Goal: Task Accomplishment & Management: Use online tool/utility

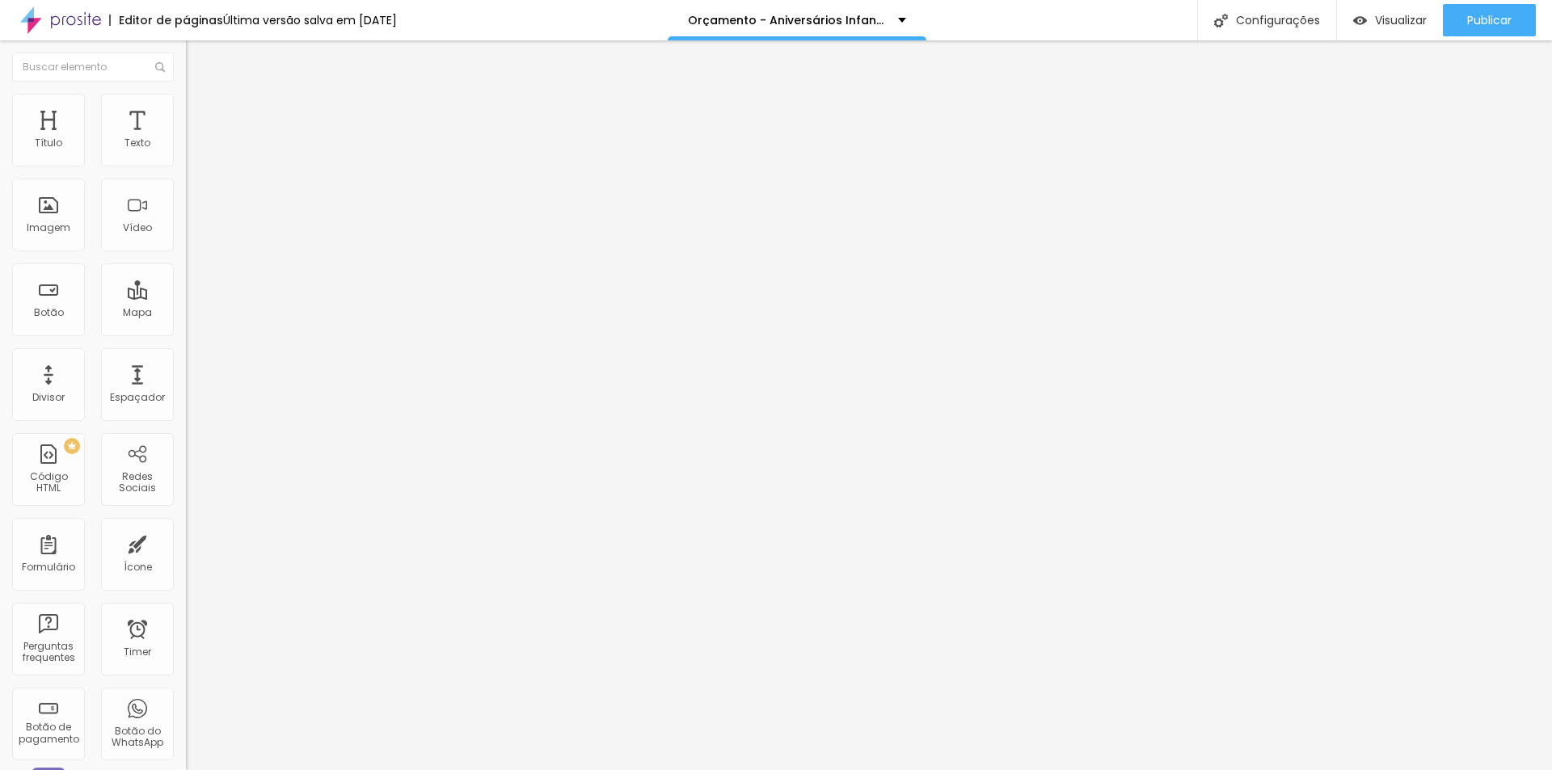
click at [200, 111] on span "Avançado" at bounding box center [226, 105] width 53 height 14
type input "15"
type input "28"
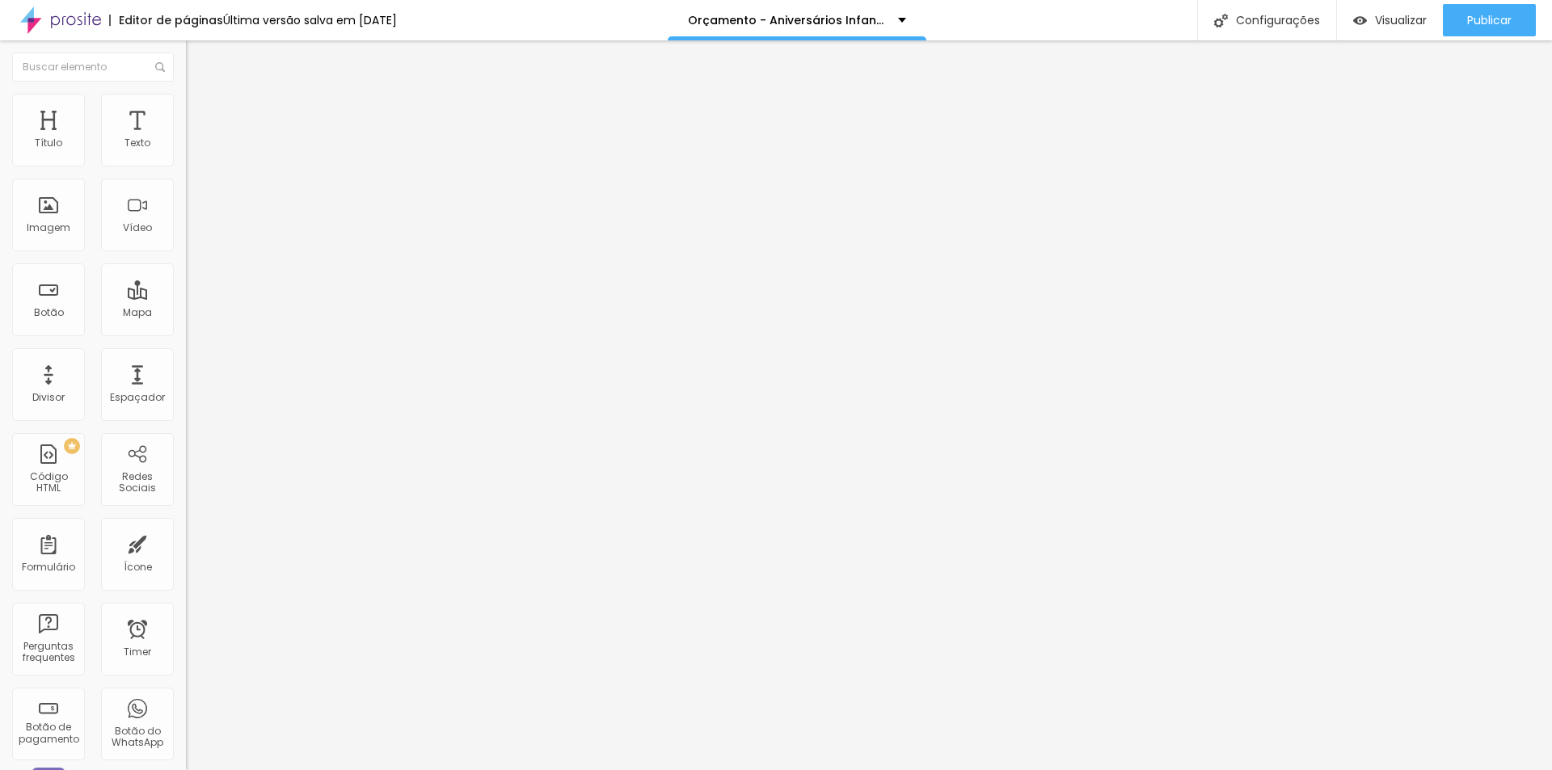
type input "17"
type input "11"
type input "10"
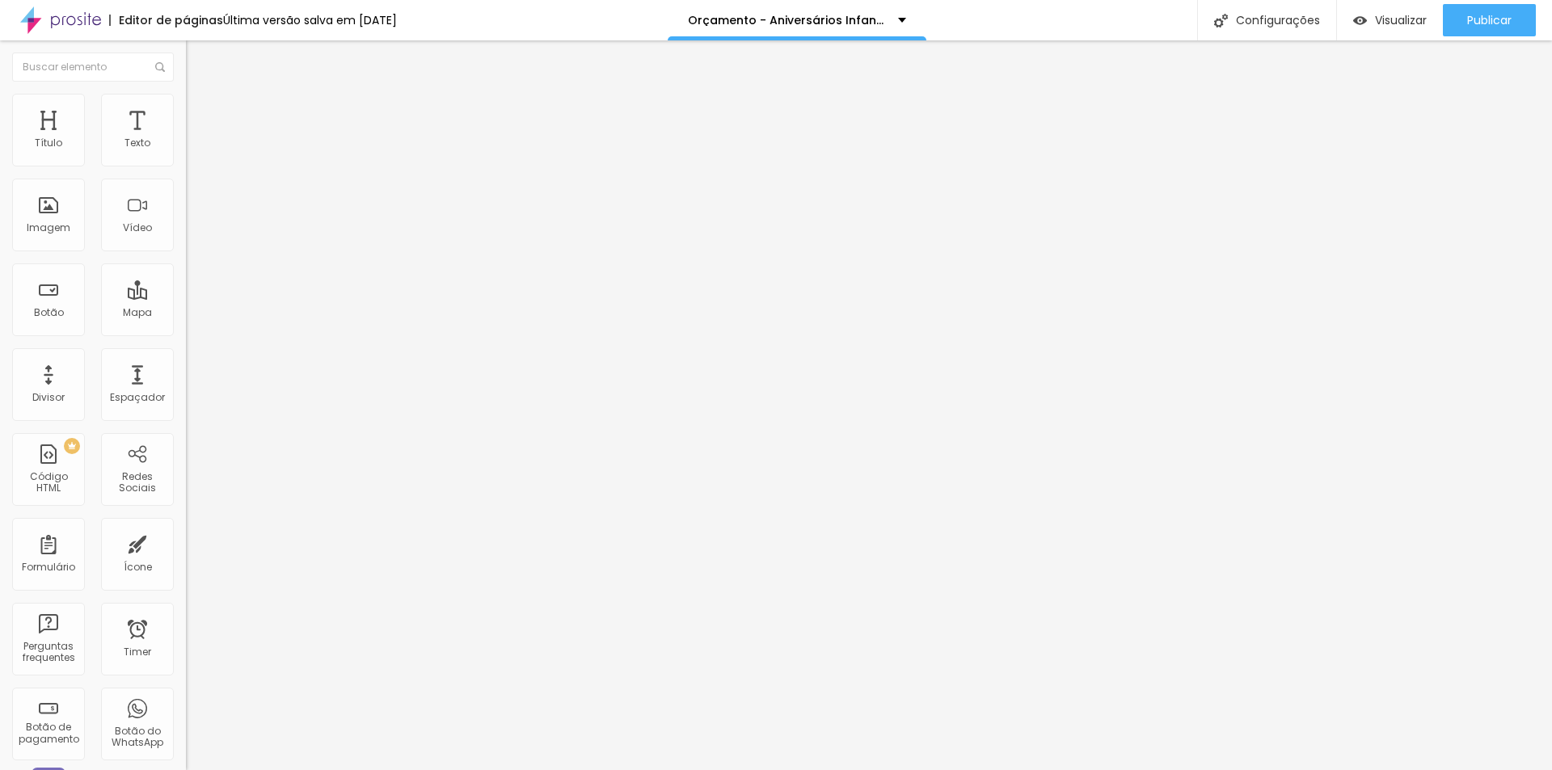
type input "10"
type input "9"
type input "8"
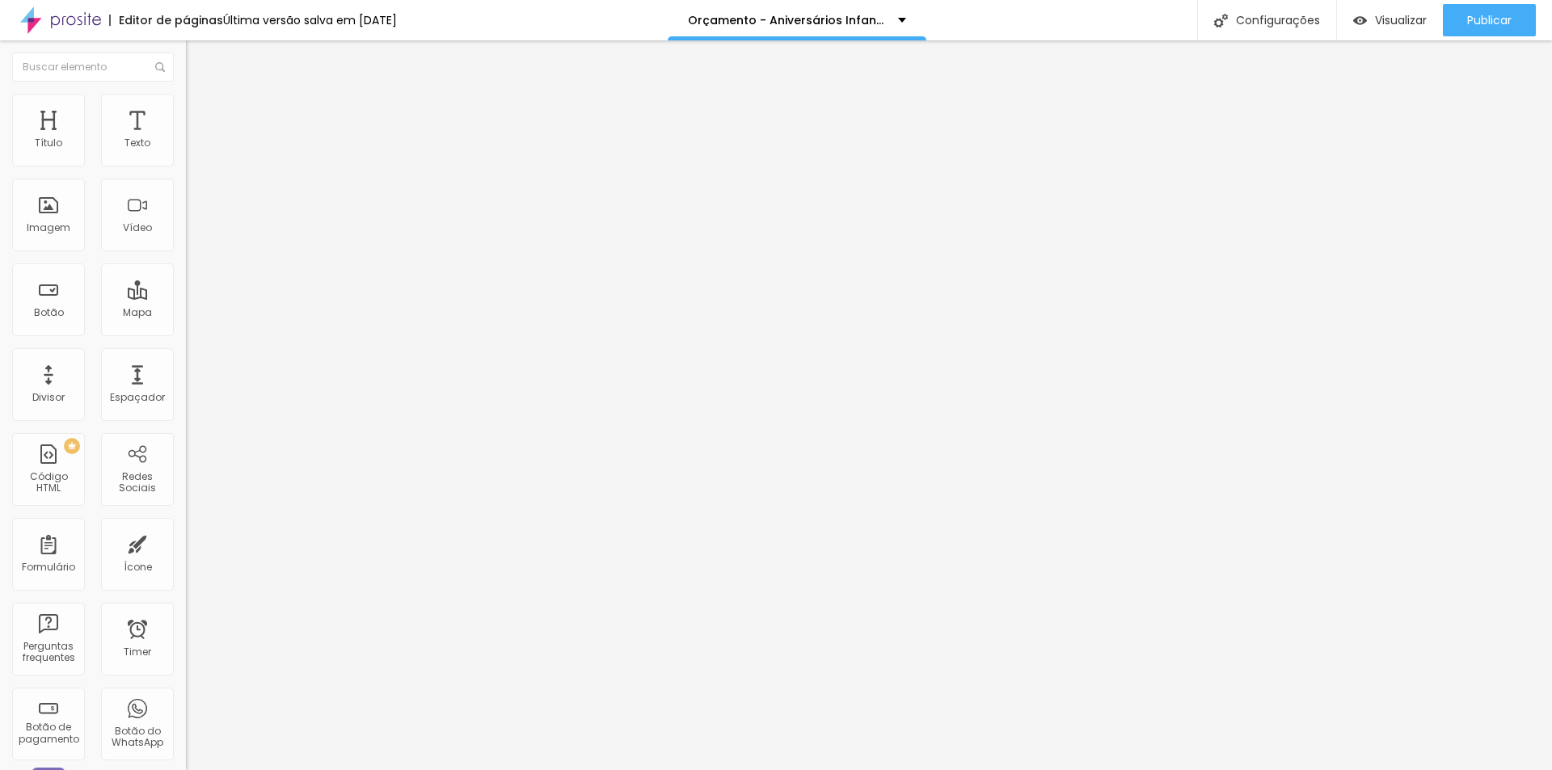
type input "8"
click at [186, 526] on input "range" at bounding box center [238, 532] width 104 height 13
type input "15"
type input "20"
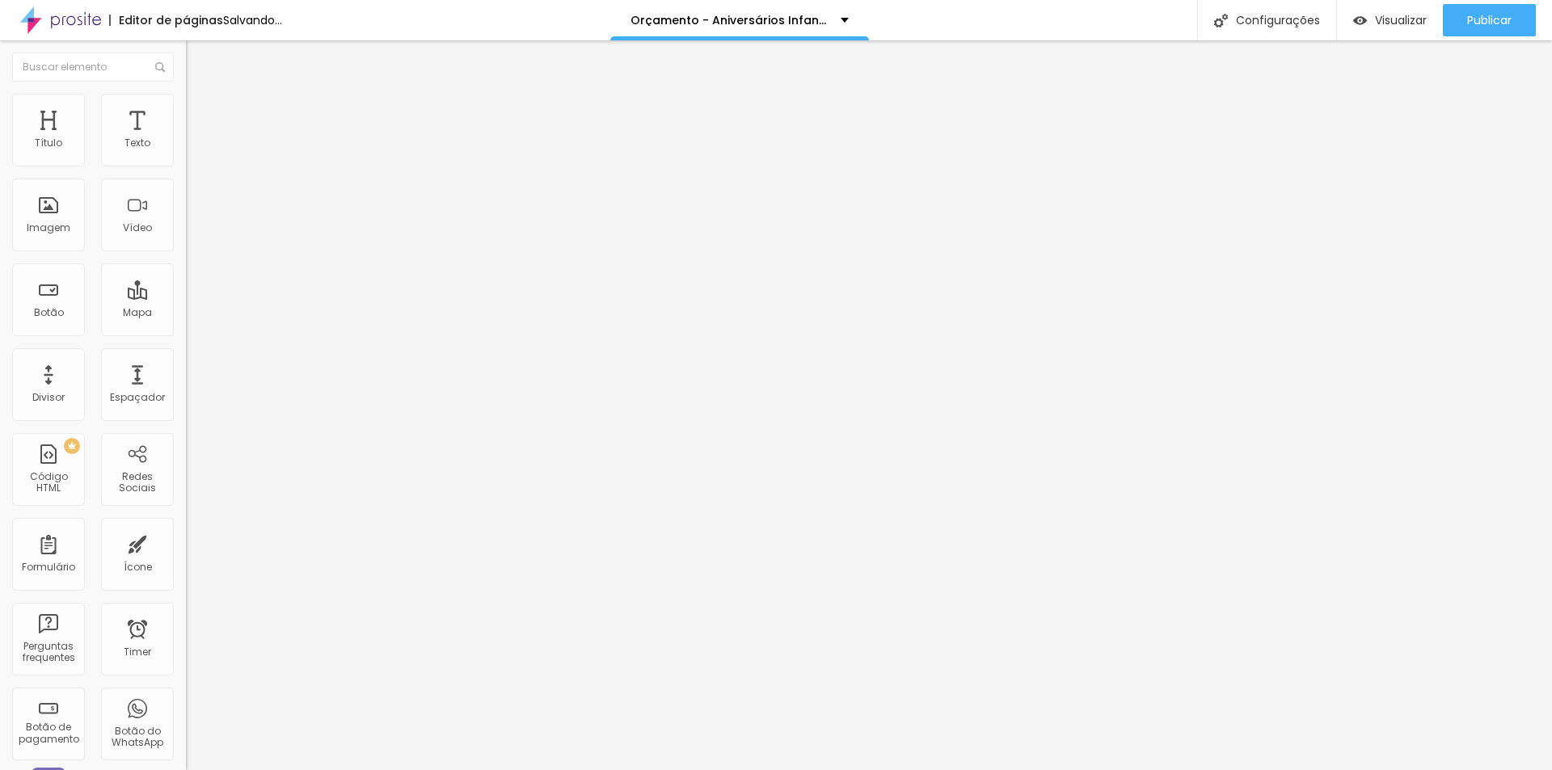
type input "20"
type input "19"
type input "16"
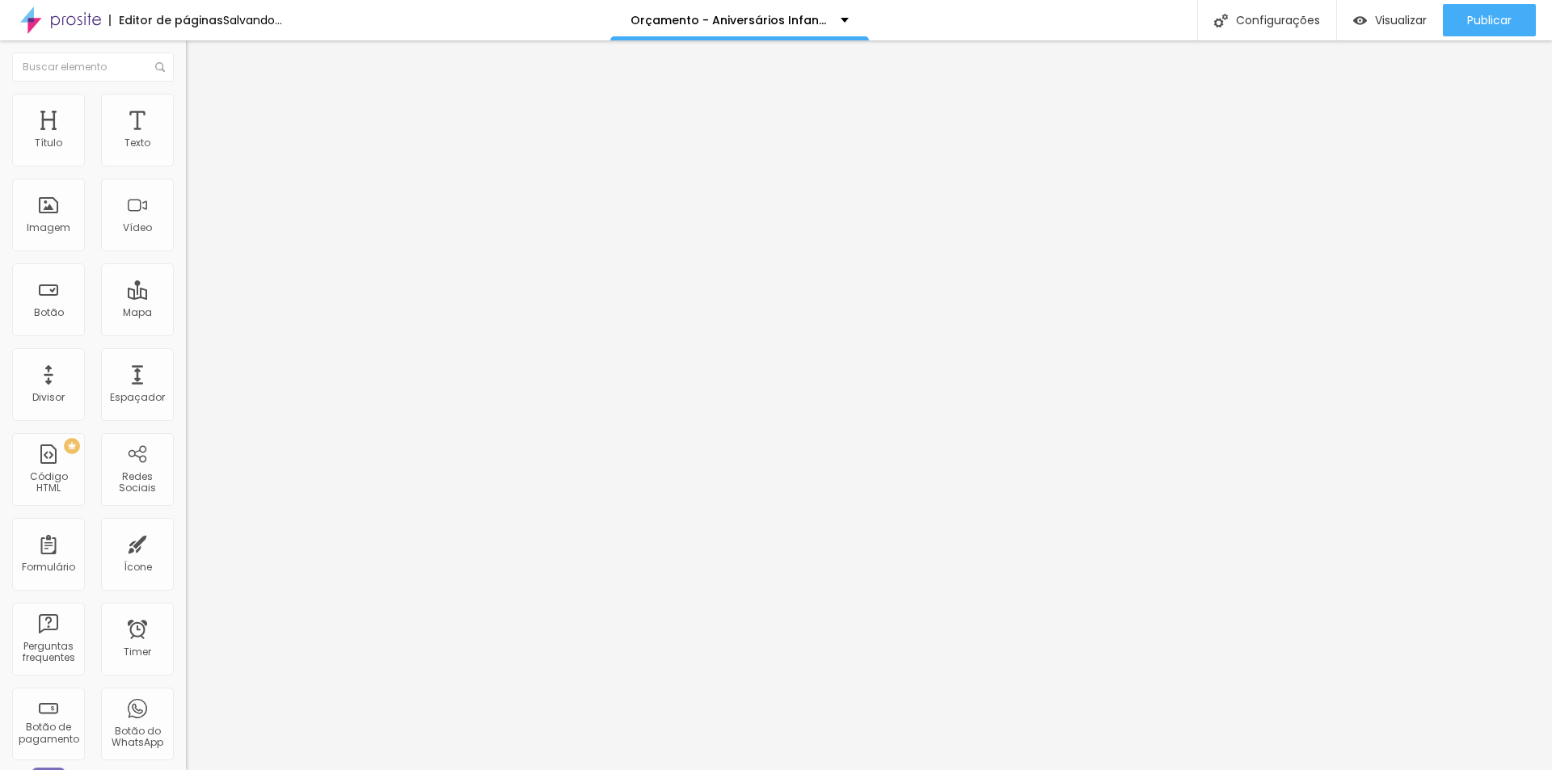
type input "11"
type input "10"
type input "9"
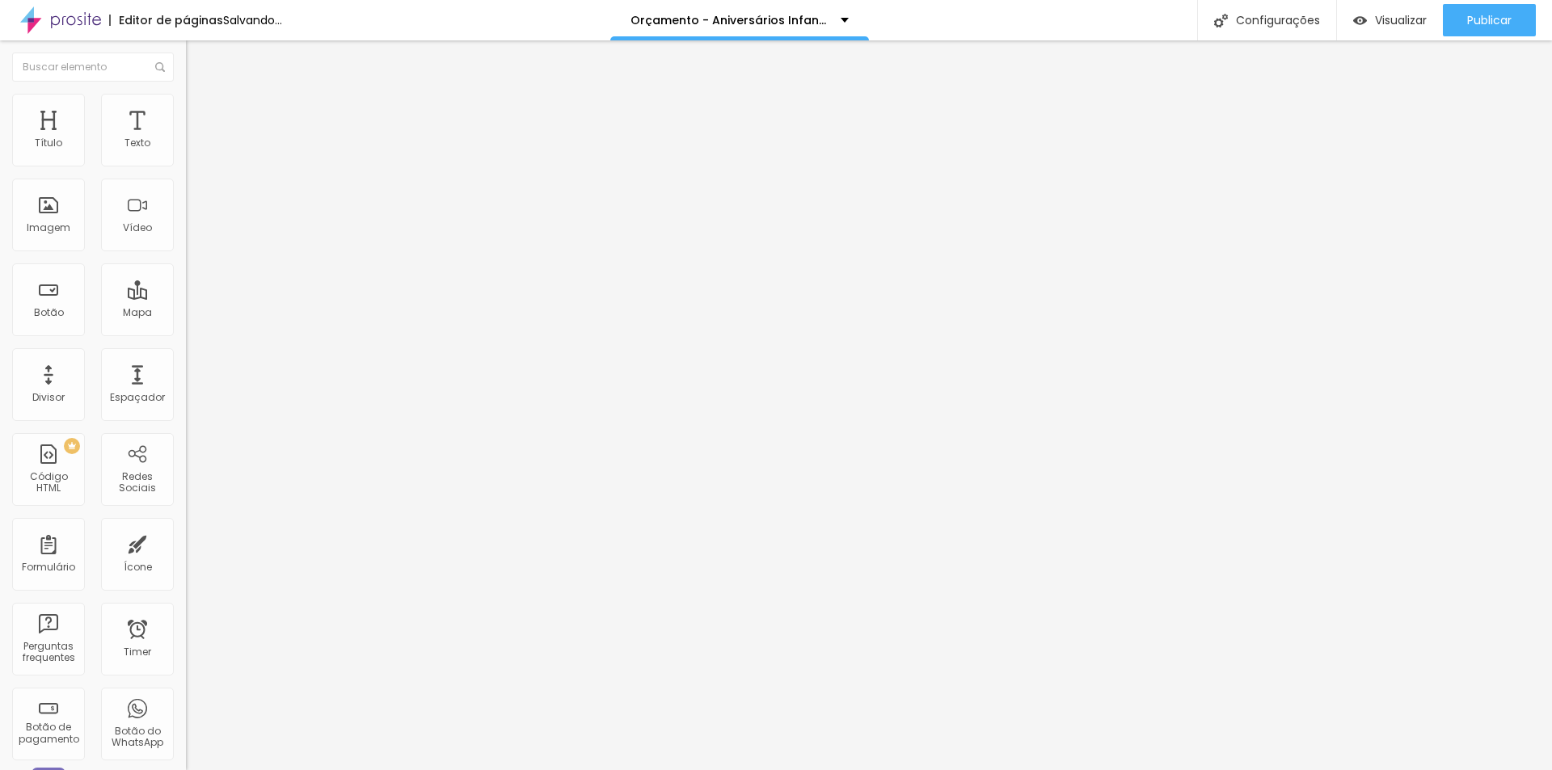
type input "9"
type input "8"
drag, startPoint x: 57, startPoint y: 158, endPoint x: 46, endPoint y: 162, distance: 12.3
type input "8"
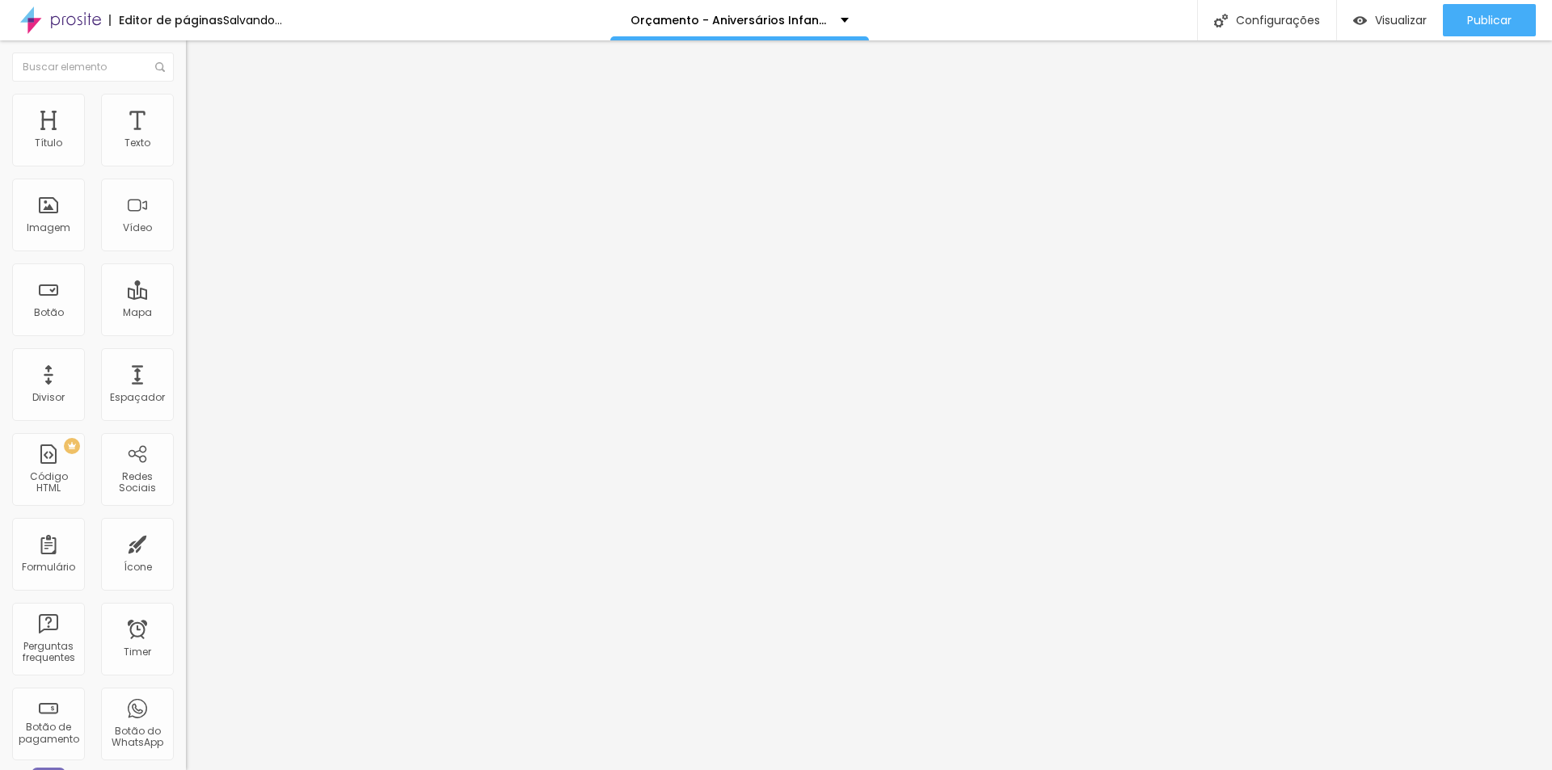
click at [186, 297] on input "range" at bounding box center [238, 303] width 104 height 13
click at [200, 111] on span "Estilo" at bounding box center [212, 105] width 25 height 14
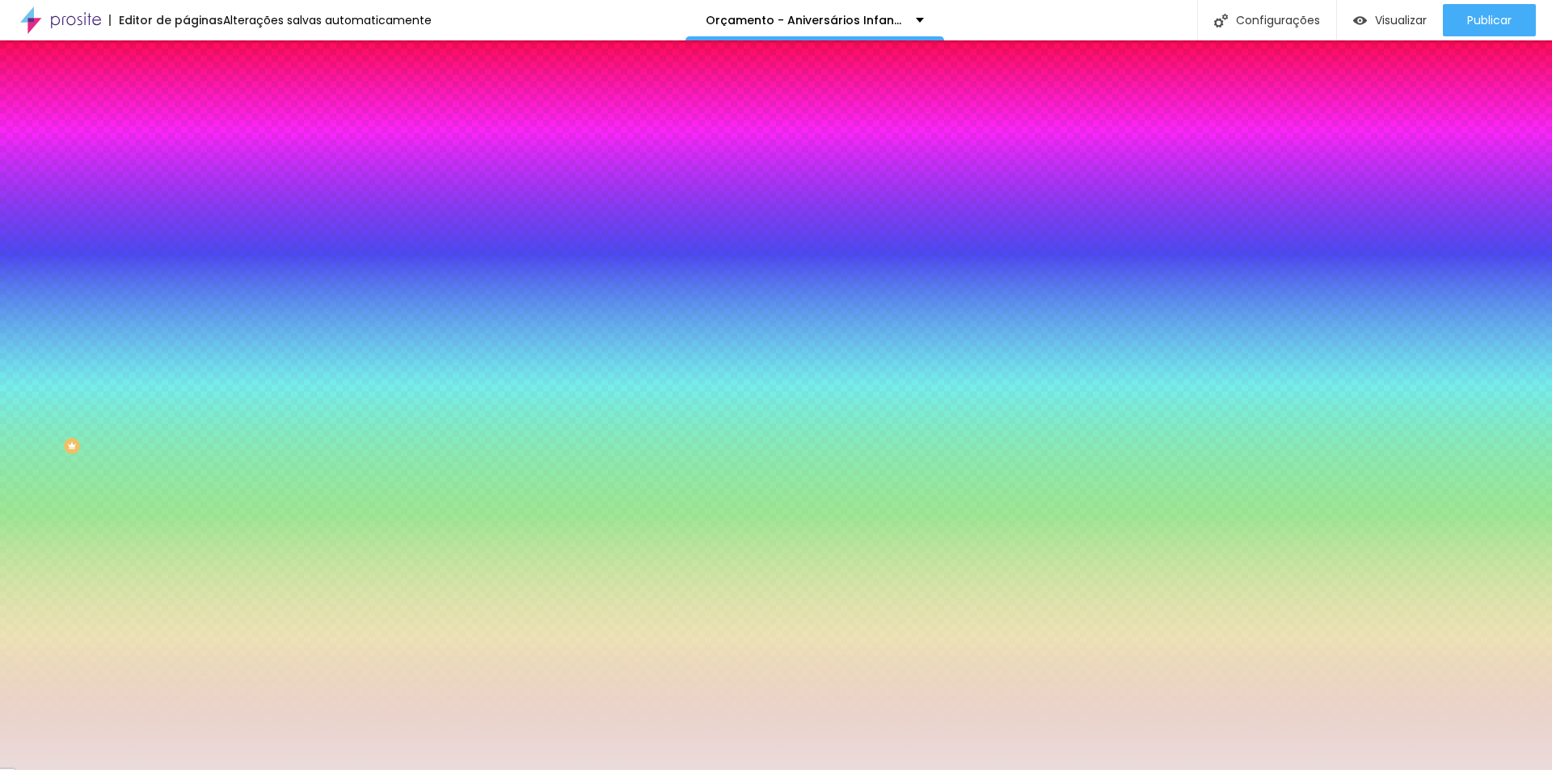
click at [186, 154] on div at bounding box center [279, 154] width 186 height 0
click at [200, 114] on span "Avançado" at bounding box center [226, 121] width 53 height 14
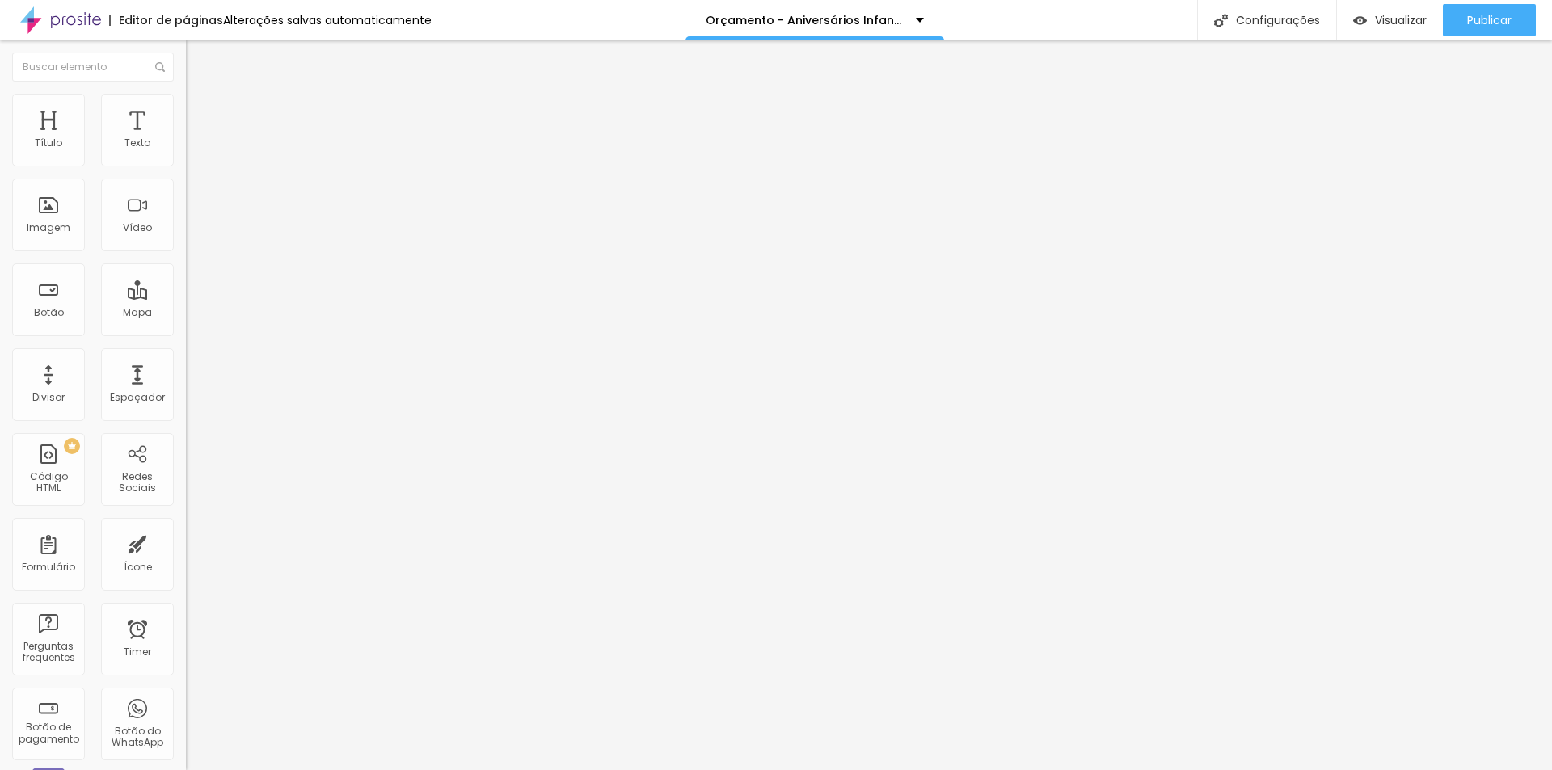
click at [200, 112] on span "Estilo" at bounding box center [212, 105] width 25 height 14
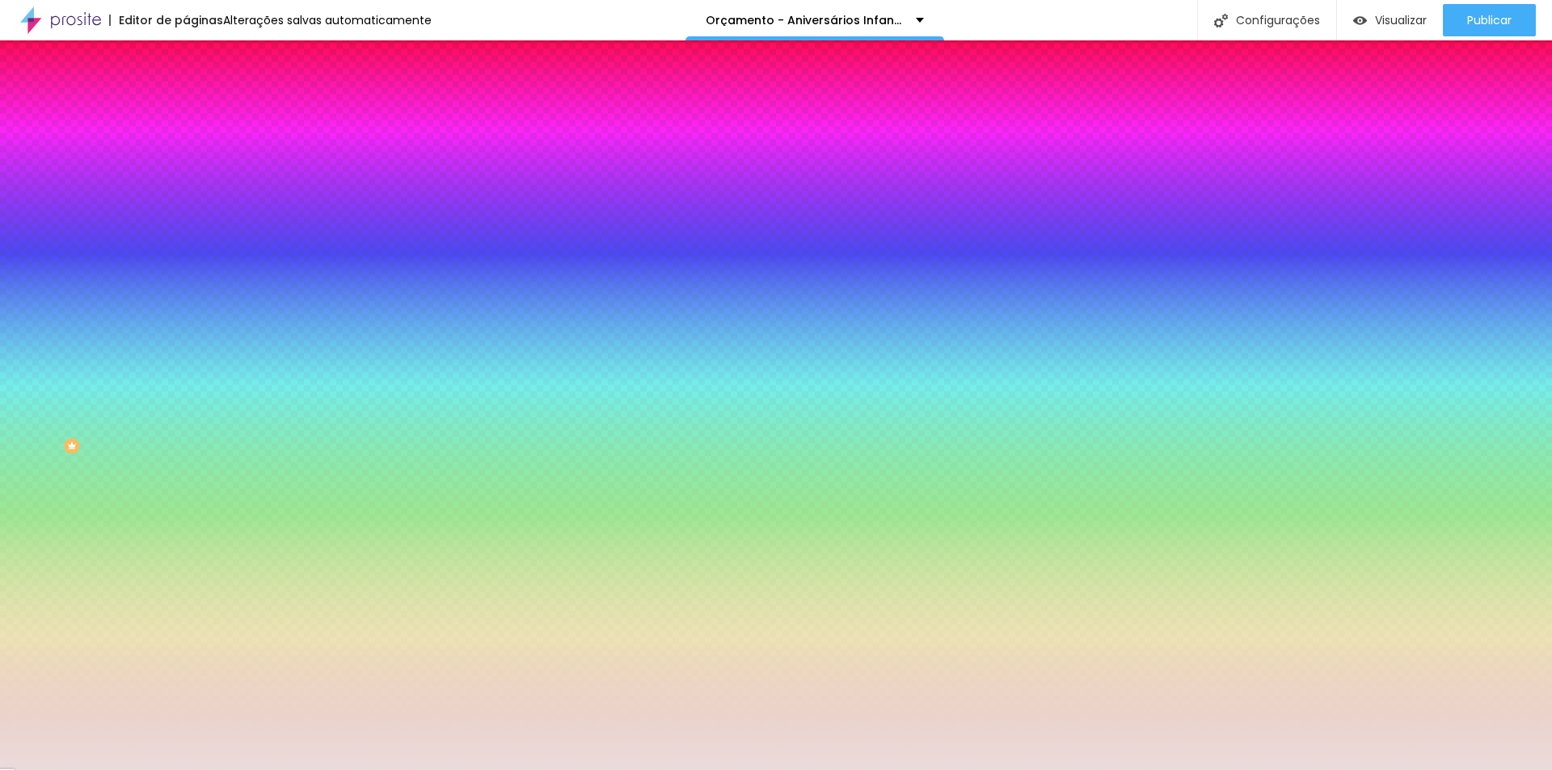
click at [186, 154] on div at bounding box center [279, 154] width 186 height 0
click at [186, 164] on input "#EADCDB" at bounding box center [283, 162] width 194 height 16
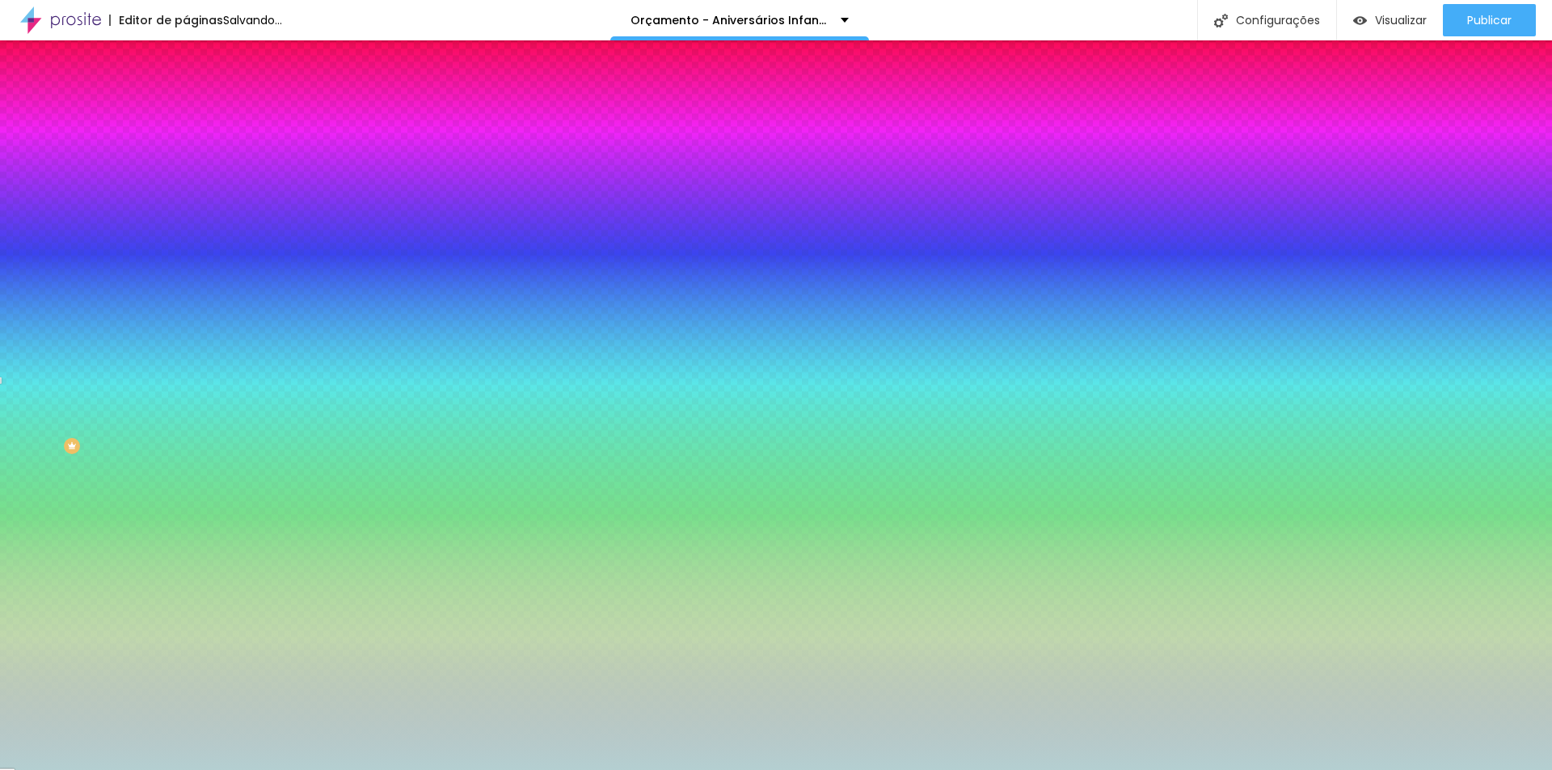
type input "#B4CFD1"
click at [186, 208] on button "button" at bounding box center [197, 216] width 23 height 17
type input "#FBFFFC"
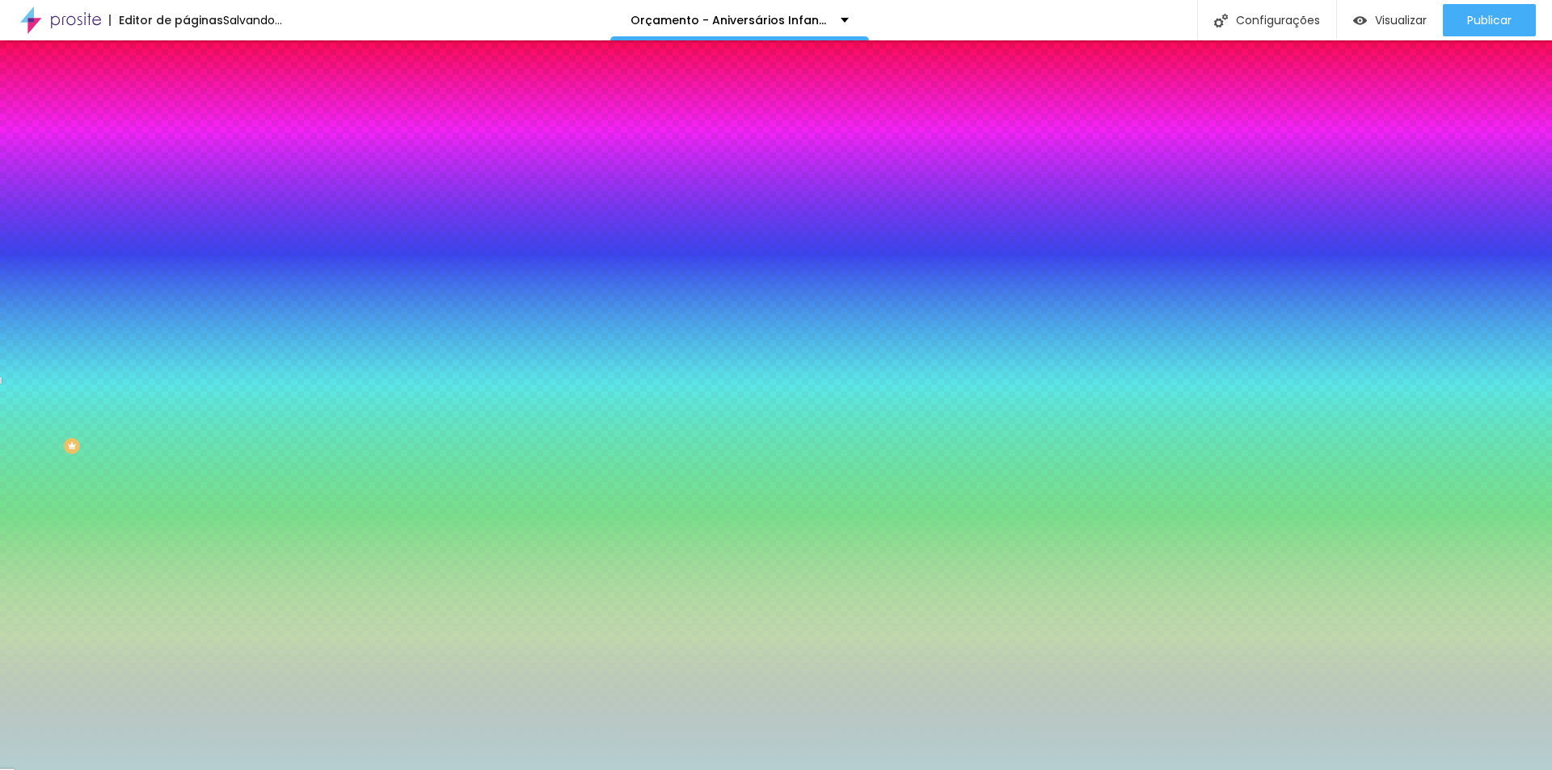
type input "7"
type input "3"
type input "12"
type input "1"
type input "16"
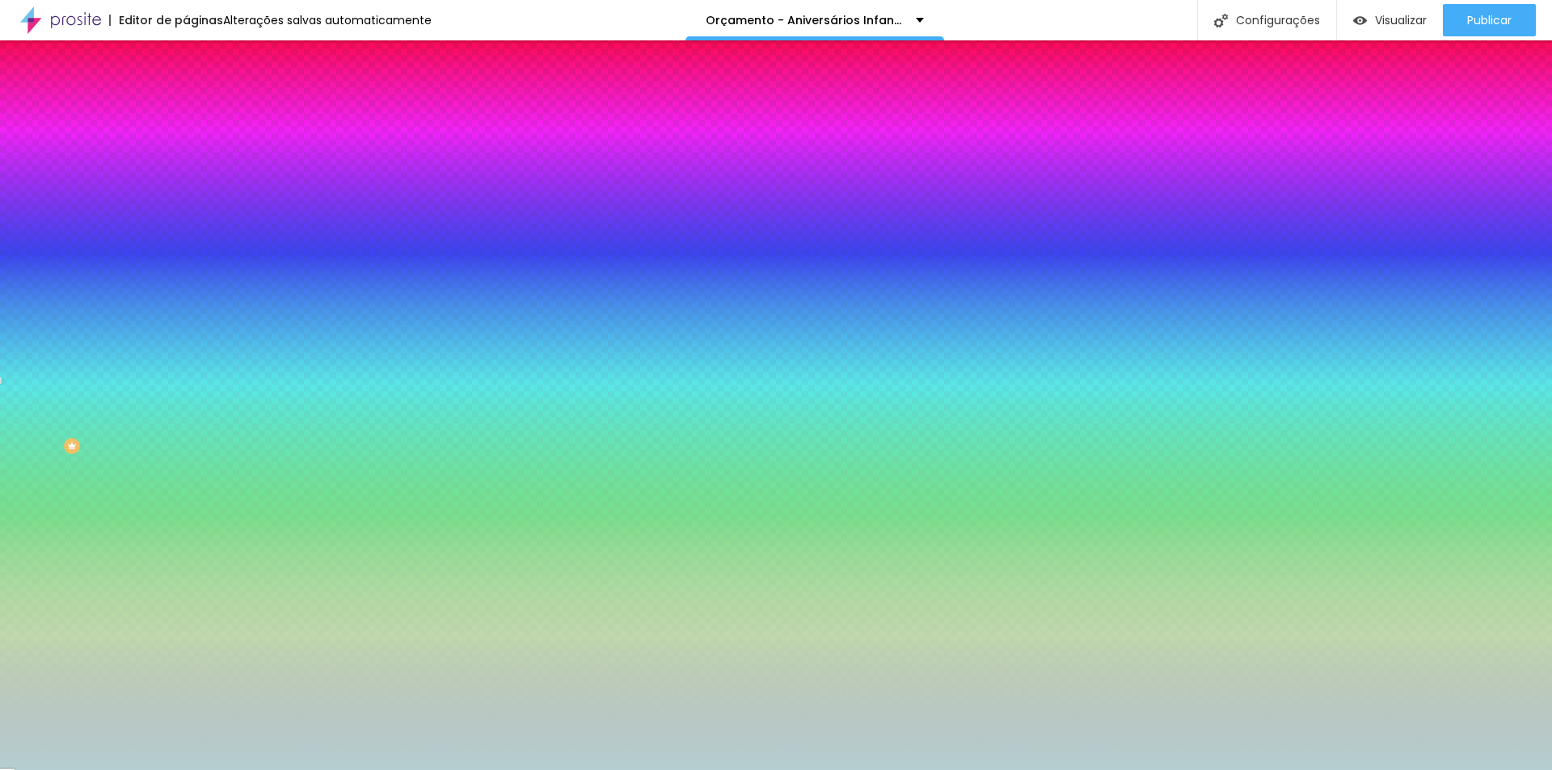
type input "0"
type input "24"
type input "-1"
type input "25"
type input "1"
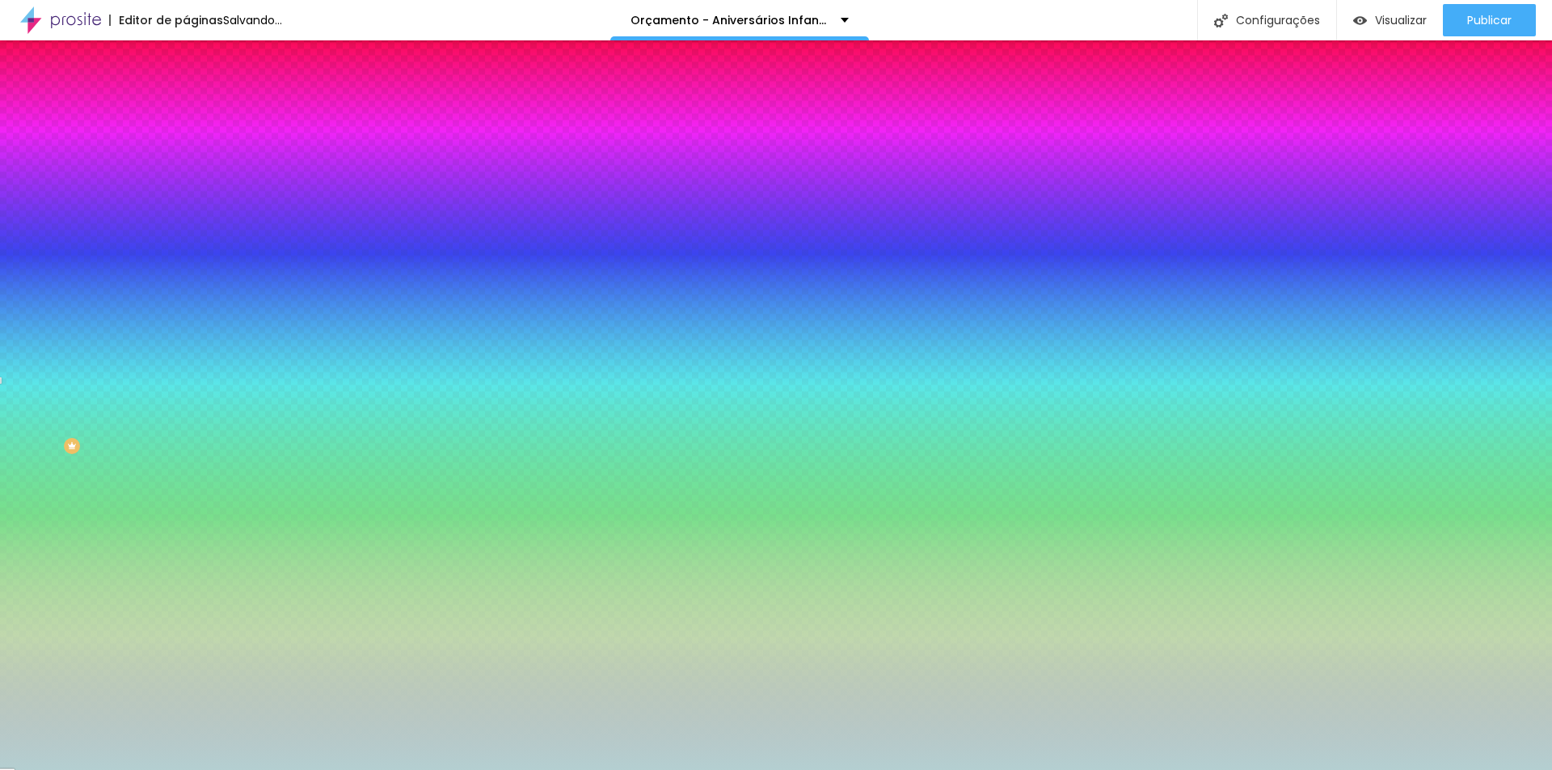
type input "32"
type input "50"
drag, startPoint x: 265, startPoint y: 404, endPoint x: 285, endPoint y: 400, distance: 20.6
type input "50"
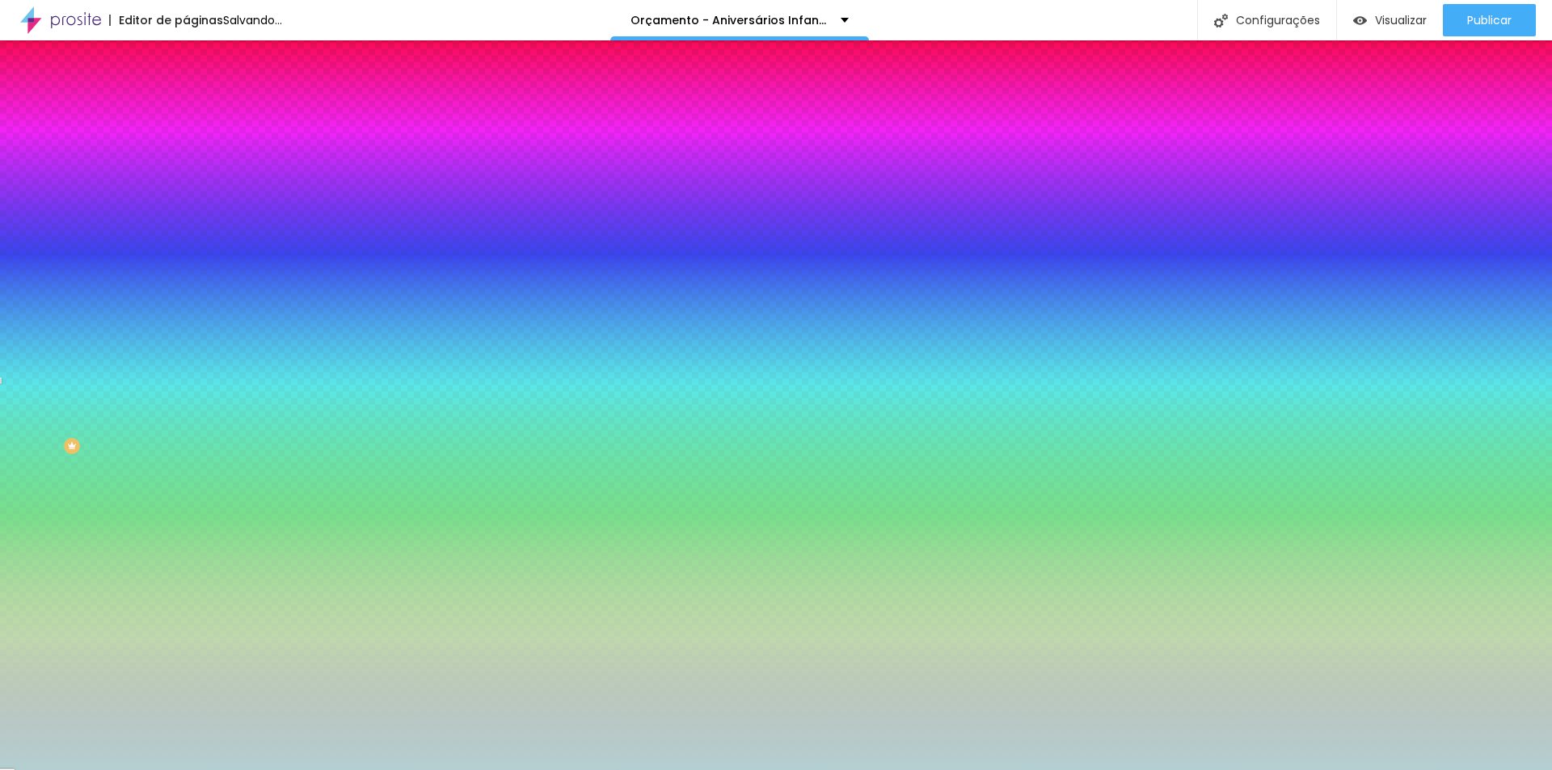
click at [292, 770] on div at bounding box center [776, 780] width 1552 height 0
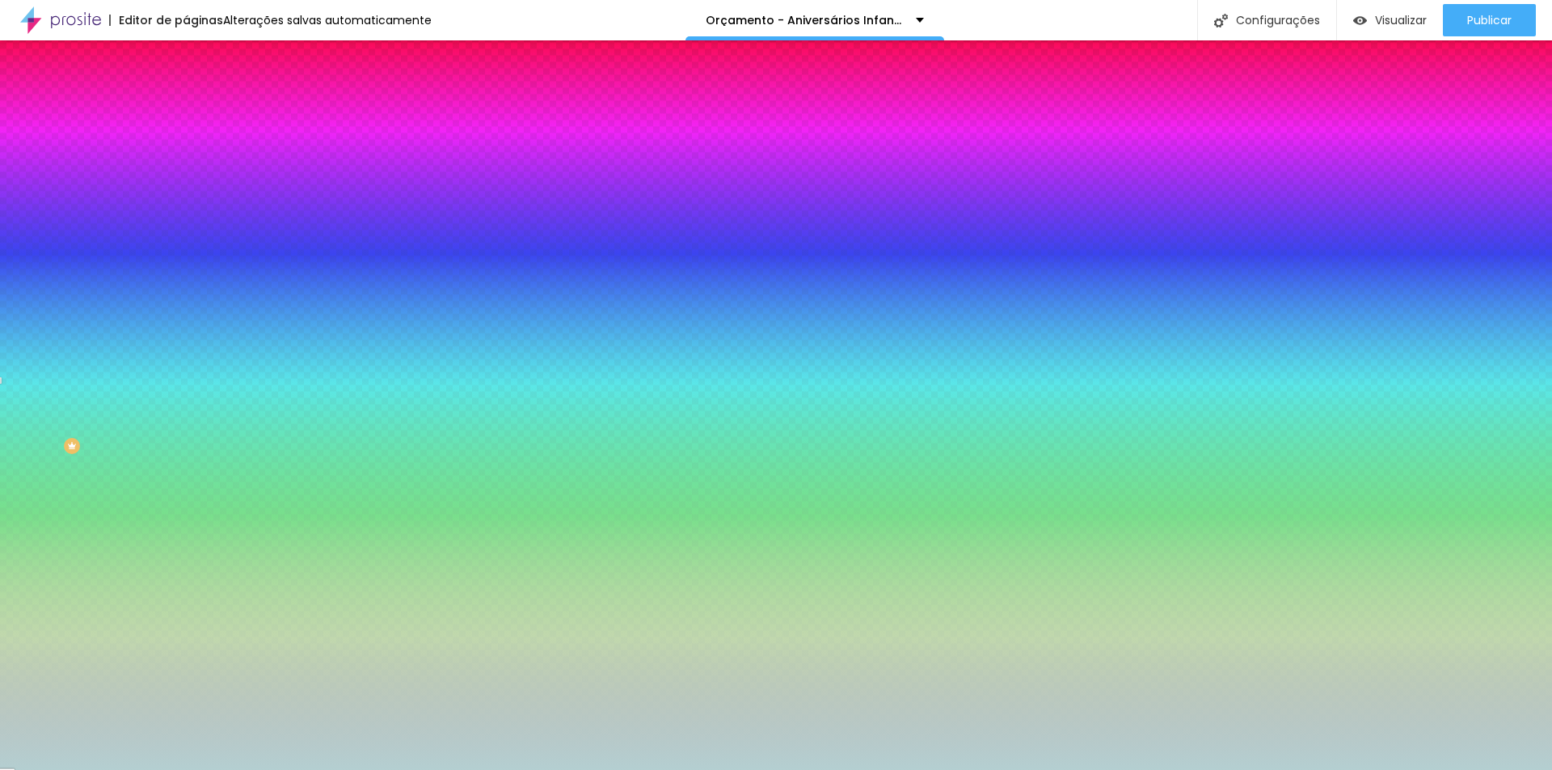
type input "8"
click at [66, 770] on div at bounding box center [776, 770] width 1552 height 0
click at [200, 95] on span "Conteúdo" at bounding box center [225, 89] width 50 height 14
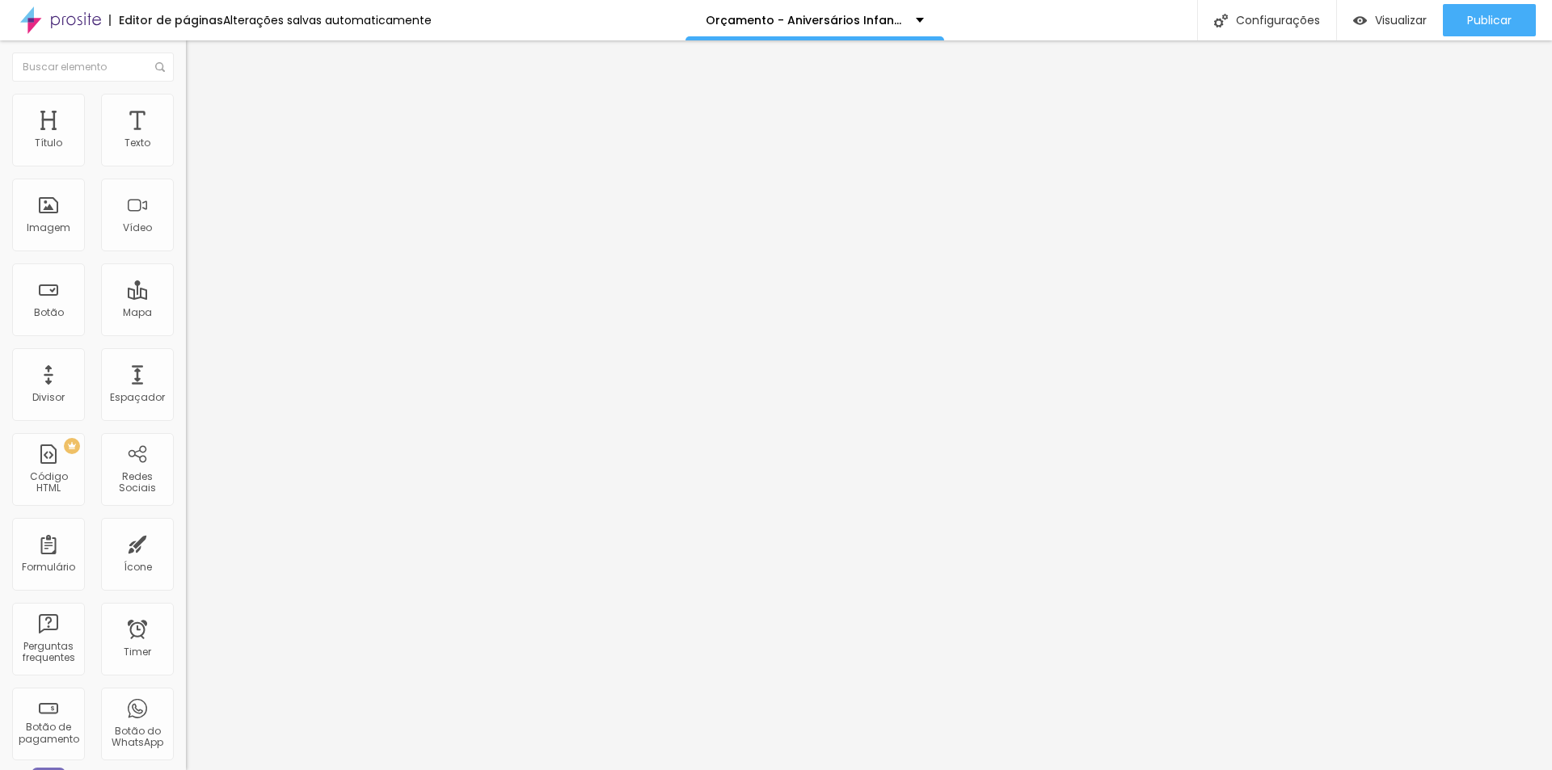
click at [200, 114] on span "Avançado" at bounding box center [226, 121] width 53 height 14
click at [200, 112] on span "Avançado" at bounding box center [226, 105] width 53 height 14
click at [186, 110] on ul "Estilo Avançado" at bounding box center [279, 94] width 186 height 32
click at [200, 95] on span "Estilo" at bounding box center [212, 89] width 25 height 14
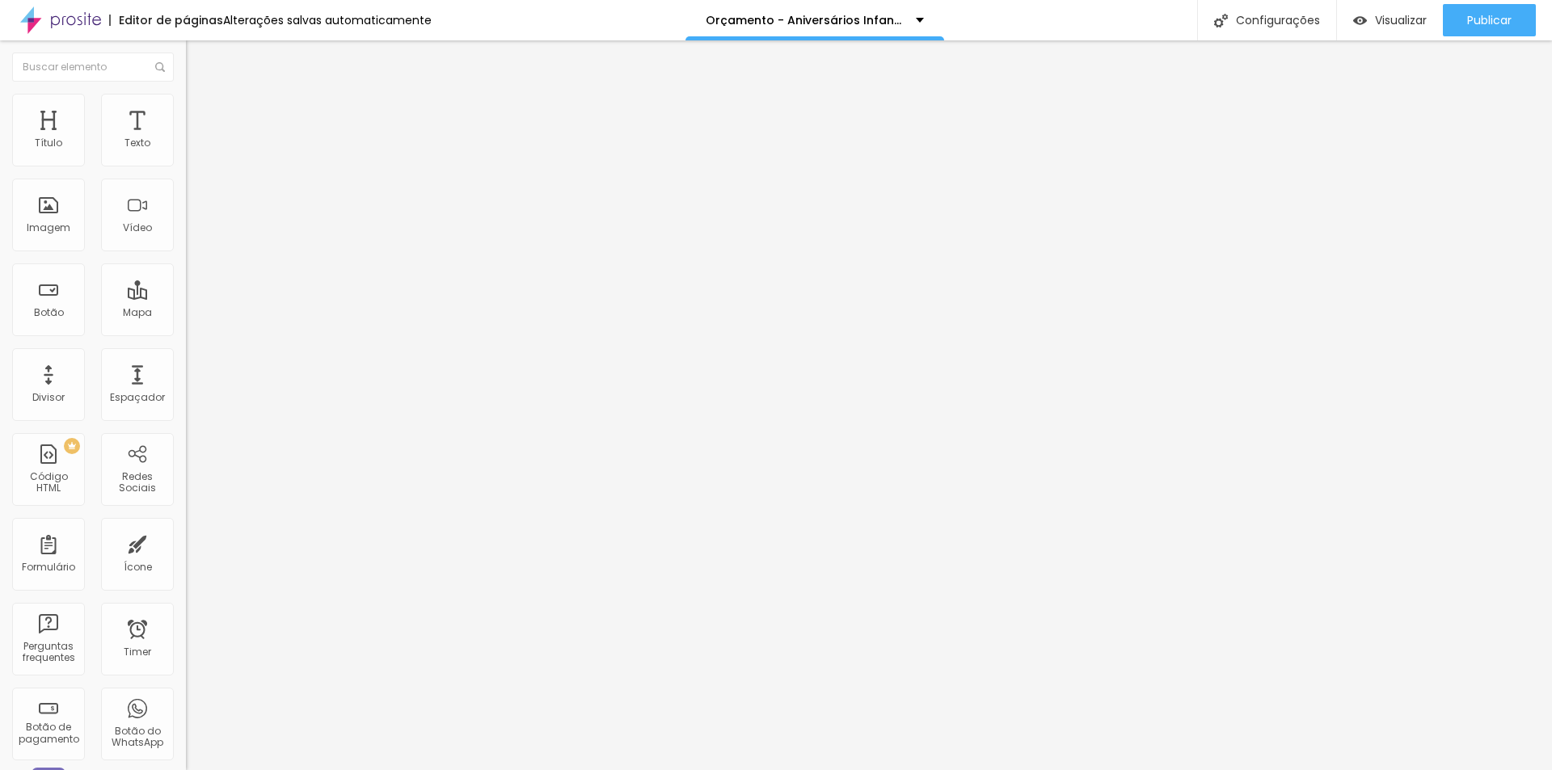
click at [186, 97] on img at bounding box center [193, 101] width 15 height 15
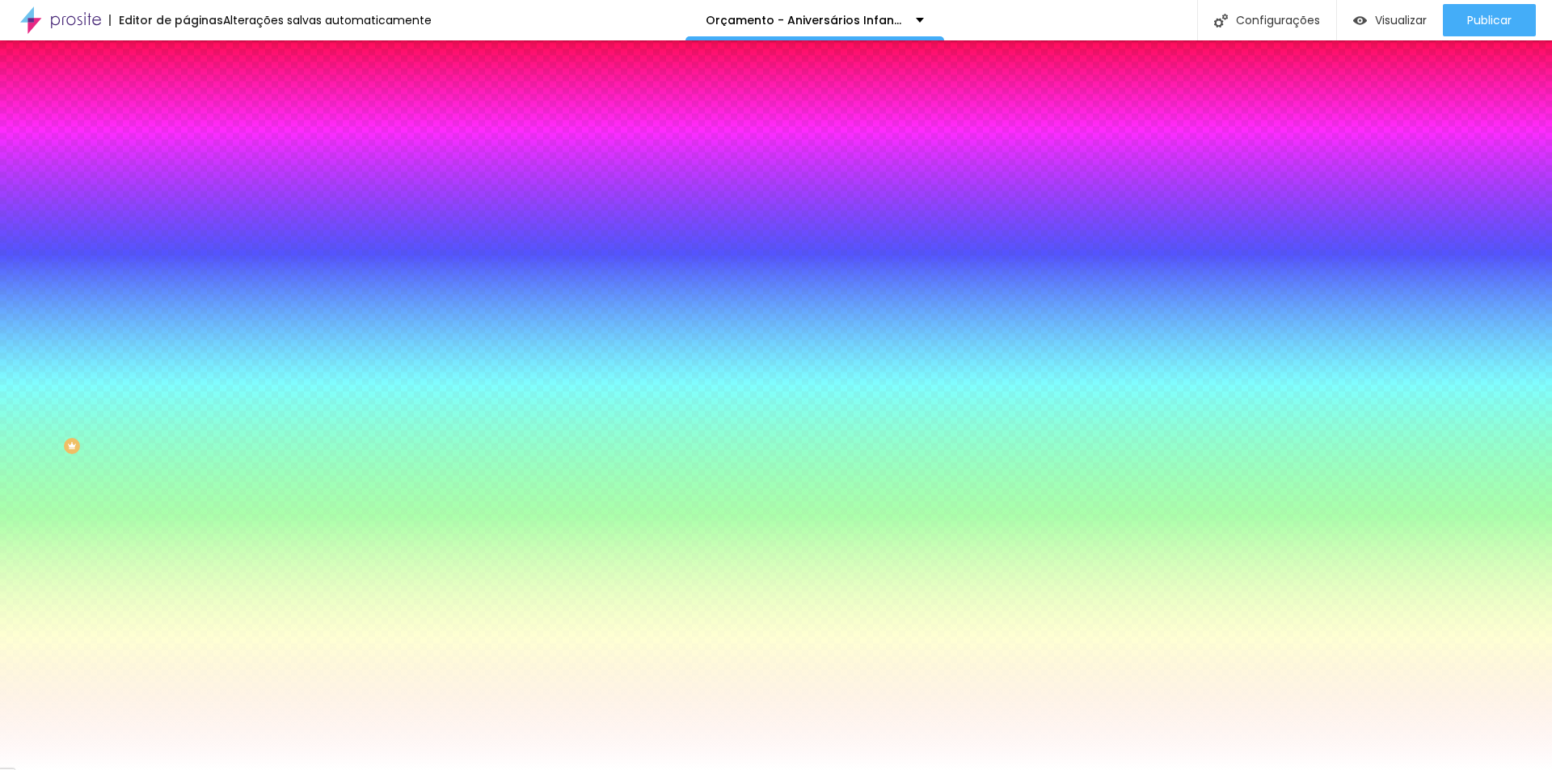
click at [186, 243] on button "button" at bounding box center [197, 251] width 23 height 17
type input "#FFFFFF"
drag, startPoint x: 213, startPoint y: 398, endPoint x: 201, endPoint y: 386, distance: 17.1
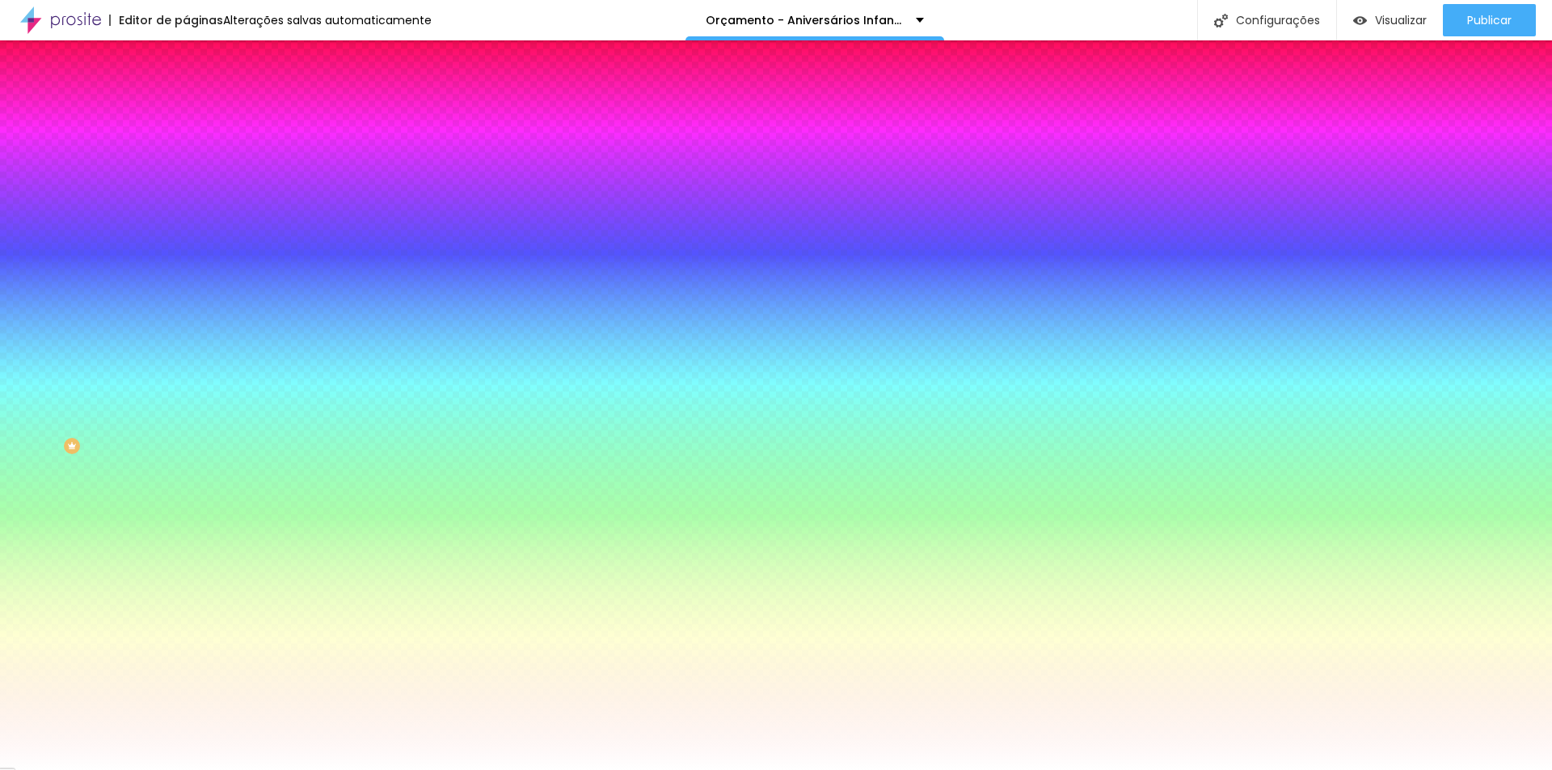
click at [78, 770] on div at bounding box center [776, 770] width 1552 height 0
click at [186, 154] on div at bounding box center [279, 154] width 186 height 0
click at [186, 171] on div at bounding box center [279, 171] width 186 height 0
click at [186, 171] on div "Cor de fundo Voltar ao padrão #FFFFFF" at bounding box center [279, 148] width 186 height 44
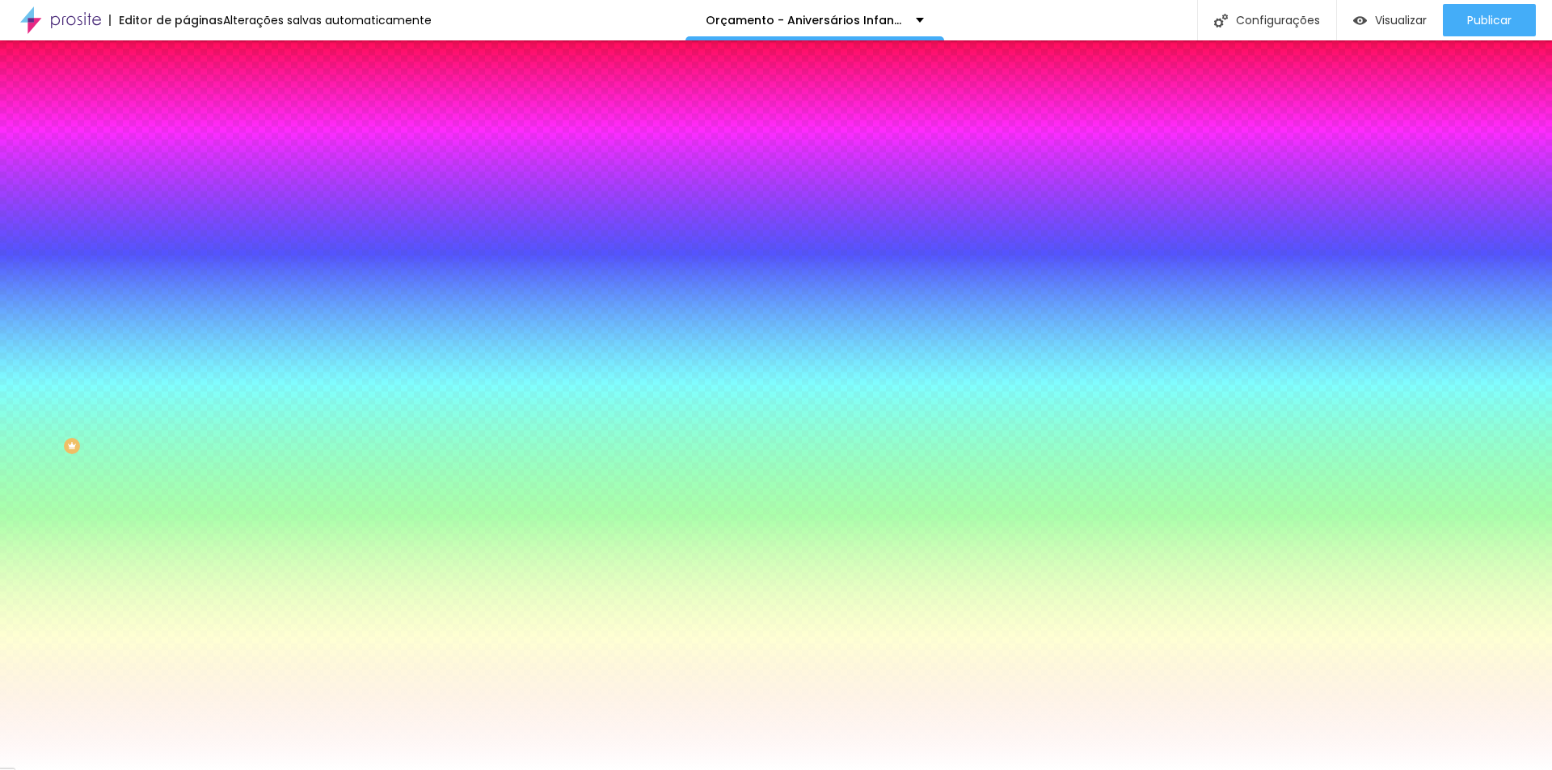
click at [186, 154] on div at bounding box center [279, 154] width 186 height 0
click at [186, 136] on div "Cor de fundo" at bounding box center [279, 131] width 186 height 10
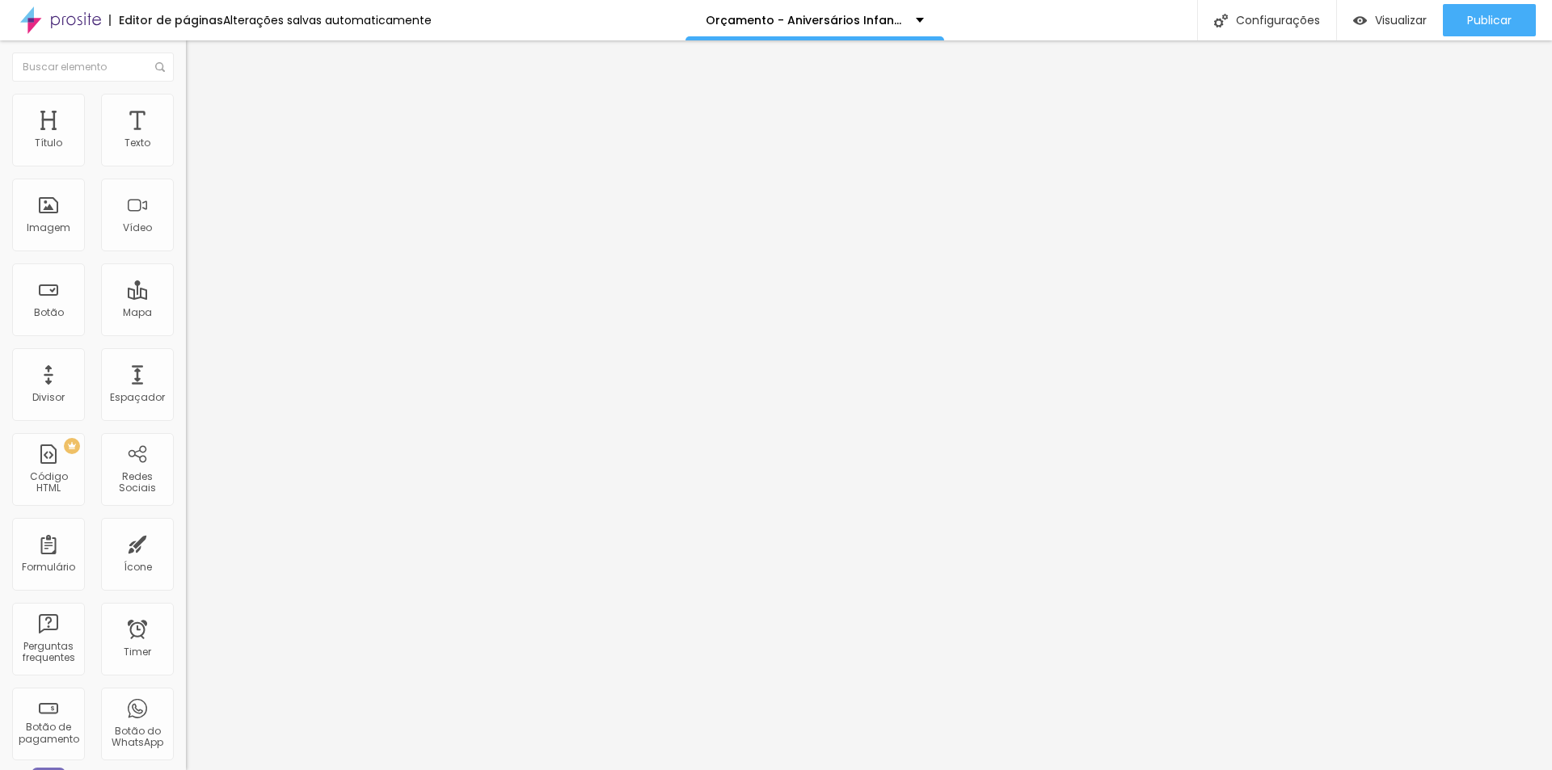
click at [200, 112] on span "Estilo" at bounding box center [212, 105] width 25 height 14
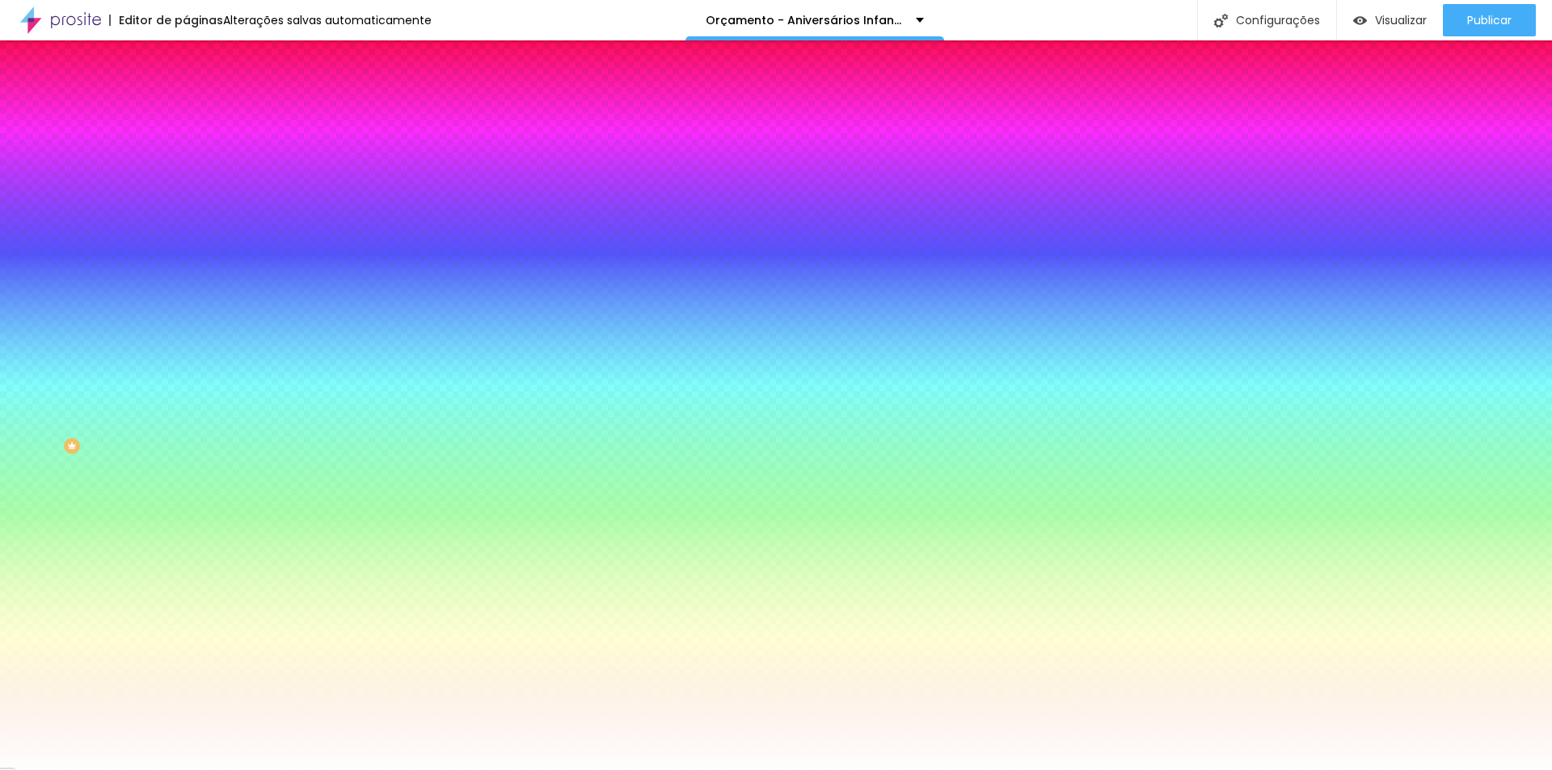
click at [186, 154] on div at bounding box center [279, 154] width 186 height 0
click at [186, 154] on div "#FFFFFF" at bounding box center [279, 162] width 186 height 16
click at [186, 162] on input "#FFFFFF" at bounding box center [283, 162] width 194 height 16
click at [186, 163] on input "#FFFFFF" at bounding box center [283, 162] width 194 height 16
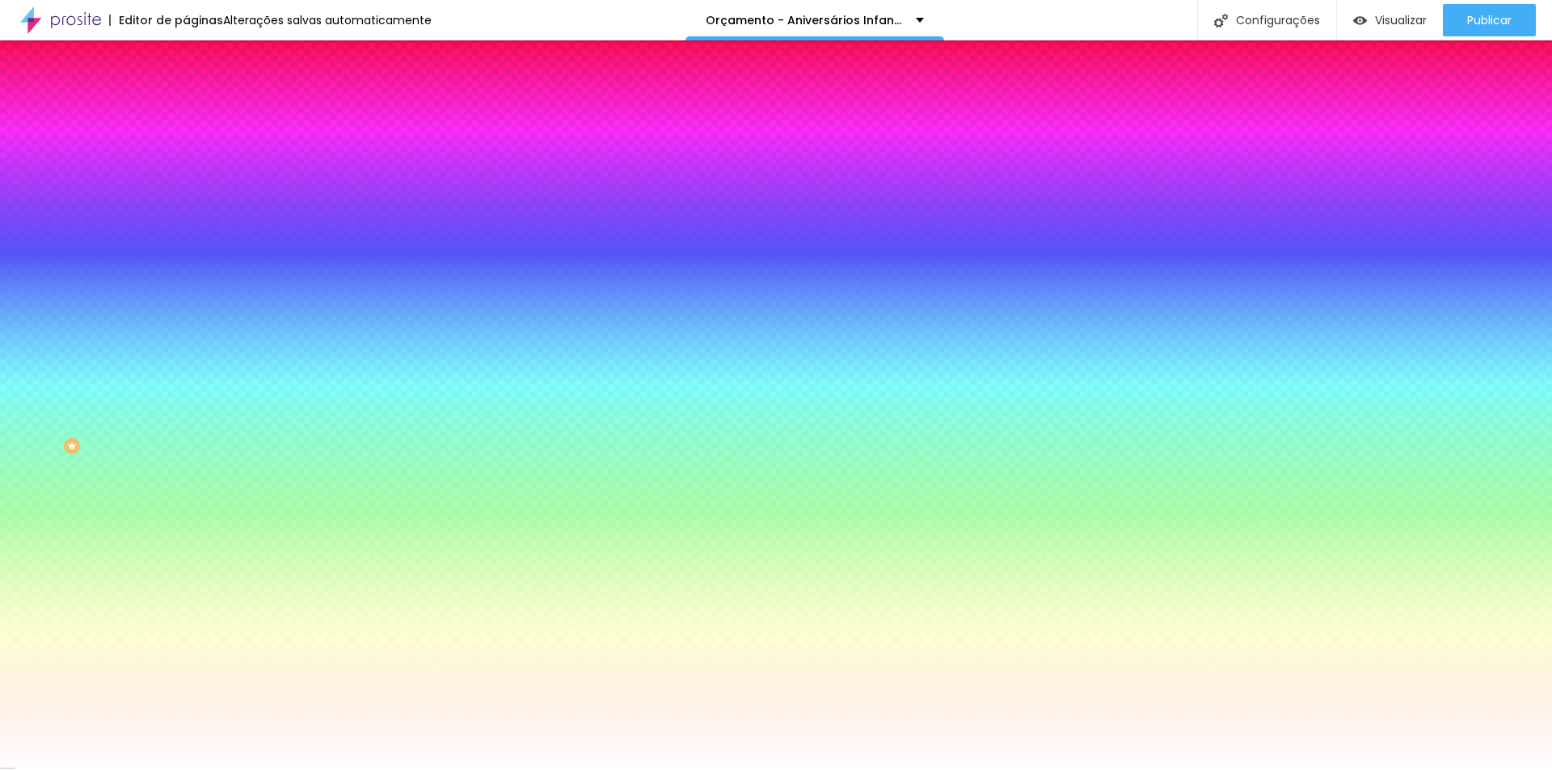
drag, startPoint x: 139, startPoint y: 163, endPoint x: 177, endPoint y: 168, distance: 38.3
click at [186, 168] on div "Cor de fundo Voltar ao padrão #FFFFFF Tipografia Voltar ao padrão Borda Voltar …" at bounding box center [279, 390] width 186 height 529
type input "#FBFFFC"
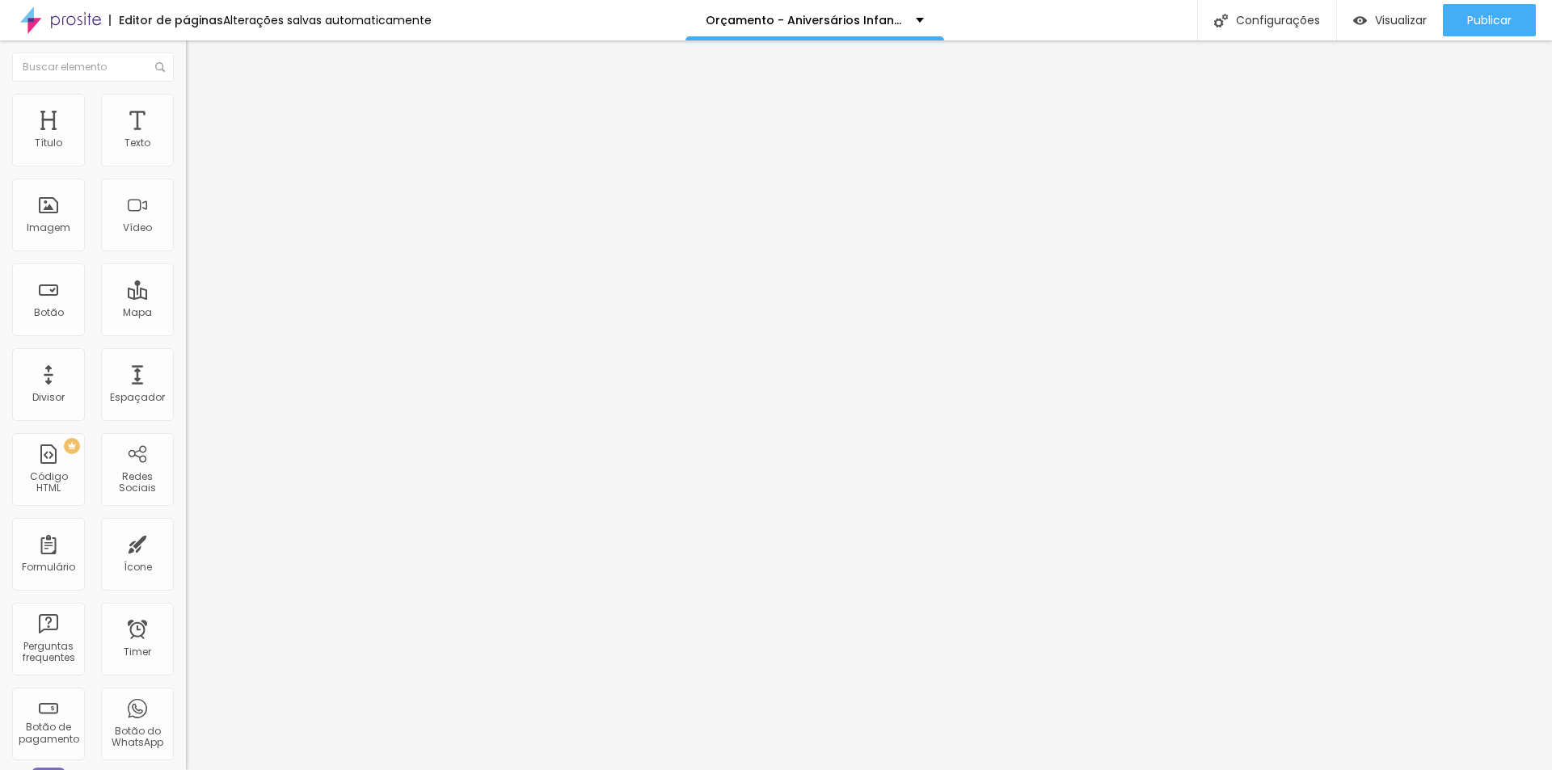
click at [186, 107] on li "Estilo" at bounding box center [279, 102] width 186 height 16
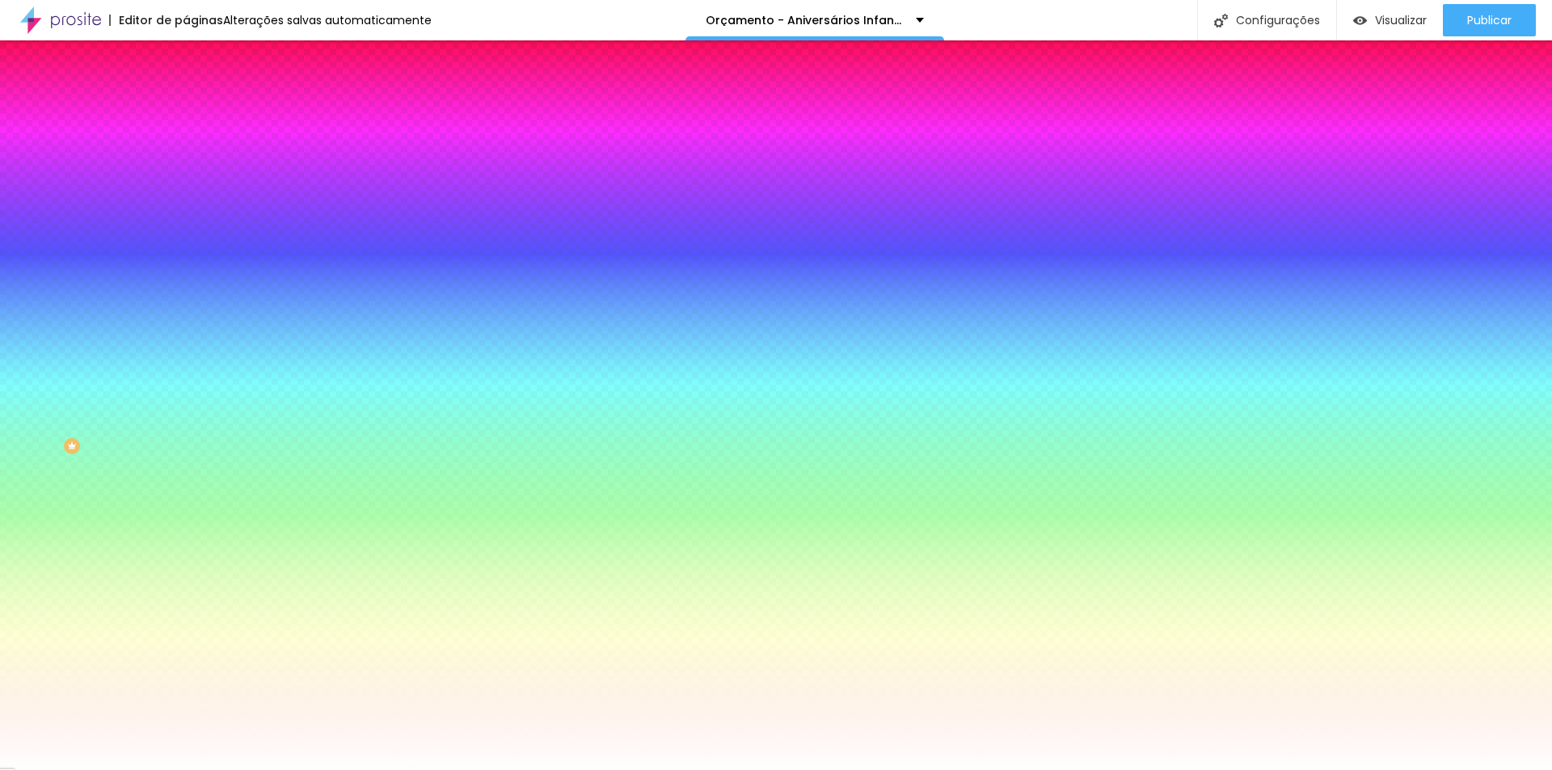
click at [186, 168] on input "#FFFFFF" at bounding box center [283, 162] width 194 height 16
click at [186, 167] on input "#FFFFFF" at bounding box center [283, 162] width 194 height 16
click at [186, 166] on input "#FFFFC" at bounding box center [283, 162] width 194 height 16
type input "#FFFFC"
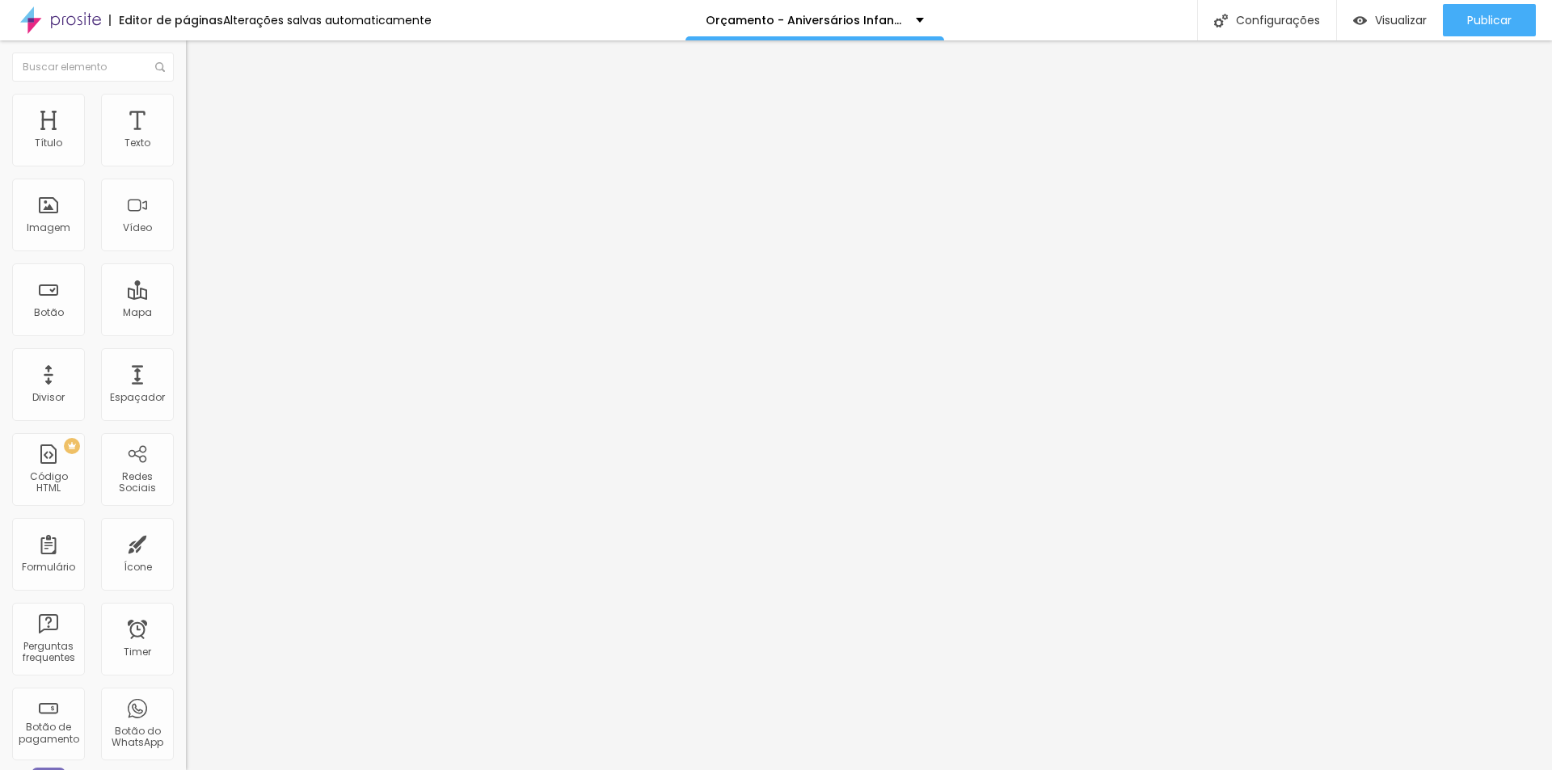
click at [186, 110] on li "Avançado" at bounding box center [279, 118] width 186 height 16
click at [200, 112] on span "Estilo" at bounding box center [212, 105] width 25 height 14
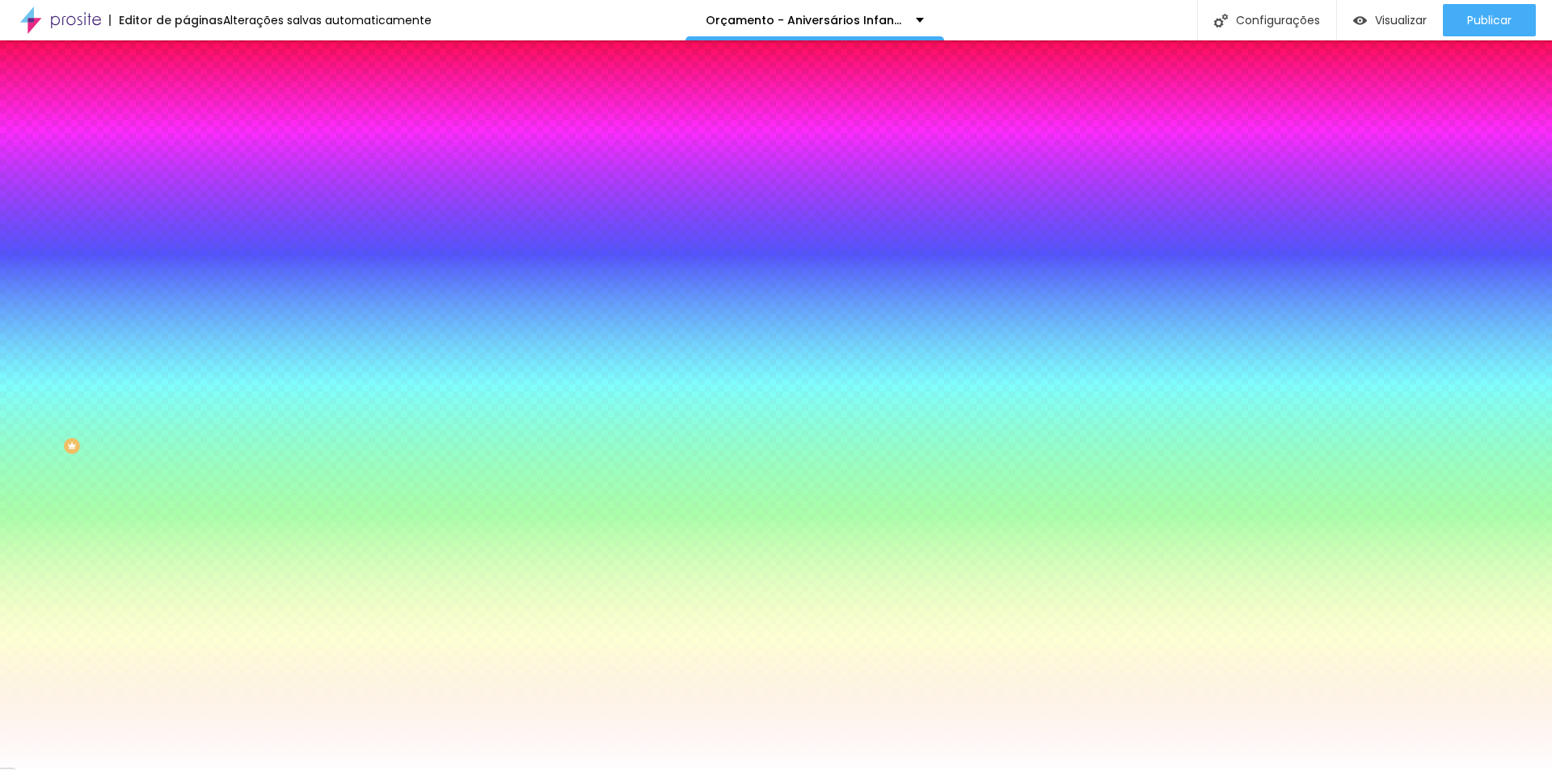
click at [186, 162] on input "#FFFFFF" at bounding box center [283, 162] width 194 height 16
paste input "C"
type input "#FFFFC"
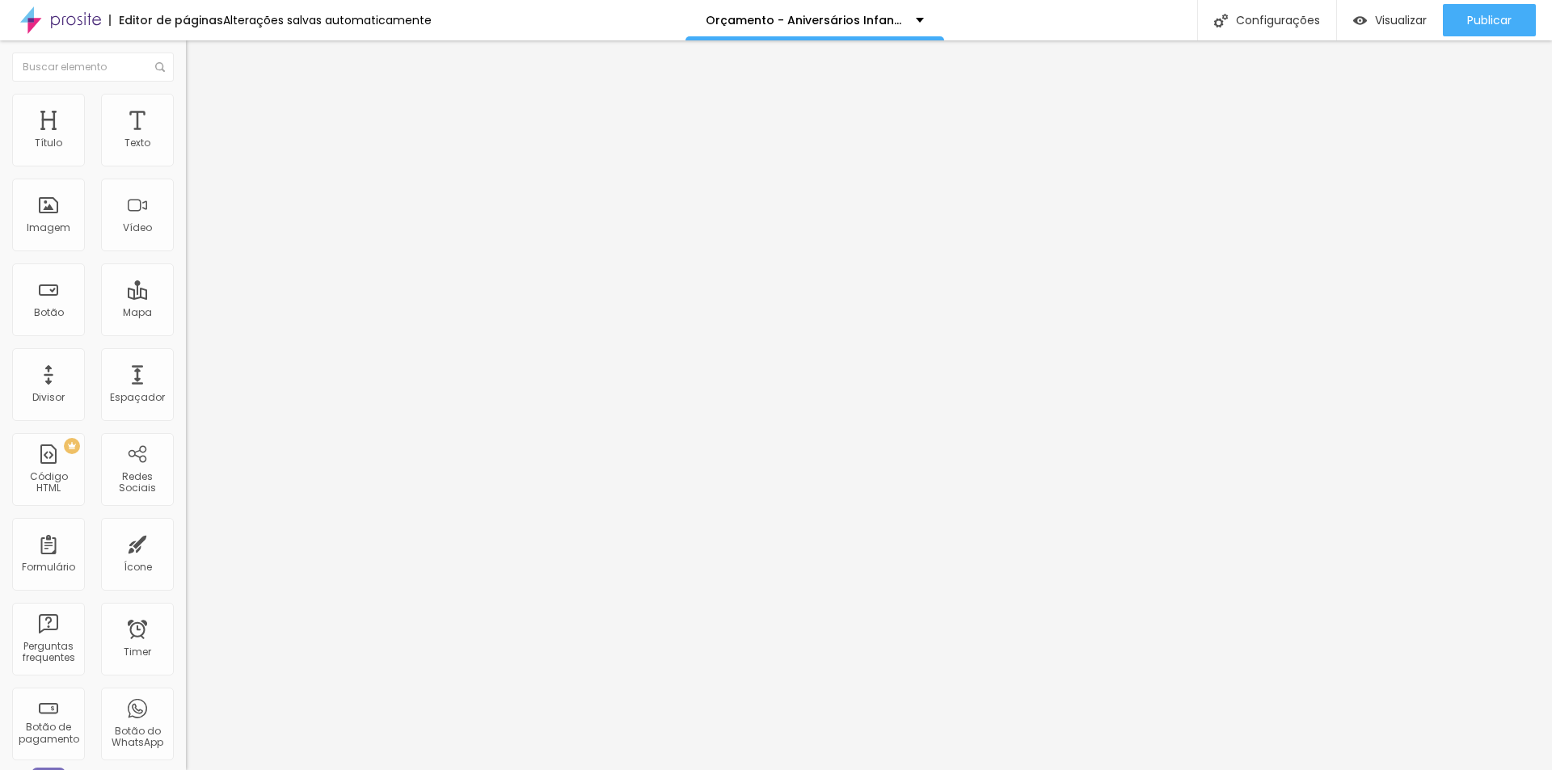
click at [186, 105] on li "Estilo" at bounding box center [279, 102] width 186 height 16
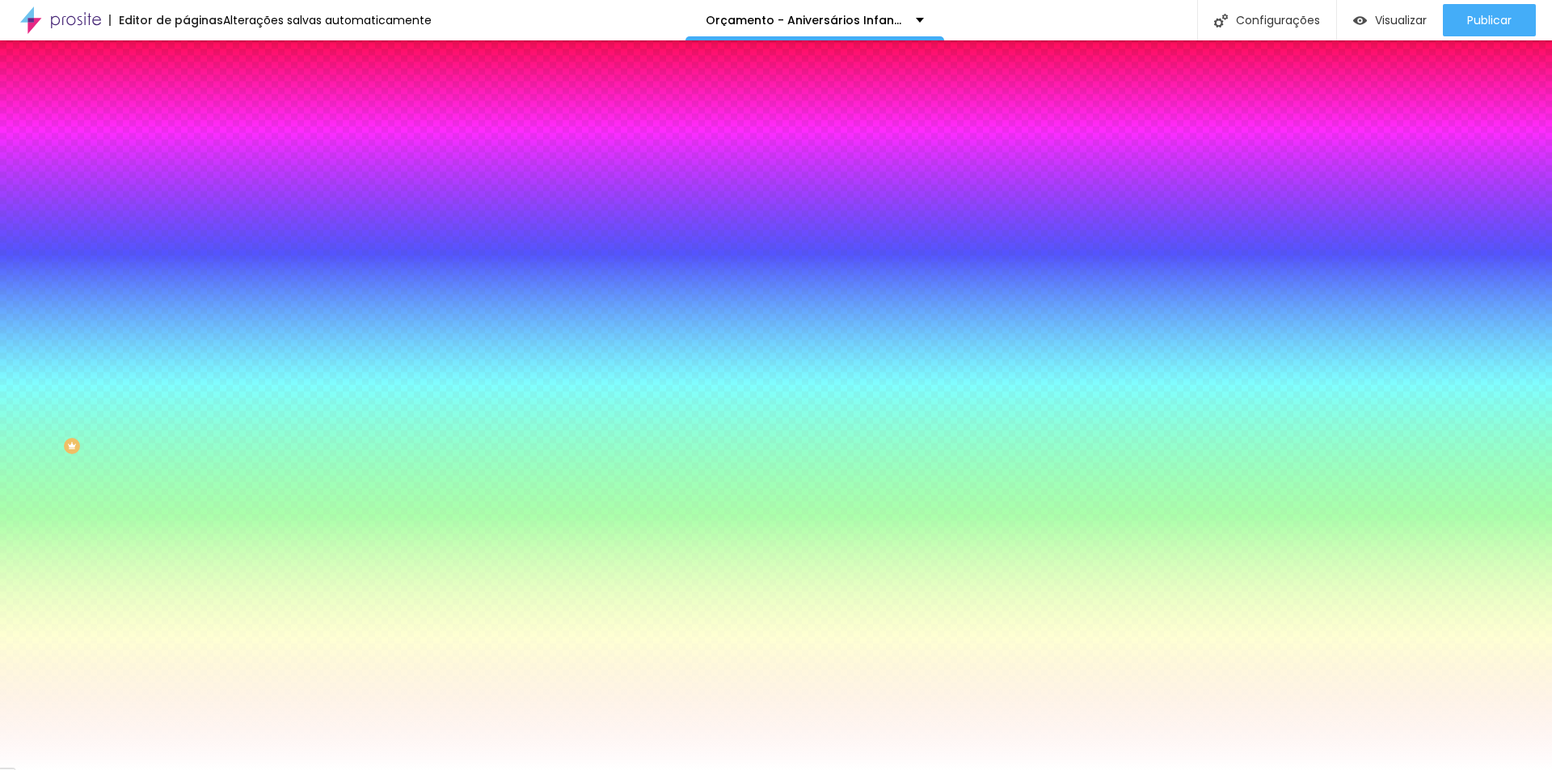
click at [186, 158] on input "#FFFFFF" at bounding box center [283, 162] width 194 height 16
paste input "C"
click at [186, 166] on input "#FFFFC" at bounding box center [283, 162] width 194 height 16
click at [186, 162] on input "#FFFFC" at bounding box center [283, 162] width 194 height 16
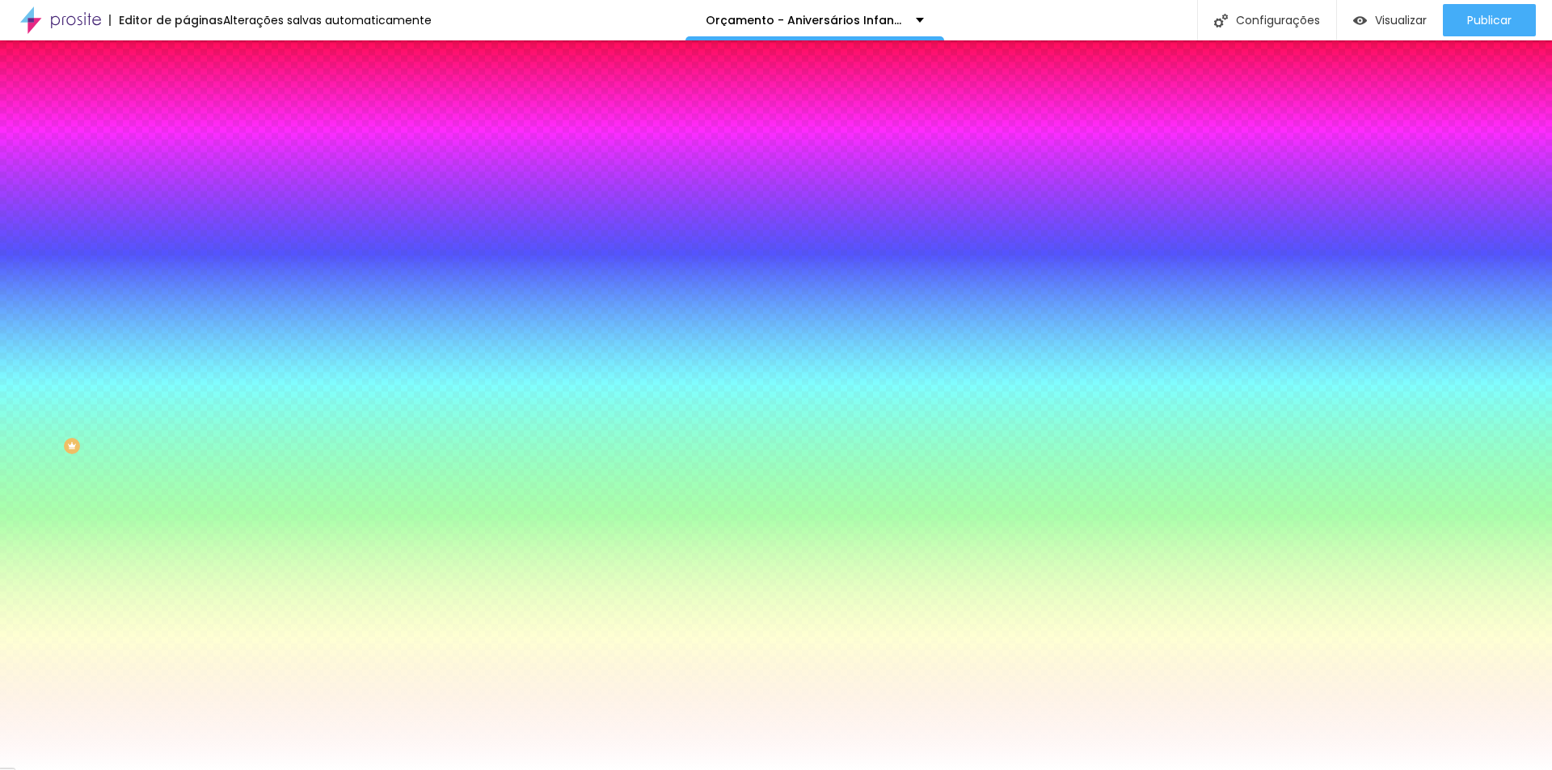
click at [186, 162] on input "#FFFFC" at bounding box center [283, 162] width 194 height 16
click at [186, 163] on input "#FBFFFC" at bounding box center [283, 162] width 194 height 16
type input "#FBFFFC"
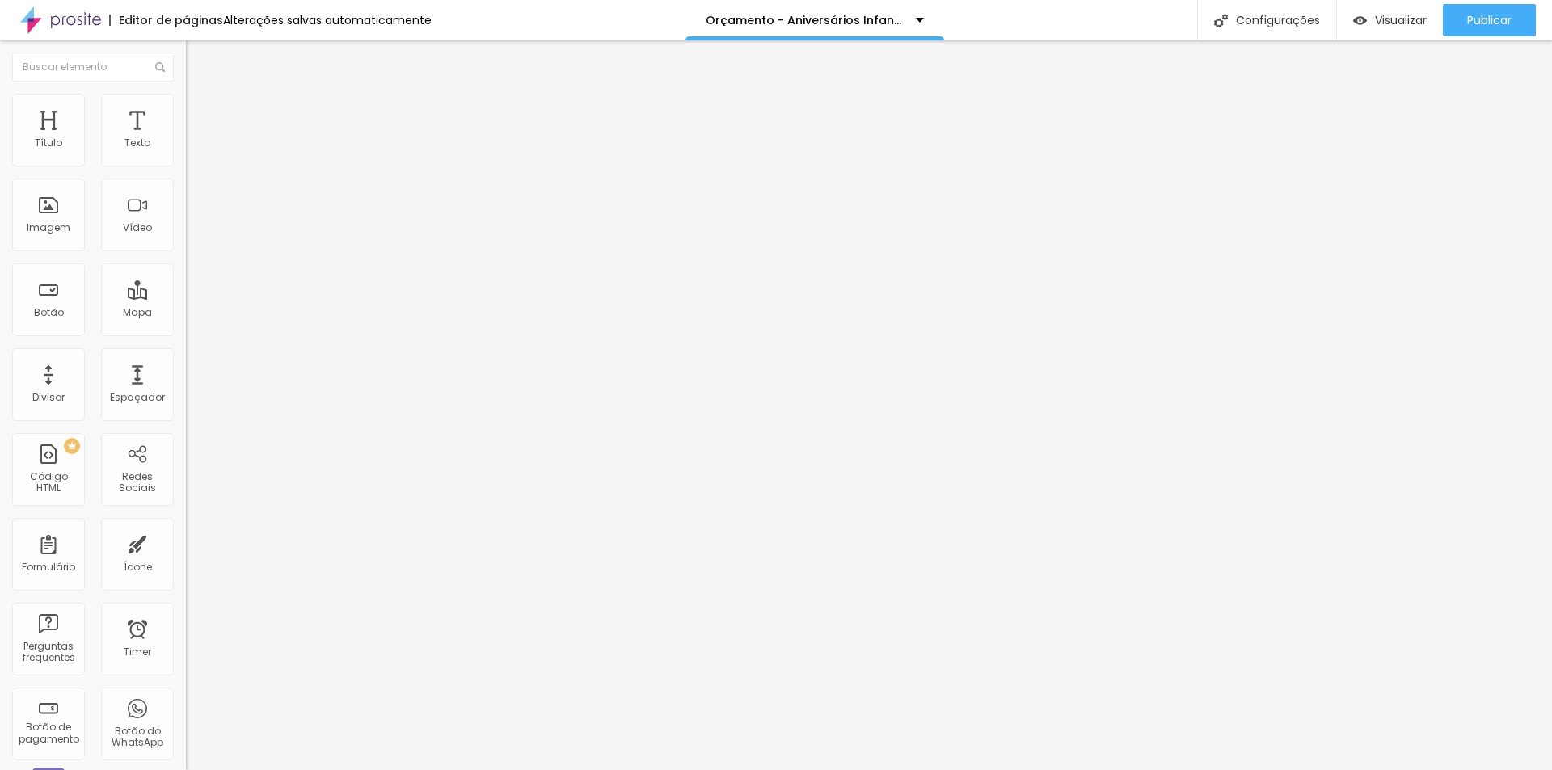
click at [200, 109] on span "Estilo" at bounding box center [212, 105] width 25 height 14
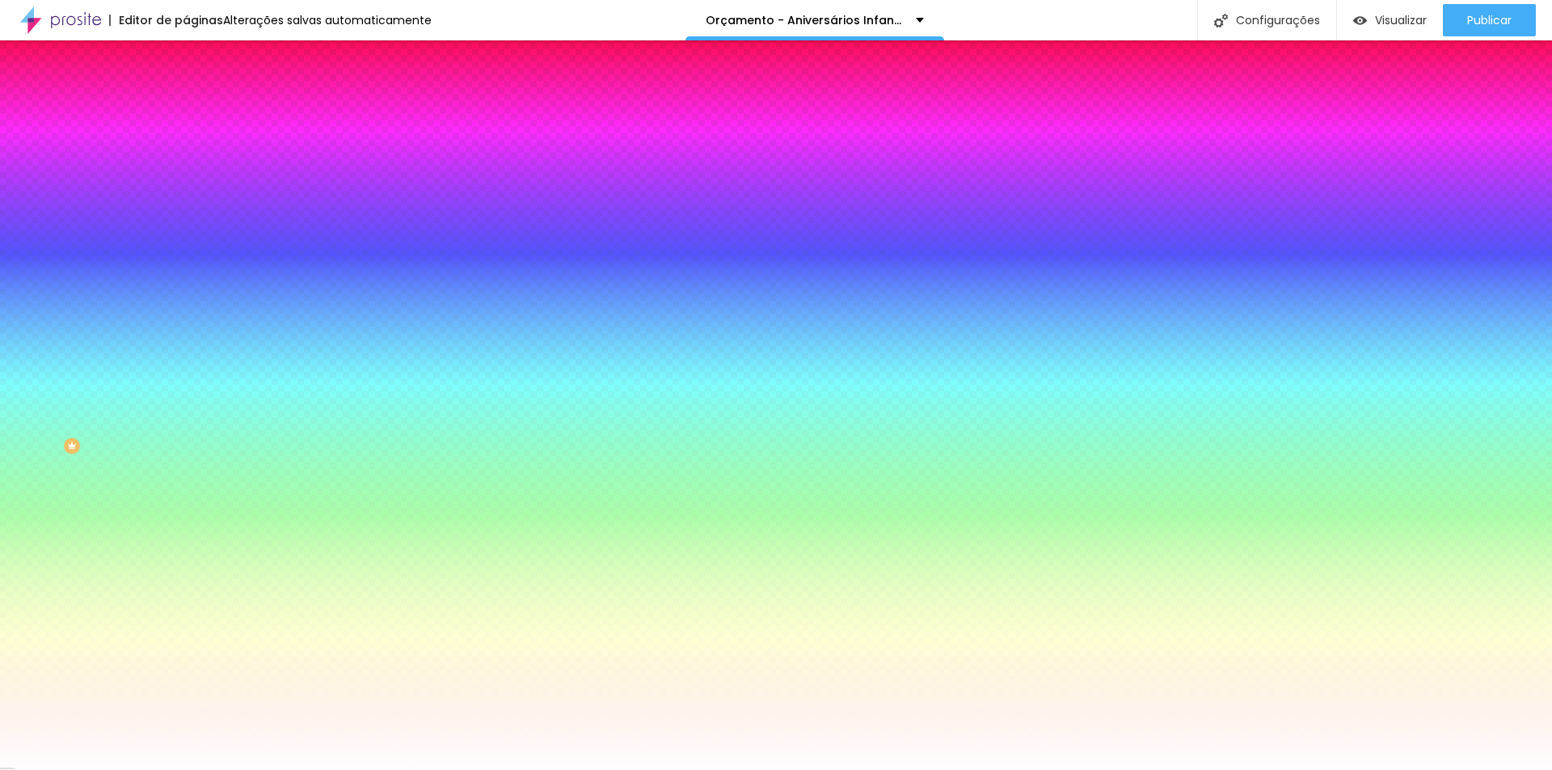
click at [186, 165] on input "#FFFFFF" at bounding box center [283, 162] width 194 height 16
paste input "BFFFC"
type input "#FBFFFC"
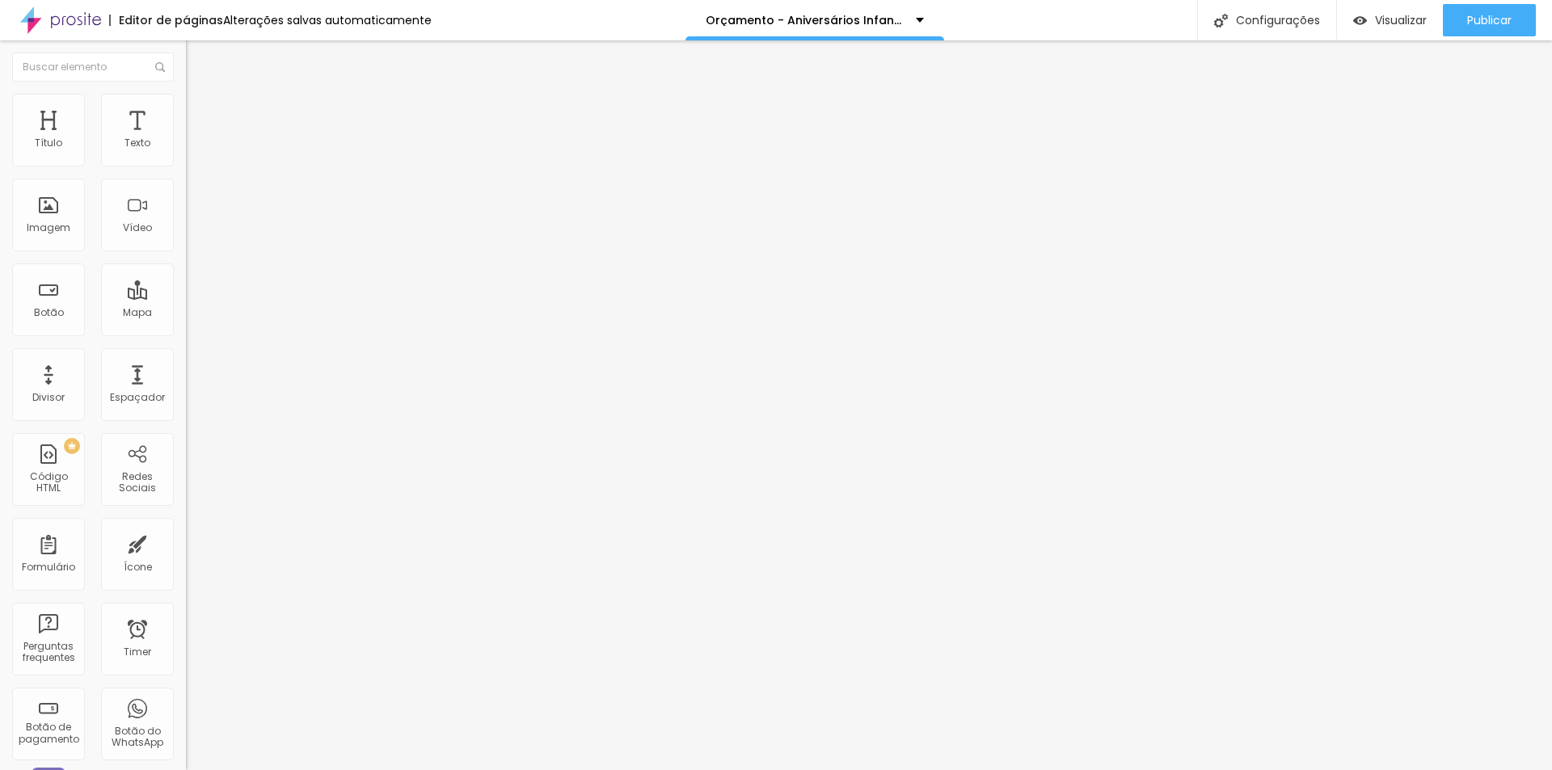
click at [186, 153] on span "Titulo 2" at bounding box center [212, 143] width 53 height 20
click at [186, 167] on span "Titulo 3" at bounding box center [208, 158] width 45 height 19
type input "75"
type input "72"
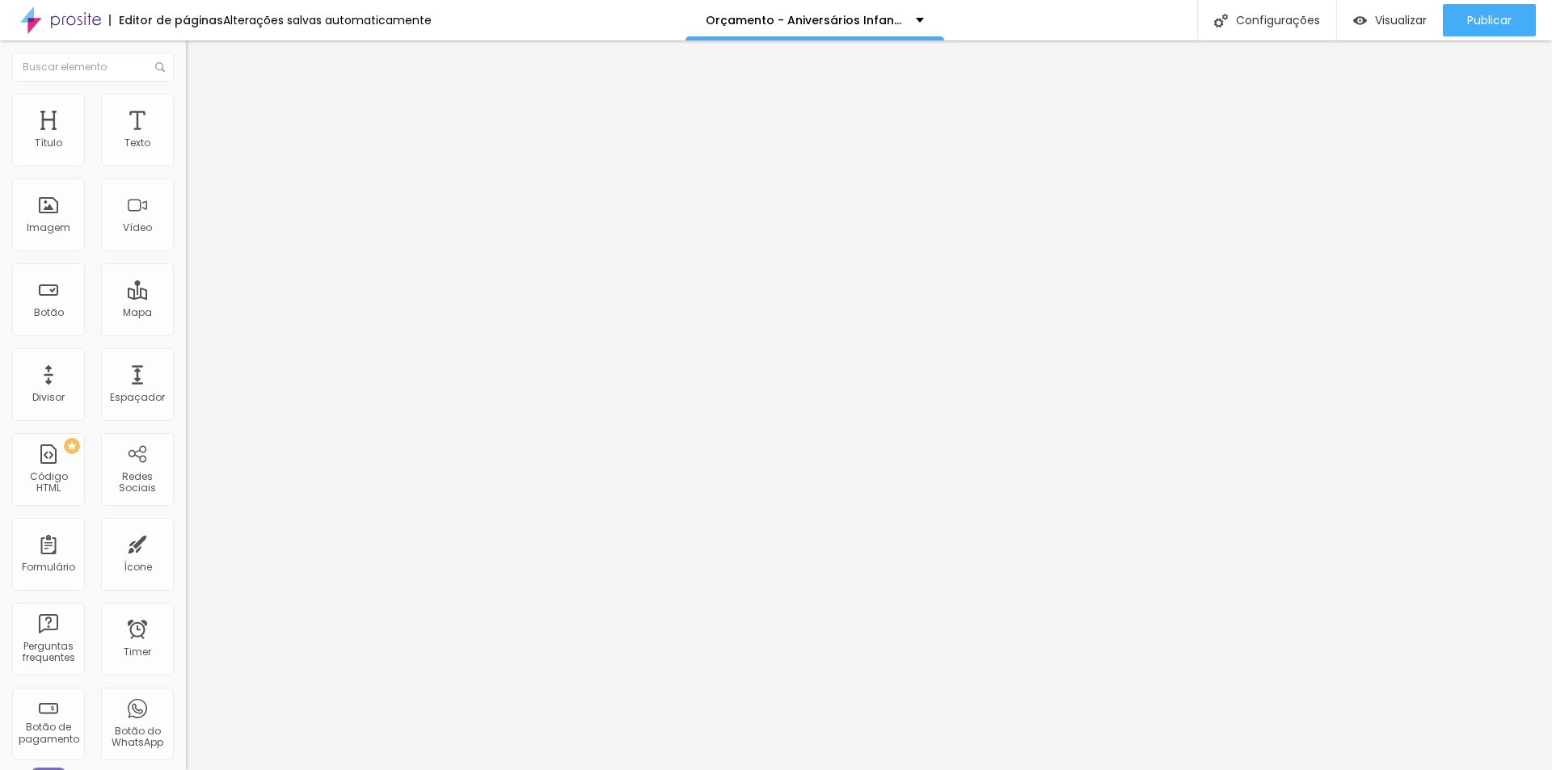
type input "72"
type input "67"
type input "59"
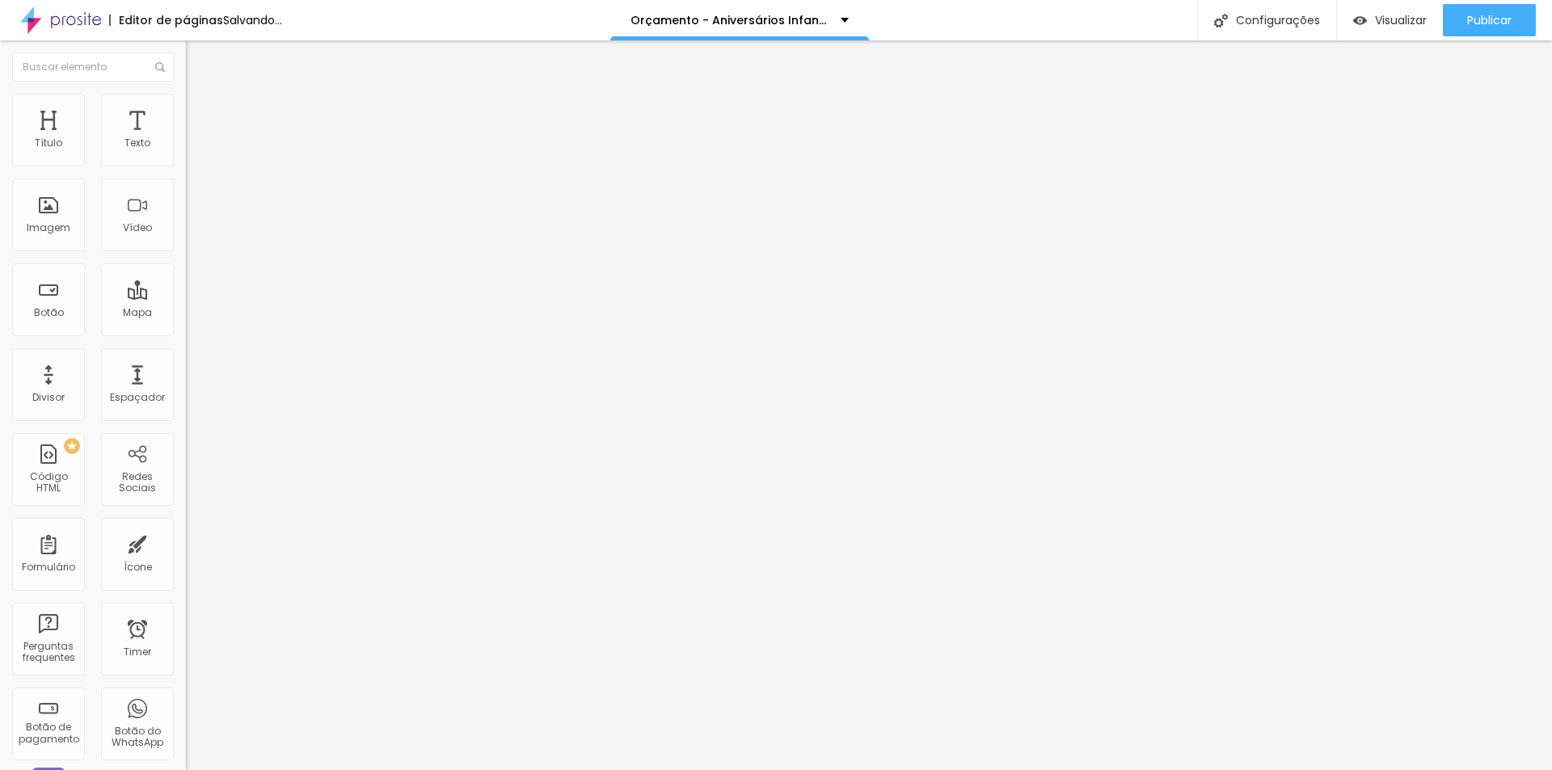
type input "56"
type input "55"
type input "54"
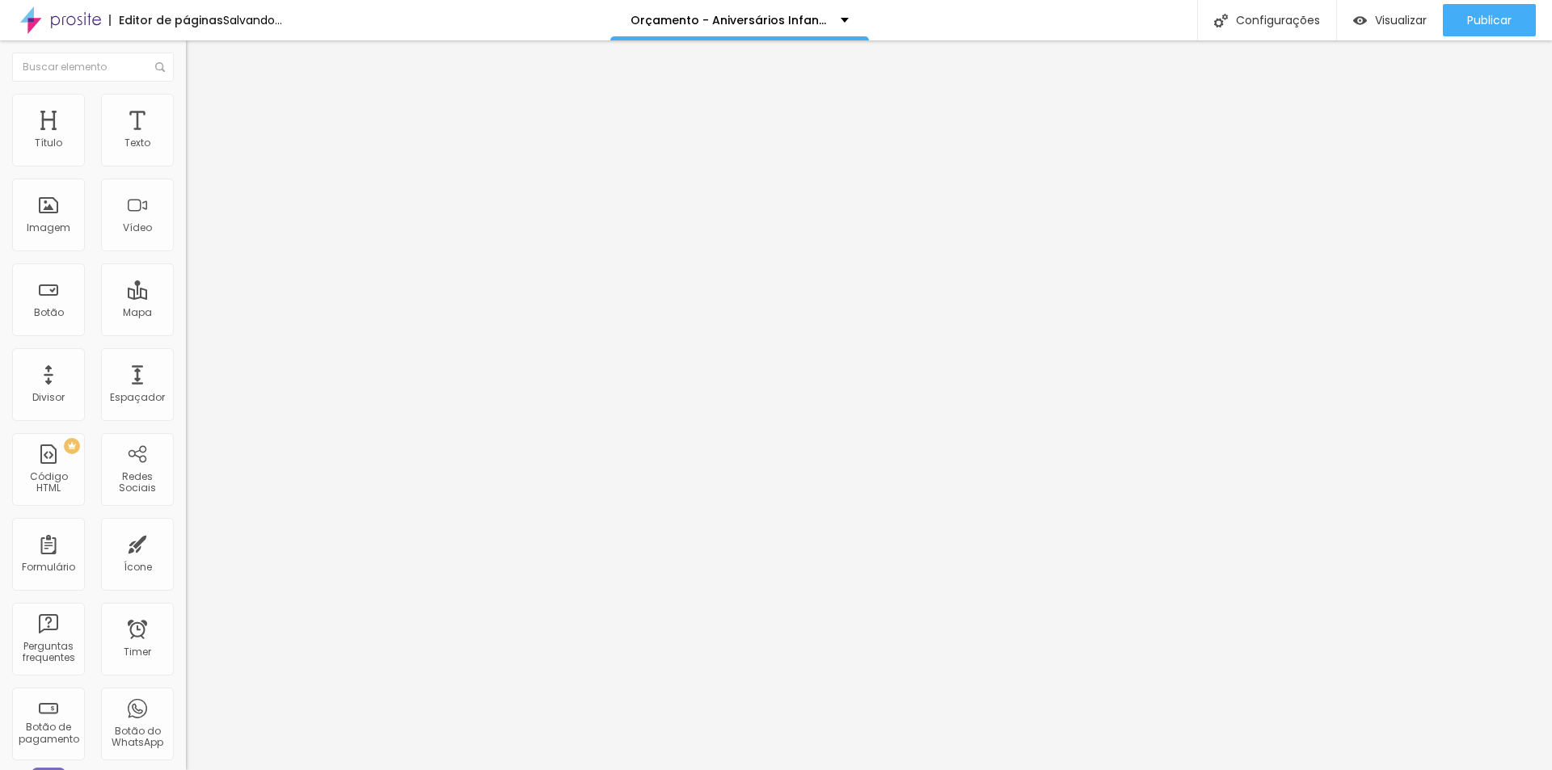
type input "54"
type input "55"
type input "56"
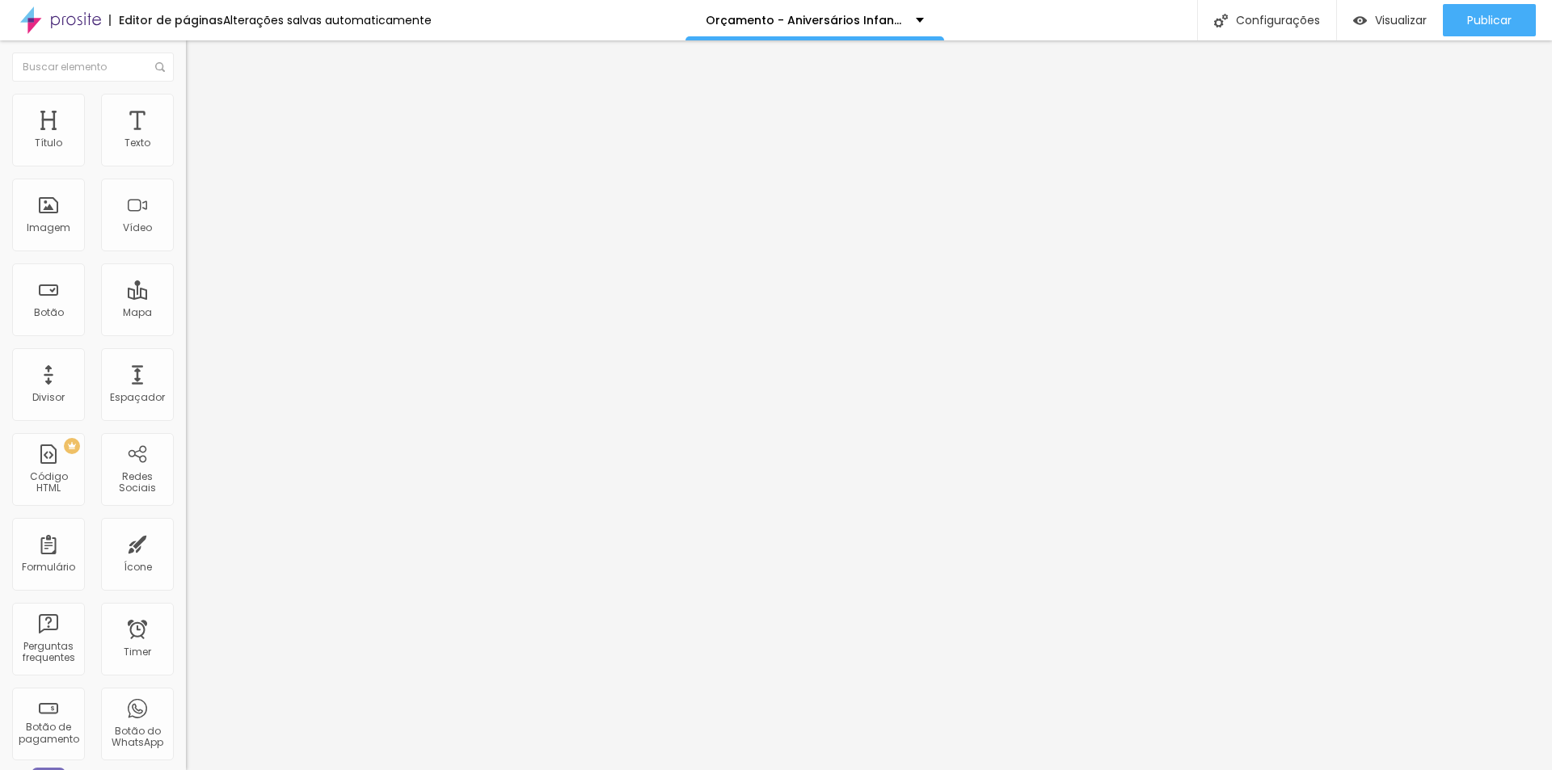
type input "59"
type input "60"
type input "61"
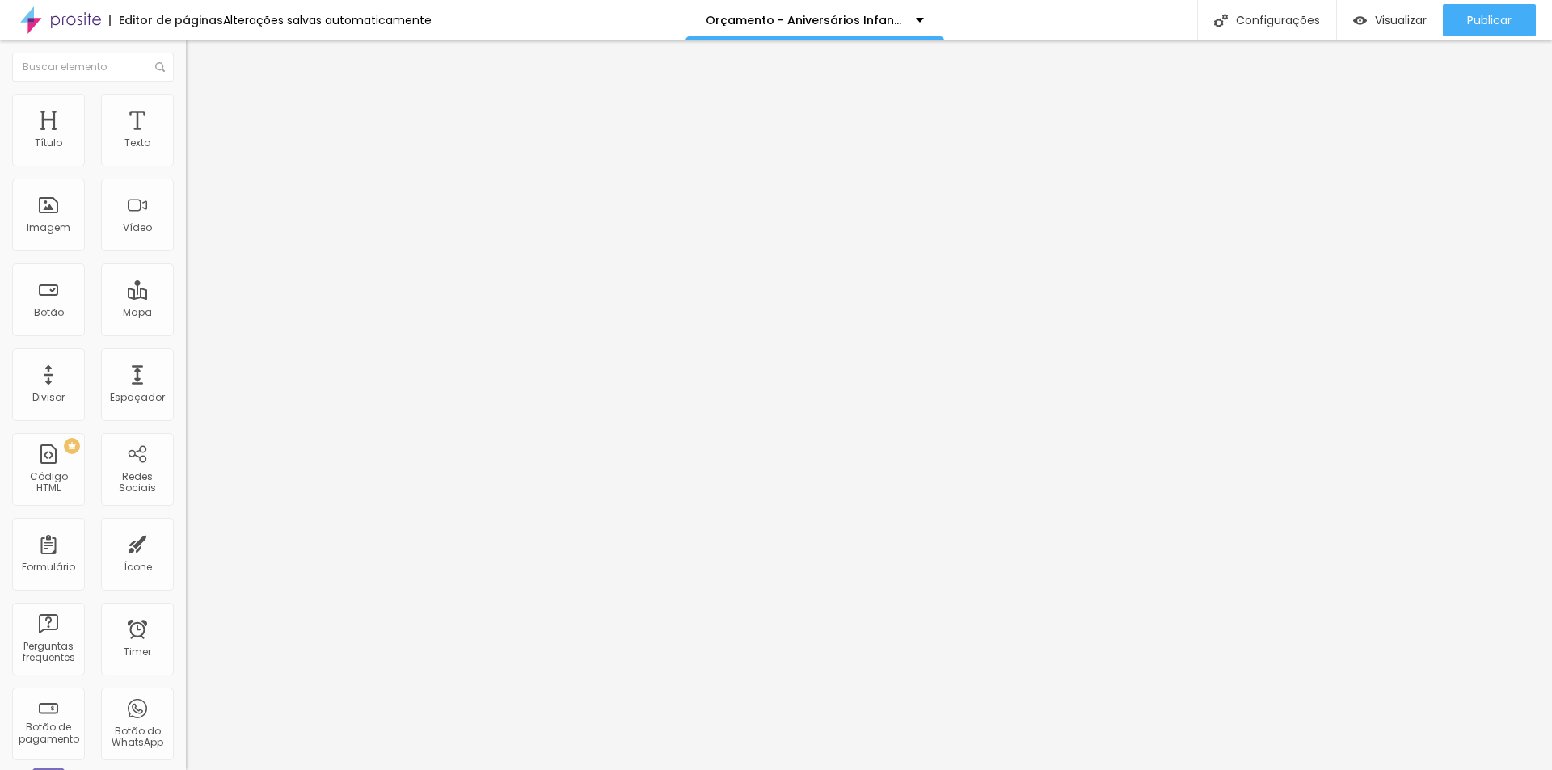
type input "61"
type input "62"
type input "63"
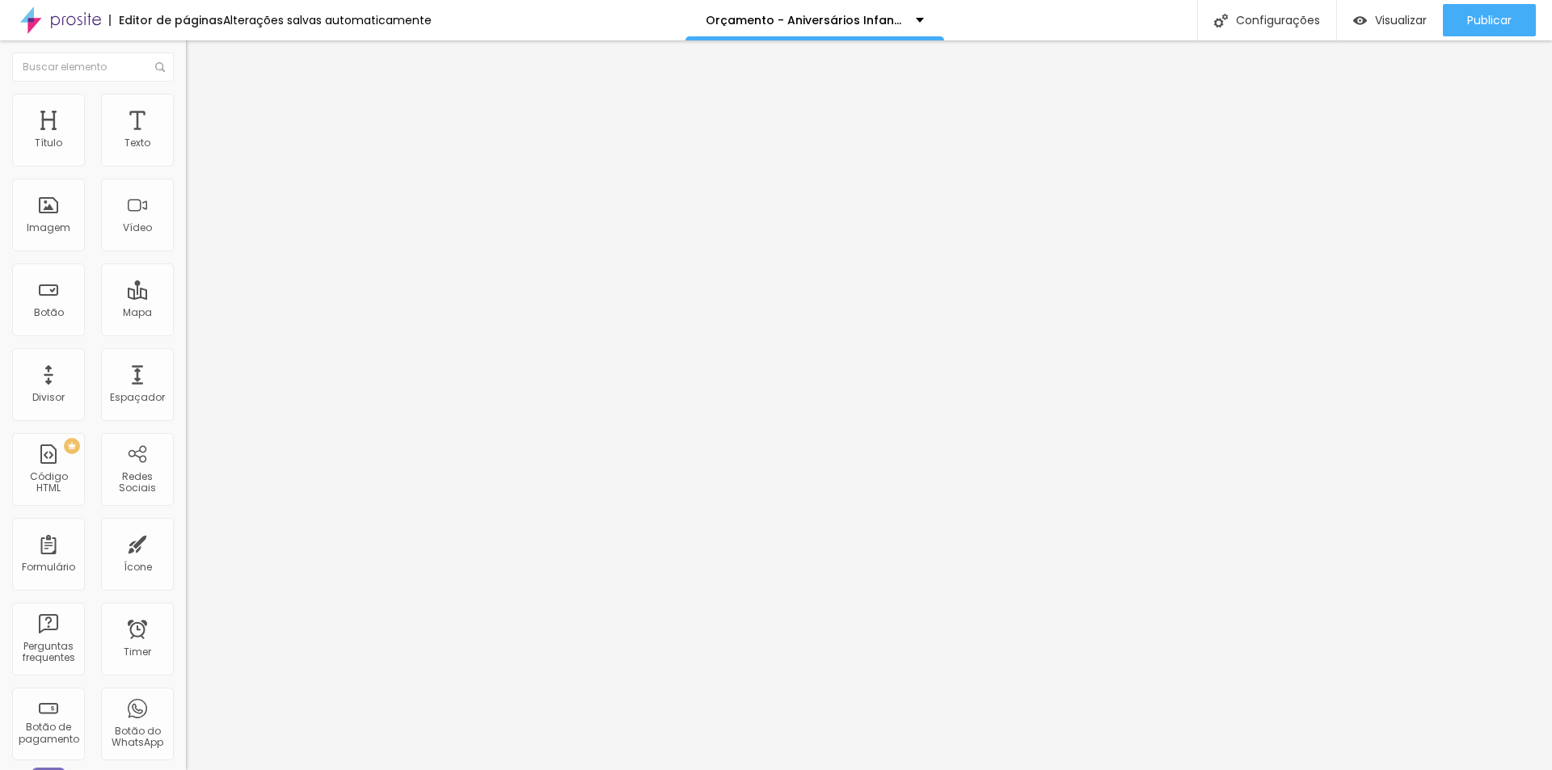
type input "64"
type input "61"
type input "60"
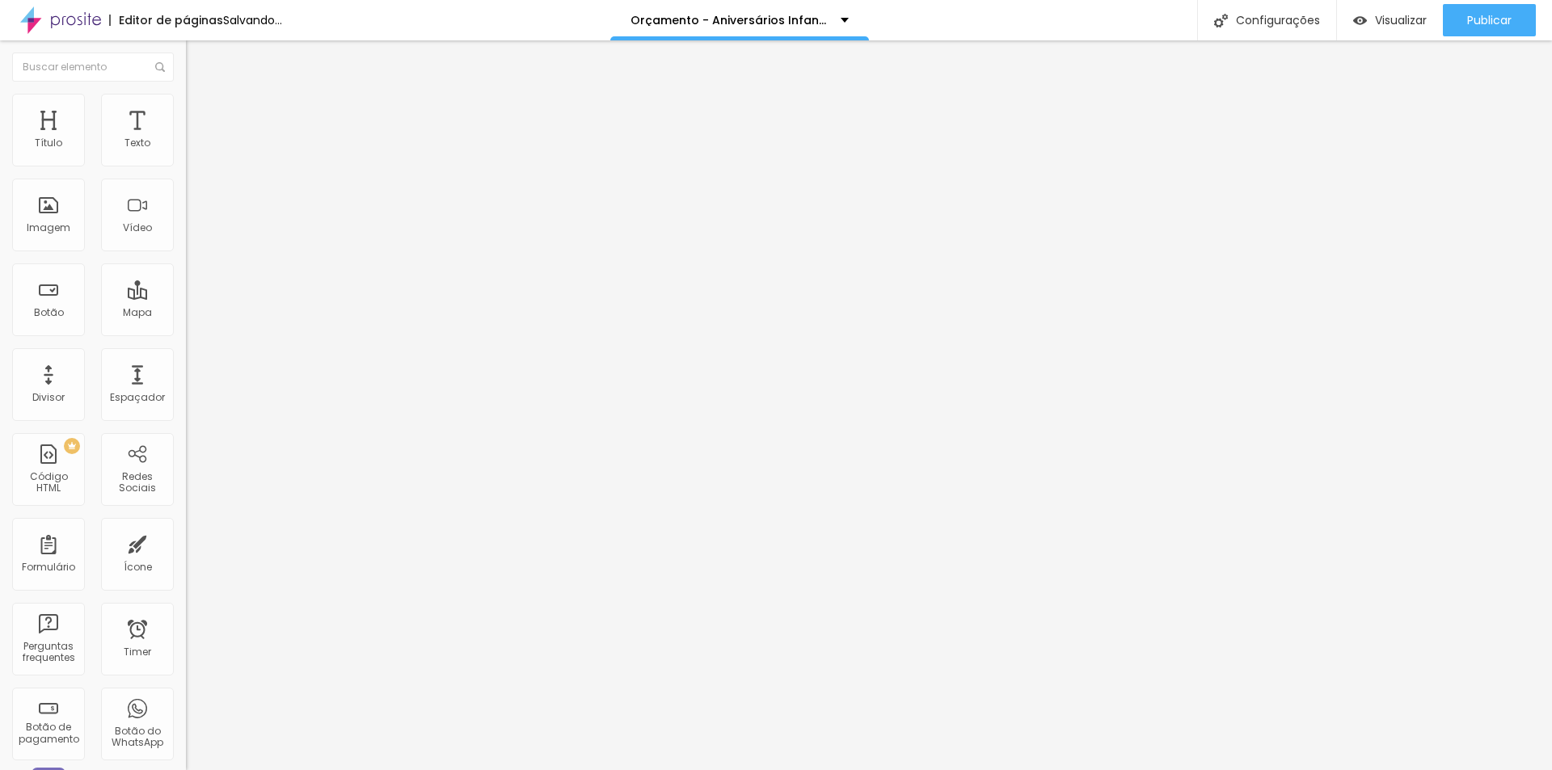
type input "60"
drag, startPoint x: 104, startPoint y: 340, endPoint x: 91, endPoint y: 348, distance: 15.6
type input "60"
click at [186, 385] on input "range" at bounding box center [238, 391] width 104 height 13
type input "62"
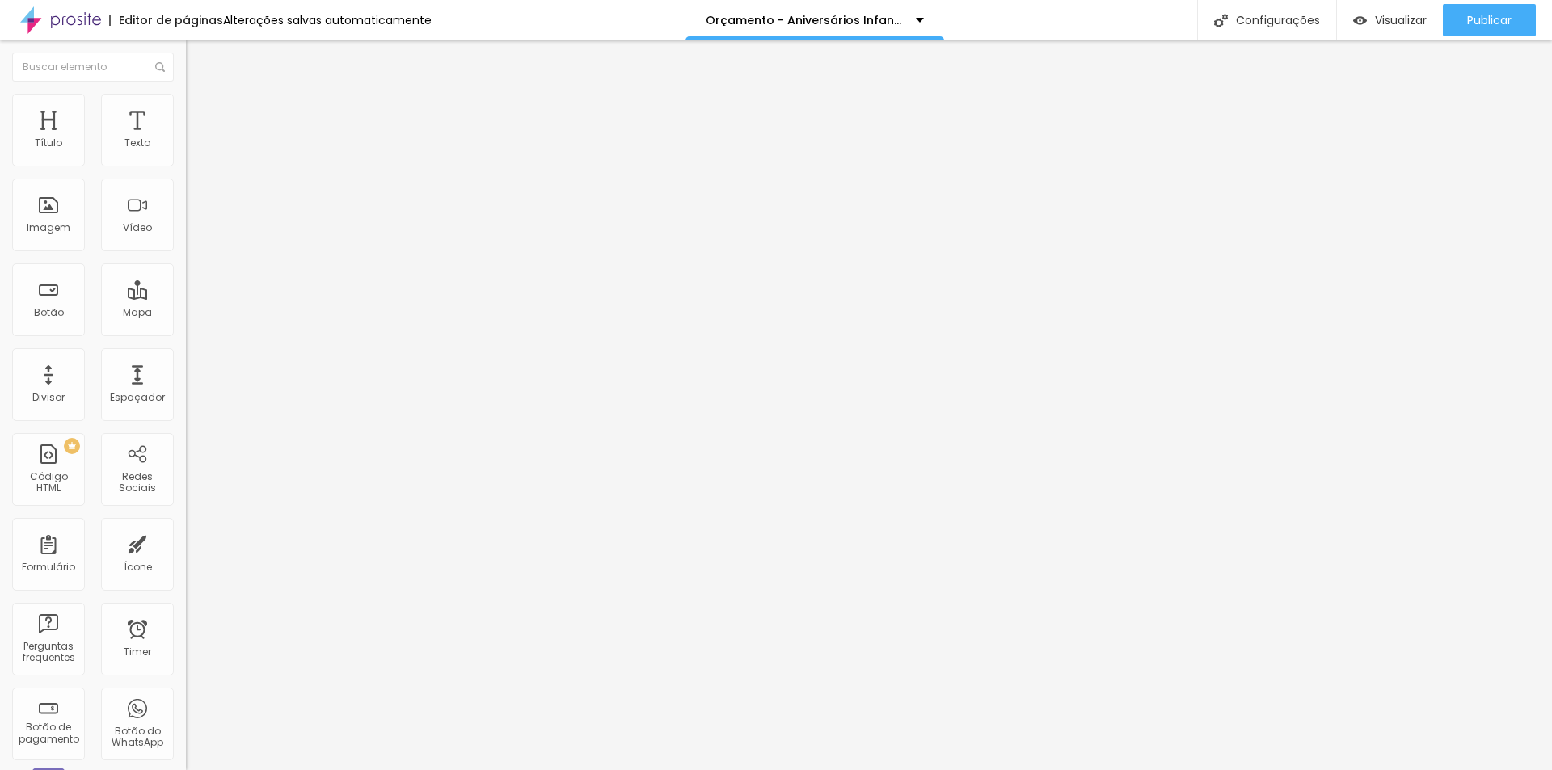
type input "62"
type input "68"
type input "69"
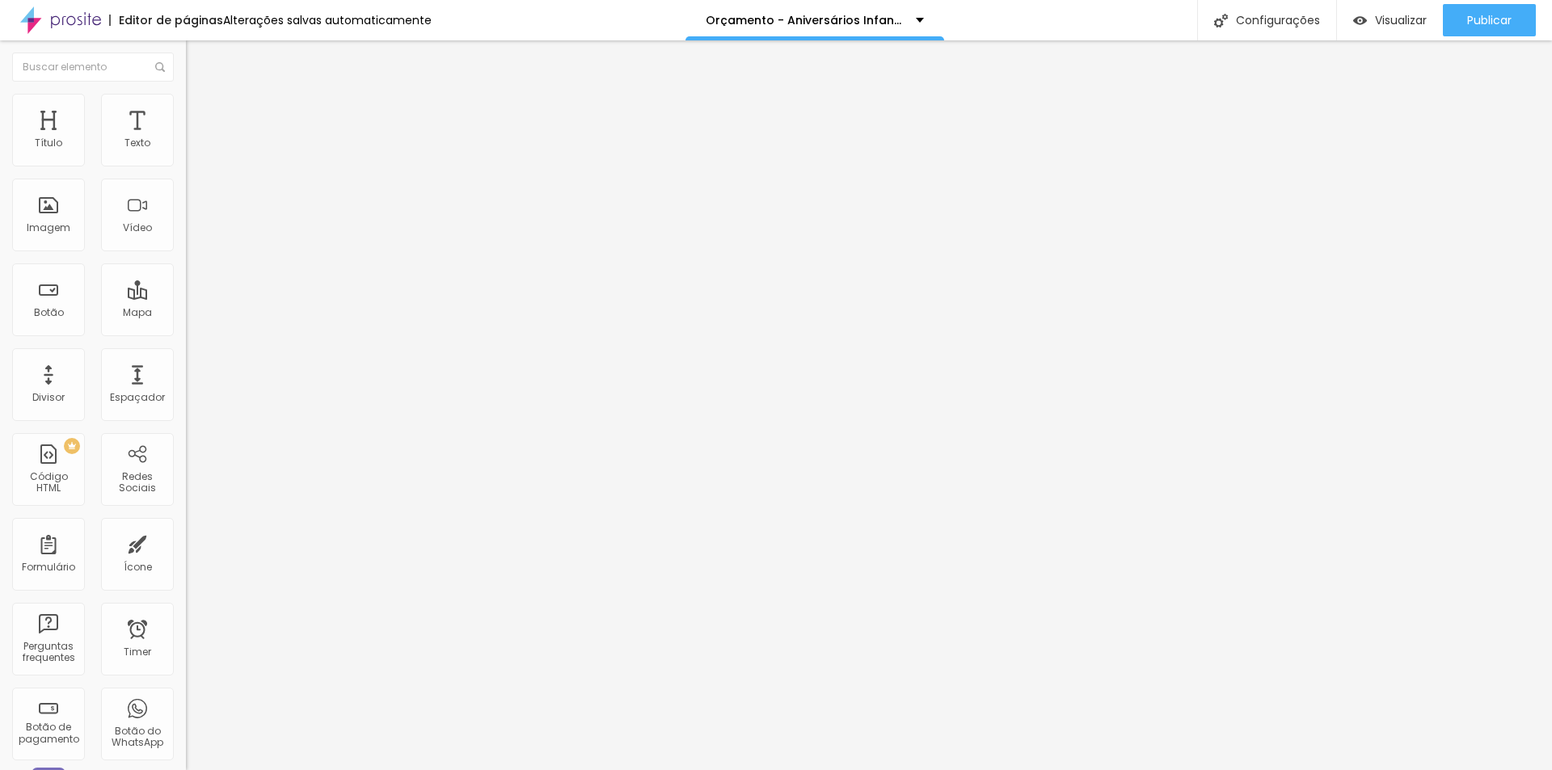
type input "71"
type input "70"
drag, startPoint x: 93, startPoint y: 338, endPoint x: 102, endPoint y: 340, distance: 9.0
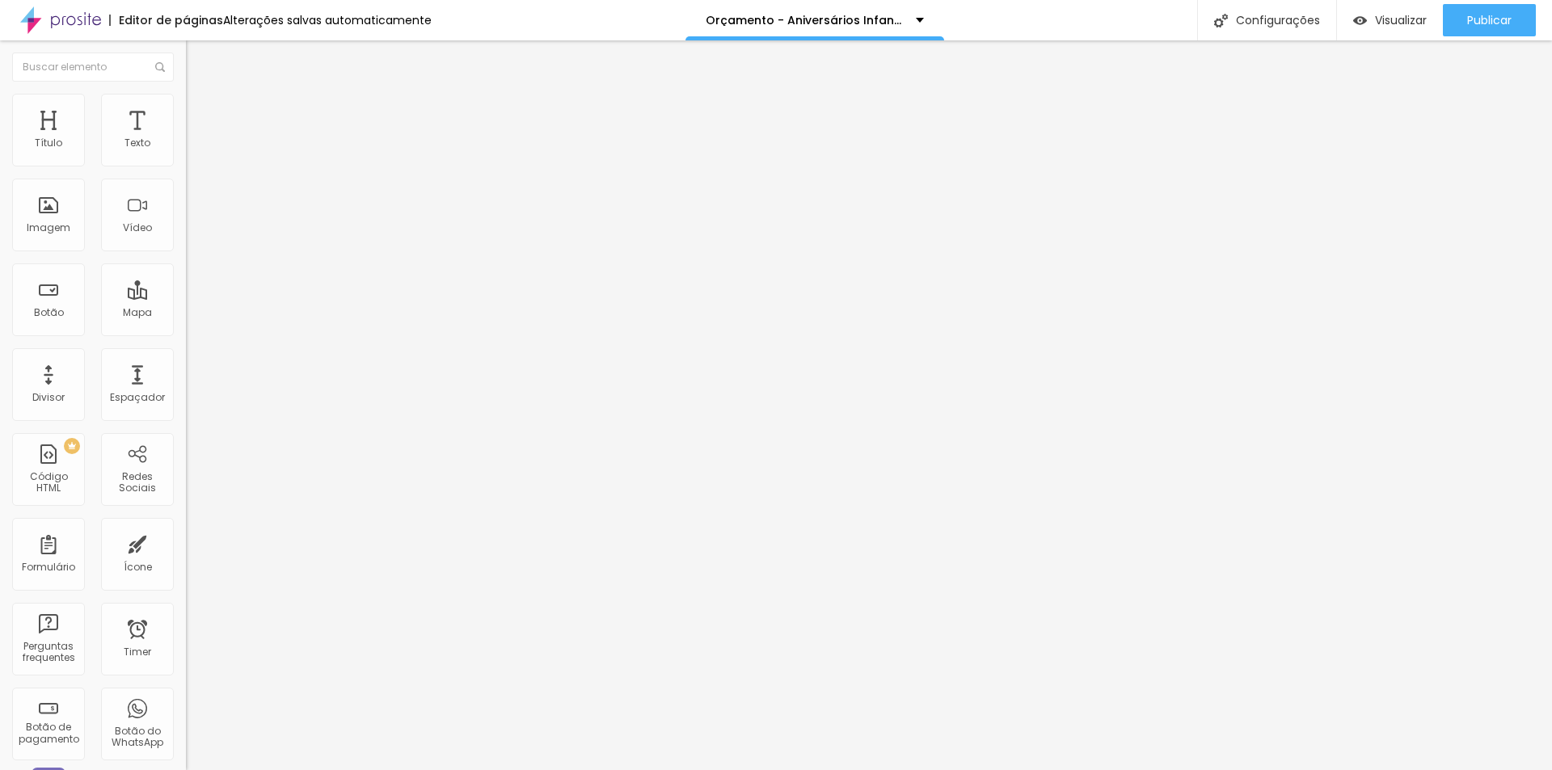
type input "70"
click at [186, 385] on input "range" at bounding box center [238, 391] width 104 height 13
type input "69"
type input "68"
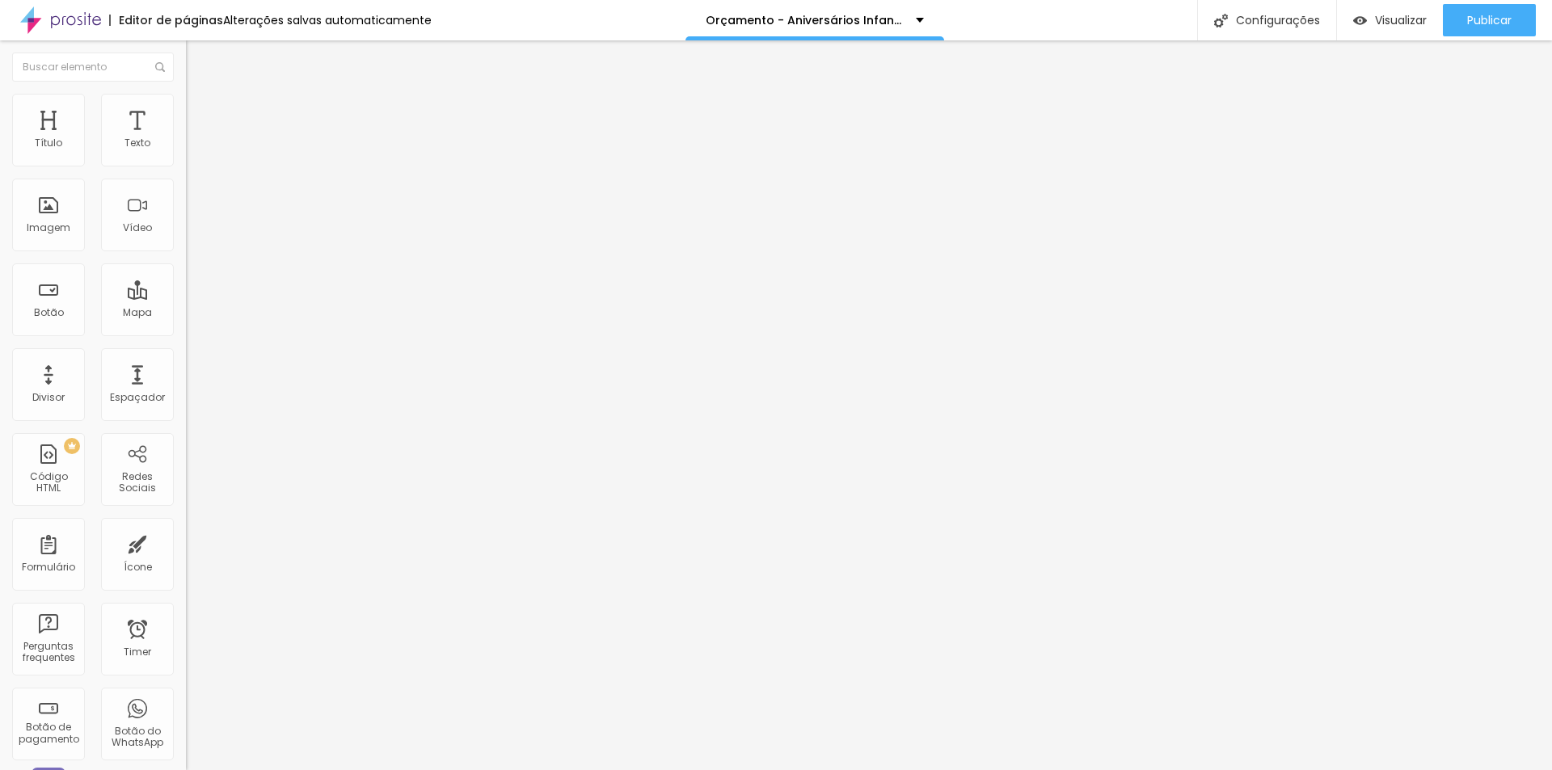
type input "68"
type input "65"
type input "64"
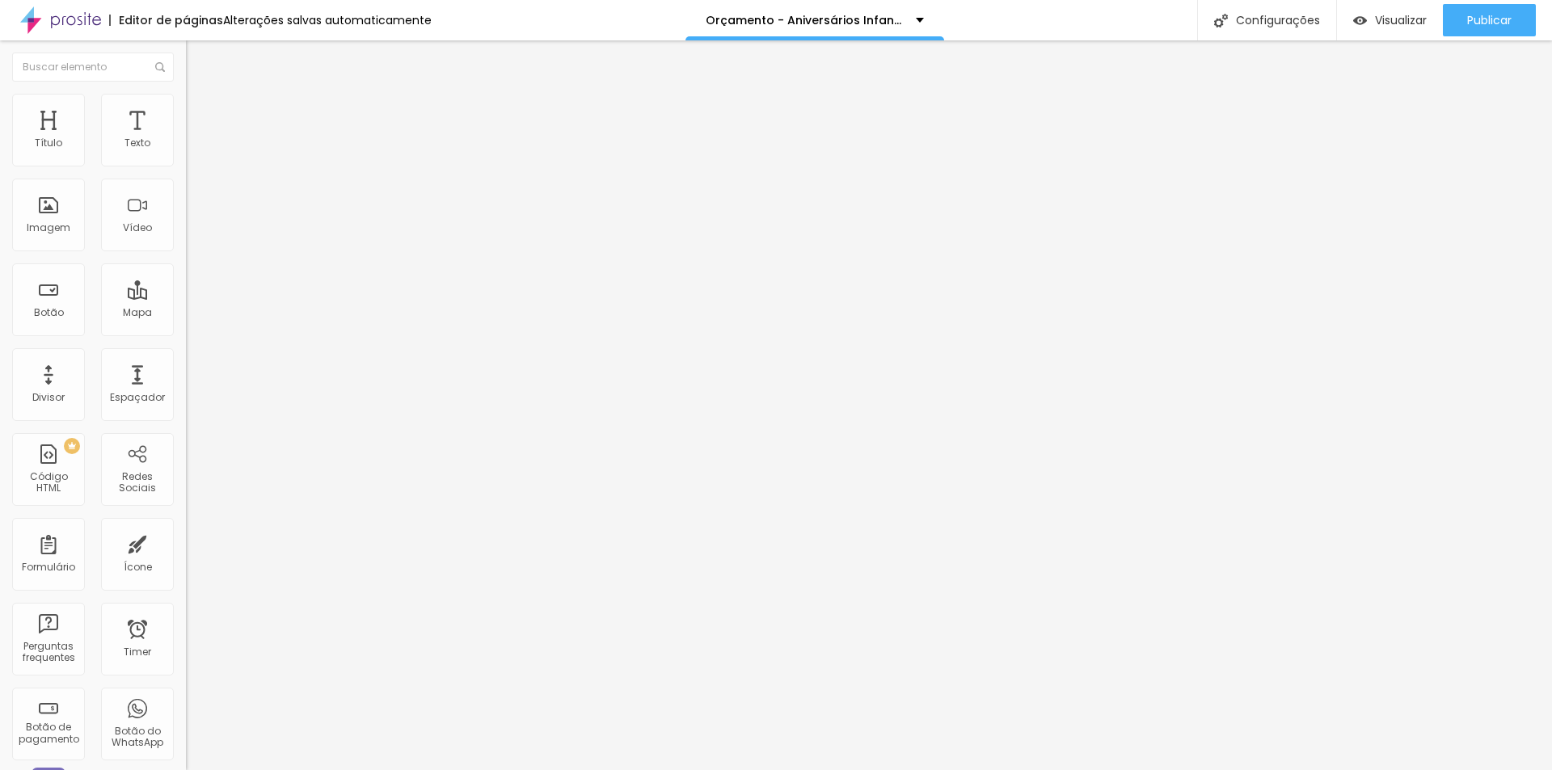
type input "63"
type input "61"
type input "60"
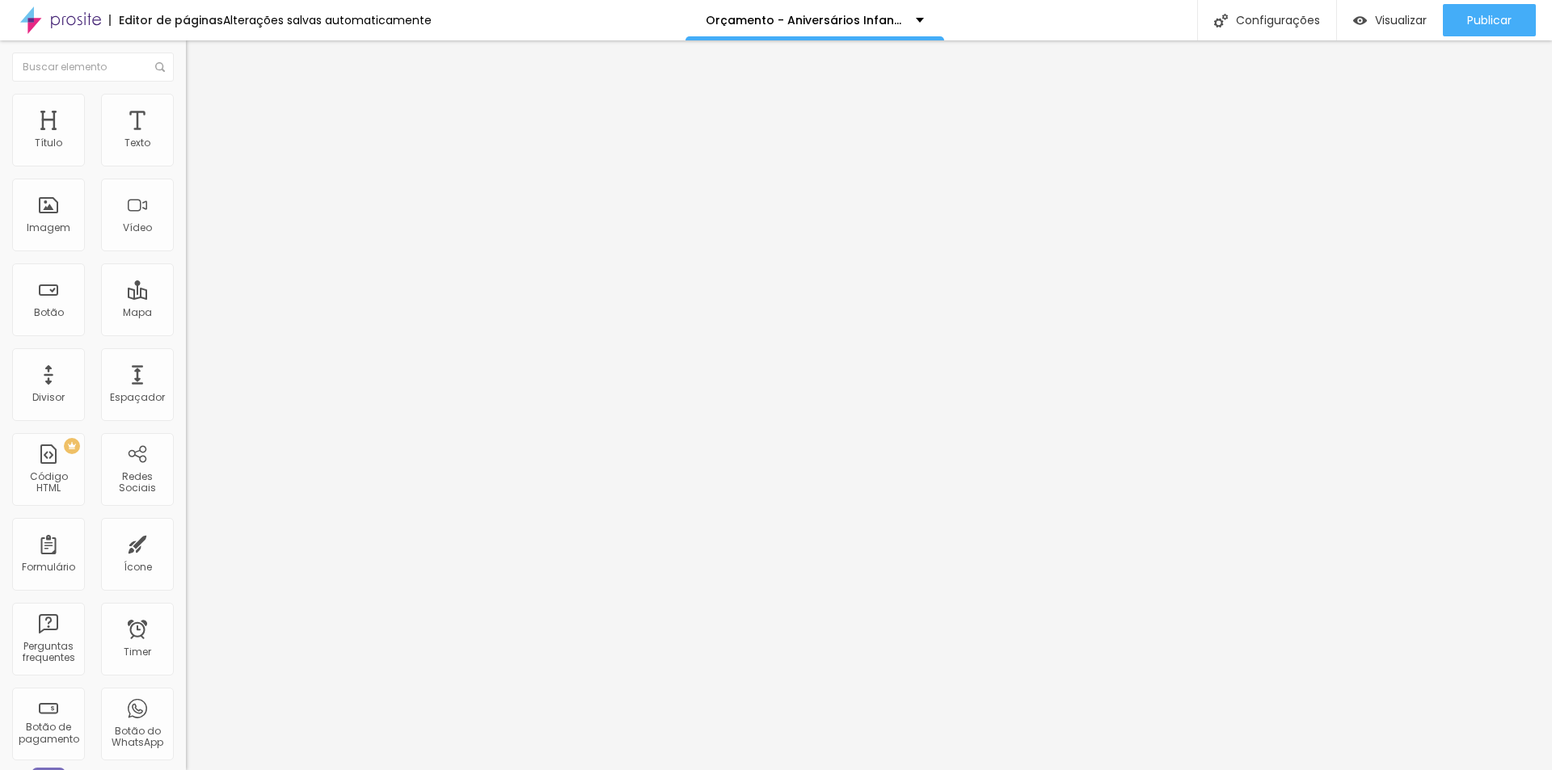
type input "60"
type input "59"
type input "60"
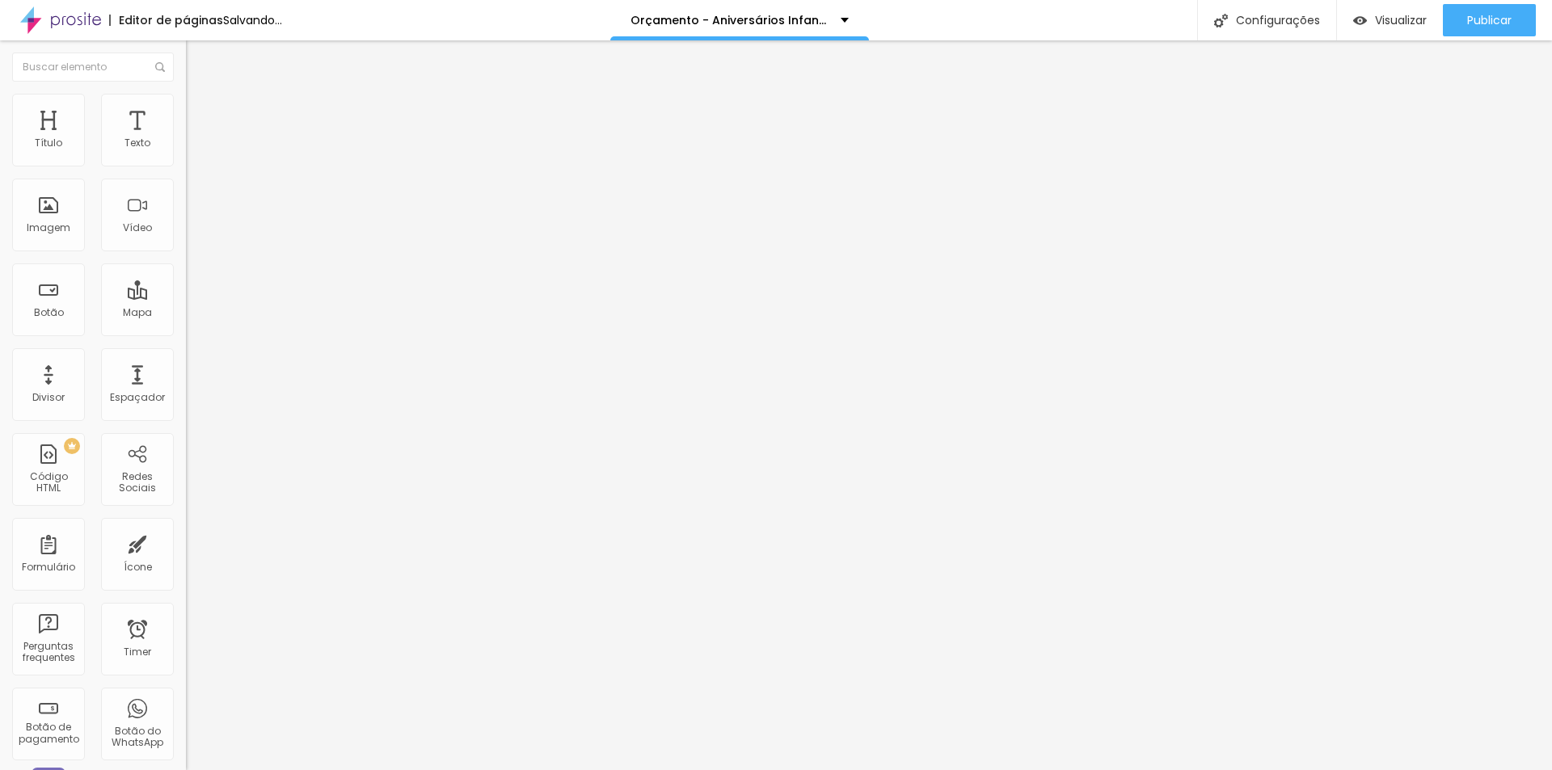
type input "61"
type input "62"
type input "63"
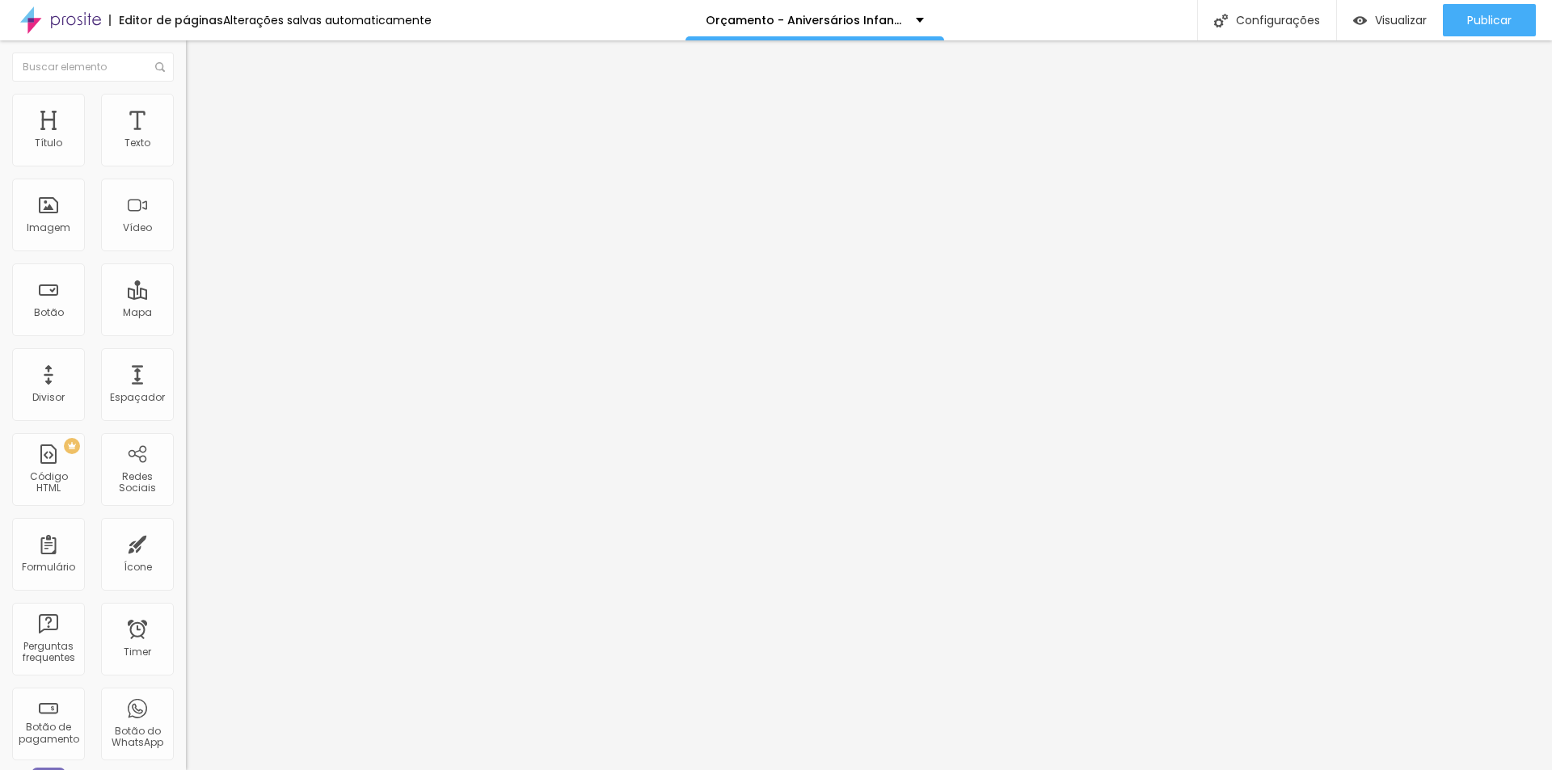
click at [186, 382] on input "range" at bounding box center [238, 388] width 104 height 13
type input "63"
type input "61"
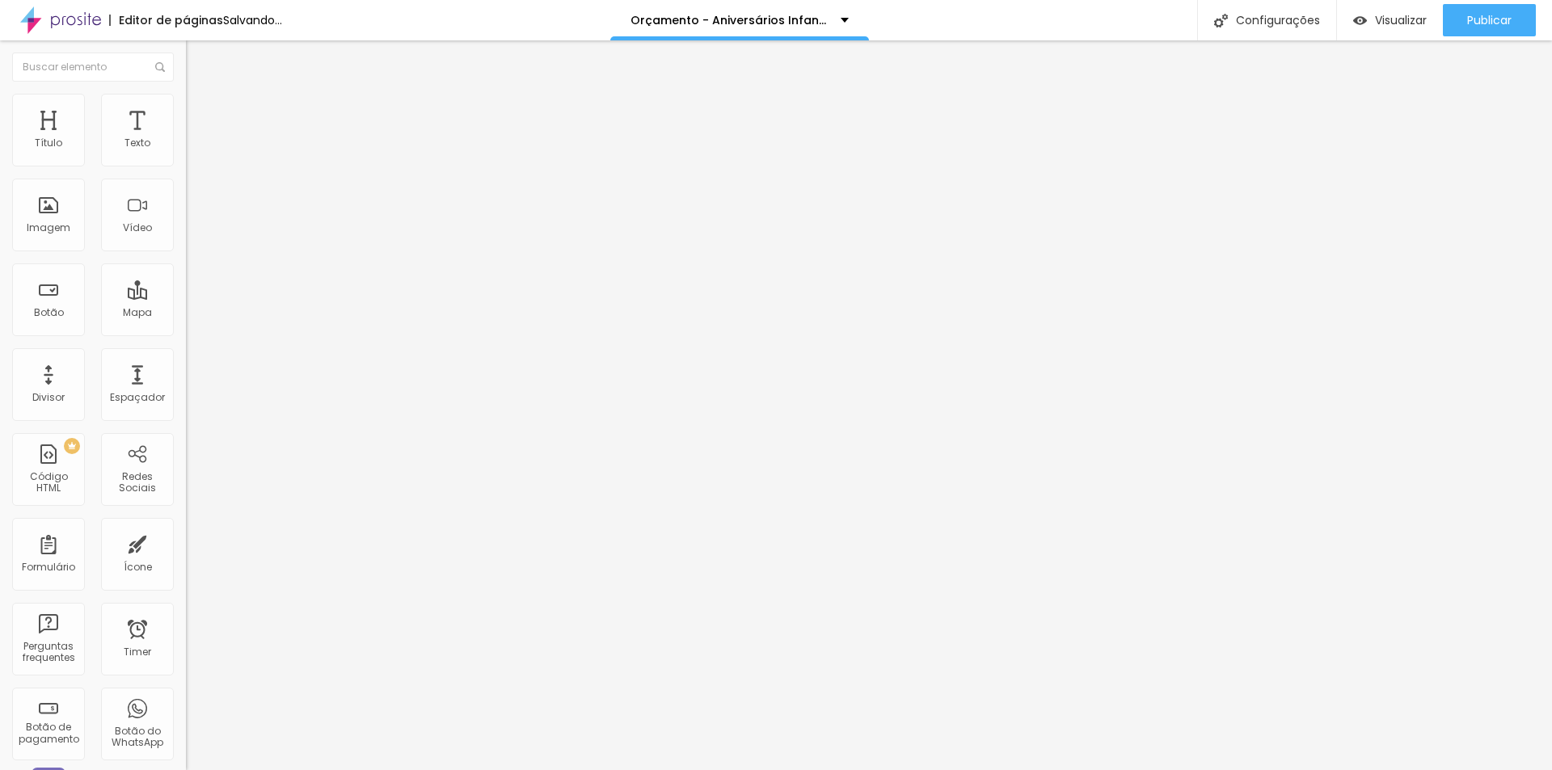
click at [186, 382] on input "range" at bounding box center [238, 388] width 104 height 13
click at [186, 164] on span "Titulo 3" at bounding box center [208, 157] width 45 height 14
click at [200, 110] on span "Estilo" at bounding box center [212, 105] width 25 height 14
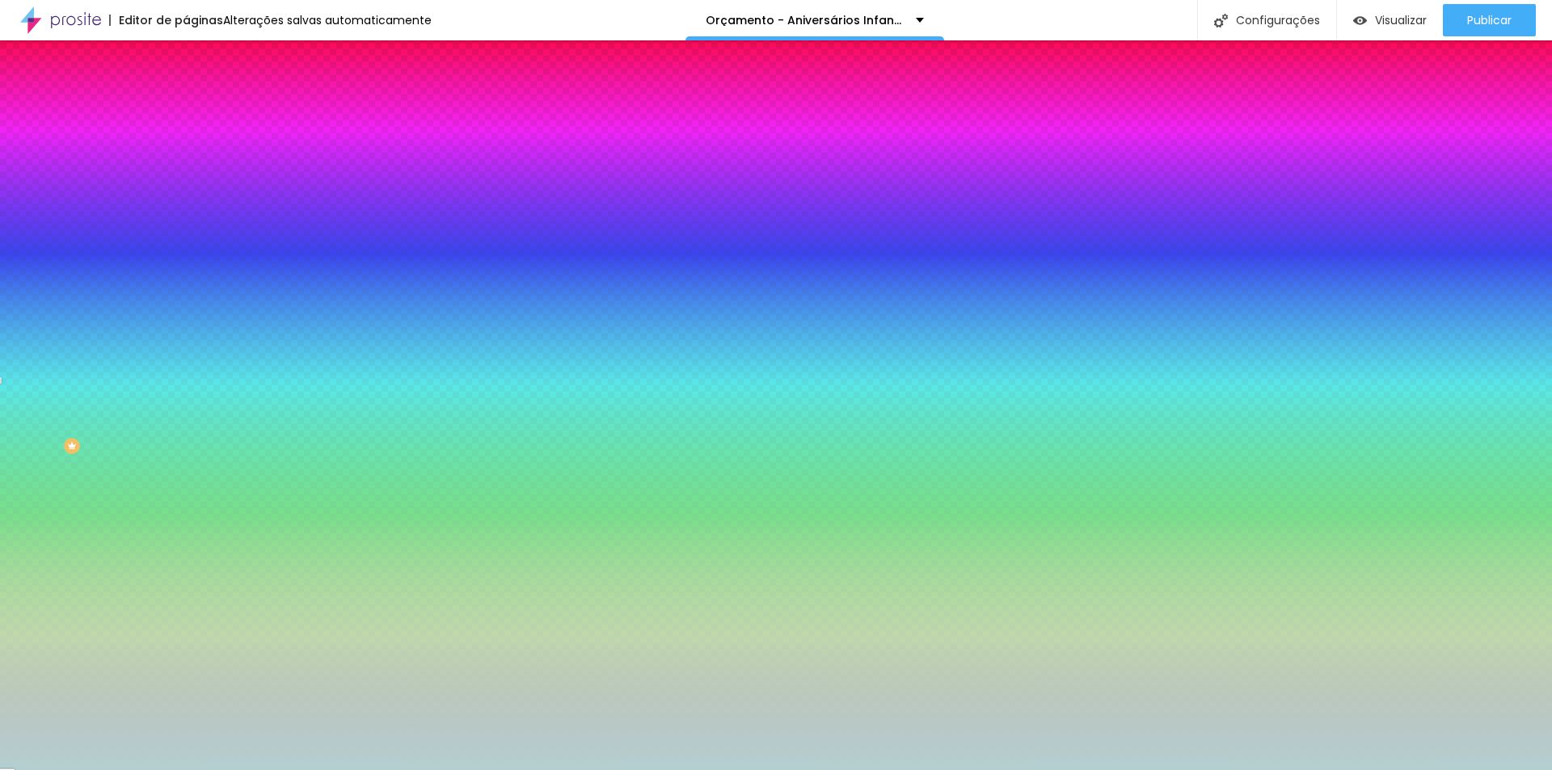
click at [186, 162] on input "#B4CFD1" at bounding box center [283, 162] width 194 height 16
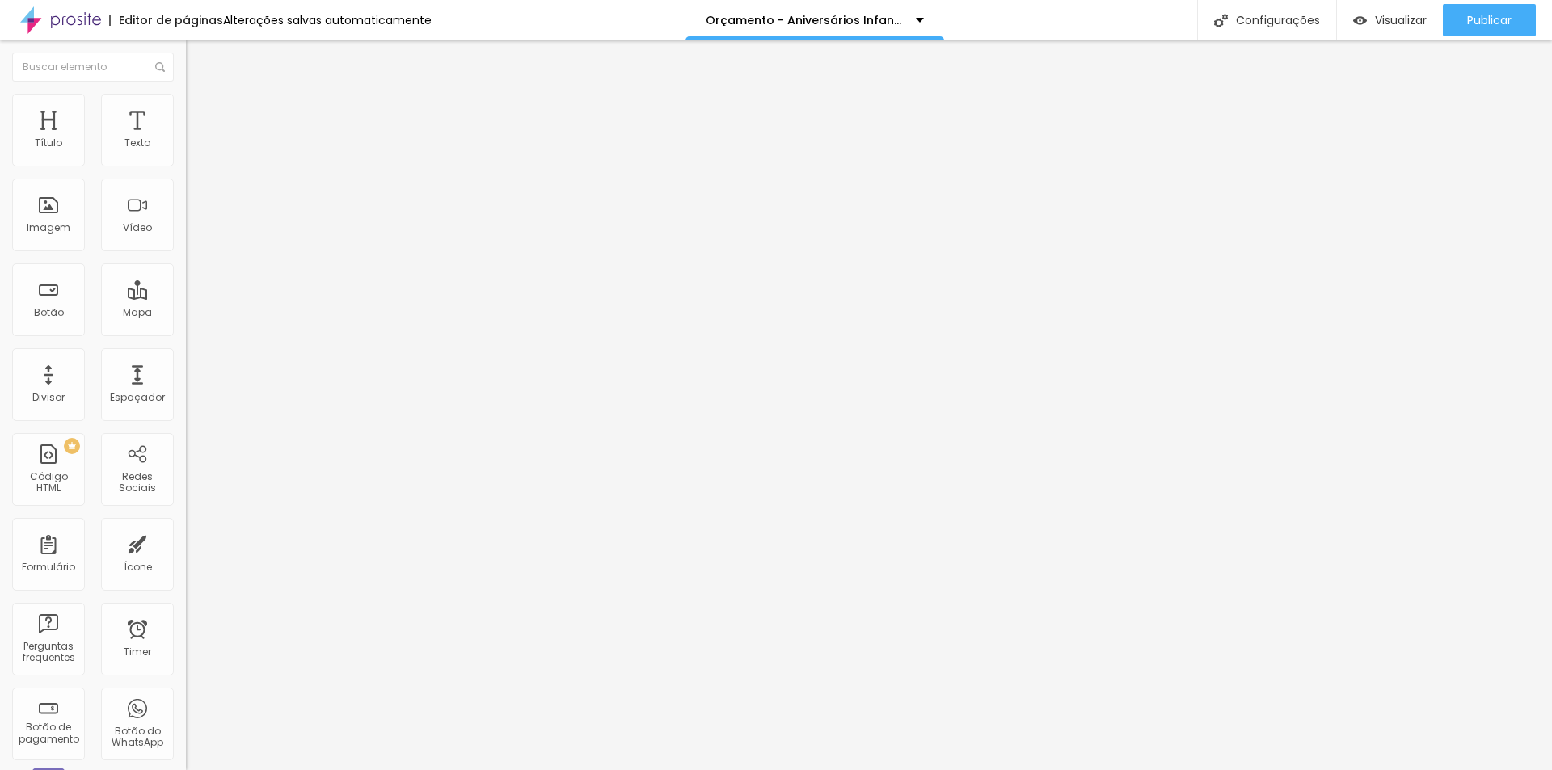
click at [200, 111] on span "Estilo" at bounding box center [212, 105] width 25 height 14
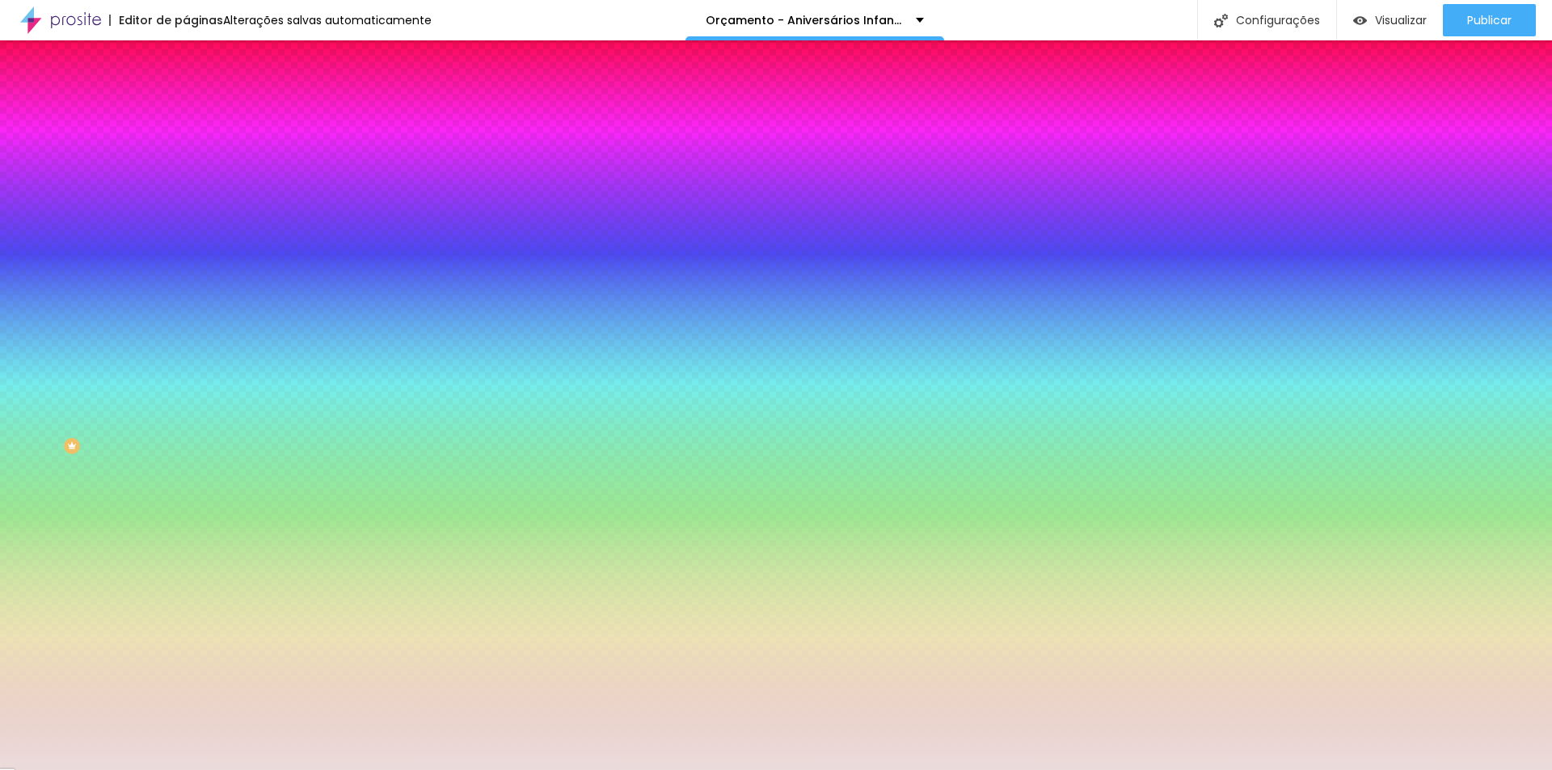
click at [186, 160] on input "#EADCDB" at bounding box center [283, 162] width 194 height 16
paste input "B4CFD1"
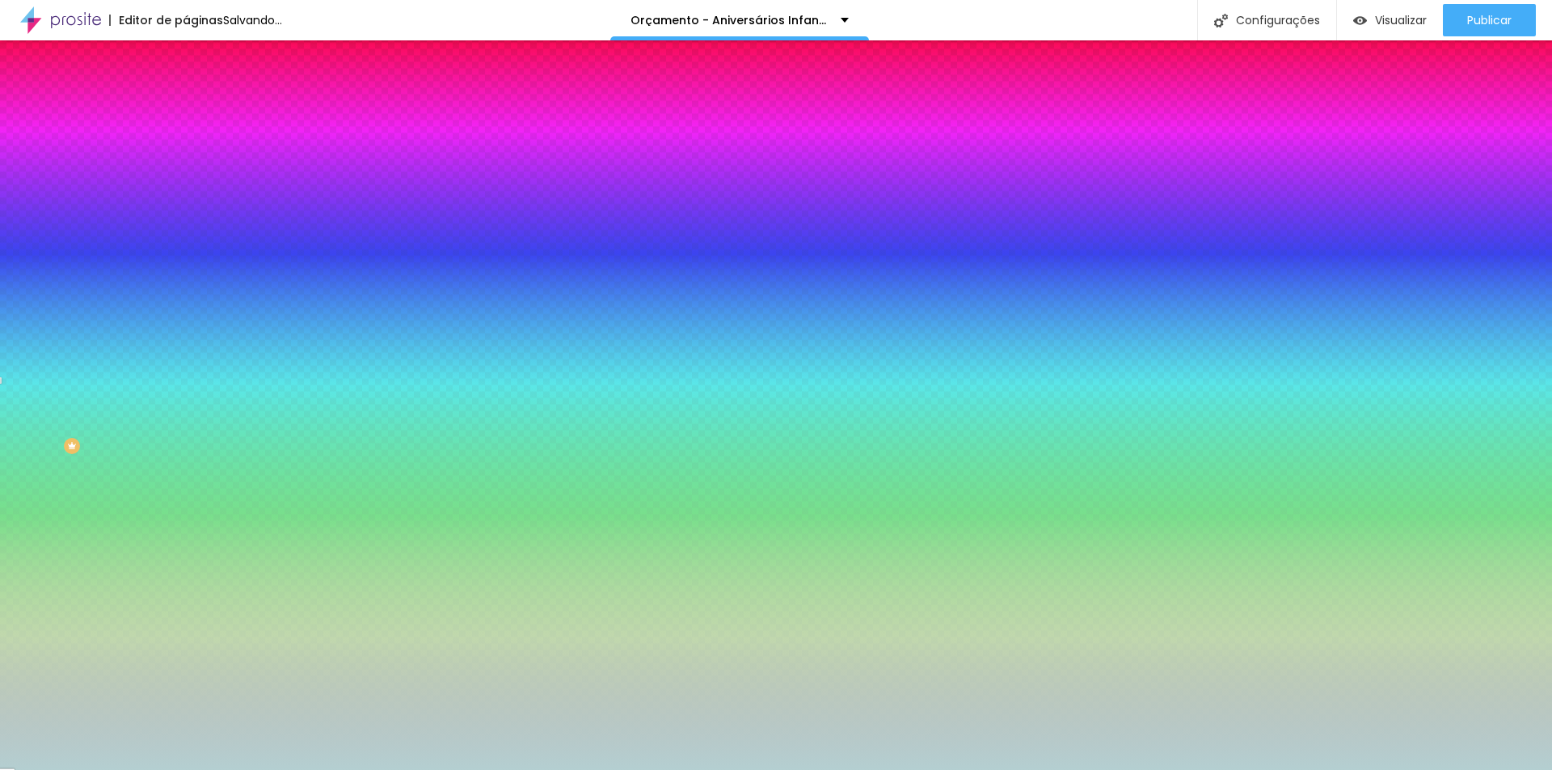
type input "#B4CFD1"
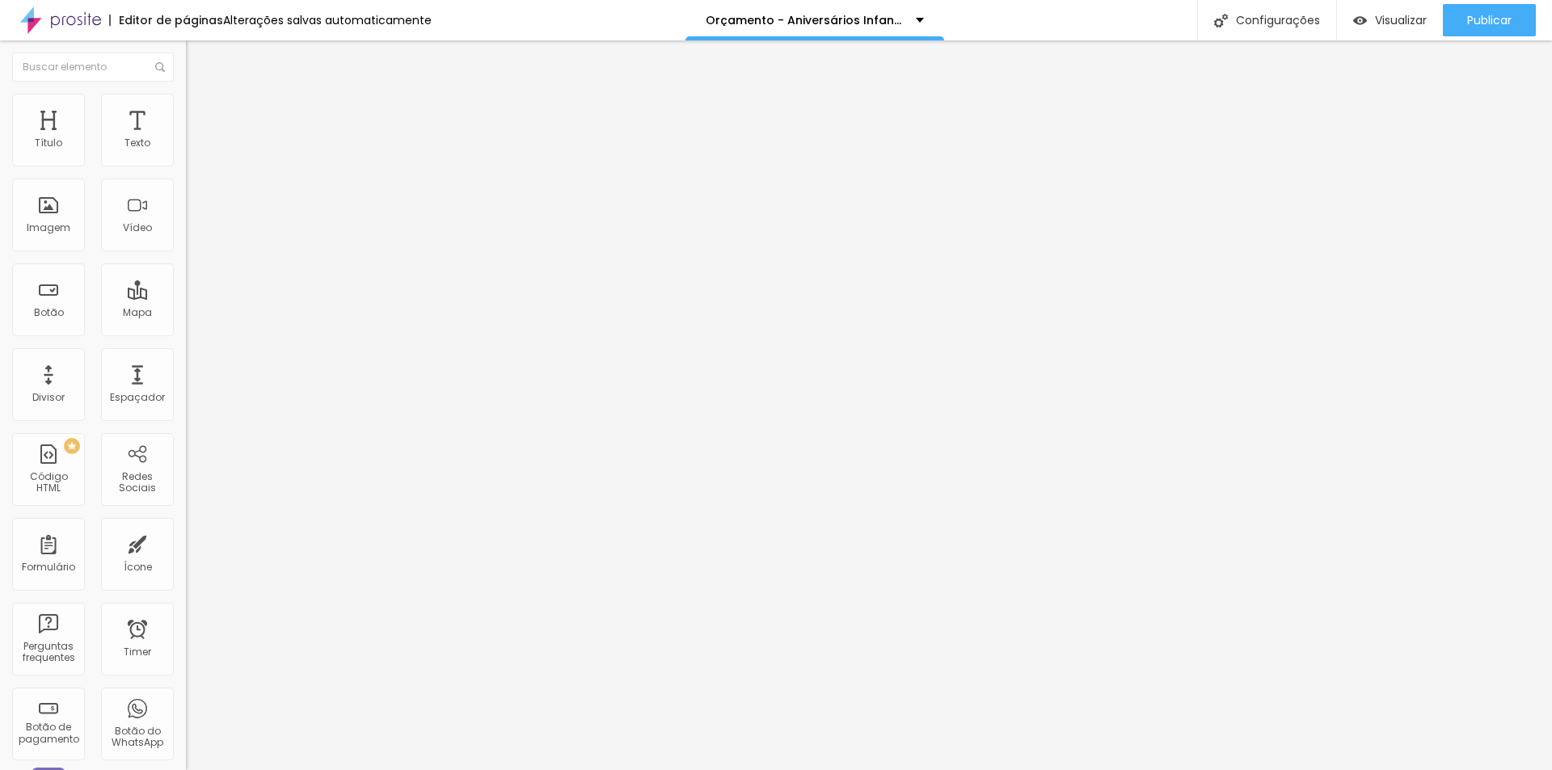
click at [200, 112] on span "Estilo" at bounding box center [212, 105] width 25 height 14
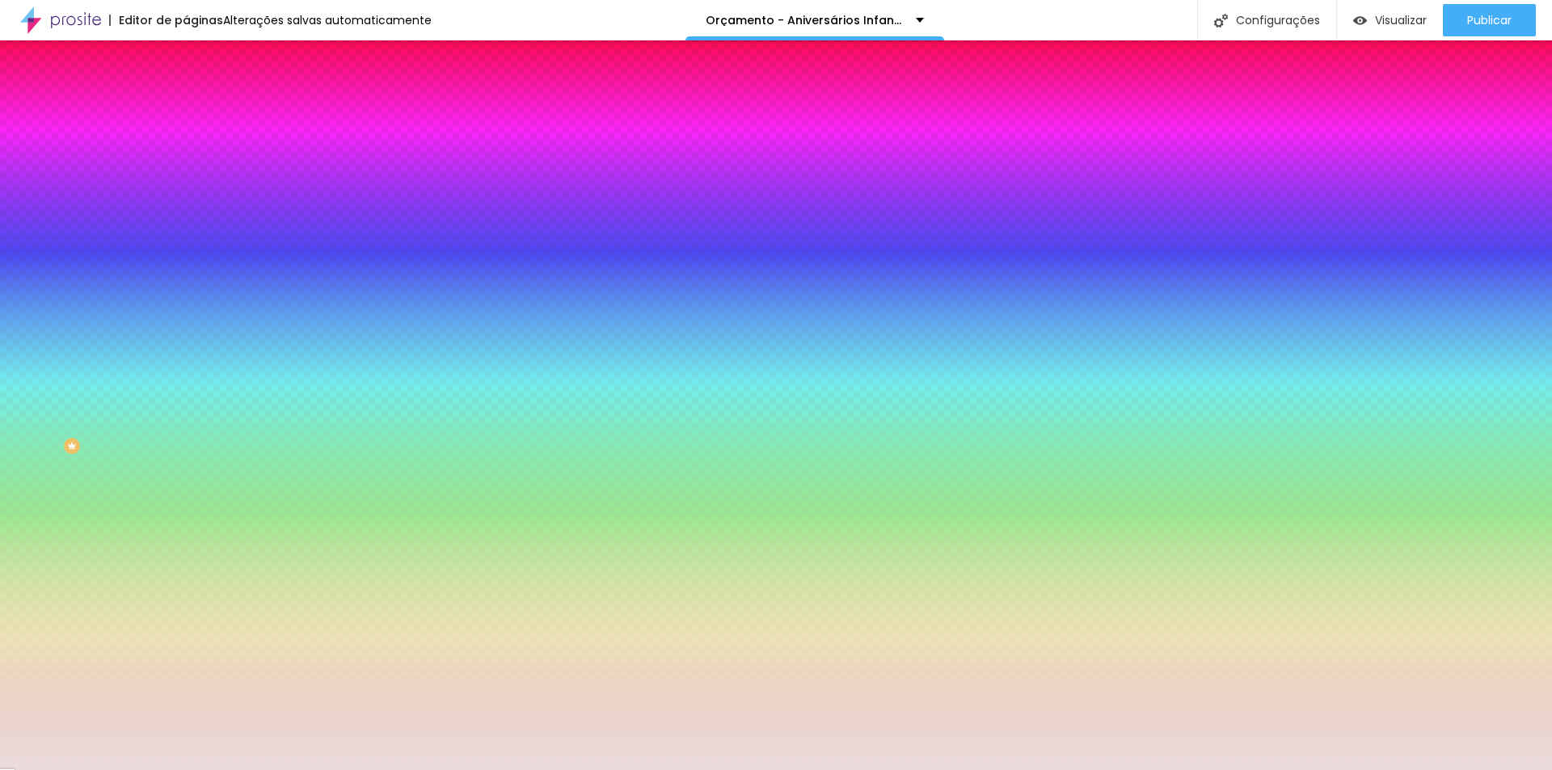
click at [186, 160] on input "#EADCDB" at bounding box center [283, 162] width 194 height 16
paste input "B4CFD1"
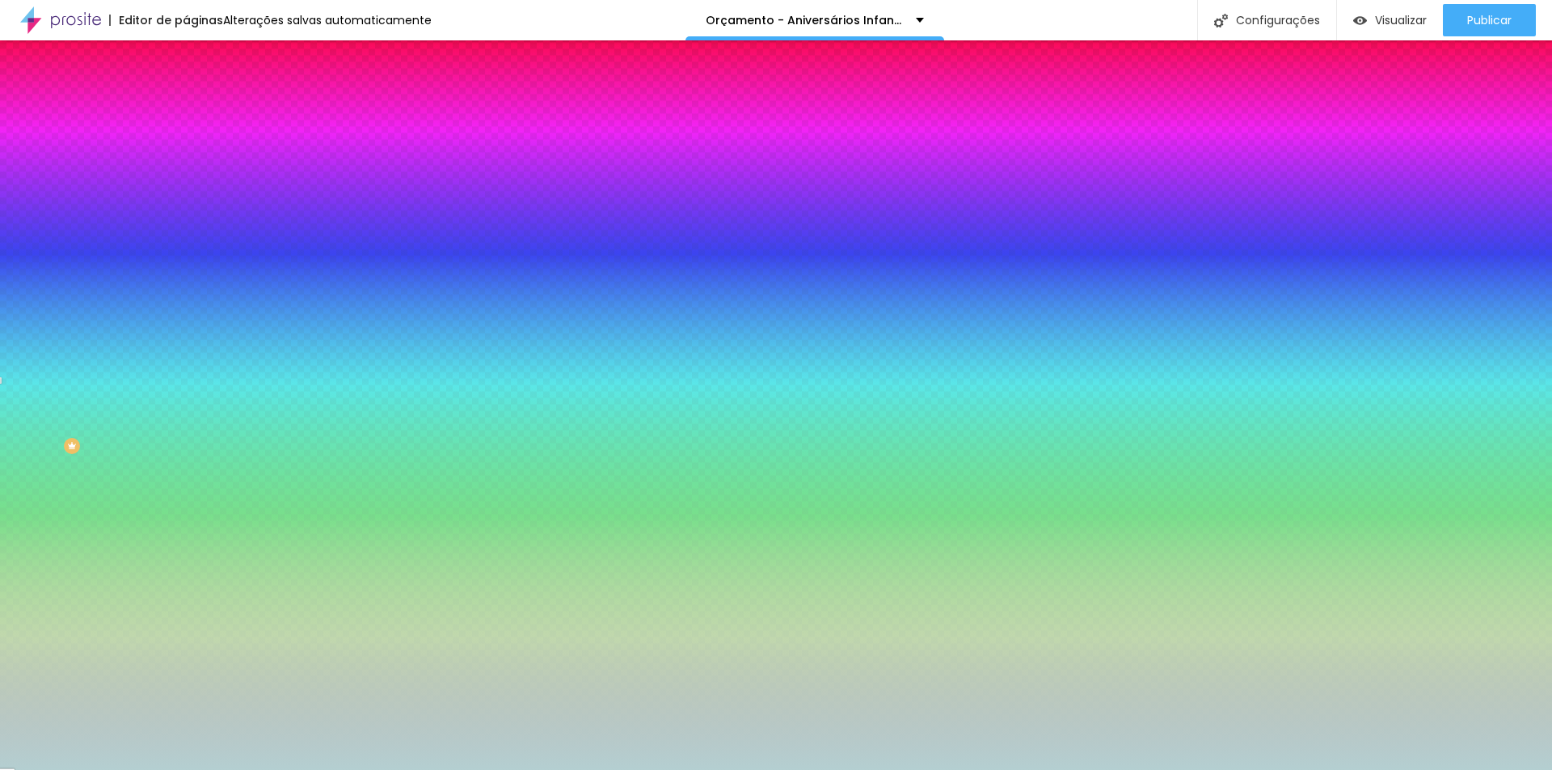
type input "#B4CFD1"
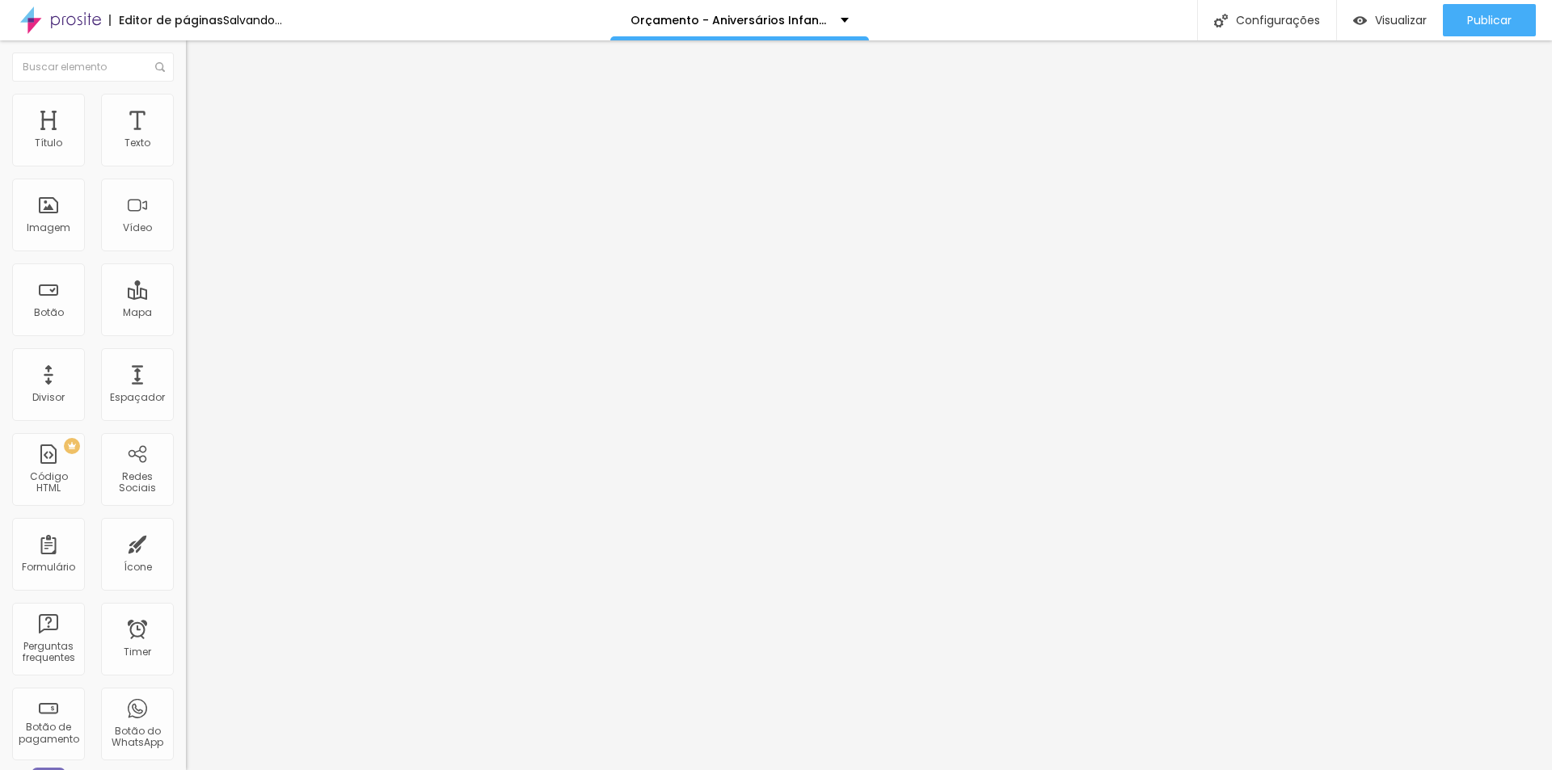
click at [200, 111] on span "Estilo" at bounding box center [212, 105] width 25 height 14
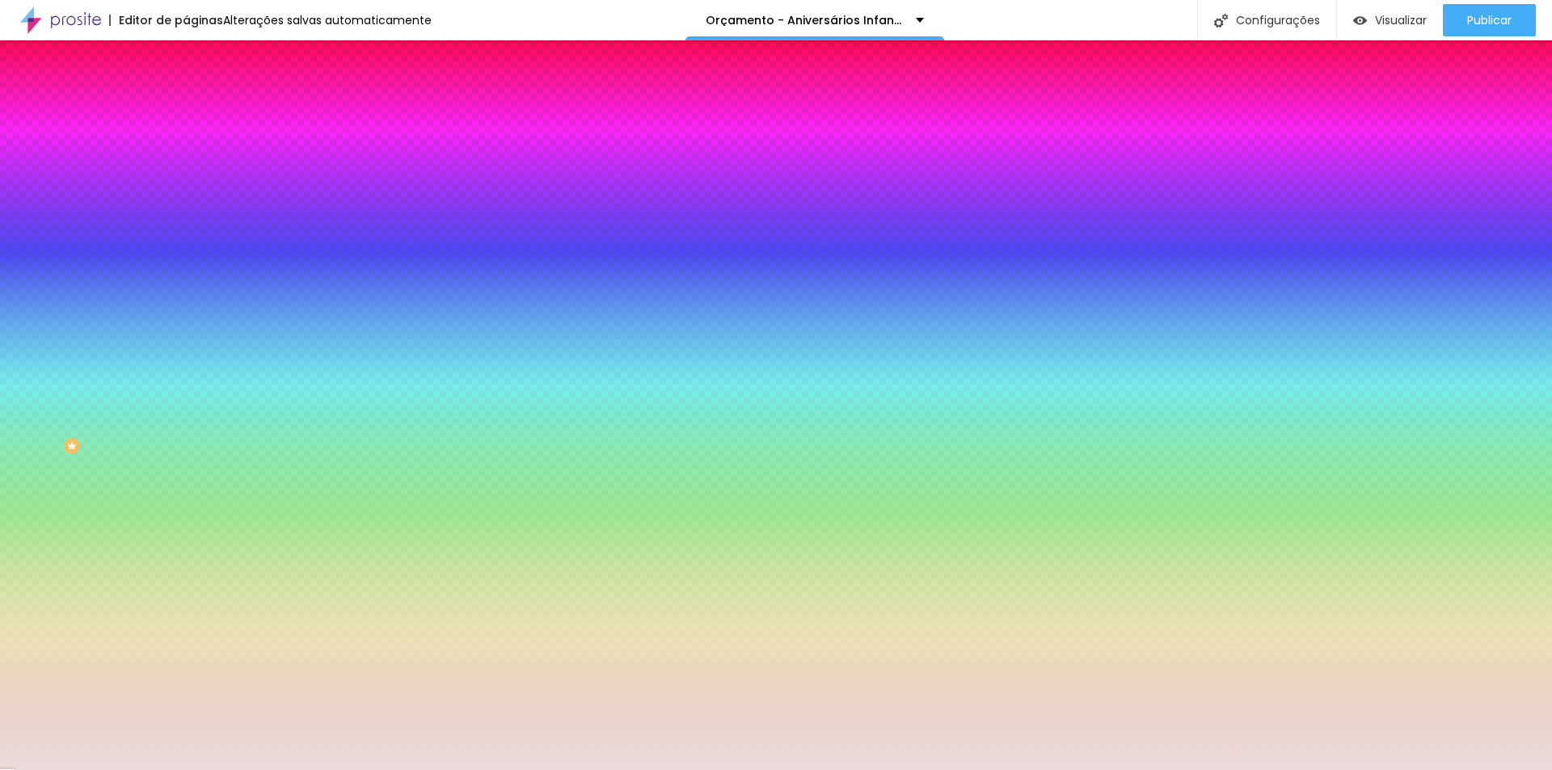
click at [186, 167] on input "#EADCDB" at bounding box center [283, 162] width 194 height 16
paste input "B4CFD1"
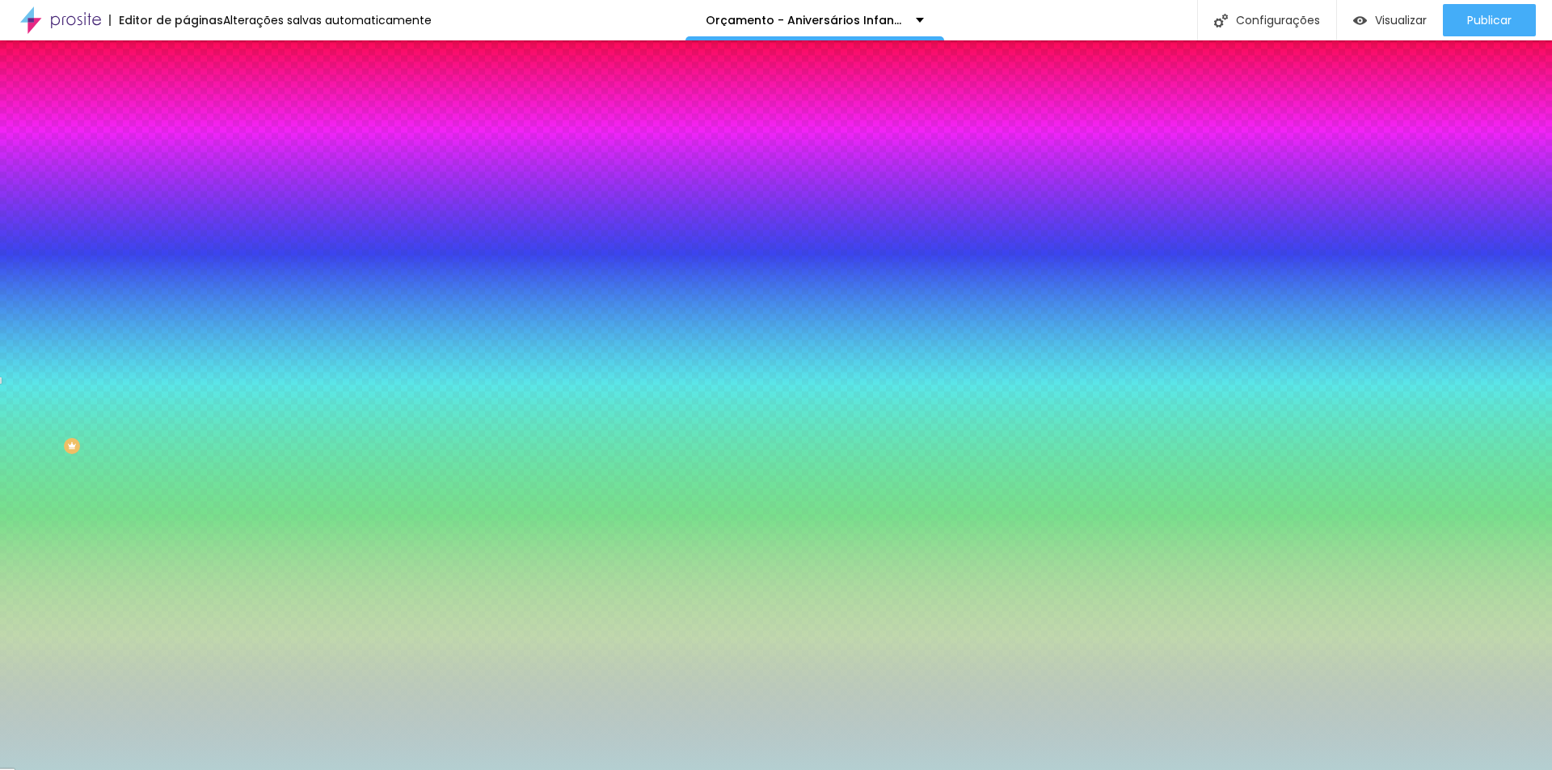
type input "#B4CFD1"
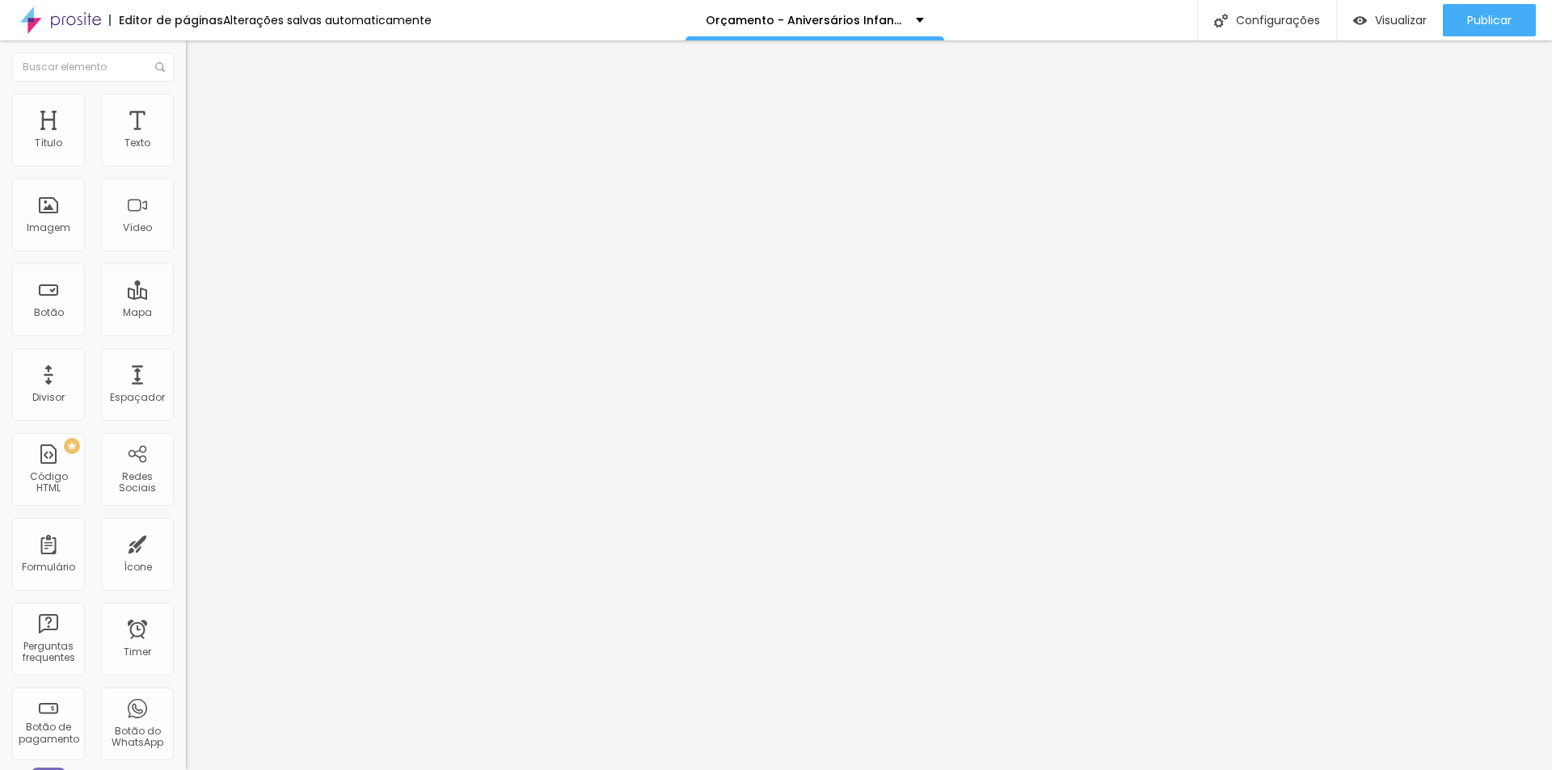
click at [186, 190] on span "Sólido" at bounding box center [202, 189] width 32 height 14
click at [186, 289] on span "Coração 2" at bounding box center [212, 282] width 53 height 14
click at [186, 273] on span "Coração 1" at bounding box center [211, 267] width 51 height 14
click at [186, 289] on span "Coração 2" at bounding box center [212, 282] width 53 height 14
click at [200, 112] on span "Estilo" at bounding box center [212, 105] width 25 height 14
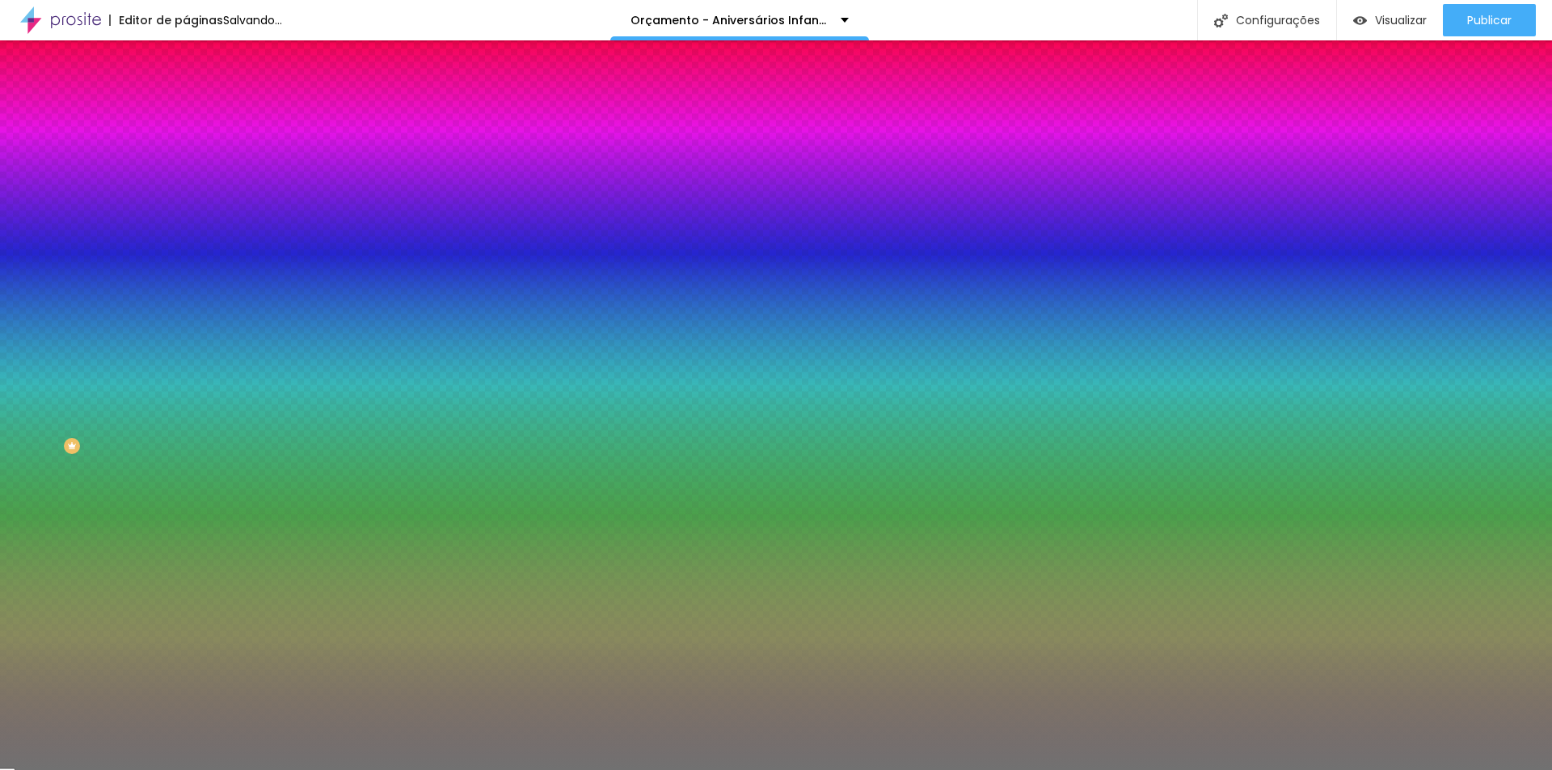
type input "14"
type input "22"
type input "24"
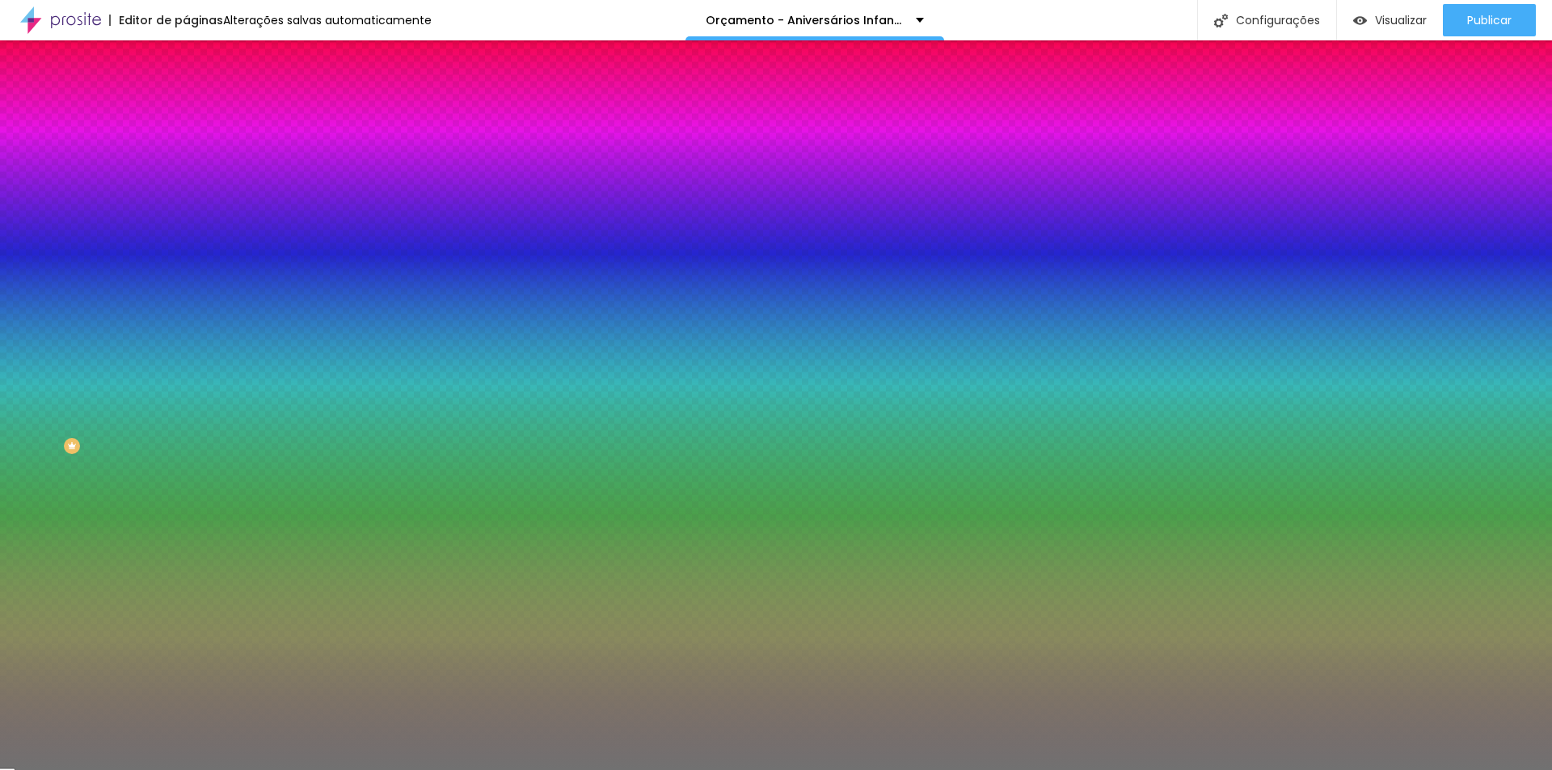
type input "24"
type input "34"
type input "36"
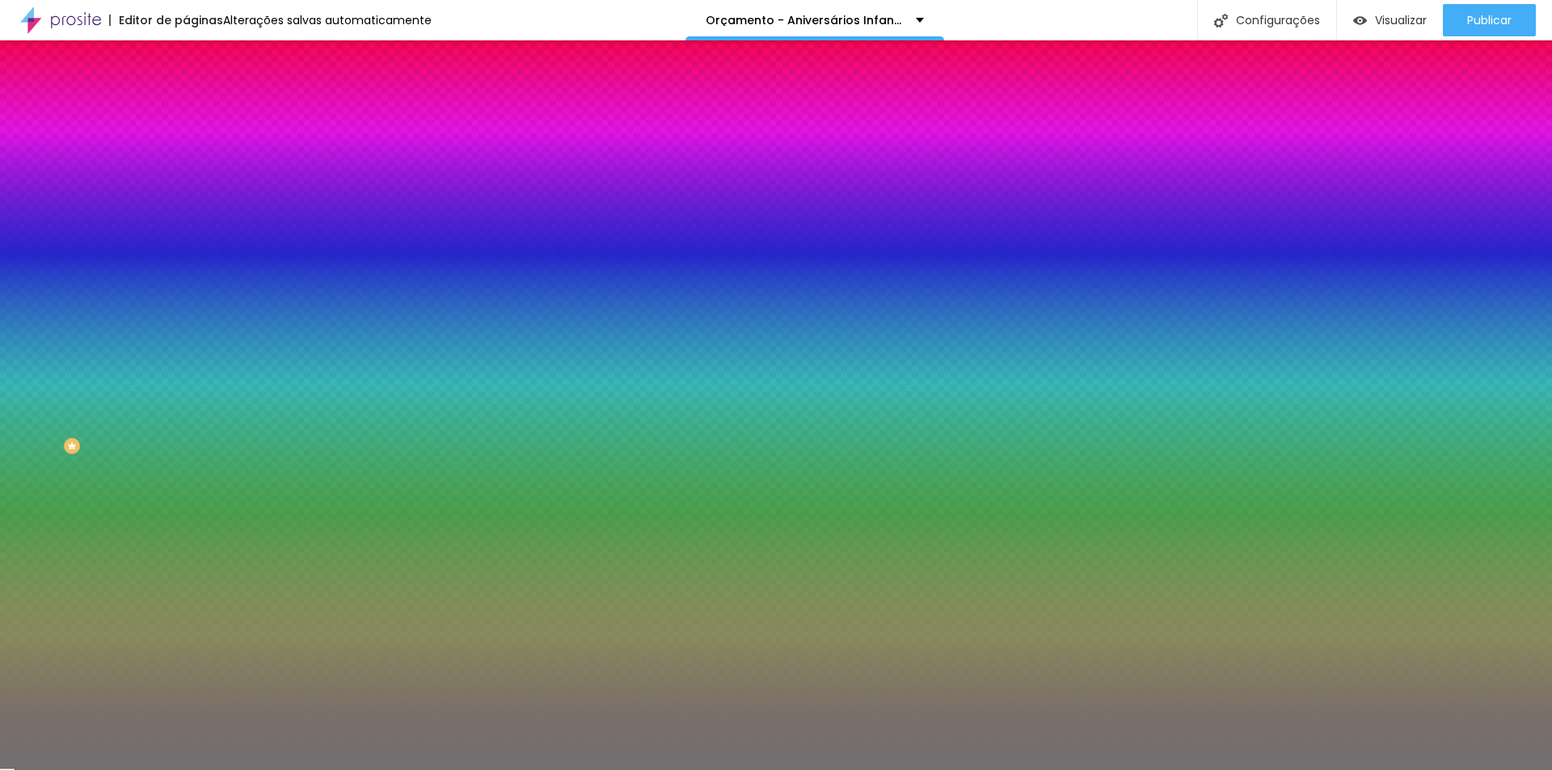
type input "38"
type input "40"
type input "42"
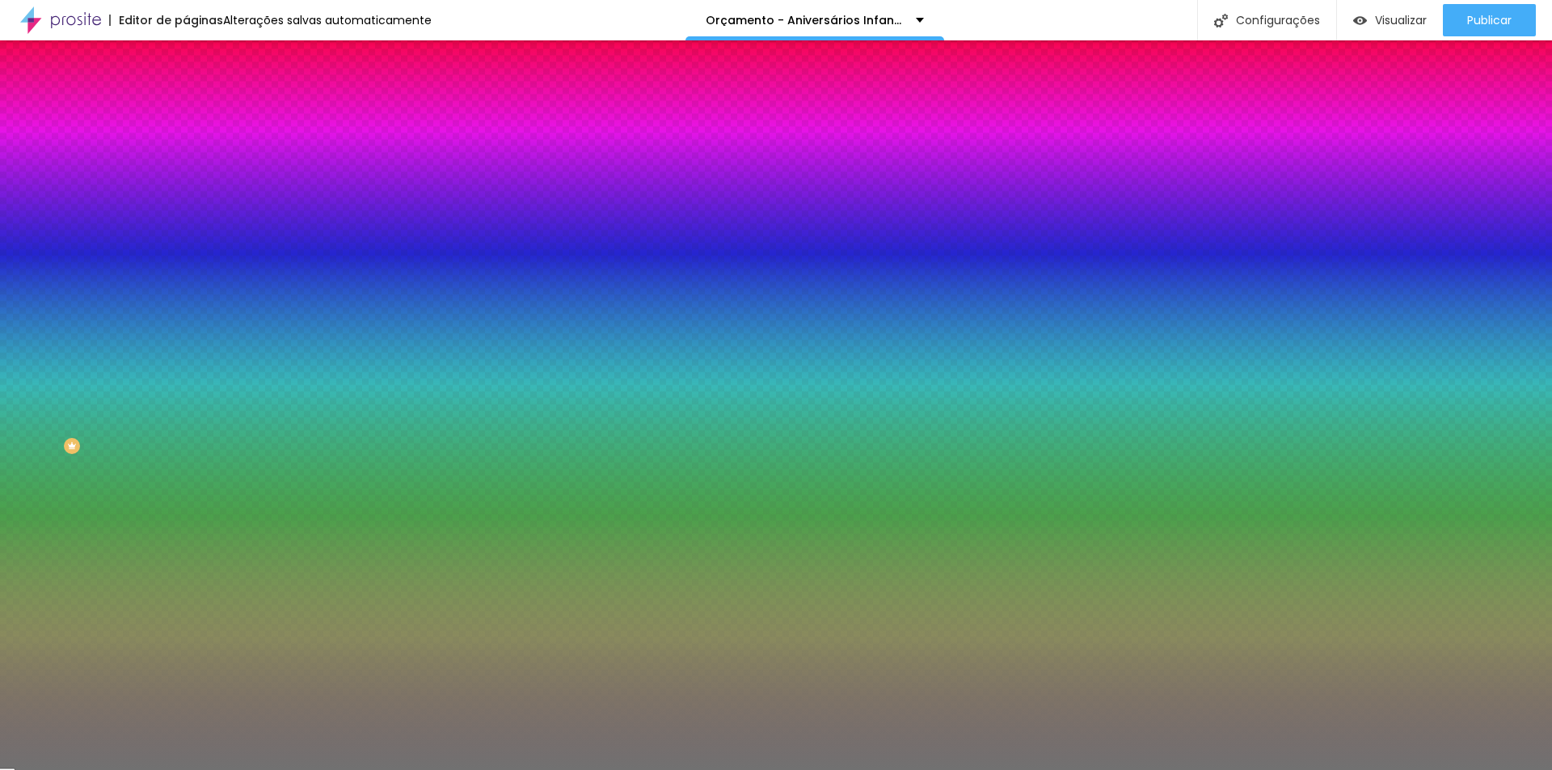
type input "42"
type input "43"
type input "33"
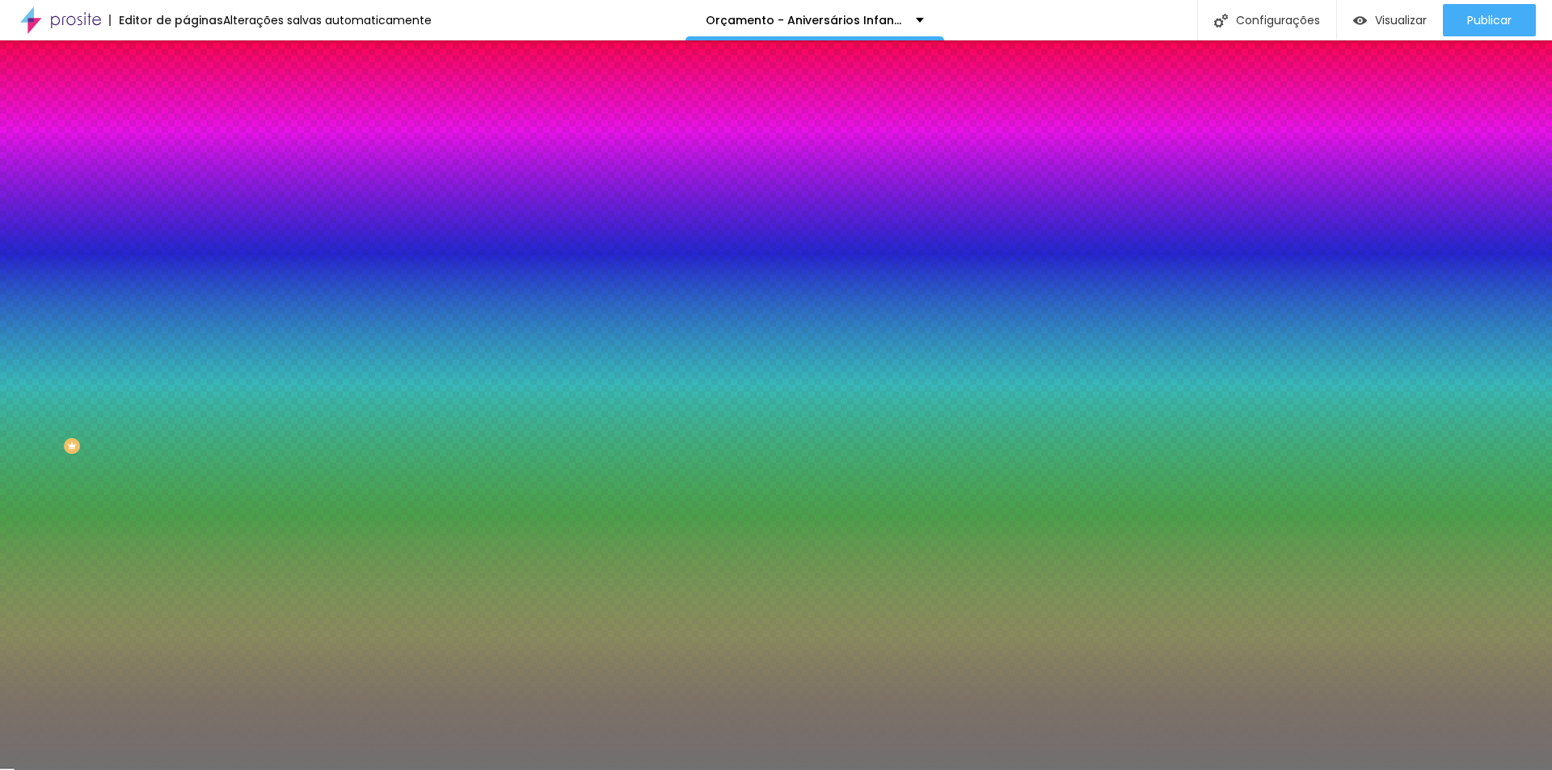
type input "17"
type input "16"
type input "13"
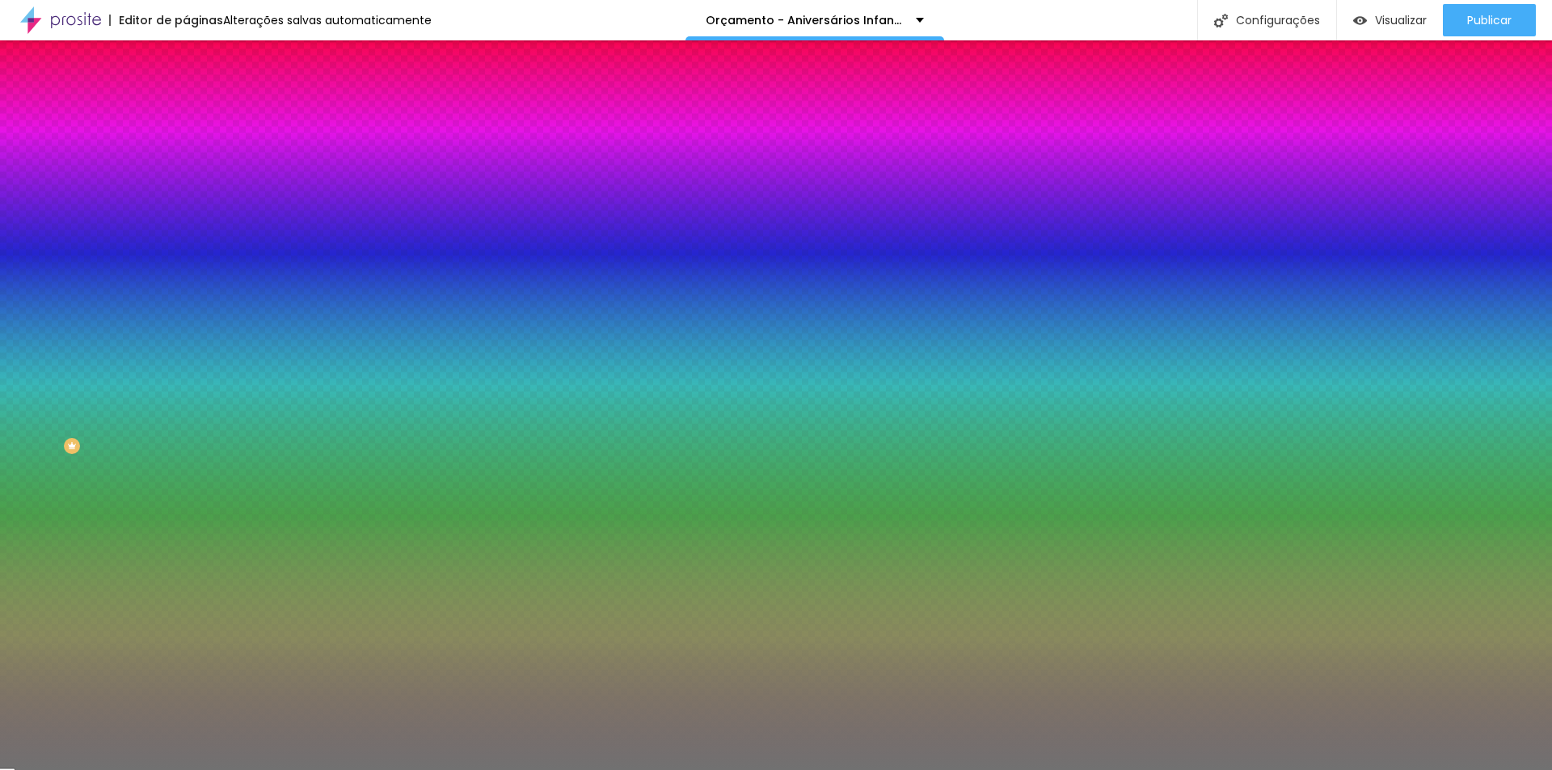
type input "13"
type input "11"
type input "10"
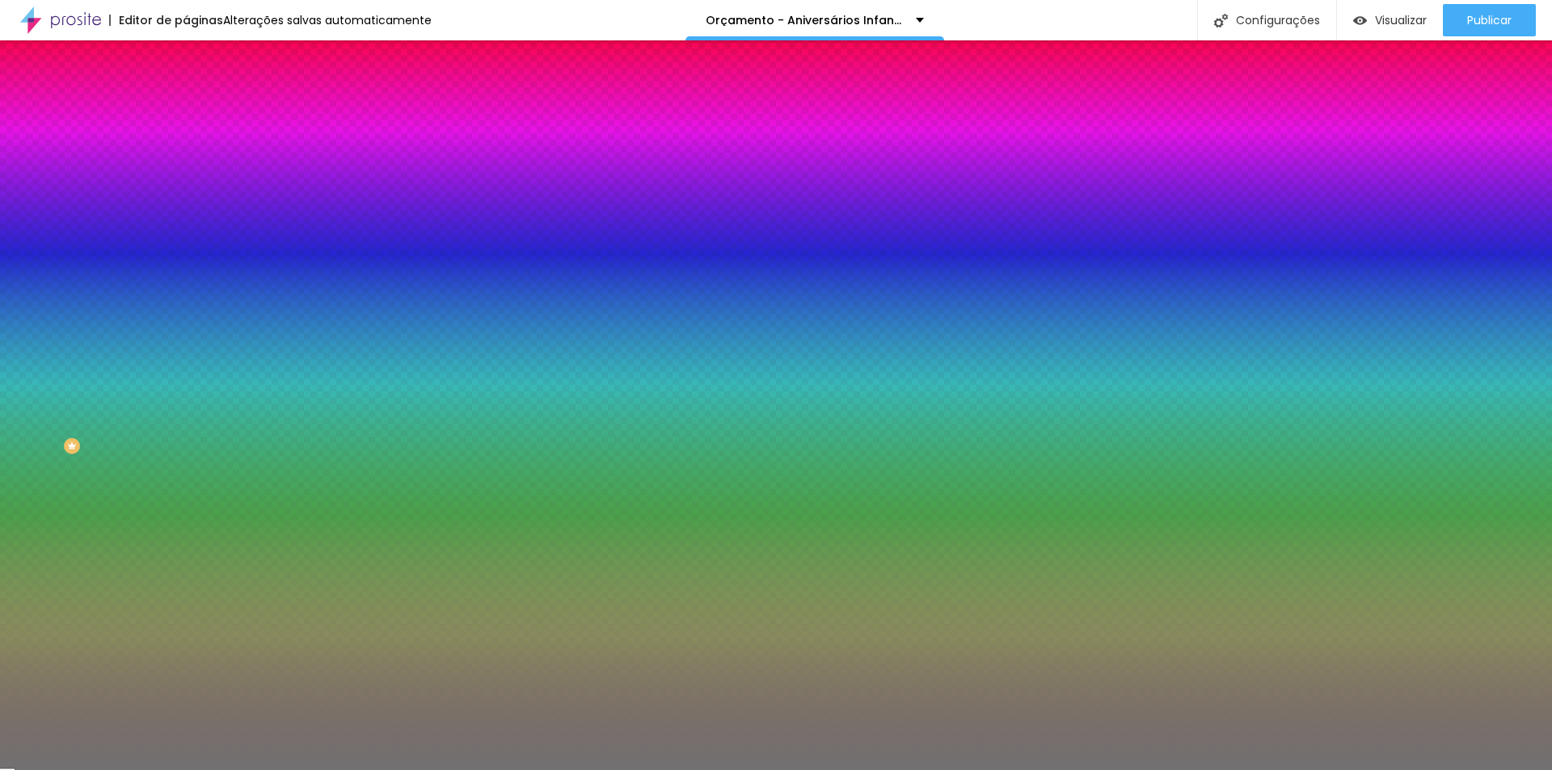
type input "13"
click at [186, 210] on input "range" at bounding box center [238, 203] width 104 height 13
click at [186, 161] on input "#717171" at bounding box center [283, 162] width 194 height 16
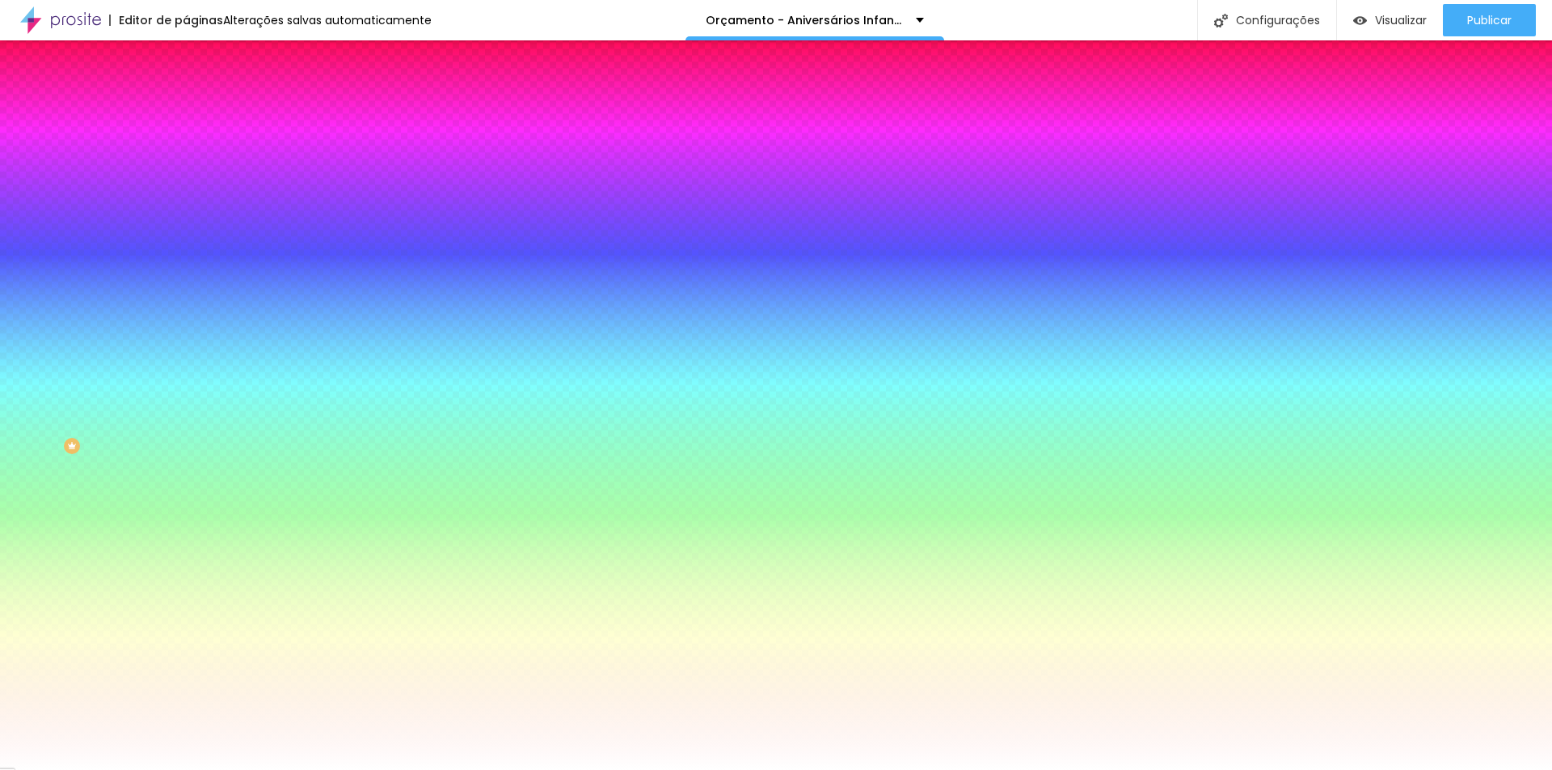
type input "#FFFFFF"
type input "4"
type input "8"
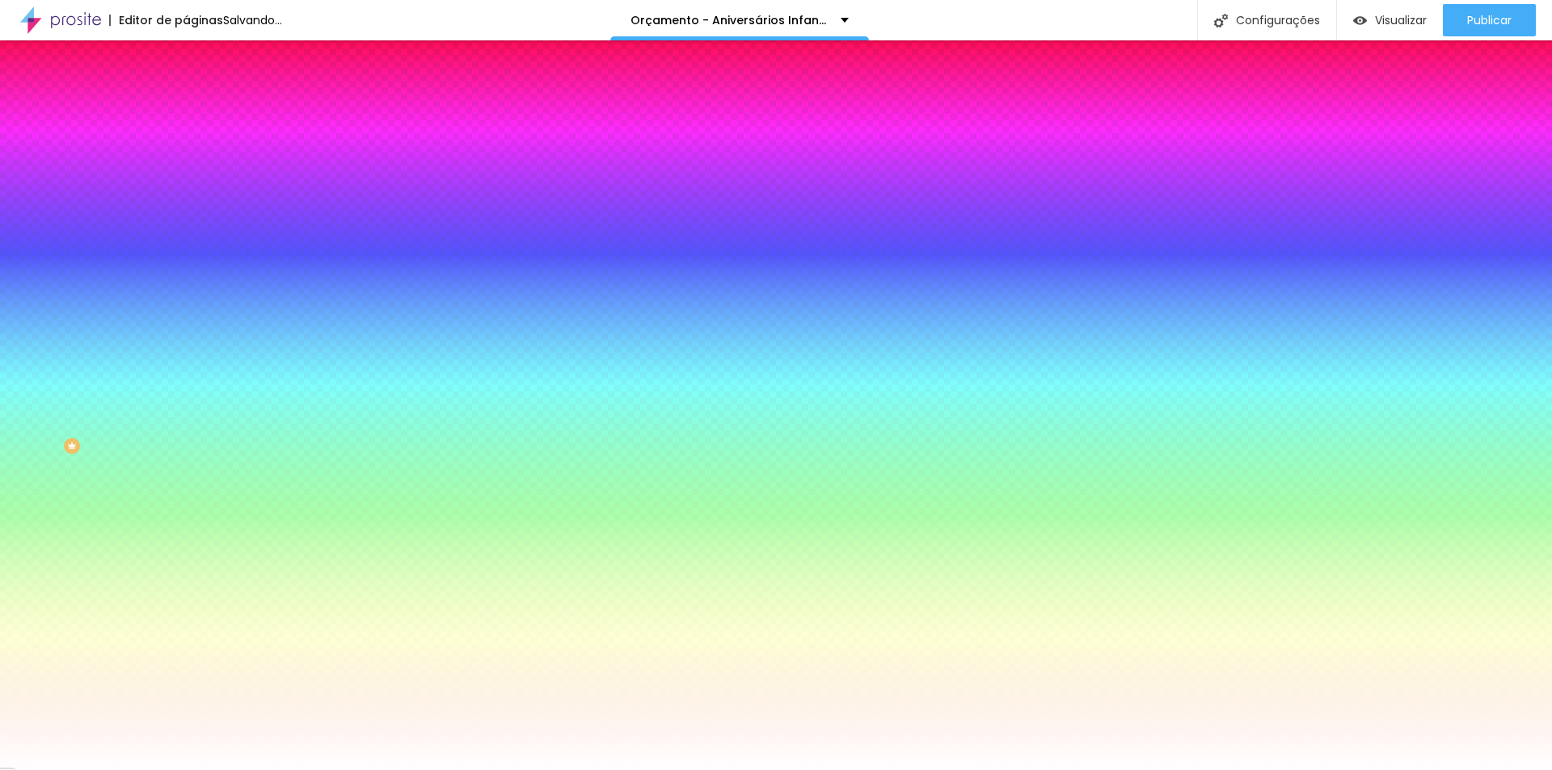
type input "9"
type input "10"
type input "11"
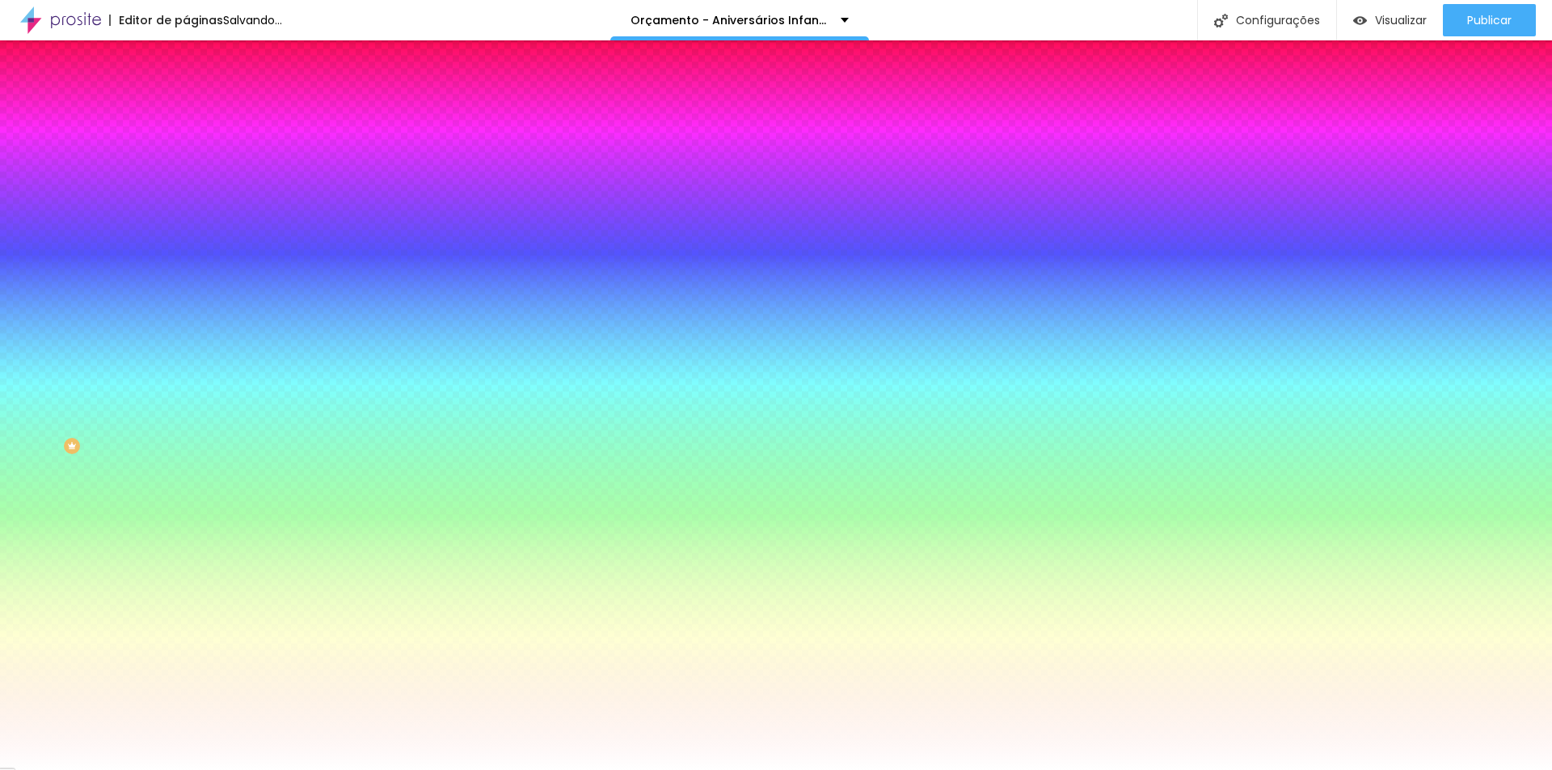
type input "11"
type input "12"
type input "9"
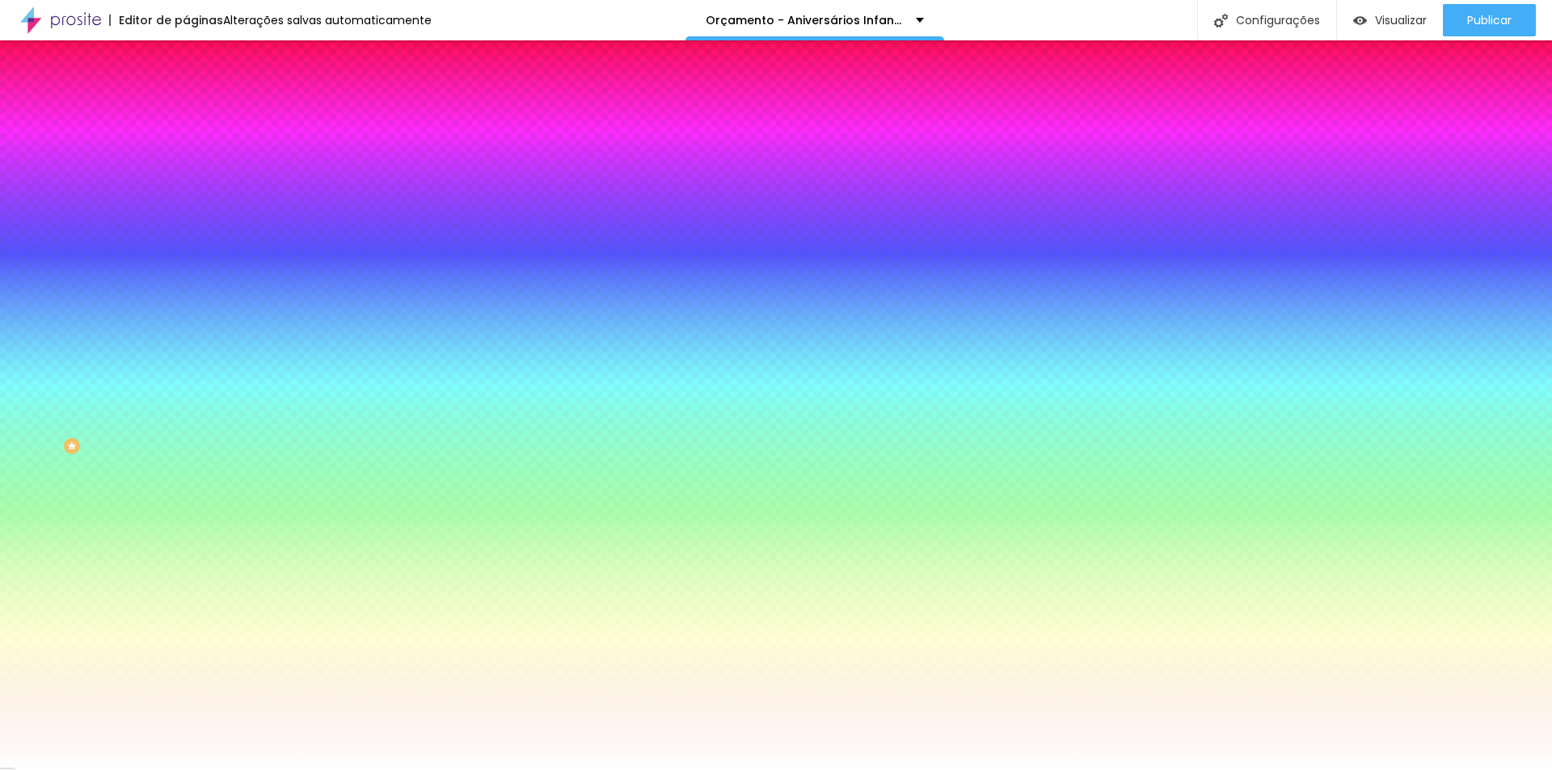
type input "8"
type input "6"
type input "7"
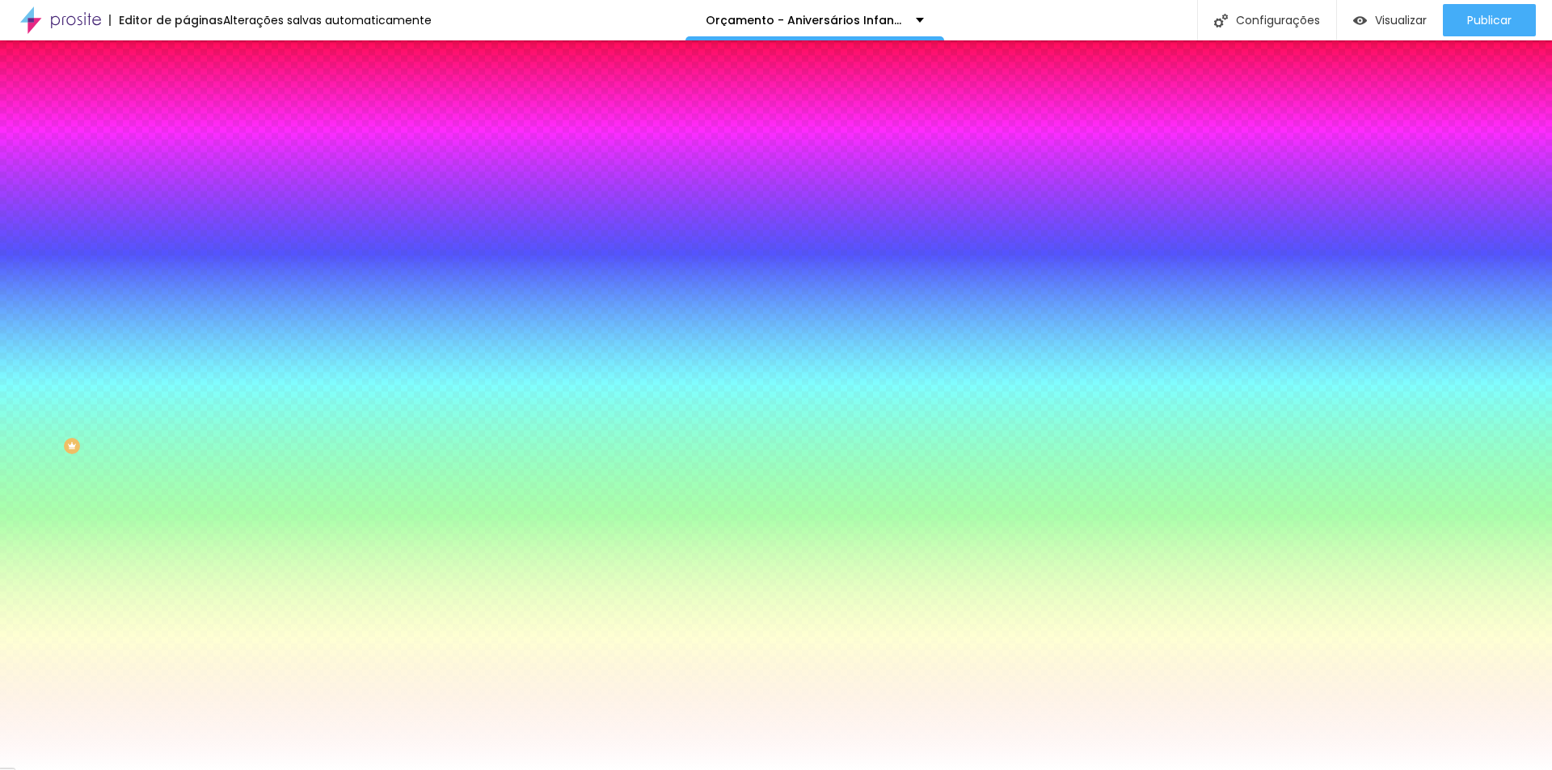
drag, startPoint x: 24, startPoint y: 255, endPoint x: 58, endPoint y: 261, distance: 34.6
type input "7"
click at [186, 251] on input "range" at bounding box center [238, 244] width 104 height 13
click at [186, 120] on li "Avançado" at bounding box center [279, 118] width 186 height 16
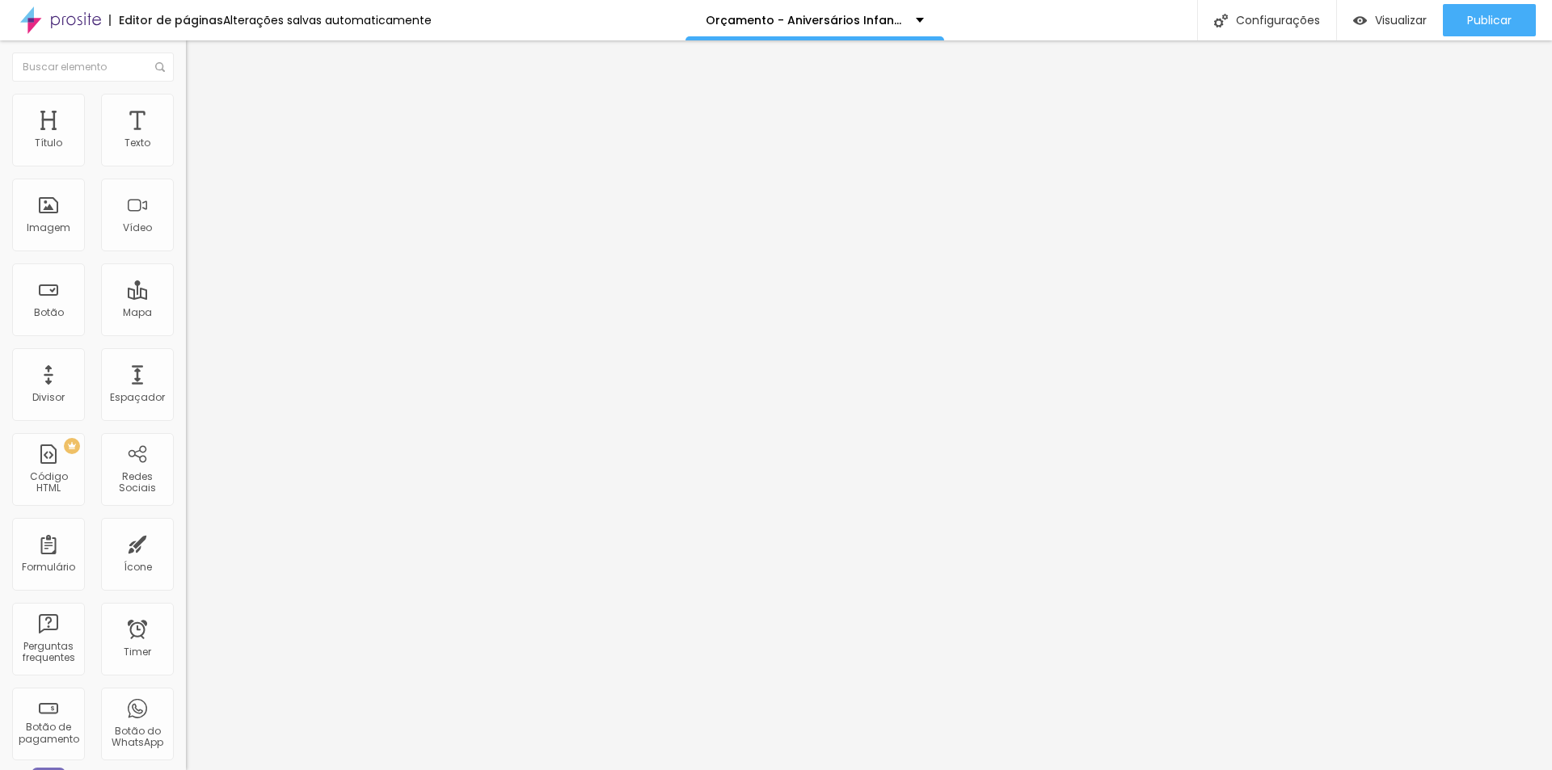
click at [200, 95] on span "Conteúdo" at bounding box center [225, 89] width 50 height 14
click at [186, 189] on span "Coração 2" at bounding box center [212, 189] width 53 height 14
click at [186, 273] on span "Coração 1" at bounding box center [211, 267] width 51 height 14
click at [200, 109] on span "Estilo" at bounding box center [212, 105] width 25 height 14
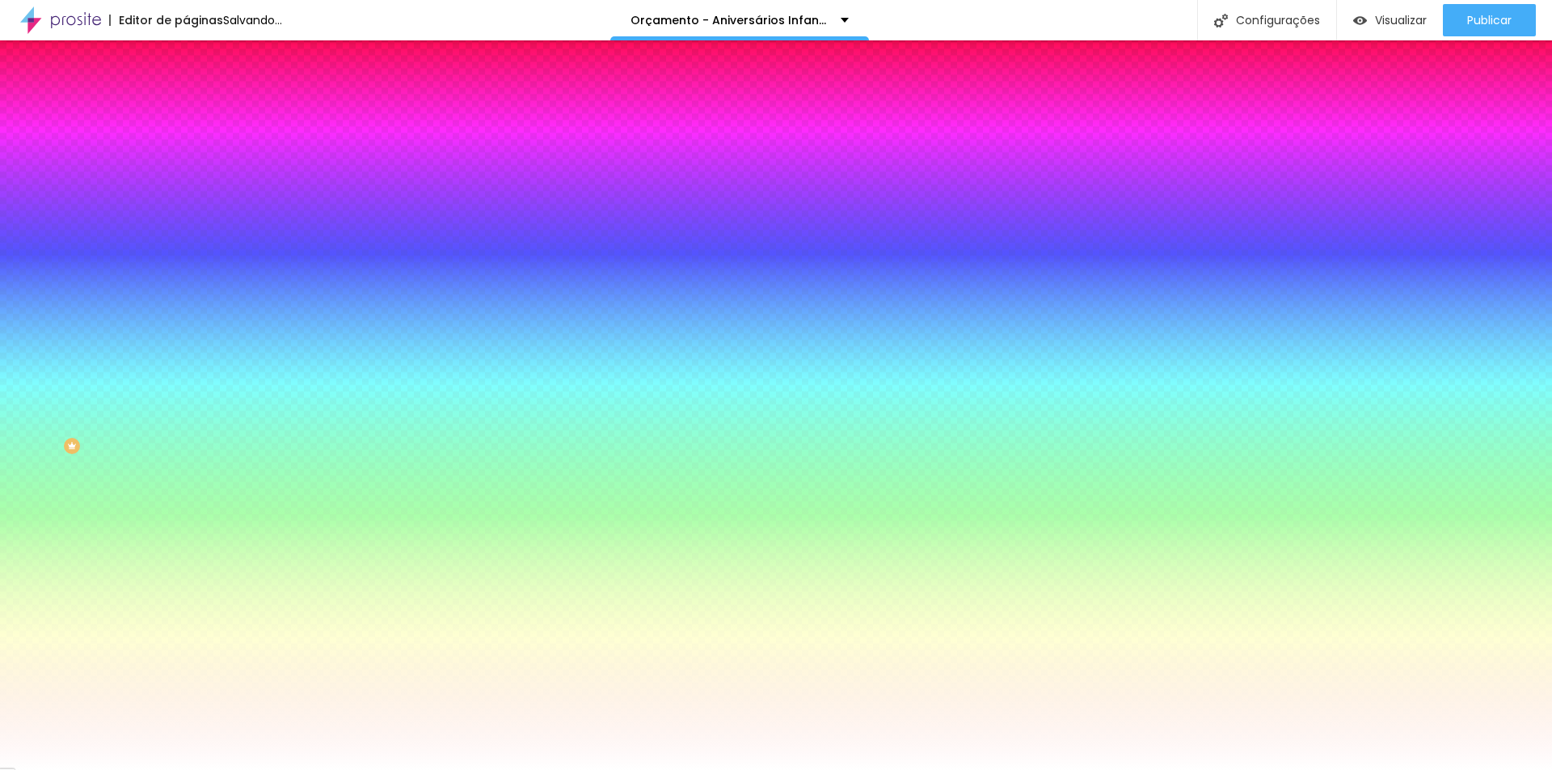
click at [186, 94] on li "Conteúdo" at bounding box center [279, 86] width 186 height 16
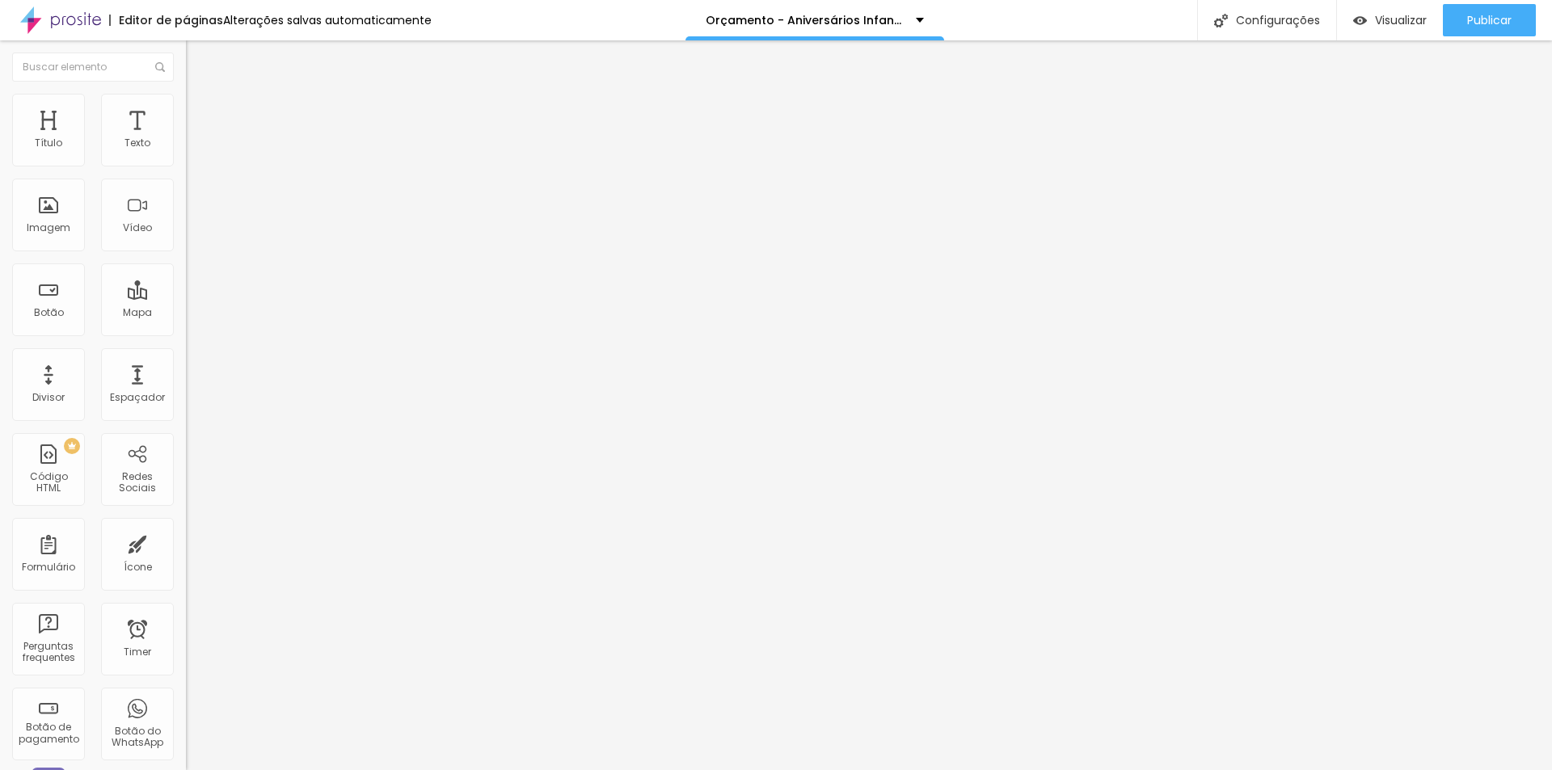
click at [186, 184] on div "Tipo" at bounding box center [279, 180] width 186 height 10
click at [186, 264] on span "Brilho" at bounding box center [199, 257] width 27 height 14
click at [186, 279] on span "Coração 1" at bounding box center [211, 272] width 51 height 14
click at [200, 108] on span "Estilo" at bounding box center [212, 105] width 25 height 14
click at [186, 166] on span "Titulo 3" at bounding box center [208, 156] width 45 height 19
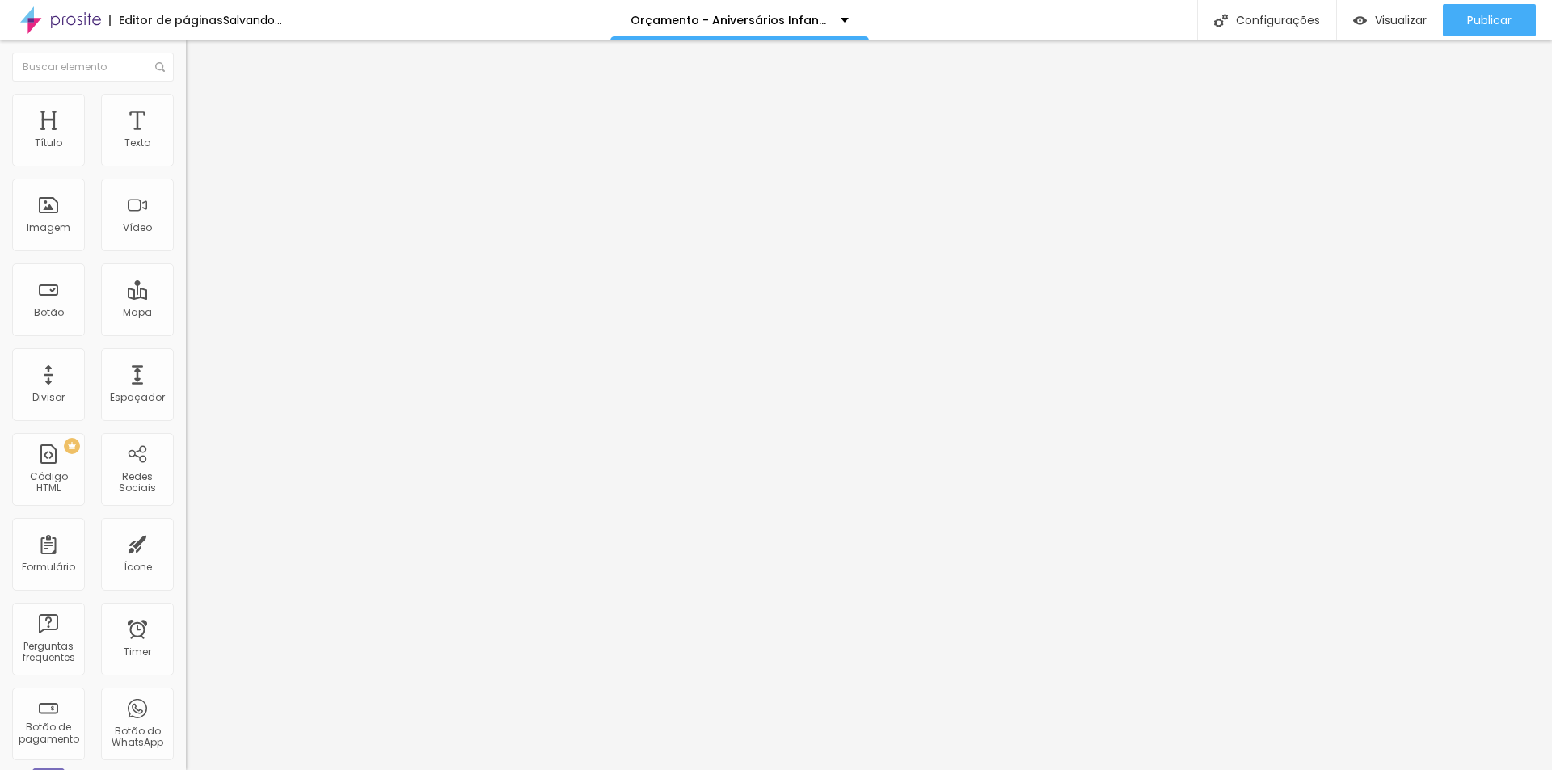
type input "73"
type input "71"
type input "70"
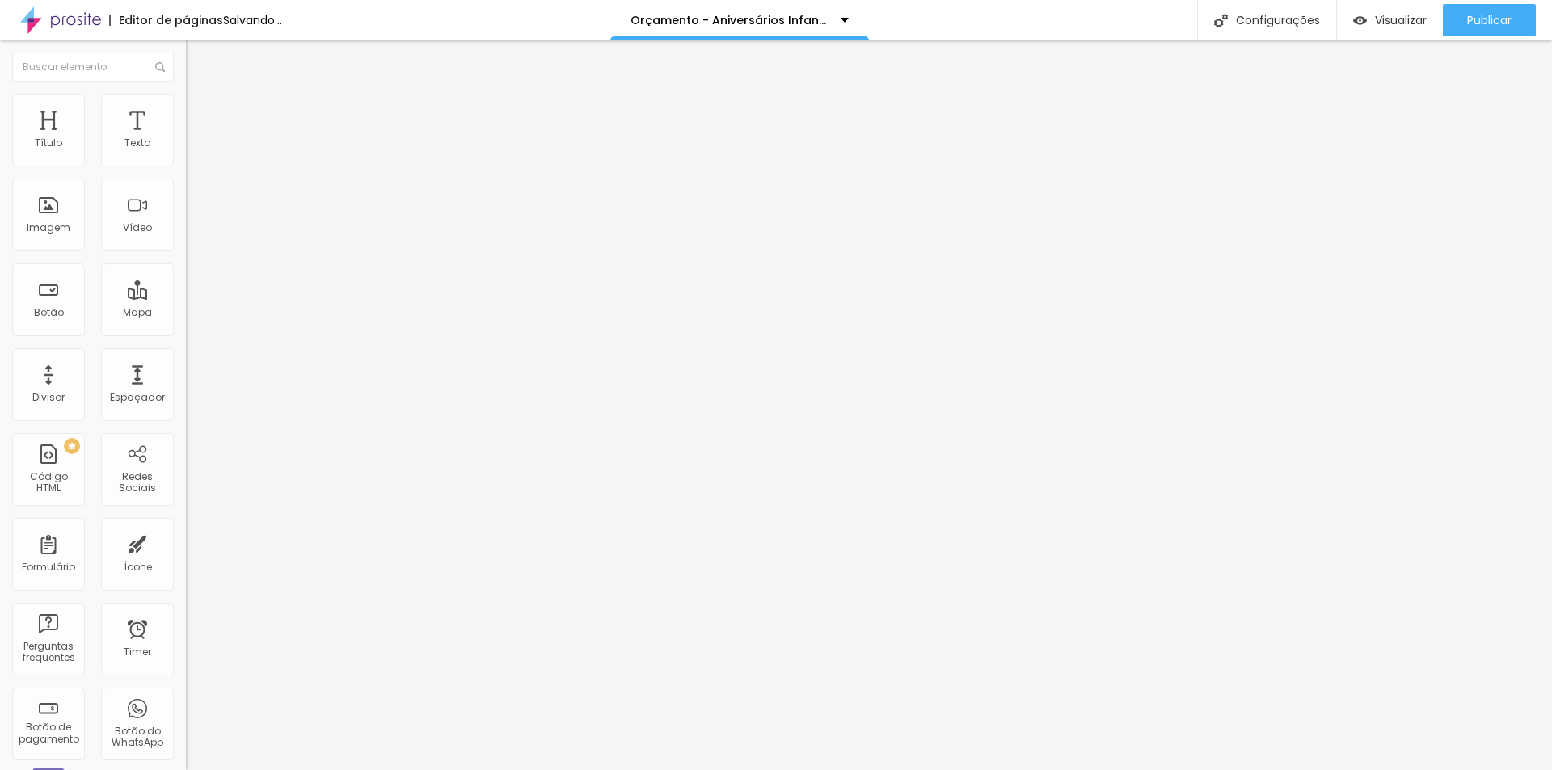
type input "70"
click at [186, 385] on input "range" at bounding box center [238, 391] width 104 height 13
type input "69"
type input "68"
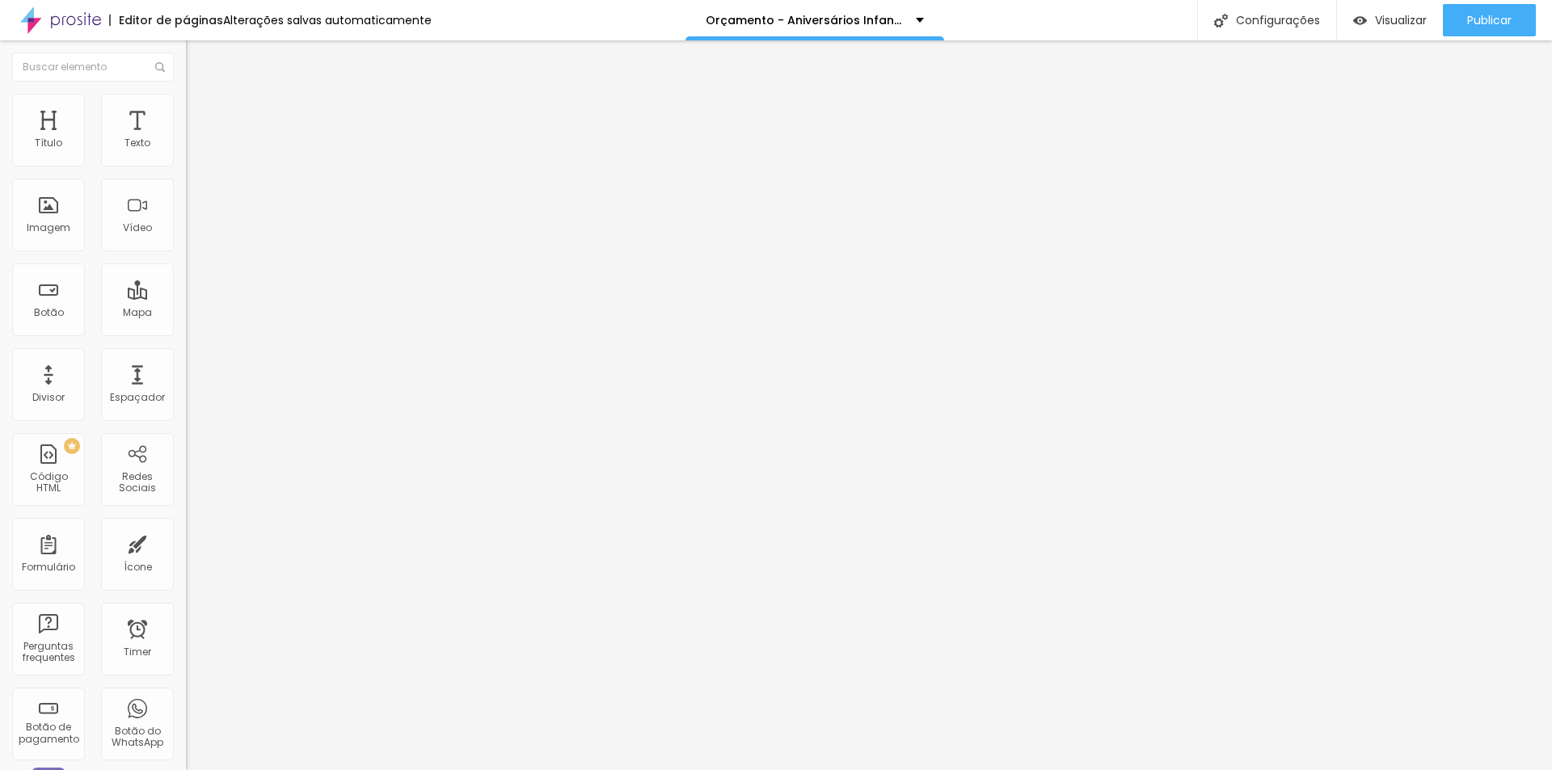
type input "68"
type input "67"
type input "66"
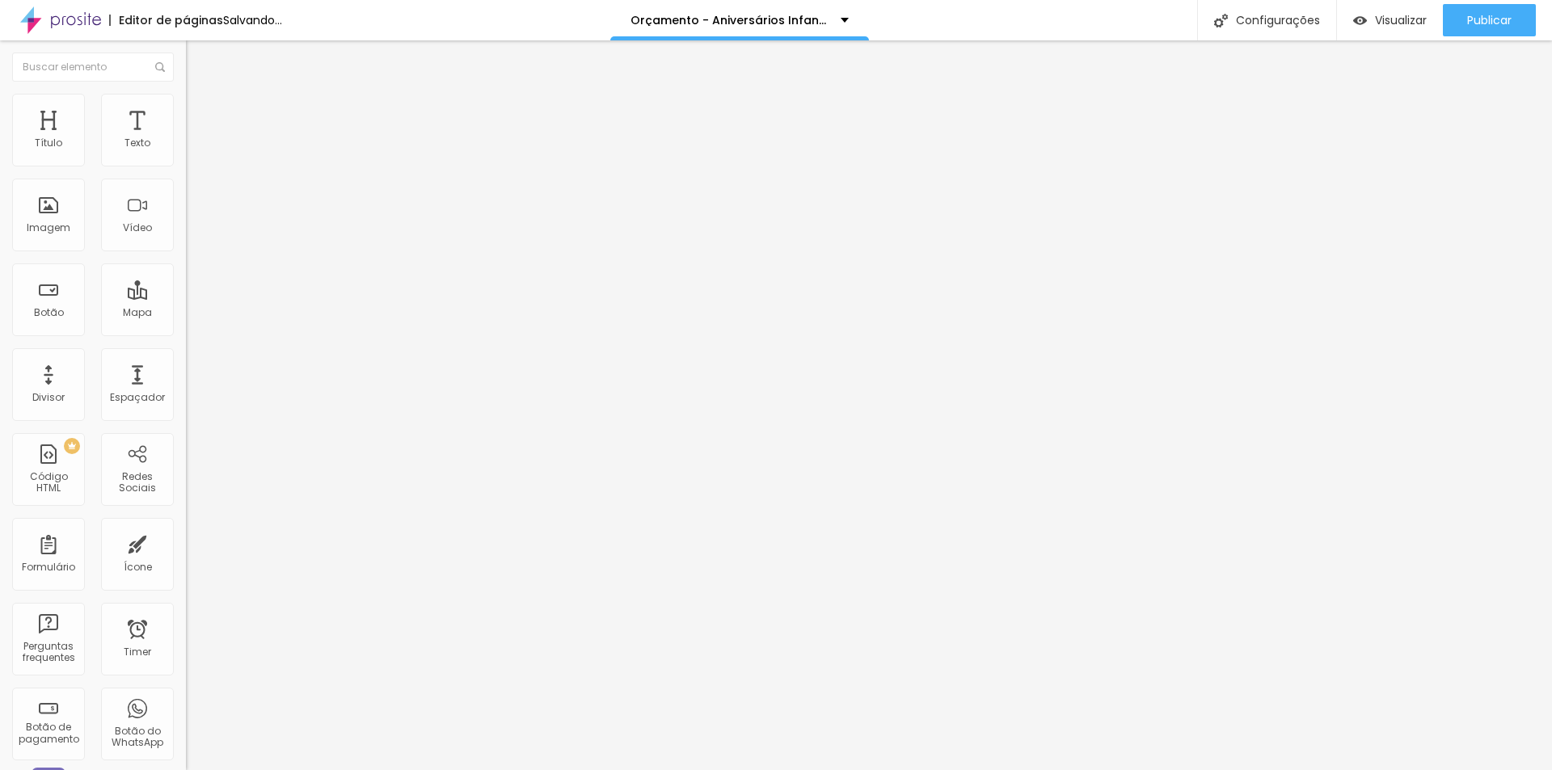
type input "65"
drag, startPoint x: 102, startPoint y: 340, endPoint x: 79, endPoint y: 341, distance: 22.7
click at [186, 385] on input "range" at bounding box center [238, 391] width 104 height 13
click at [186, 166] on span "Titulo 3" at bounding box center [208, 156] width 45 height 19
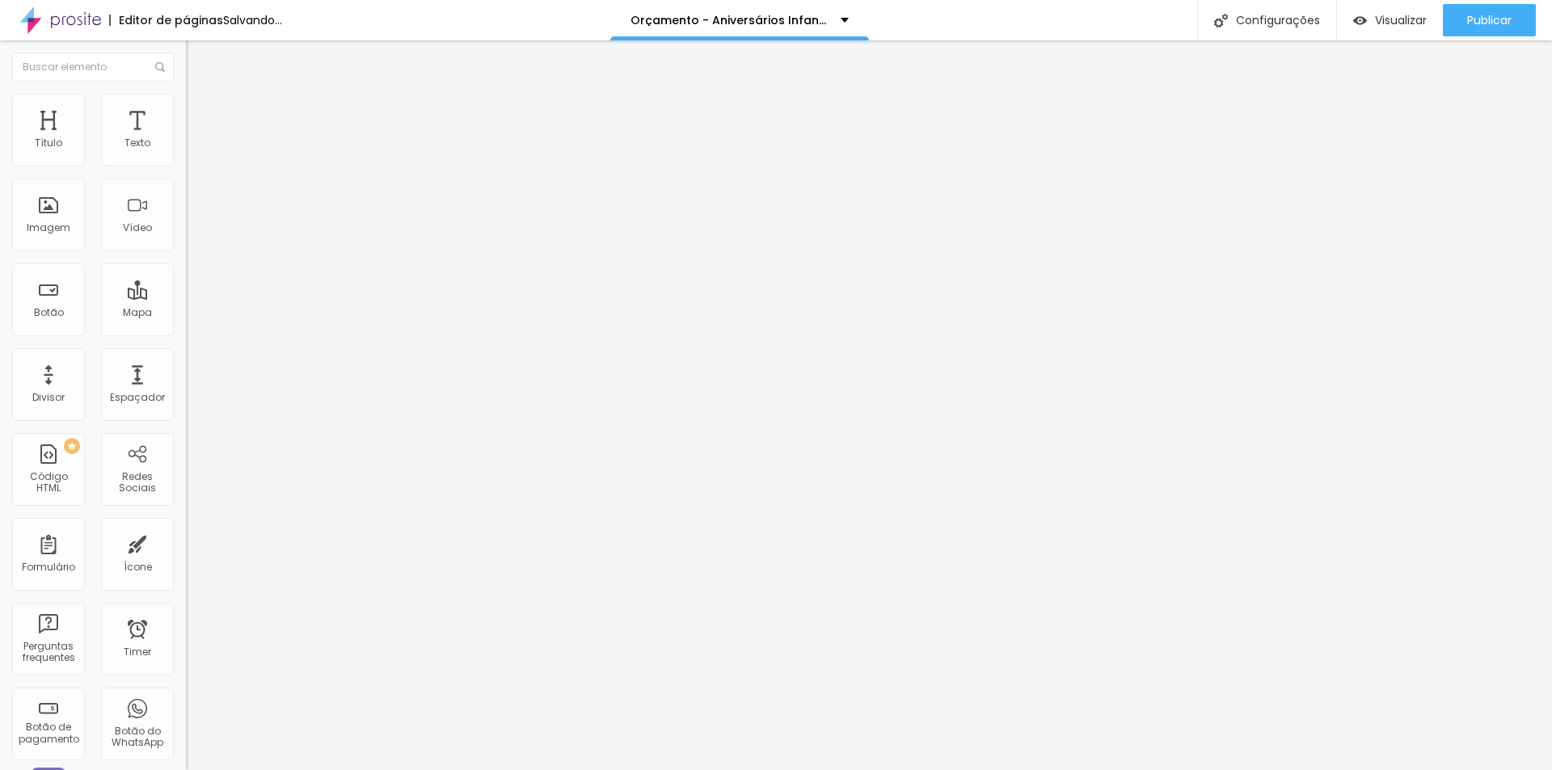
drag, startPoint x: 104, startPoint y: 342, endPoint x: 95, endPoint y: 342, distance: 9.7
click at [186, 385] on input "range" at bounding box center [238, 391] width 104 height 13
click at [186, 399] on input "64" at bounding box center [221, 407] width 70 height 17
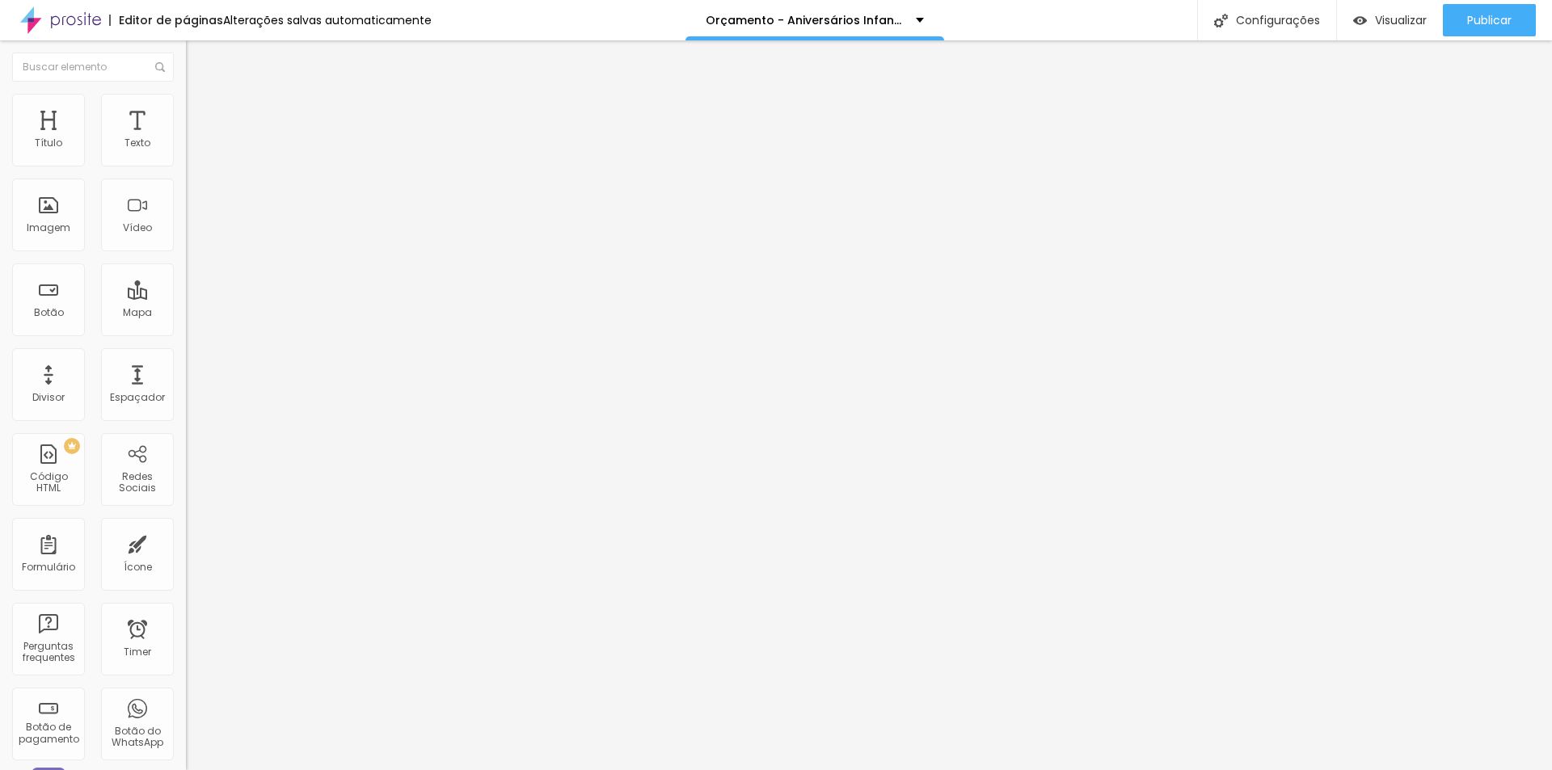
click at [186, 399] on input "61" at bounding box center [221, 407] width 70 height 17
click at [186, 399] on input "70" at bounding box center [221, 407] width 70 height 17
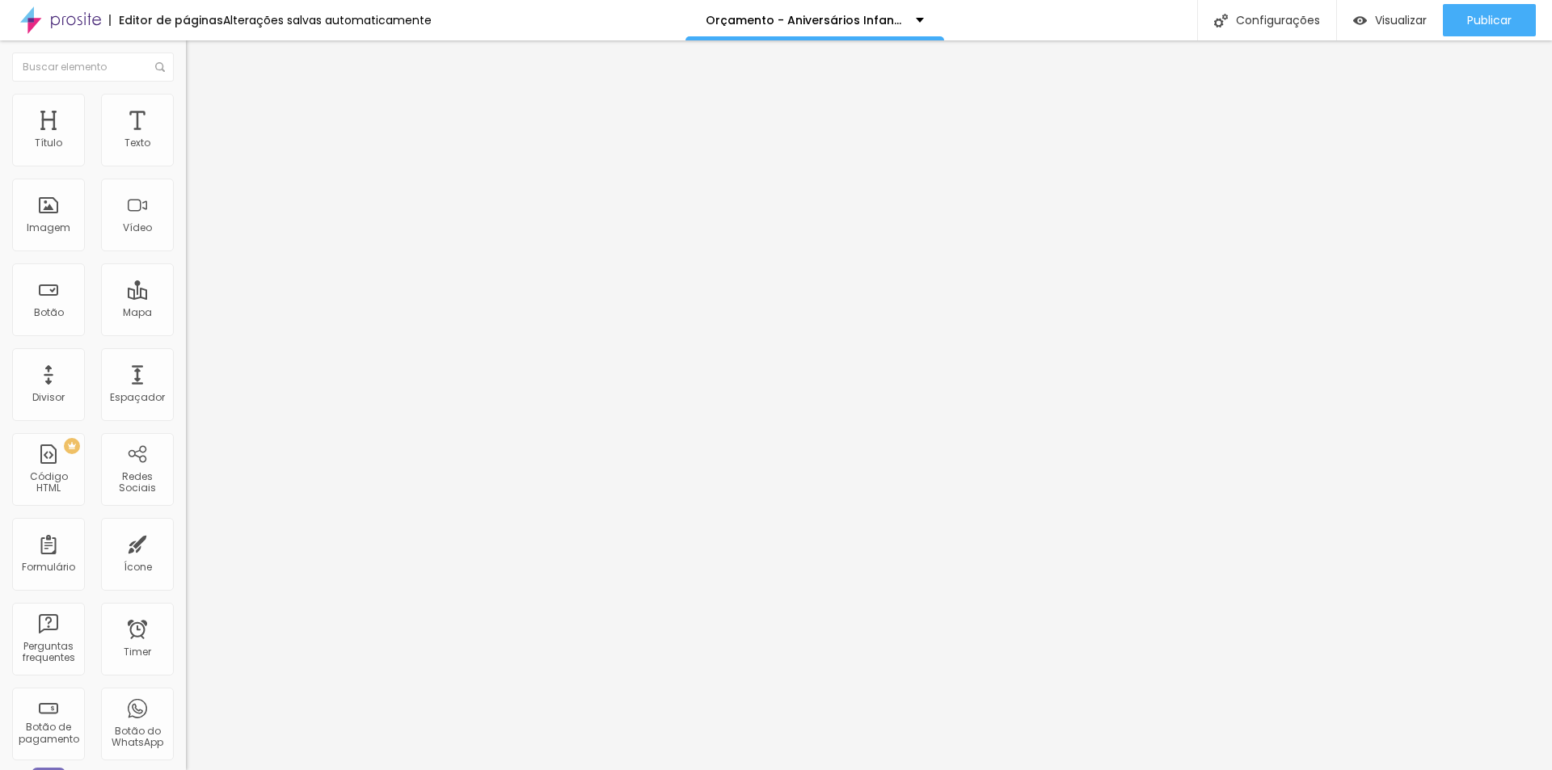
click at [186, 396] on input "50" at bounding box center [221, 404] width 70 height 17
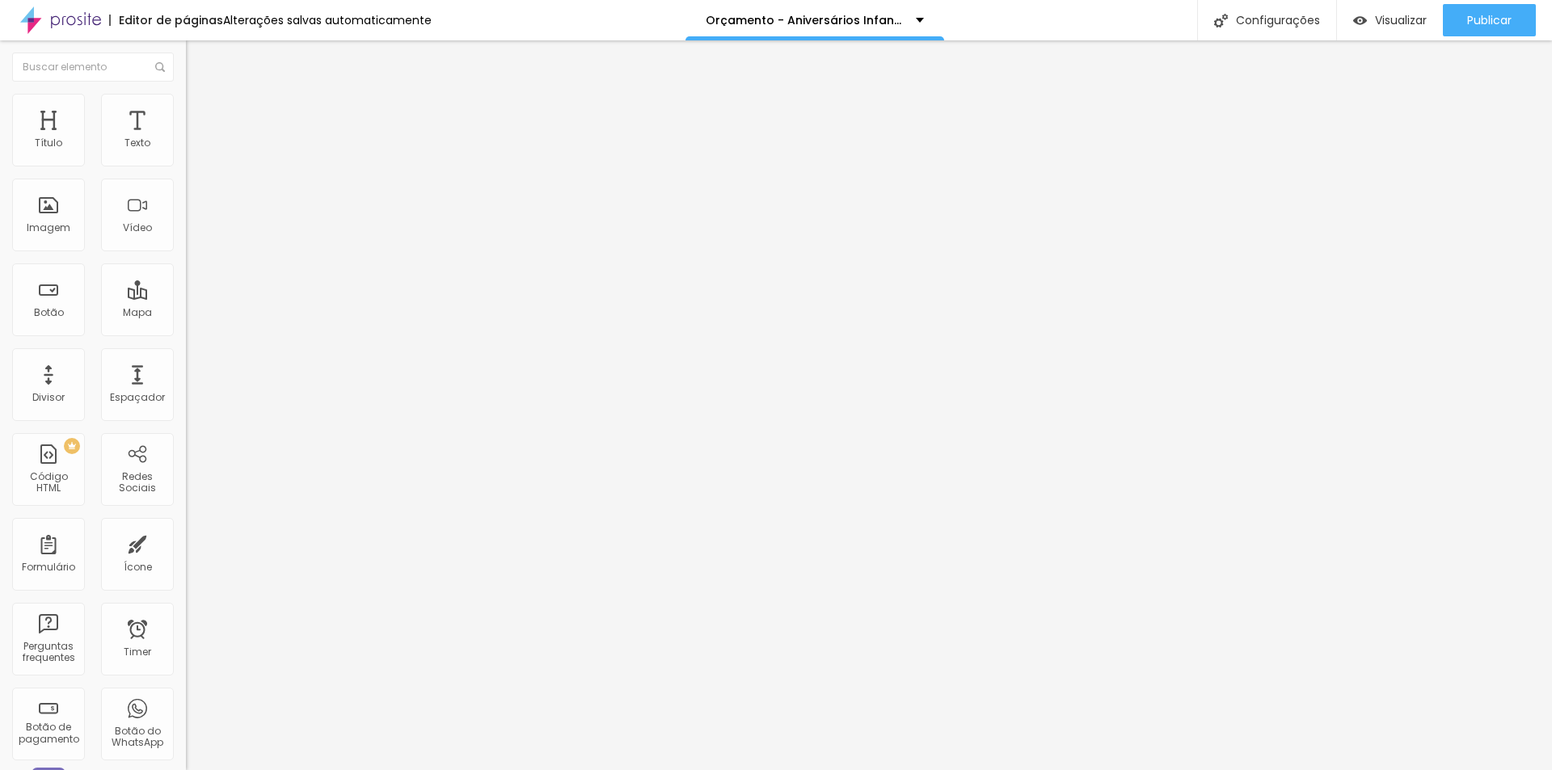
click at [186, 396] on input "50" at bounding box center [221, 404] width 70 height 17
click at [186, 105] on li "Estilo" at bounding box center [279, 102] width 186 height 16
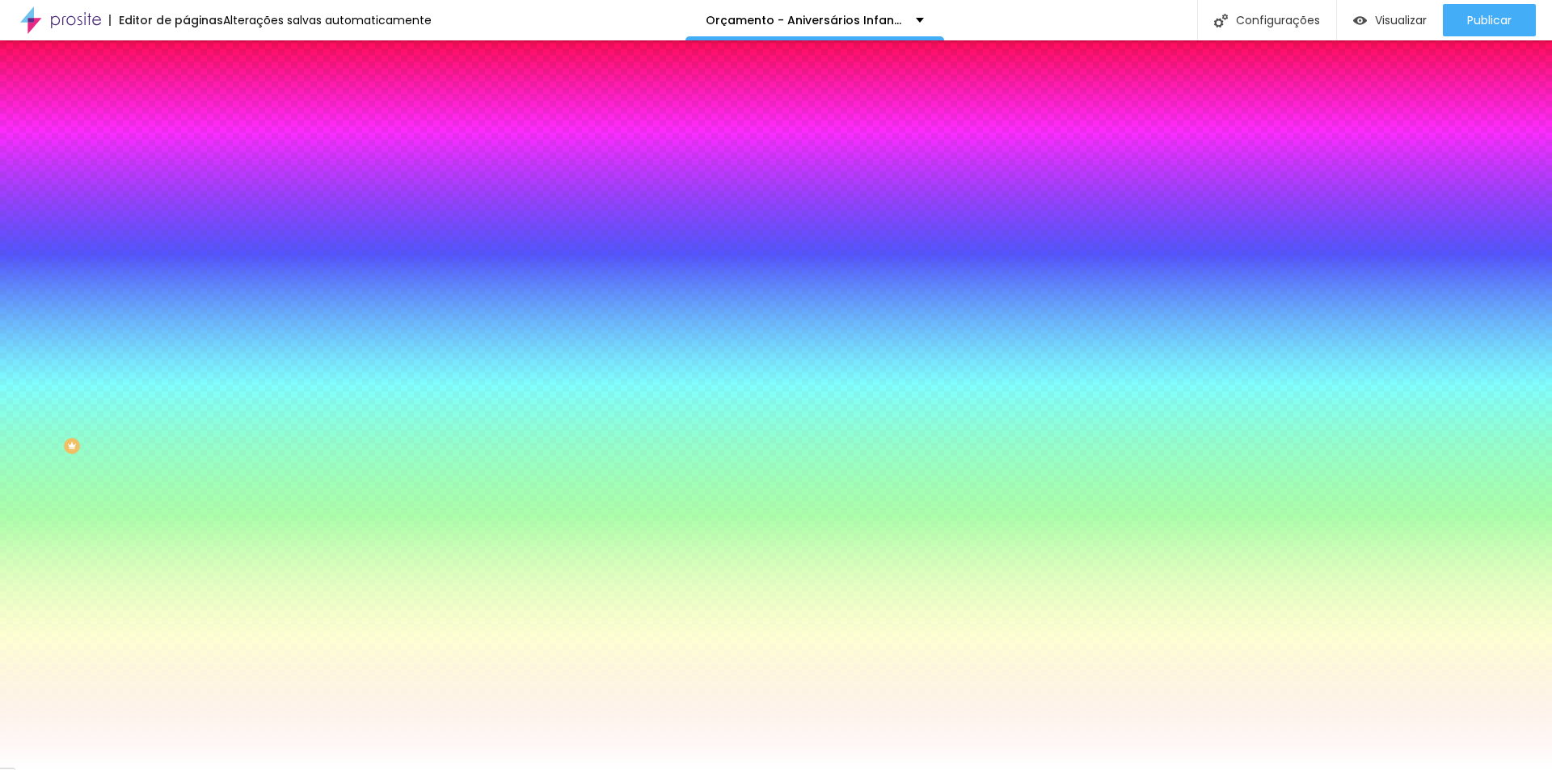
click at [192, 238] on icon "button" at bounding box center [197, 232] width 11 height 11
click at [186, 243] on button "button" at bounding box center [197, 251] width 23 height 17
drag, startPoint x: 209, startPoint y: 395, endPoint x: 191, endPoint y: 390, distance: 18.4
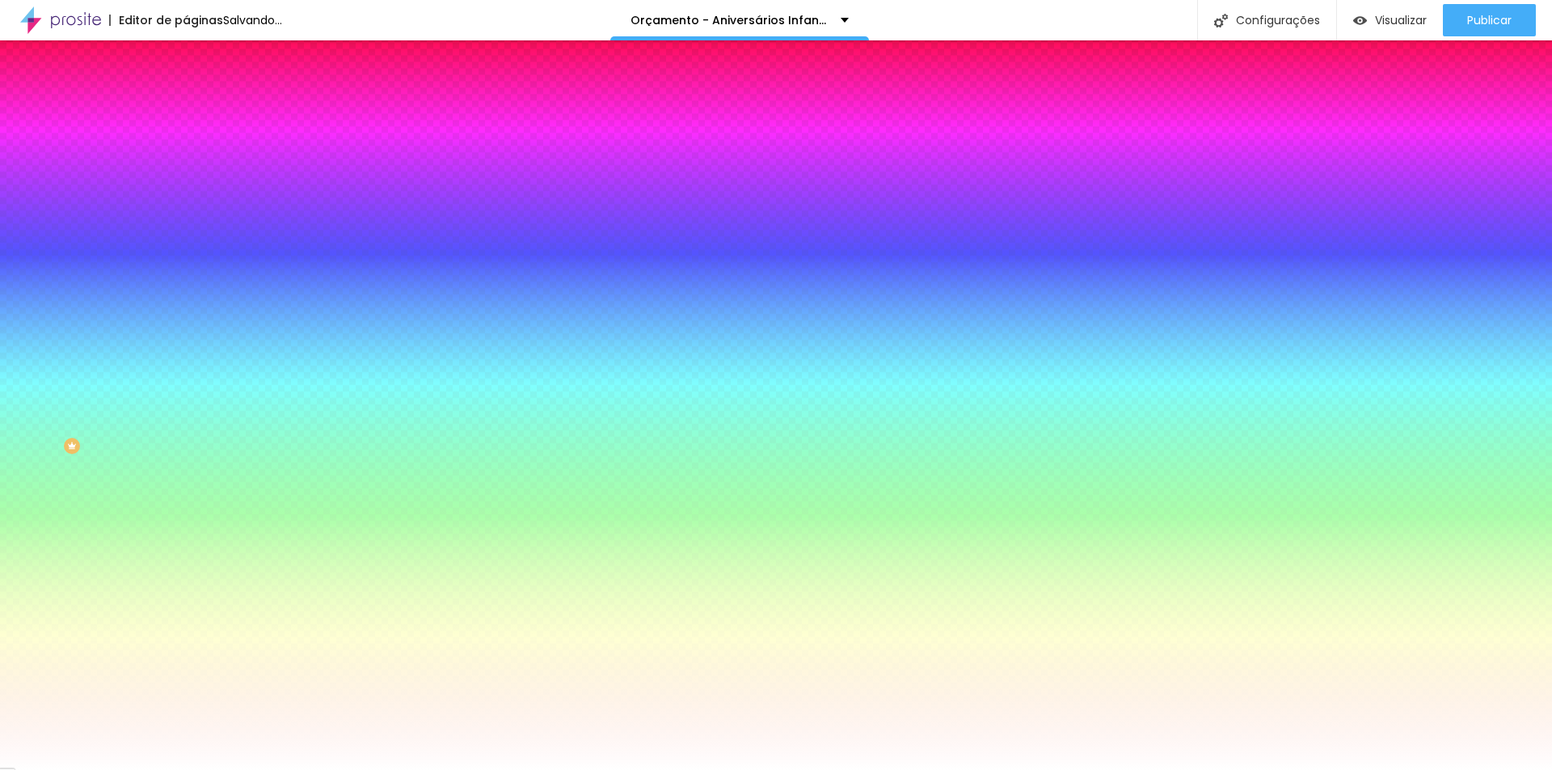
click at [135, 770] on div at bounding box center [776, 770] width 1552 height 0
click at [186, 469] on div "Editar Botão Conteúdo Estilo Avançado Cor de fundo Voltar ao padrão #FBFFFC Tip…" at bounding box center [279, 405] width 186 height 730
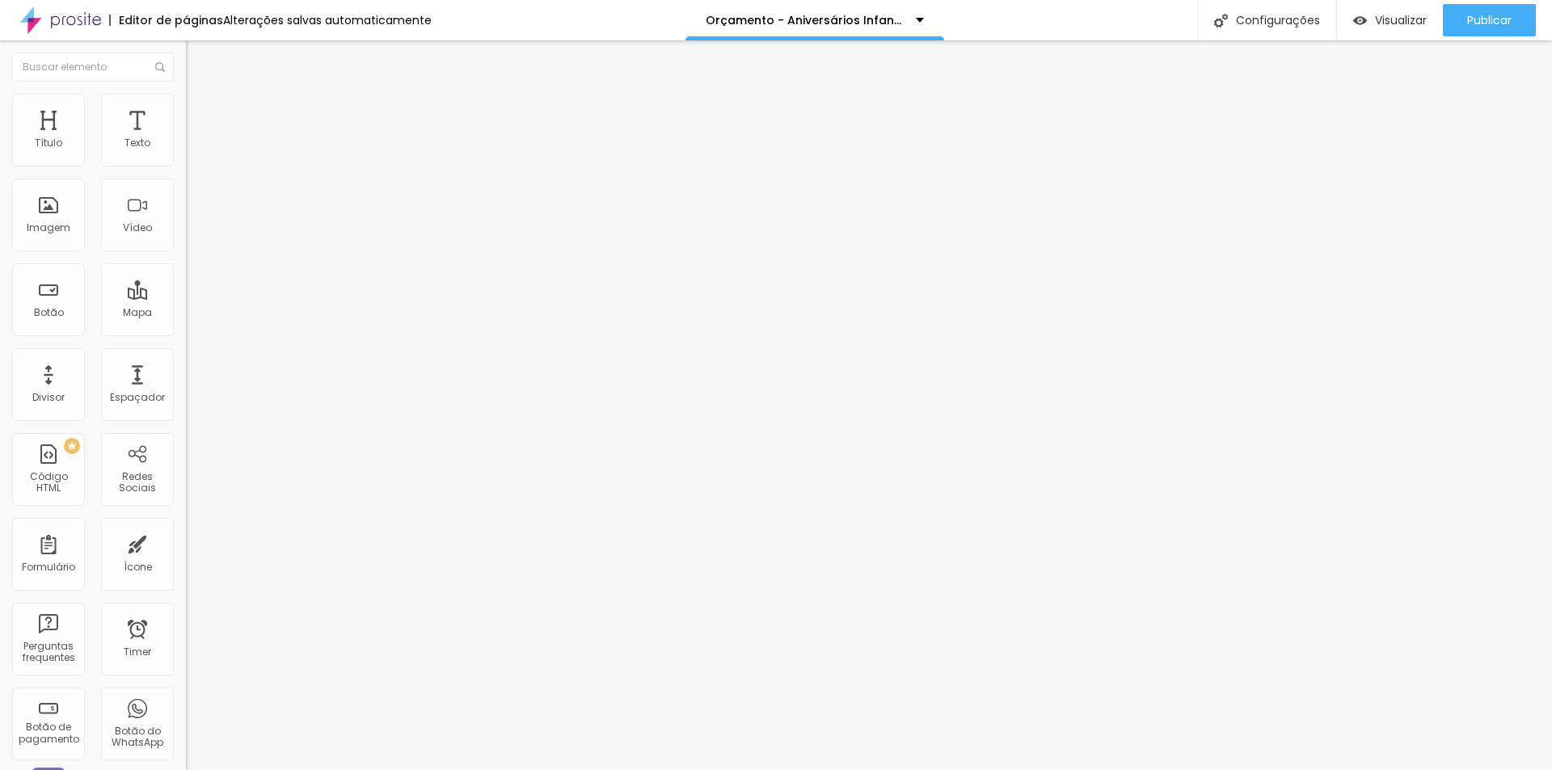
click at [186, 107] on li "Estilo" at bounding box center [279, 102] width 186 height 16
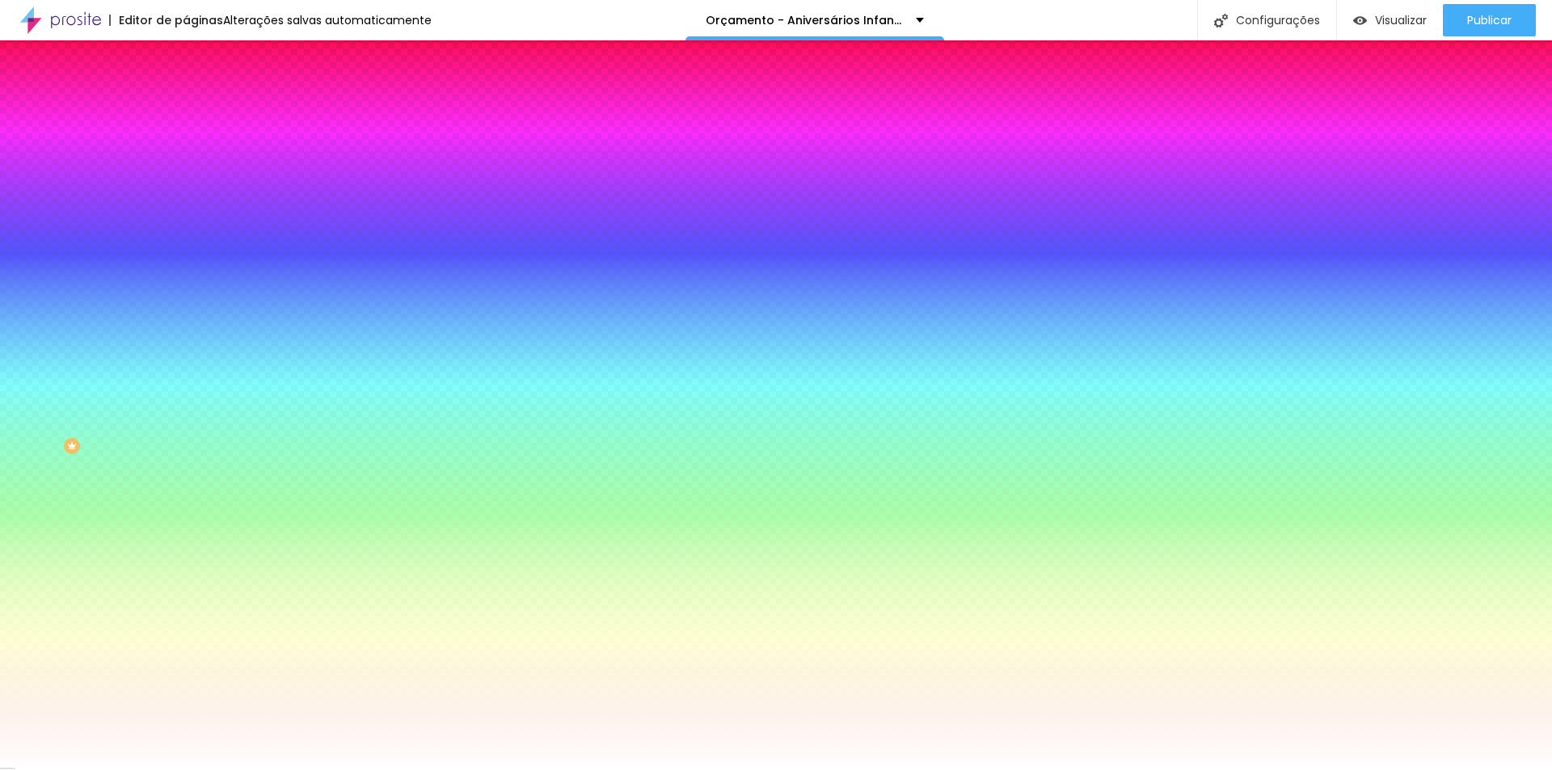
click at [186, 594] on input "#FFFFFF" at bounding box center [283, 602] width 194 height 16
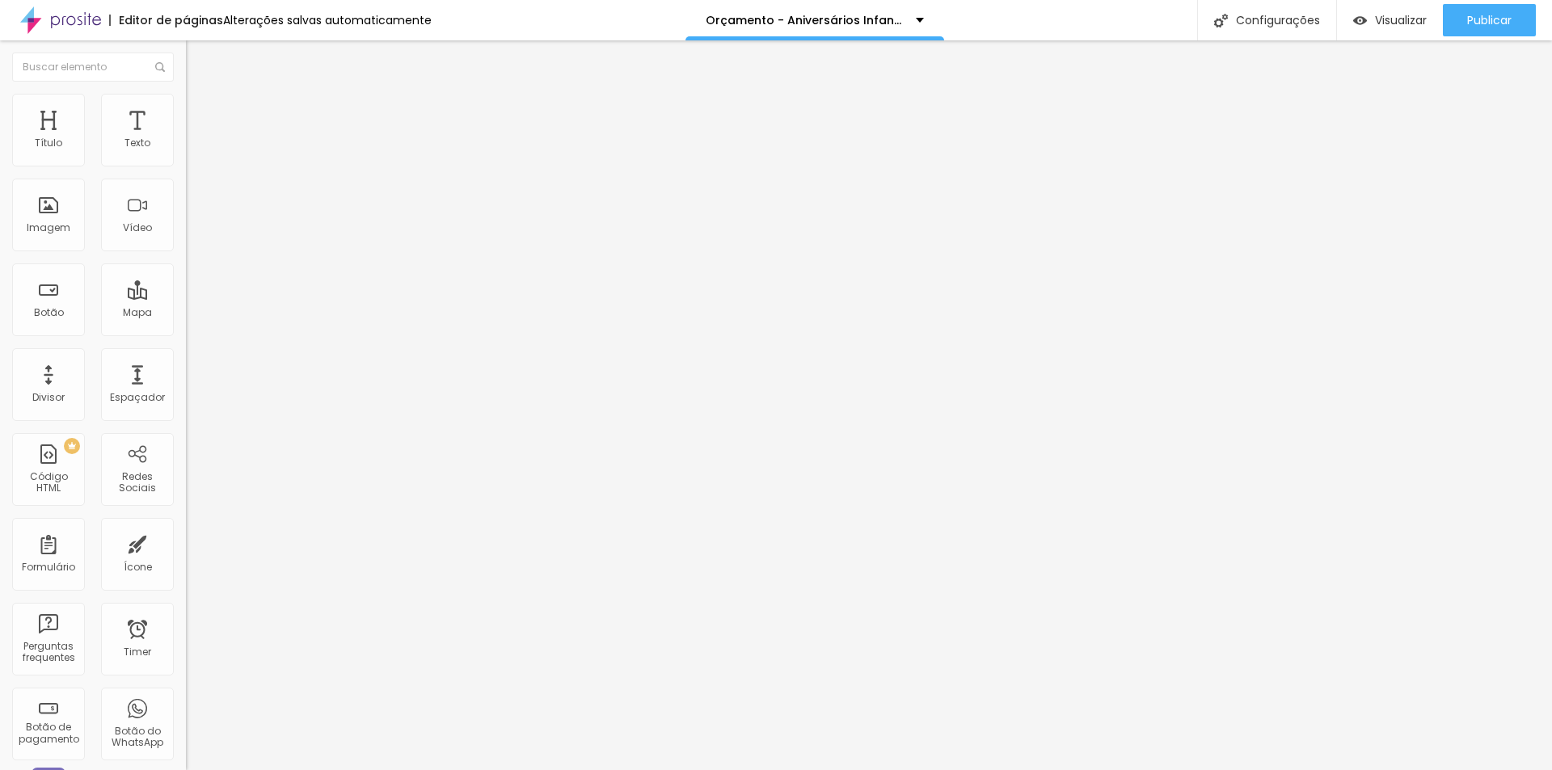
click at [200, 110] on span "Estilo" at bounding box center [212, 105] width 25 height 14
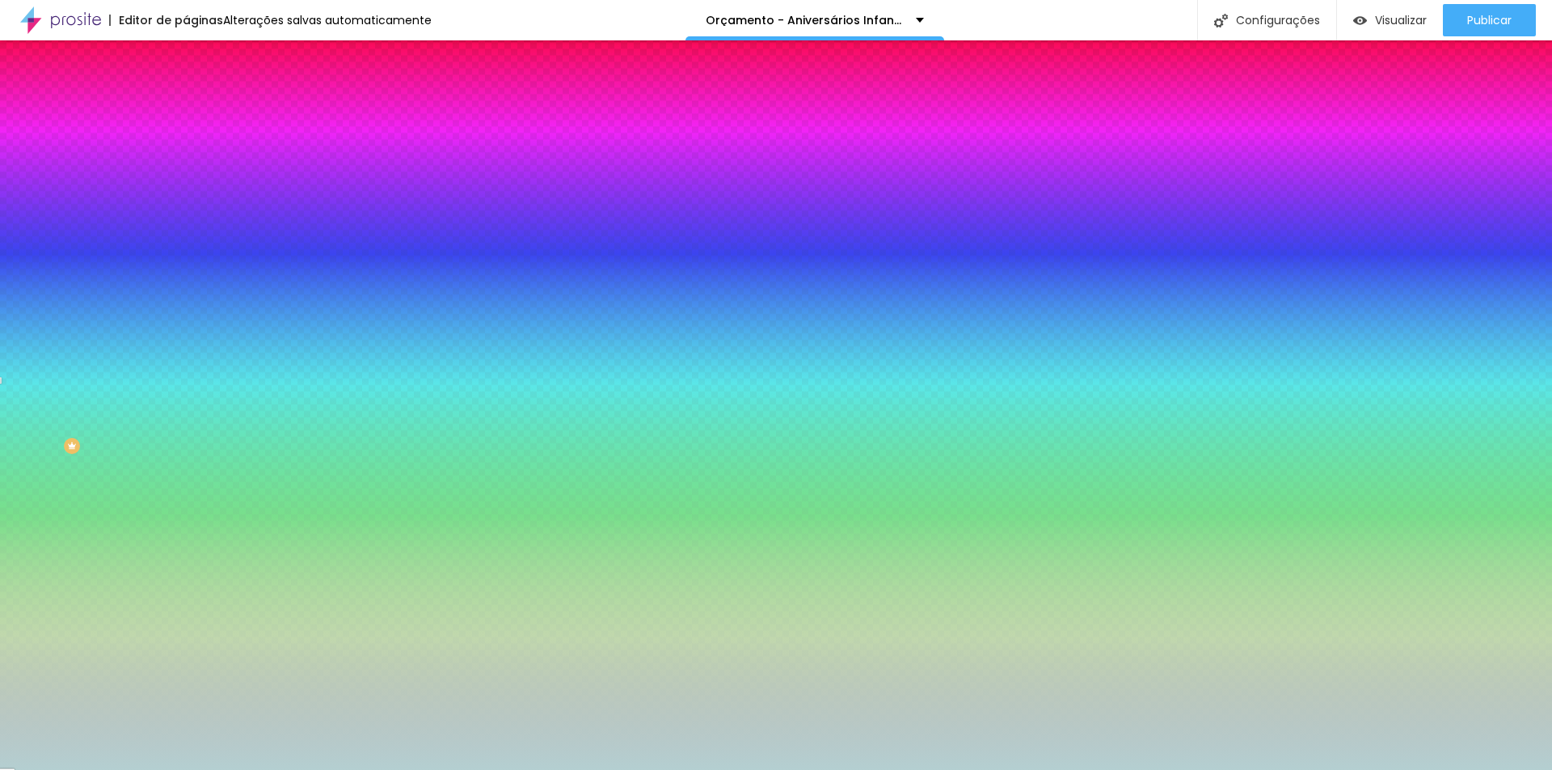
click at [186, 163] on input "#B4CFD1" at bounding box center [283, 162] width 194 height 16
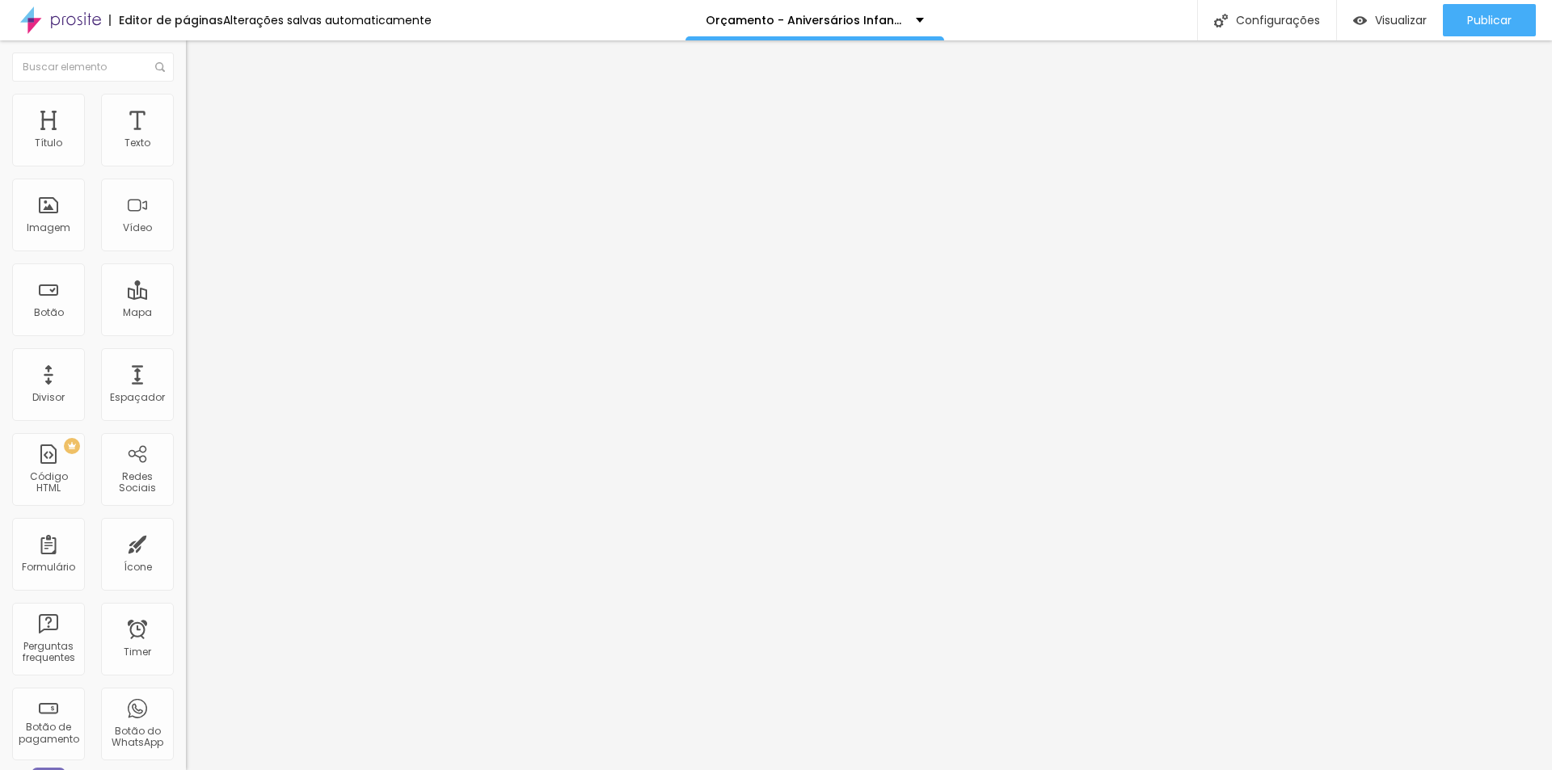
click at [186, 105] on li "Estilo" at bounding box center [279, 102] width 186 height 16
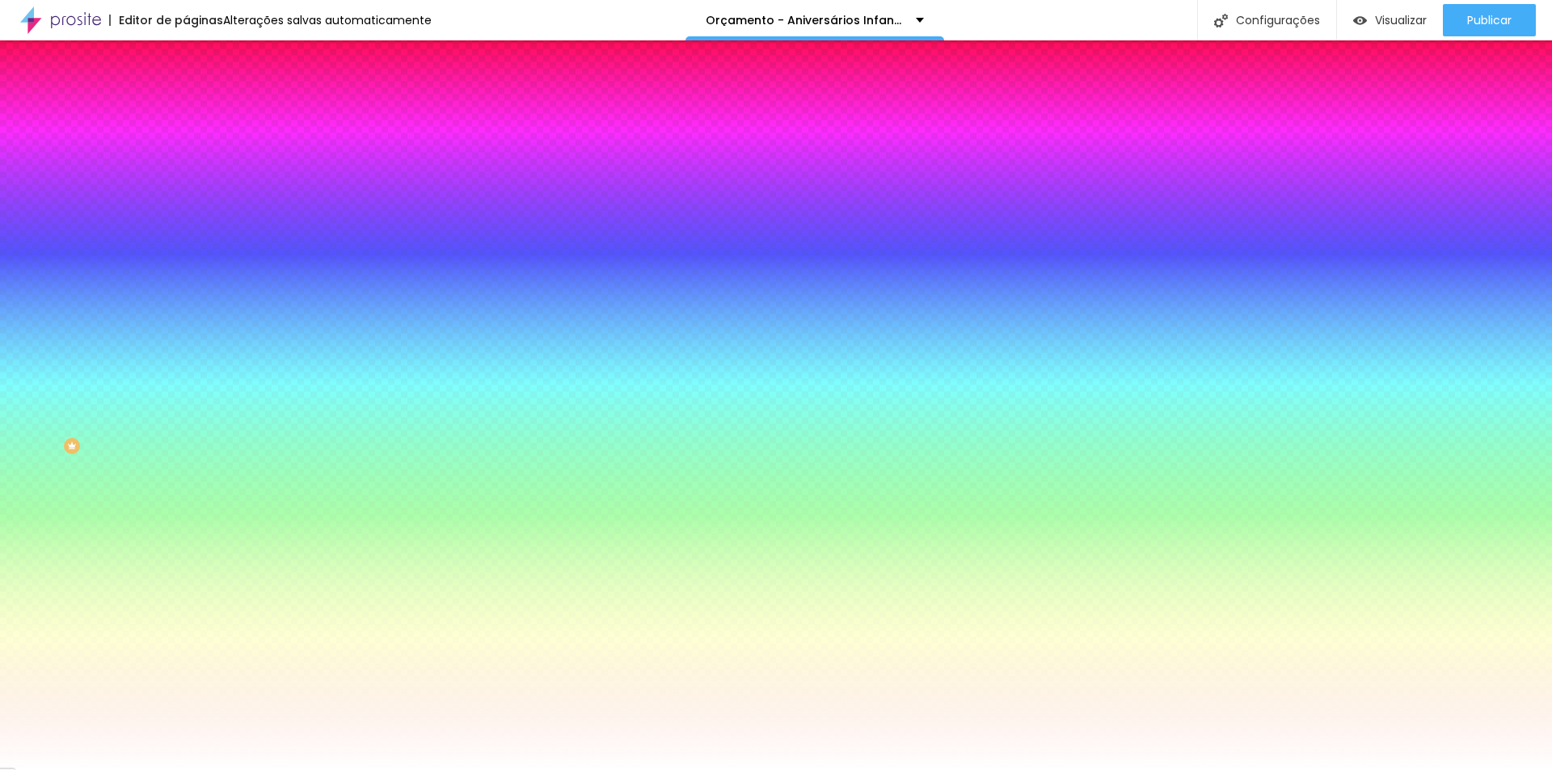
click at [186, 594] on input "#FFFFFF" at bounding box center [283, 602] width 194 height 16
paste input "B4CFD1"
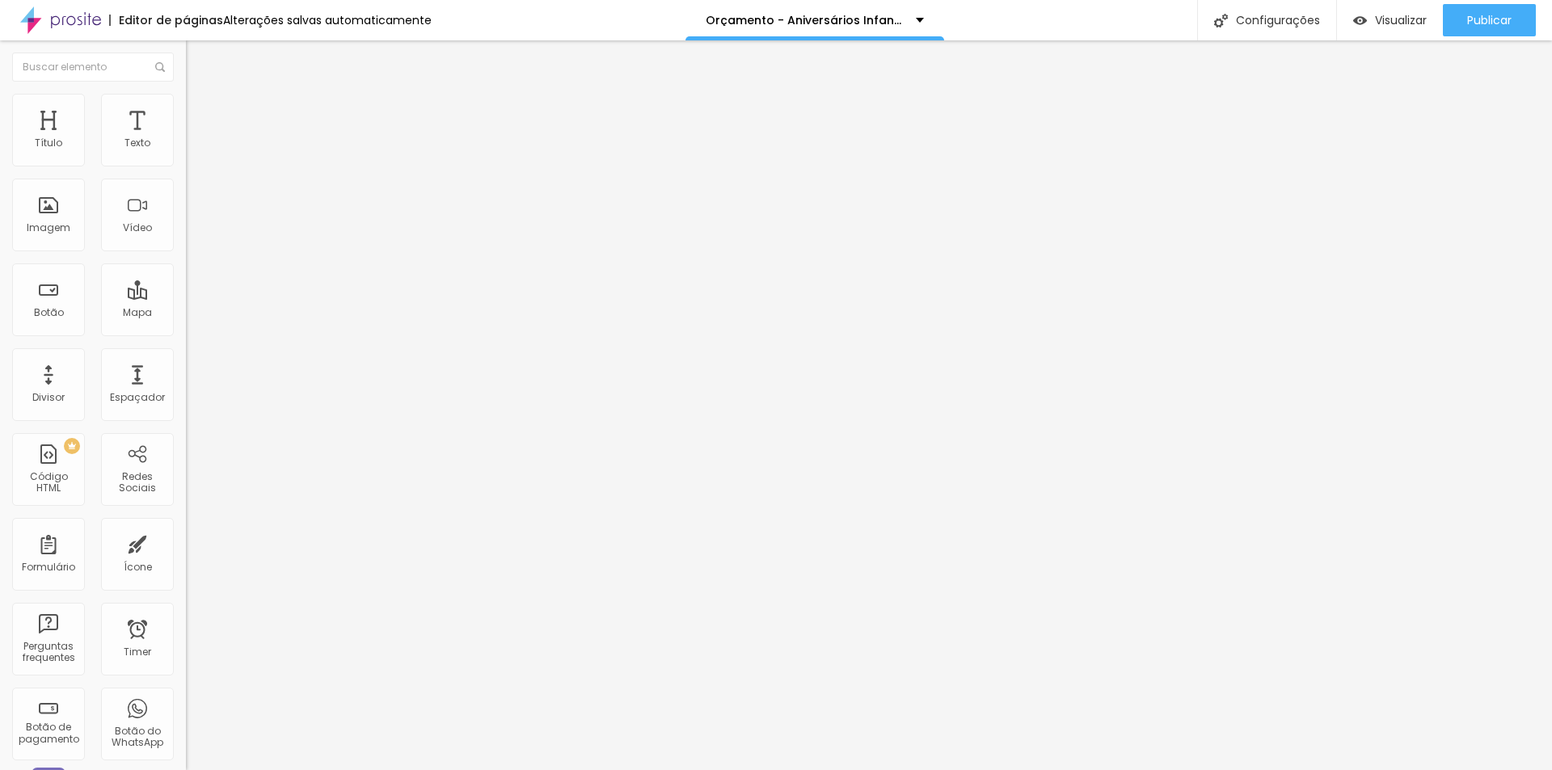
click at [186, 105] on li "Estilo" at bounding box center [279, 102] width 186 height 16
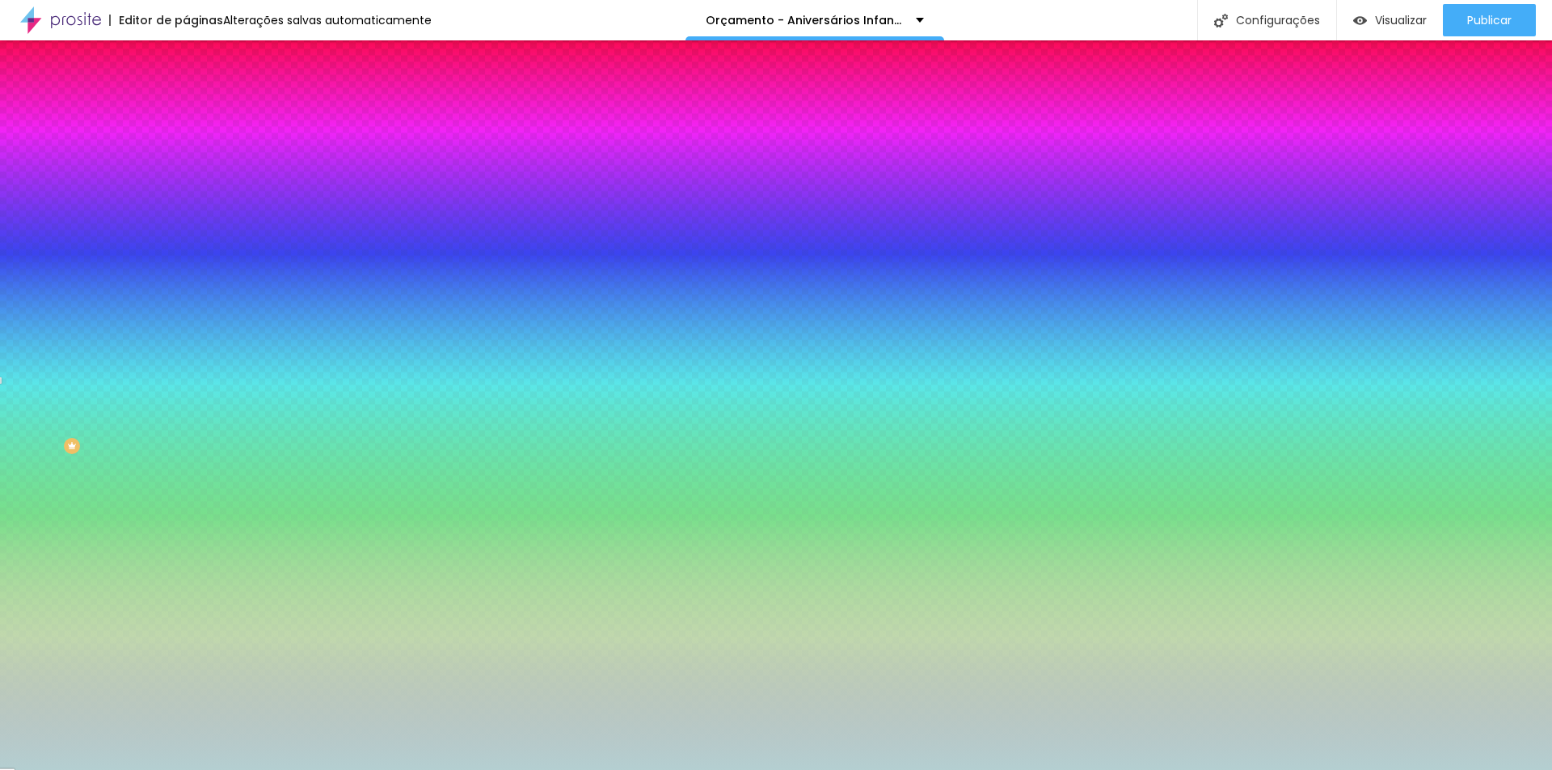
click at [192, 252] on icon "button" at bounding box center [193, 253] width 3 height 3
click at [108, 770] on div at bounding box center [776, 770] width 1552 height 0
click at [192, 206] on icon "button" at bounding box center [197, 205] width 10 height 10
click at [114, 770] on div at bounding box center [776, 770] width 1552 height 0
click at [192, 640] on icon "button" at bounding box center [197, 645] width 10 height 10
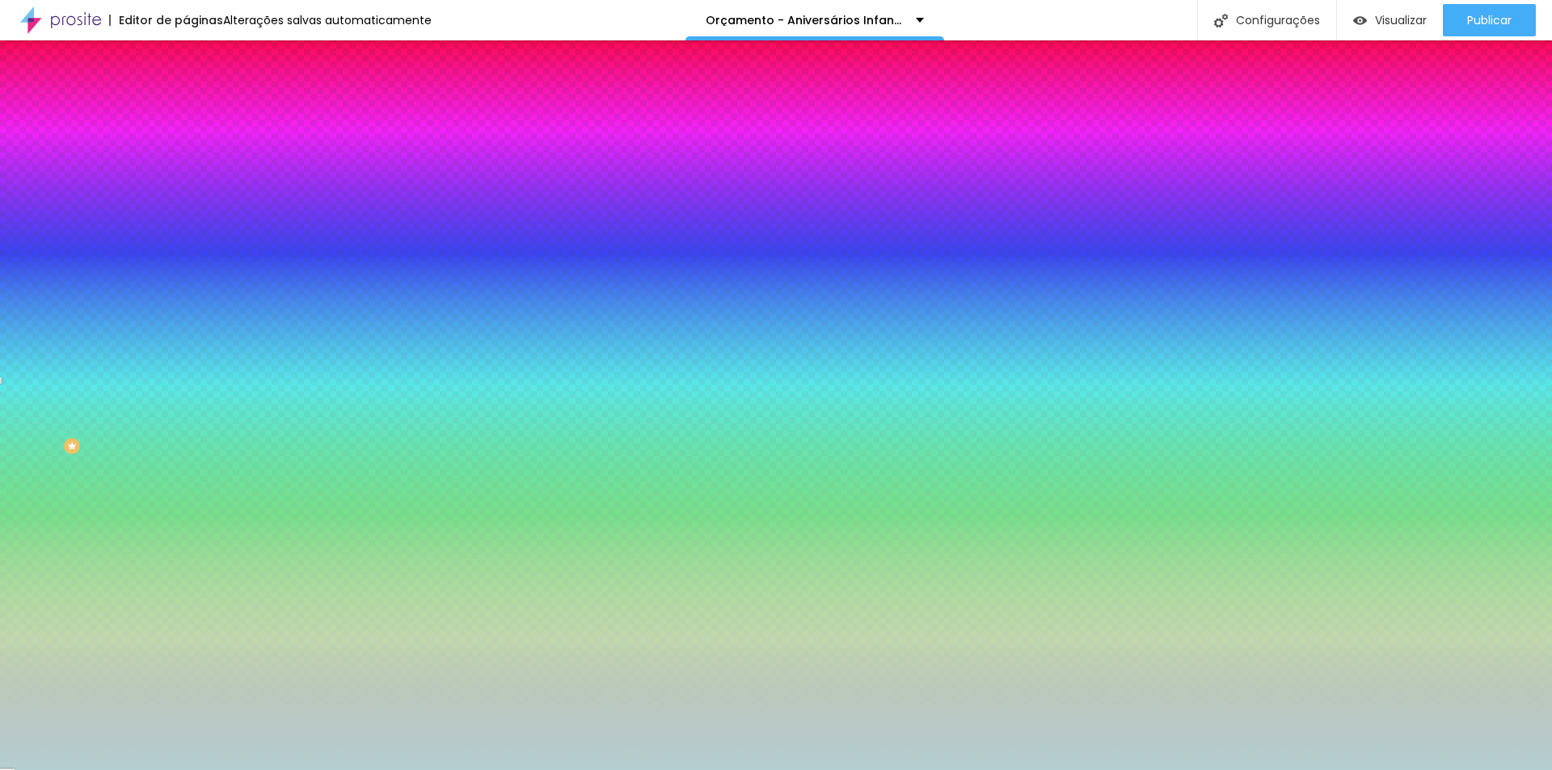
drag, startPoint x: 216, startPoint y: 536, endPoint x: 208, endPoint y: 528, distance: 11.4
click at [112, 770] on div at bounding box center [776, 770] width 1552 height 0
click at [192, 246] on icon "button" at bounding box center [197, 251] width 10 height 10
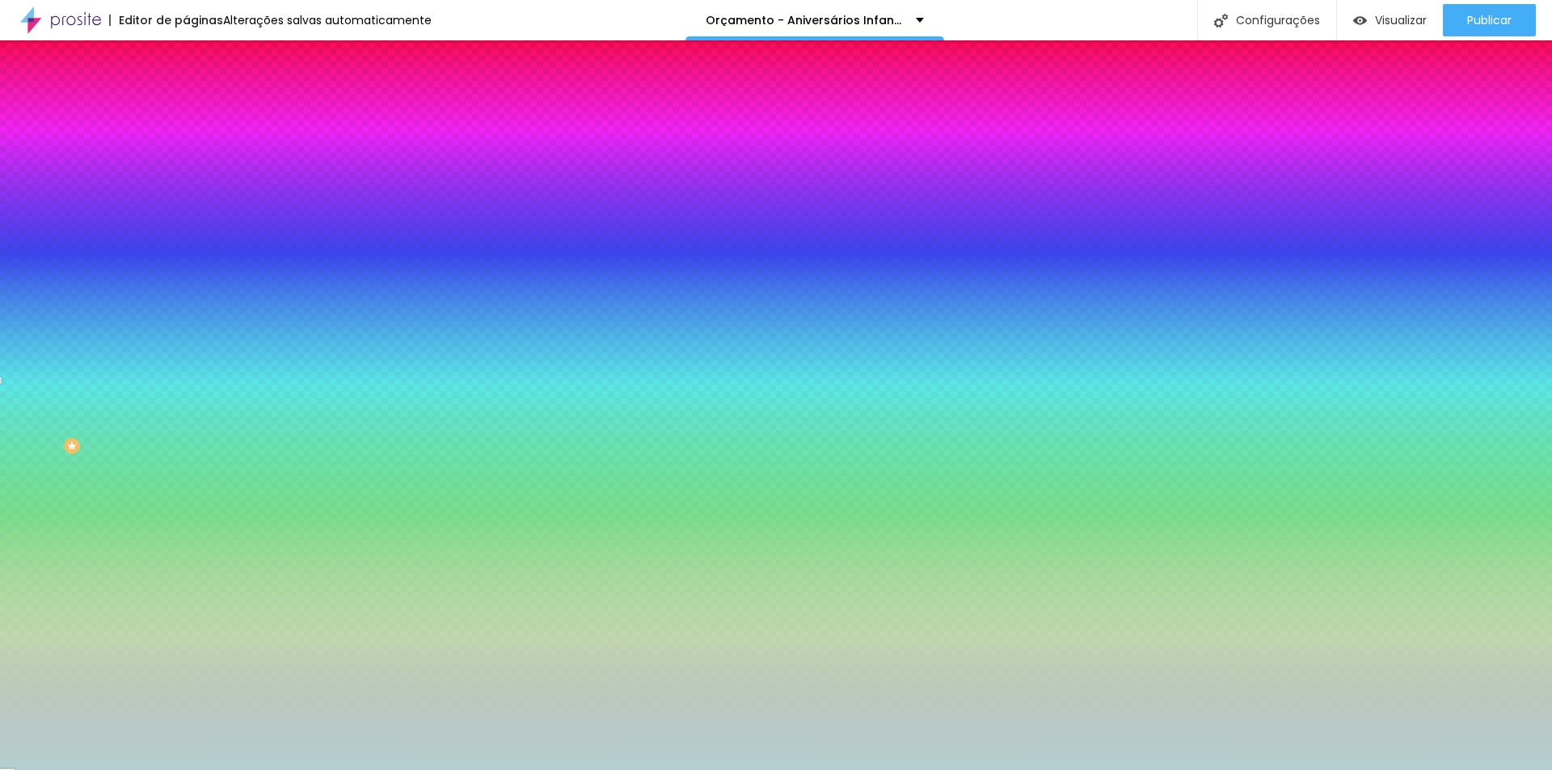
click at [167, 770] on div at bounding box center [776, 770] width 1552 height 0
click at [186, 209] on button "button" at bounding box center [197, 206] width 23 height 17
click at [167, 770] on div at bounding box center [776, 770] width 1552 height 0
click at [192, 301] on icon "button" at bounding box center [197, 306] width 10 height 10
click at [104, 770] on div at bounding box center [776, 770] width 1552 height 0
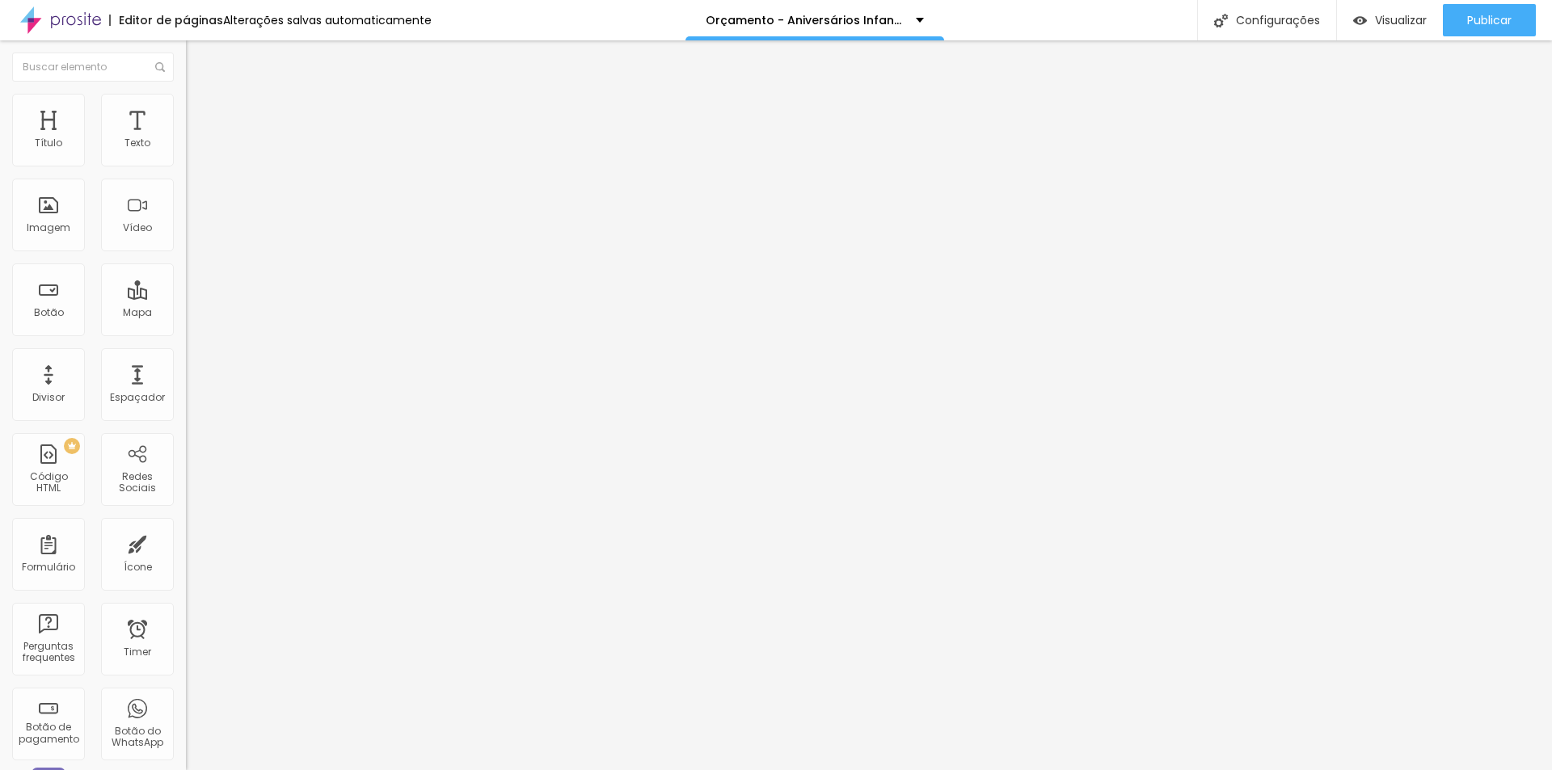
click at [186, 105] on li "Estilo" at bounding box center [279, 102] width 186 height 16
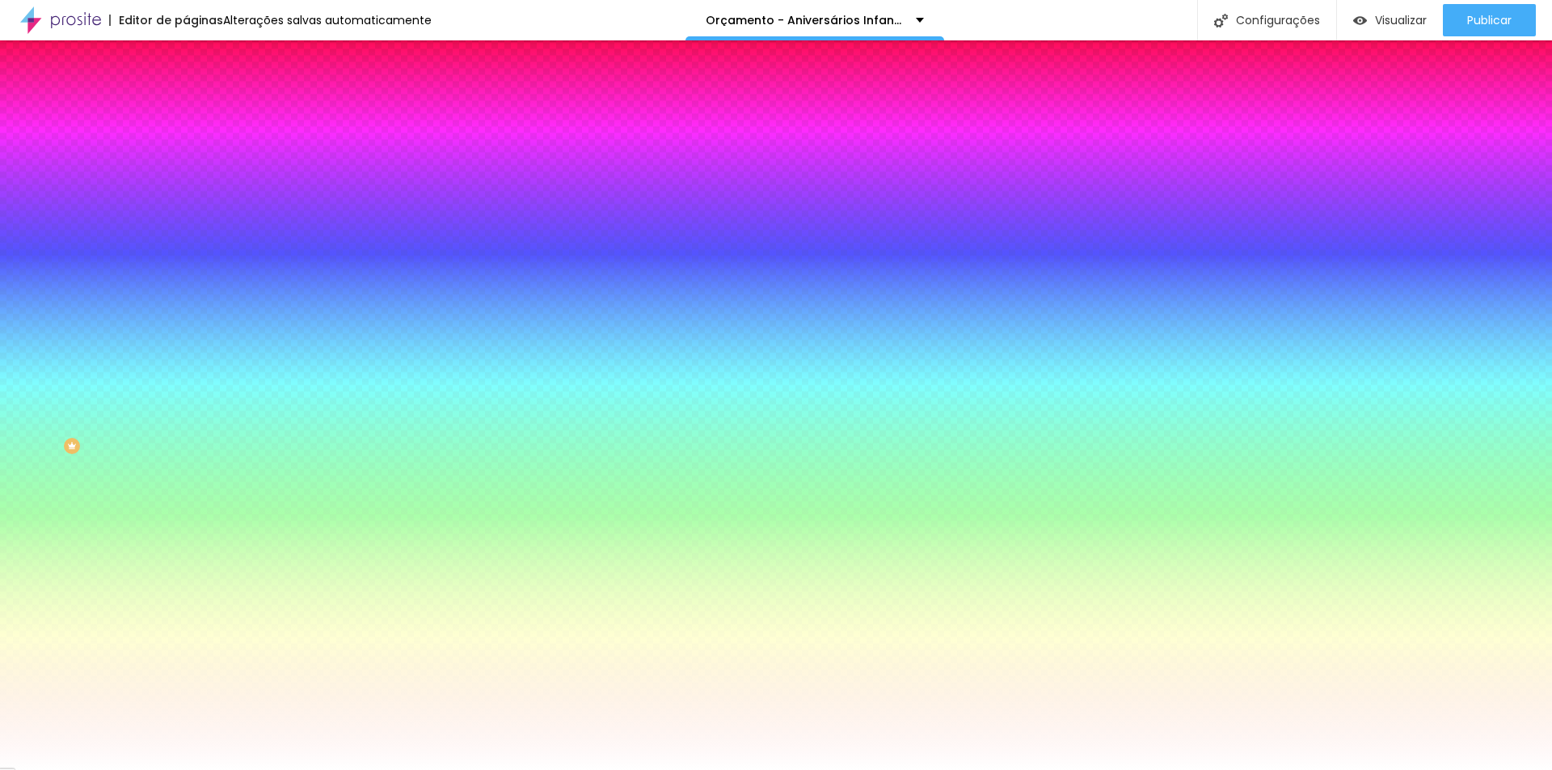
click at [186, 594] on input "#FFFFFF" at bounding box center [283, 602] width 194 height 16
paste input "B4CFD1"
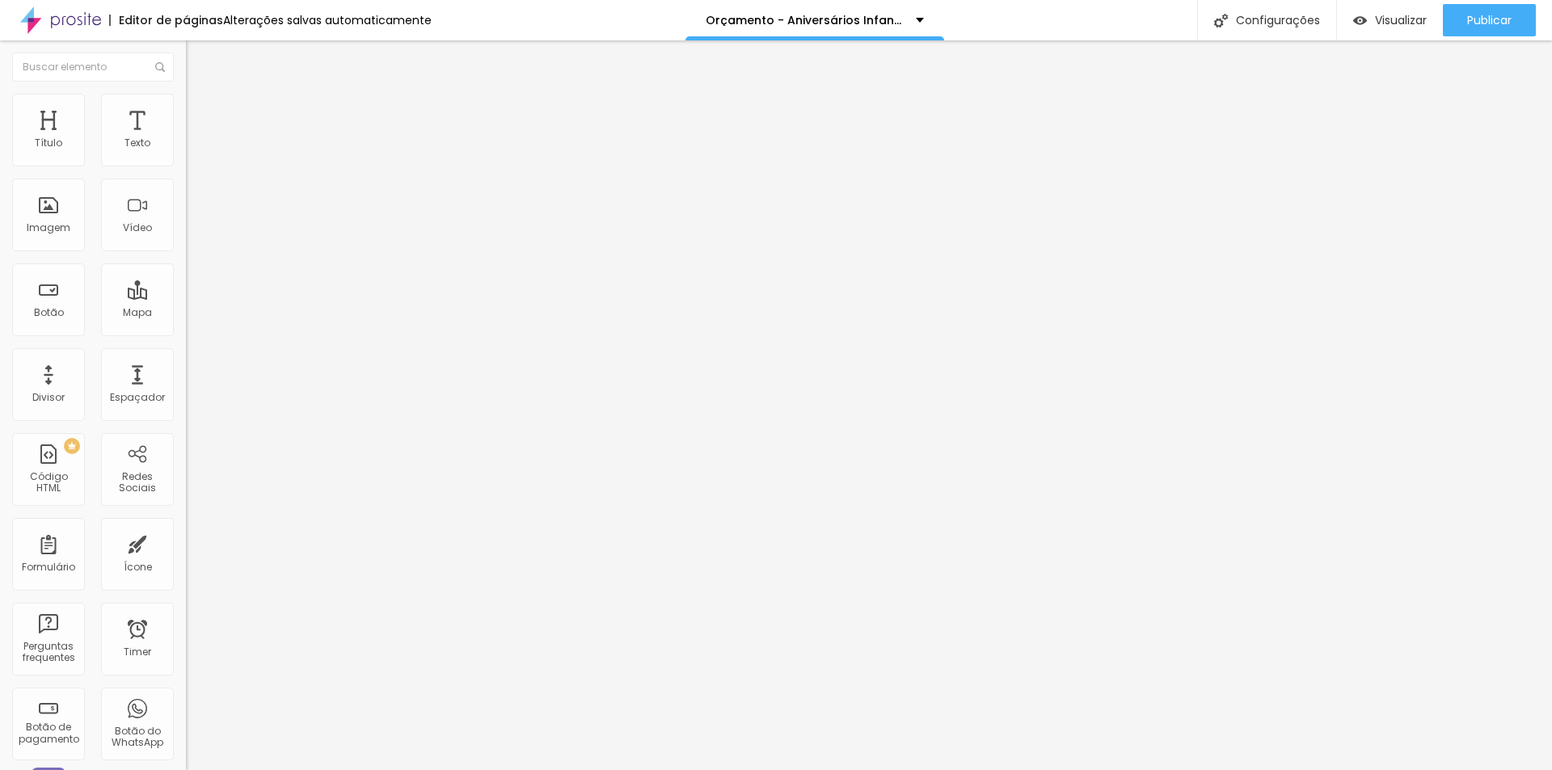
click at [186, 108] on li "Estilo" at bounding box center [279, 102] width 186 height 16
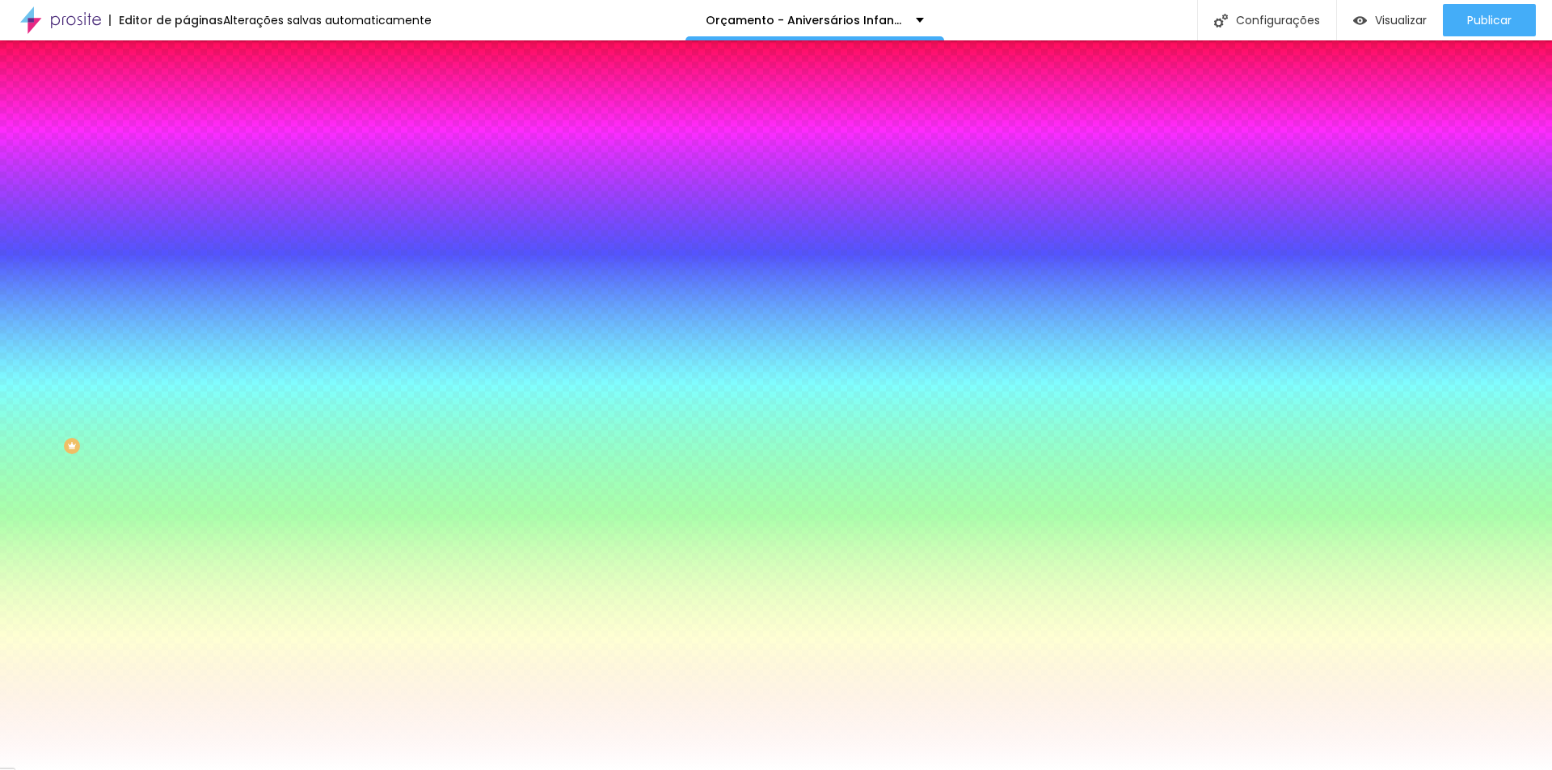
click at [186, 594] on input "#FFFFFF" at bounding box center [283, 602] width 194 height 16
paste input "B4CFD1"
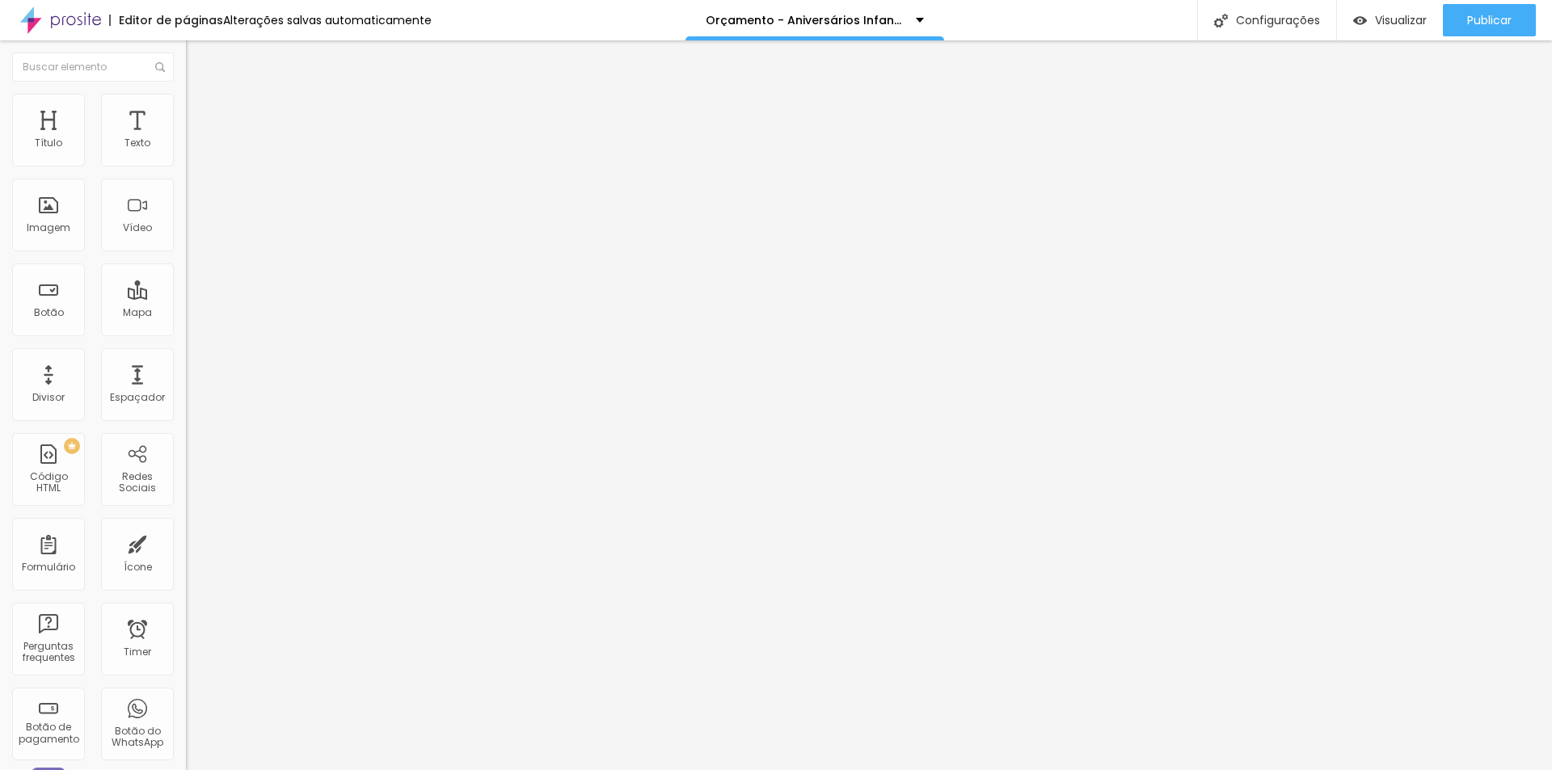
click at [186, 106] on li "Estilo" at bounding box center [279, 102] width 186 height 16
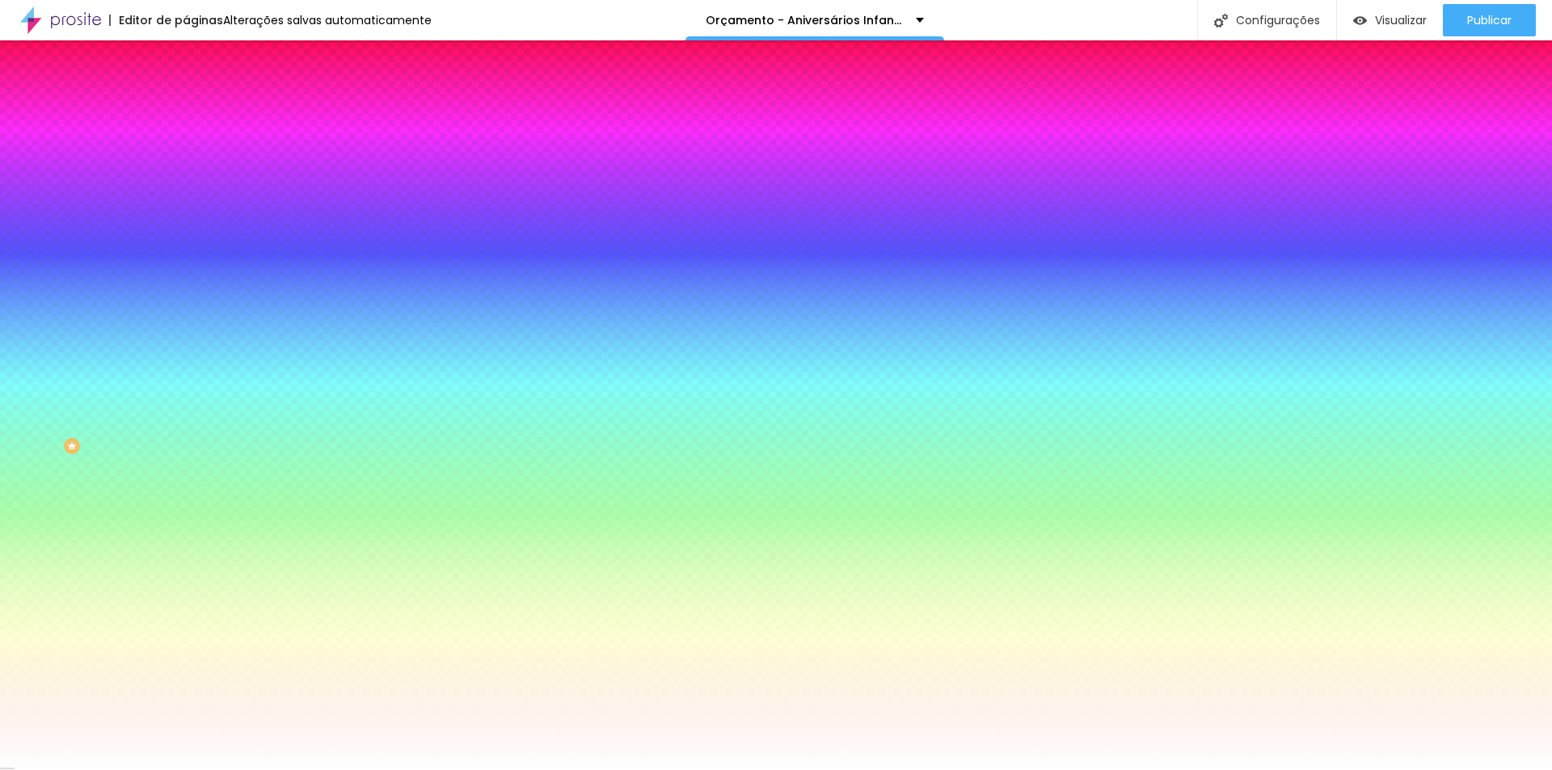
click at [186, 594] on input "#FFFFFF" at bounding box center [283, 602] width 194 height 16
paste input "B4CFD1"
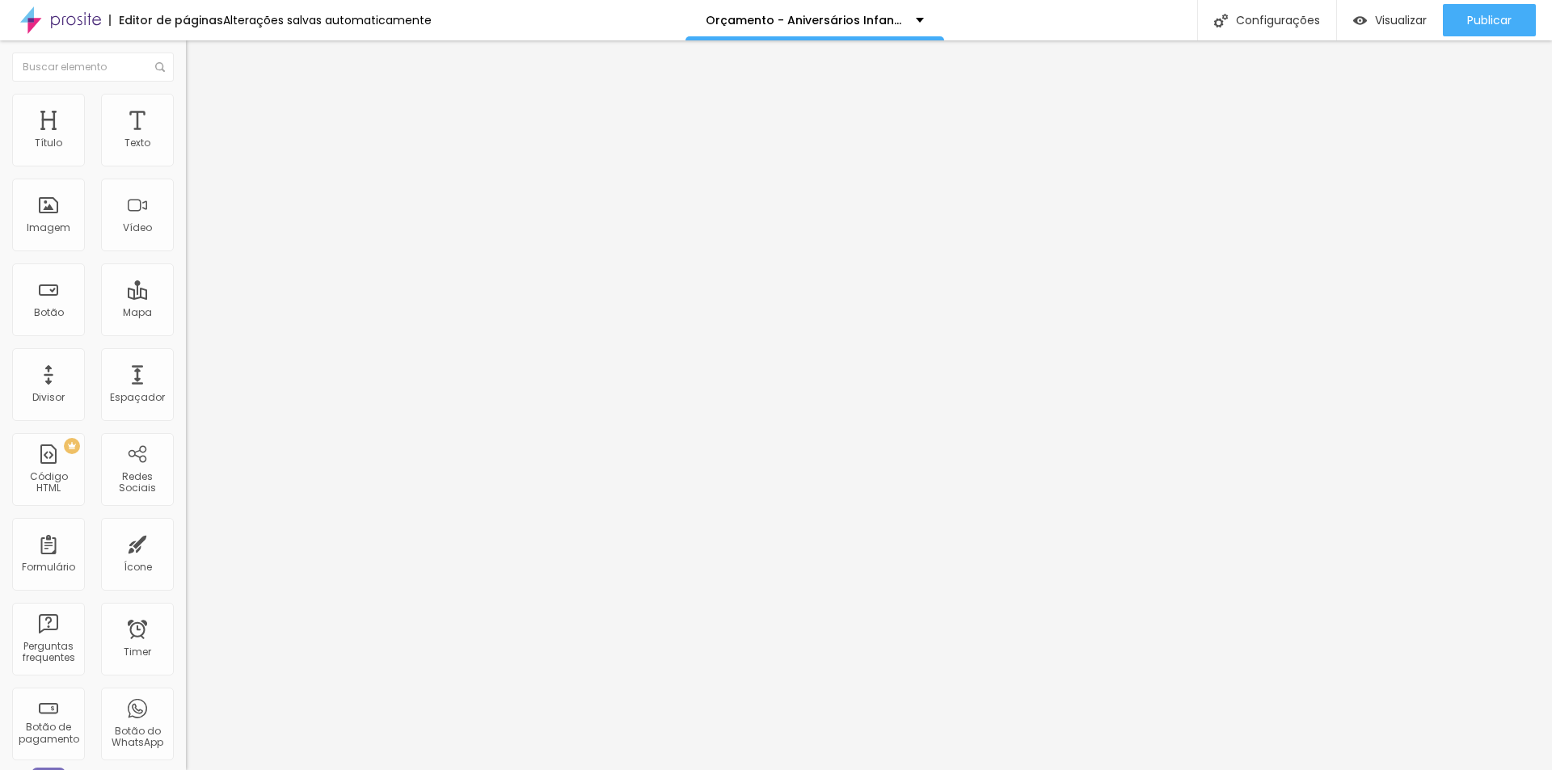
click at [200, 112] on span "Estilo" at bounding box center [212, 105] width 25 height 14
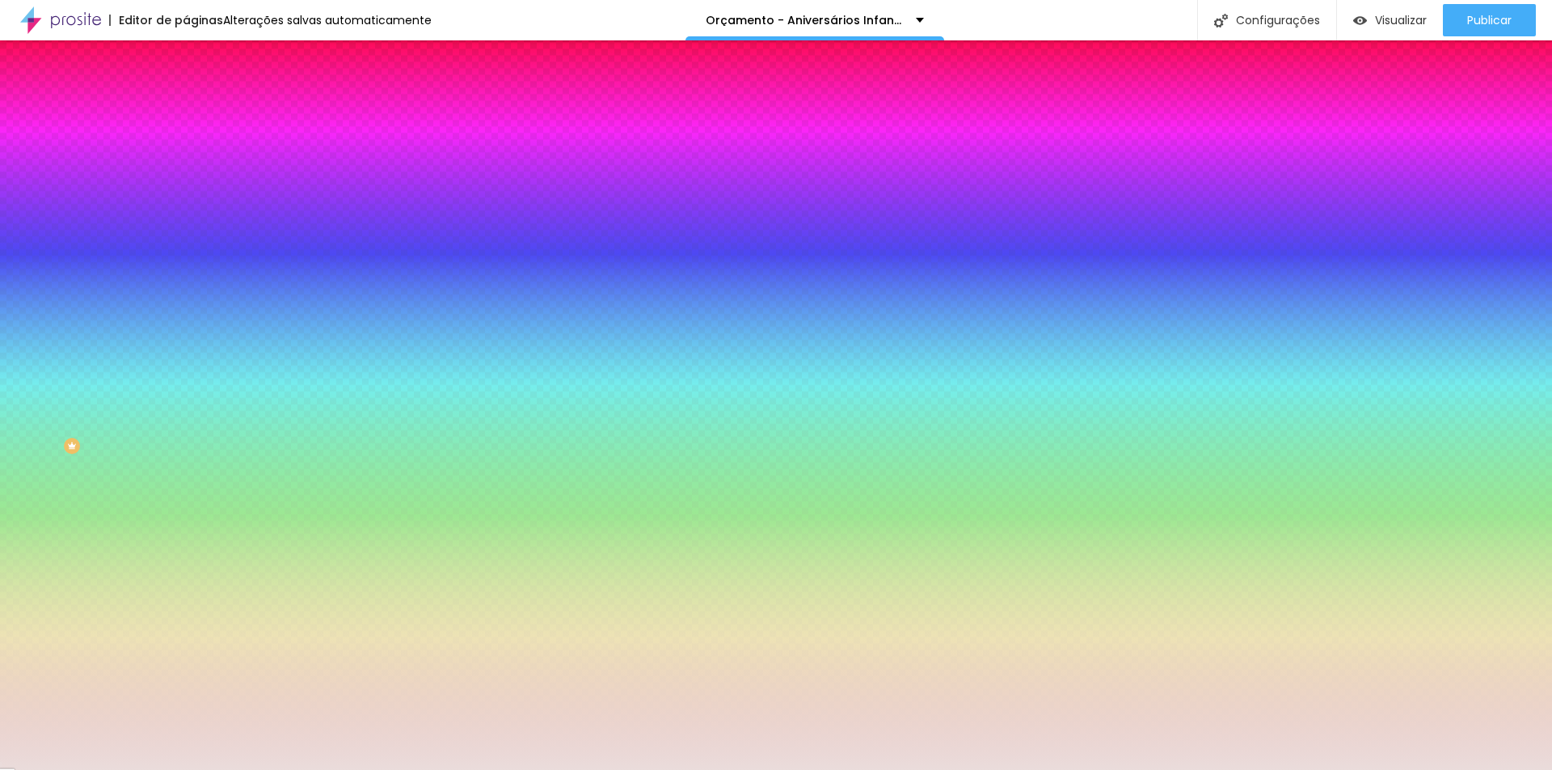
click at [186, 165] on input "#EADCDB" at bounding box center [283, 162] width 194 height 16
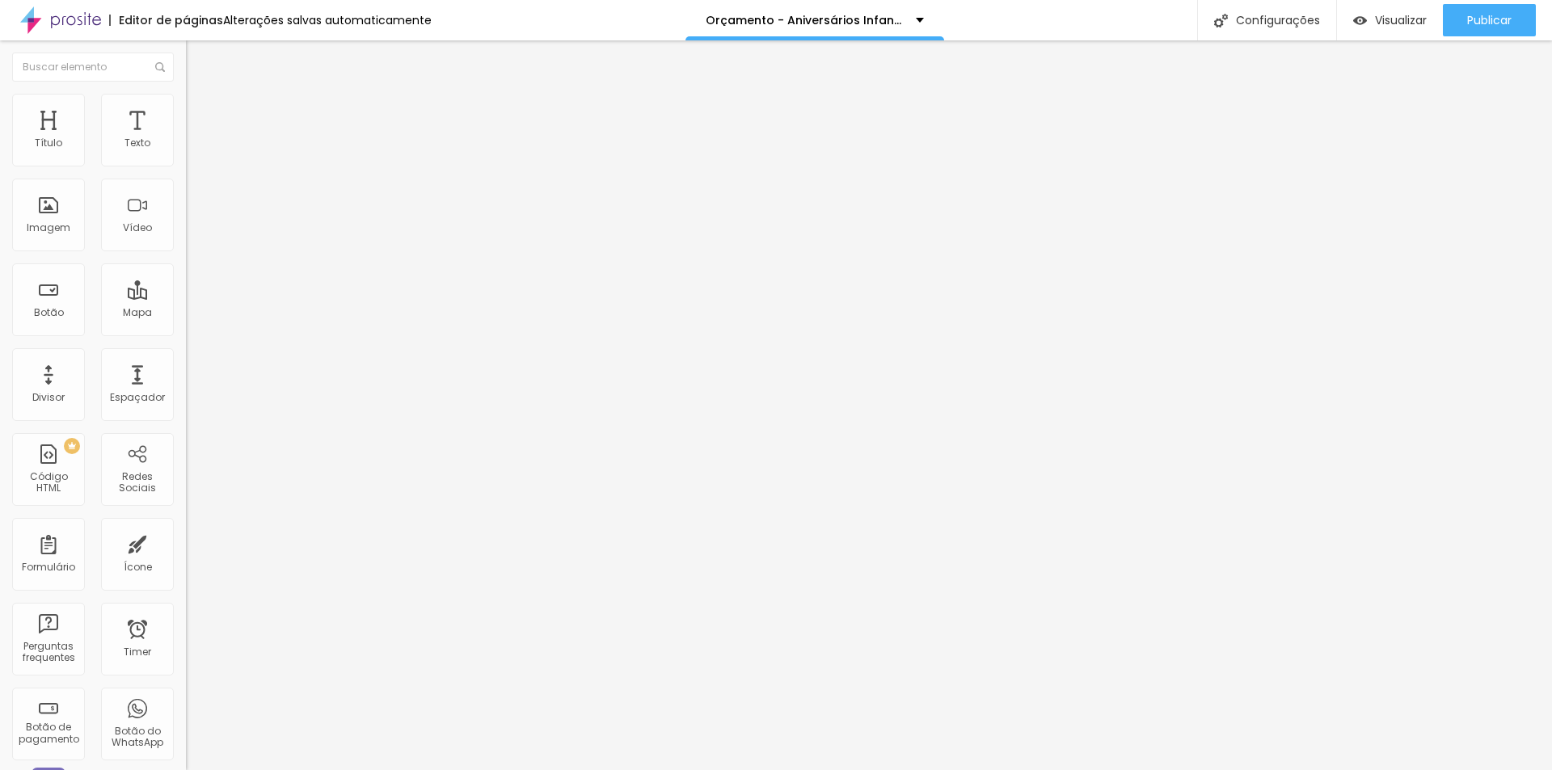
click at [192, 234] on icon "button" at bounding box center [197, 230] width 10 height 10
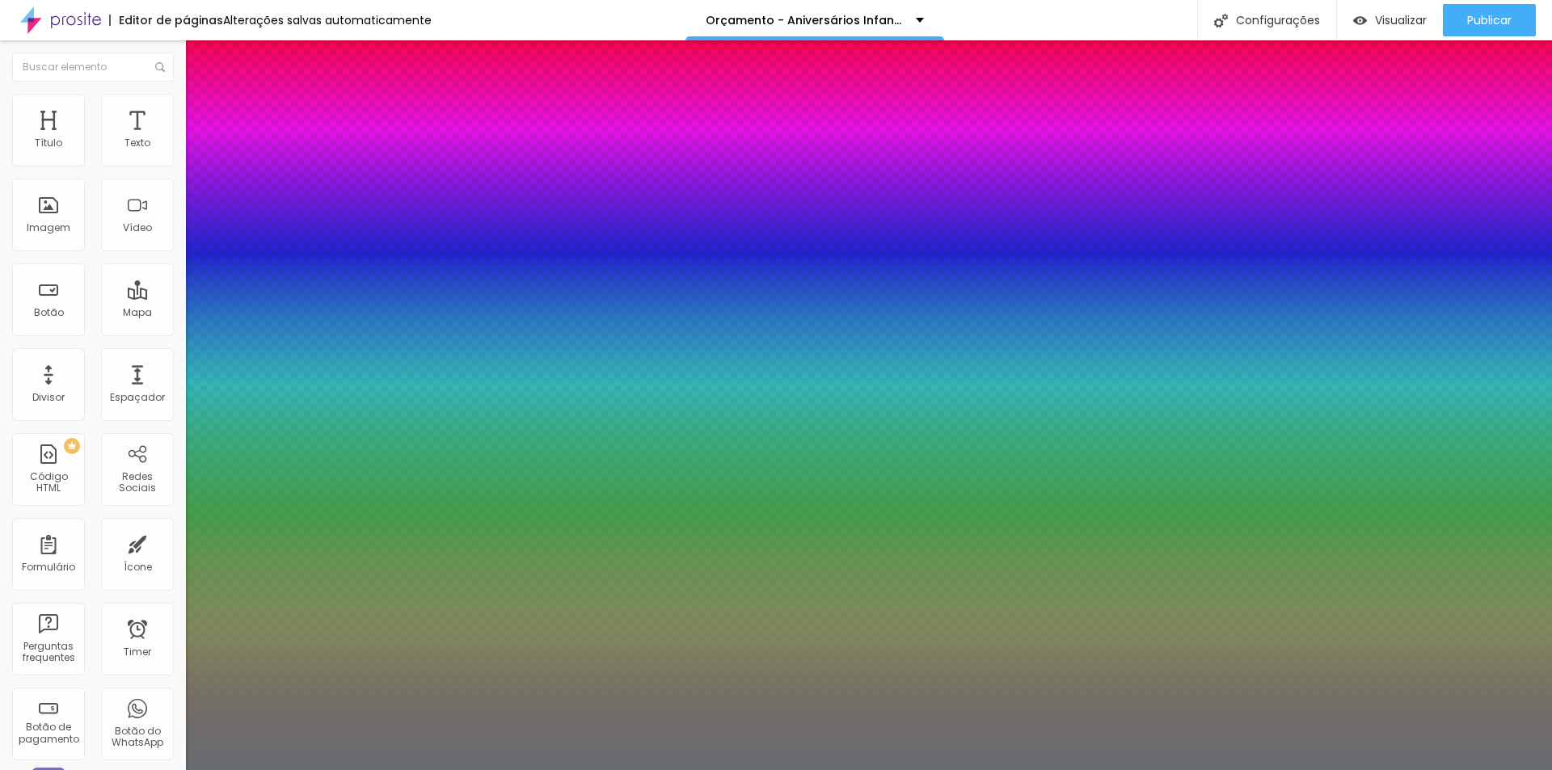
click at [70, 770] on div at bounding box center [776, 770] width 1552 height 0
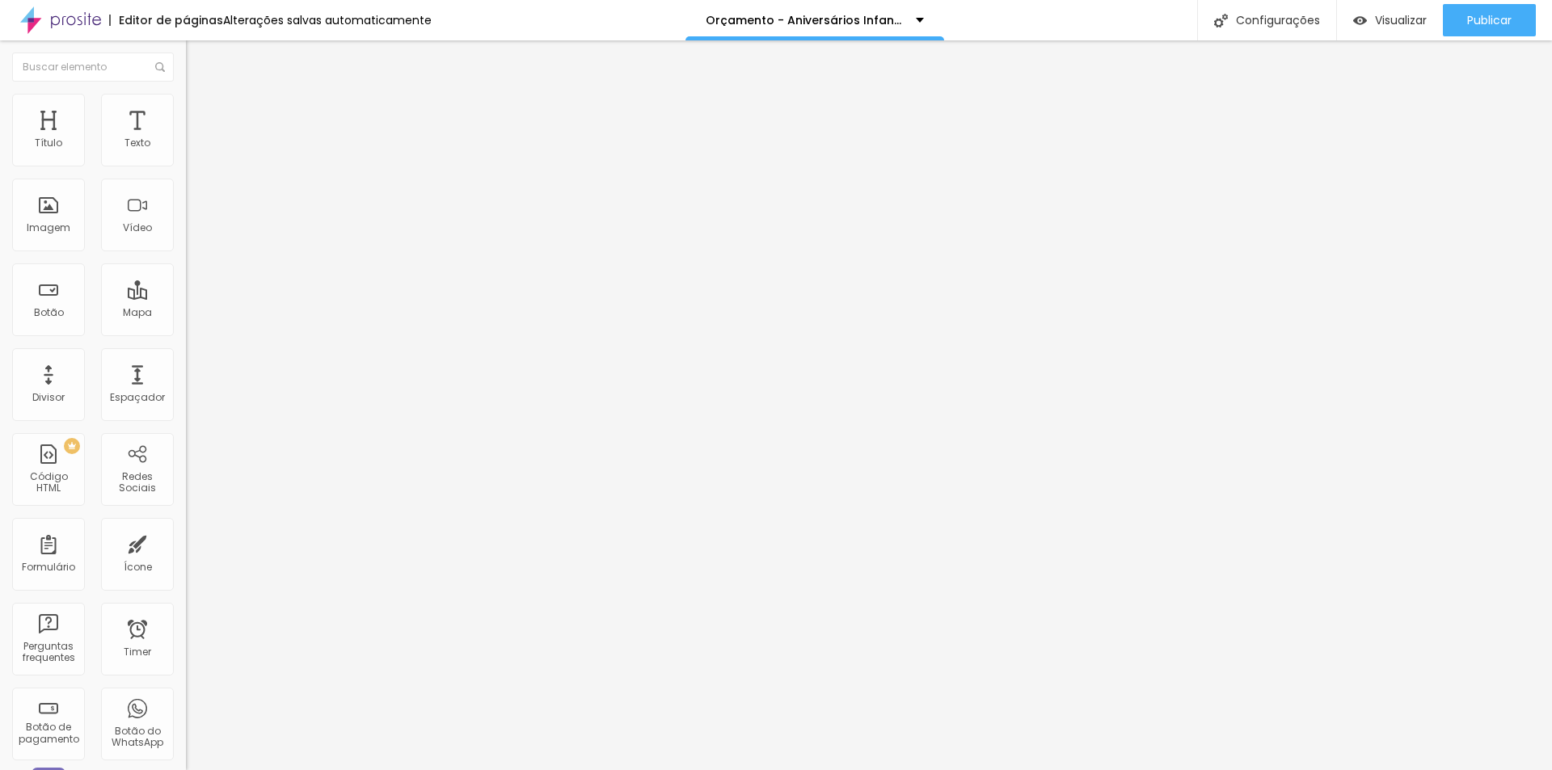
click at [186, 612] on div "Editar Título Estilo Avançado Tamanho Titulo 1 H1 Titulo 2 H2 Titulo 3 H3 Titul…" at bounding box center [279, 405] width 186 height 730
click at [186, 104] on img at bounding box center [193, 101] width 15 height 15
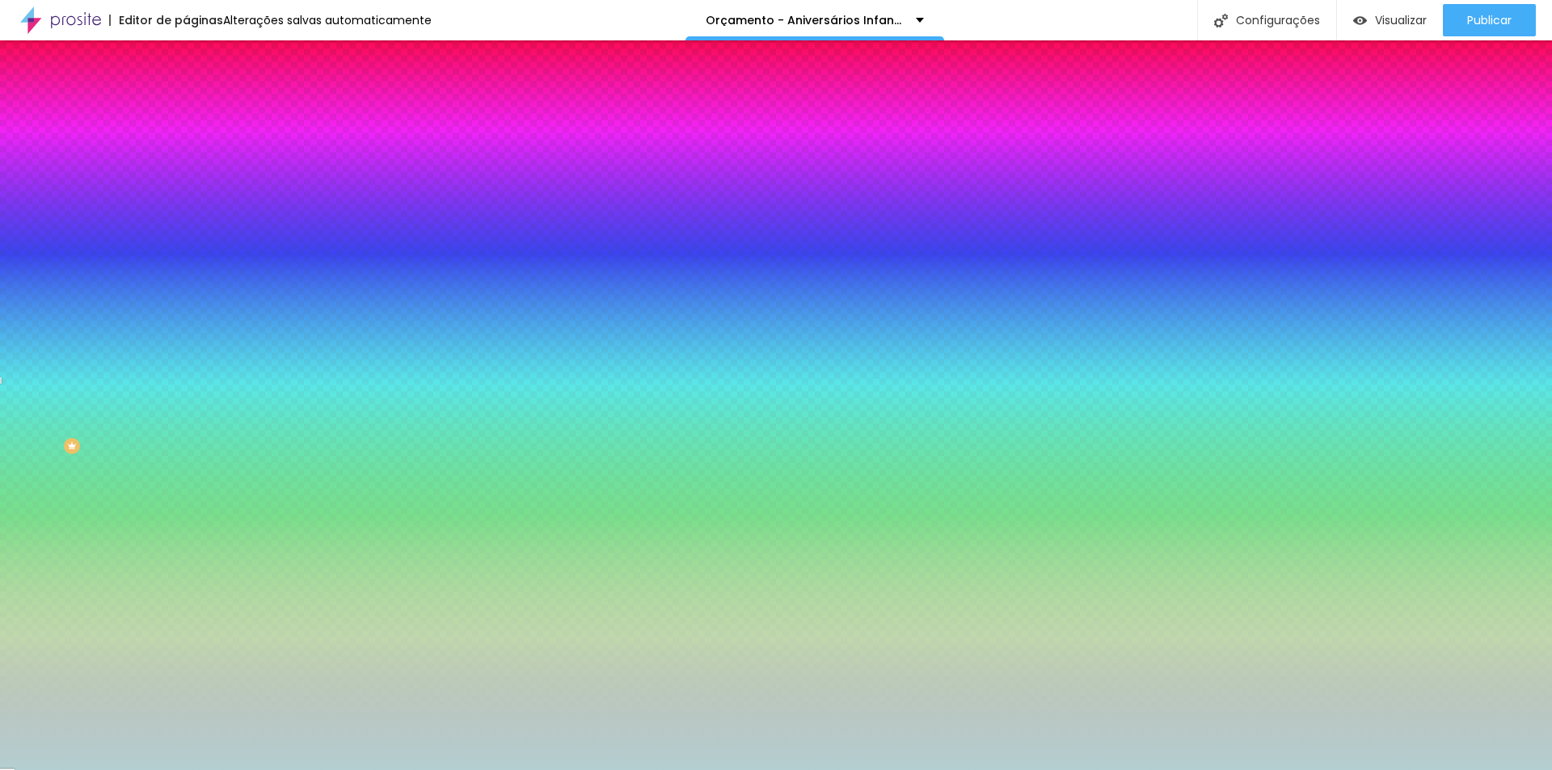
click at [186, 164] on input "#B4CFD1" at bounding box center [283, 162] width 194 height 16
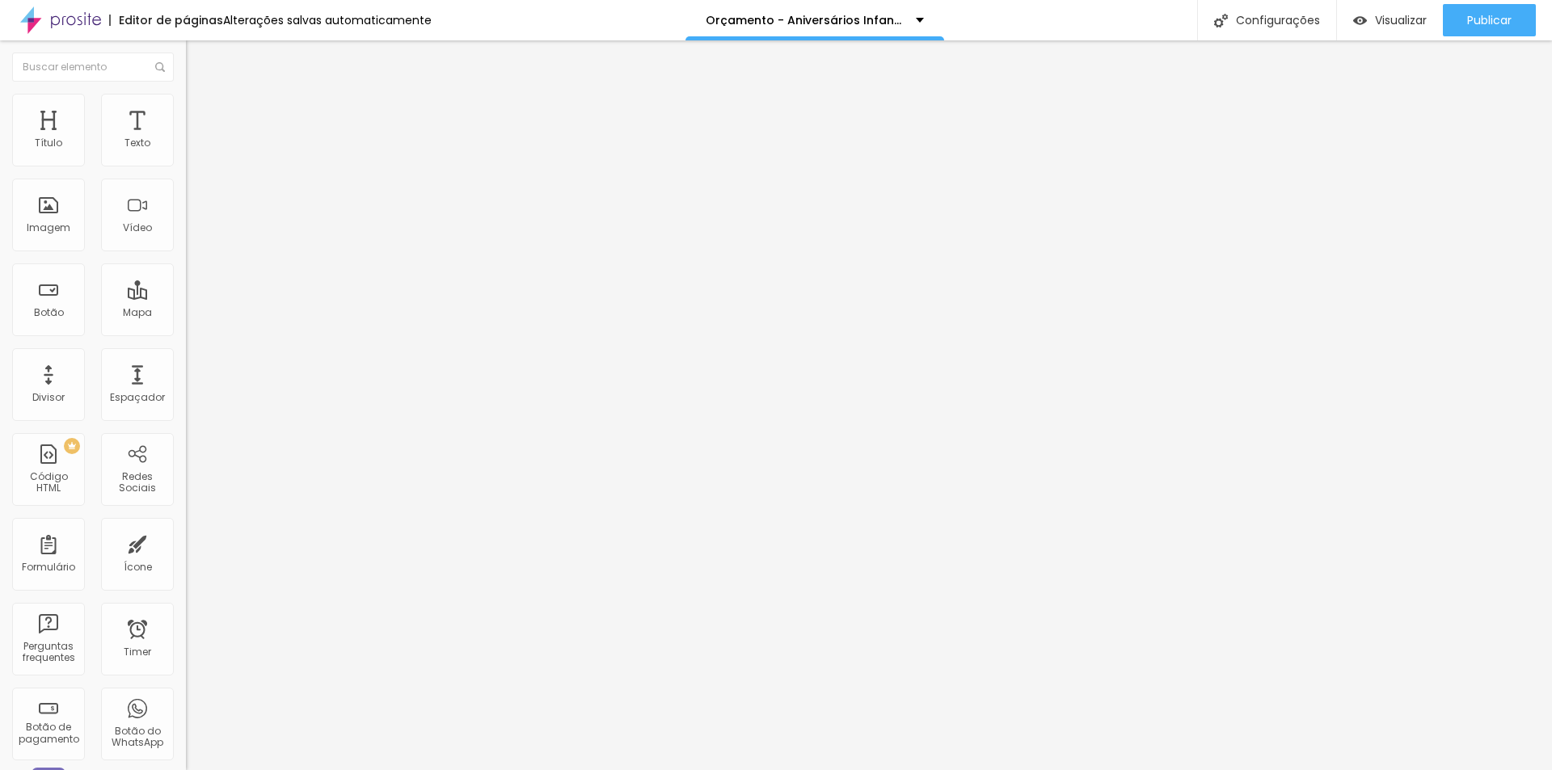
click at [186, 112] on ul "Conteúdo Estilo Avançado" at bounding box center [279, 102] width 186 height 49
click at [200, 112] on span "Estilo" at bounding box center [212, 105] width 25 height 14
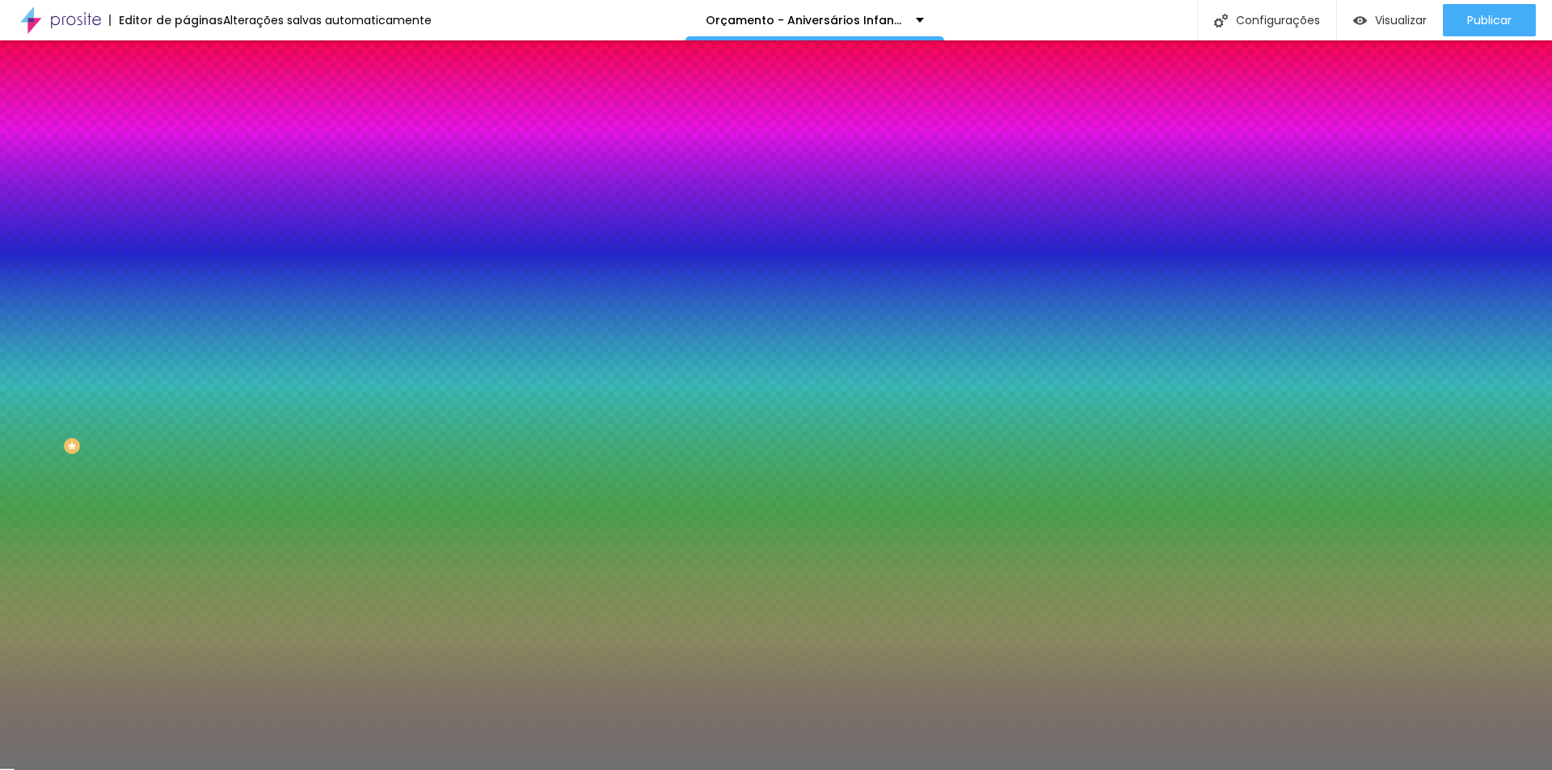
click at [186, 154] on div at bounding box center [279, 154] width 186 height 0
click at [186, 161] on input "#717171" at bounding box center [283, 162] width 194 height 16
paste input "B4CFD"
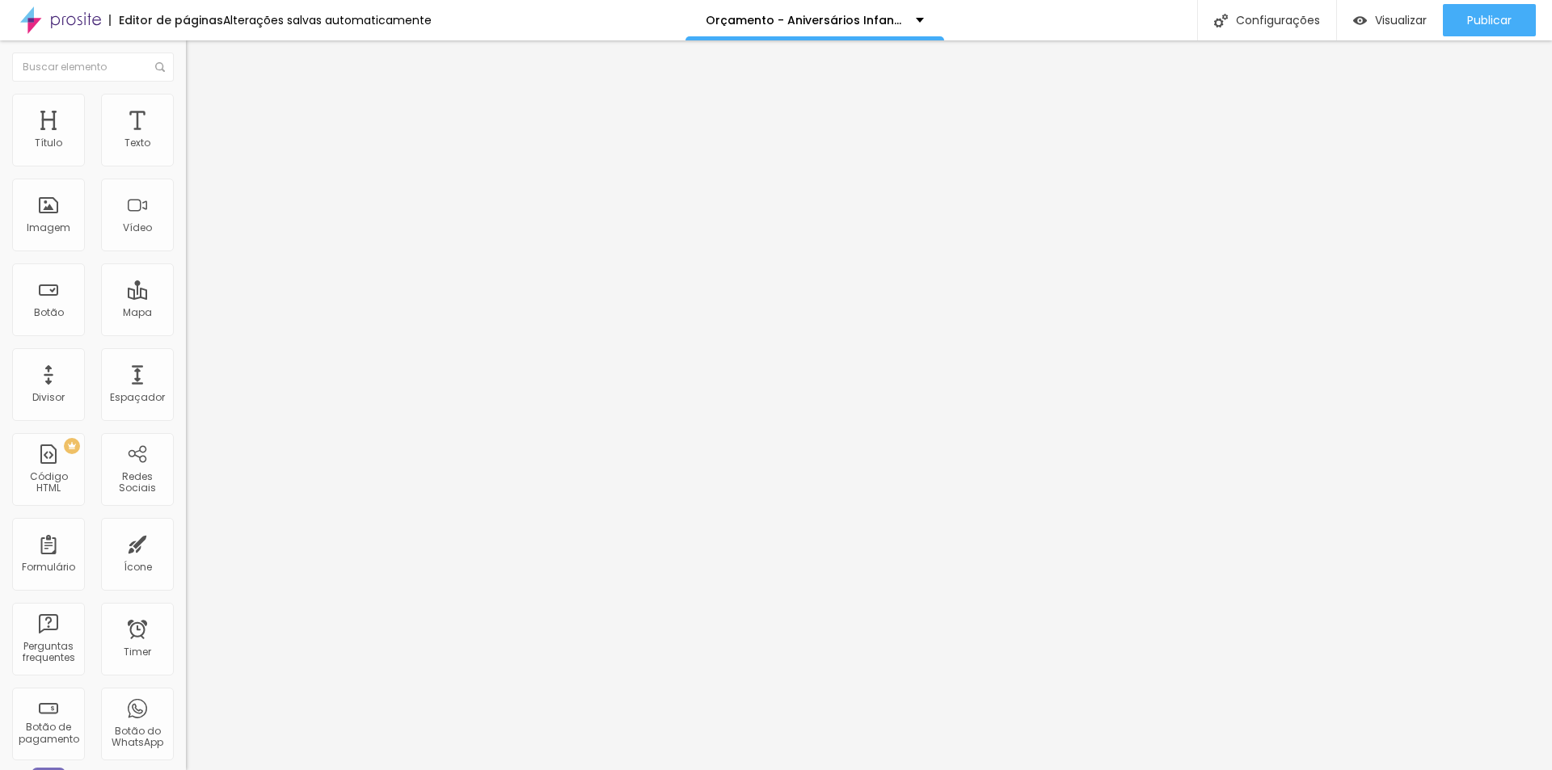
click at [200, 112] on span "Estilo" at bounding box center [212, 105] width 25 height 14
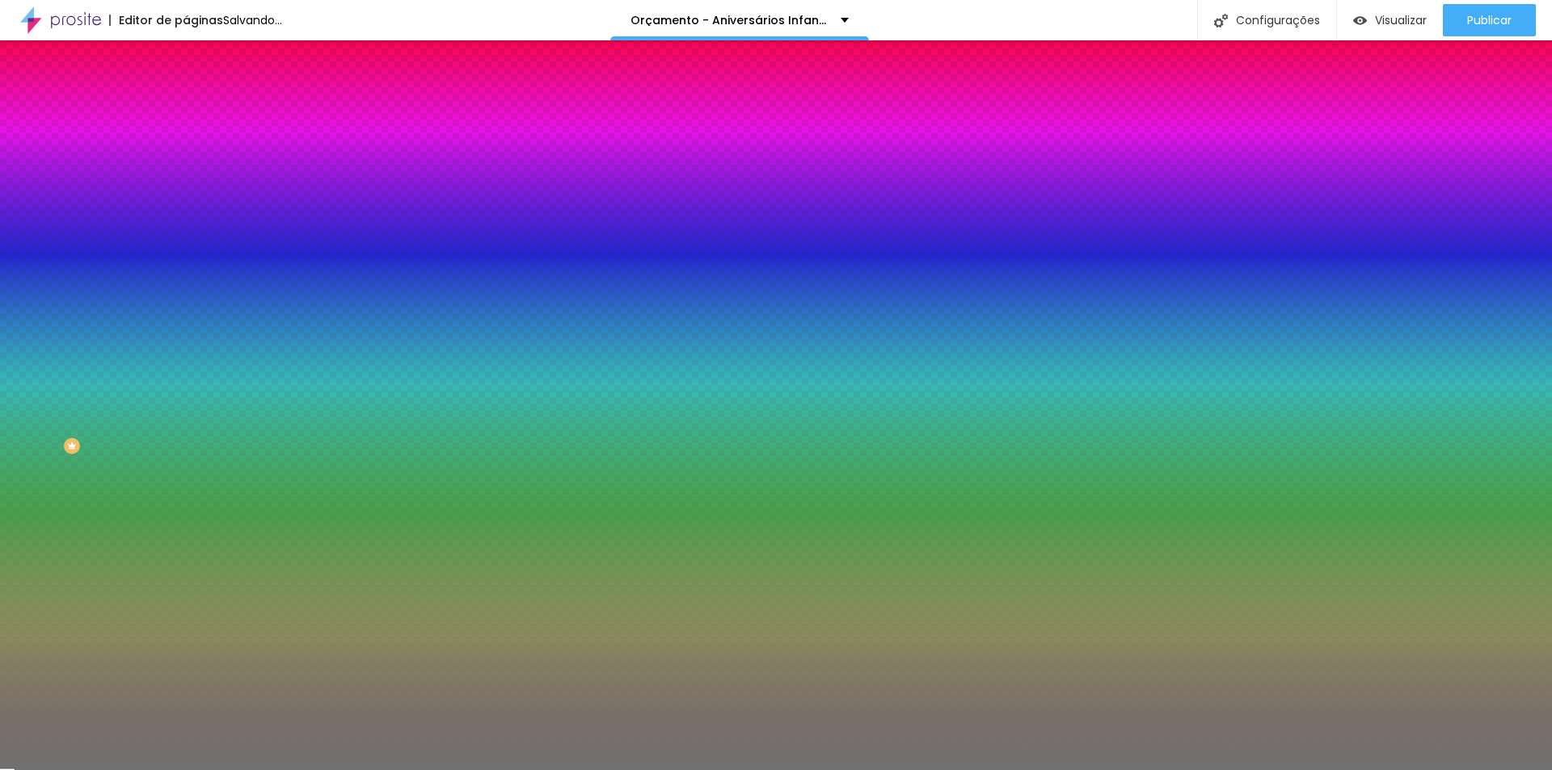
click at [186, 162] on input "#717171" at bounding box center [283, 162] width 194 height 16
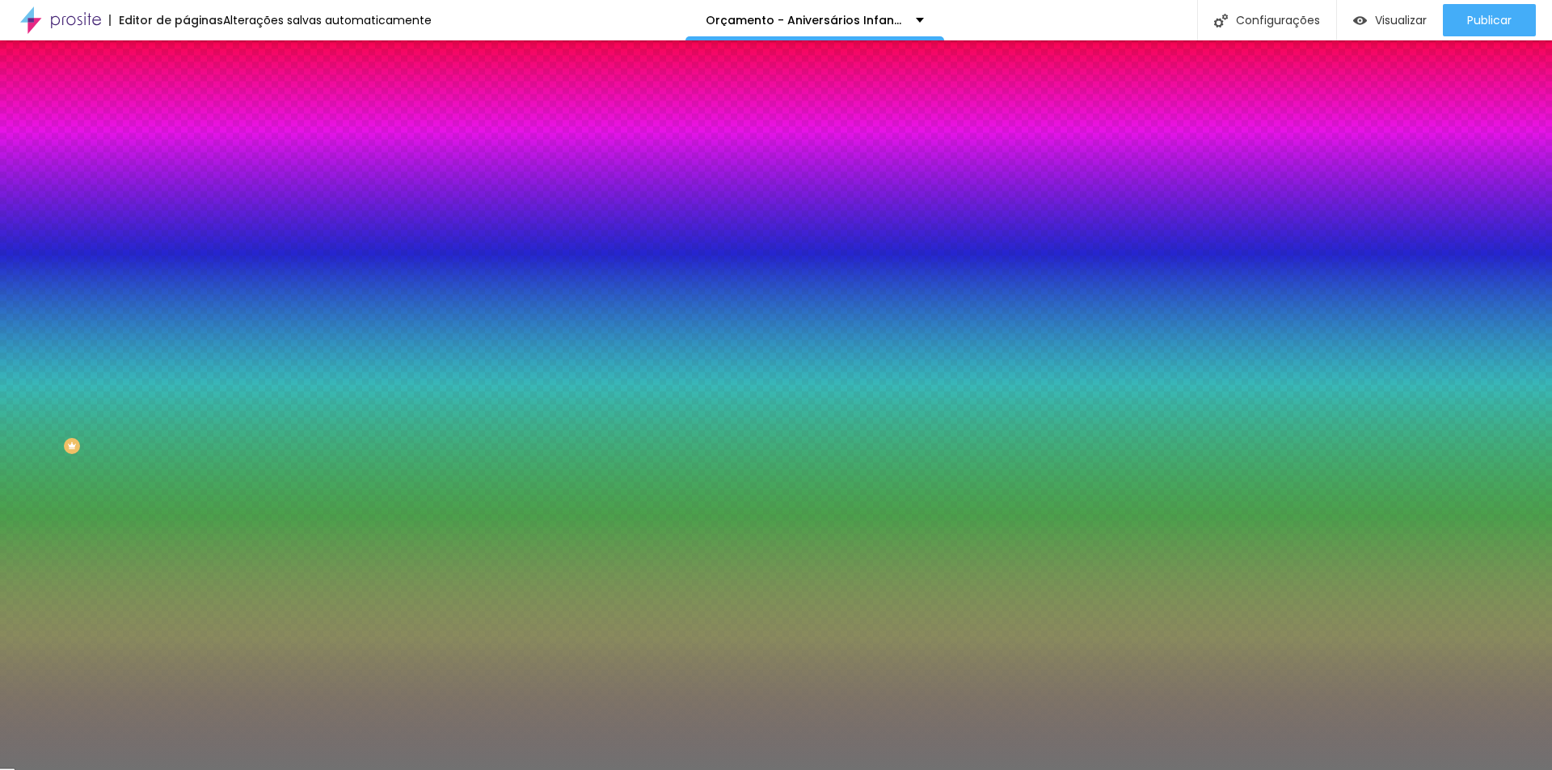
paste input "B4CFD"
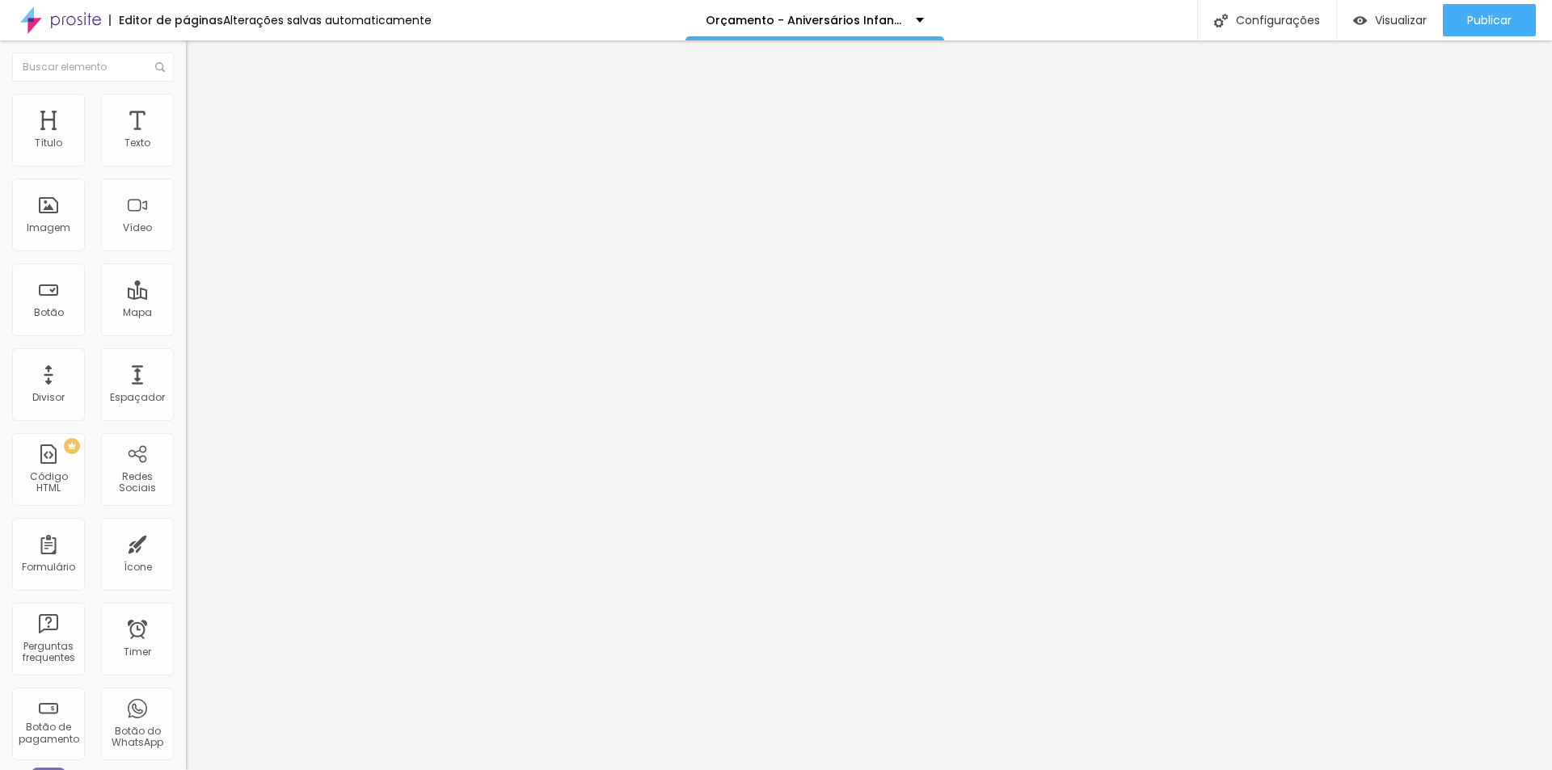
click at [200, 110] on span "Avançado" at bounding box center [226, 105] width 53 height 14
click at [186, 94] on li "Estilo" at bounding box center [279, 86] width 186 height 16
click at [186, 103] on img at bounding box center [193, 101] width 15 height 15
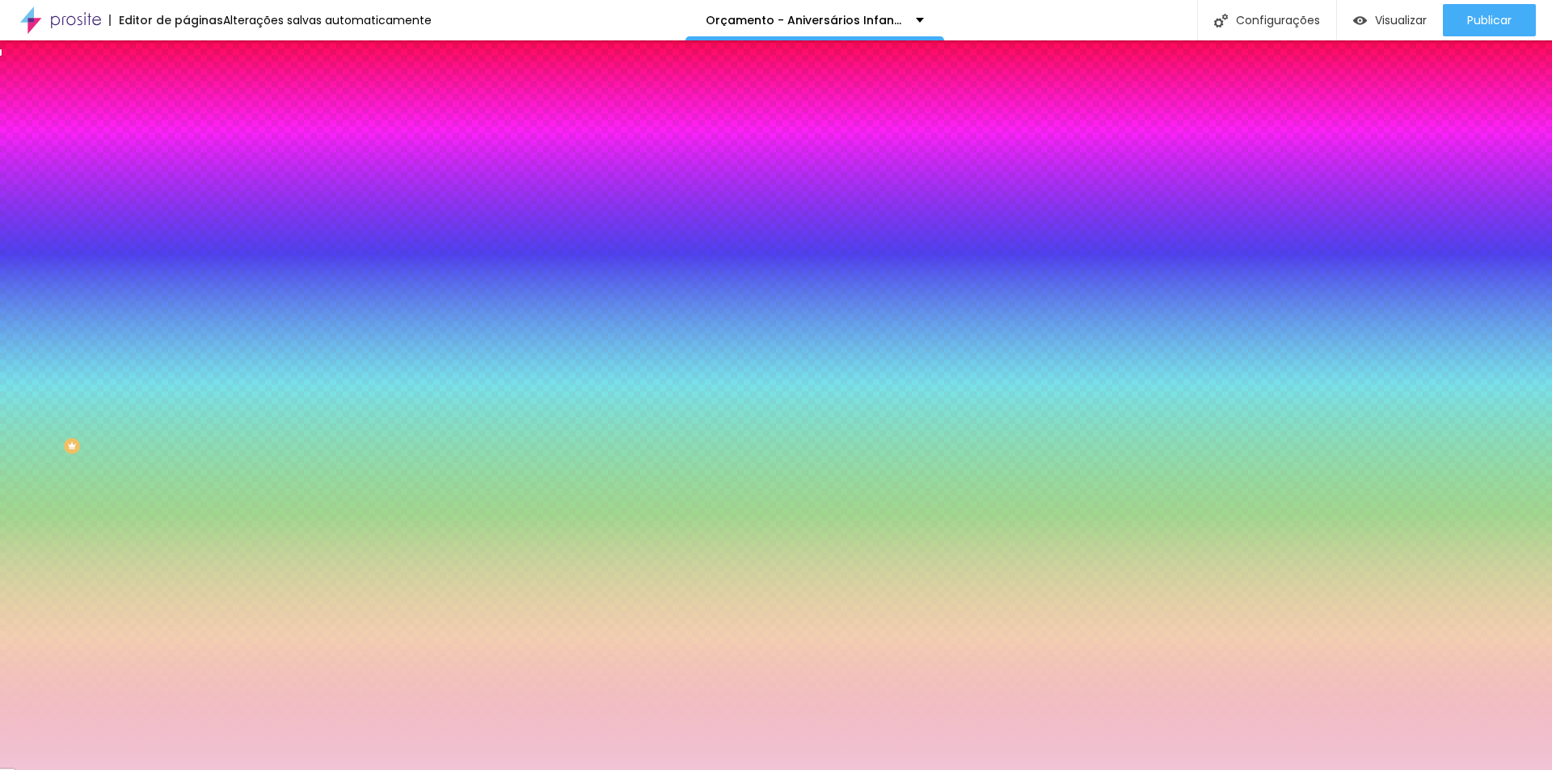
click at [186, 159] on input "#F1C4D5" at bounding box center [283, 162] width 194 height 16
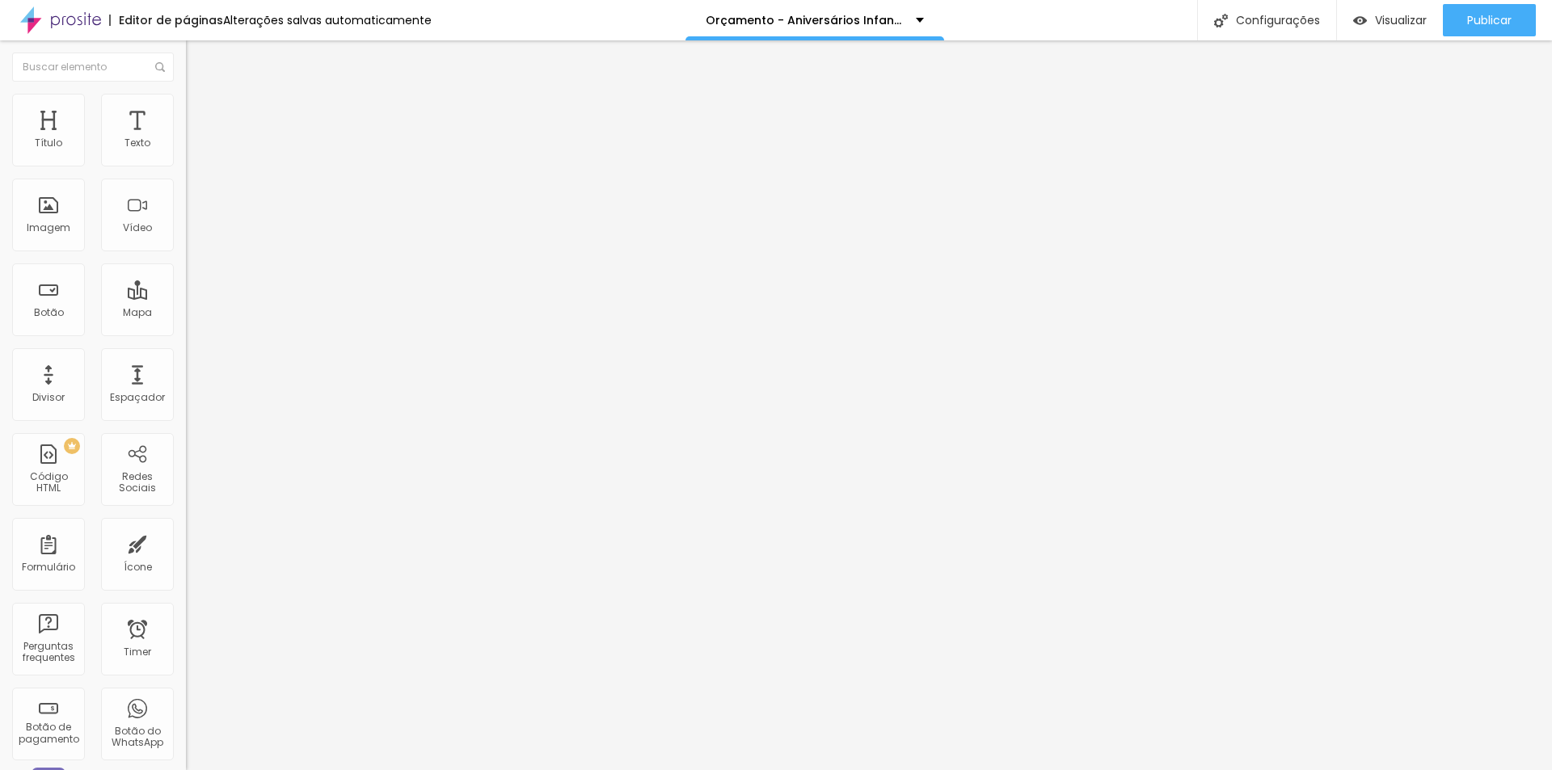
click at [200, 112] on span "Estilo" at bounding box center [212, 105] width 25 height 14
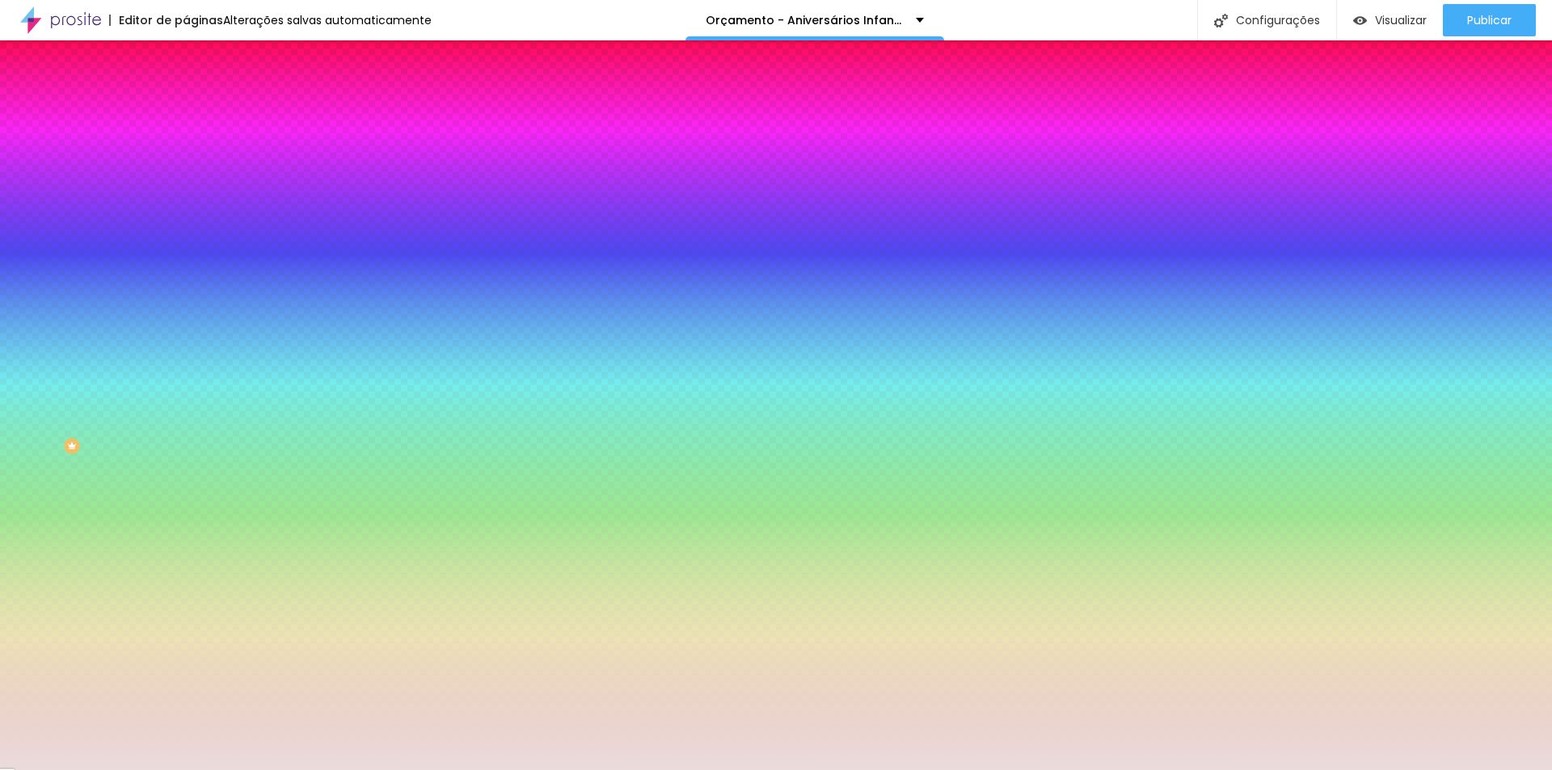
click at [186, 236] on input "#EADCDB" at bounding box center [283, 228] width 194 height 16
paste input "F1C4D5"
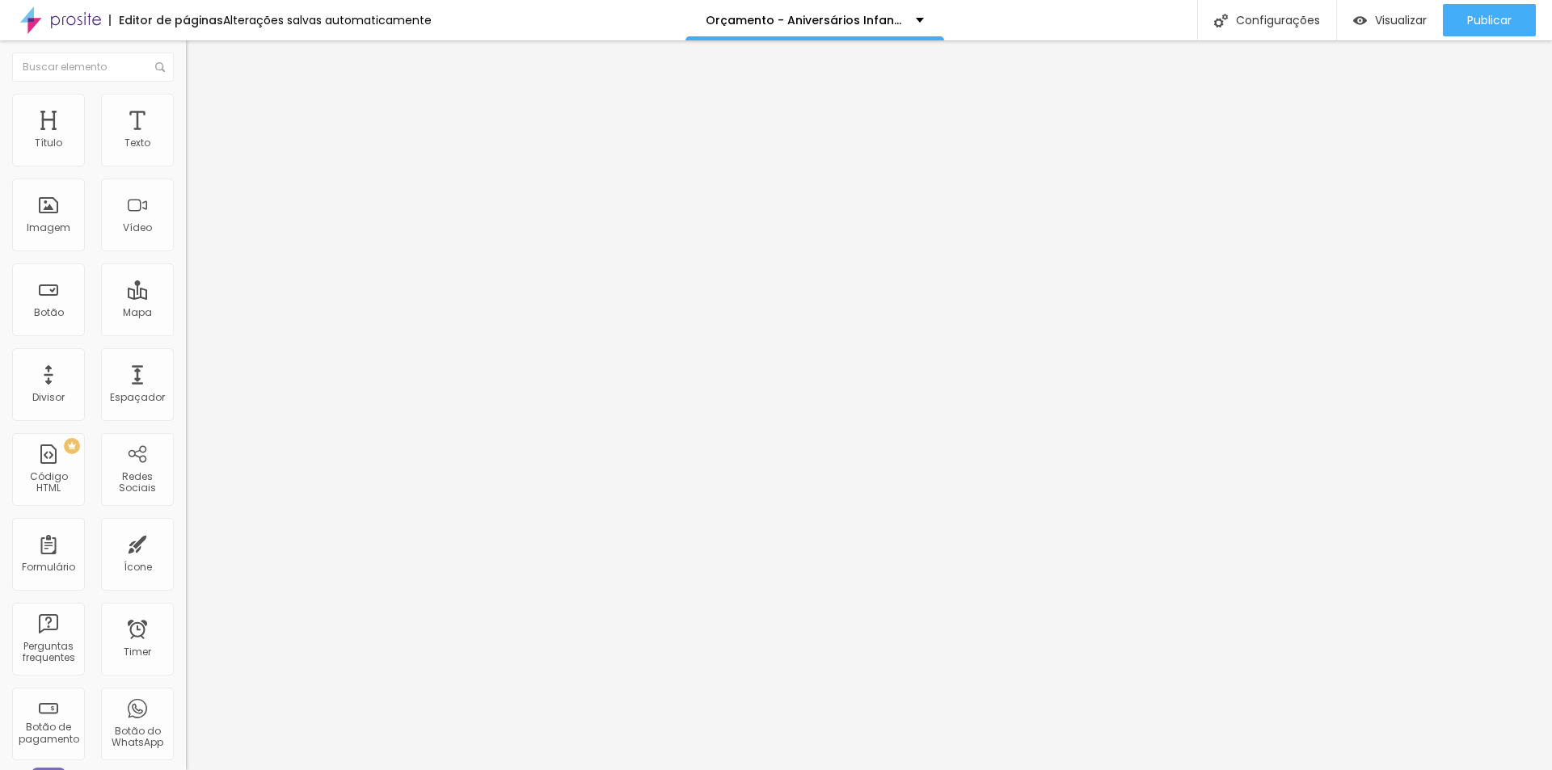
click at [200, 111] on span "Estilo" at bounding box center [212, 105] width 25 height 14
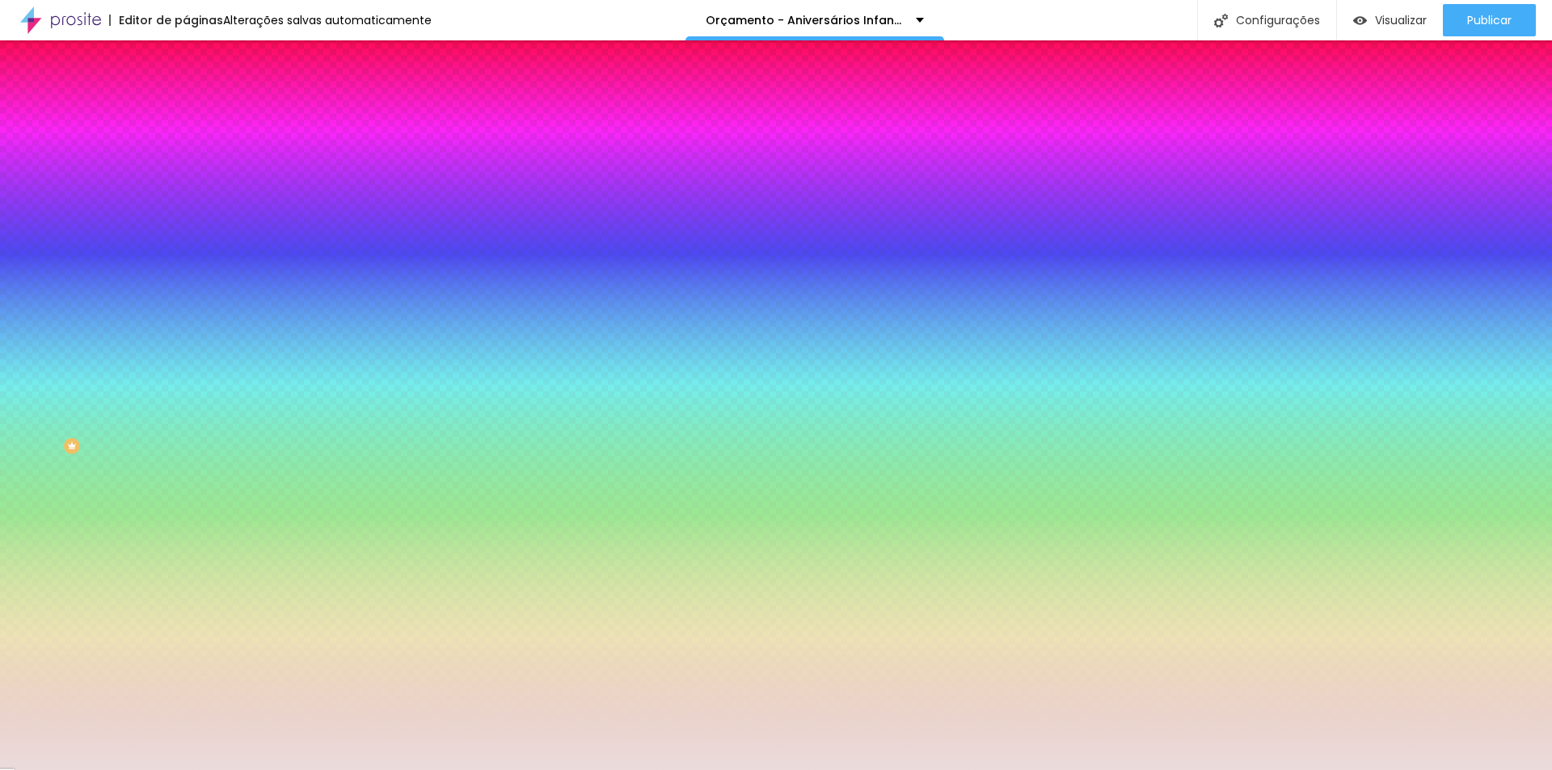
click at [186, 156] on input "#EADCDB" at bounding box center [283, 162] width 194 height 16
paste input "F1C4D5"
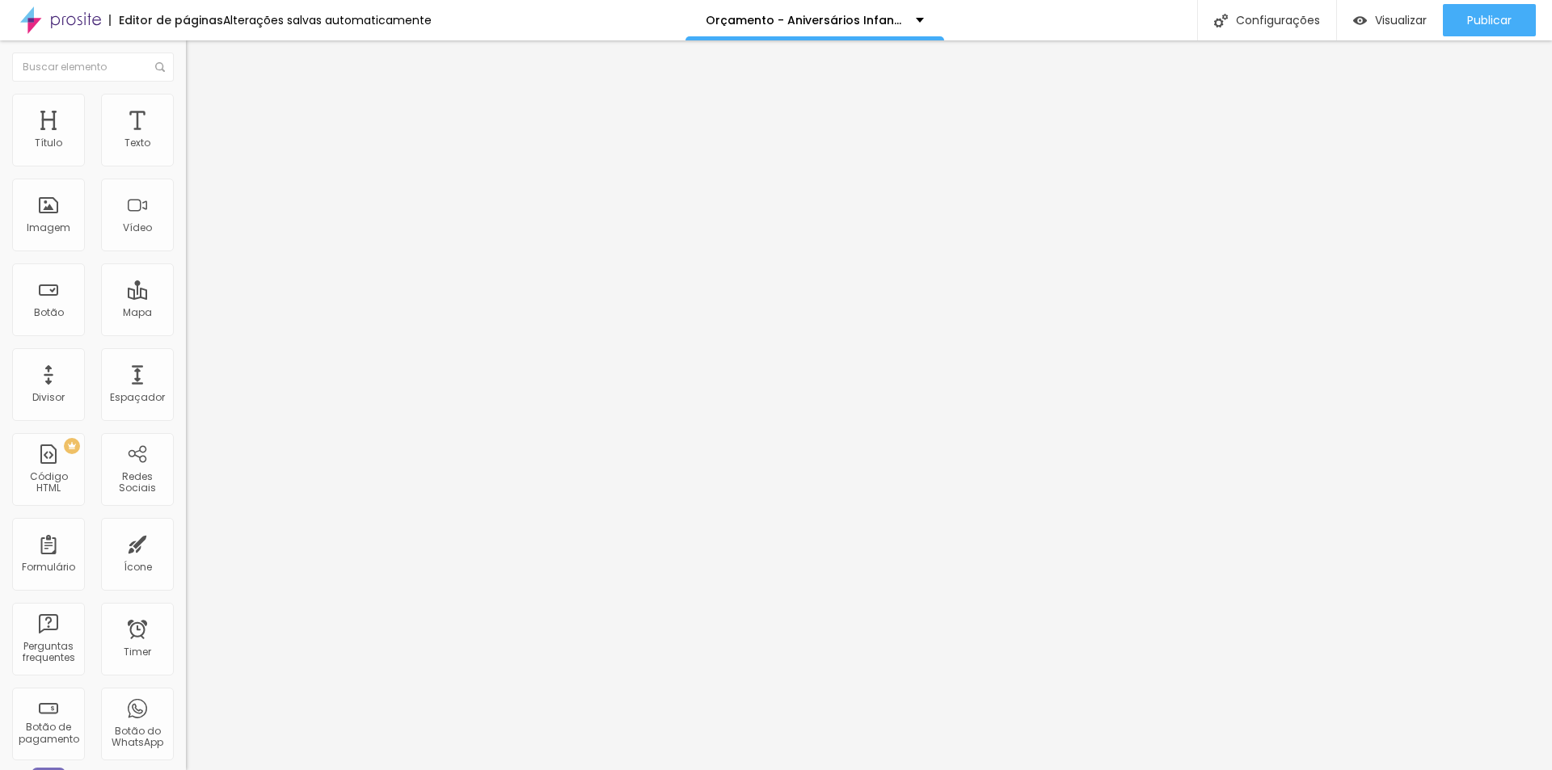
click at [186, 108] on li "Estilo" at bounding box center [279, 102] width 186 height 16
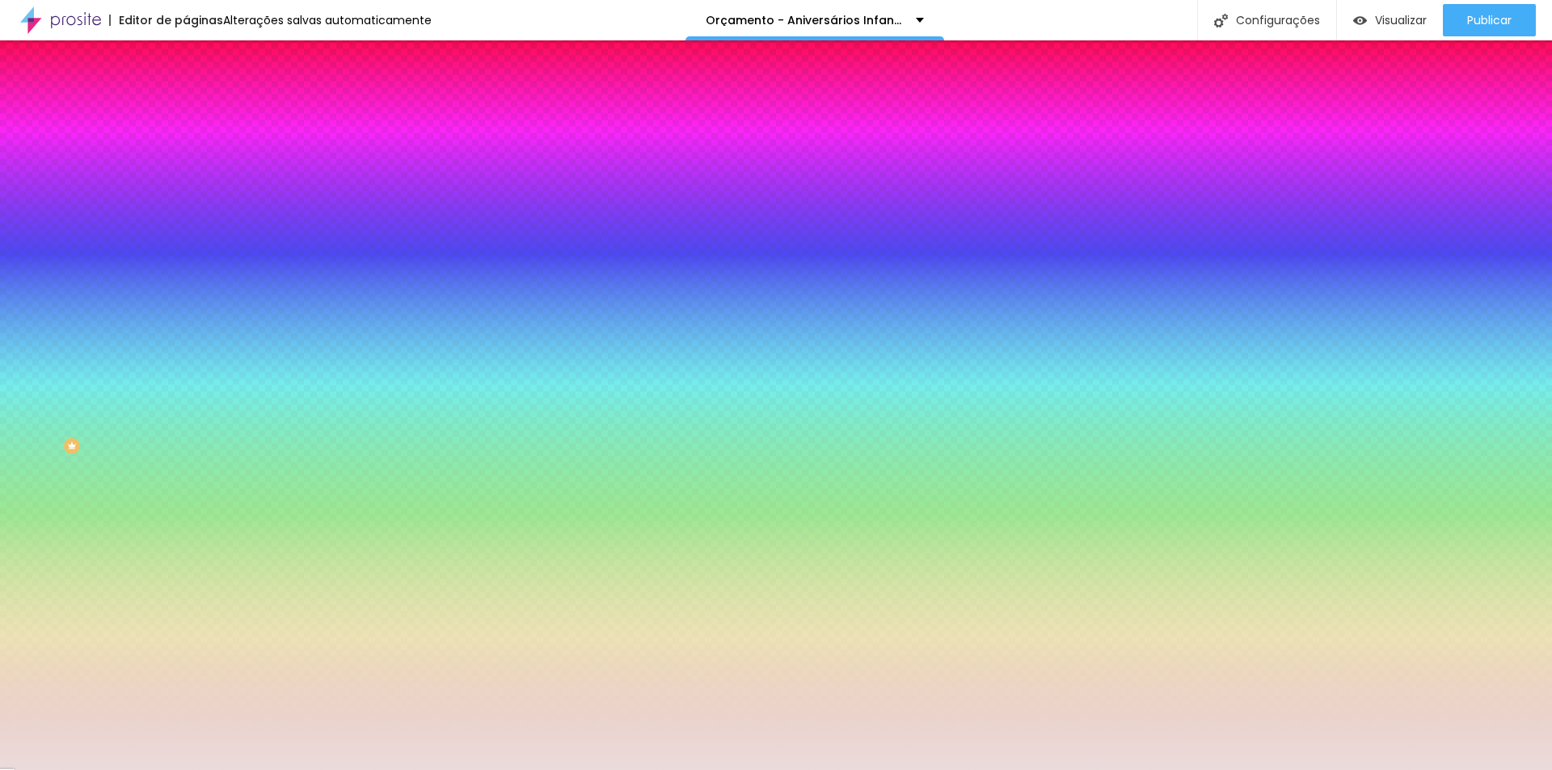
click at [186, 160] on input "#EADCDB" at bounding box center [283, 162] width 194 height 16
paste input "F1C4D5"
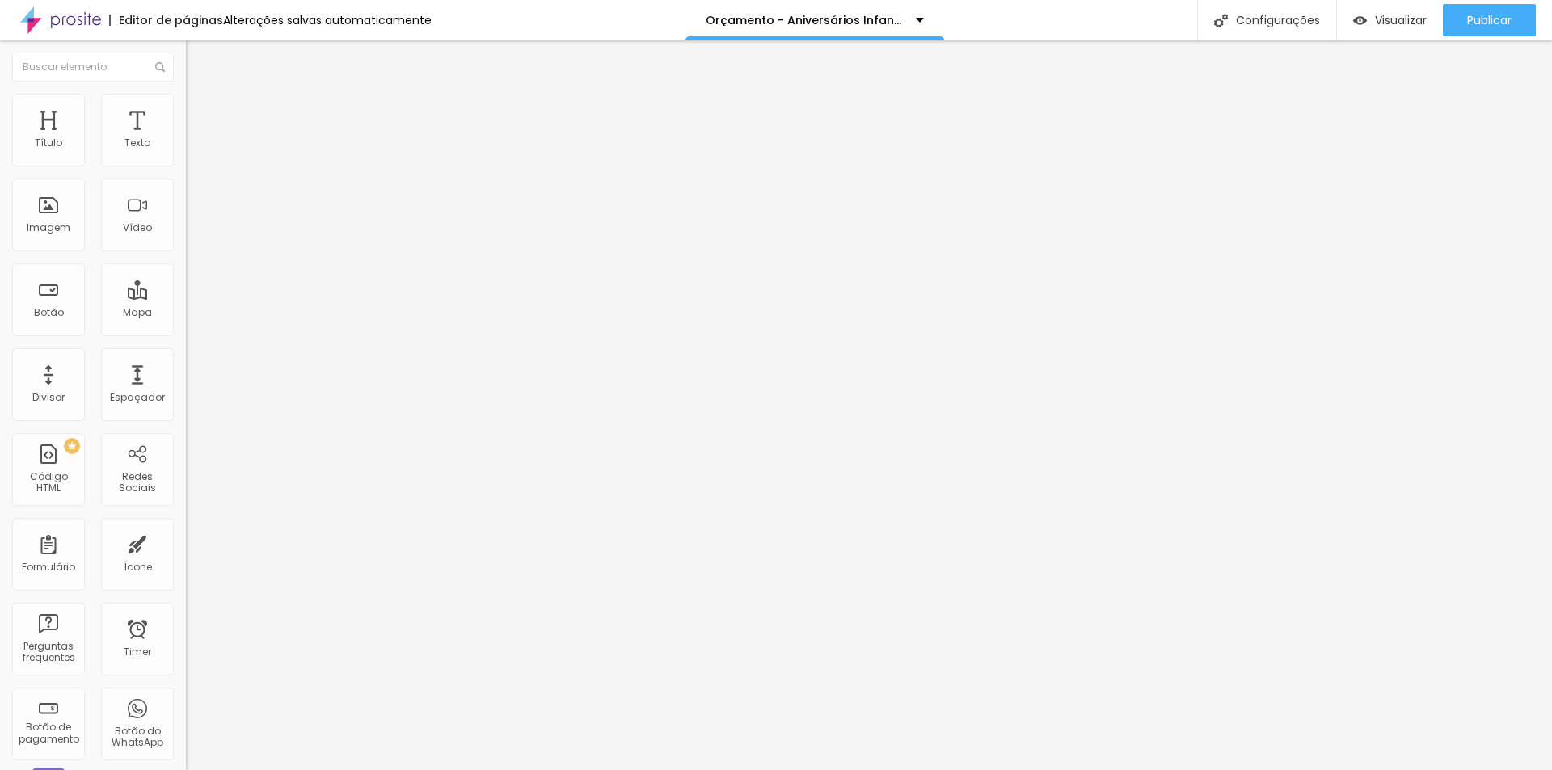
click at [200, 112] on span "Estilo" at bounding box center [212, 105] width 25 height 14
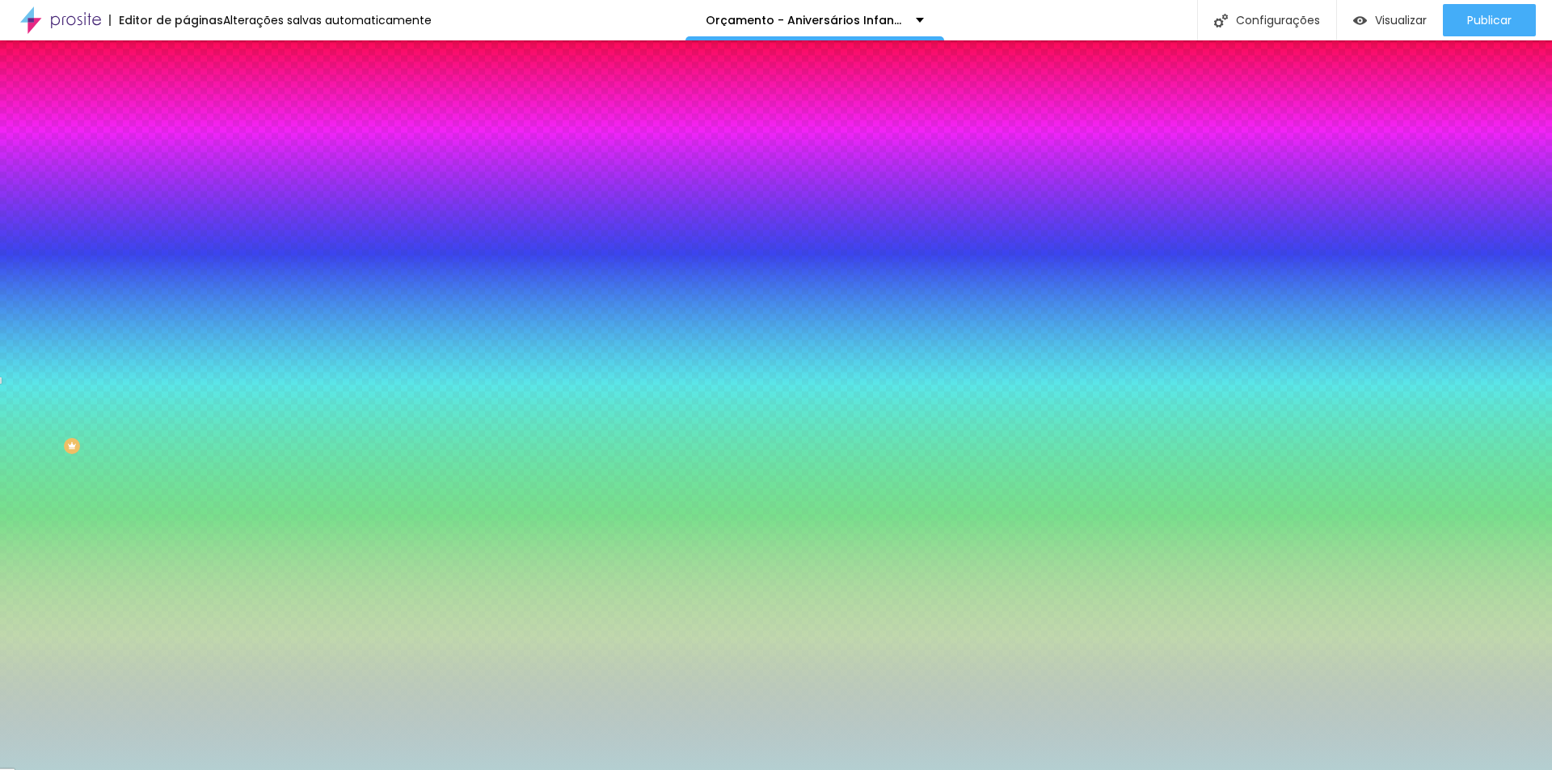
click at [186, 165] on input "#B4CFD1" at bounding box center [283, 162] width 194 height 16
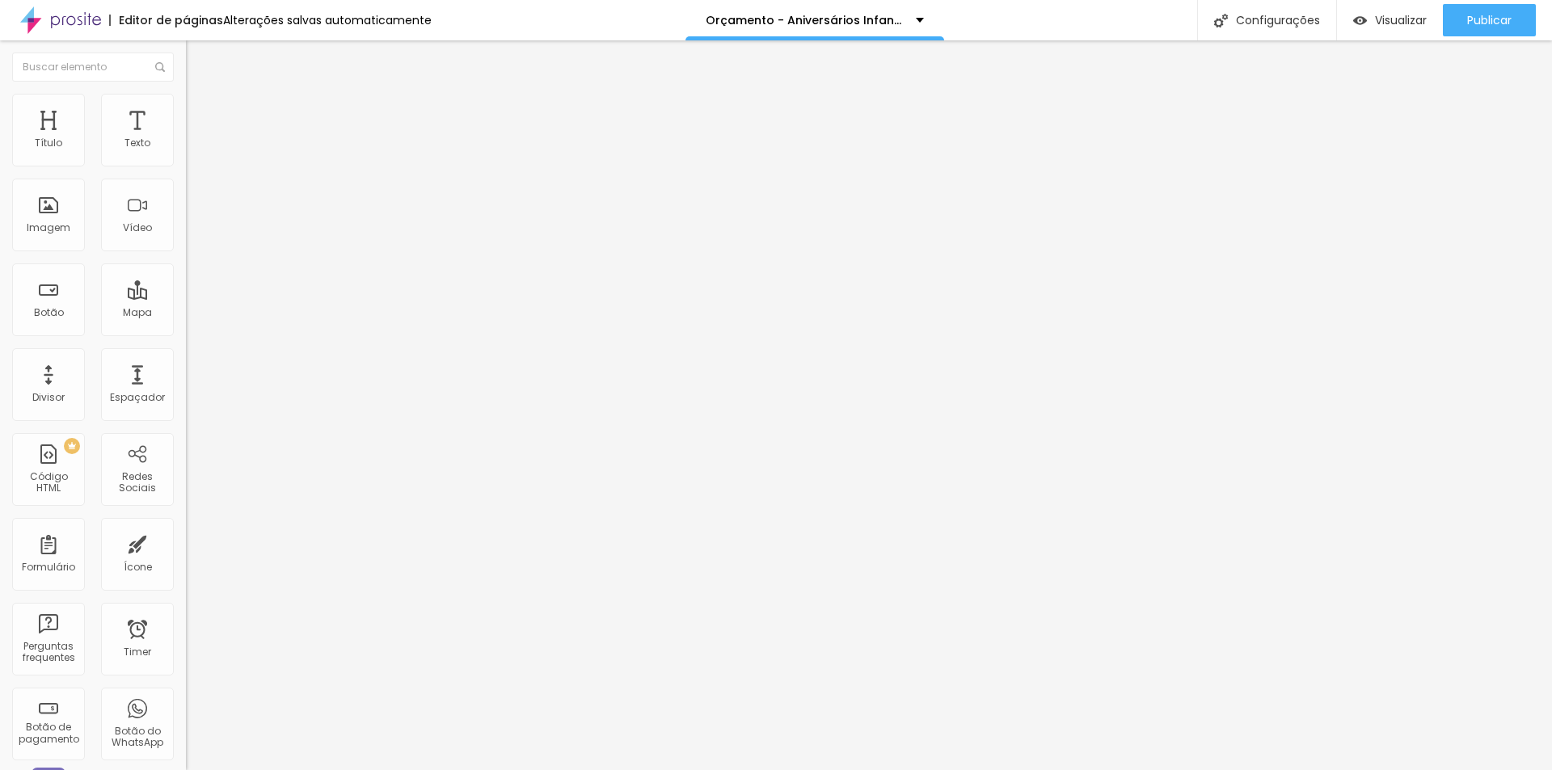
click at [186, 102] on img at bounding box center [193, 101] width 15 height 15
click at [200, 95] on span "Estilo" at bounding box center [212, 89] width 25 height 14
click at [186, 103] on li "Estilo" at bounding box center [279, 102] width 186 height 16
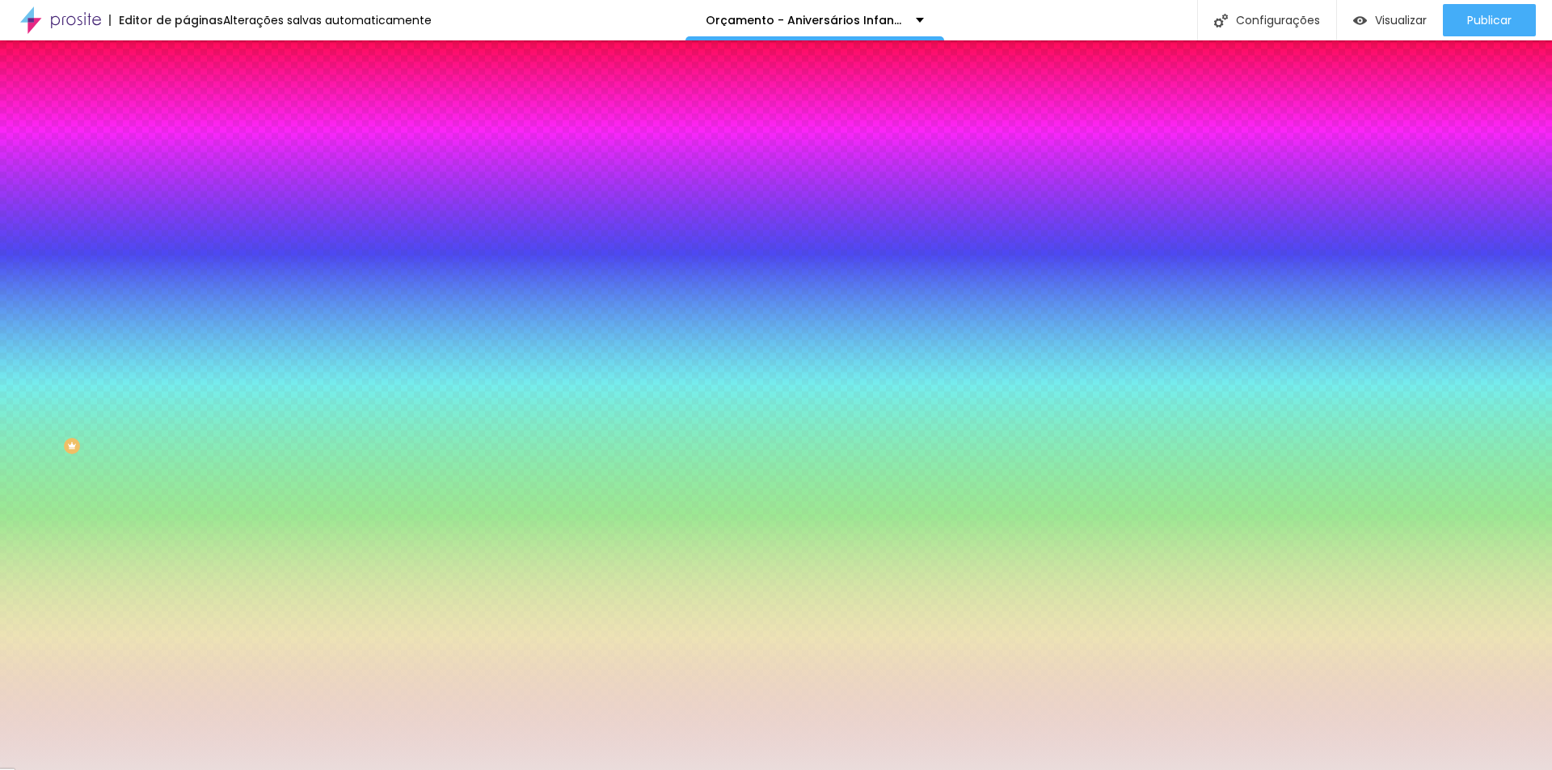
click at [186, 236] on input "#EADCDB" at bounding box center [283, 228] width 194 height 16
paste input "B4CFD1"
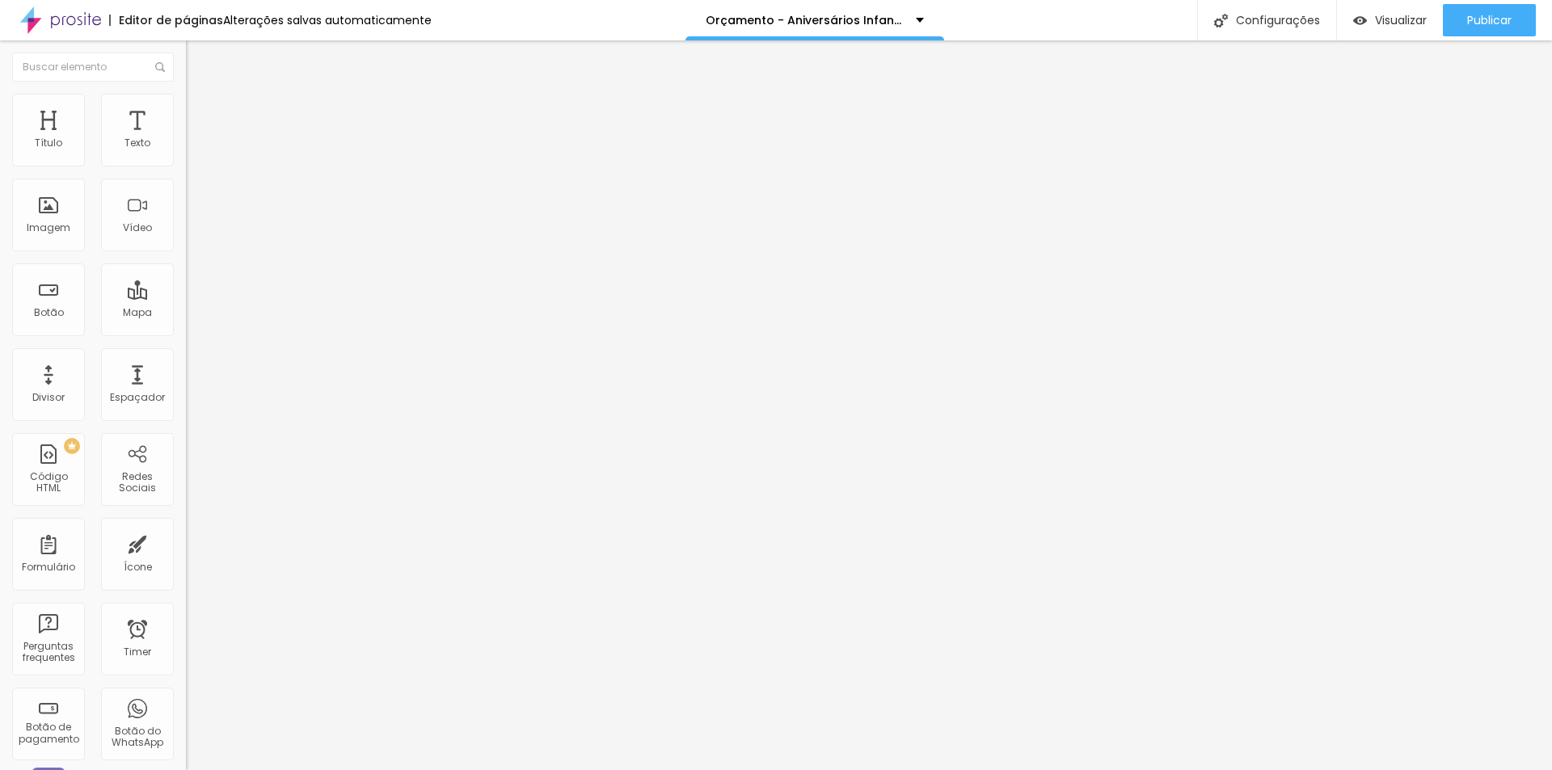
click at [186, 103] on img at bounding box center [193, 101] width 15 height 15
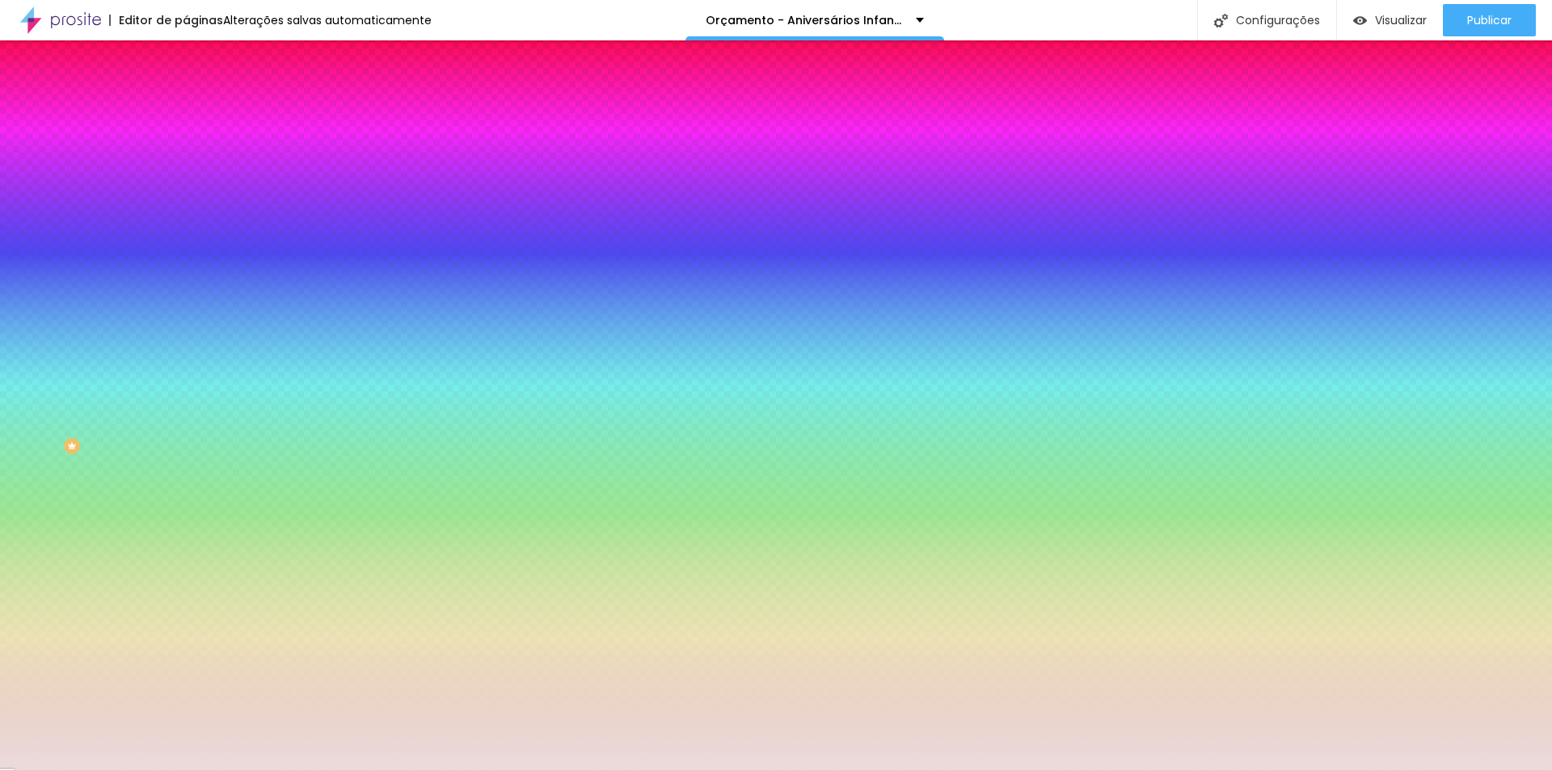
click at [186, 161] on input "#EADCDB" at bounding box center [283, 162] width 194 height 16
paste input "B4CFD1"
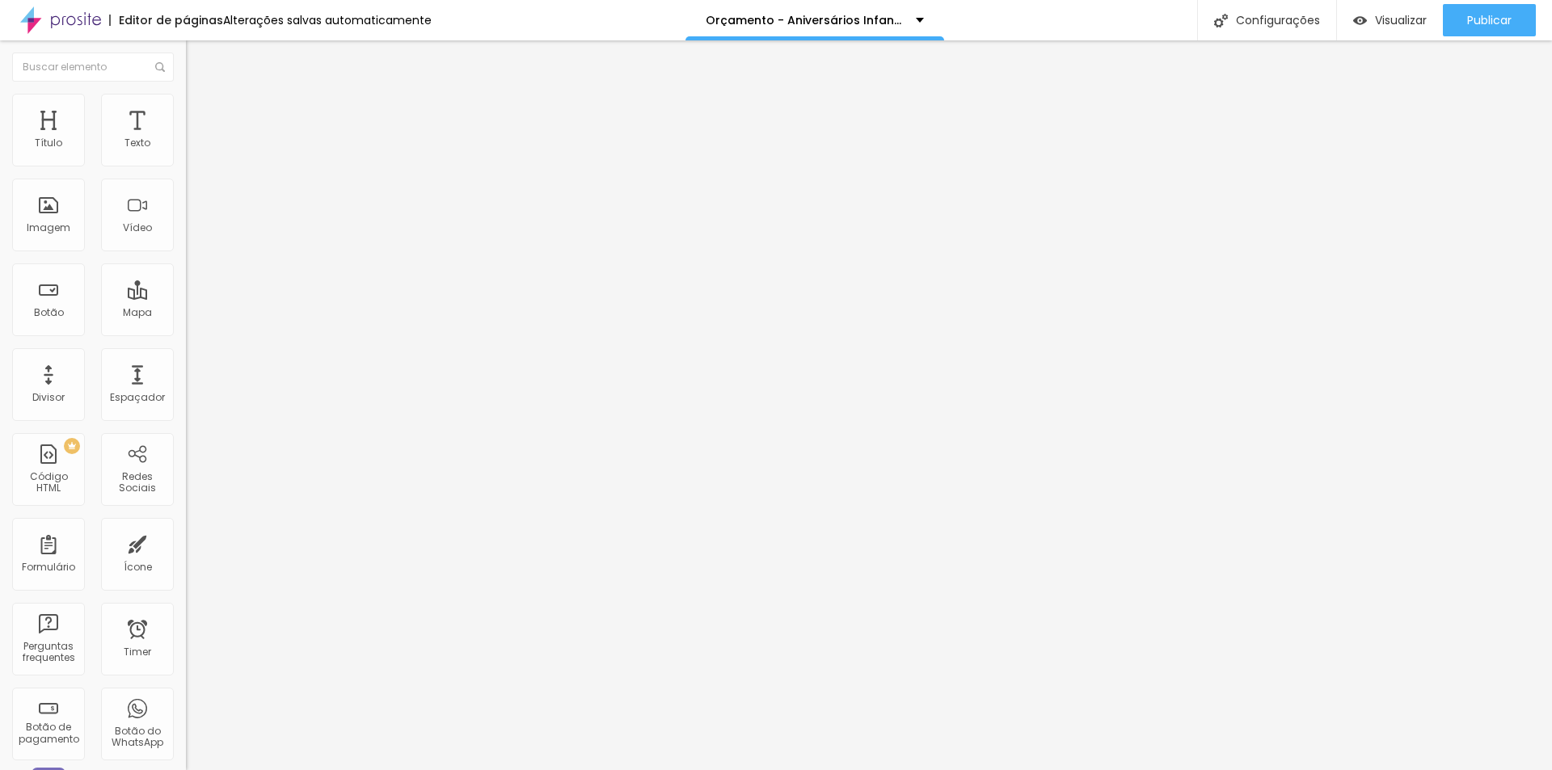
click at [200, 110] on span "Estilo" at bounding box center [212, 105] width 25 height 14
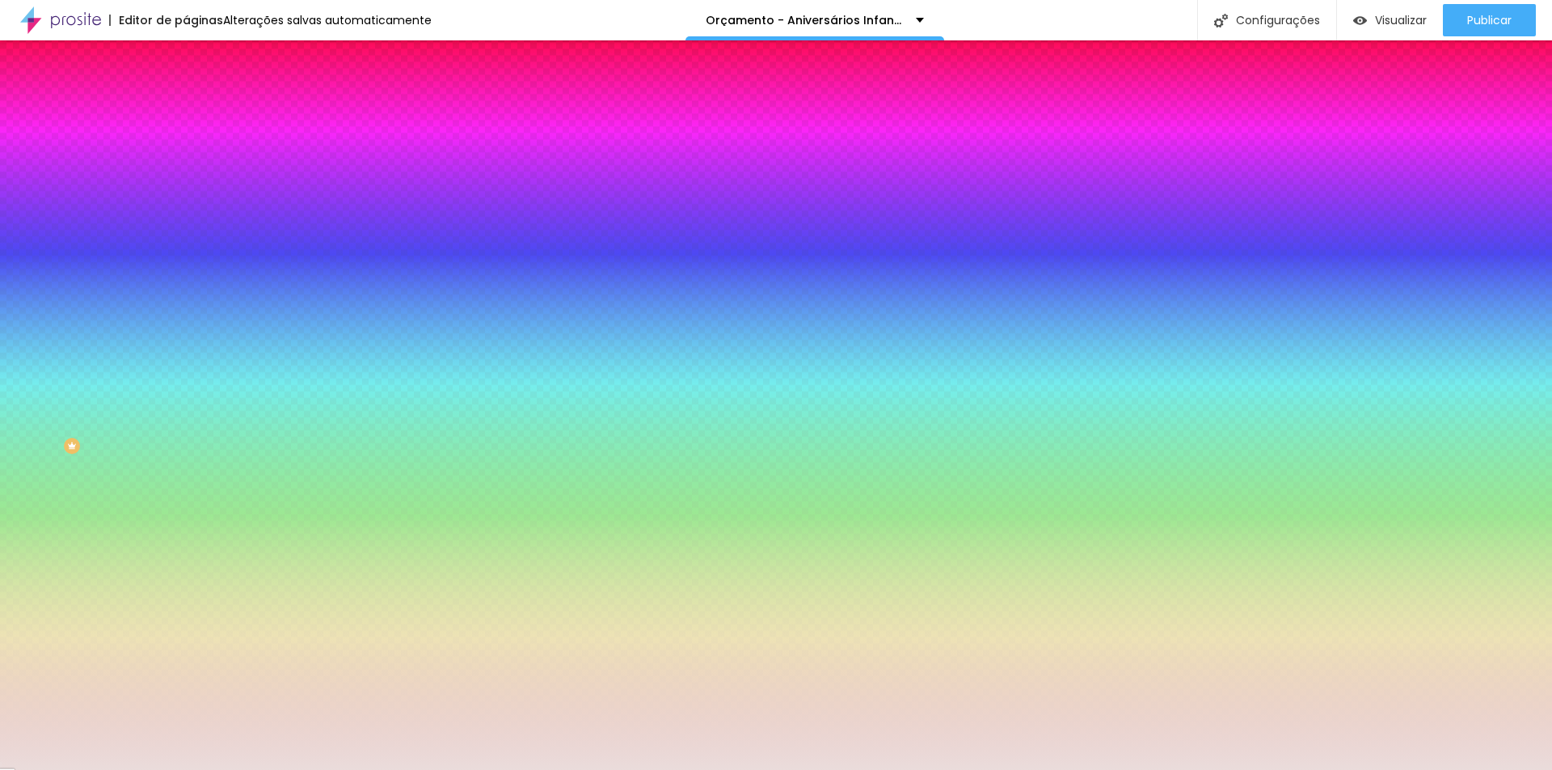
click at [186, 162] on input "#EADCDB" at bounding box center [283, 162] width 194 height 16
paste input "B4CFD1"
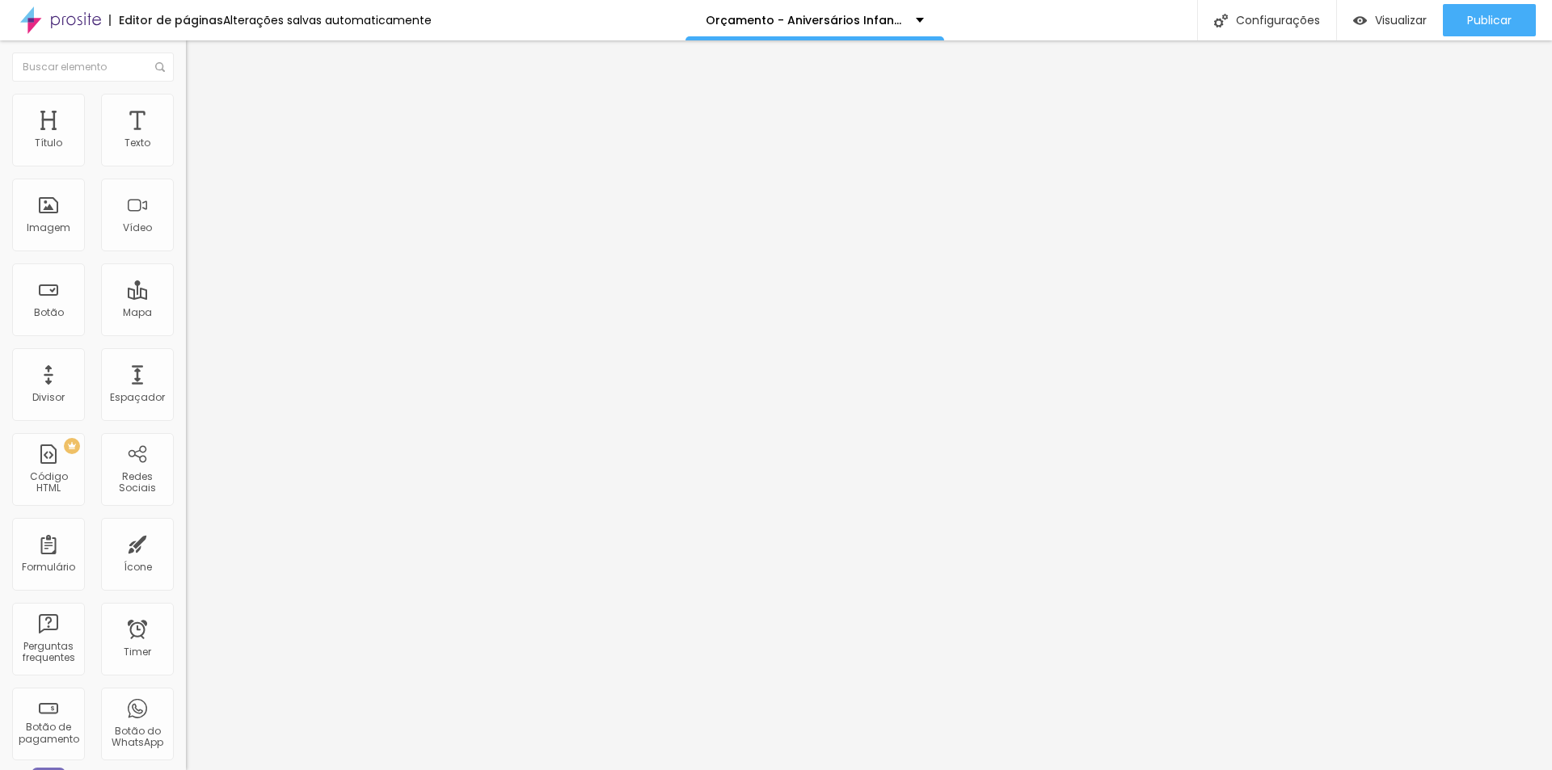
click at [186, 104] on img at bounding box center [193, 101] width 15 height 15
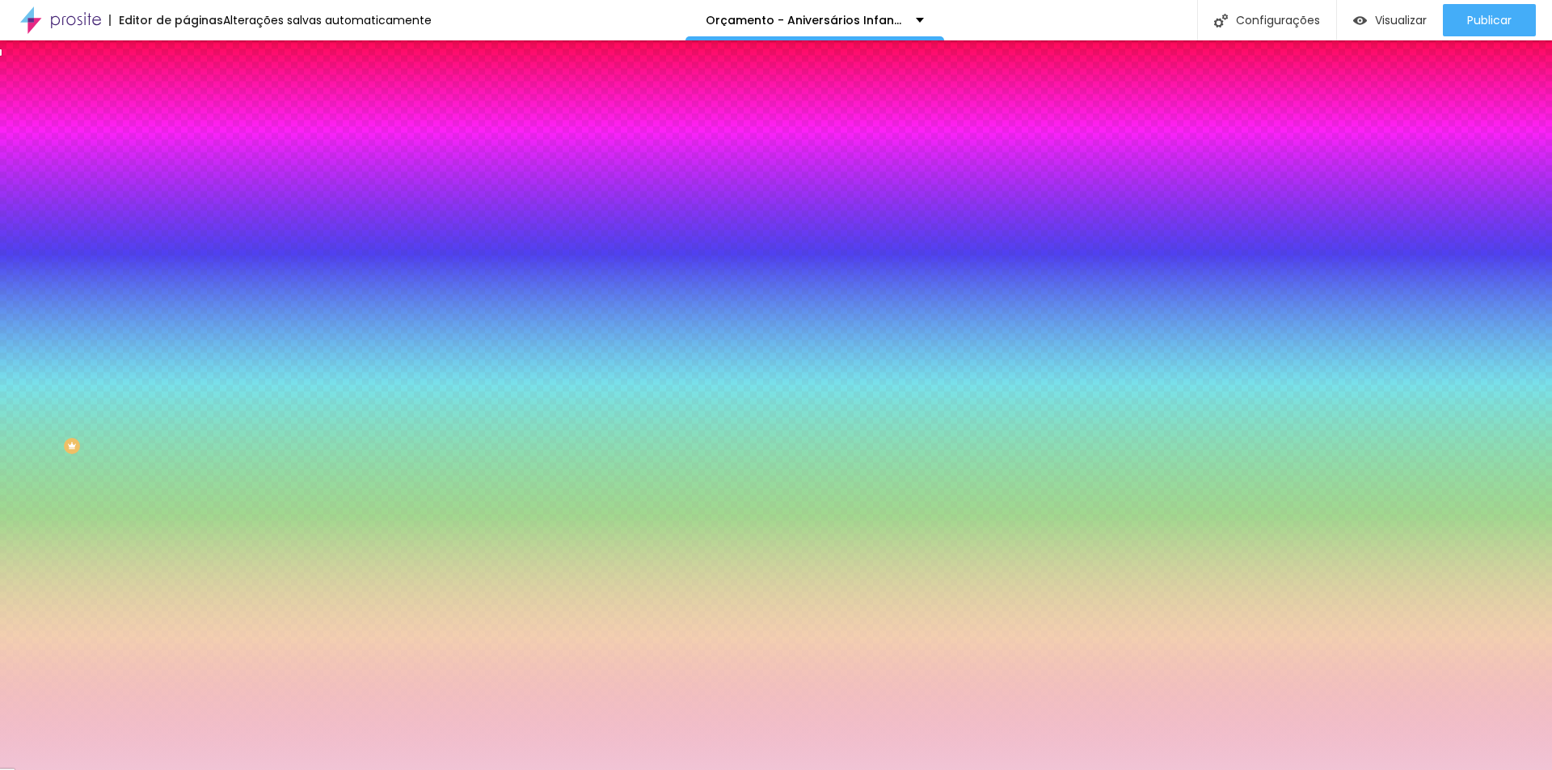
click at [186, 236] on input "#F1C4D5" at bounding box center [283, 228] width 194 height 16
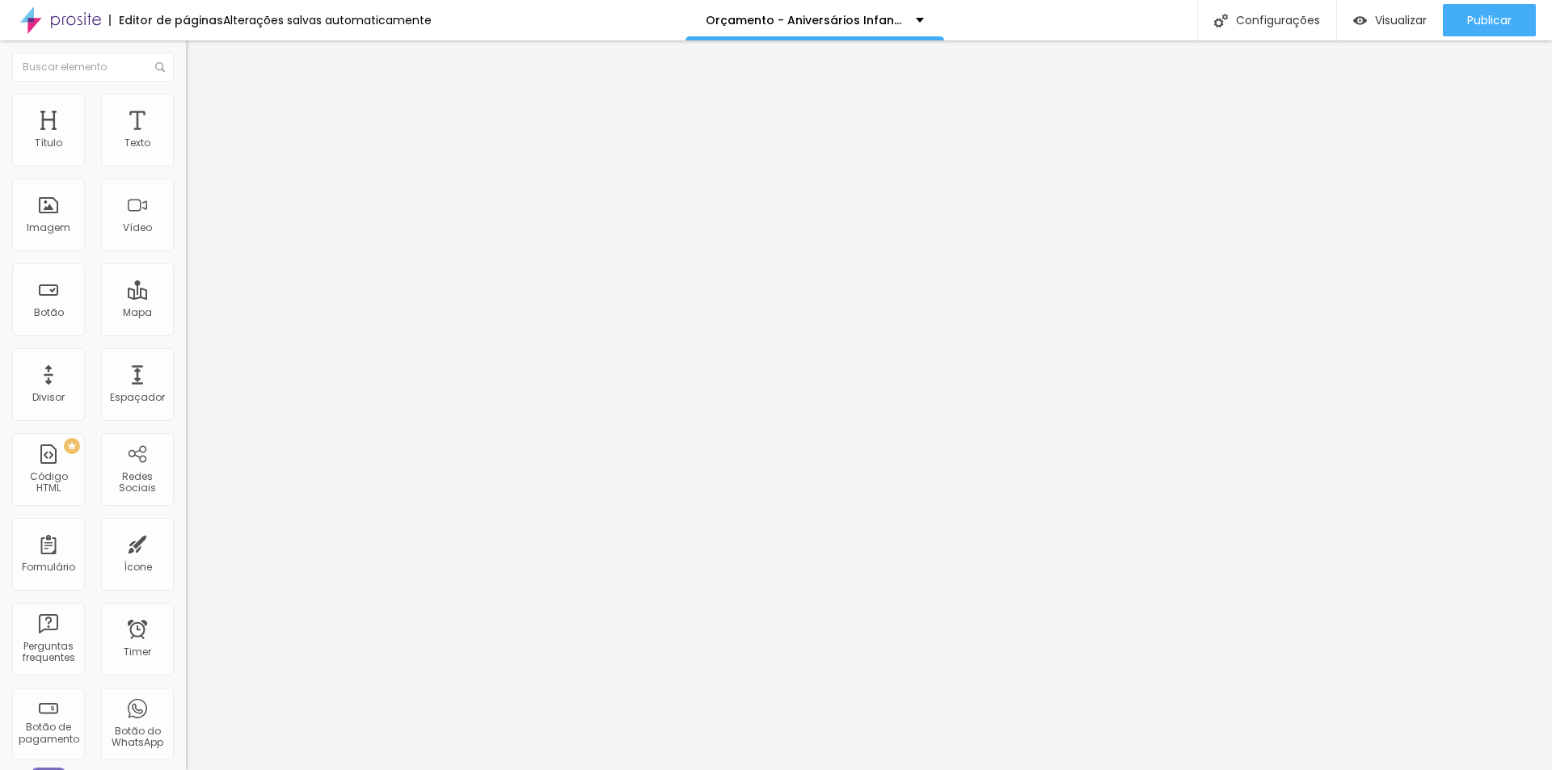
click at [186, 108] on li "Estilo" at bounding box center [279, 102] width 186 height 16
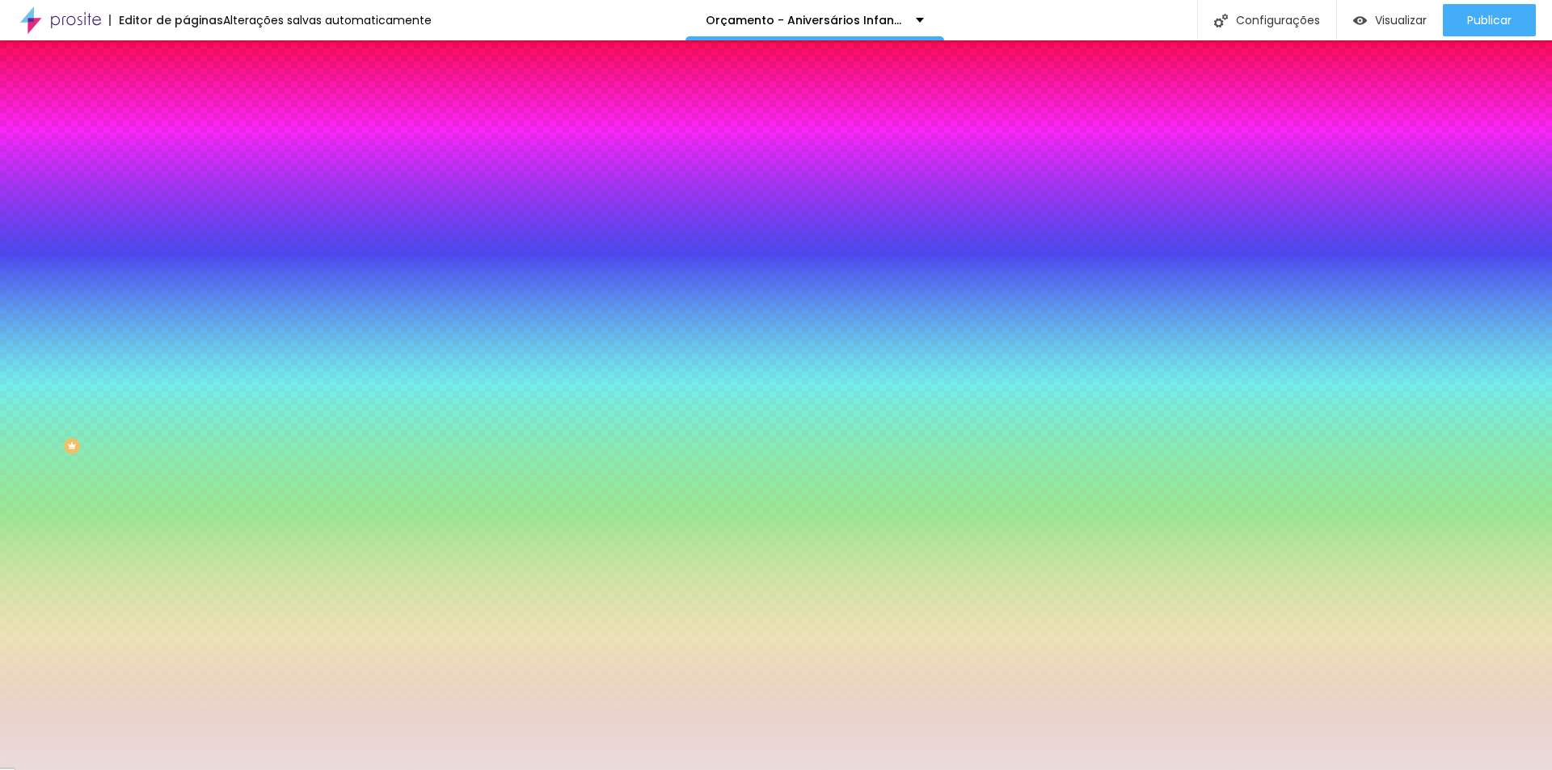
click at [186, 161] on input "#EADCDB" at bounding box center [283, 162] width 194 height 16
paste input "F1C4D5"
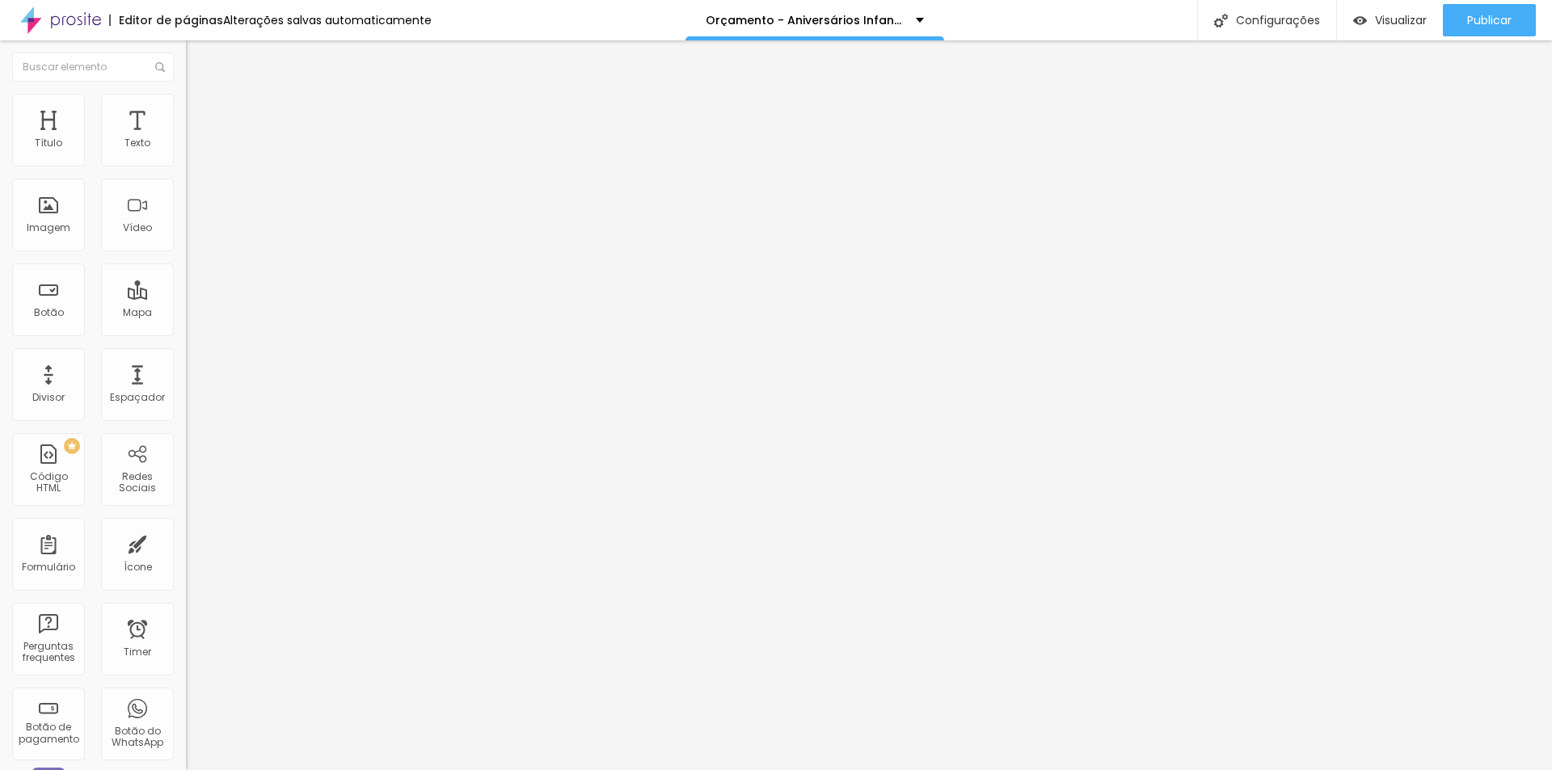
click at [186, 104] on img at bounding box center [193, 101] width 15 height 15
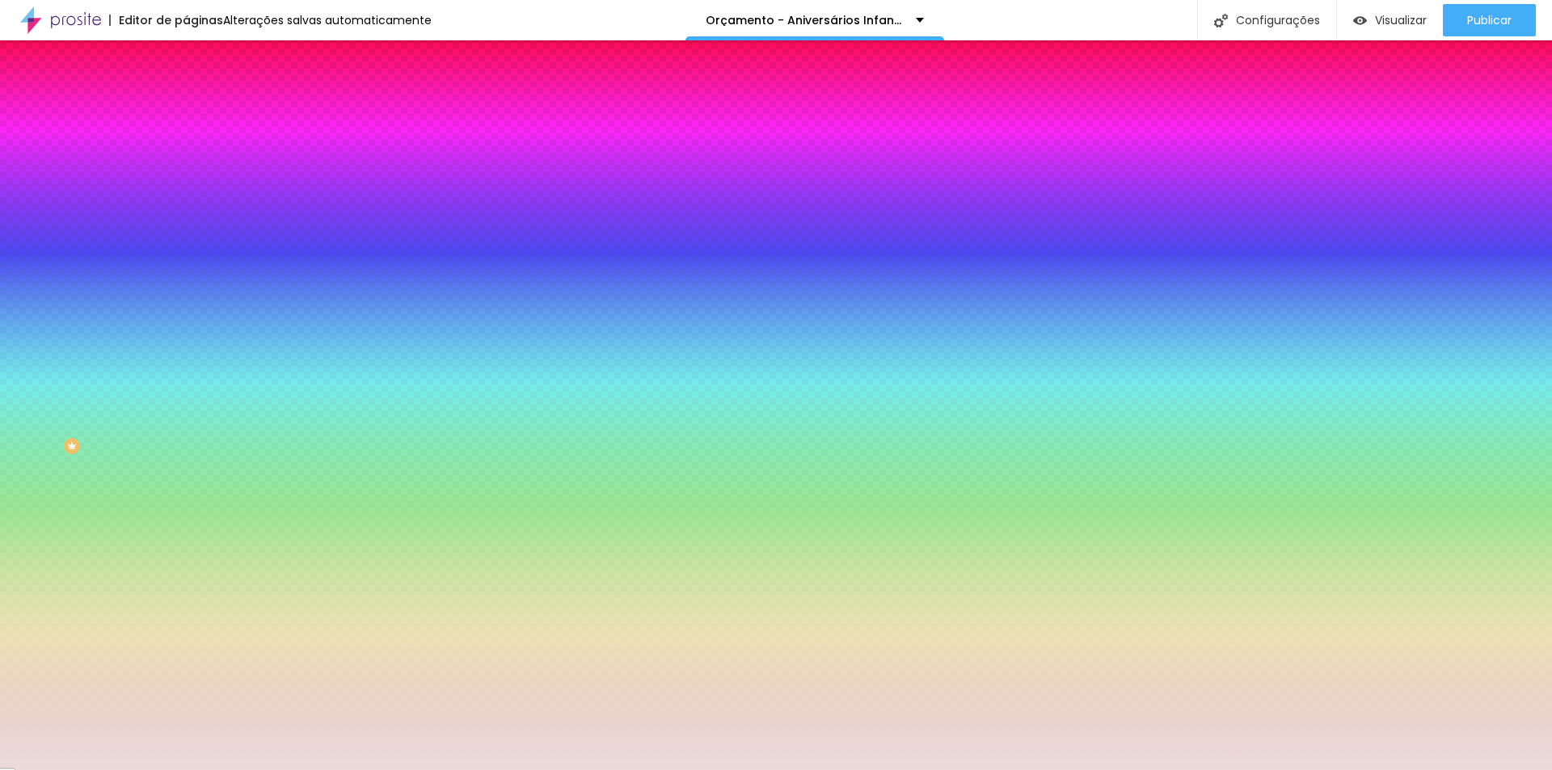
click at [186, 168] on input "#EADCDB" at bounding box center [283, 162] width 194 height 16
paste input "F1C4D5"
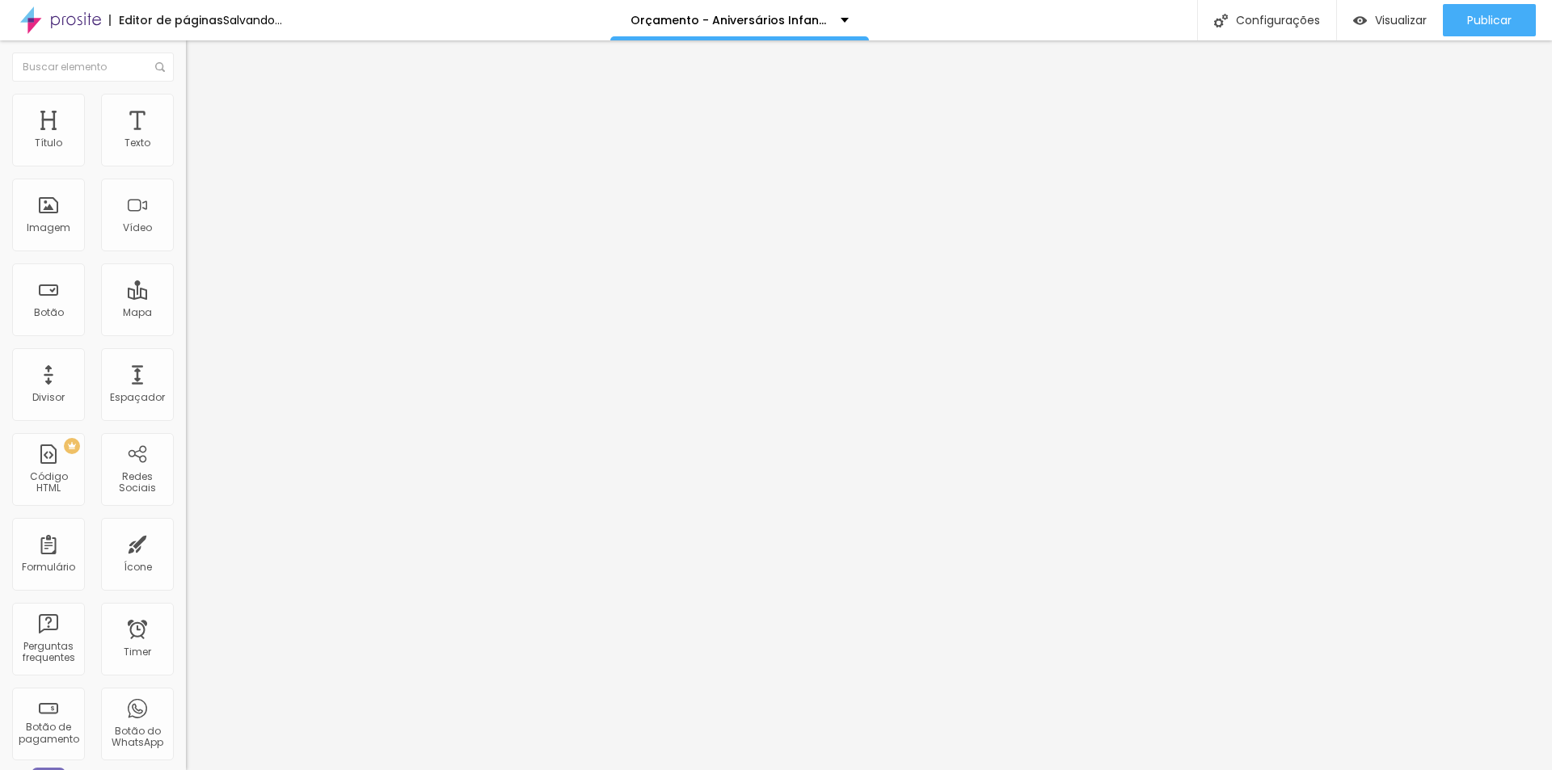
click at [186, 94] on img at bounding box center [193, 101] width 15 height 15
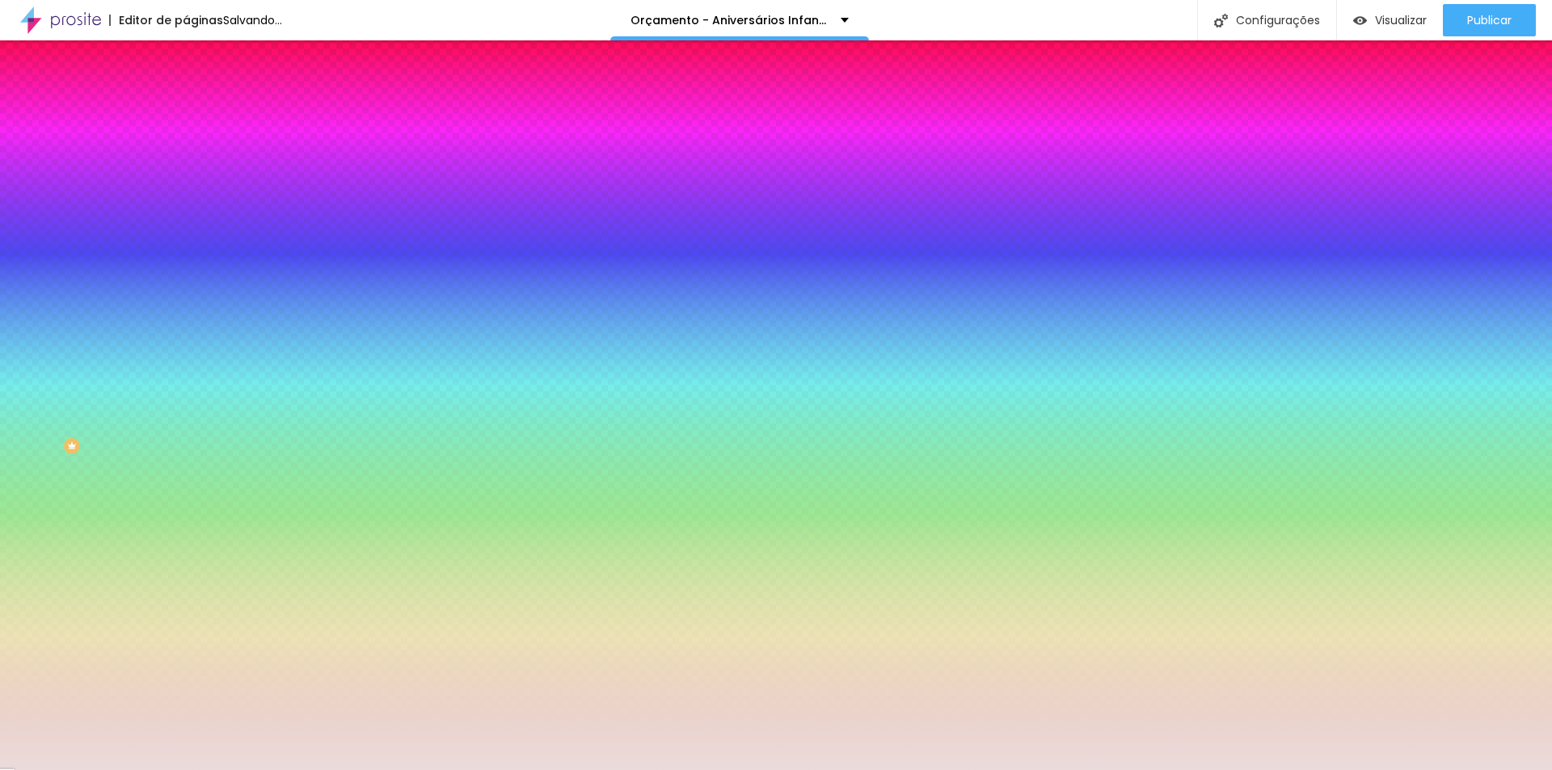
click at [186, 169] on input "#EADCDB" at bounding box center [283, 162] width 194 height 16
paste input "F1C4D5"
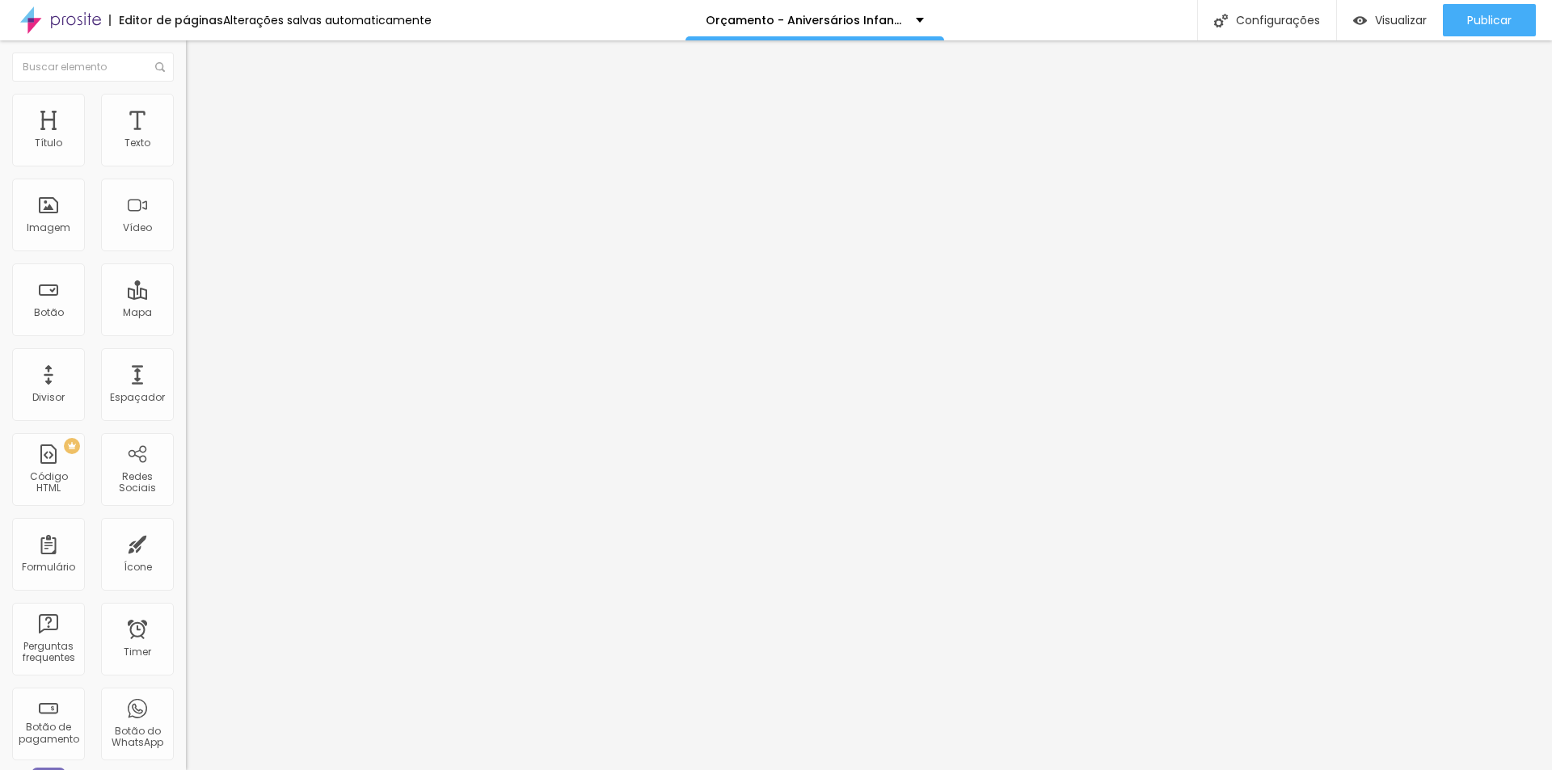
click at [186, 107] on li "Estilo" at bounding box center [279, 102] width 186 height 16
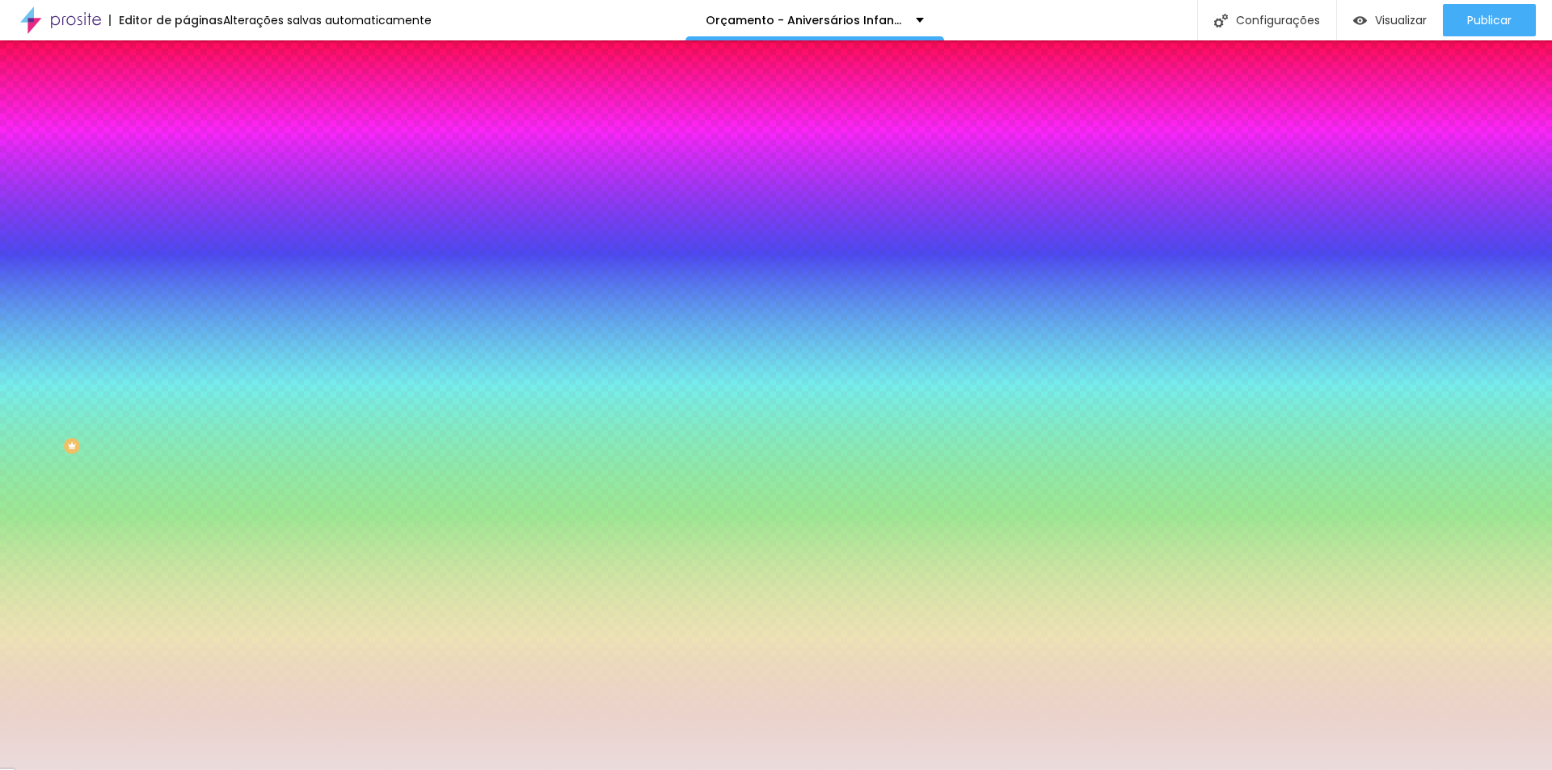
click at [186, 236] on input "#EADCDB" at bounding box center [283, 228] width 194 height 16
paste input "F1C4D5"
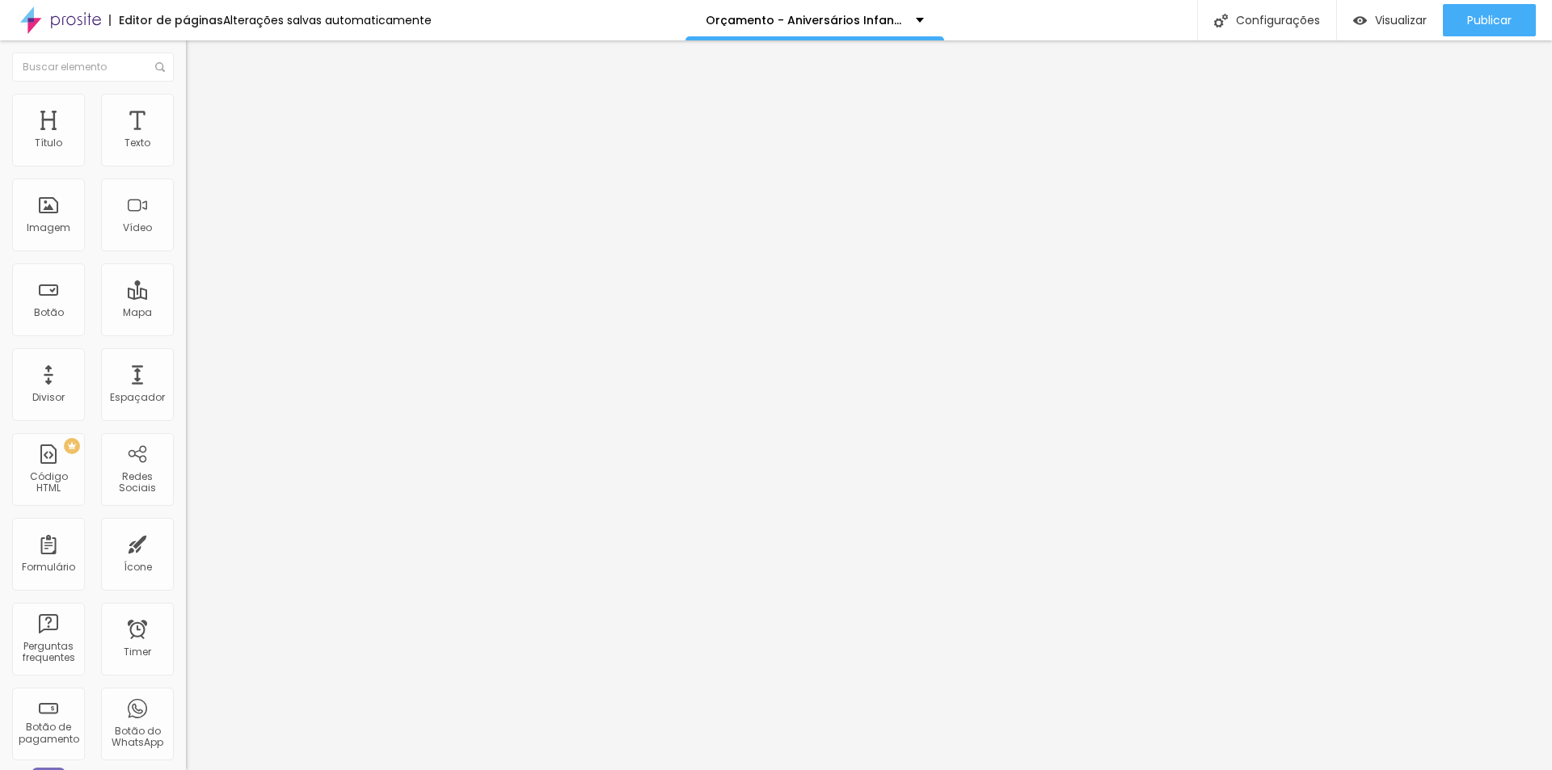
click at [200, 112] on span "Estilo" at bounding box center [212, 105] width 25 height 14
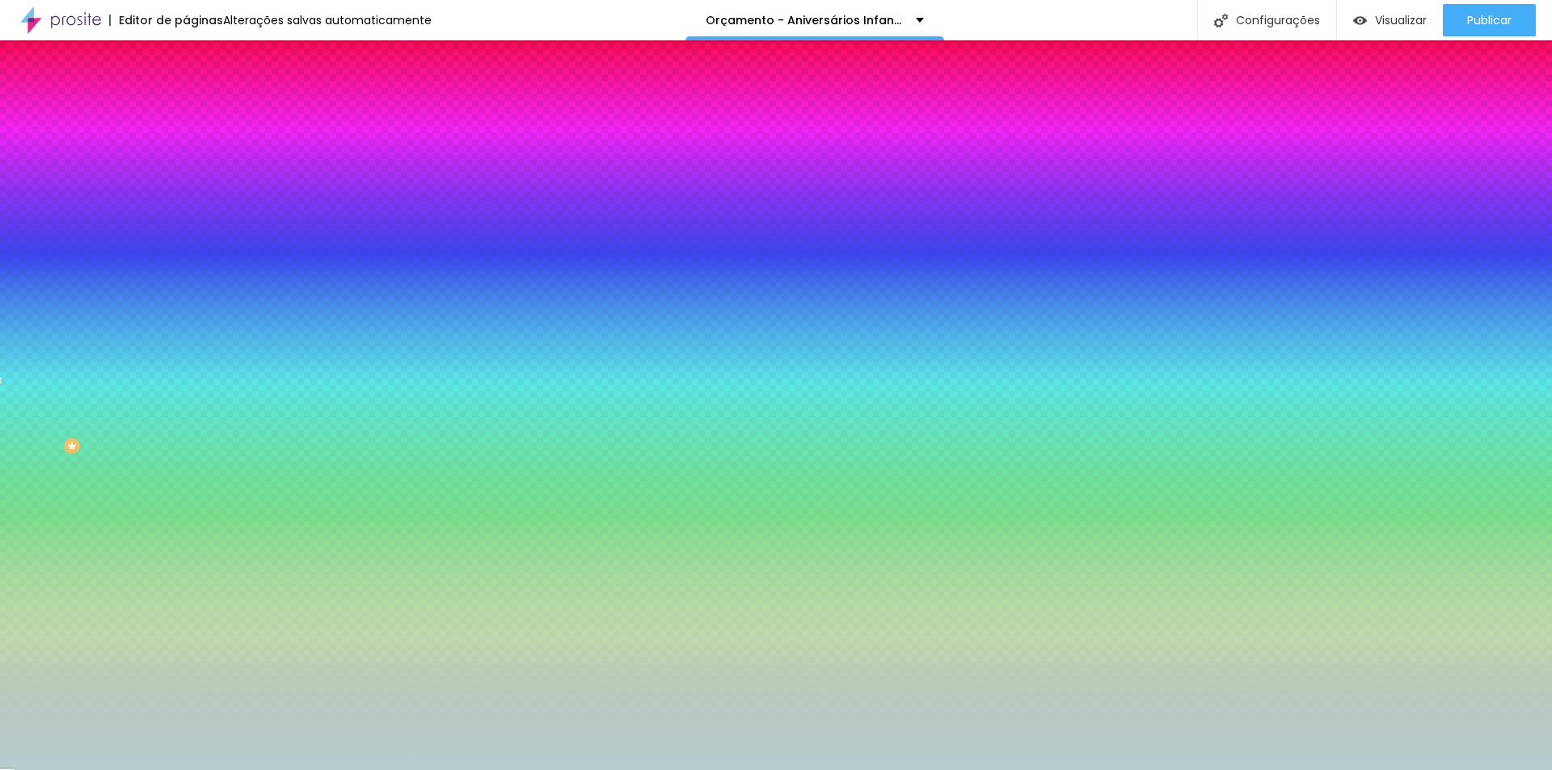
click at [186, 162] on input "#B4CFD1" at bounding box center [283, 162] width 194 height 16
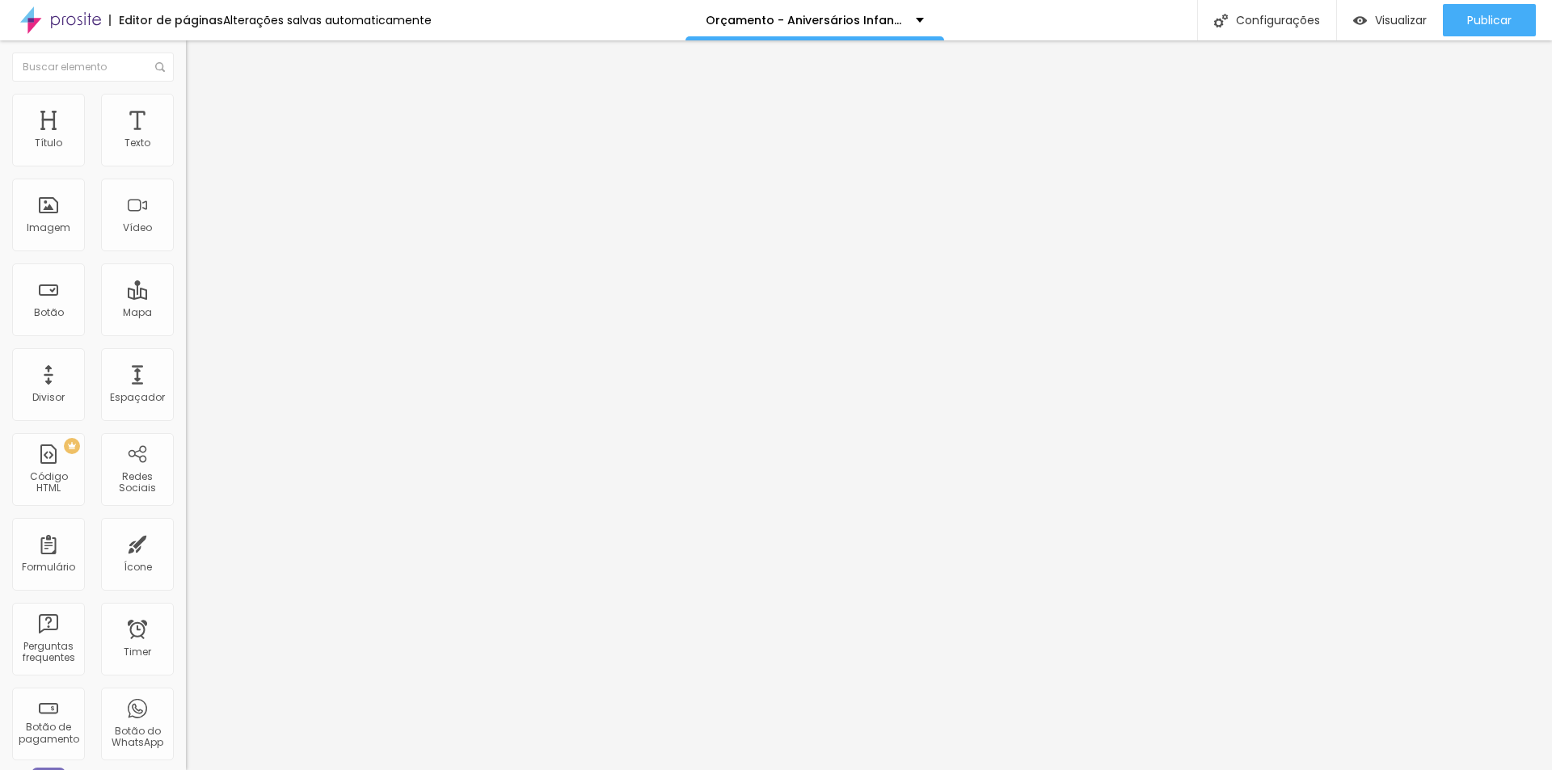
click at [192, 150] on icon "button" at bounding box center [197, 146] width 10 height 10
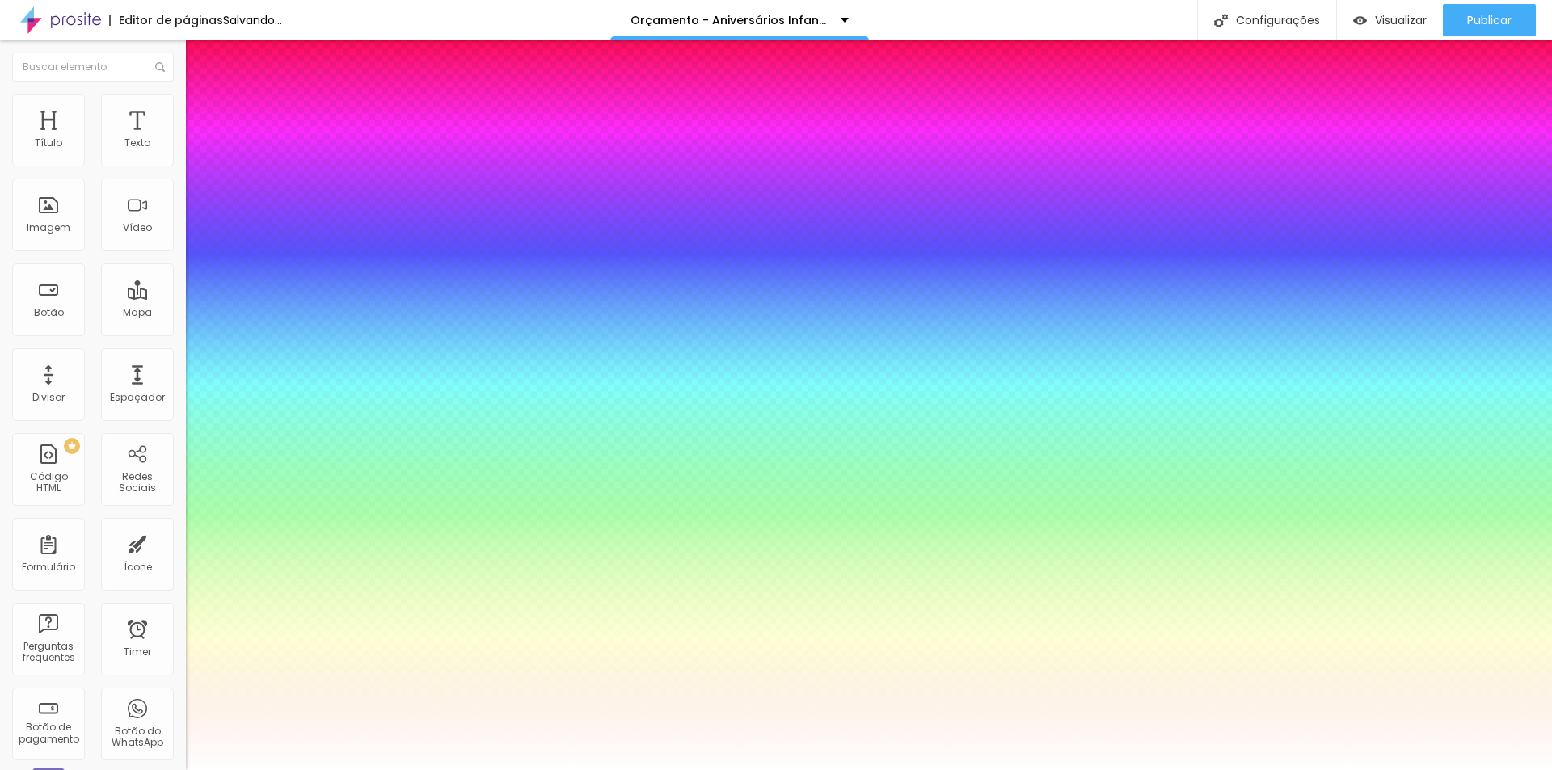
drag, startPoint x: 230, startPoint y: 506, endPoint x: 220, endPoint y: 433, distance: 74.3
click at [466, 770] on div at bounding box center [776, 770] width 1552 height 0
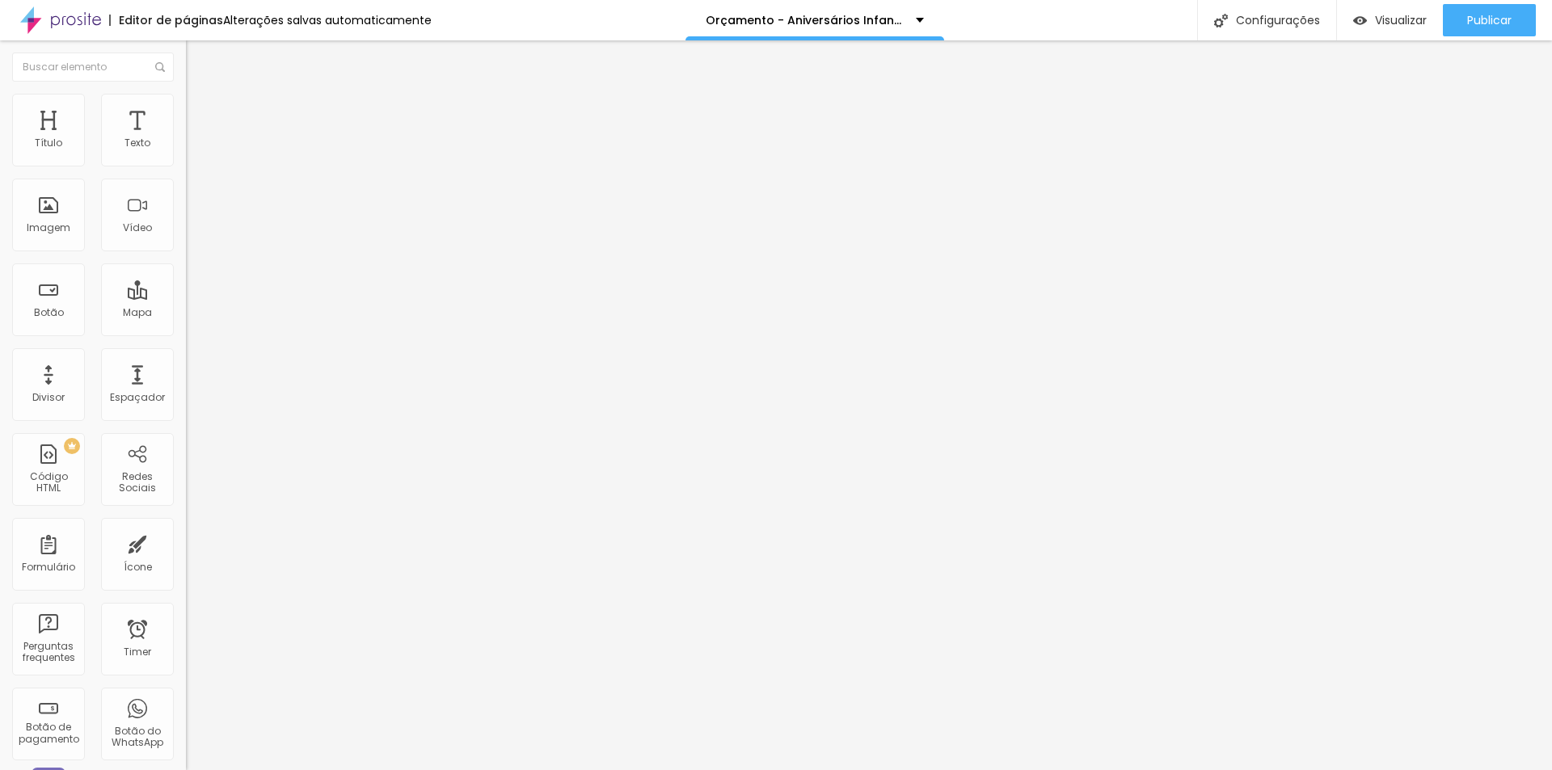
click at [186, 194] on span "Sólido" at bounding box center [202, 189] width 32 height 14
click at [186, 279] on span "Coração 1" at bounding box center [211, 272] width 51 height 14
click at [200, 112] on span "Estilo" at bounding box center [212, 105] width 25 height 14
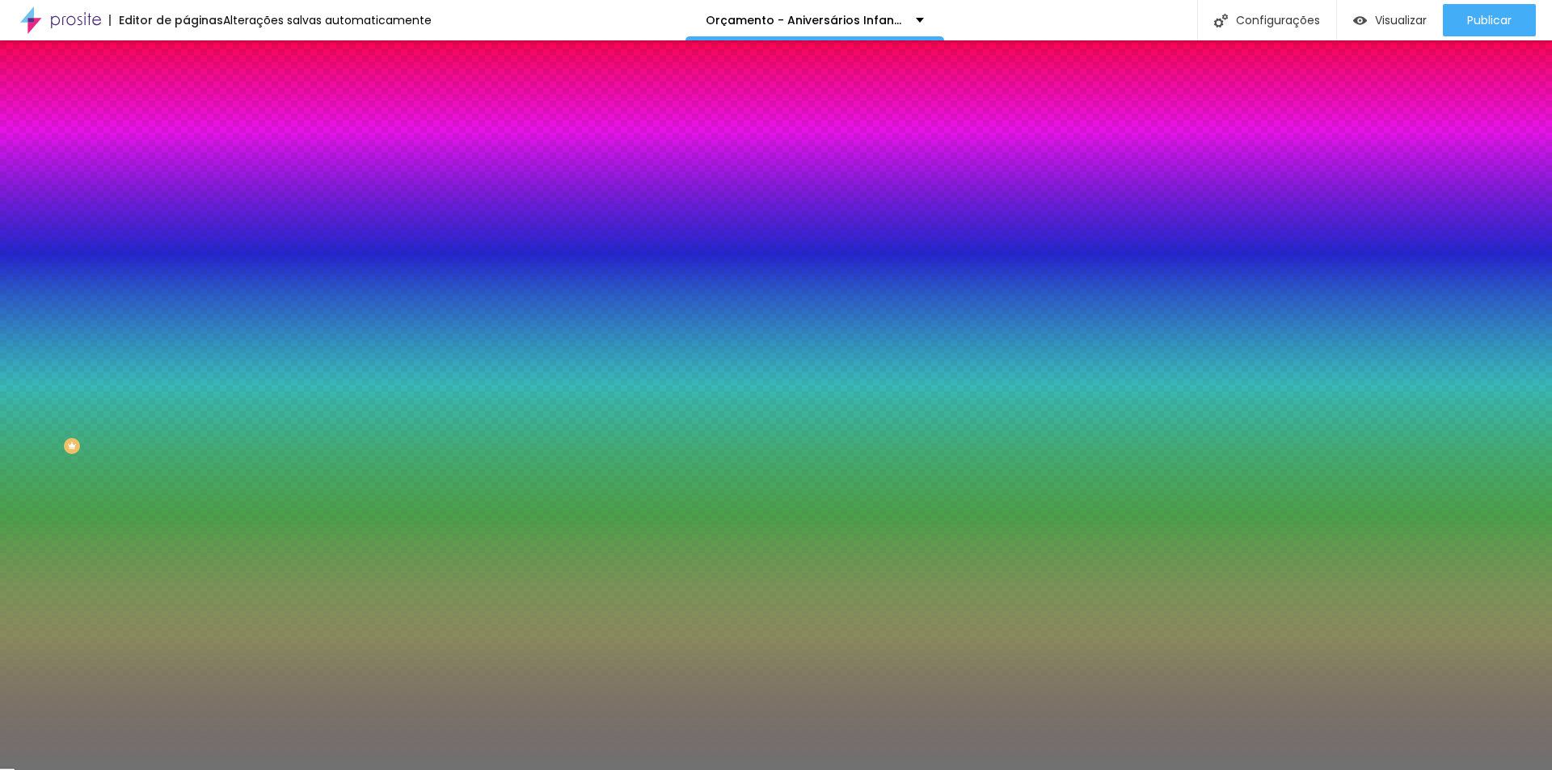
click at [186, 154] on div at bounding box center [279, 154] width 186 height 0
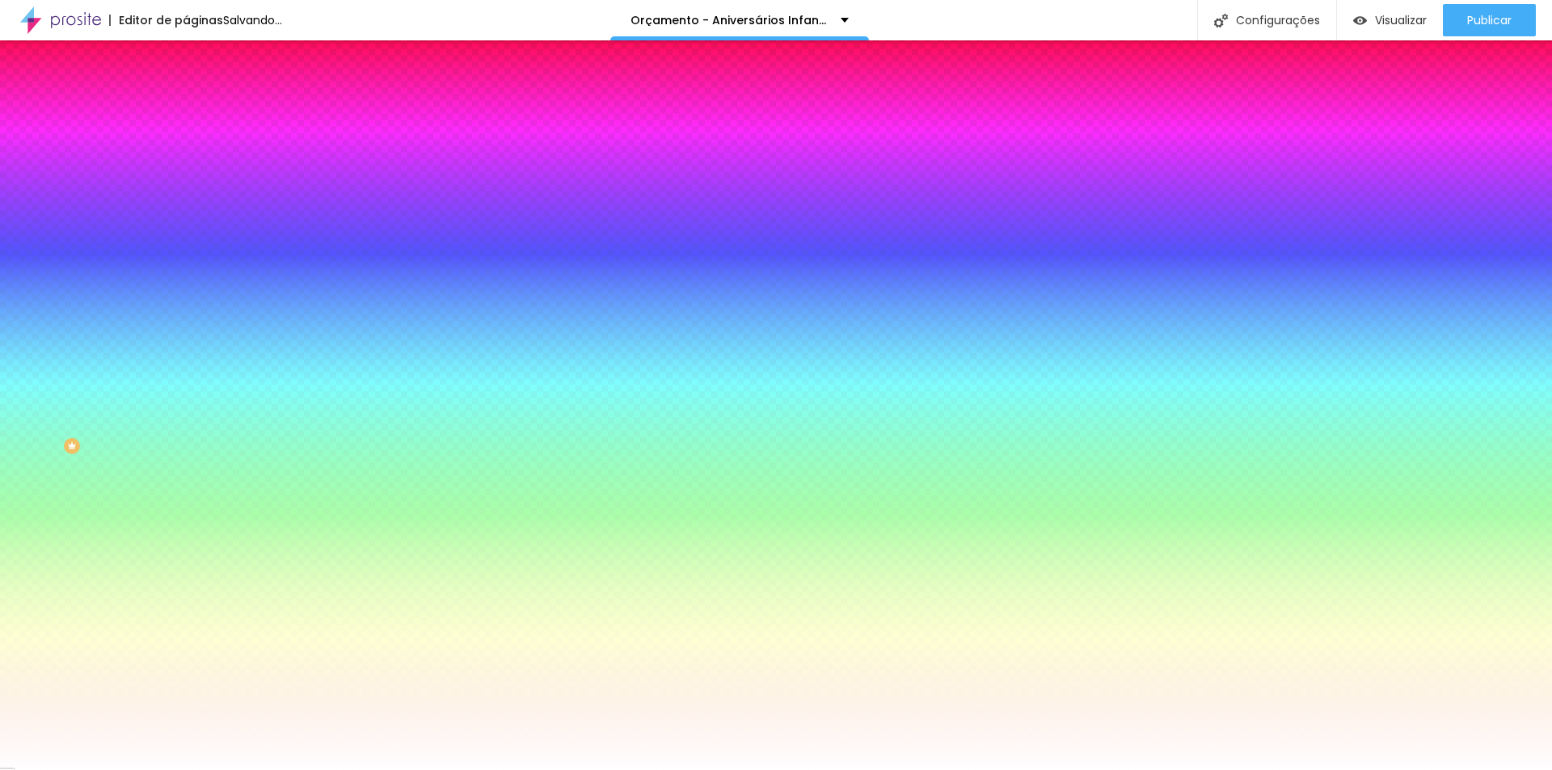
drag, startPoint x: 26, startPoint y: 184, endPoint x: 20, endPoint y: 171, distance: 14.1
click at [186, 171] on div "Cor Voltar ao padrão #FFFFFF" at bounding box center [279, 148] width 186 height 44
click at [186, 146] on div "Cor Voltar ao padrão #FFFFFF" at bounding box center [279, 148] width 186 height 44
drag, startPoint x: 20, startPoint y: 209, endPoint x: 66, endPoint y: 212, distance: 46.1
click at [186, 210] on input "range" at bounding box center [238, 203] width 104 height 13
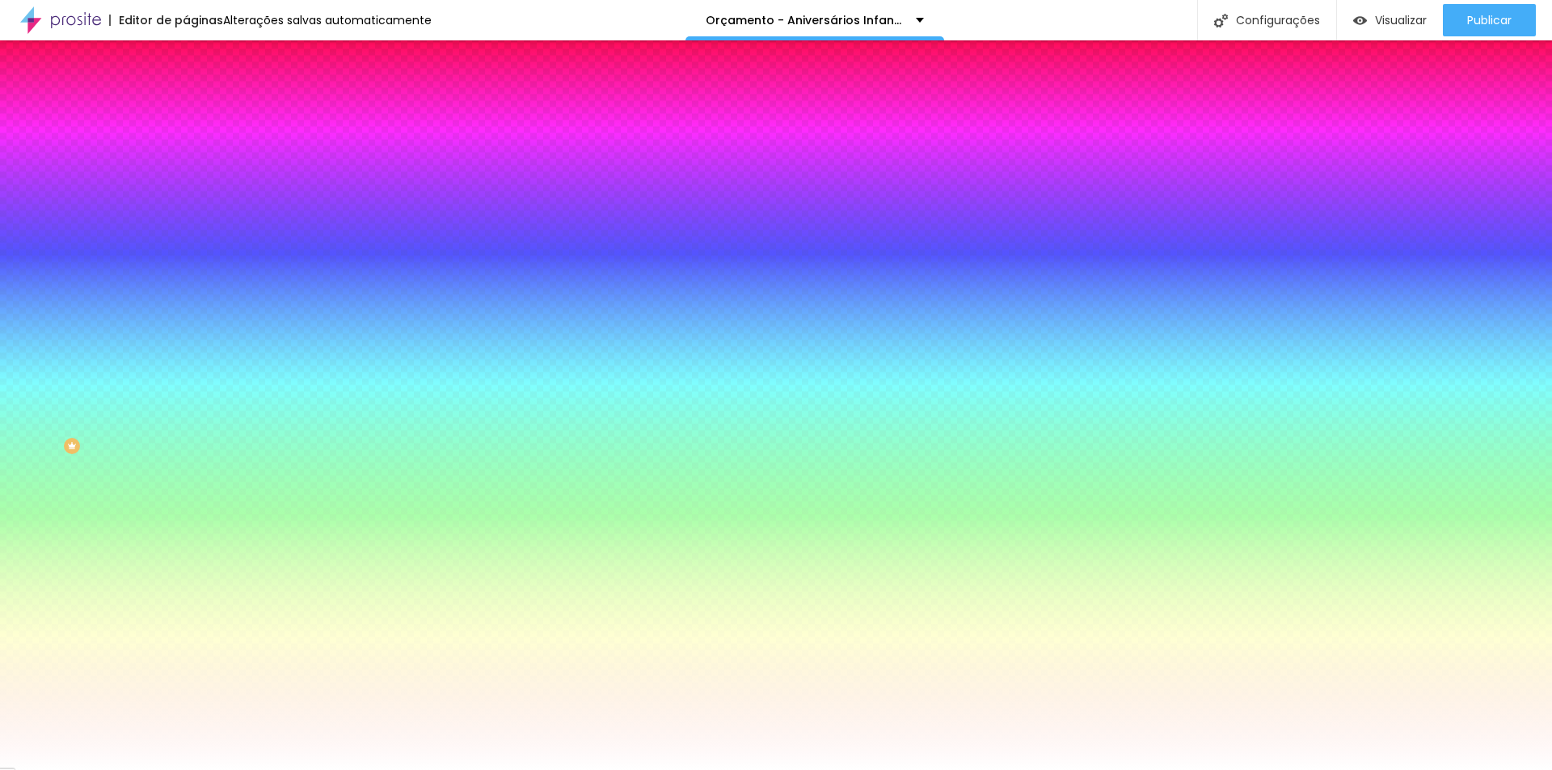
drag, startPoint x: 29, startPoint y: 259, endPoint x: 69, endPoint y: 260, distance: 39.6
click at [186, 251] on input "range" at bounding box center [238, 244] width 104 height 13
drag, startPoint x: 62, startPoint y: 212, endPoint x: 37, endPoint y: 215, distance: 25.3
click at [186, 210] on input "range" at bounding box center [238, 203] width 104 height 13
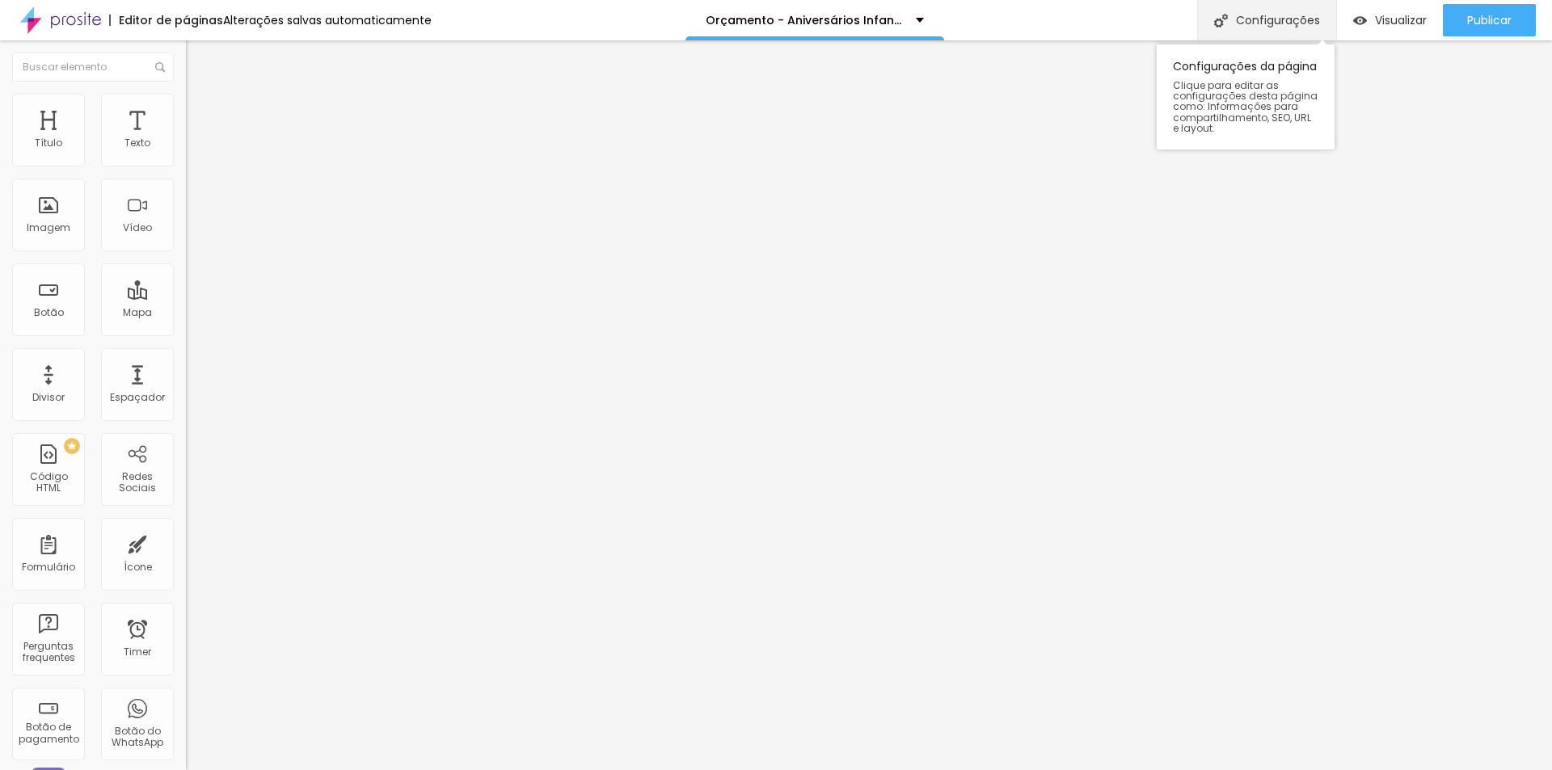
click at [1293, 15] on div "Configurações" at bounding box center [1266, 20] width 139 height 40
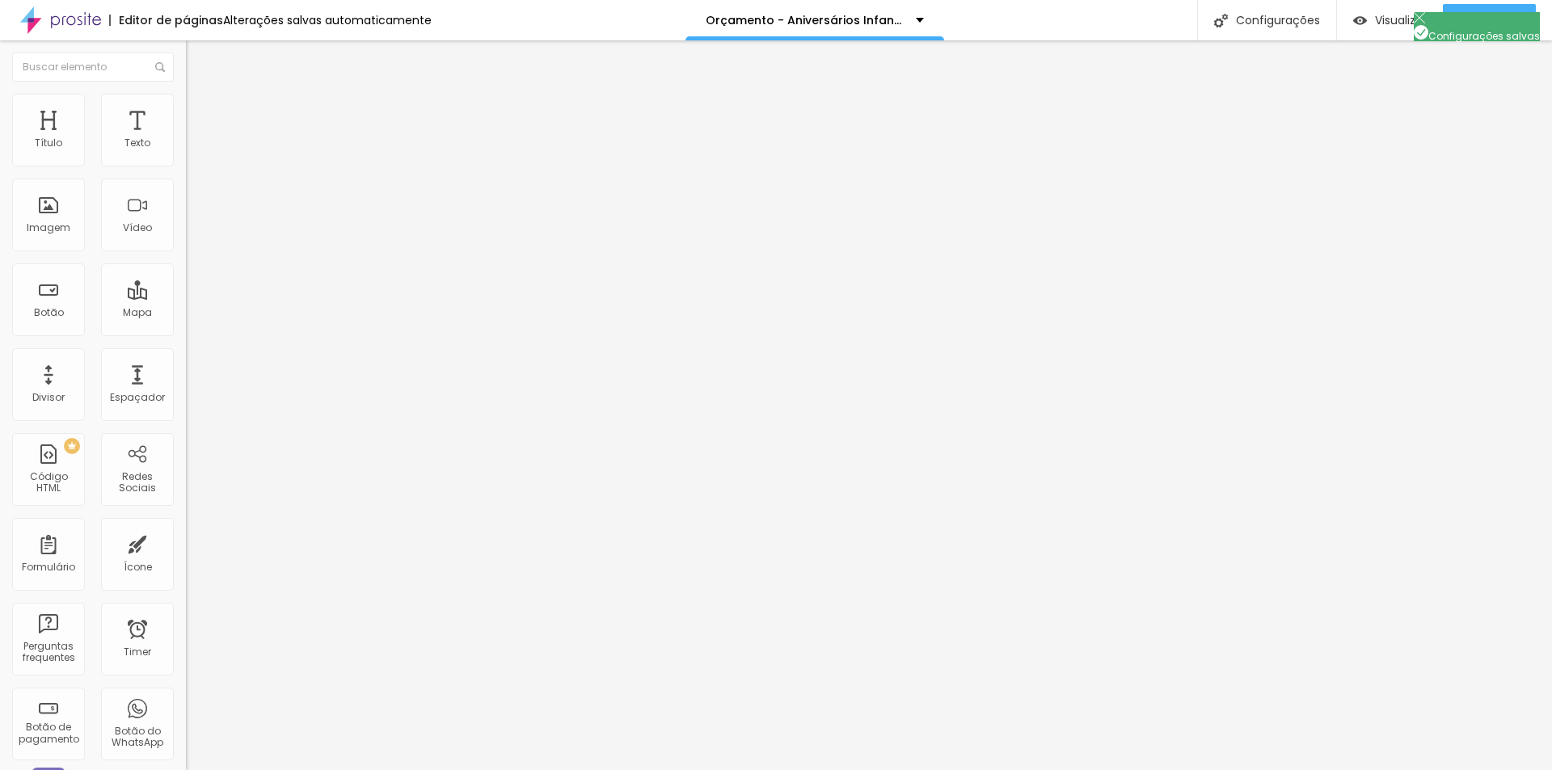
click at [894, 23] on p "Orçamento - Aniversários Infantis" at bounding box center [805, 20] width 198 height 11
click at [186, 323] on input at bounding box center [296, 331] width 220 height 16
click at [186, 110] on li "Estilo" at bounding box center [279, 102] width 186 height 16
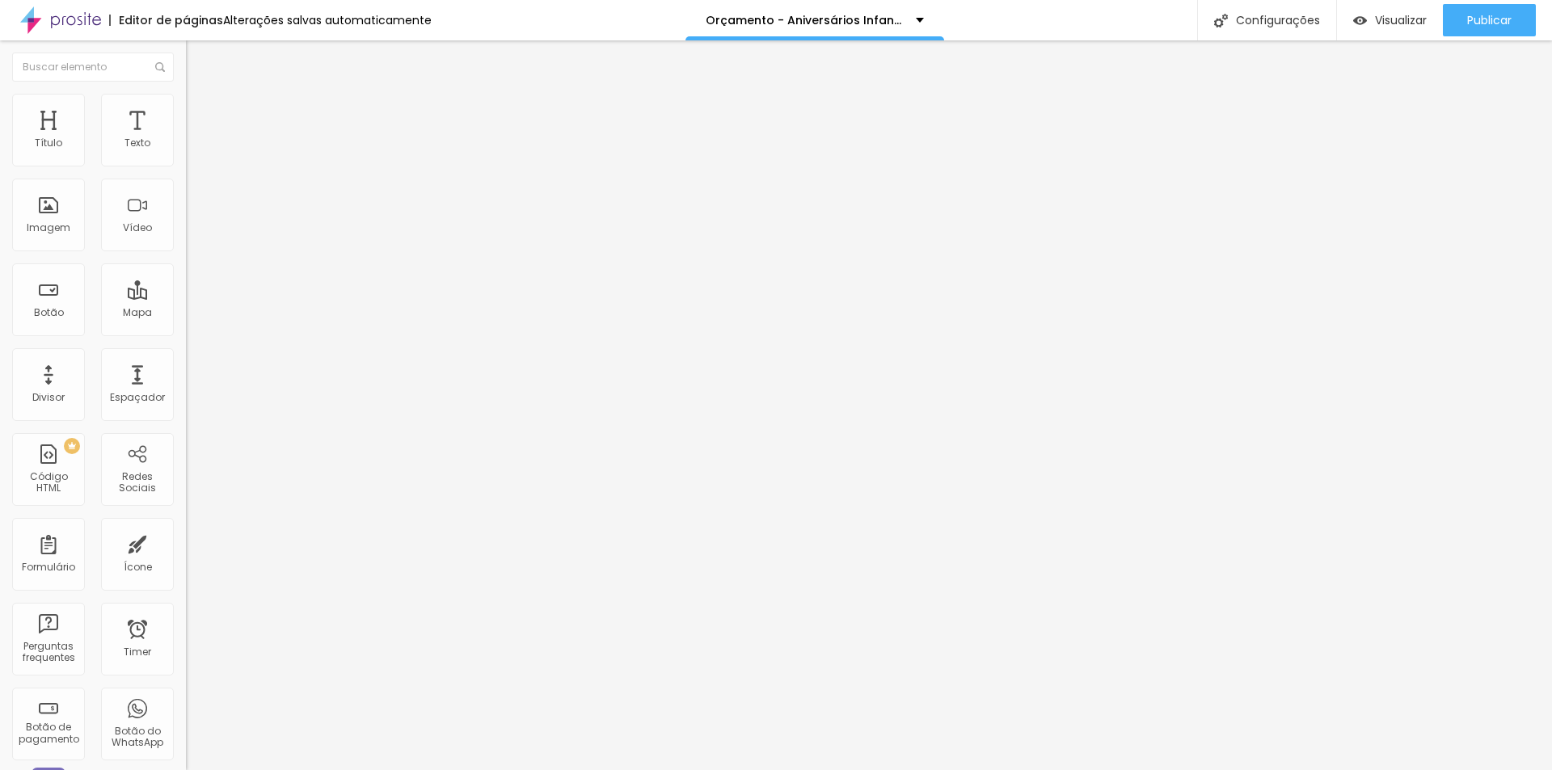
scroll to position [0, 0]
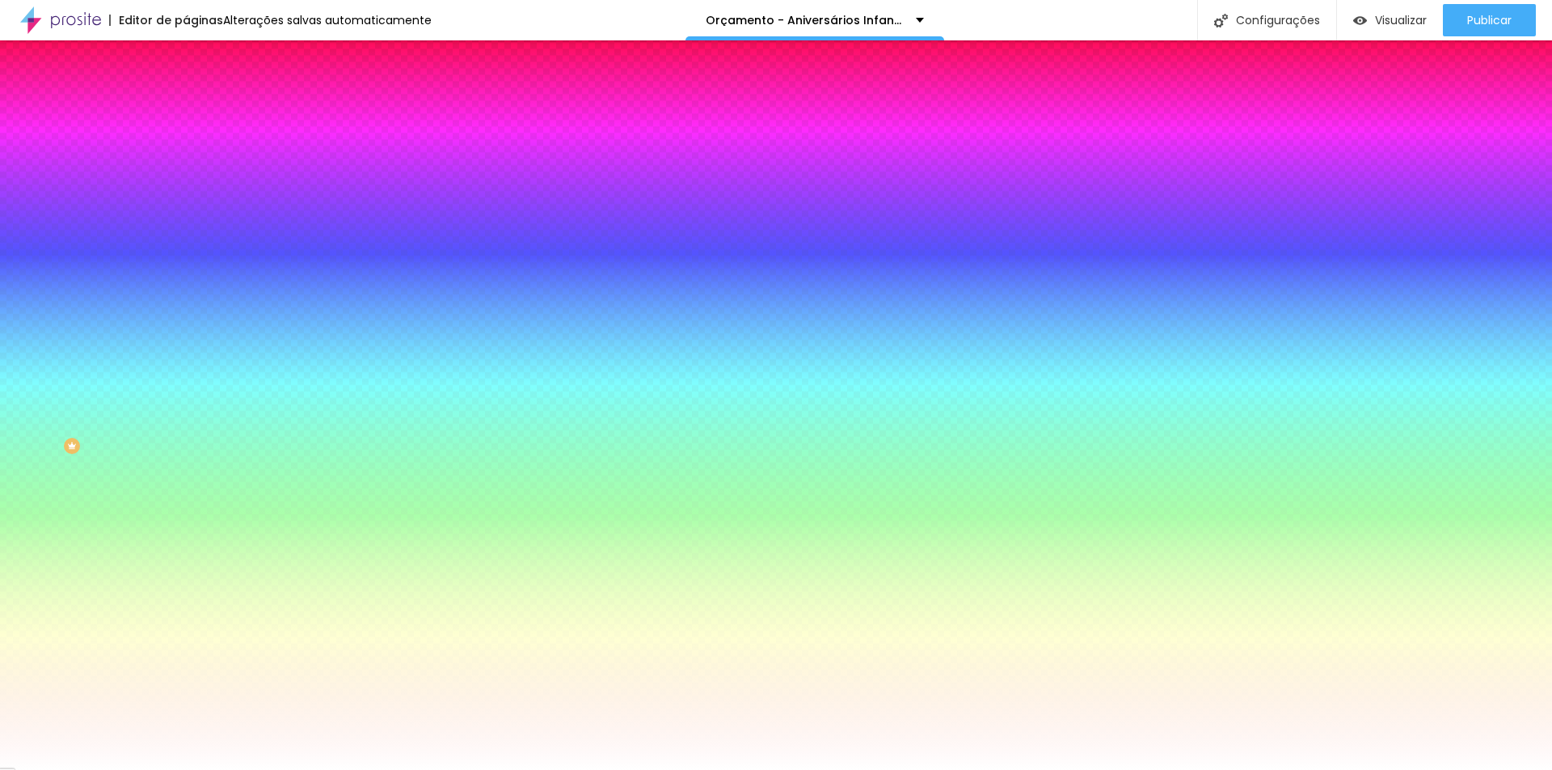
click at [186, 110] on li "Avançado" at bounding box center [279, 118] width 186 height 16
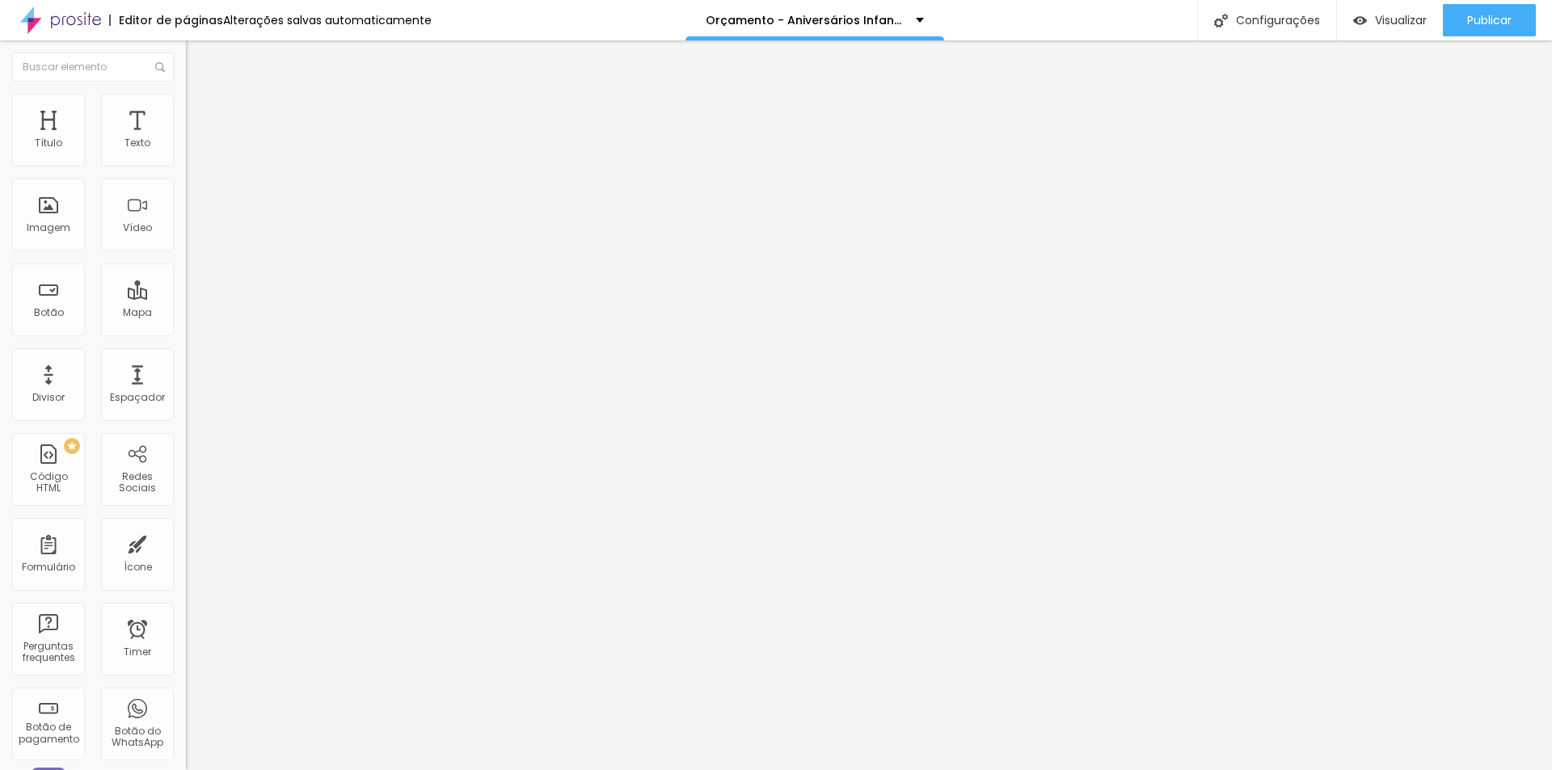
click at [186, 108] on li "Estilo" at bounding box center [279, 102] width 186 height 16
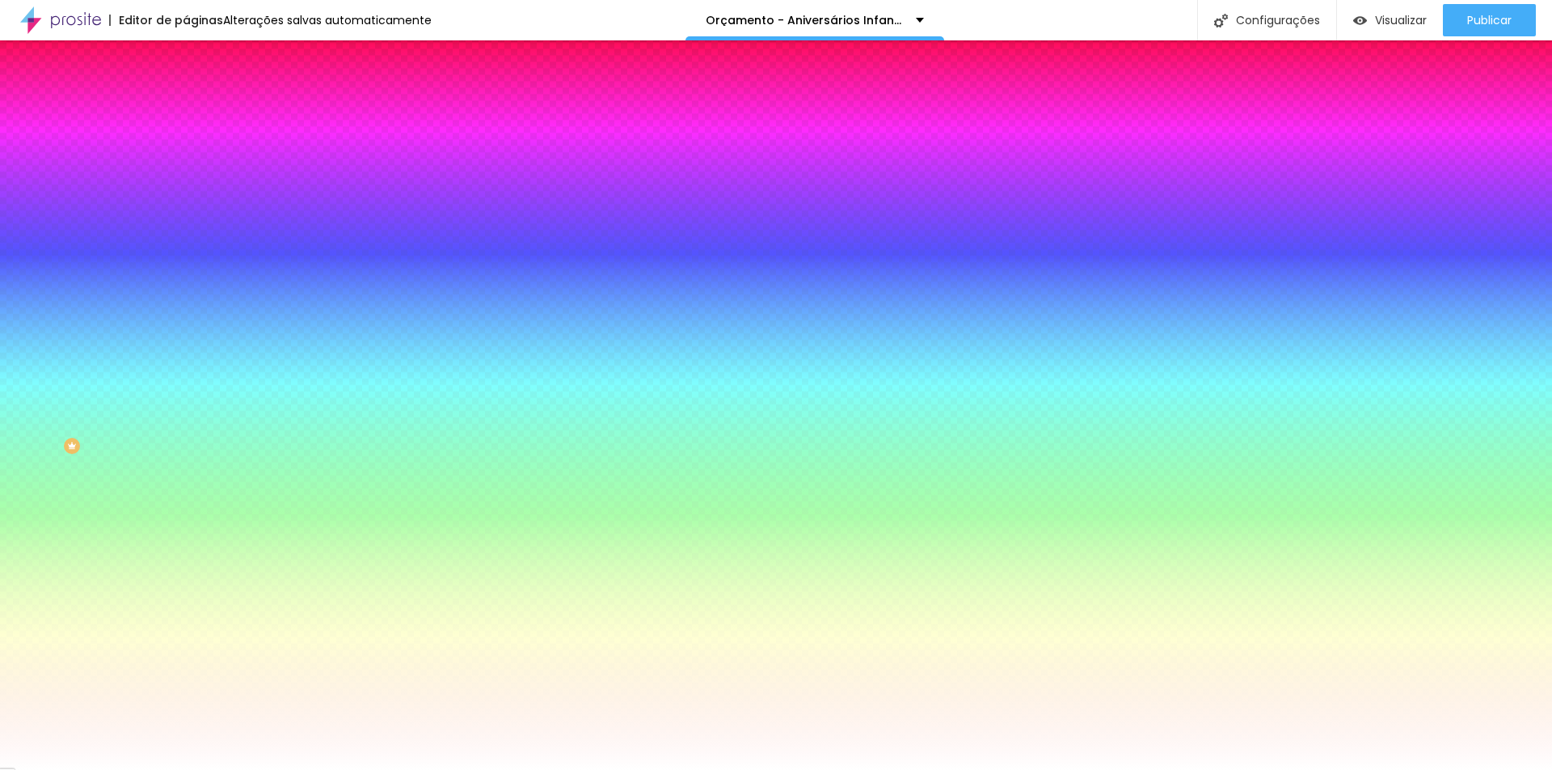
click at [200, 95] on span "Conteúdo" at bounding box center [225, 89] width 50 height 14
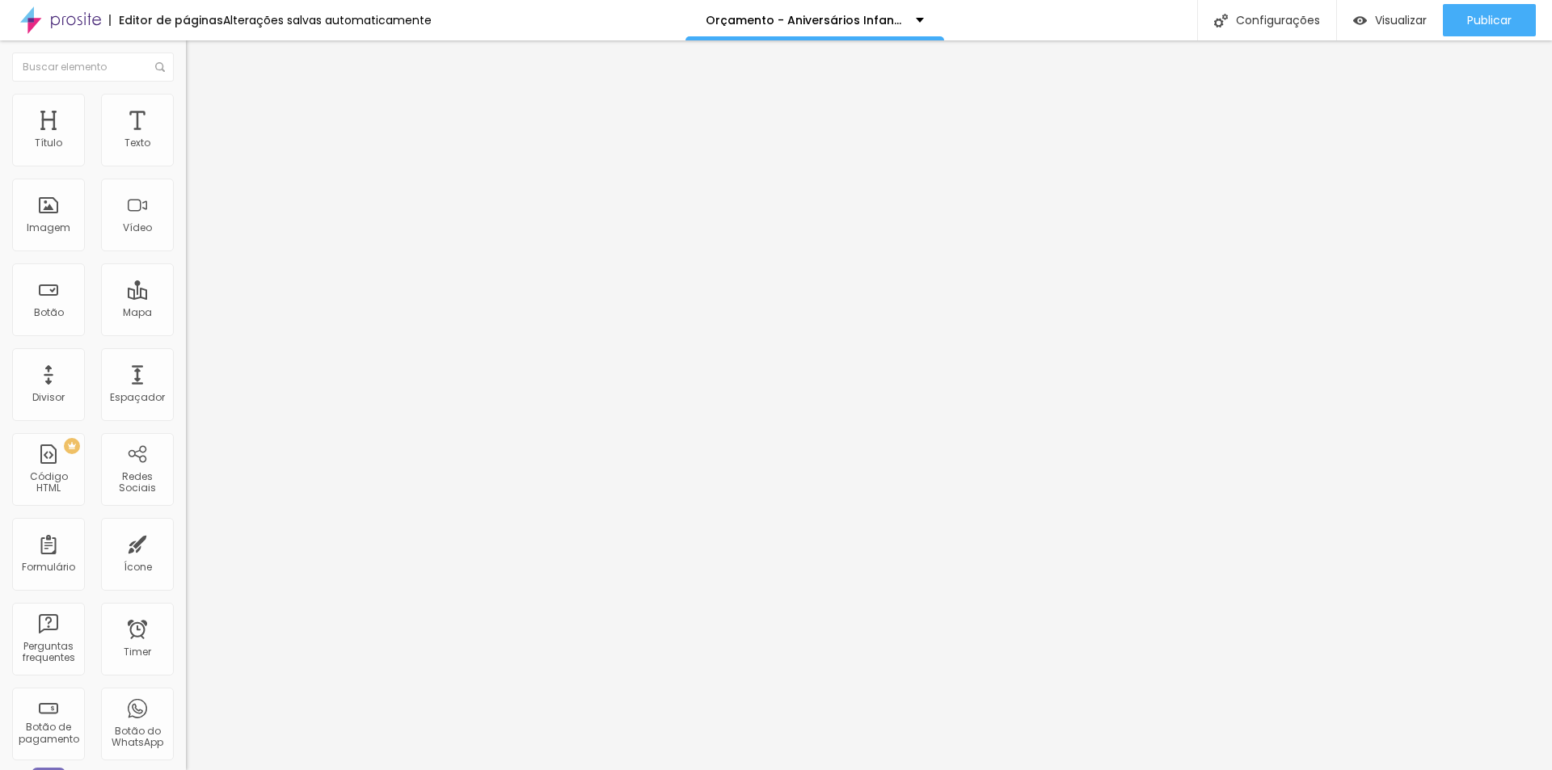
click at [186, 323] on input at bounding box center [296, 331] width 220 height 16
click at [186, 323] on input "[PERSON_NAME] fotografia" at bounding box center [296, 331] width 220 height 16
click at [186, 152] on input "text" at bounding box center [283, 144] width 194 height 16
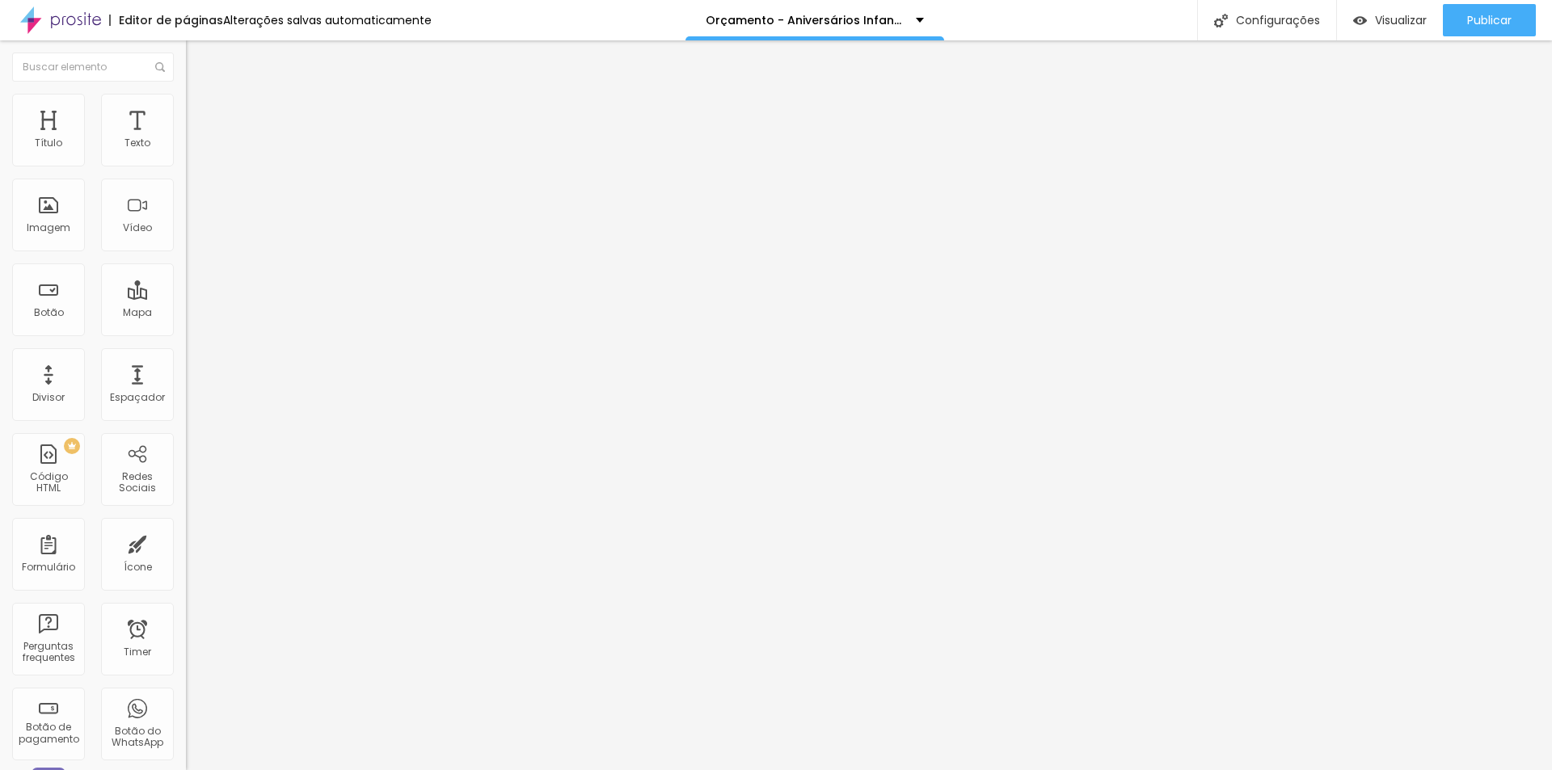
click at [186, 106] on li "Estilo" at bounding box center [279, 102] width 186 height 16
drag, startPoint x: 74, startPoint y: 176, endPoint x: 167, endPoint y: 184, distance: 94.1
click at [186, 166] on input "range" at bounding box center [238, 159] width 104 height 13
click at [186, 106] on li "Estilo" at bounding box center [279, 102] width 186 height 16
drag, startPoint x: 170, startPoint y: 175, endPoint x: 165, endPoint y: 185, distance: 10.8
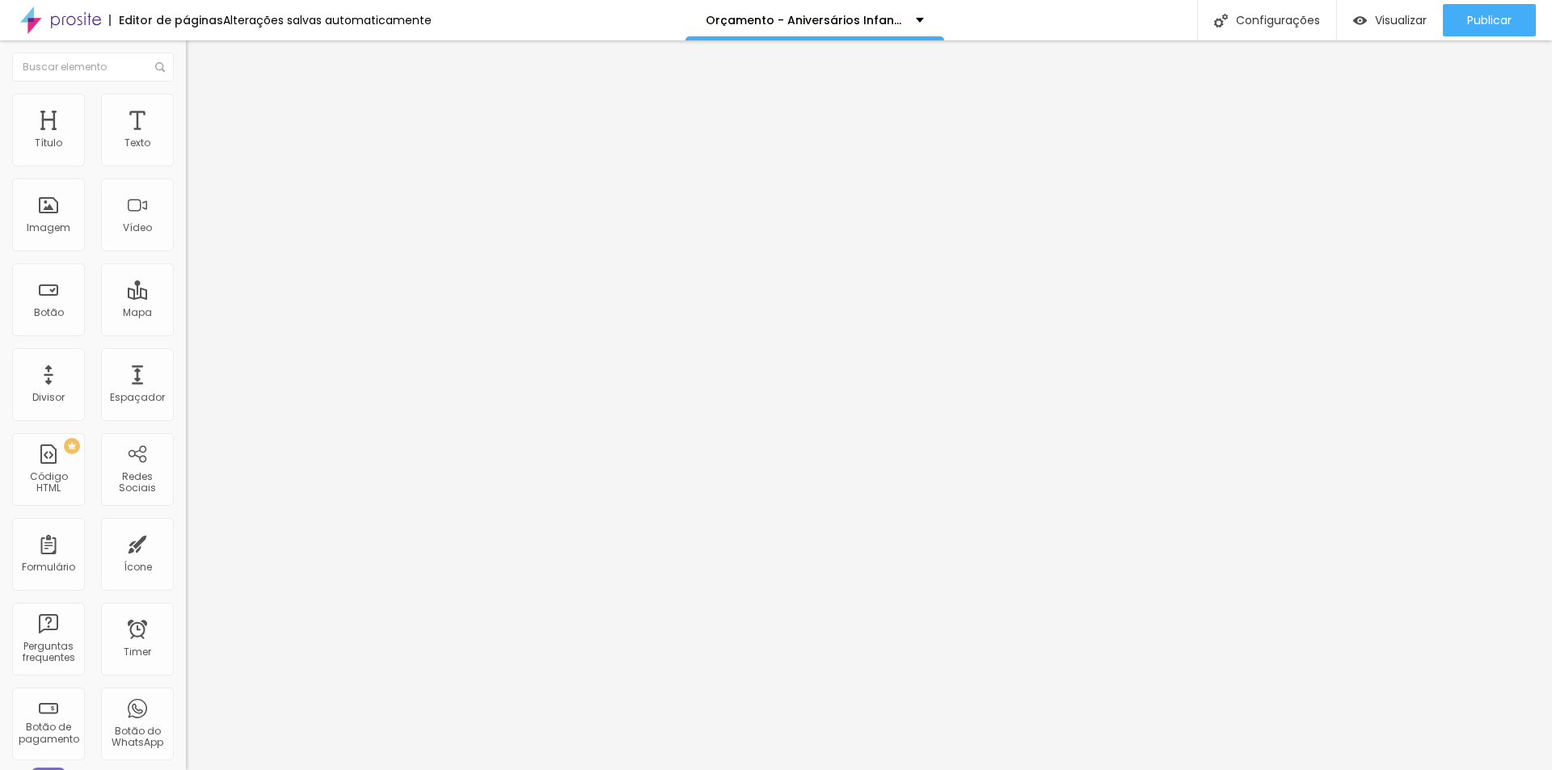
click at [186, 166] on input "range" at bounding box center [238, 159] width 104 height 13
drag, startPoint x: 82, startPoint y: 207, endPoint x: 21, endPoint y: 209, distance: 61.5
click at [186, 355] on input "range" at bounding box center [238, 361] width 104 height 13
click at [200, 114] on span "Avançado" at bounding box center [226, 121] width 53 height 14
drag, startPoint x: 44, startPoint y: 158, endPoint x: 5, endPoint y: 160, distance: 39.7
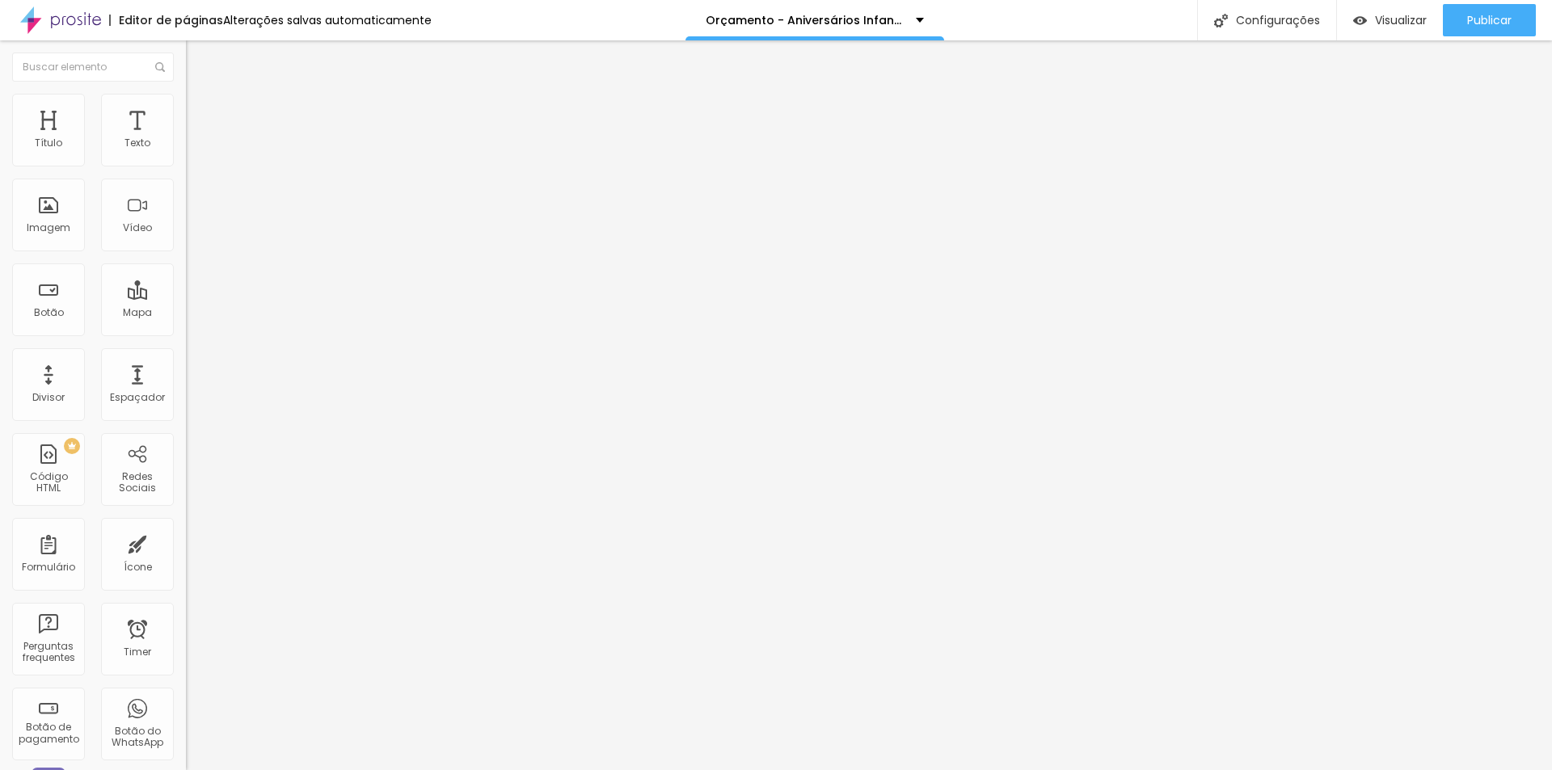
click at [186, 314] on input "range" at bounding box center [238, 320] width 104 height 13
drag, startPoint x: 46, startPoint y: 189, endPoint x: -4, endPoint y: 189, distance: 50.1
click at [186, 542] on input "range" at bounding box center [238, 548] width 104 height 13
click at [186, 105] on li "Estilo" at bounding box center [279, 102] width 186 height 16
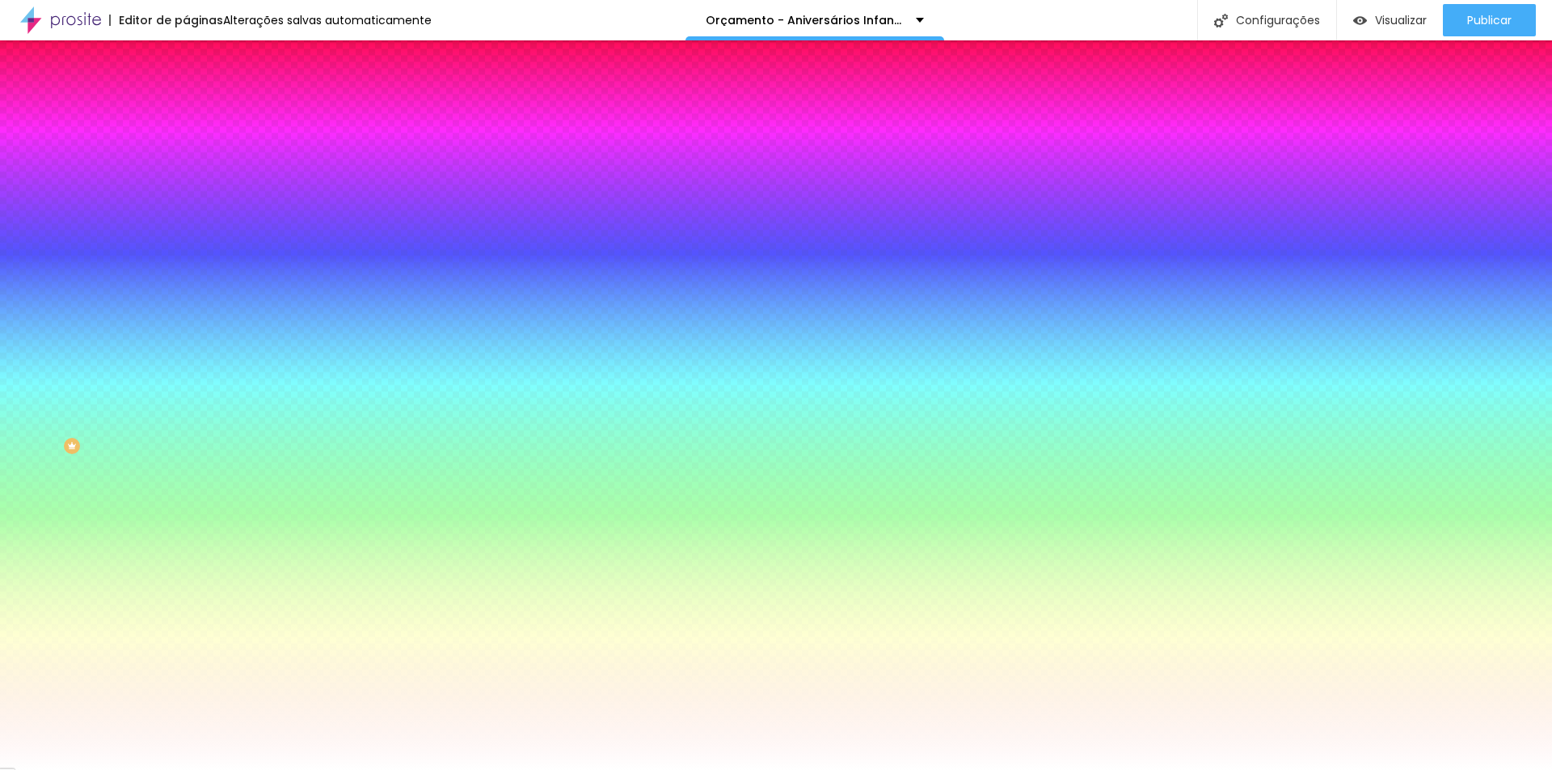
click at [200, 114] on span "Avançado" at bounding box center [226, 121] width 53 height 14
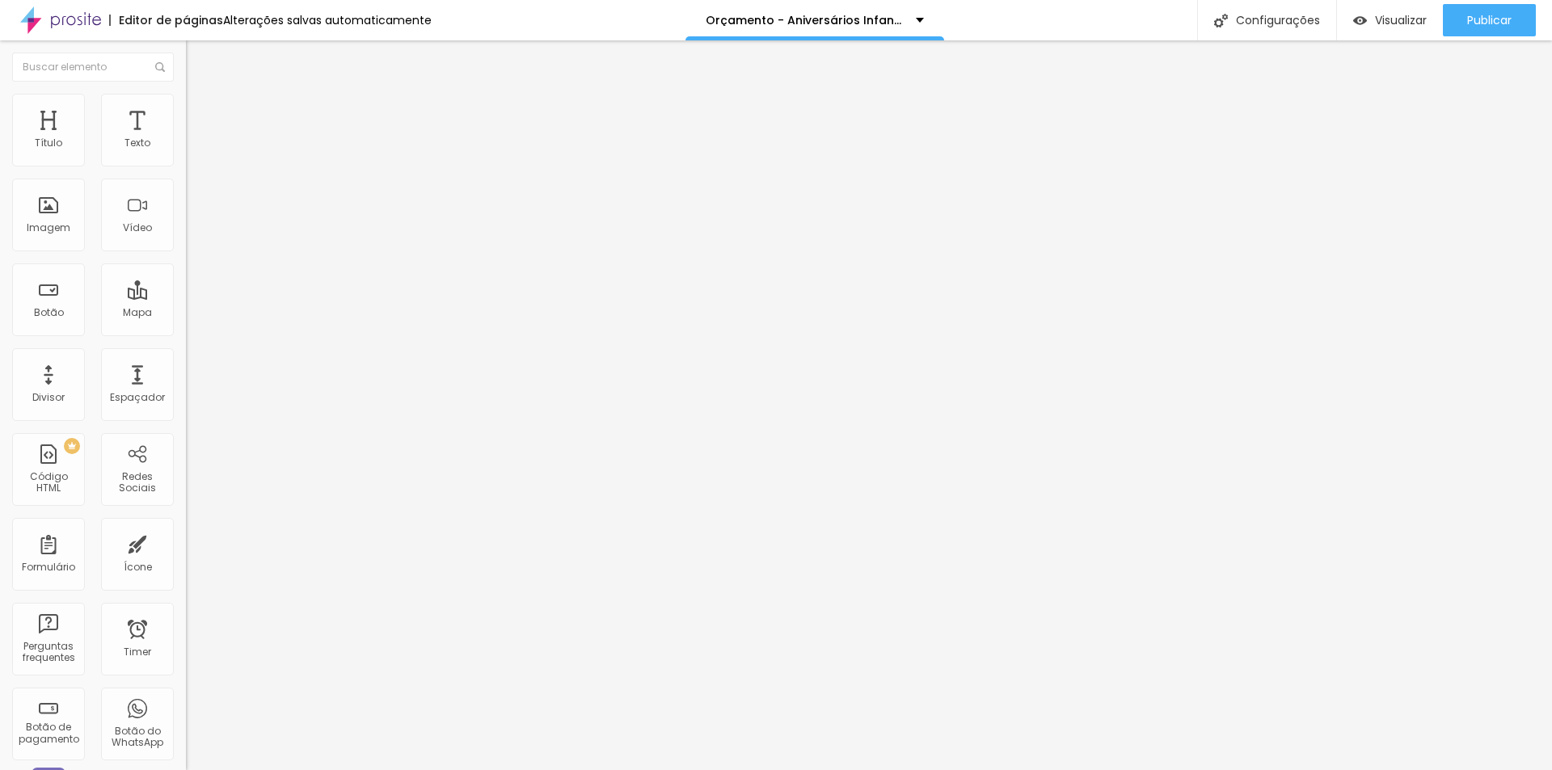
click at [200, 95] on span "Conteúdo" at bounding box center [225, 89] width 50 height 14
click at [186, 253] on span "Original" at bounding box center [205, 246] width 39 height 14
click at [186, 261] on div "Cinema 16:9" at bounding box center [279, 256] width 186 height 10
click at [186, 253] on span "16:9 Cinema" at bounding box center [216, 246] width 61 height 14
click at [186, 276] on div "Padrão 4:3" at bounding box center [279, 272] width 186 height 10
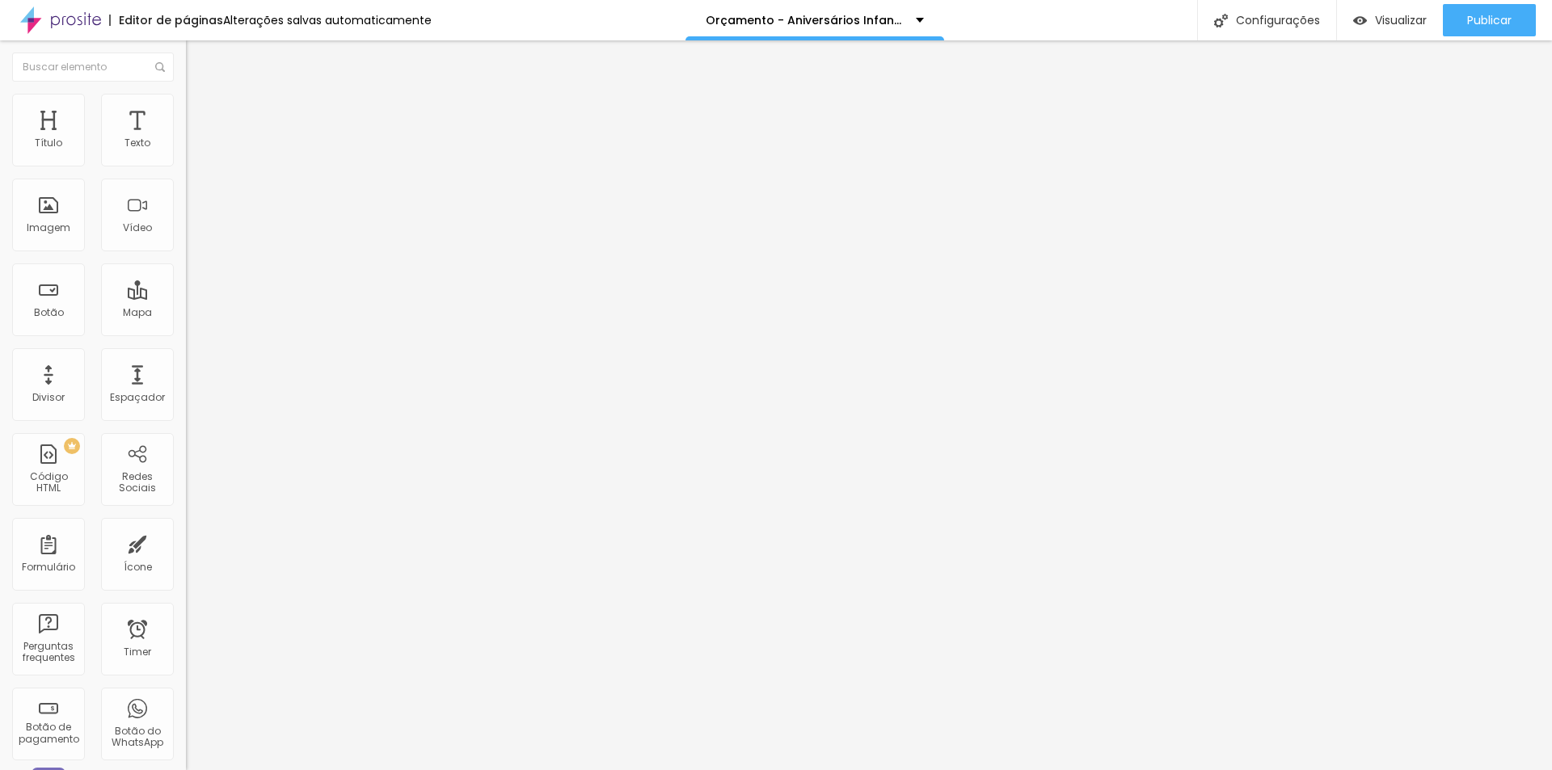
click at [186, 253] on span "16:9 Cinema" at bounding box center [216, 246] width 61 height 14
click at [186, 276] on div "Padrão 4:3" at bounding box center [279, 272] width 186 height 10
click at [186, 104] on img at bounding box center [193, 101] width 15 height 15
click at [186, 110] on li "Avançado" at bounding box center [279, 118] width 186 height 16
drag, startPoint x: 45, startPoint y: 163, endPoint x: 2, endPoint y: 158, distance: 43.2
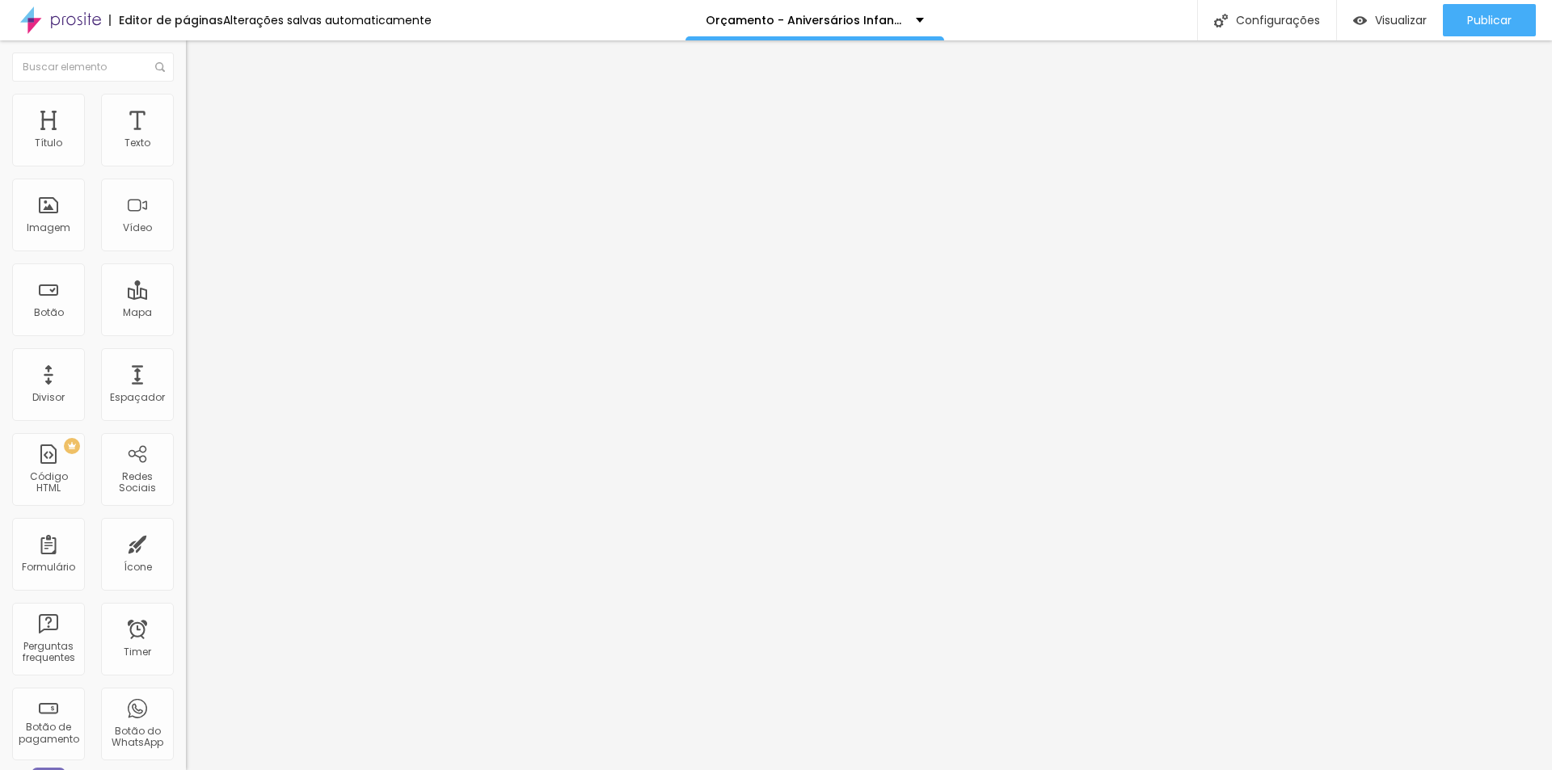
click at [186, 314] on input "range" at bounding box center [238, 320] width 104 height 13
drag, startPoint x: 49, startPoint y: 192, endPoint x: 0, endPoint y: 189, distance: 48.6
click at [186, 542] on input "range" at bounding box center [238, 548] width 104 height 13
click at [186, 100] on ul "Conteúdo Estilo Avançado" at bounding box center [279, 102] width 186 height 49
click at [186, 101] on img at bounding box center [193, 101] width 15 height 15
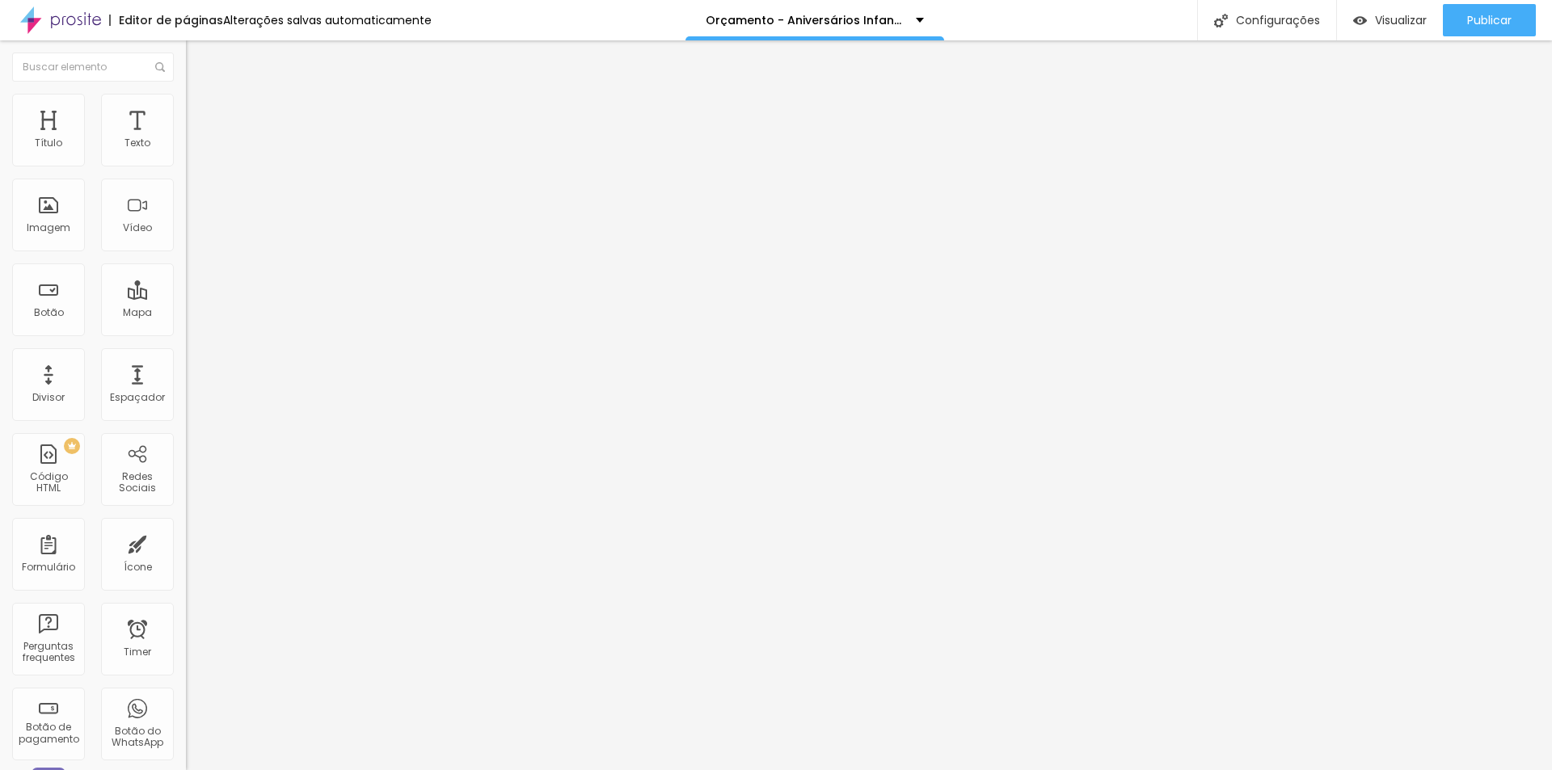
drag, startPoint x: 167, startPoint y: 177, endPoint x: 185, endPoint y: 179, distance: 17.9
click at [186, 166] on input "range" at bounding box center [238, 159] width 104 height 13
click at [186, 139] on span "Trocar imagem" at bounding box center [230, 132] width 88 height 14
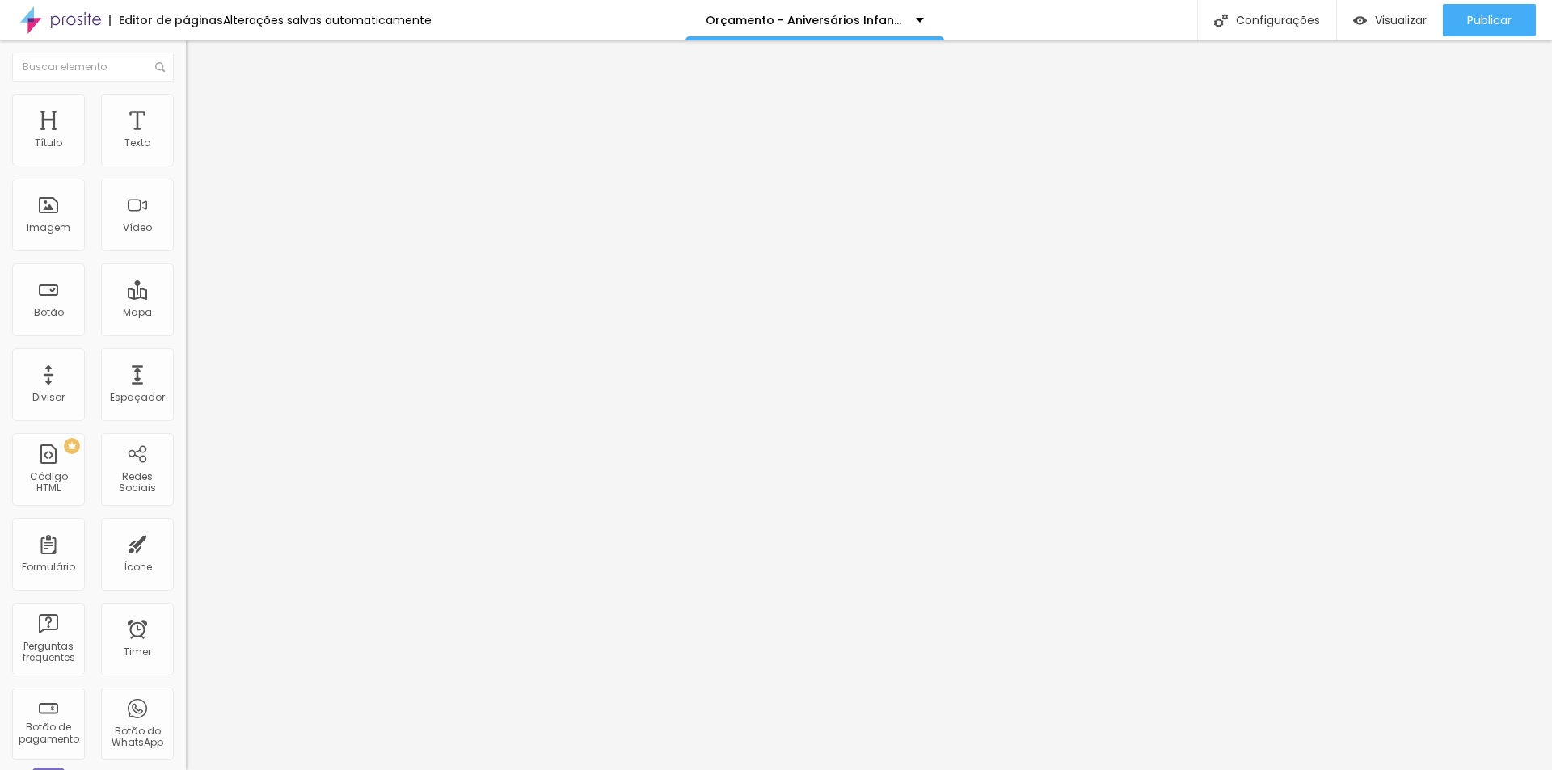
click at [186, 296] on div "Proporção 4:3 Padrão Cinema 16:9 Padrão 4:3 Quadrado 1:1 Original" at bounding box center [279, 264] width 186 height 64
click at [186, 253] on span "4:3 Padrão" at bounding box center [212, 246] width 53 height 14
click at [200, 108] on span "Estilo" at bounding box center [212, 105] width 25 height 14
drag, startPoint x: 157, startPoint y: 177, endPoint x: 205, endPoint y: 190, distance: 49.4
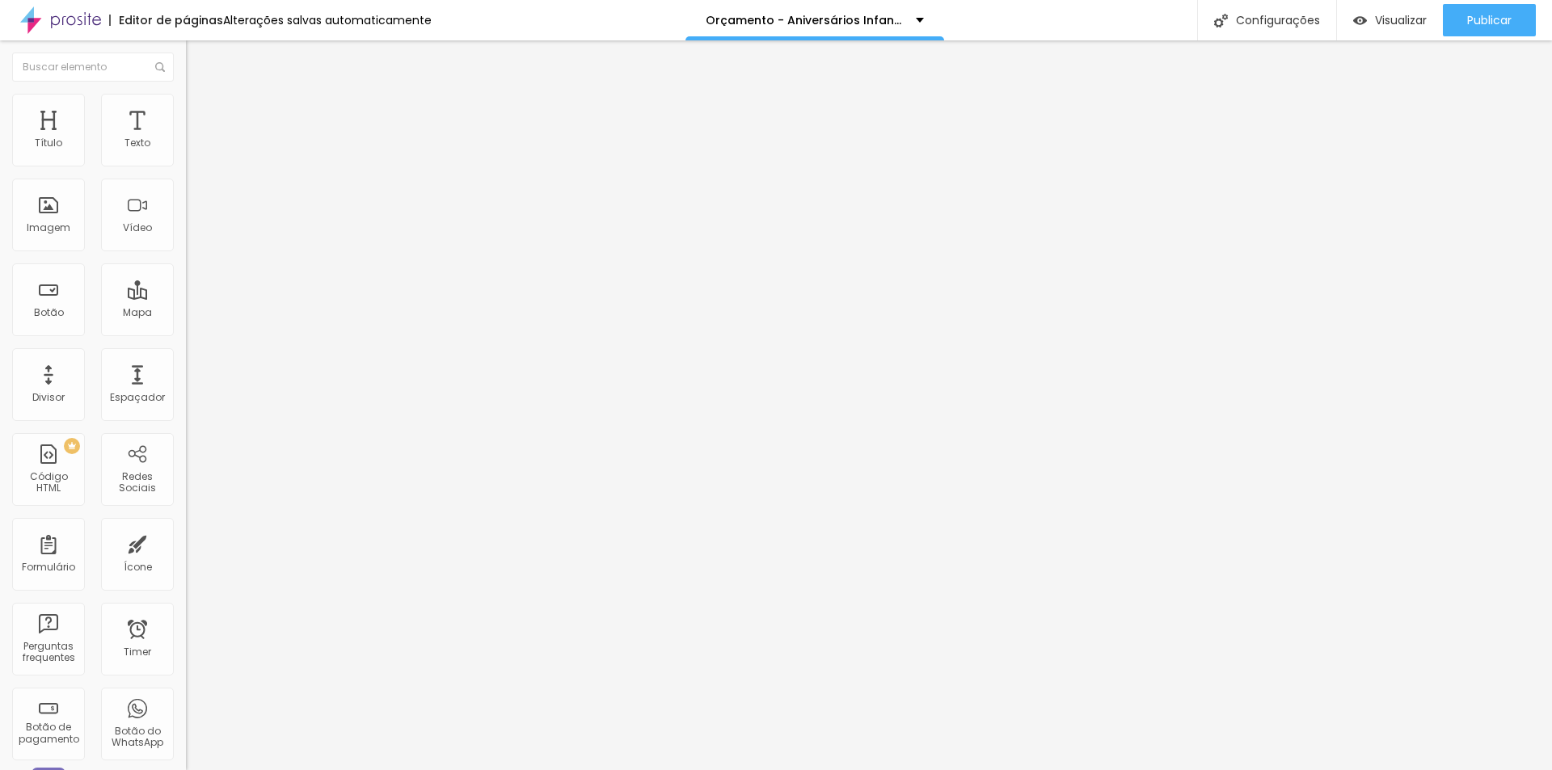
click at [205, 166] on input "range" at bounding box center [238, 159] width 104 height 13
click at [200, 114] on span "Avançado" at bounding box center [226, 121] width 53 height 14
click at [186, 109] on ul "Conteúdo Estilo Avançado" at bounding box center [279, 102] width 186 height 49
click at [200, 111] on span "Estilo" at bounding box center [212, 105] width 25 height 14
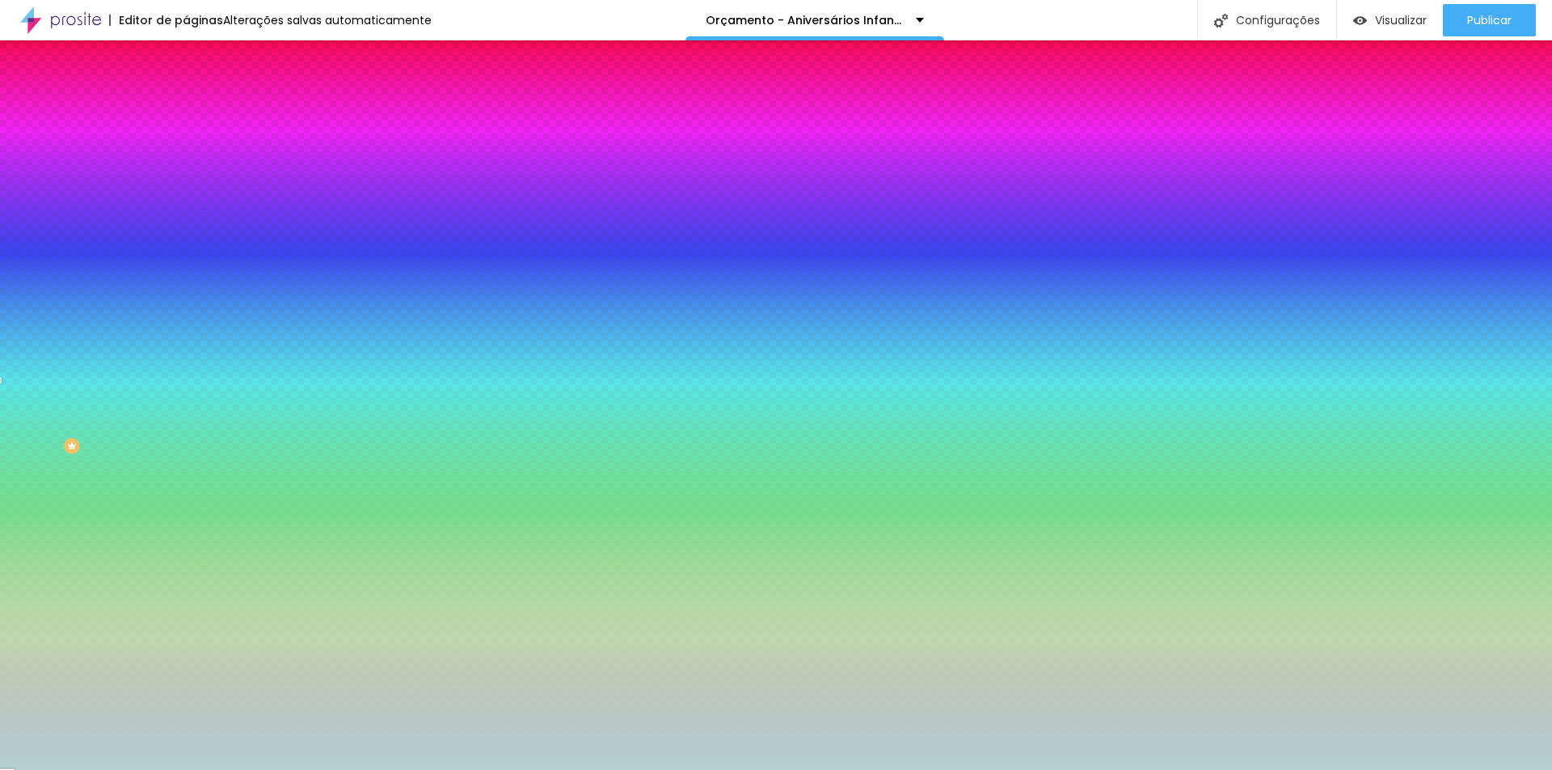
click at [186, 243] on button "button" at bounding box center [197, 251] width 23 height 17
drag, startPoint x: 179, startPoint y: 299, endPoint x: 243, endPoint y: 302, distance: 63.9
drag, startPoint x: 241, startPoint y: 305, endPoint x: 276, endPoint y: 306, distance: 34.8
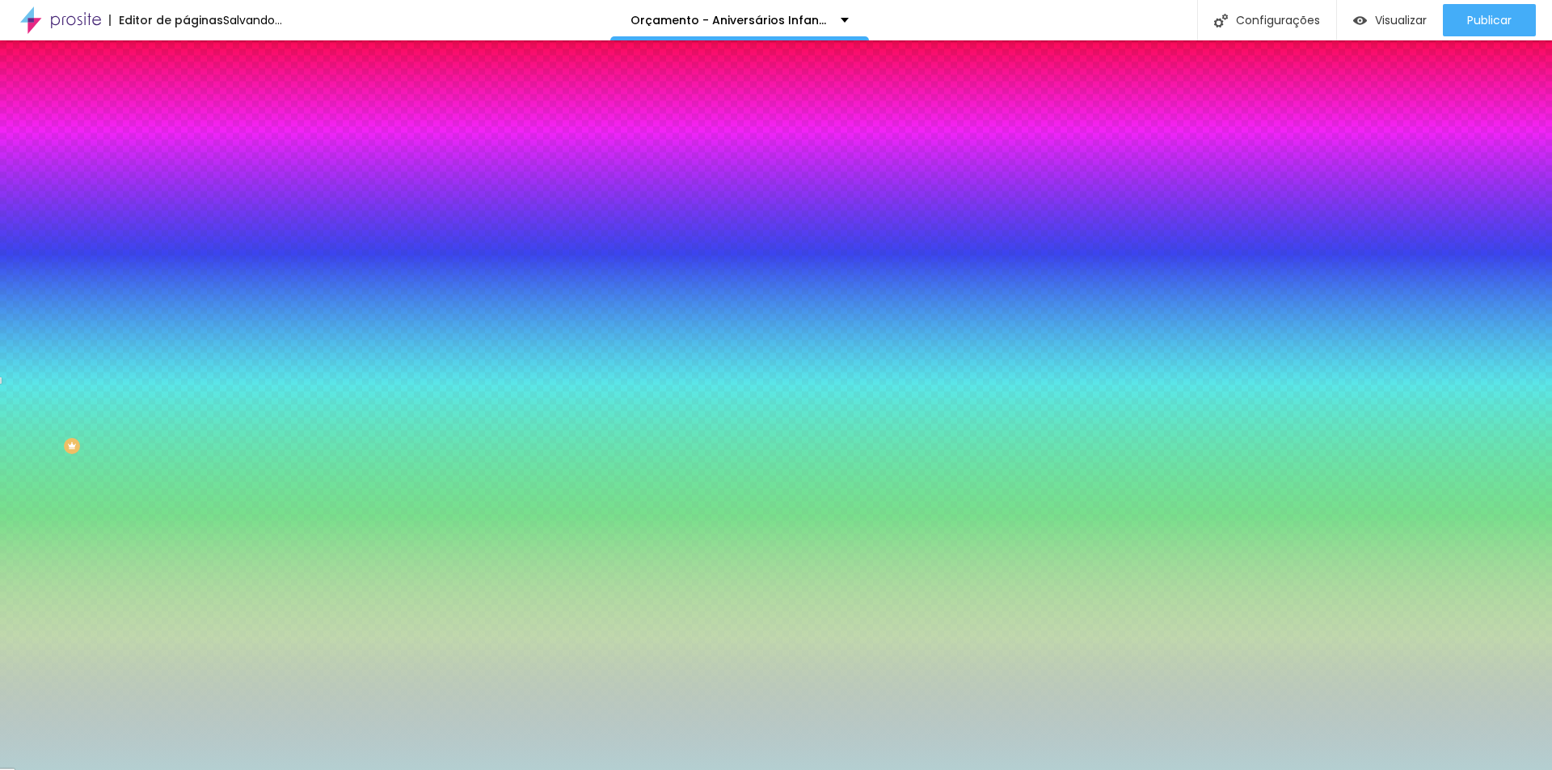
drag, startPoint x: 276, startPoint y: 306, endPoint x: 306, endPoint y: 306, distance: 30.7
drag, startPoint x: 270, startPoint y: 301, endPoint x: 373, endPoint y: 319, distance: 104.3
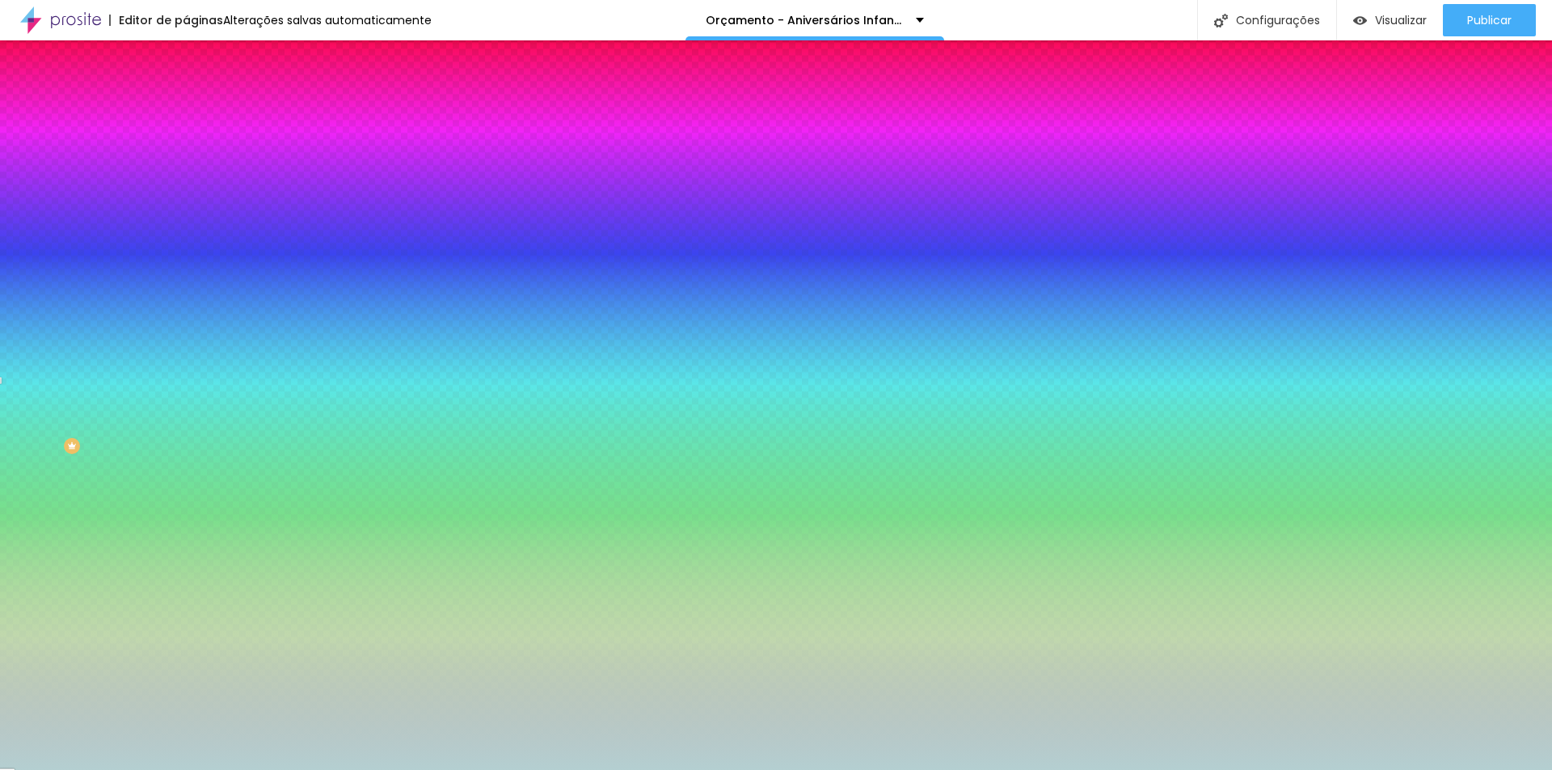
click at [63, 770] on div at bounding box center [776, 770] width 1552 height 0
click at [186, 423] on div "Cor de fundo Voltar ao padrão #FBFFFC Tipografia Voltar ao padrão Borda Voltar …" at bounding box center [279, 390] width 186 height 529
click at [186, 638] on button "button" at bounding box center [197, 646] width 23 height 17
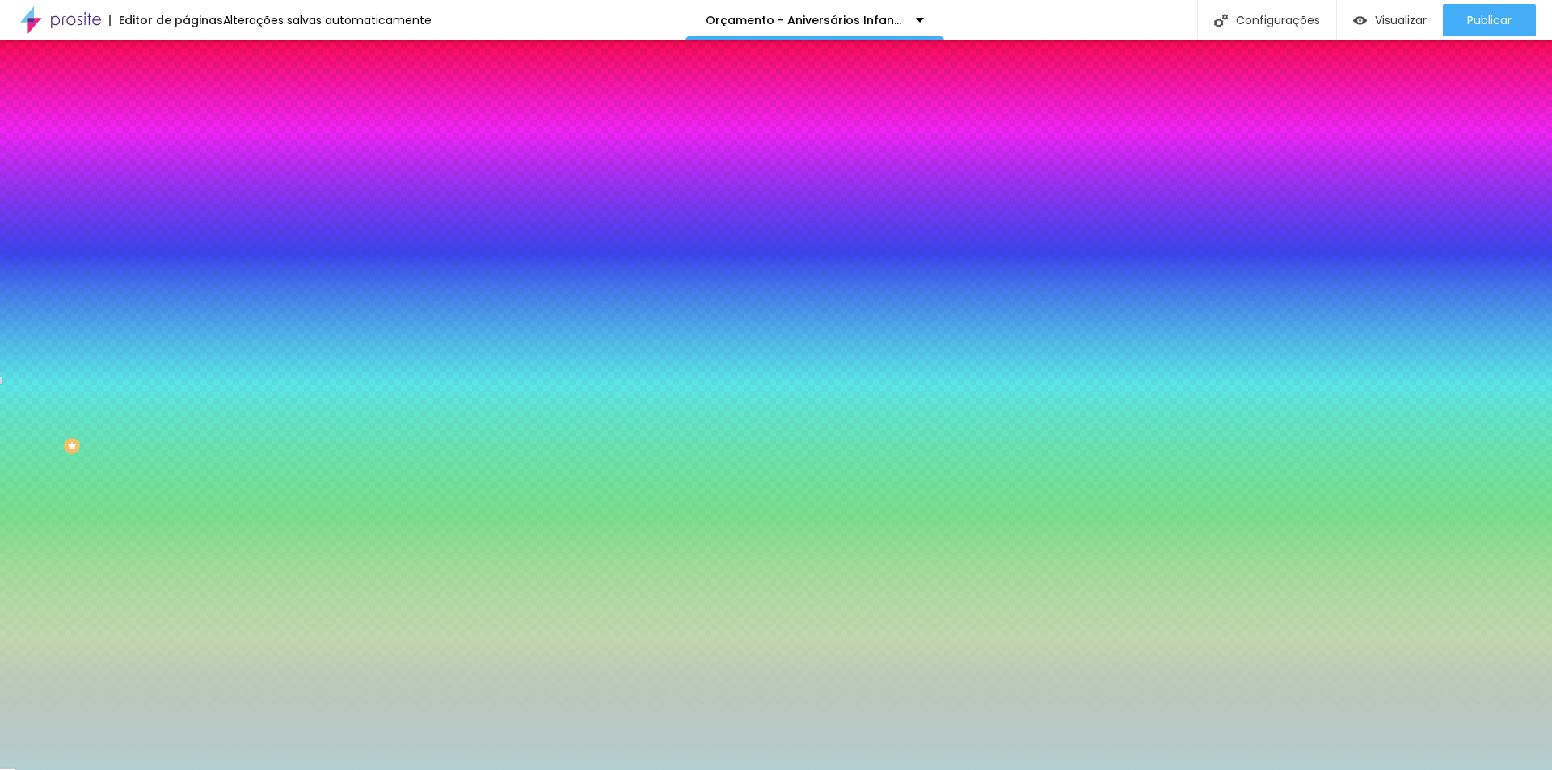
drag, startPoint x: 174, startPoint y: 480, endPoint x: 296, endPoint y: 482, distance: 122.1
drag, startPoint x: 296, startPoint y: 482, endPoint x: 371, endPoint y: 482, distance: 75.2
drag, startPoint x: 360, startPoint y: 481, endPoint x: 171, endPoint y: 475, distance: 188.5
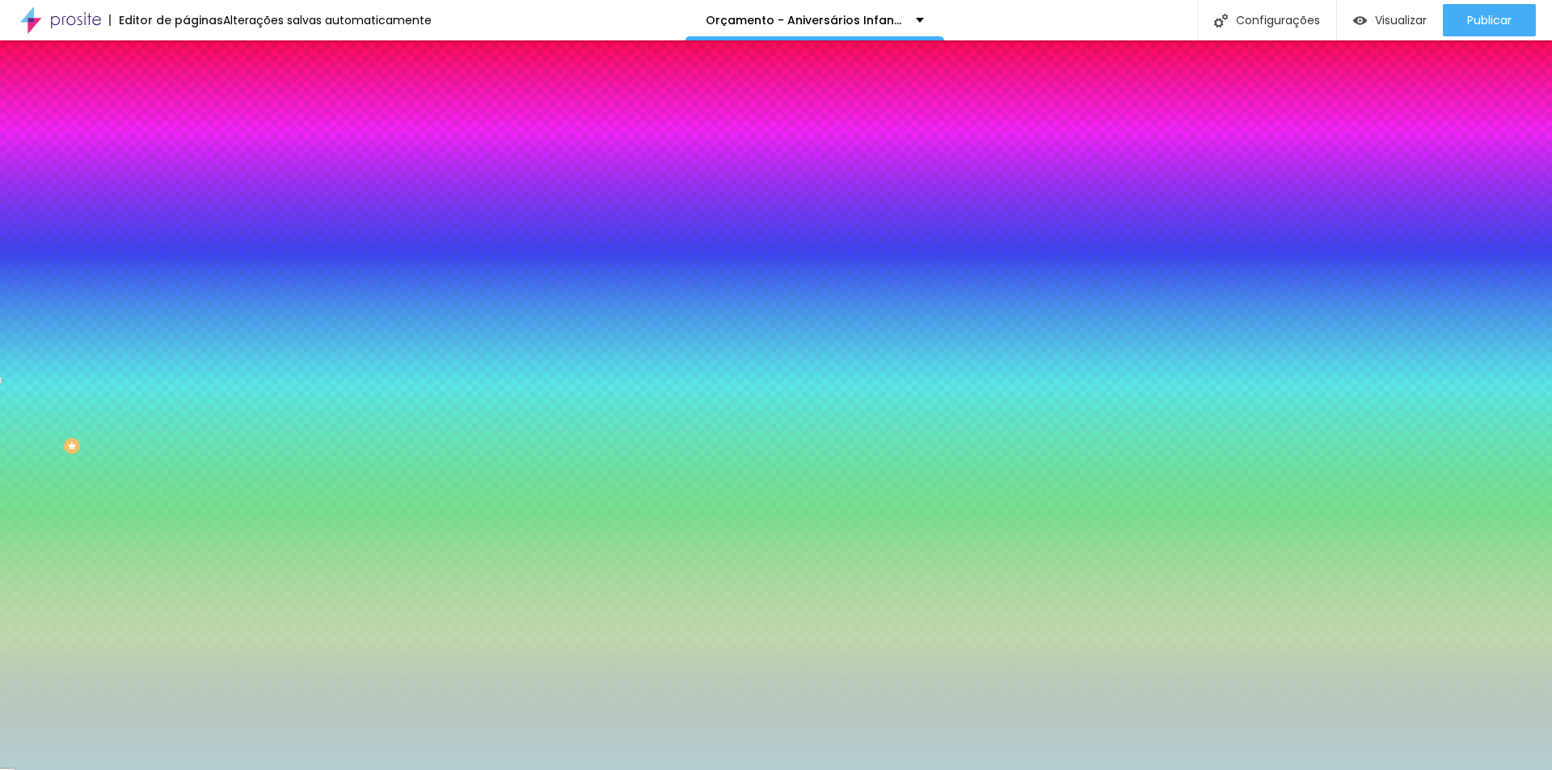
click at [106, 770] on div at bounding box center [776, 770] width 1552 height 0
click at [186, 110] on li "Avançado" at bounding box center [279, 118] width 186 height 16
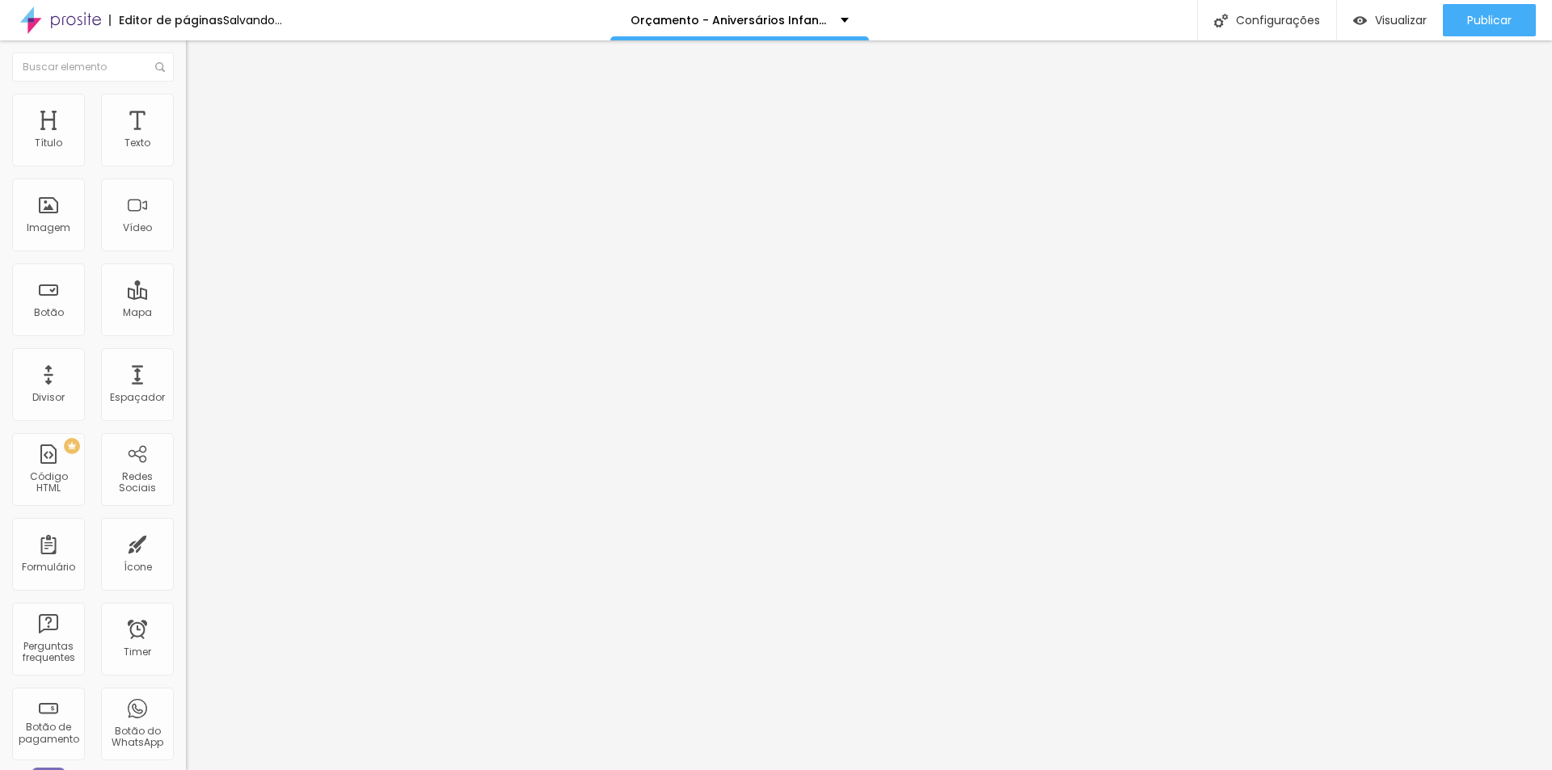
drag, startPoint x: 72, startPoint y: 160, endPoint x: 68, endPoint y: 179, distance: 19.8
click at [186, 314] on input "range" at bounding box center [238, 320] width 104 height 13
click at [186, 249] on span "Grande" at bounding box center [205, 248] width 38 height 14
click at [186, 274] on span "Normal" at bounding box center [204, 267] width 36 height 14
click at [186, 252] on span "Grande" at bounding box center [205, 248] width 38 height 14
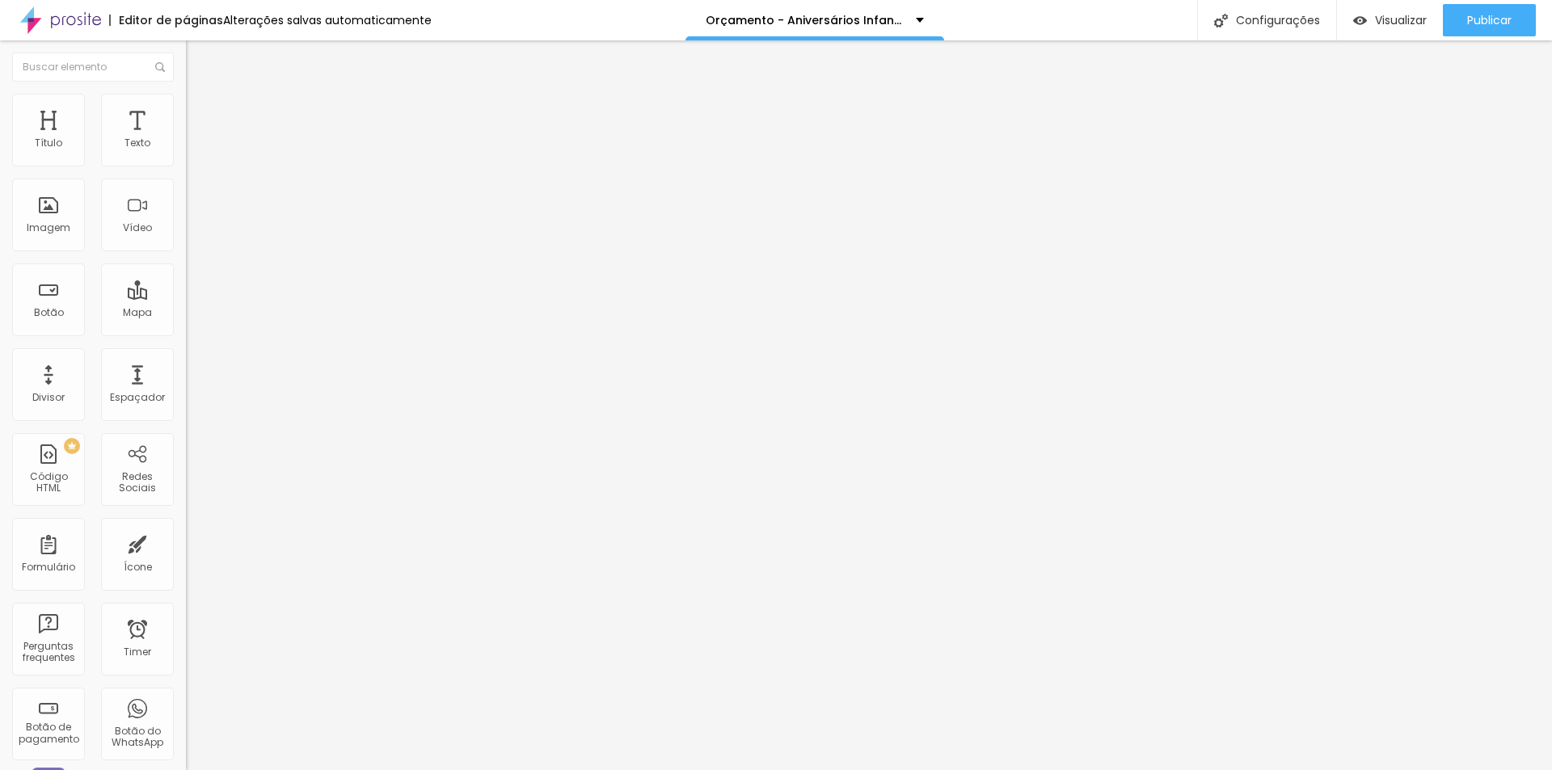
click at [186, 272] on div "Normal" at bounding box center [279, 268] width 186 height 10
click at [186, 312] on input "24" at bounding box center [216, 320] width 61 height 17
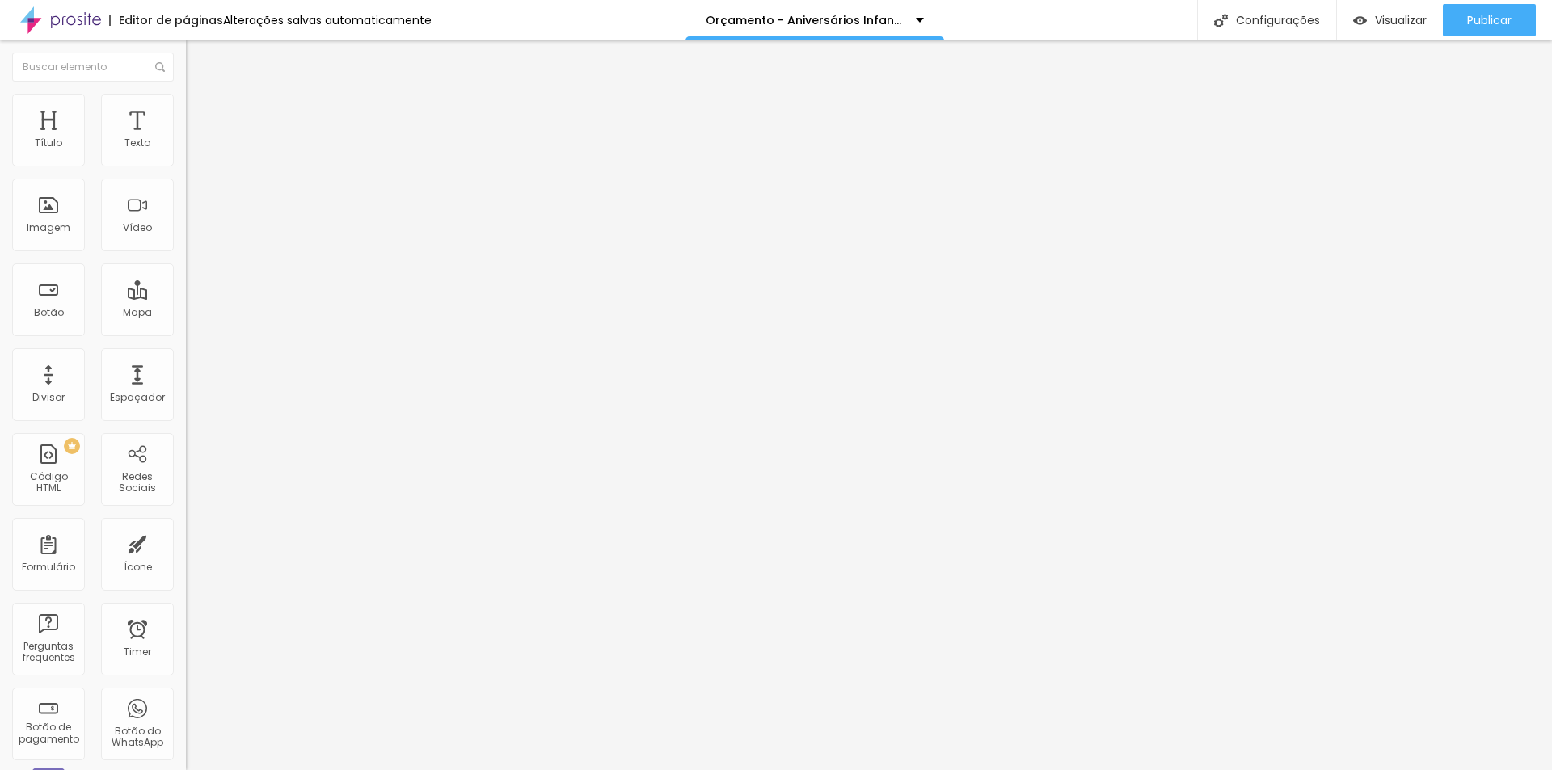
click at [186, 312] on input "24" at bounding box center [216, 320] width 61 height 17
click at [186, 598] on div "Editar Texto Estilo Avançado 20 Tamanho do texto 0 Espaço entre letras 1.3 Altu…" at bounding box center [279, 405] width 186 height 730
click at [186, 103] on img at bounding box center [193, 101] width 15 height 15
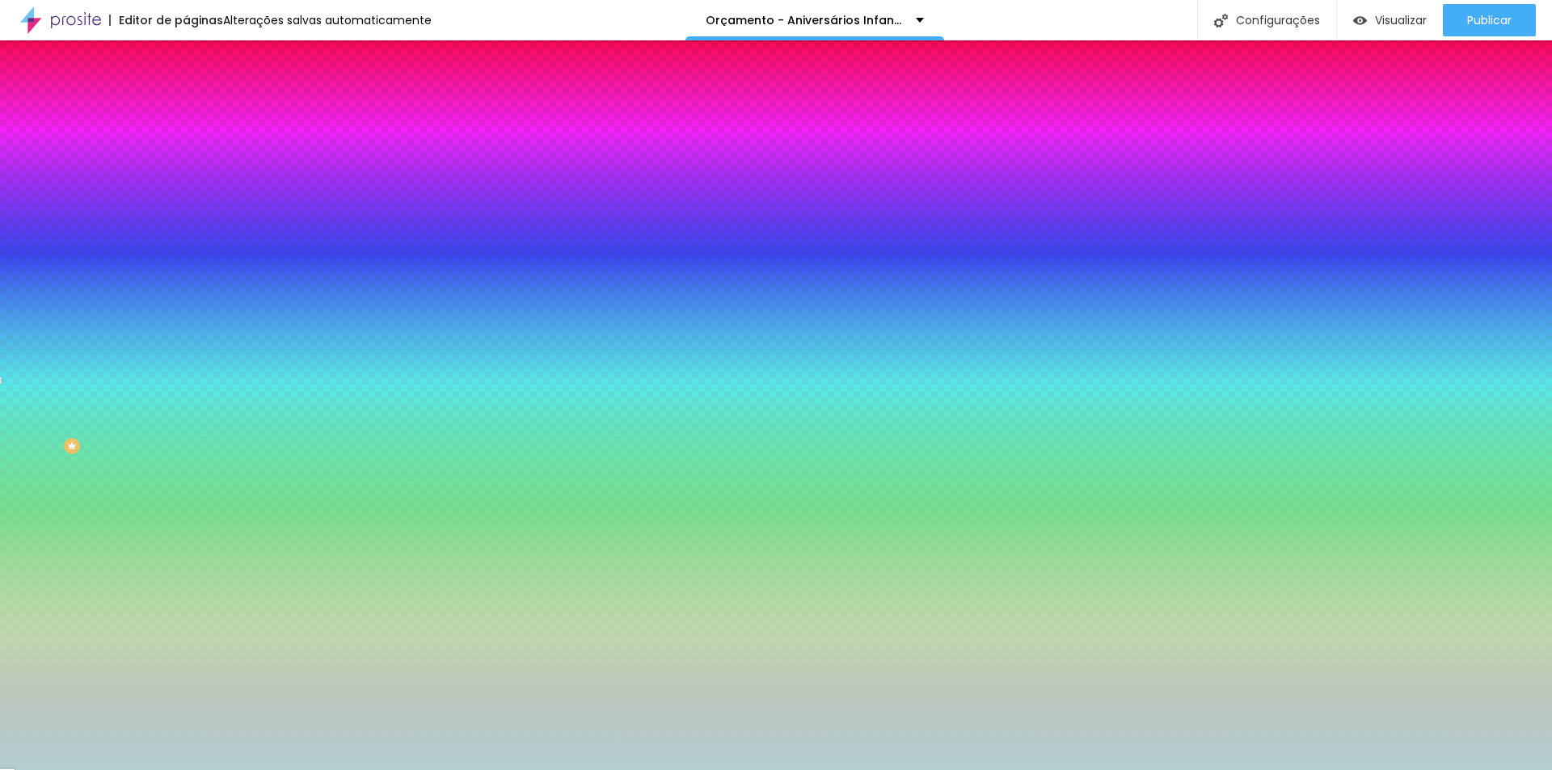
click at [186, 110] on li "Avançado" at bounding box center [279, 118] width 186 height 16
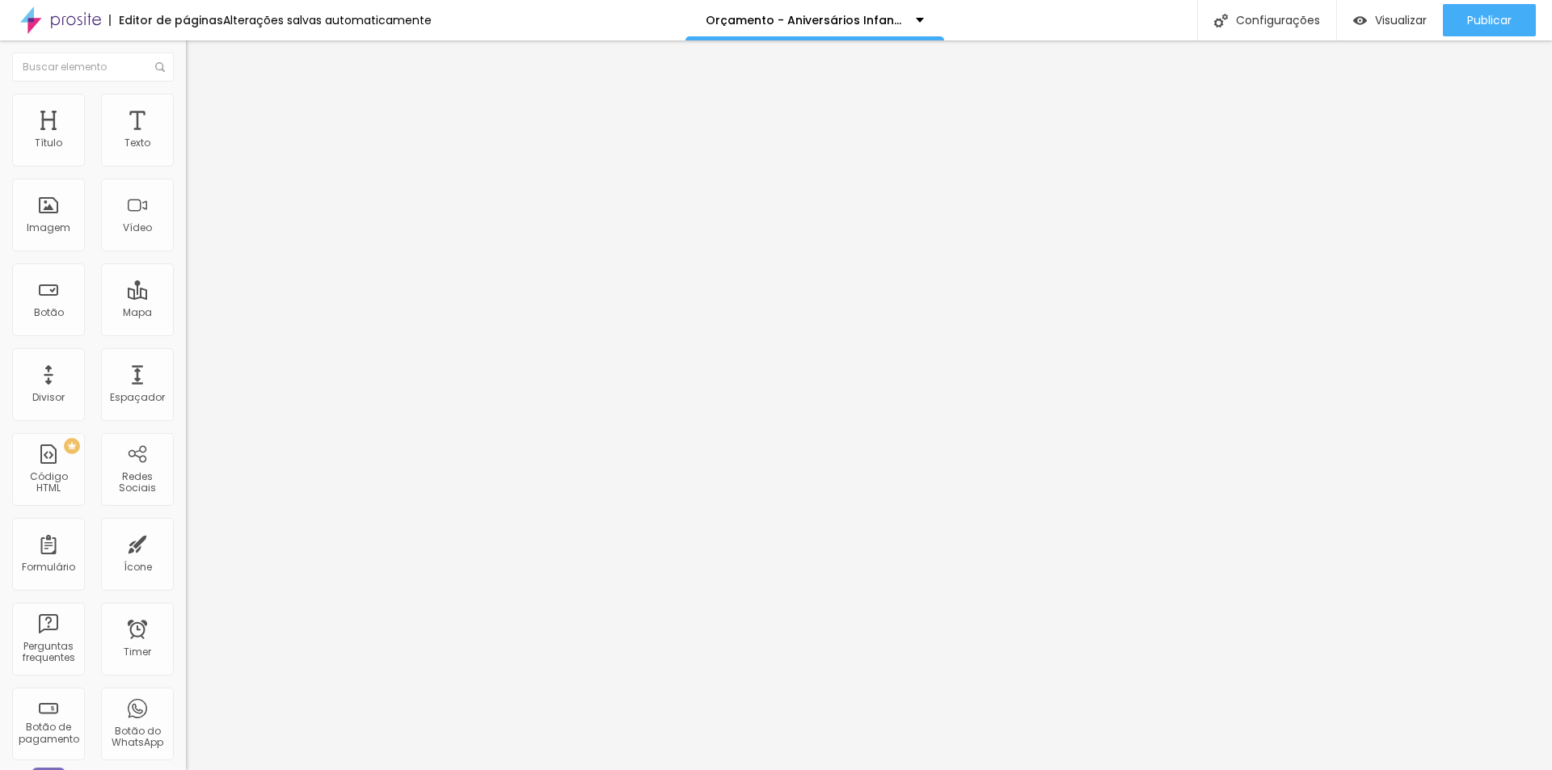
drag, startPoint x: 39, startPoint y: 158, endPoint x: 52, endPoint y: 161, distance: 13.2
click at [186, 314] on input "range" at bounding box center [238, 320] width 104 height 13
click at [186, 110] on li "Avançado" at bounding box center [279, 118] width 186 height 16
click at [186, 314] on input "range" at bounding box center [238, 320] width 104 height 13
click at [200, 110] on span "Estilo" at bounding box center [212, 105] width 25 height 14
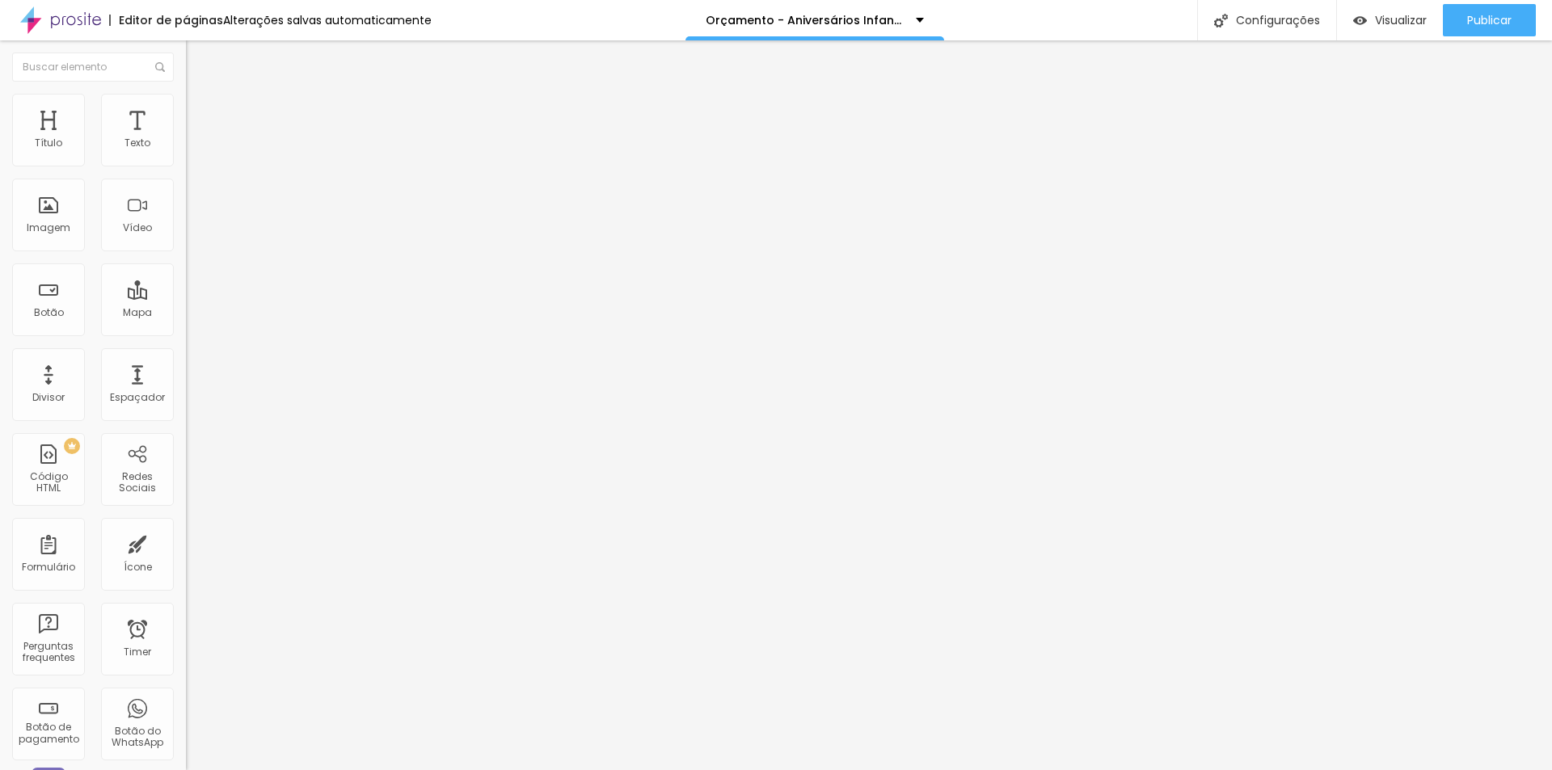
click at [186, 110] on img at bounding box center [193, 117] width 15 height 15
drag, startPoint x: 48, startPoint y: 156, endPoint x: 22, endPoint y: 192, distance: 44.0
click at [186, 314] on input "range" at bounding box center [238, 320] width 104 height 13
drag, startPoint x: 44, startPoint y: 190, endPoint x: -6, endPoint y: 195, distance: 50.4
click at [186, 542] on input "range" at bounding box center [238, 548] width 104 height 13
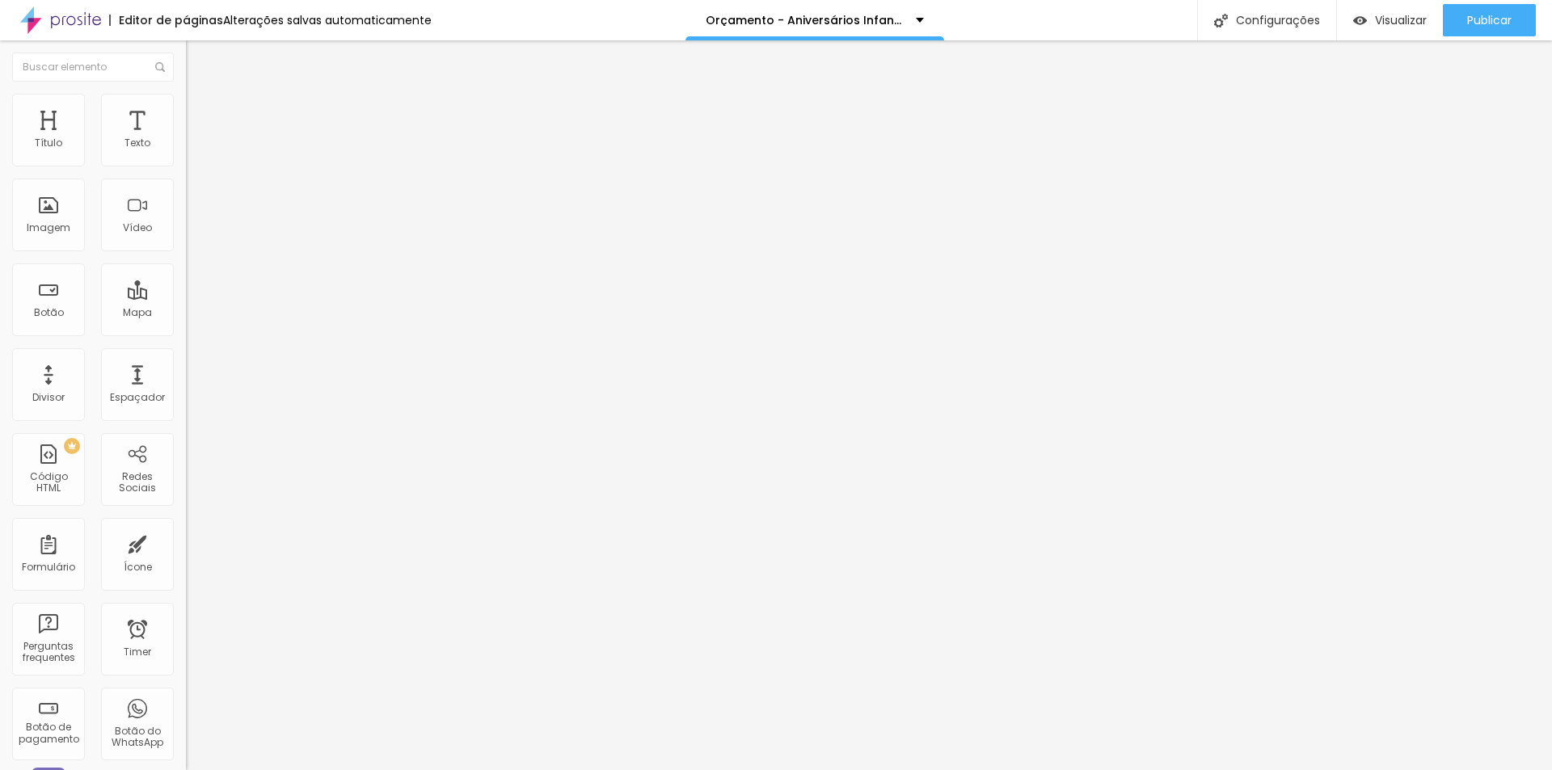
click at [186, 253] on span "Original" at bounding box center [205, 246] width 39 height 14
click at [186, 253] on span "16:9 Cinema" at bounding box center [216, 246] width 61 height 14
click at [186, 95] on ul "Conteúdo Estilo Avançado" at bounding box center [279, 102] width 186 height 49
click at [186, 96] on li "Estilo" at bounding box center [279, 102] width 186 height 16
click at [186, 110] on li "Avançado" at bounding box center [279, 118] width 186 height 16
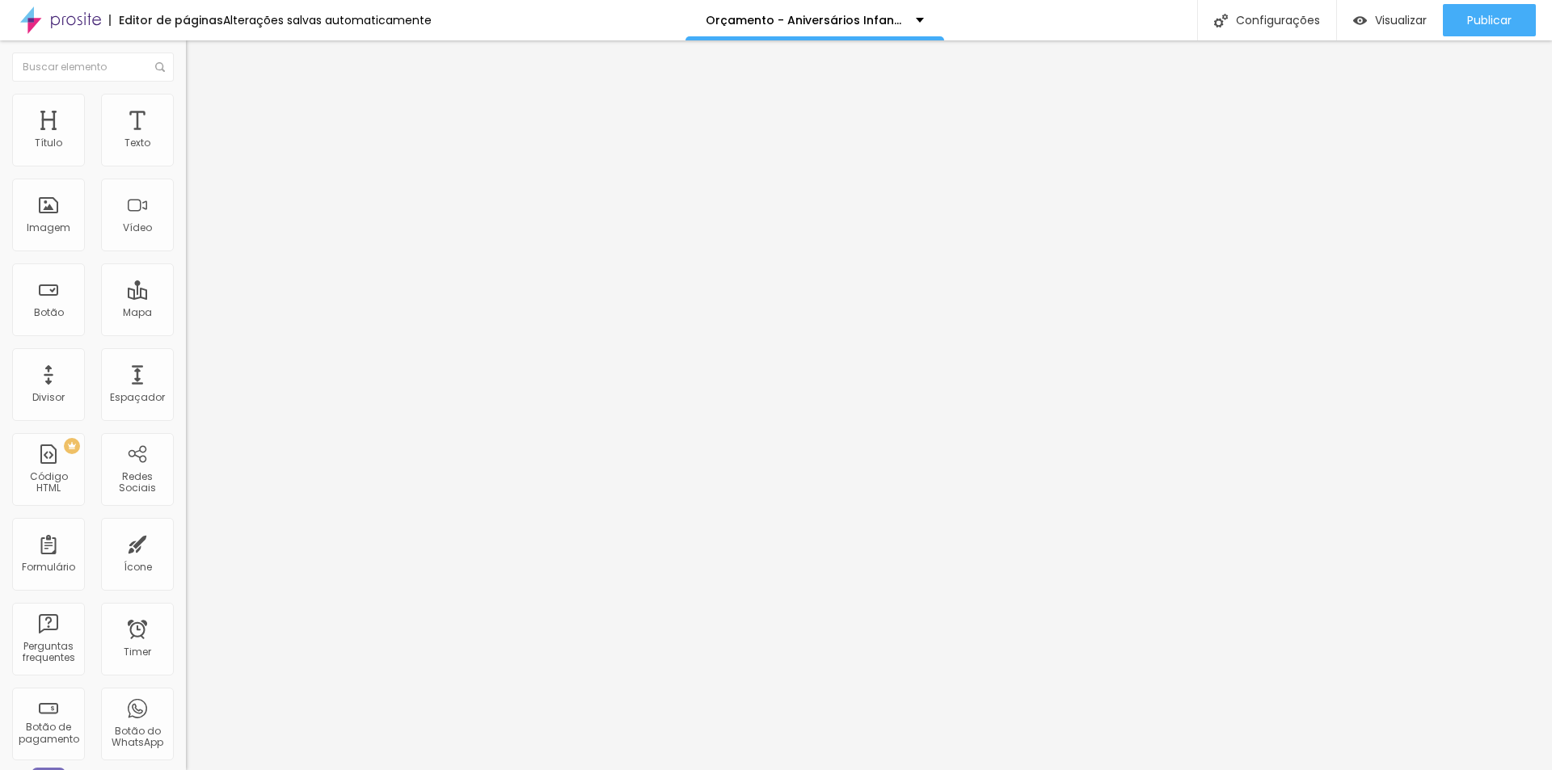
click at [200, 109] on span "Estilo" at bounding box center [212, 105] width 25 height 14
click at [186, 253] on span "4:3 Padrão" at bounding box center [212, 246] width 53 height 14
click at [186, 297] on span "Original" at bounding box center [205, 291] width 39 height 14
click at [186, 281] on div "Quadrado 1:1" at bounding box center [279, 276] width 186 height 10
click at [186, 95] on img at bounding box center [193, 101] width 15 height 15
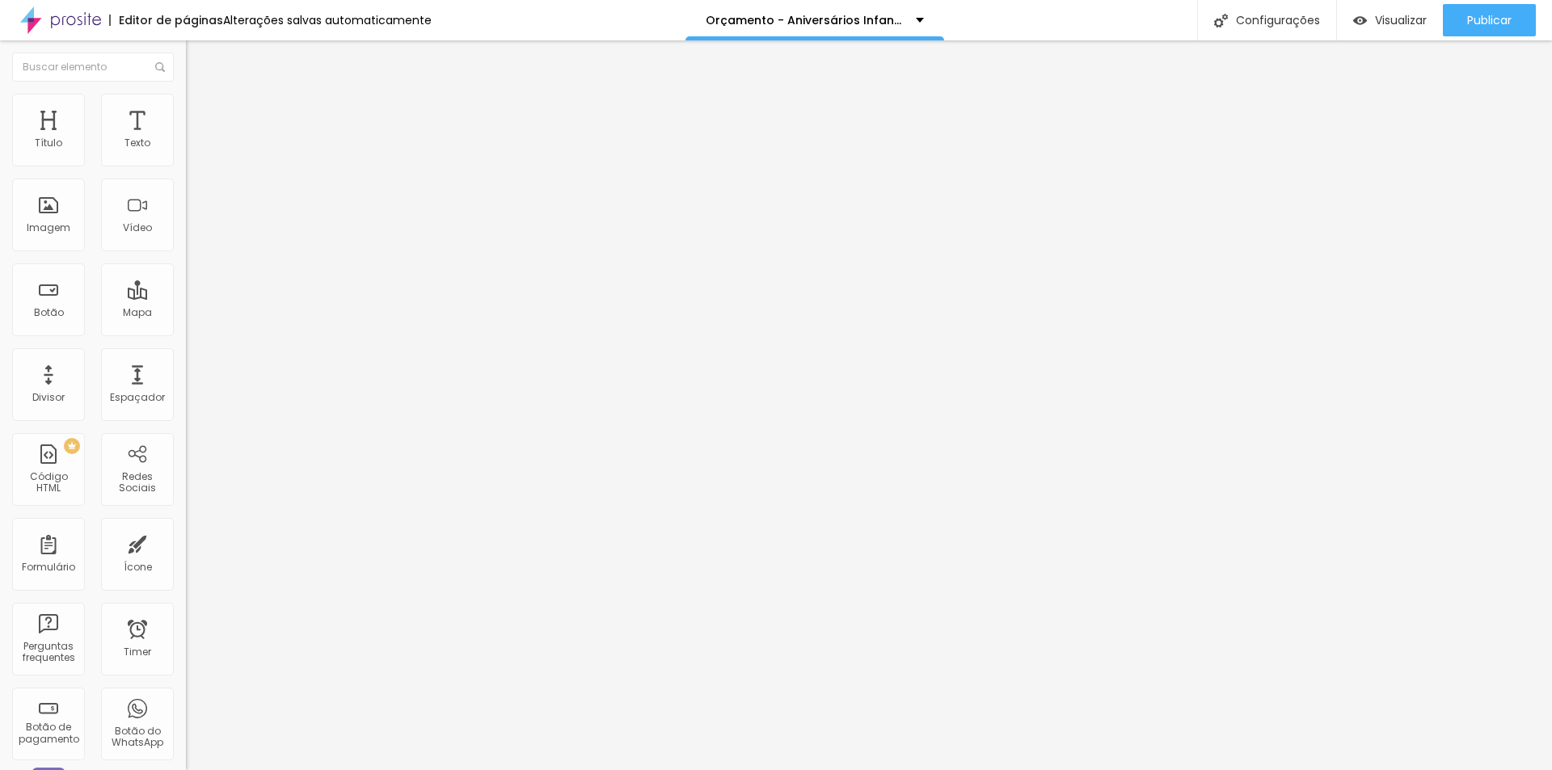
click at [186, 110] on li "Avançado" at bounding box center [279, 118] width 186 height 16
drag, startPoint x: 31, startPoint y: 161, endPoint x: 42, endPoint y: 162, distance: 11.3
click at [186, 162] on div "0 Espaço de cima" at bounding box center [279, 240] width 186 height 229
drag, startPoint x: 40, startPoint y: 161, endPoint x: -6, endPoint y: 167, distance: 46.4
click at [186, 314] on input "range" at bounding box center [238, 320] width 104 height 13
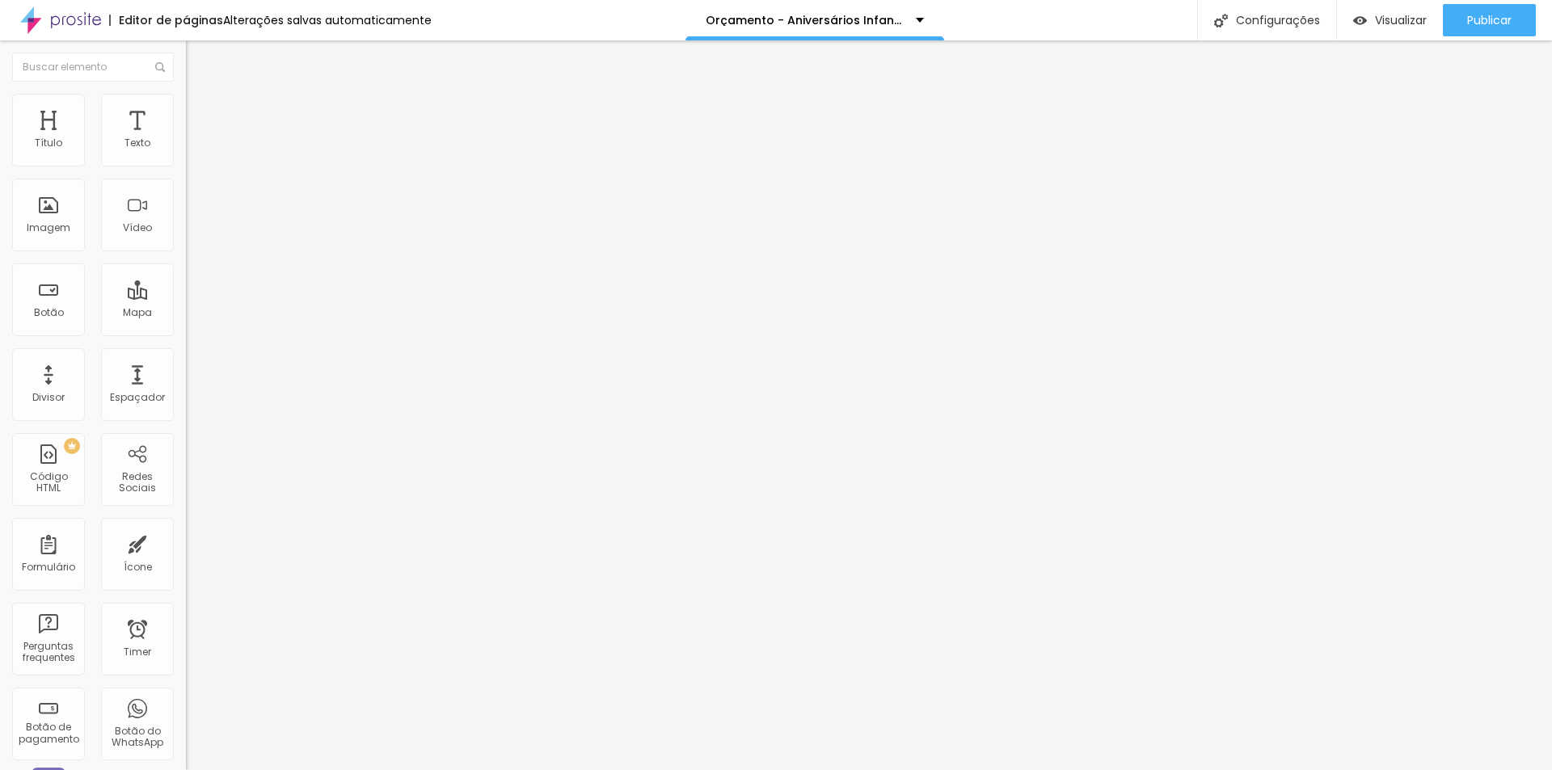
click at [200, 112] on span "Estilo" at bounding box center [212, 105] width 25 height 14
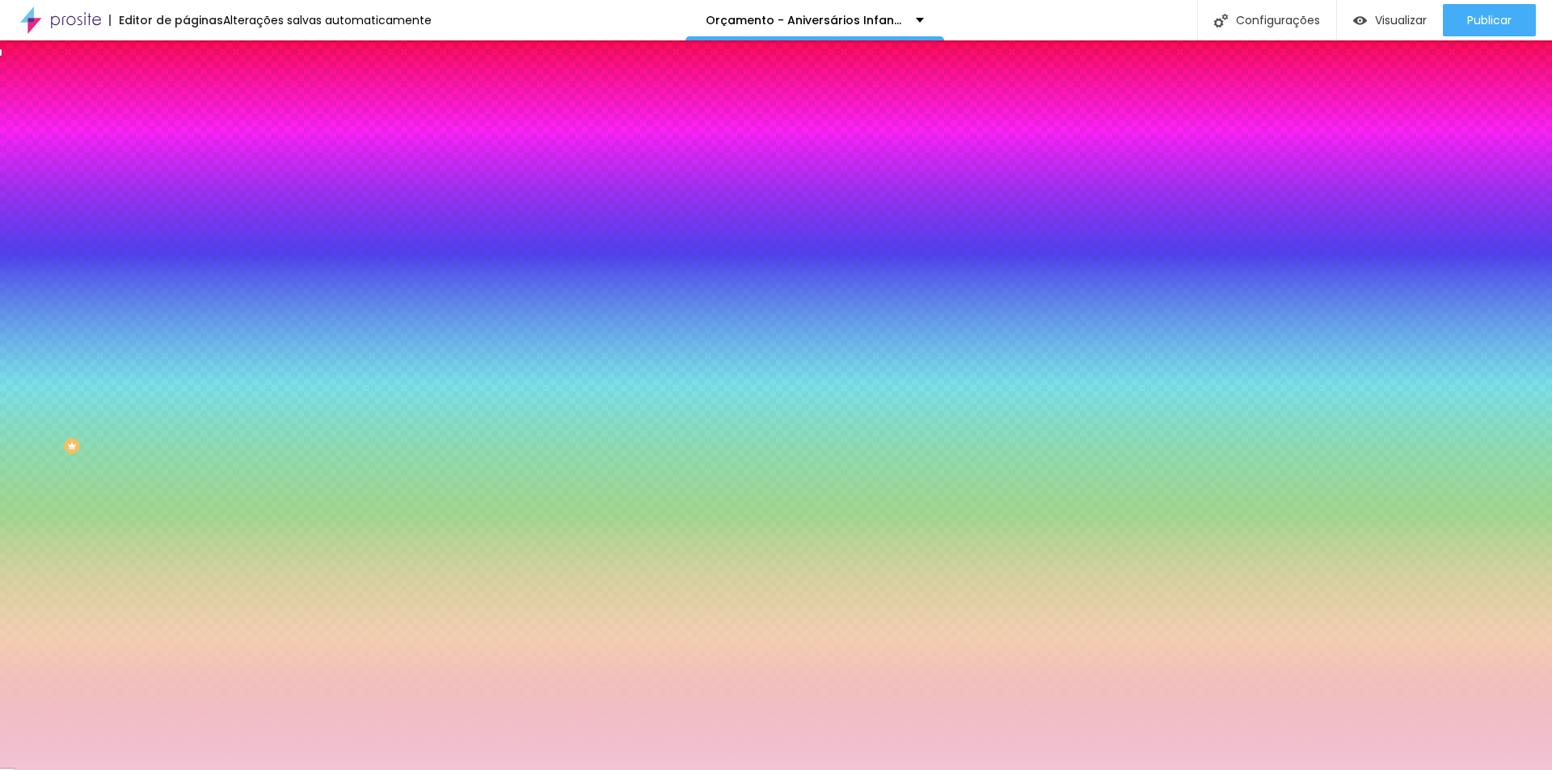
click at [186, 154] on div at bounding box center [279, 154] width 186 height 0
click at [186, 162] on input "#F1C4D5" at bounding box center [283, 162] width 194 height 16
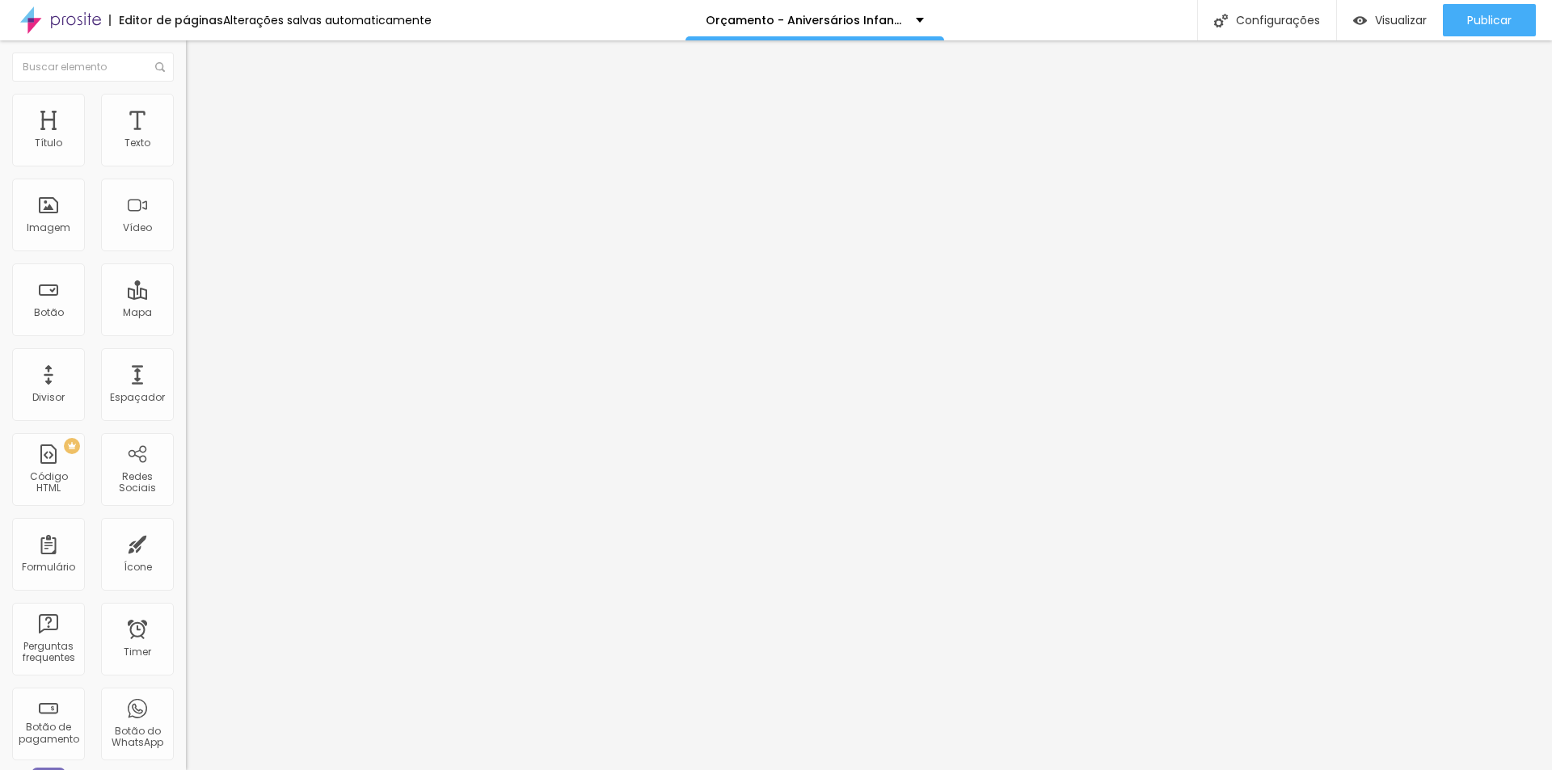
click at [200, 112] on span "Estilo" at bounding box center [212, 105] width 25 height 14
drag, startPoint x: 165, startPoint y: 171, endPoint x: 43, endPoint y: 181, distance: 122.5
click at [186, 166] on input "range" at bounding box center [238, 159] width 104 height 13
click at [186, 48] on button "Editar Coluna" at bounding box center [279, 58] width 186 height 37
click at [200, 112] on span "Estilo" at bounding box center [212, 105] width 25 height 14
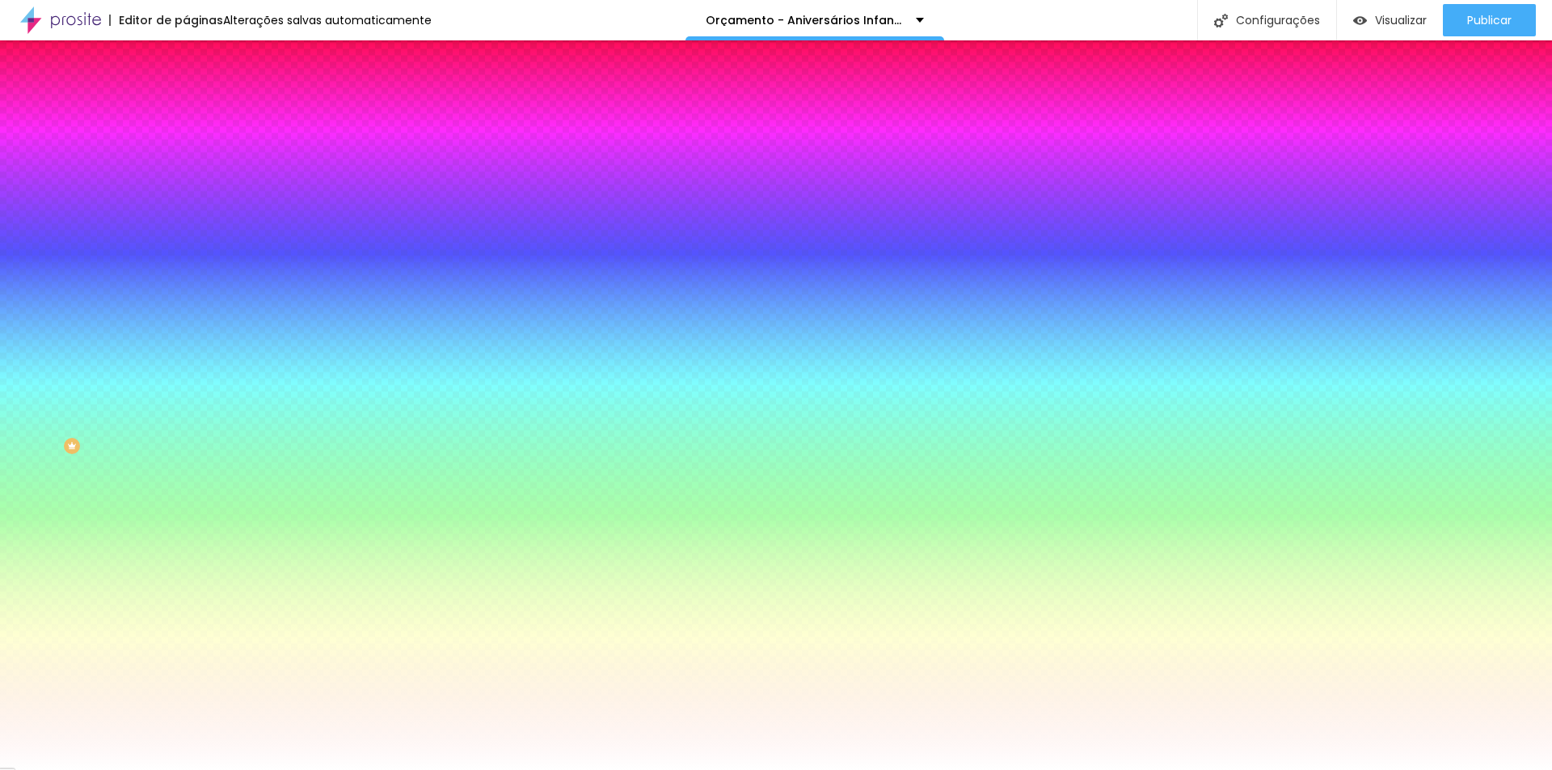
click at [186, 110] on img at bounding box center [193, 117] width 15 height 15
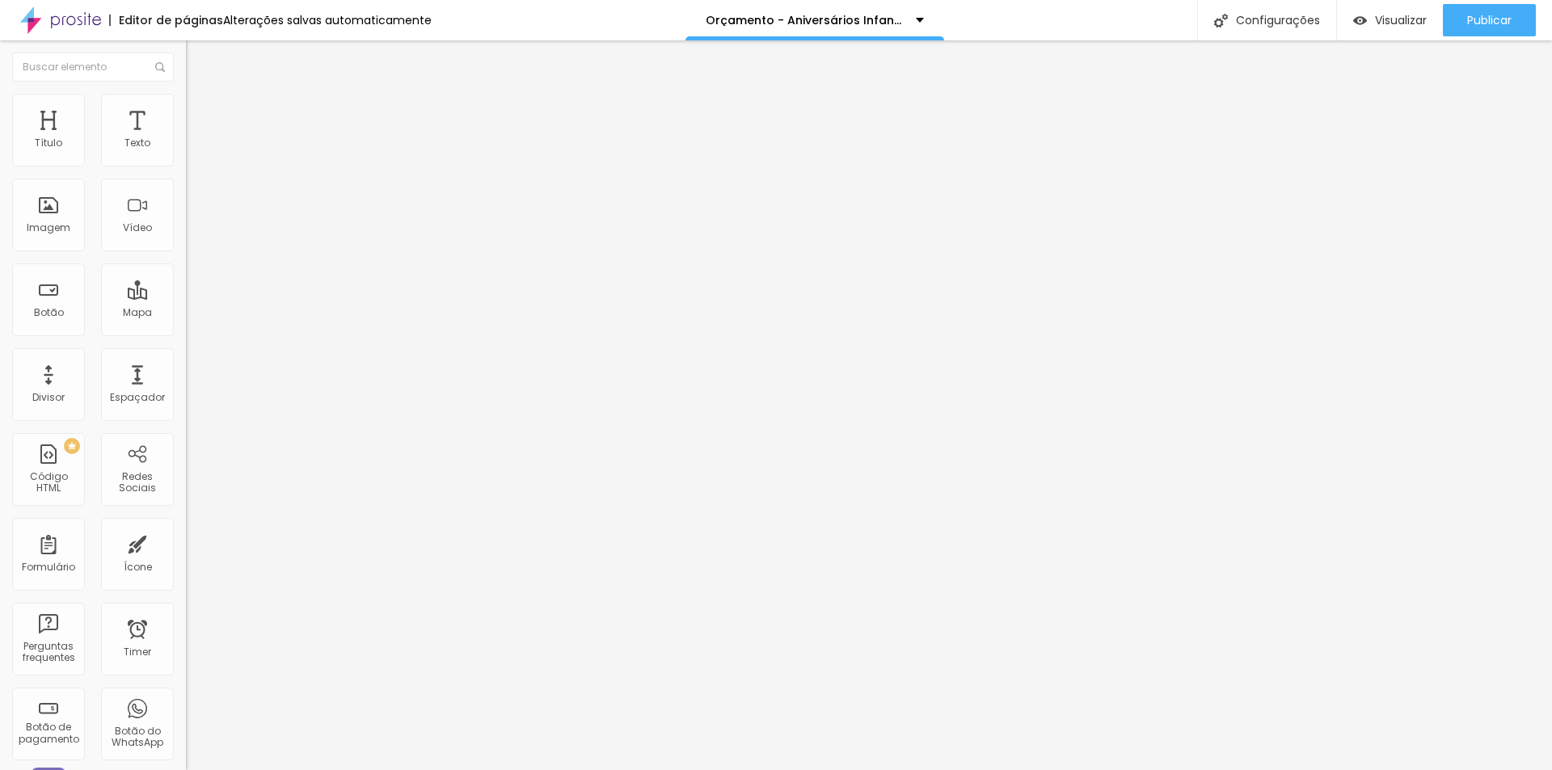
drag, startPoint x: 69, startPoint y: 156, endPoint x: 7, endPoint y: 165, distance: 62.1
click at [186, 314] on input "range" at bounding box center [238, 320] width 104 height 13
click at [186, 110] on li "Avançado" at bounding box center [279, 118] width 186 height 16
drag, startPoint x: 20, startPoint y: 154, endPoint x: -10, endPoint y: 154, distance: 29.9
click at [186, 314] on input "range" at bounding box center [238, 320] width 104 height 13
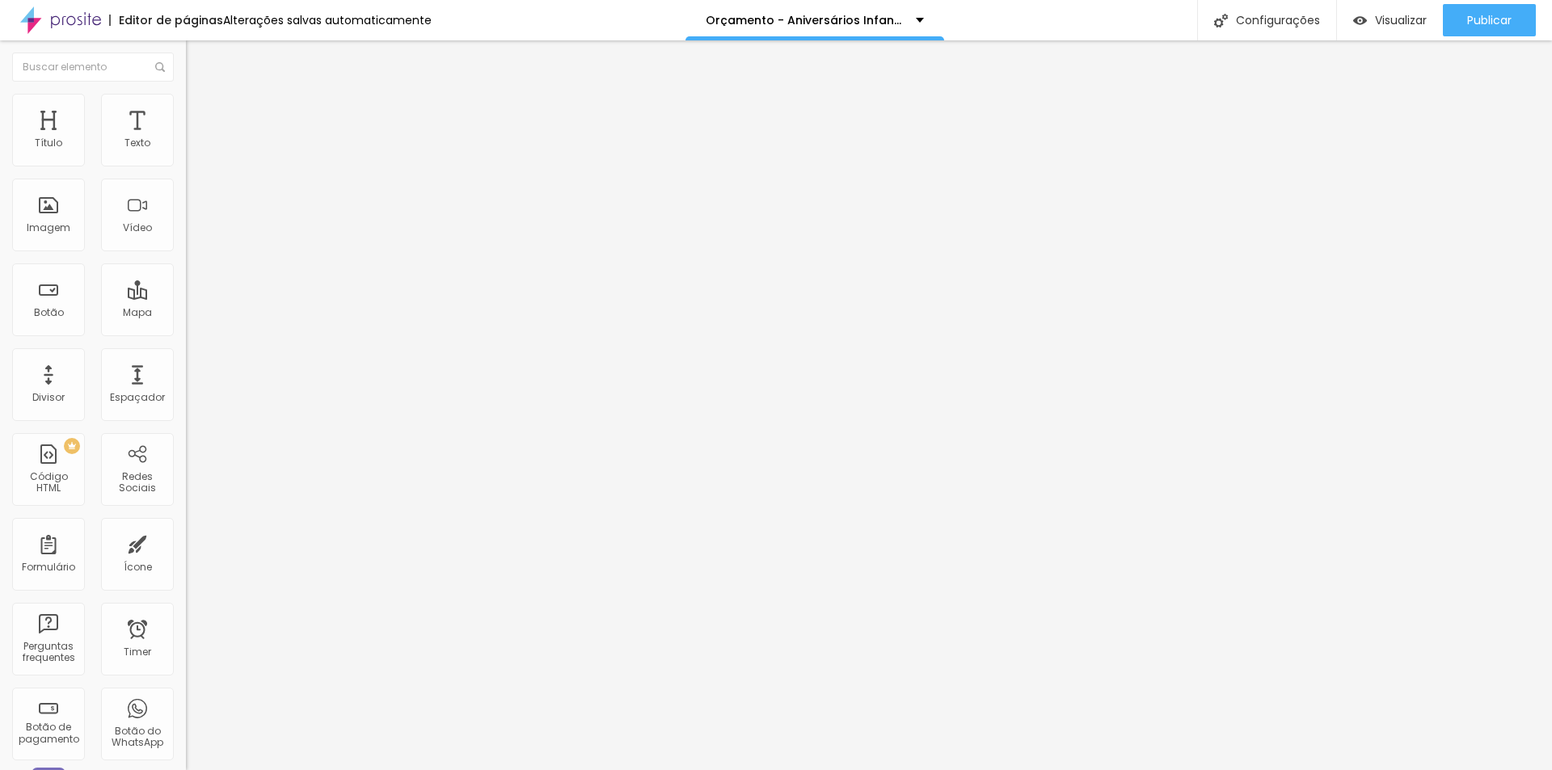
click at [200, 109] on span "Estilo" at bounding box center [212, 105] width 25 height 14
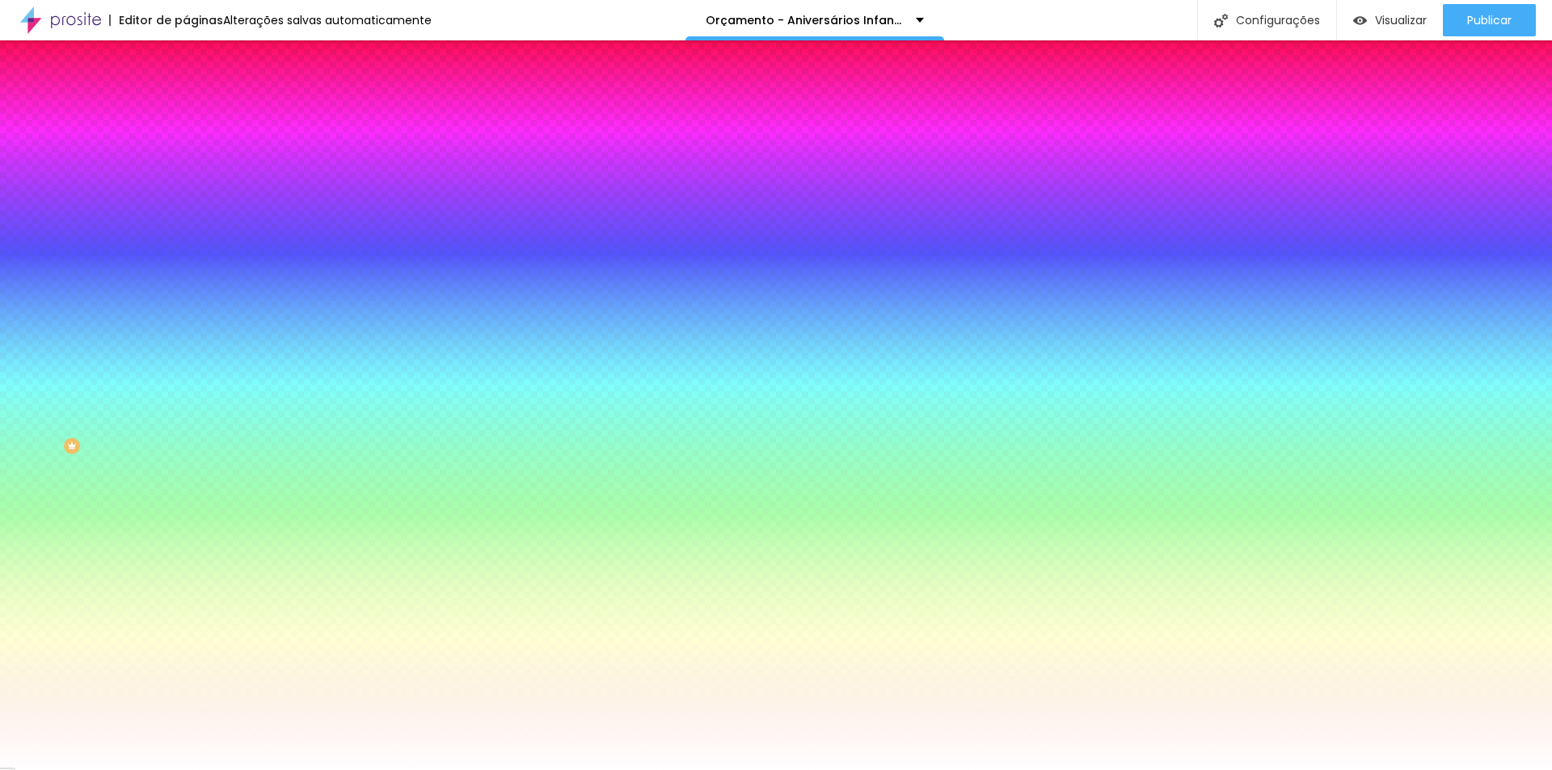
click at [186, 94] on li "Conteúdo" at bounding box center [279, 86] width 186 height 16
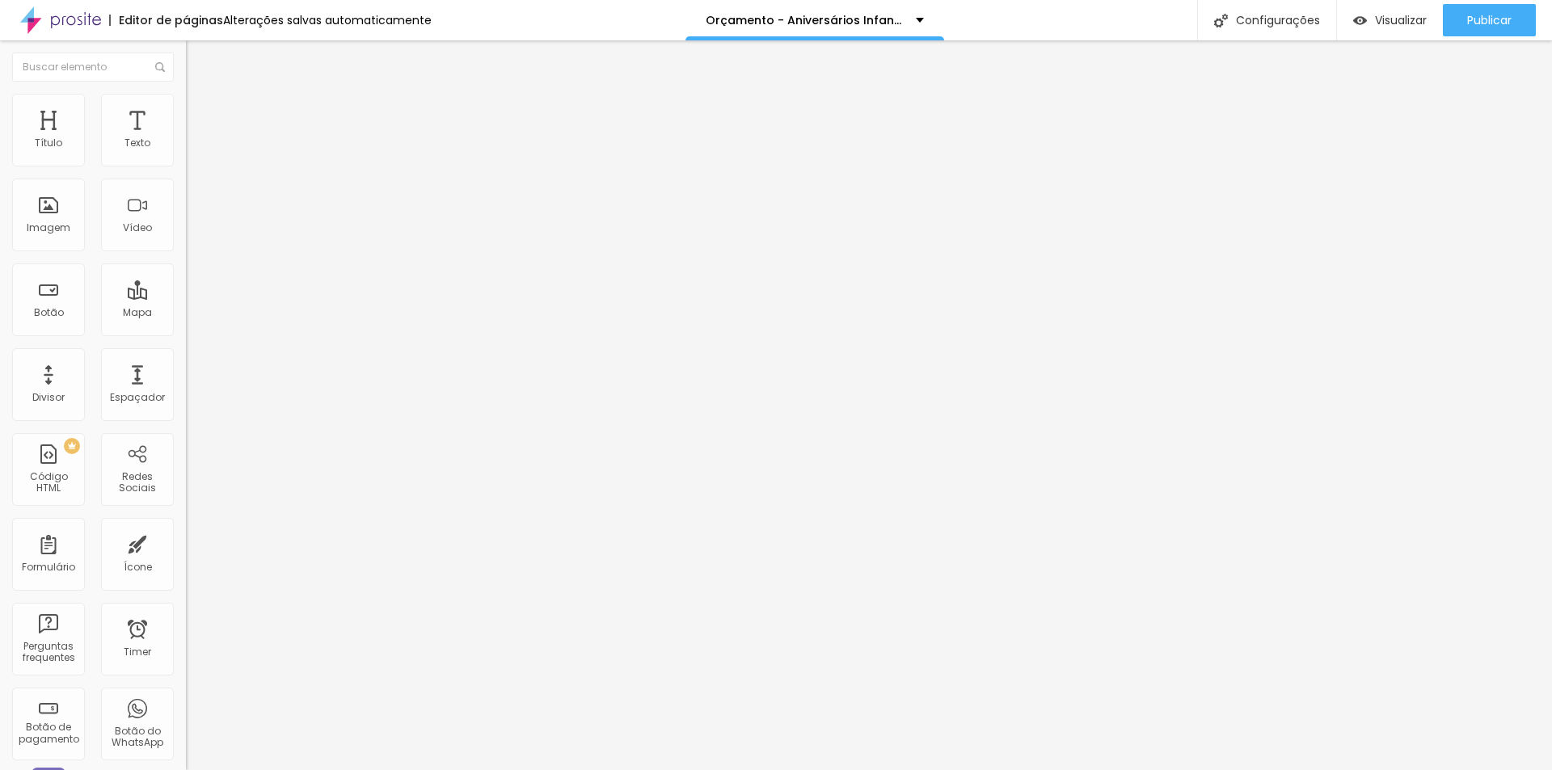
click at [200, 112] on span "Estilo" at bounding box center [212, 105] width 25 height 14
click at [200, 95] on span "Conteúdo" at bounding box center [225, 89] width 50 height 14
click at [186, 331] on input "https://" at bounding box center [283, 323] width 194 height 16
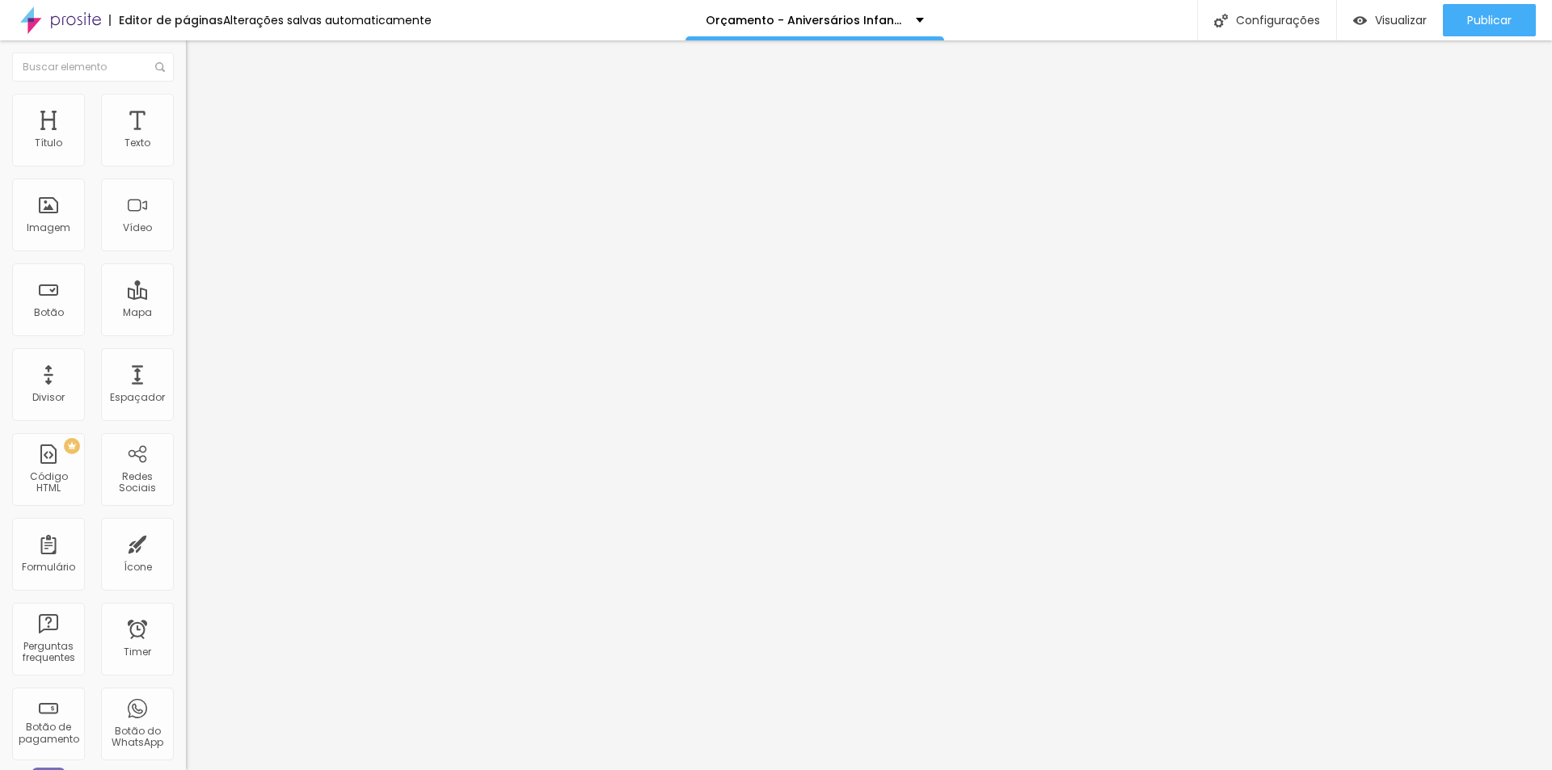
click at [186, 331] on input "https://" at bounding box center [283, 323] width 194 height 16
paste input "[DOMAIN_NAME][URL]"
click at [1399, 8] on div "Visualizar" at bounding box center [1390, 20] width 74 height 32
click at [186, 331] on input "https://" at bounding box center [283, 323] width 194 height 16
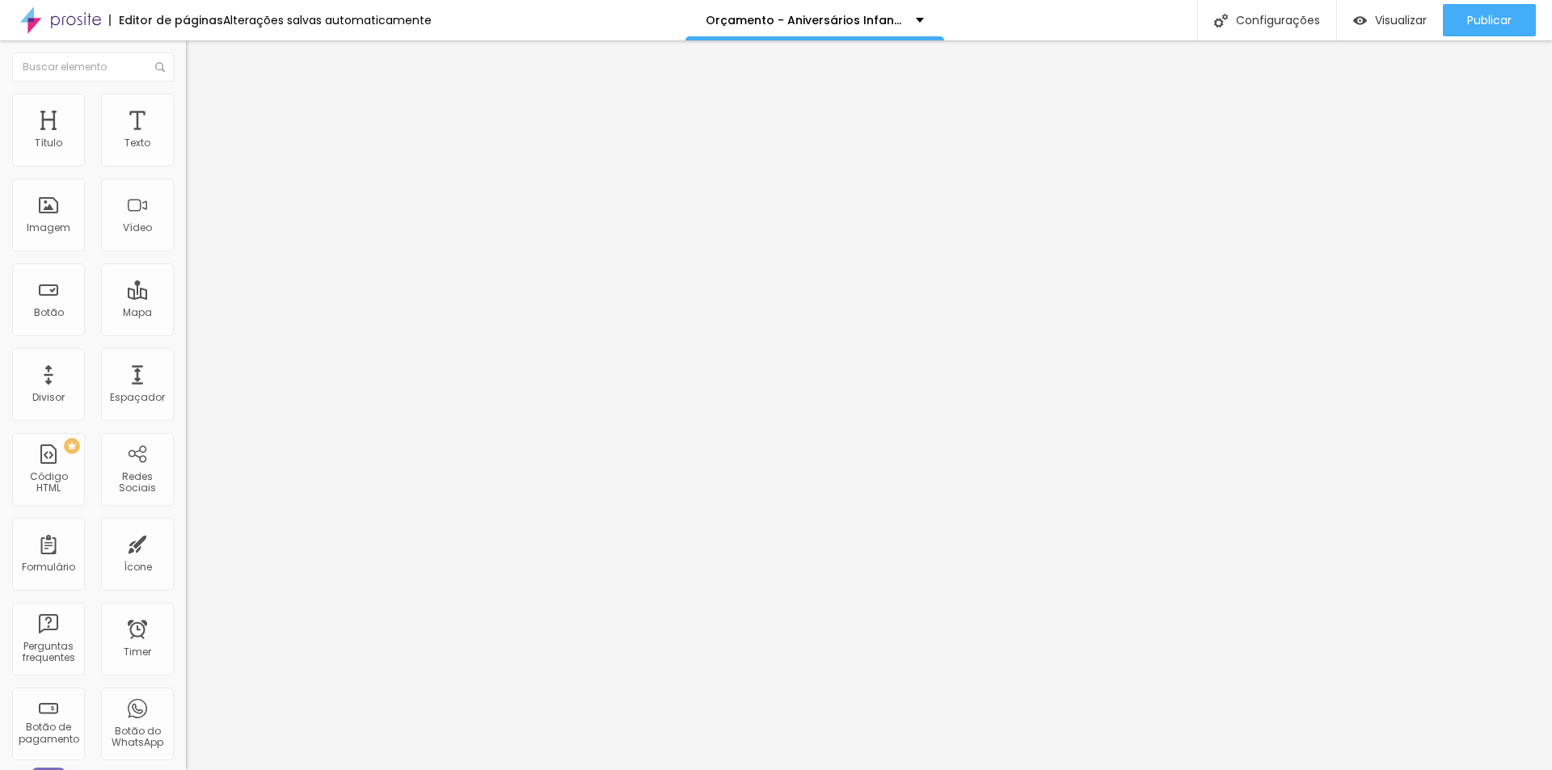
click at [186, 331] on input "https://" at bounding box center [283, 323] width 194 height 16
paste input "[DOMAIN_NAME][URL]"
click at [186, 108] on li "Estilo" at bounding box center [279, 102] width 186 height 16
click at [200, 114] on span "Avançado" at bounding box center [226, 121] width 53 height 14
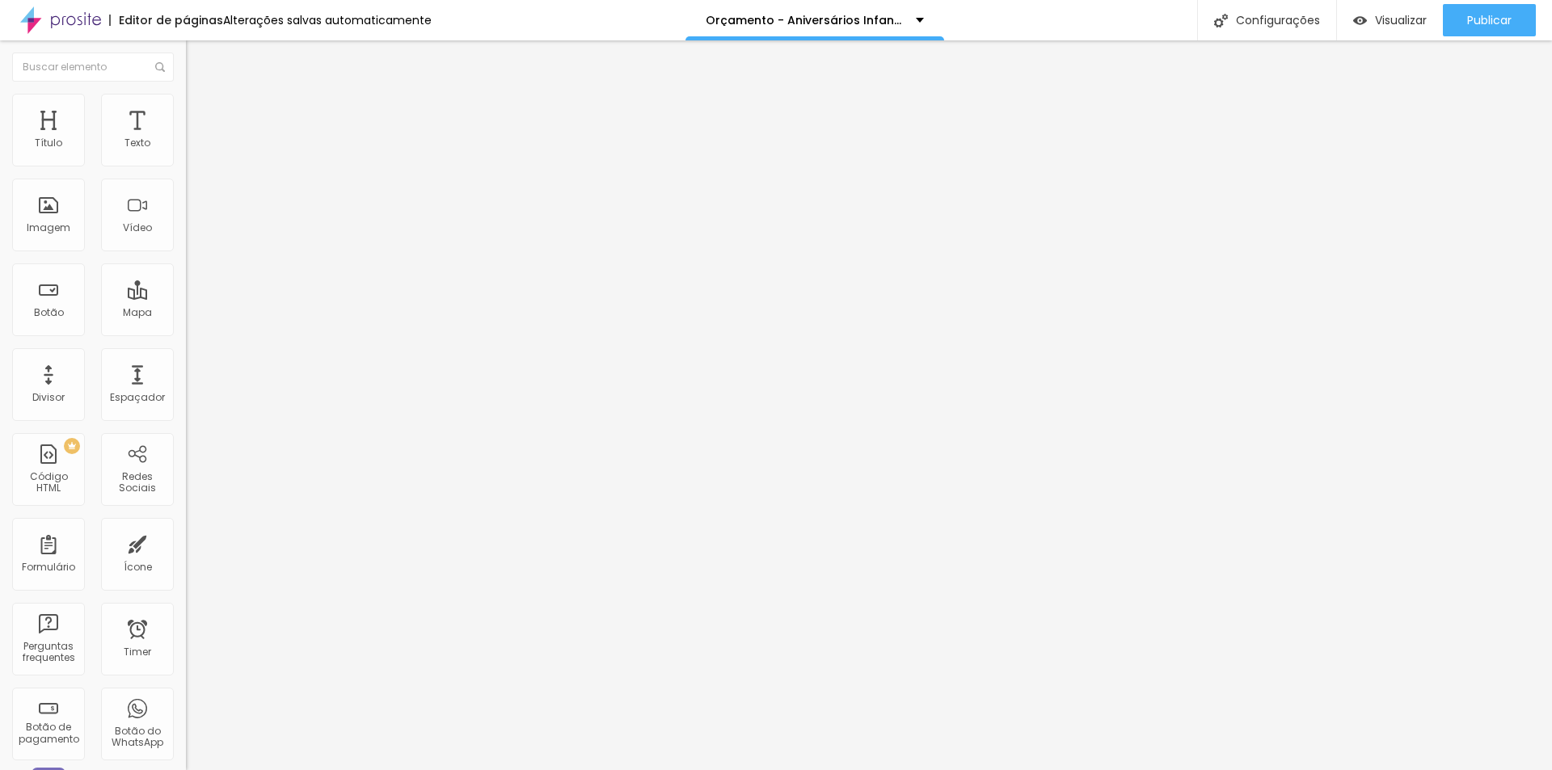
click at [186, 147] on span "Encaixotado" at bounding box center [217, 140] width 63 height 14
click at [186, 172] on span "Completo" at bounding box center [210, 165] width 49 height 14
click at [186, 106] on li "Estilo" at bounding box center [279, 102] width 186 height 16
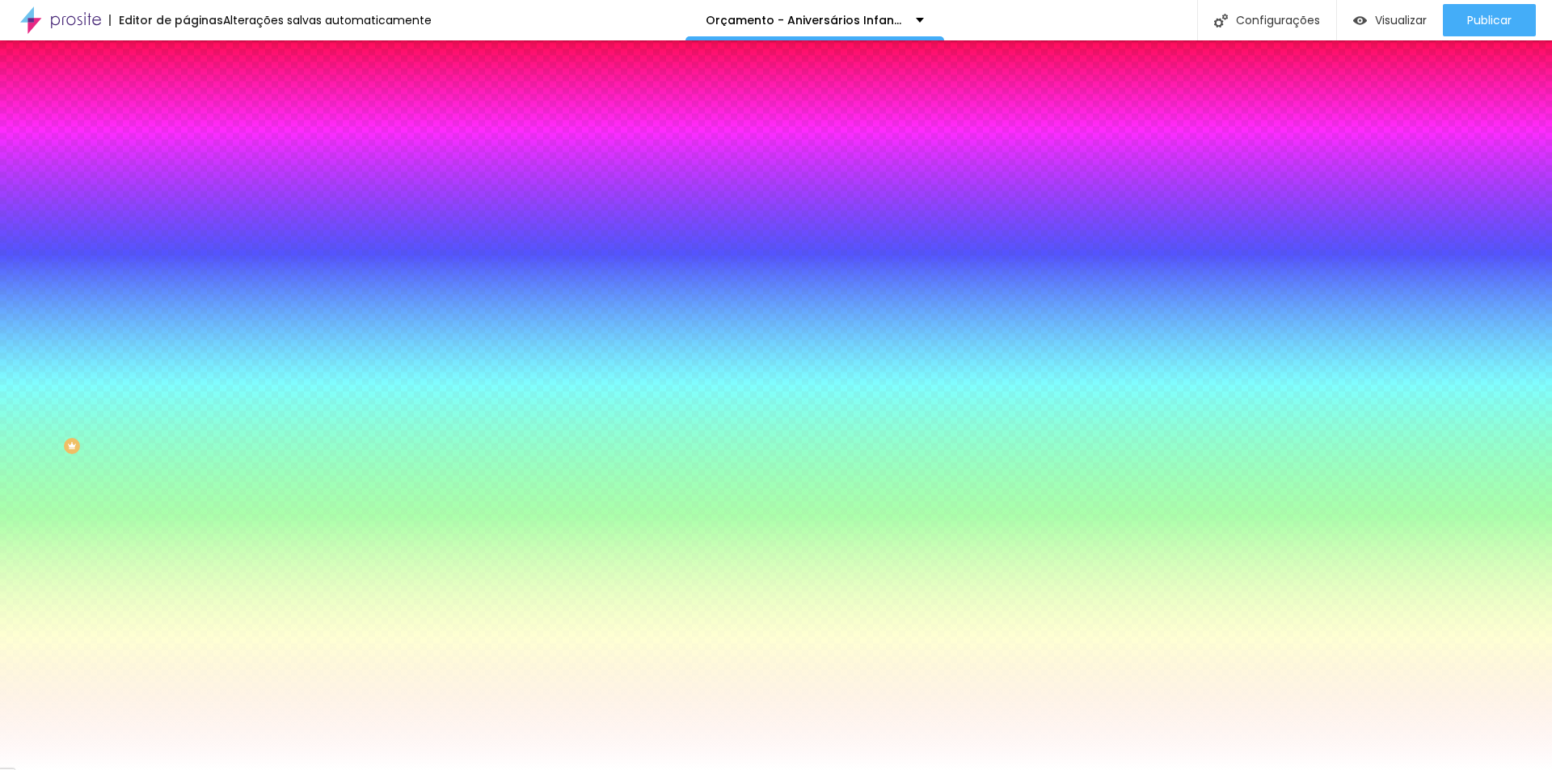
click at [200, 114] on span "Avançado" at bounding box center [226, 121] width 53 height 14
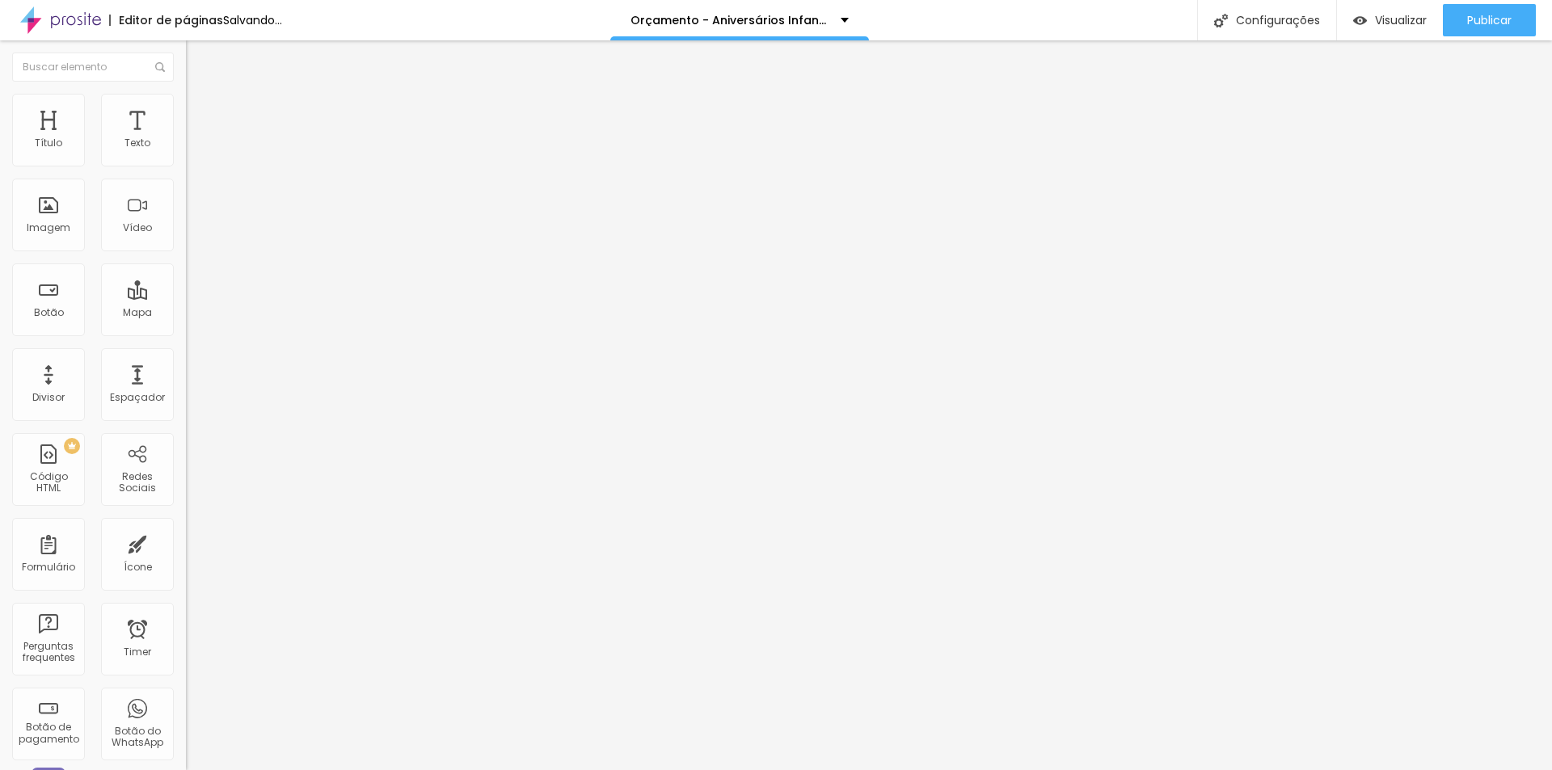
drag, startPoint x: 104, startPoint y: 157, endPoint x: 145, endPoint y: 171, distance: 42.7
click at [186, 314] on input "range" at bounding box center [238, 320] width 104 height 13
drag, startPoint x: 36, startPoint y: 194, endPoint x: 40, endPoint y: 207, distance: 13.3
click at [186, 542] on input "range" at bounding box center [238, 548] width 104 height 13
drag, startPoint x: 138, startPoint y: 161, endPoint x: 37, endPoint y: 174, distance: 101.9
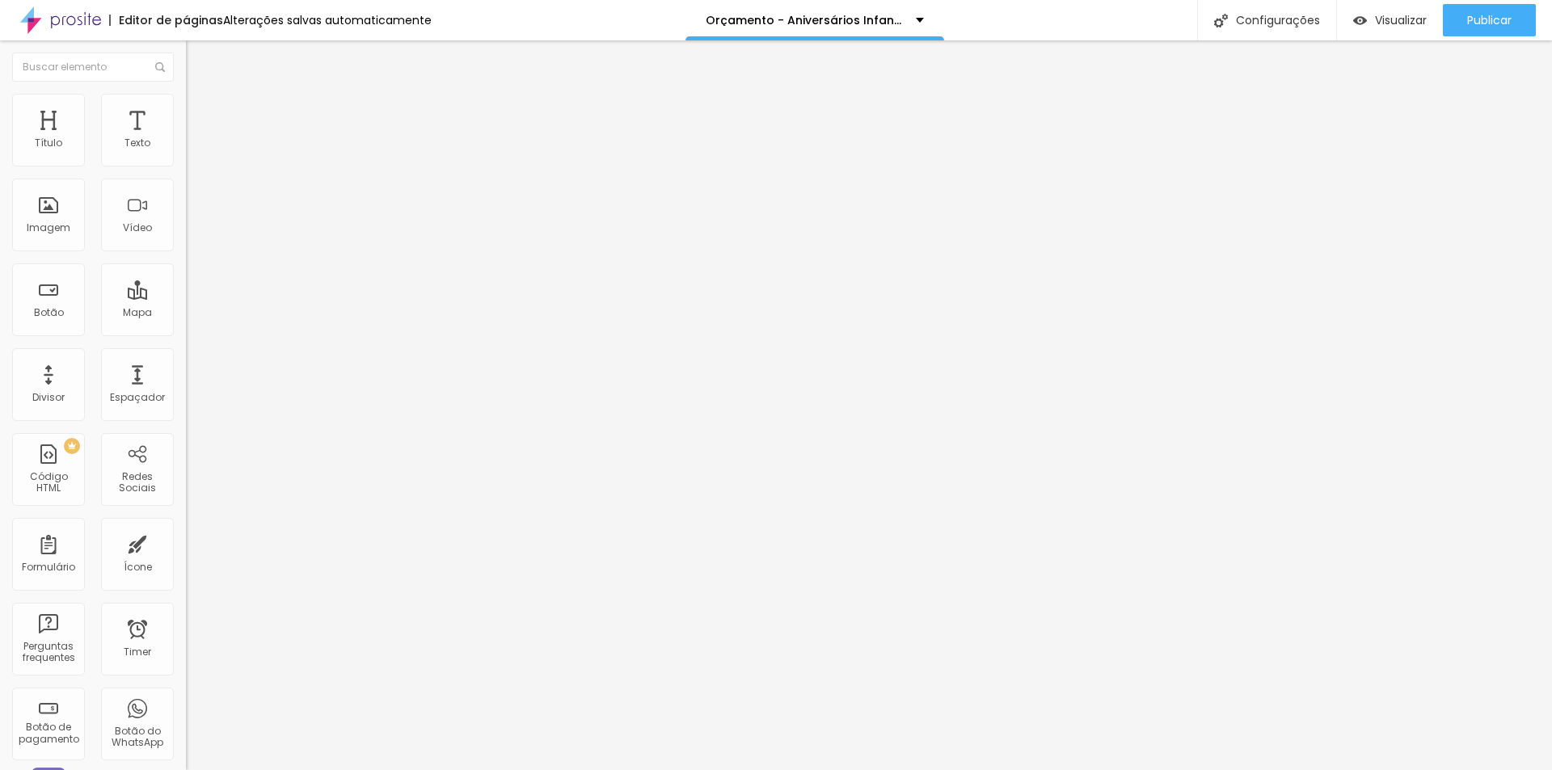
click at [186, 314] on input "range" at bounding box center [238, 320] width 104 height 13
click at [186, 94] on li "Conteúdo" at bounding box center [279, 86] width 186 height 16
click at [186, 171] on div "Modo Completo Encaixotado Completo" at bounding box center [279, 148] width 186 height 44
click at [186, 147] on span "Completo" at bounding box center [210, 140] width 49 height 14
click at [186, 155] on div "Encaixotado" at bounding box center [279, 151] width 186 height 10
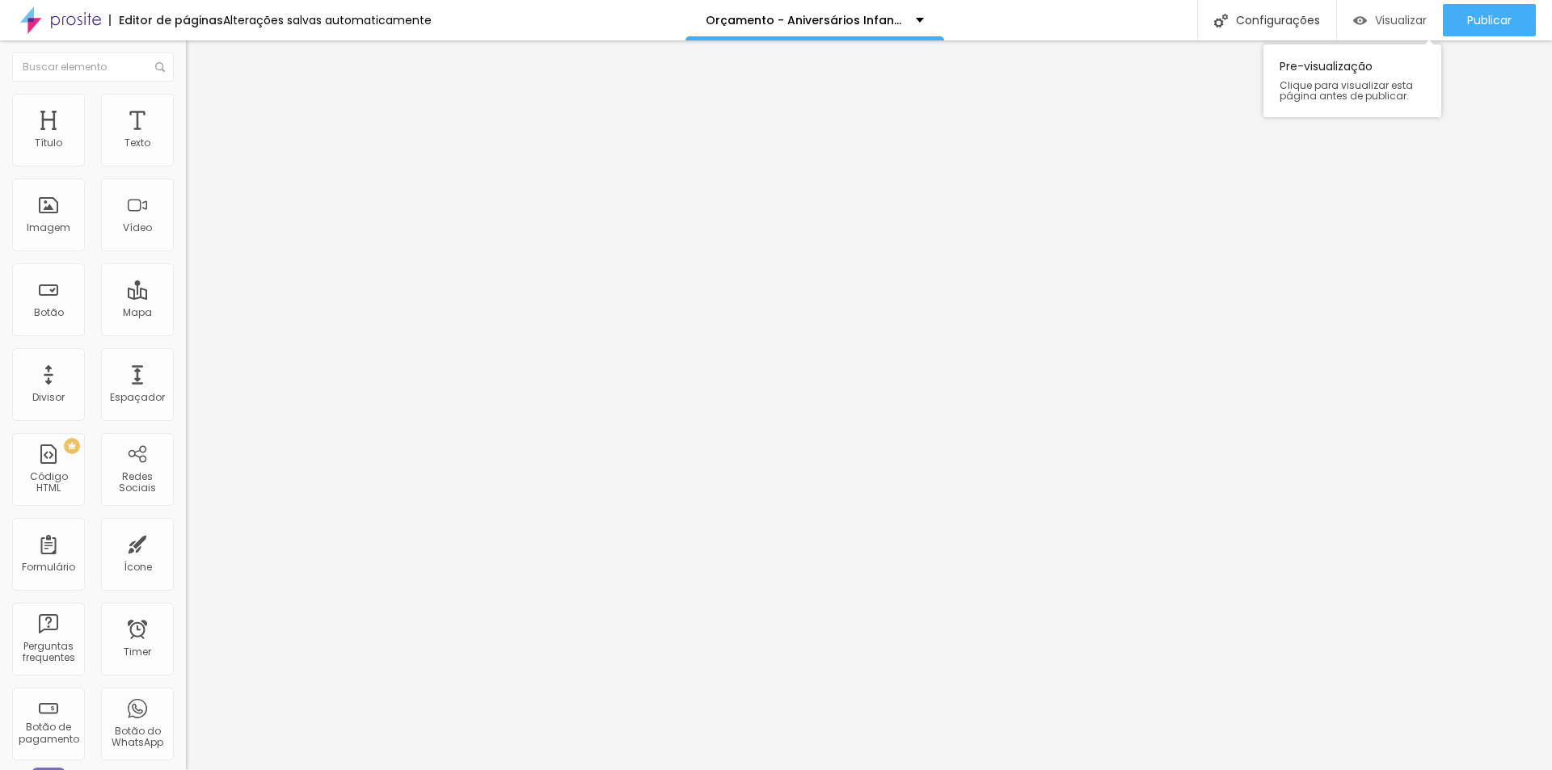
click at [1369, 18] on div "Visualizar" at bounding box center [1390, 21] width 74 height 14
click at [186, 163] on input "text" at bounding box center [283, 155] width 194 height 16
paste input "Clique na foto para ver a festa completa"
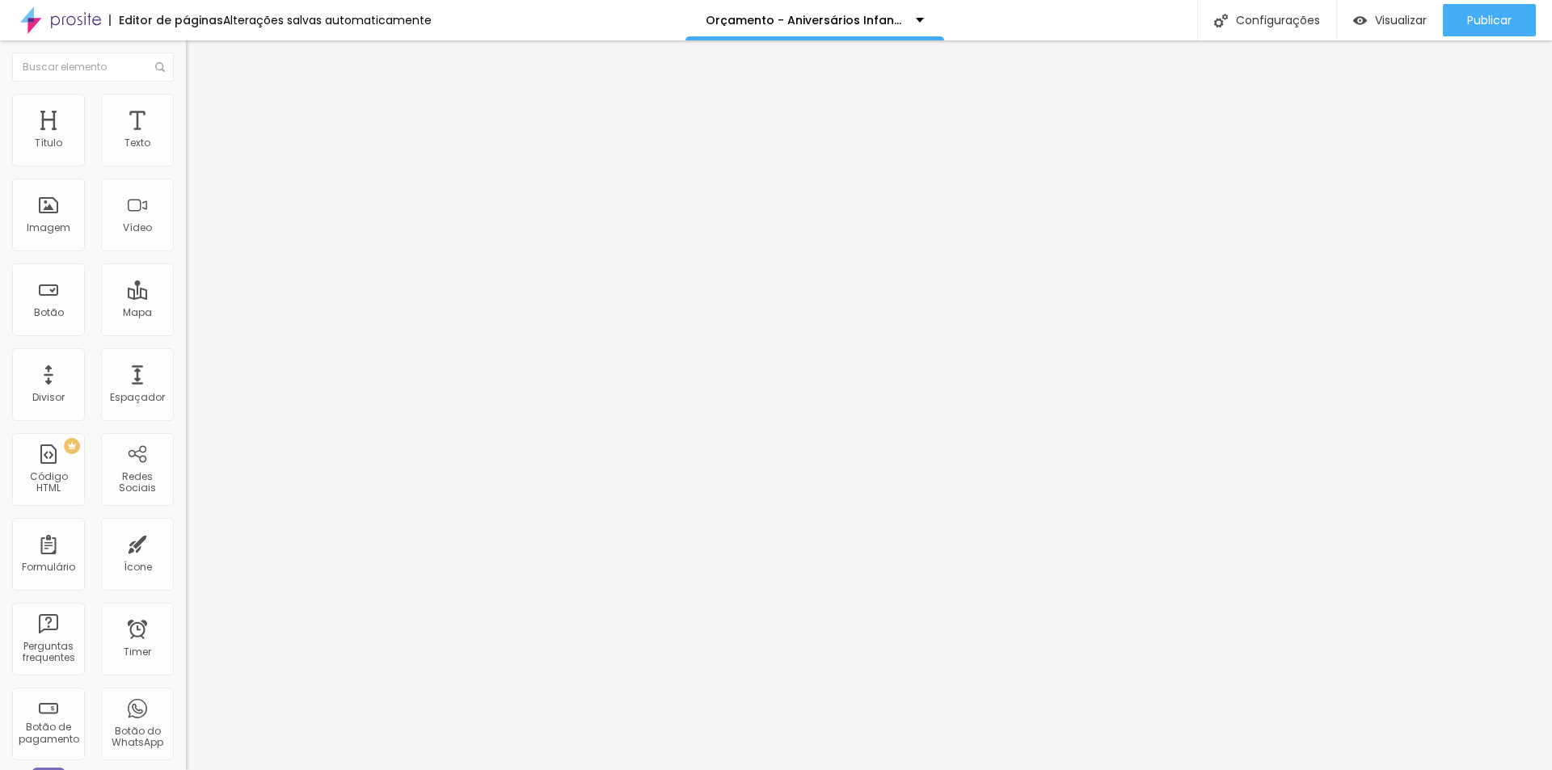
scroll to position [0, 53]
click at [1403, 2] on div "Visualizar Pre-visualização Clique para visualizar esta página antes de publica…" at bounding box center [1390, 20] width 106 height 40
click at [1392, 28] on div "Visualizar" at bounding box center [1390, 20] width 74 height 32
click at [186, 163] on input "Clique na foto para ver a festa completa" at bounding box center [283, 155] width 194 height 16
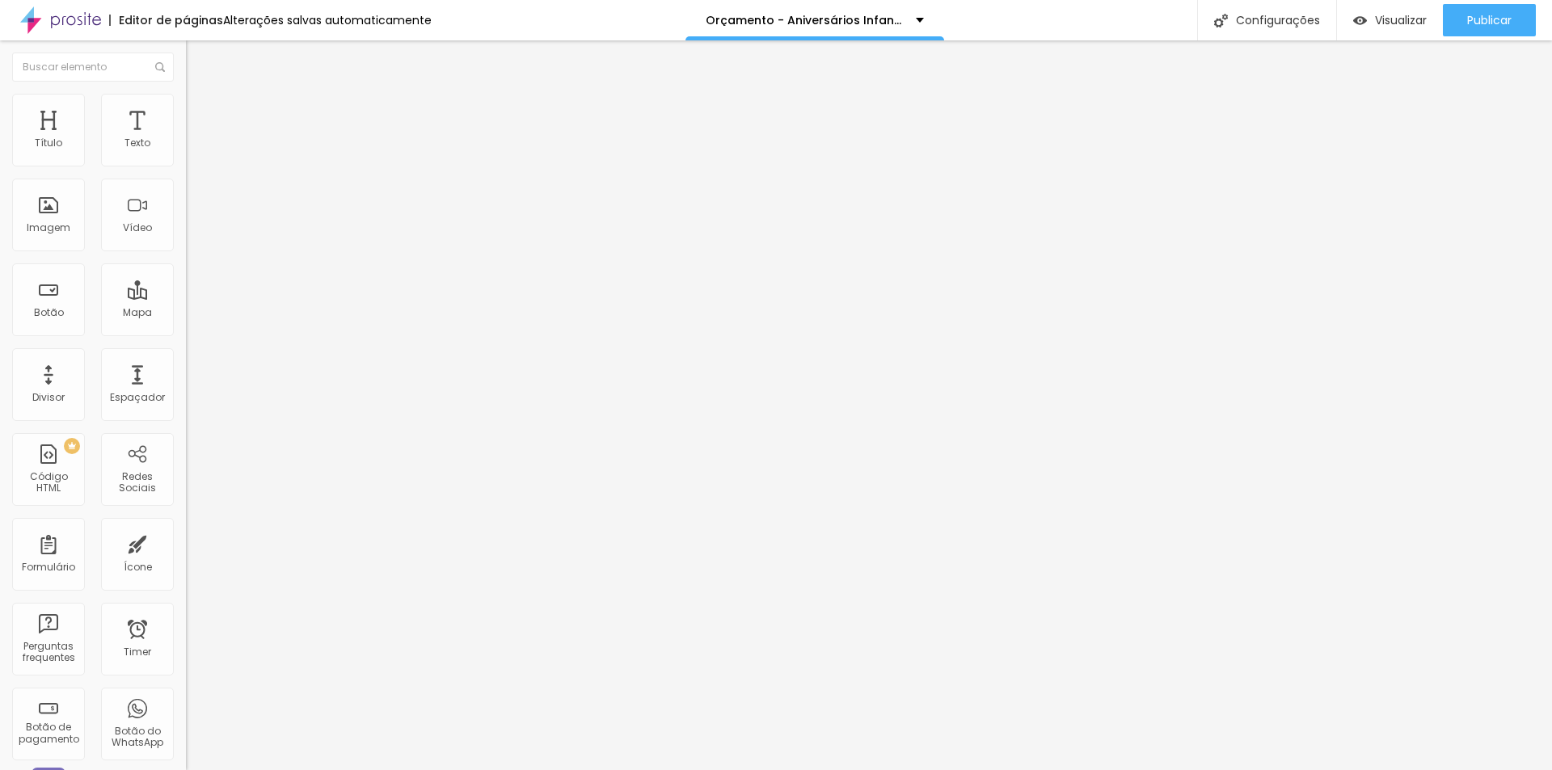
click at [186, 163] on input "Clique na foto para ver a festa completa" at bounding box center [283, 155] width 194 height 16
click at [186, 108] on ul "Conteúdo Estilo Avançado" at bounding box center [279, 102] width 186 height 49
click at [200, 112] on span "Estilo" at bounding box center [212, 105] width 25 height 14
click at [200, 118] on span "Avançado" at bounding box center [226, 121] width 53 height 14
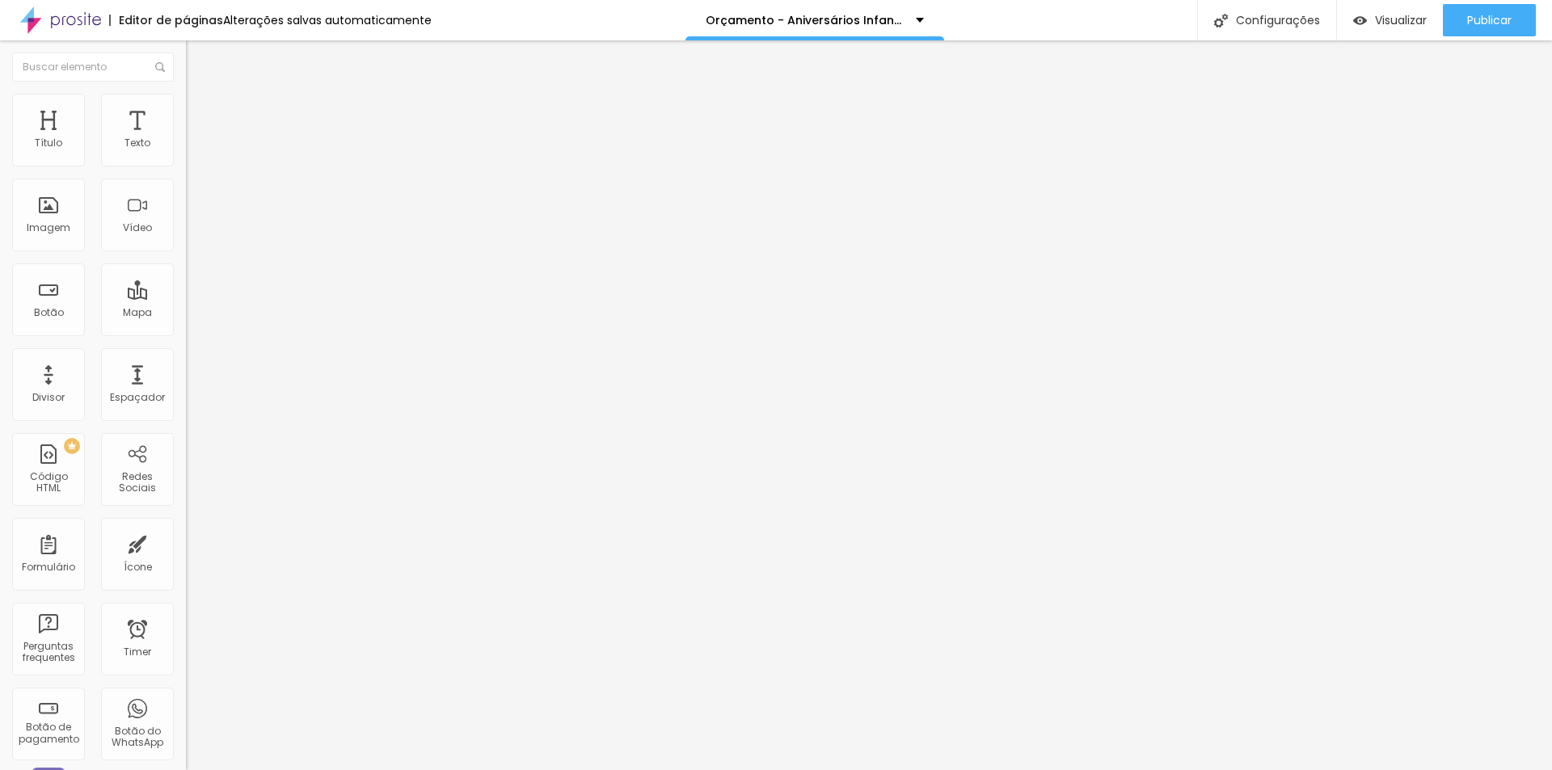
click at [200, 95] on span "Conteúdo" at bounding box center [225, 89] width 50 height 14
click at [198, 53] on img "button" at bounding box center [204, 59] width 13 height 13
click at [63, 319] on div "Botão" at bounding box center [48, 300] width 73 height 73
click at [186, 152] on input "Click me" at bounding box center [283, 144] width 194 height 16
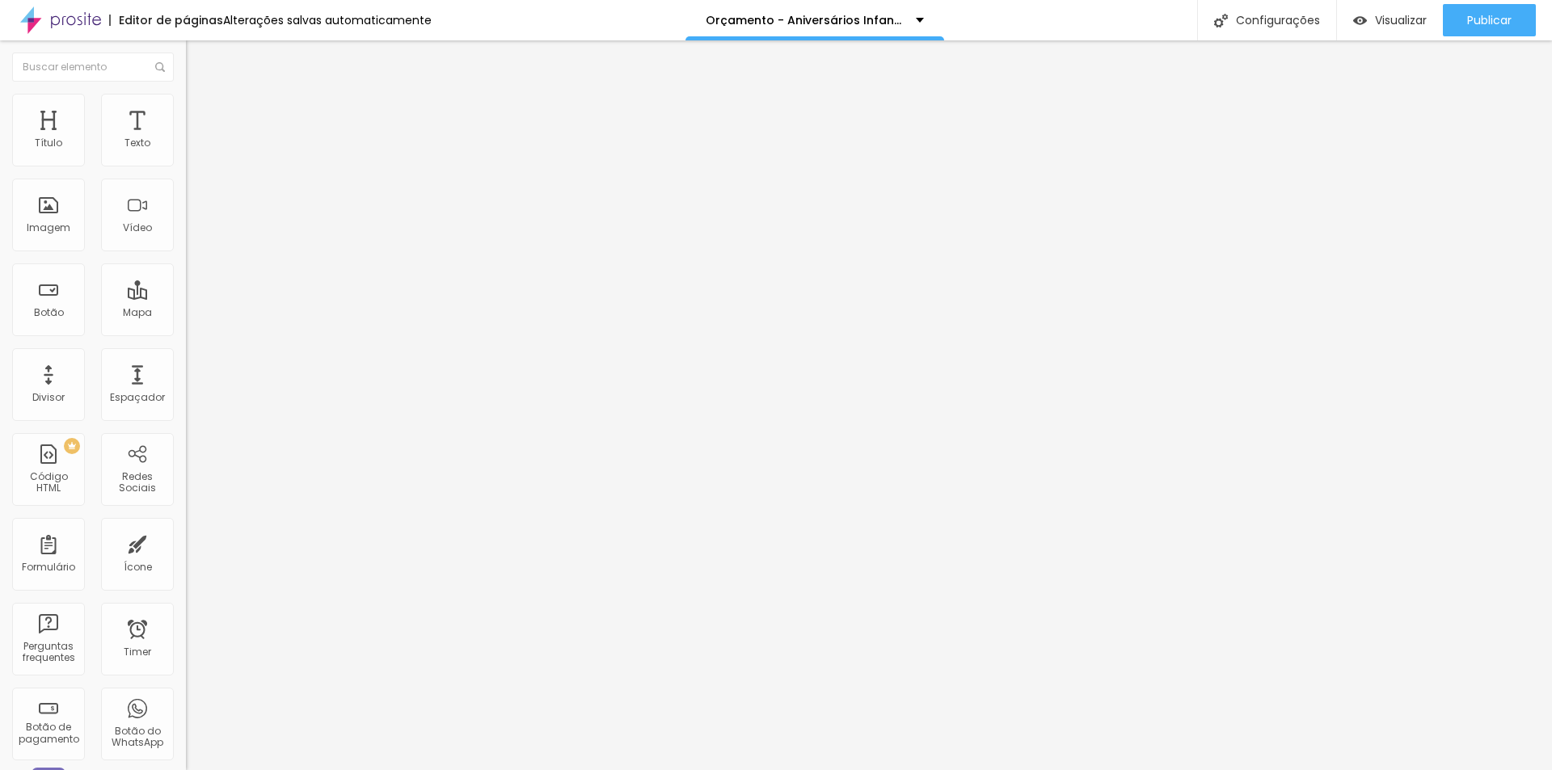
click at [186, 152] on input "Click me" at bounding box center [283, 144] width 194 height 16
paste input "que na foto para ver a festa completa"
click at [186, 331] on input "https://" at bounding box center [283, 323] width 194 height 16
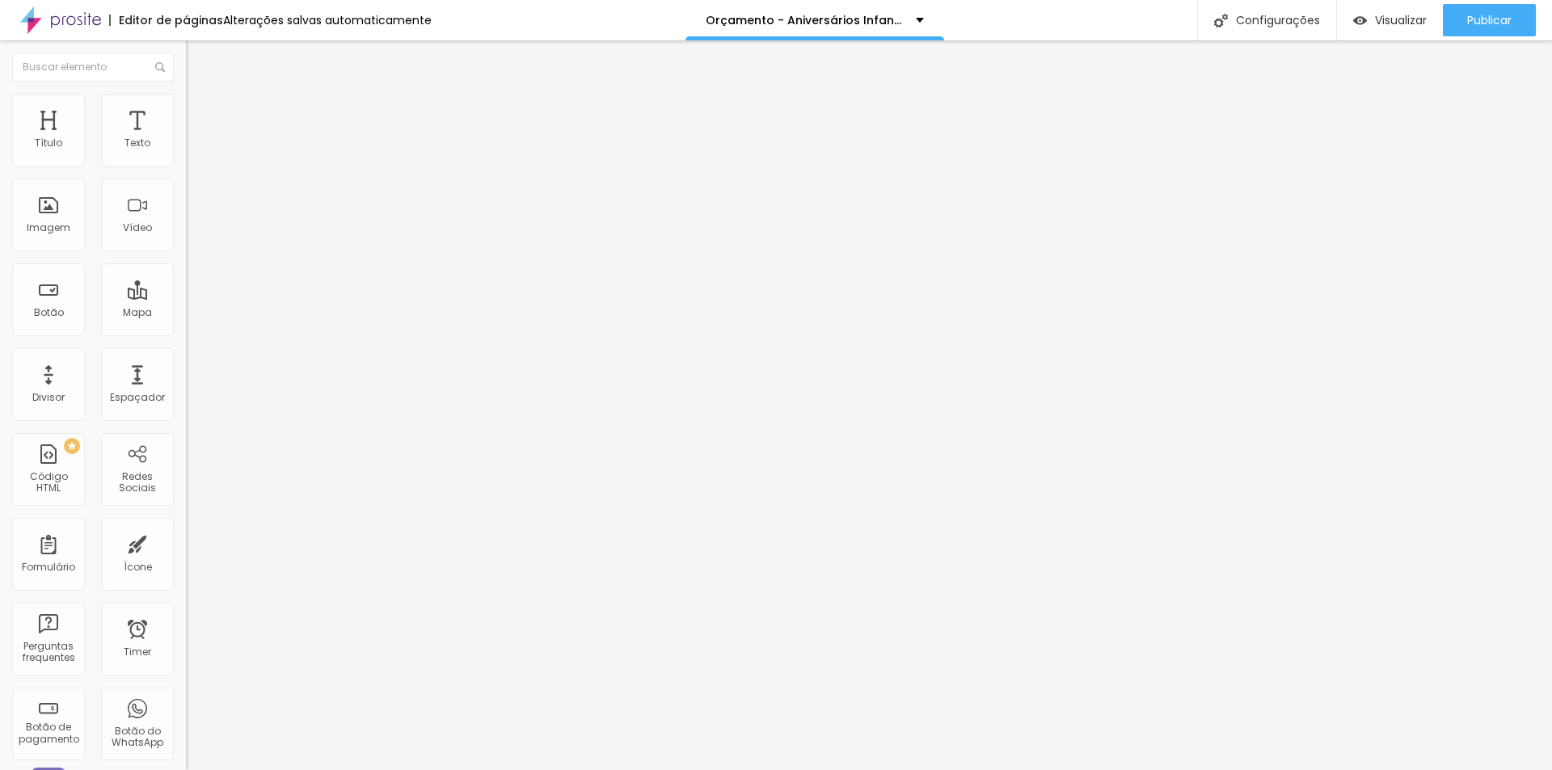
paste input "[DOMAIN_NAME][URL]"
click at [186, 331] on input "https://" at bounding box center [283, 323] width 194 height 16
paste input "[DOMAIN_NAME][URL]"
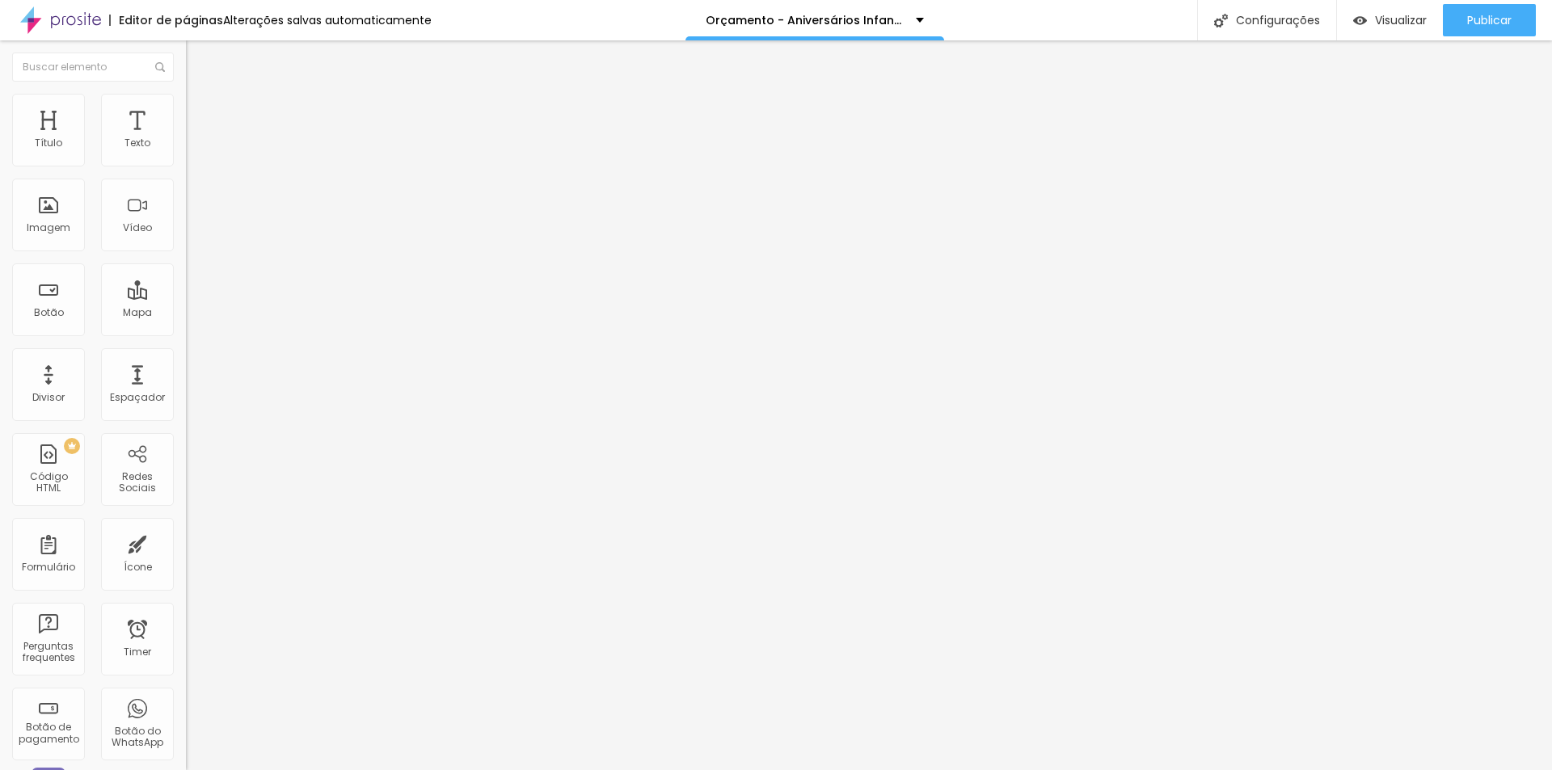
click at [186, 147] on span "Encaixotado" at bounding box center [217, 140] width 63 height 14
click at [200, 112] on span "Estilo" at bounding box center [212, 105] width 25 height 14
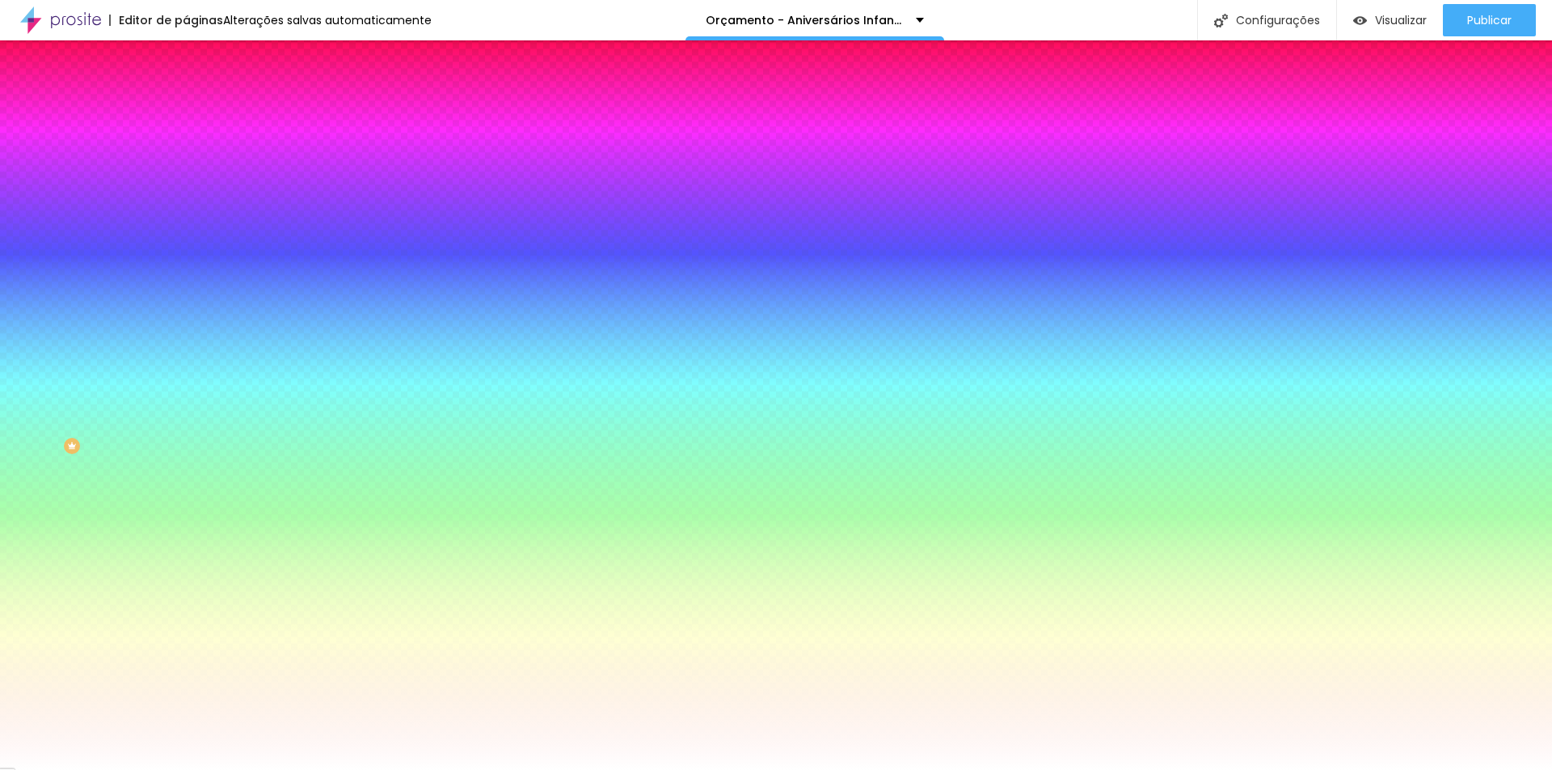
click at [200, 114] on span "Avançado" at bounding box center [226, 121] width 53 height 14
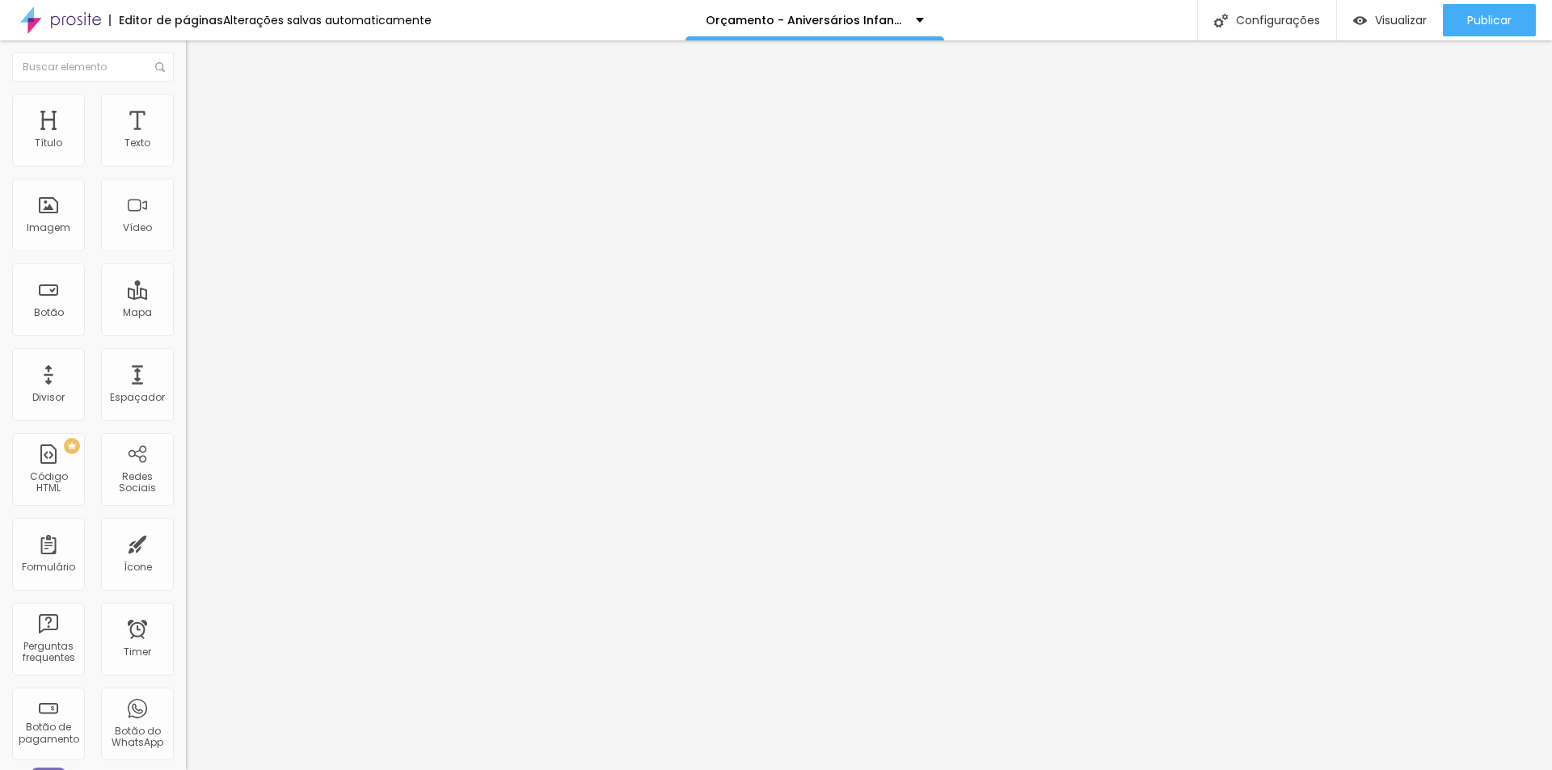
click at [200, 112] on span "Estilo" at bounding box center [212, 105] width 25 height 14
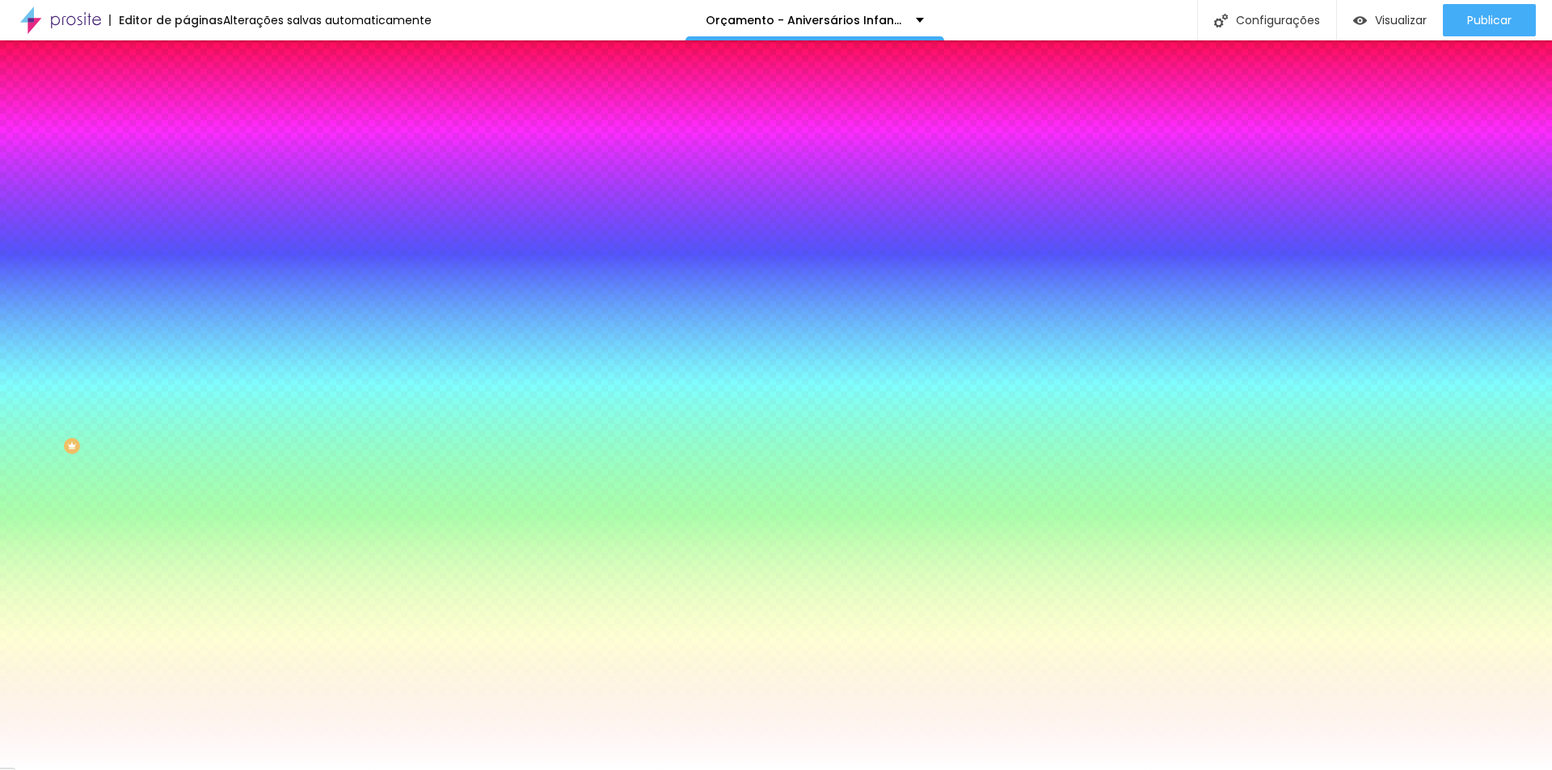
click at [200, 114] on span "Avançado" at bounding box center [226, 121] width 53 height 14
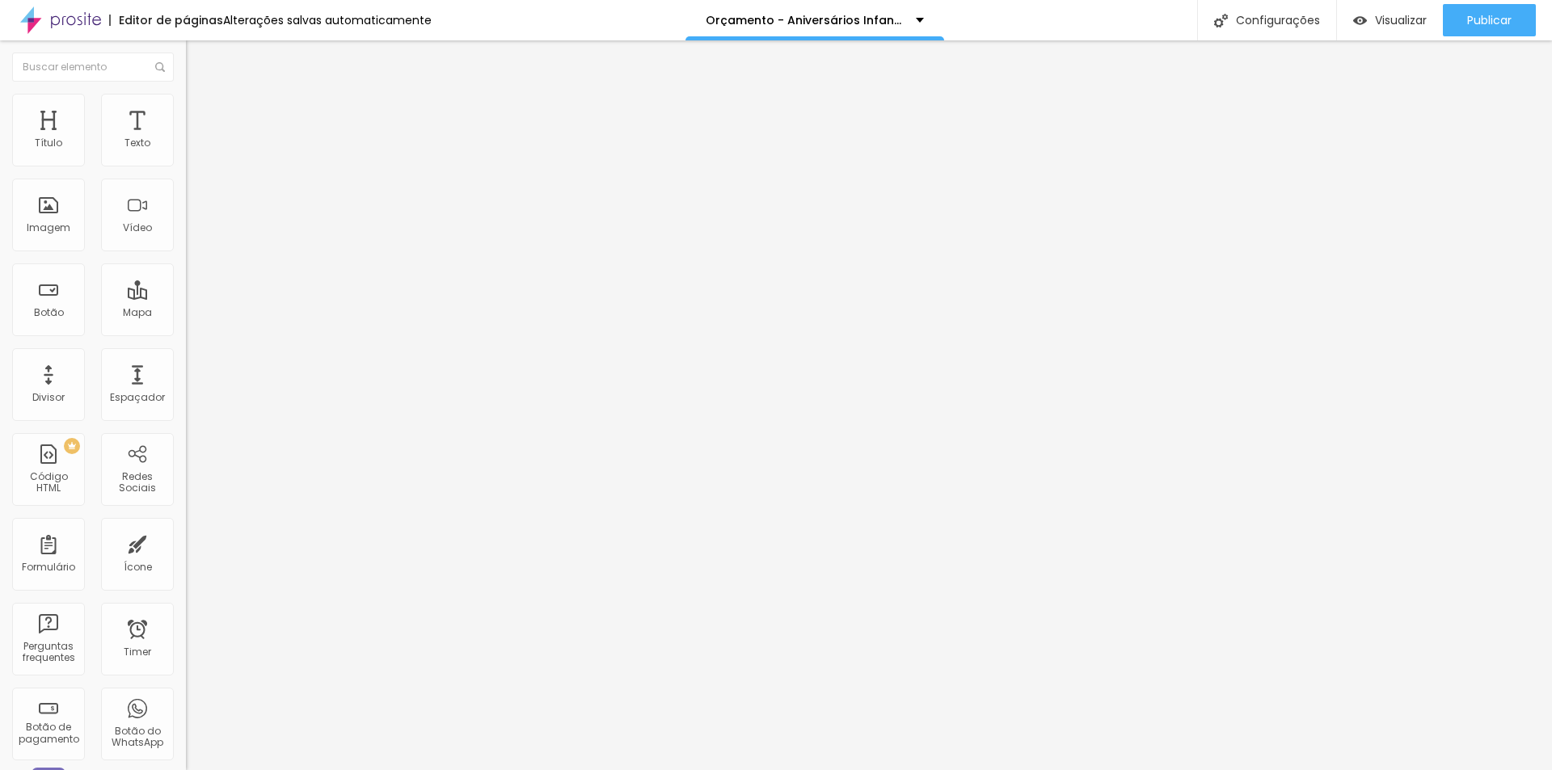
click at [186, 139] on span "Trocar imagem" at bounding box center [230, 132] width 88 height 14
click at [186, 296] on div "Proporção Original Cinema 16:9 Padrão 4:3 Quadrado 1:1 Original" at bounding box center [279, 264] width 186 height 64
click at [186, 253] on span "Original" at bounding box center [205, 246] width 39 height 14
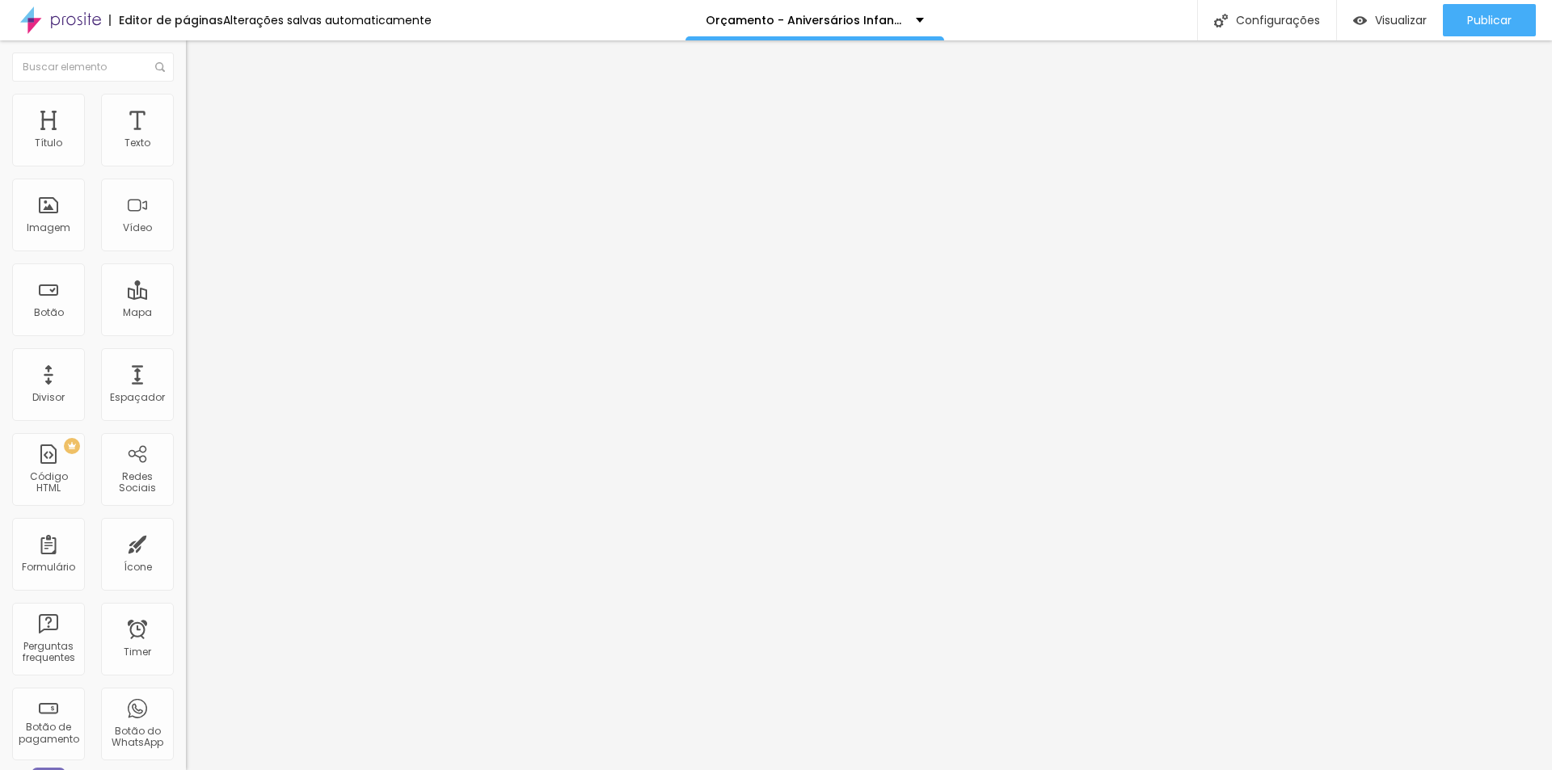
click at [186, 282] on span "Quadrado" at bounding box center [212, 275] width 53 height 14
click at [186, 263] on span "Cinema" at bounding box center [206, 256] width 40 height 14
click at [186, 276] on div "Padrão 4:3" at bounding box center [279, 272] width 186 height 10
click at [200, 112] on span "Estilo" at bounding box center [212, 105] width 25 height 14
click at [200, 114] on span "Avançado" at bounding box center [226, 121] width 53 height 14
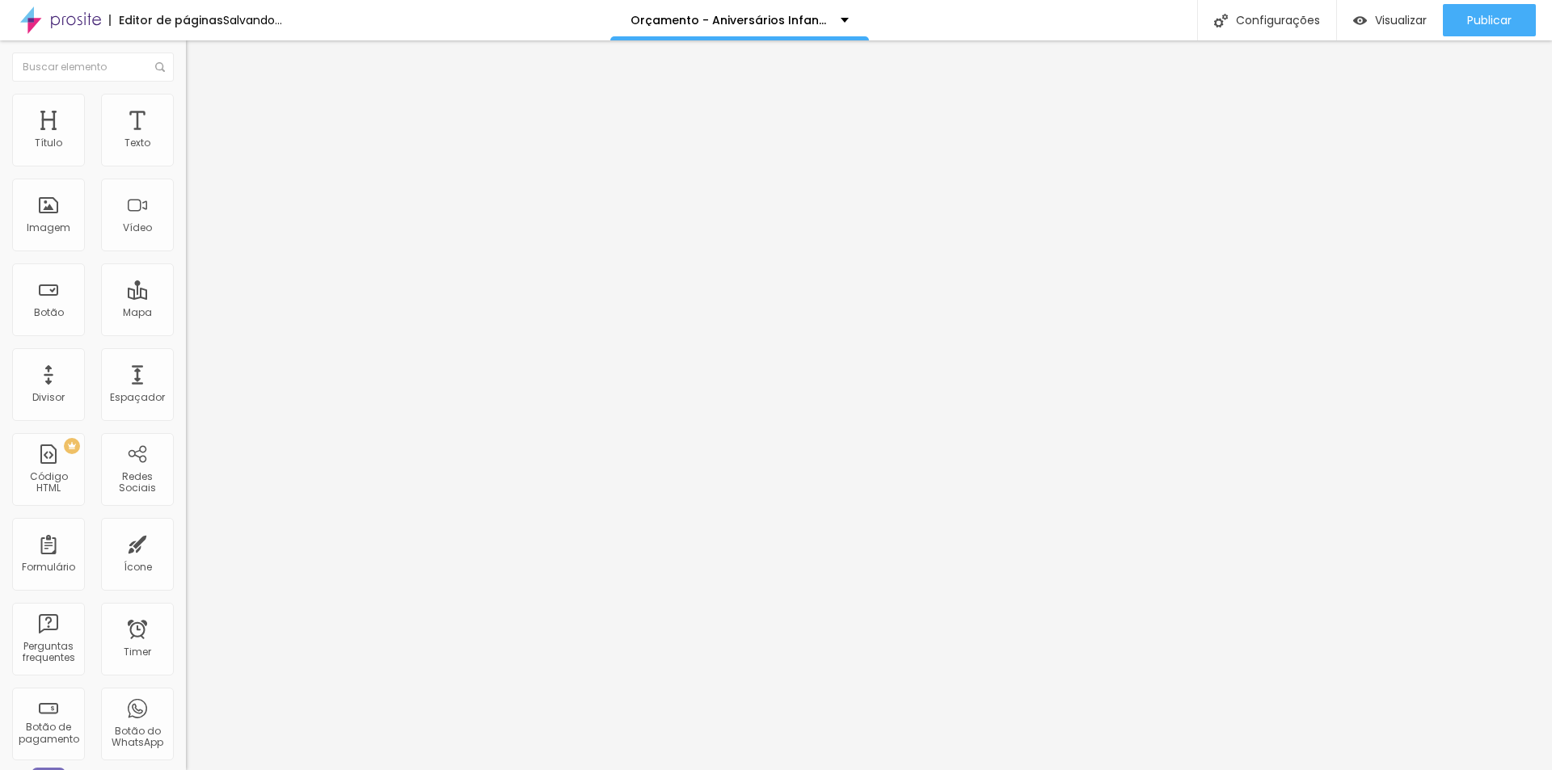
drag, startPoint x: 43, startPoint y: 160, endPoint x: 17, endPoint y: 160, distance: 25.9
click at [186, 314] on input "range" at bounding box center [238, 320] width 104 height 13
drag, startPoint x: 23, startPoint y: 190, endPoint x: -6, endPoint y: 192, distance: 29.2
click at [186, 542] on input "range" at bounding box center [238, 548] width 104 height 13
click at [186, 139] on span "Trocar imagem" at bounding box center [230, 132] width 88 height 14
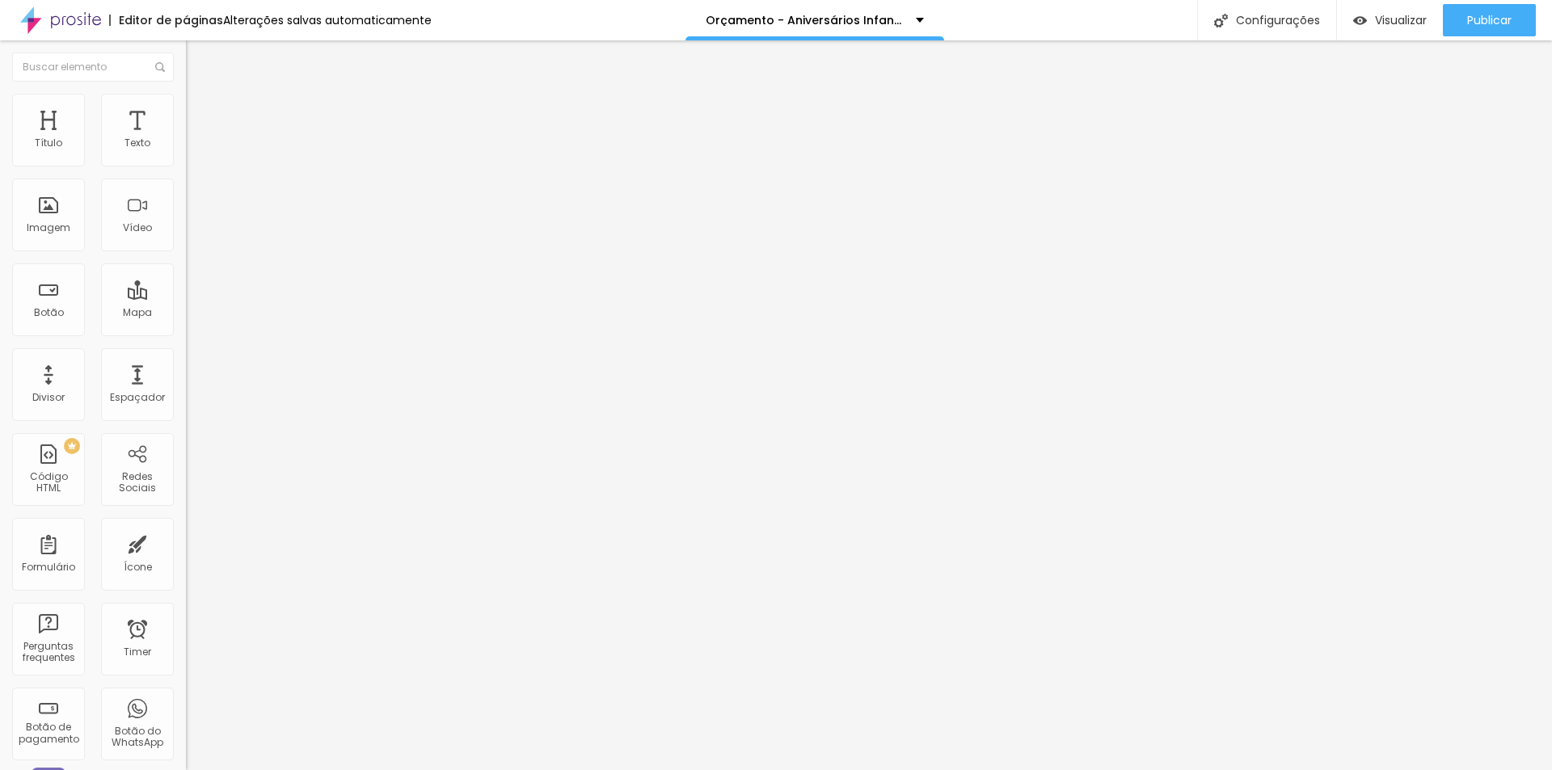
click at [186, 113] on ul "Conteúdo Estilo Avançado" at bounding box center [279, 102] width 186 height 49
click at [186, 100] on ul "Conteúdo Estilo Avançado" at bounding box center [279, 102] width 186 height 49
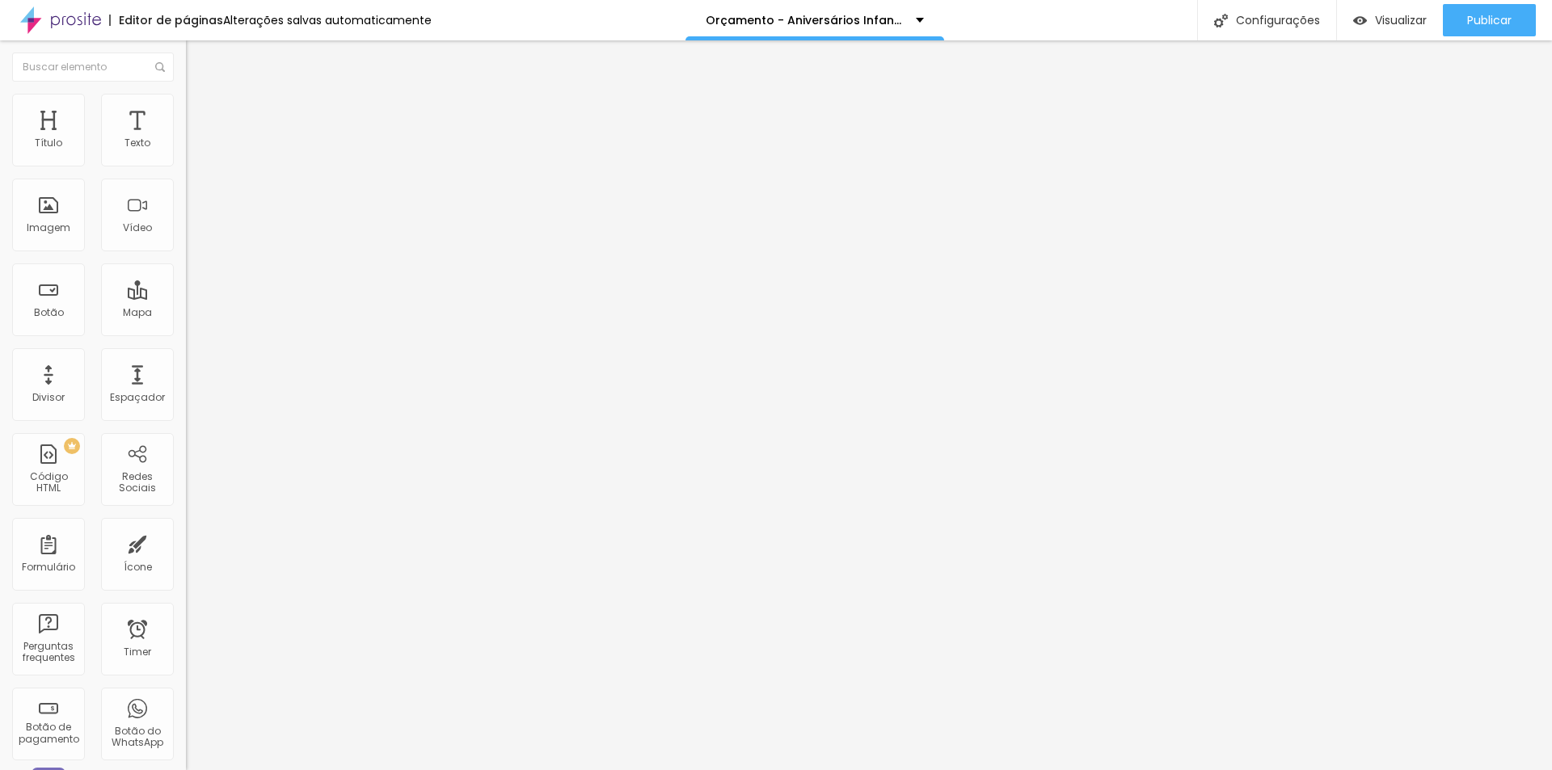
click at [200, 111] on span "Estilo" at bounding box center [212, 105] width 25 height 14
click at [200, 116] on span "Avançado" at bounding box center [226, 121] width 53 height 14
drag, startPoint x: 50, startPoint y: 158, endPoint x: 5, endPoint y: 199, distance: 60.7
click at [186, 314] on input "range" at bounding box center [238, 320] width 104 height 13
drag, startPoint x: 44, startPoint y: 192, endPoint x: -36, endPoint y: 192, distance: 79.2
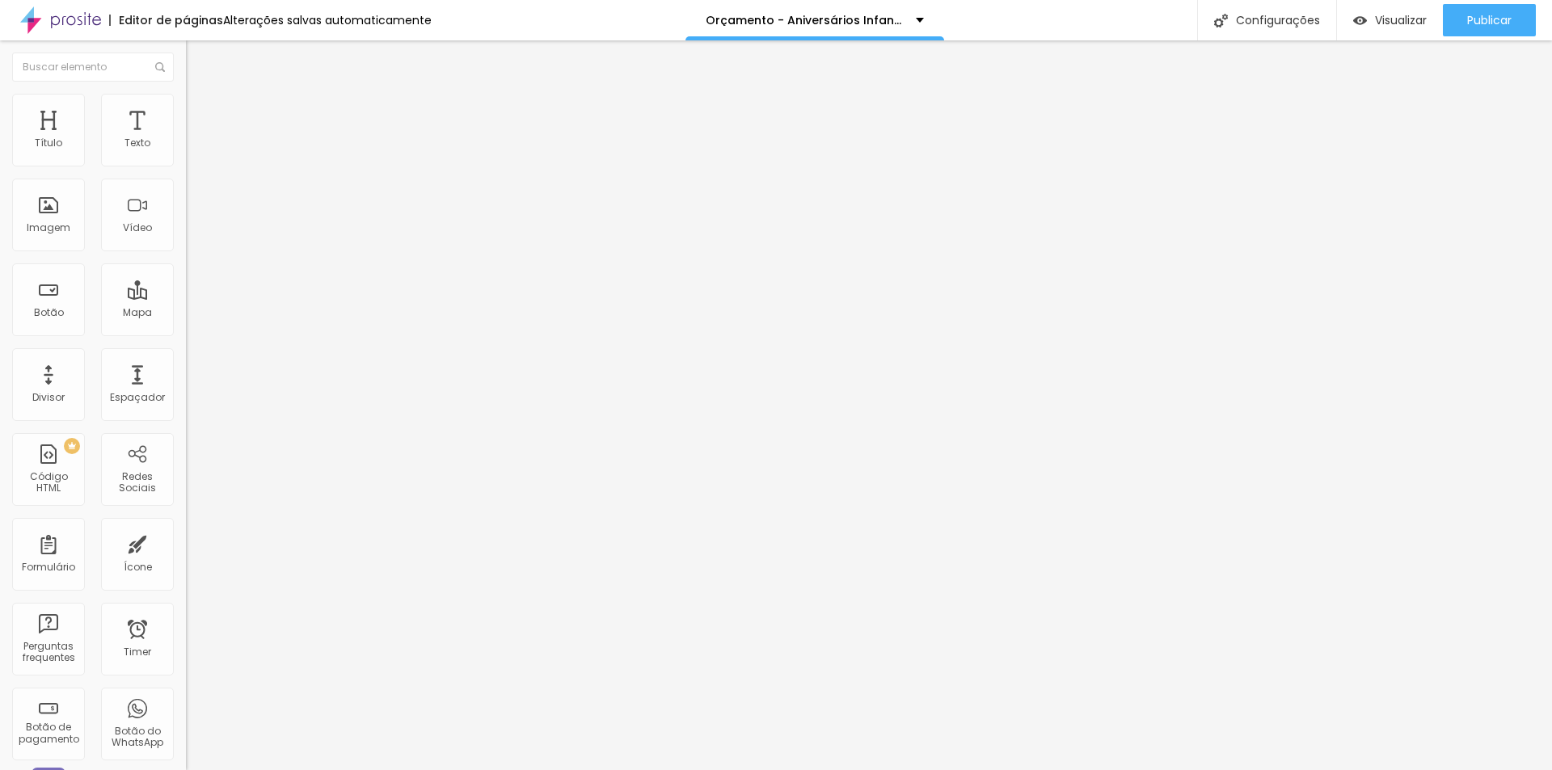
click at [186, 542] on input "range" at bounding box center [238, 548] width 104 height 13
click at [186, 94] on li "Conteúdo" at bounding box center [279, 86] width 186 height 16
click at [186, 253] on span "Original" at bounding box center [205, 246] width 39 height 14
click at [186, 282] on span "Quadrado" at bounding box center [212, 275] width 53 height 14
click at [186, 272] on span "Padrão" at bounding box center [204, 266] width 36 height 14
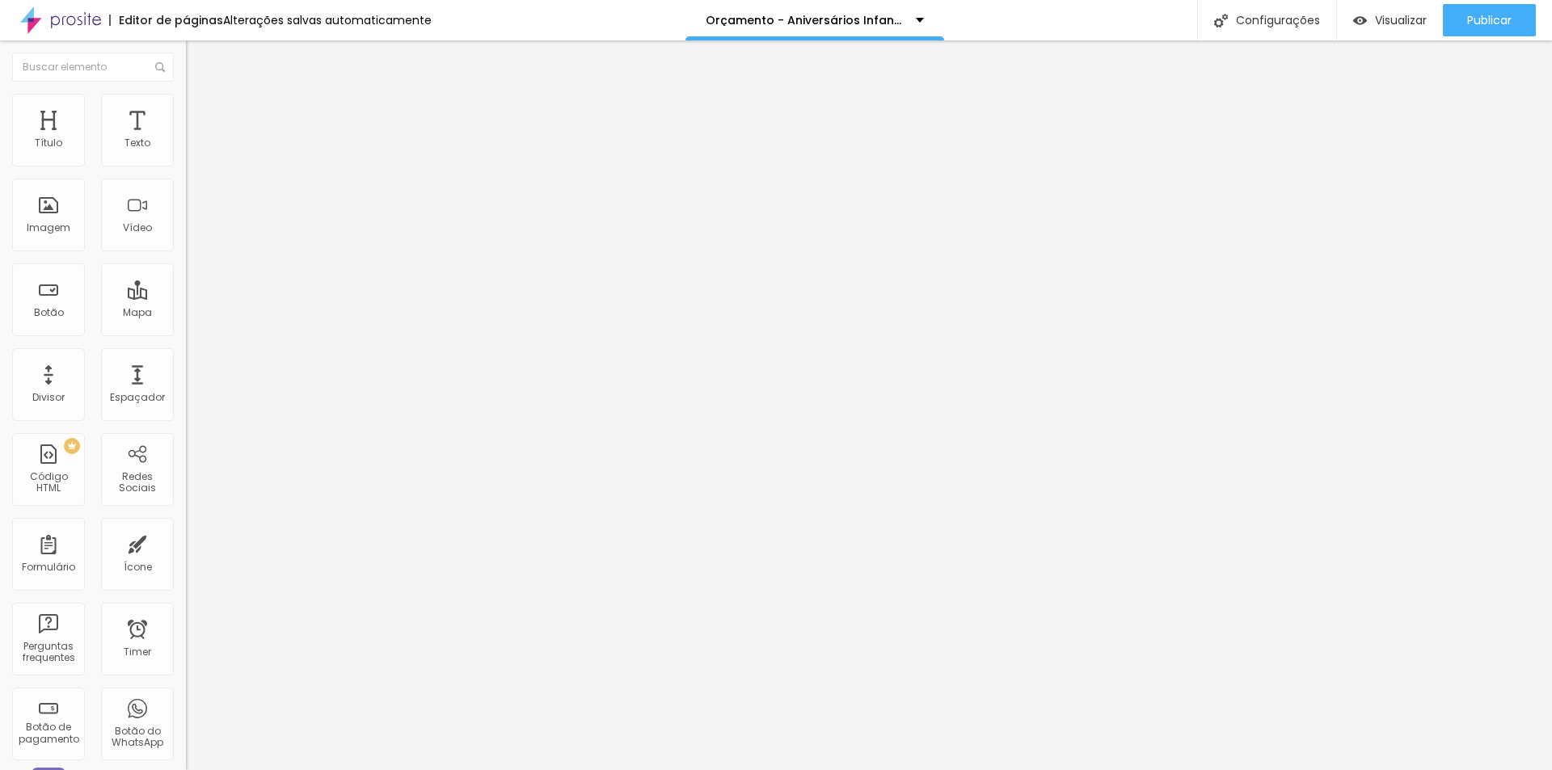
click at [200, 111] on span "Estilo" at bounding box center [212, 105] width 25 height 14
click at [186, 110] on img at bounding box center [193, 117] width 15 height 15
click at [186, 108] on li "Estilo" at bounding box center [279, 102] width 186 height 16
click at [186, 94] on li "Conteúdo" at bounding box center [279, 86] width 186 height 16
click at [186, 137] on div "Trocar imagem" at bounding box center [279, 131] width 186 height 11
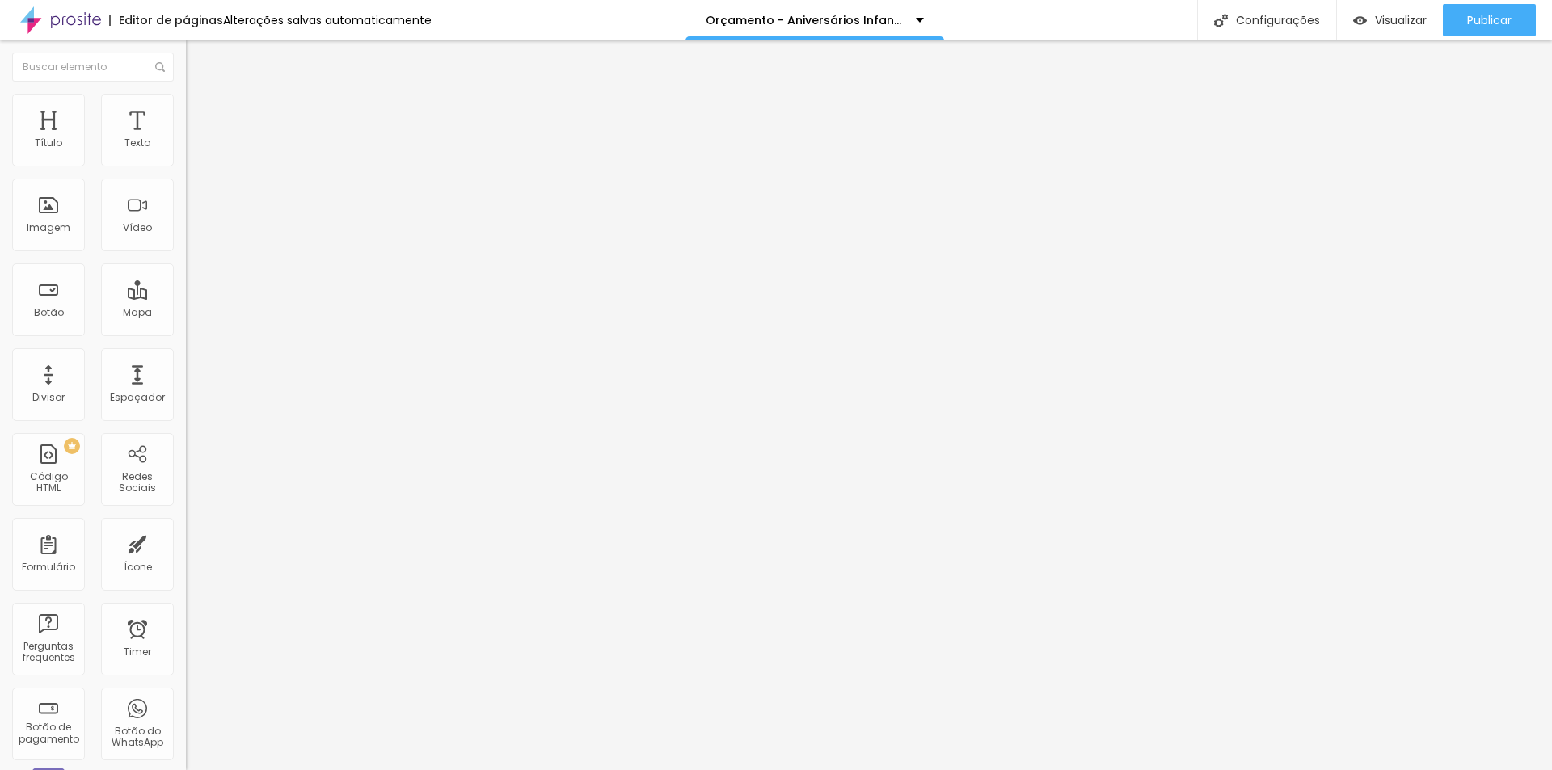
click at [186, 139] on span "Trocar imagem" at bounding box center [230, 132] width 88 height 14
click at [186, 253] on span "Original" at bounding box center [205, 246] width 39 height 14
click at [186, 272] on span "Padrão" at bounding box center [204, 266] width 36 height 14
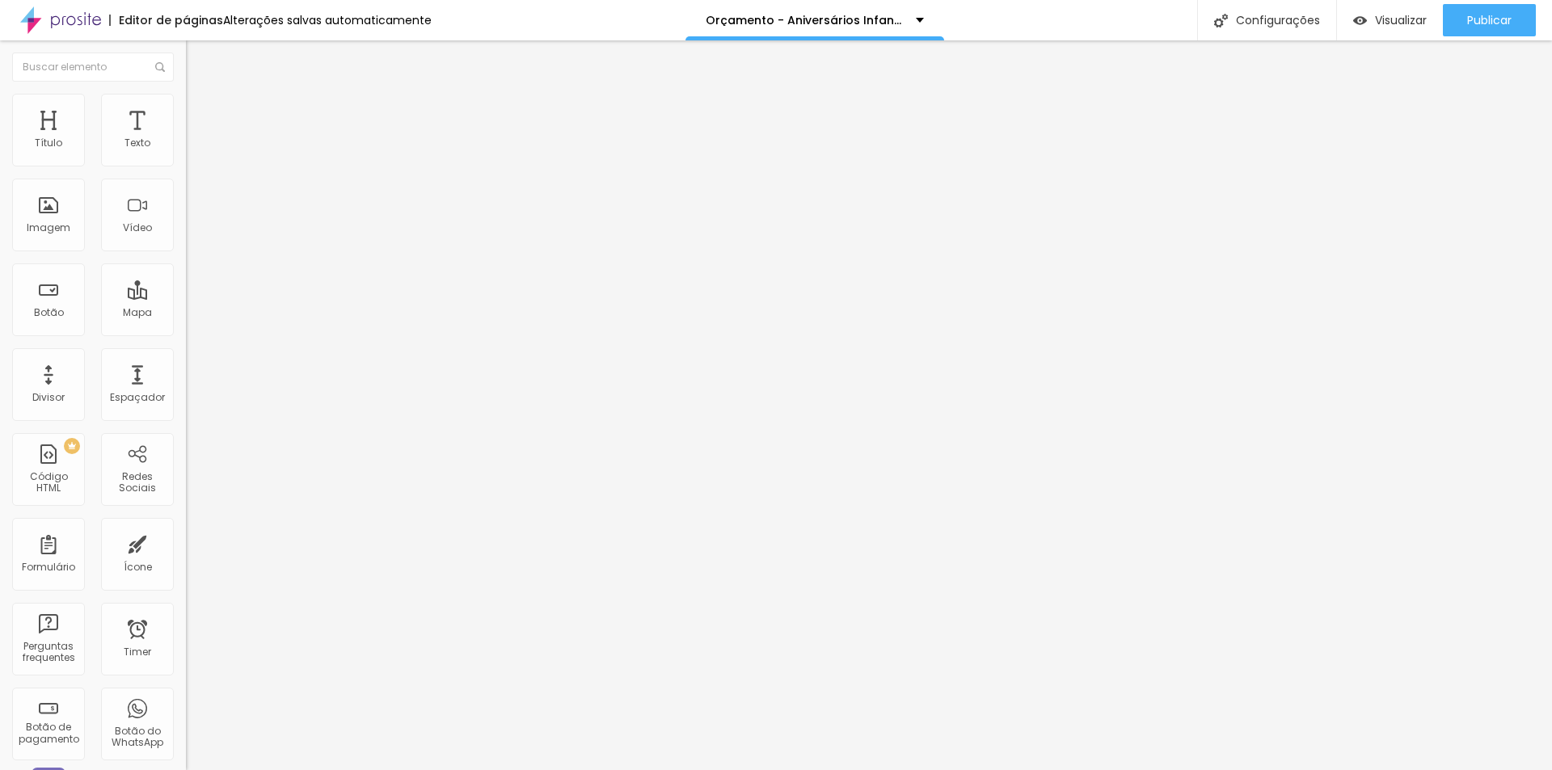
click at [186, 99] on ul "Conteúdo Estilo Avançado" at bounding box center [279, 102] width 186 height 49
click at [186, 103] on img at bounding box center [193, 101] width 15 height 15
click at [200, 114] on span "Avançado" at bounding box center [226, 121] width 53 height 14
drag, startPoint x: 47, startPoint y: 157, endPoint x: 21, endPoint y: 159, distance: 26.0
click at [186, 314] on input "range" at bounding box center [238, 320] width 104 height 13
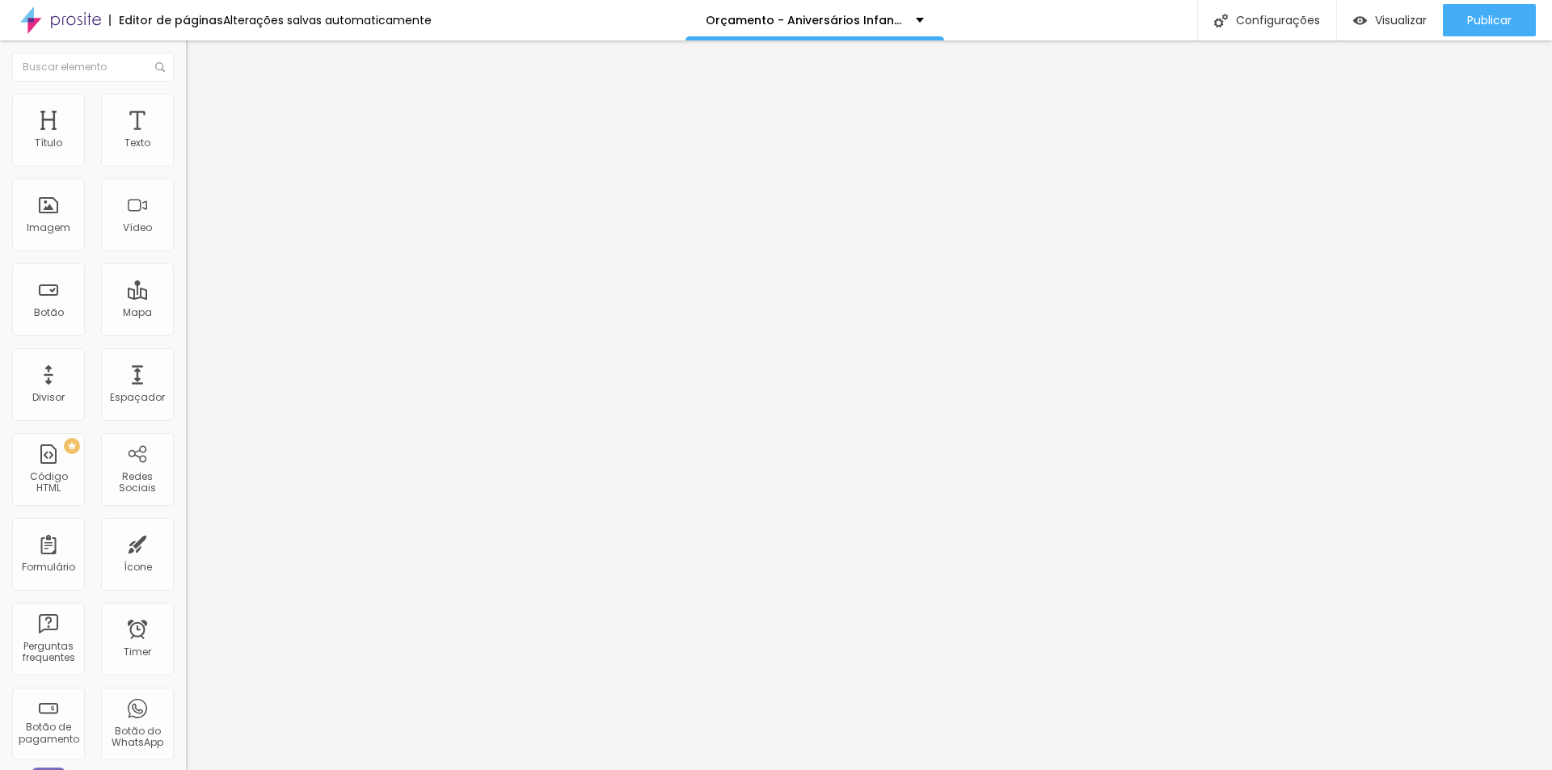
drag, startPoint x: 47, startPoint y: 189, endPoint x: -15, endPoint y: 187, distance: 61.5
click at [186, 542] on input "range" at bounding box center [238, 548] width 104 height 13
click at [186, 331] on input "[URL][DOMAIN_NAME]" at bounding box center [283, 323] width 194 height 16
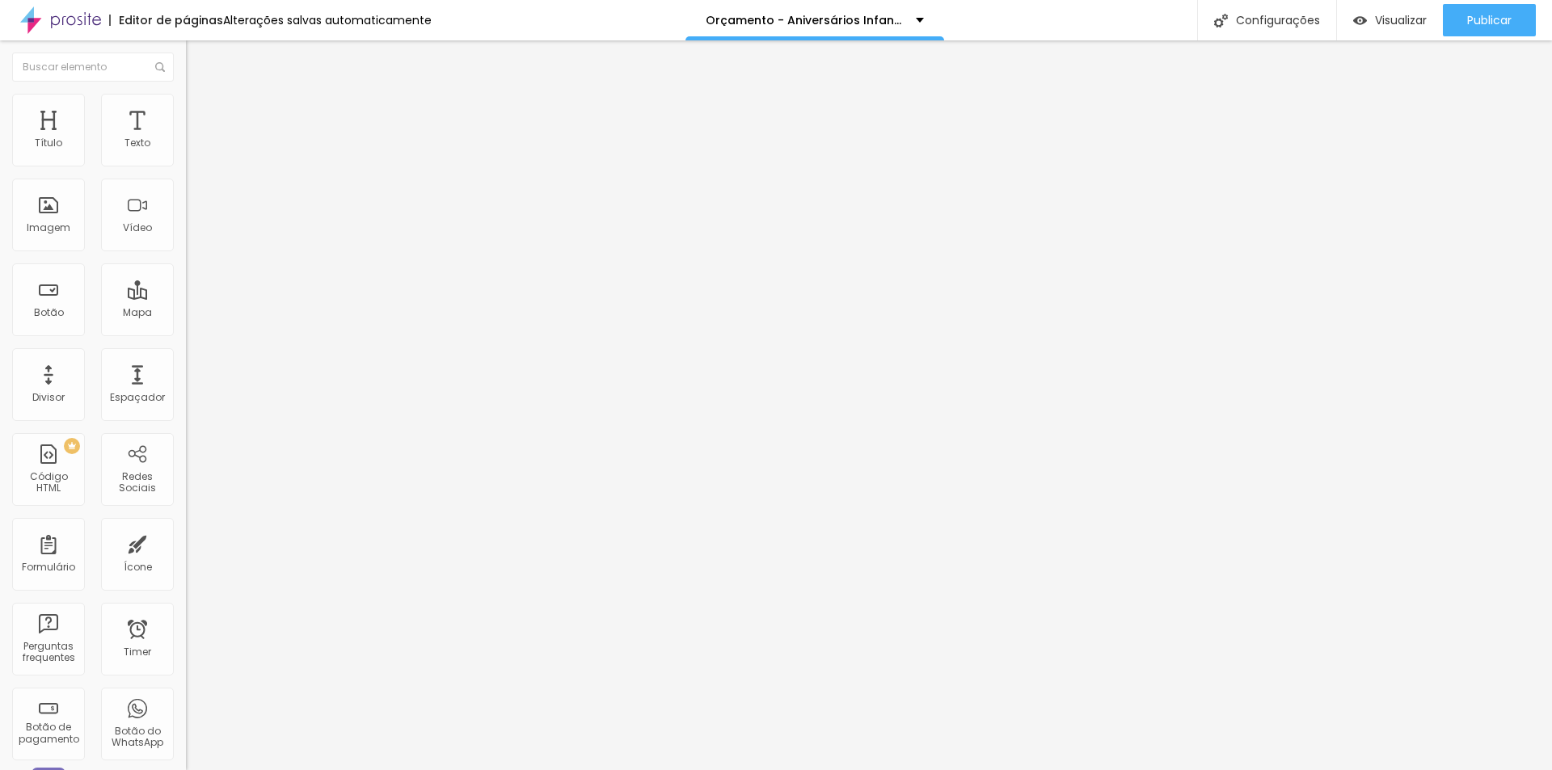
click at [186, 331] on input "[URL][DOMAIN_NAME]" at bounding box center [283, 323] width 194 height 16
click at [186, 139] on span "Trocar imagem" at bounding box center [230, 132] width 88 height 14
click at [200, 111] on span "Estilo" at bounding box center [212, 105] width 25 height 14
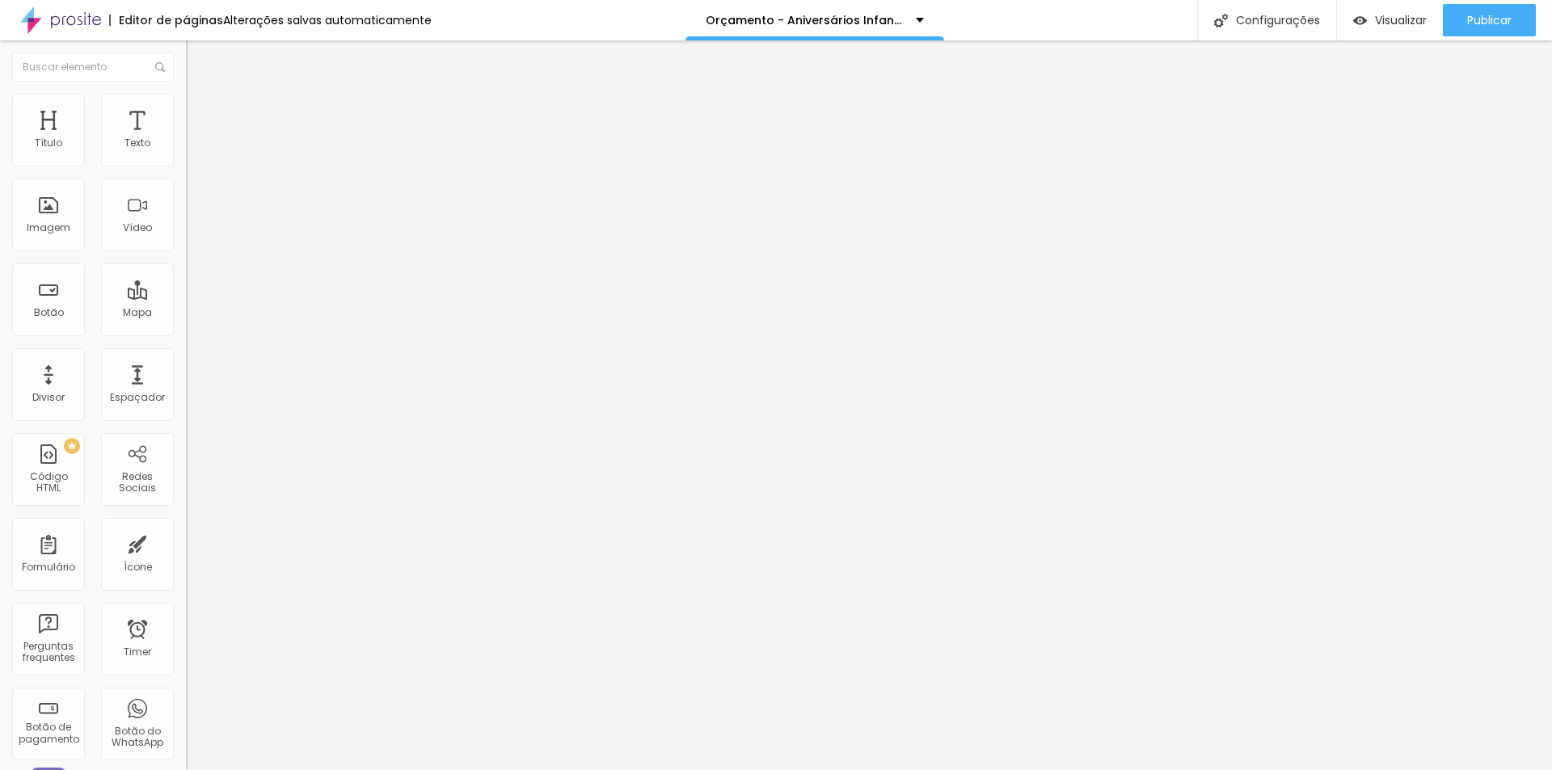
click at [200, 114] on span "Avançado" at bounding box center [226, 121] width 53 height 14
drag, startPoint x: 44, startPoint y: 160, endPoint x: 30, endPoint y: 159, distance: 13.8
click at [186, 314] on input "range" at bounding box center [238, 320] width 104 height 13
click at [186, 94] on li "Conteúdo" at bounding box center [279, 86] width 186 height 16
click at [186, 253] on span "Original" at bounding box center [205, 246] width 39 height 14
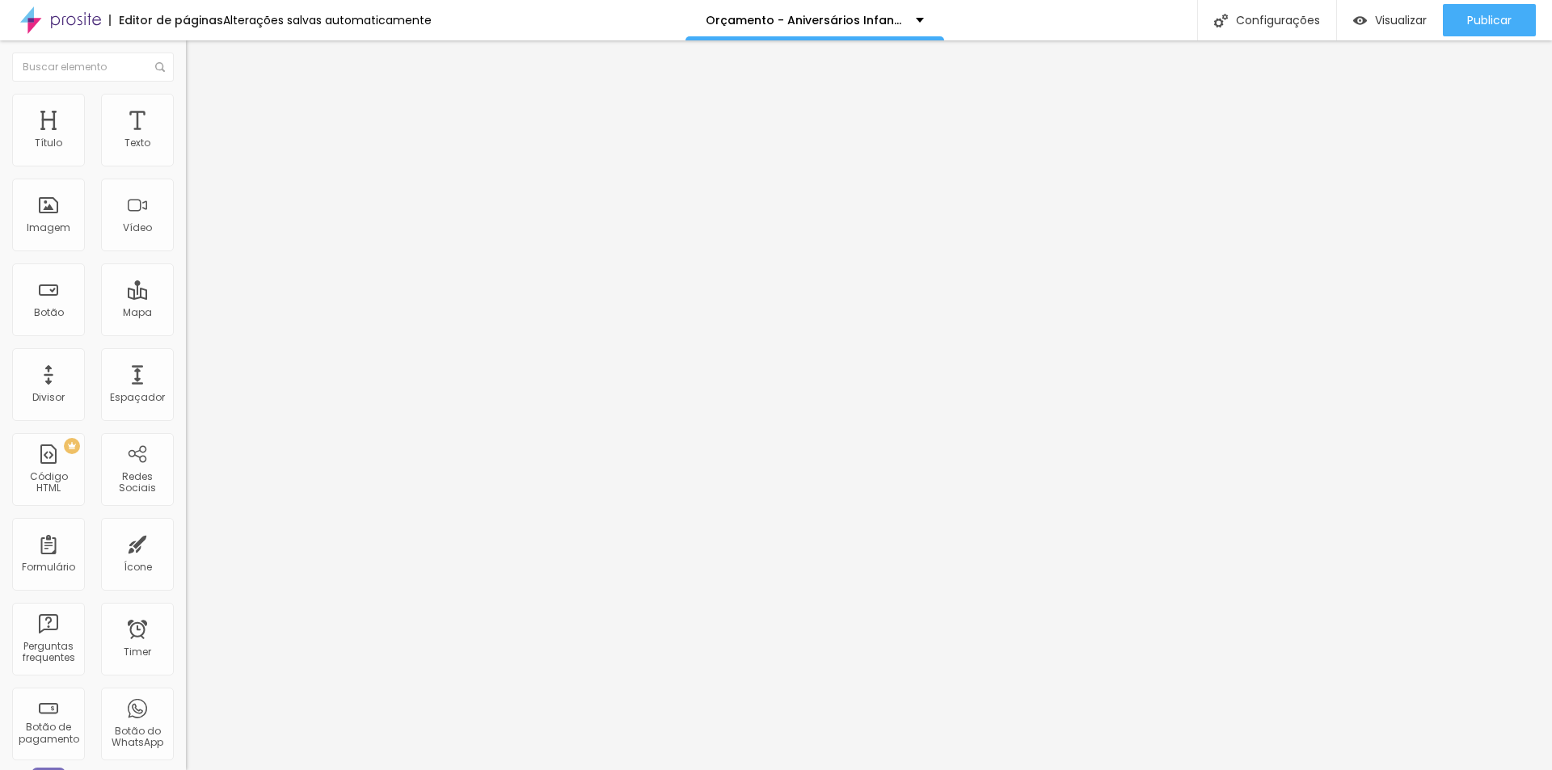
click at [186, 281] on div "Quadrado 1:1" at bounding box center [279, 276] width 186 height 10
click at [186, 272] on span "Padrão" at bounding box center [204, 266] width 36 height 14
click at [186, 205] on img at bounding box center [191, 198] width 11 height 11
click at [186, 217] on img at bounding box center [191, 211] width 11 height 11
click at [186, 230] on img at bounding box center [191, 224] width 11 height 11
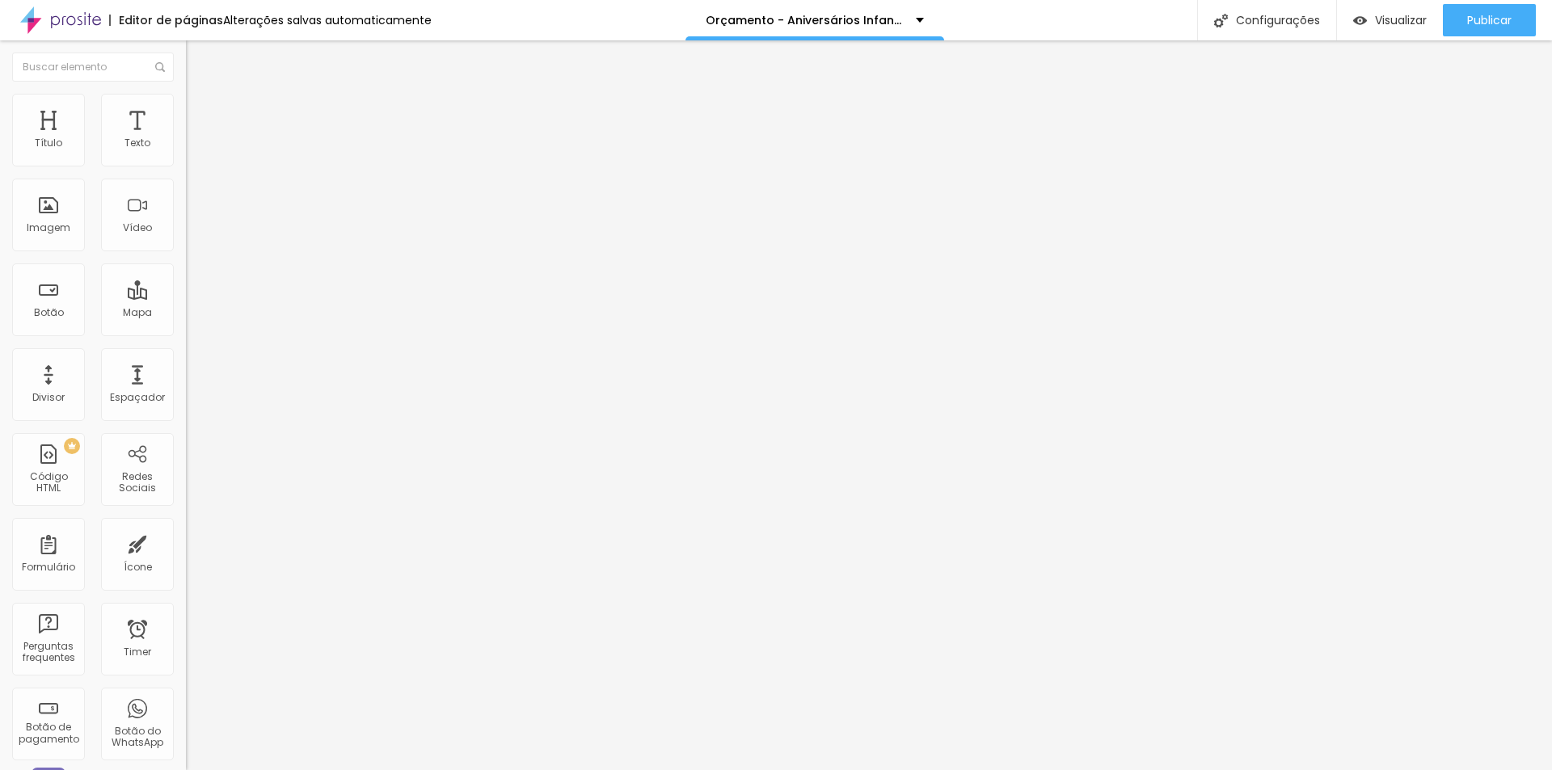
click at [186, 219] on div at bounding box center [279, 212] width 186 height 13
click at [200, 112] on span "Estilo" at bounding box center [212, 105] width 25 height 14
drag, startPoint x: 40, startPoint y: 203, endPoint x: 8, endPoint y: 203, distance: 32.3
click at [186, 355] on input "range" at bounding box center [238, 361] width 104 height 13
click at [200, 115] on span "Avançado" at bounding box center [226, 121] width 53 height 14
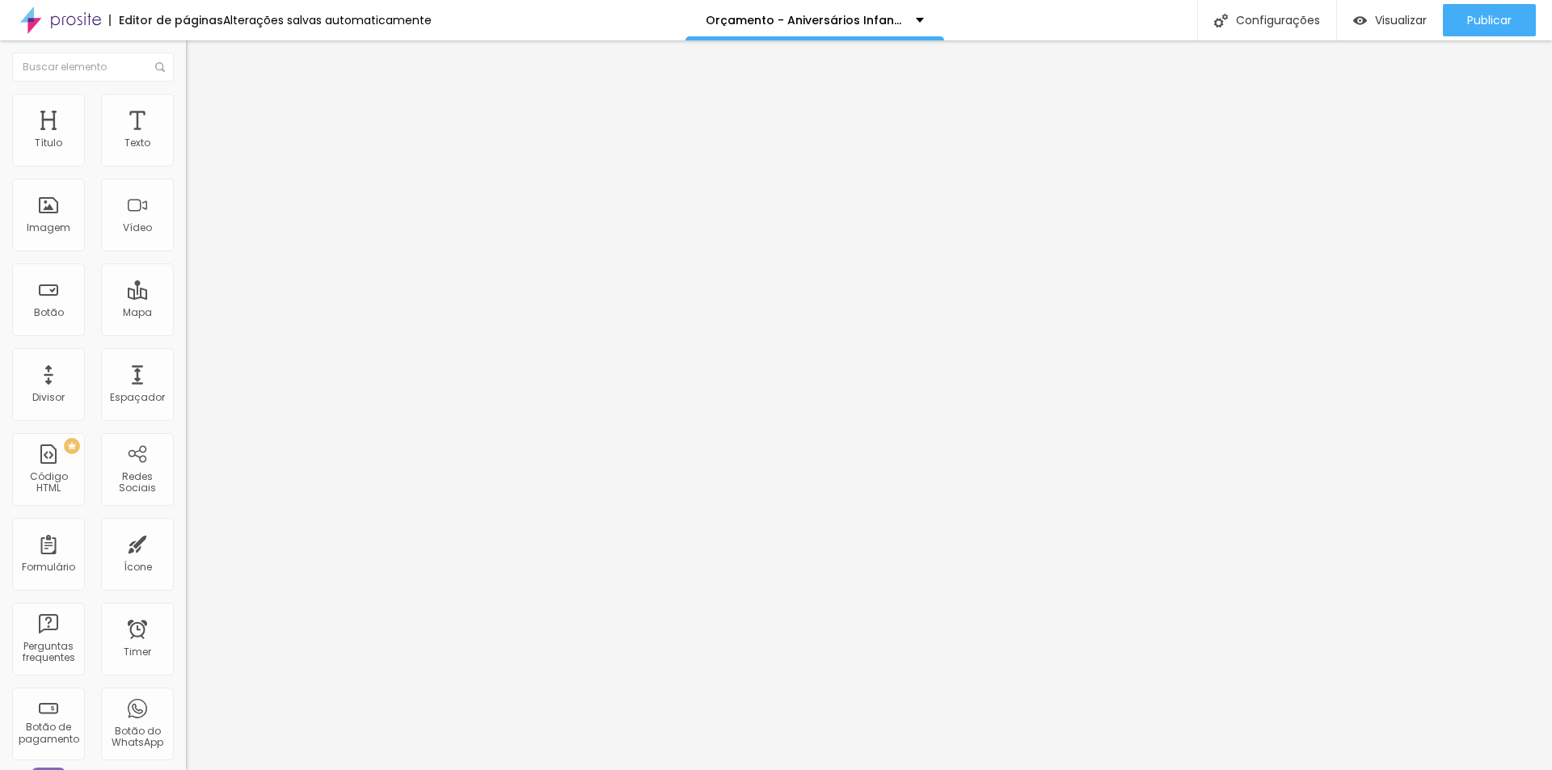
click at [200, 112] on span "Estilo" at bounding box center [212, 105] width 25 height 14
drag, startPoint x: 37, startPoint y: 205, endPoint x: -6, endPoint y: 209, distance: 43.8
click at [186, 355] on input "range" at bounding box center [238, 361] width 104 height 13
click at [186, 139] on span "Trocar imagem" at bounding box center [230, 132] width 88 height 14
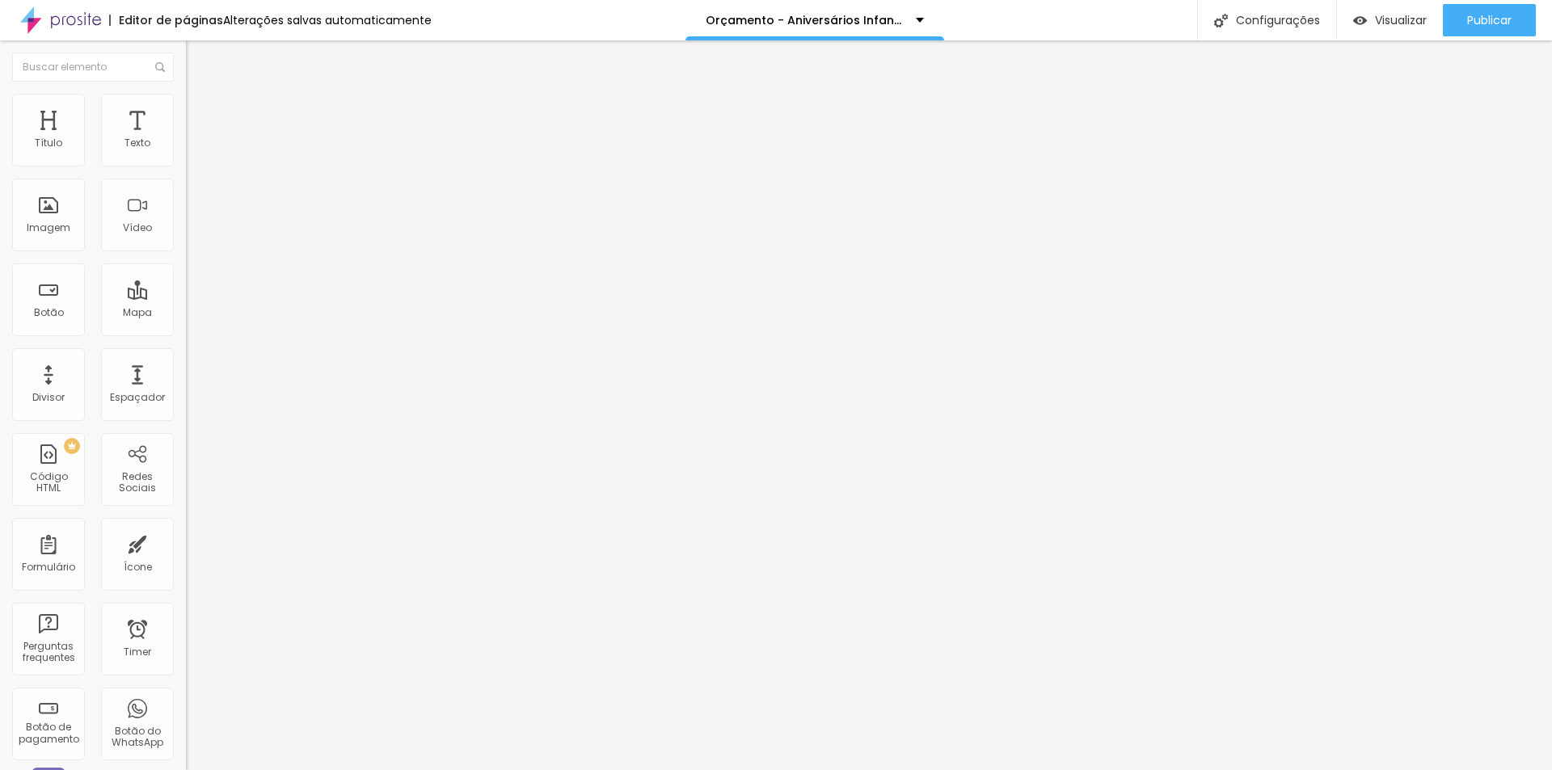
click at [1395, 24] on span "Visualizar" at bounding box center [1401, 20] width 52 height 13
click at [186, 147] on span "Encaixotado" at bounding box center [217, 140] width 63 height 14
click at [186, 161] on div "Encaixotado" at bounding box center [279, 153] width 186 height 15
click at [186, 172] on span "Completo" at bounding box center [210, 165] width 49 height 14
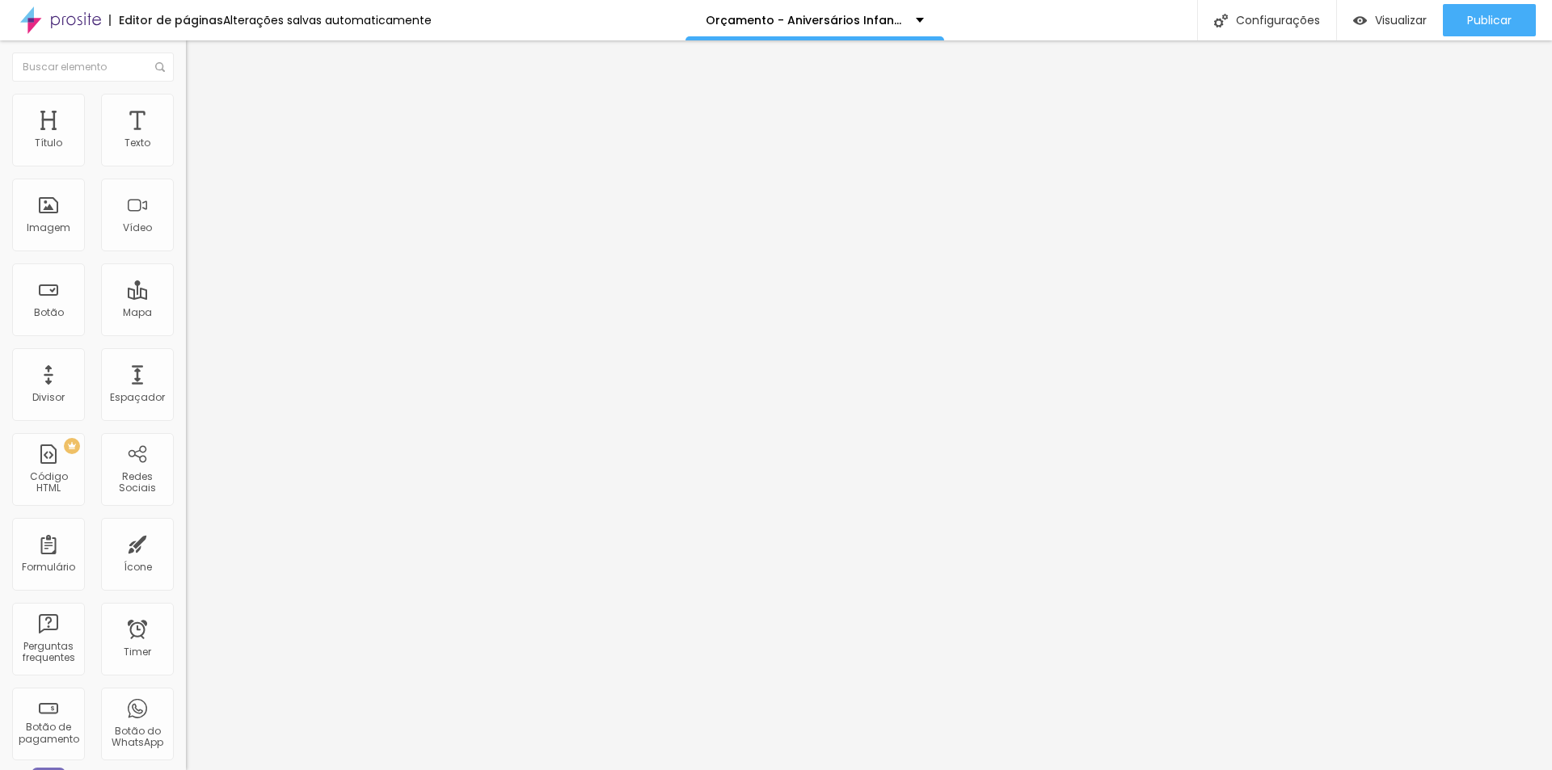
click at [200, 172] on span "Completo" at bounding box center [224, 165] width 49 height 14
click at [186, 157] on span "Encaixotado" at bounding box center [217, 150] width 63 height 14
click at [186, 103] on ul "Conteúdo Estilo Avançado" at bounding box center [279, 102] width 186 height 49
click at [186, 104] on li "Estilo" at bounding box center [279, 102] width 186 height 16
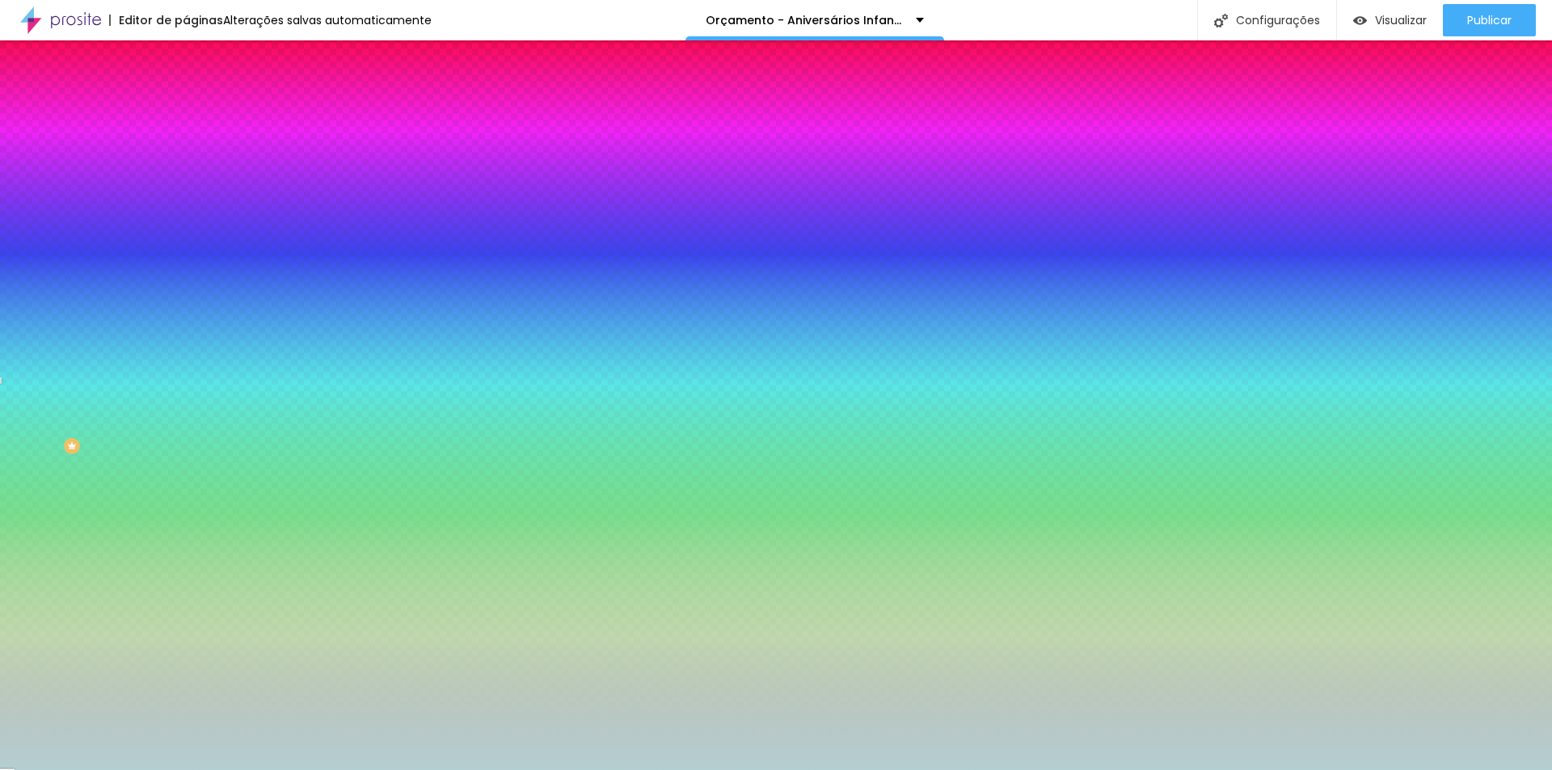
click at [186, 108] on ul "Conteúdo Estilo Avançado" at bounding box center [279, 102] width 186 height 49
click at [186, 110] on li "Avançado" at bounding box center [279, 118] width 186 height 16
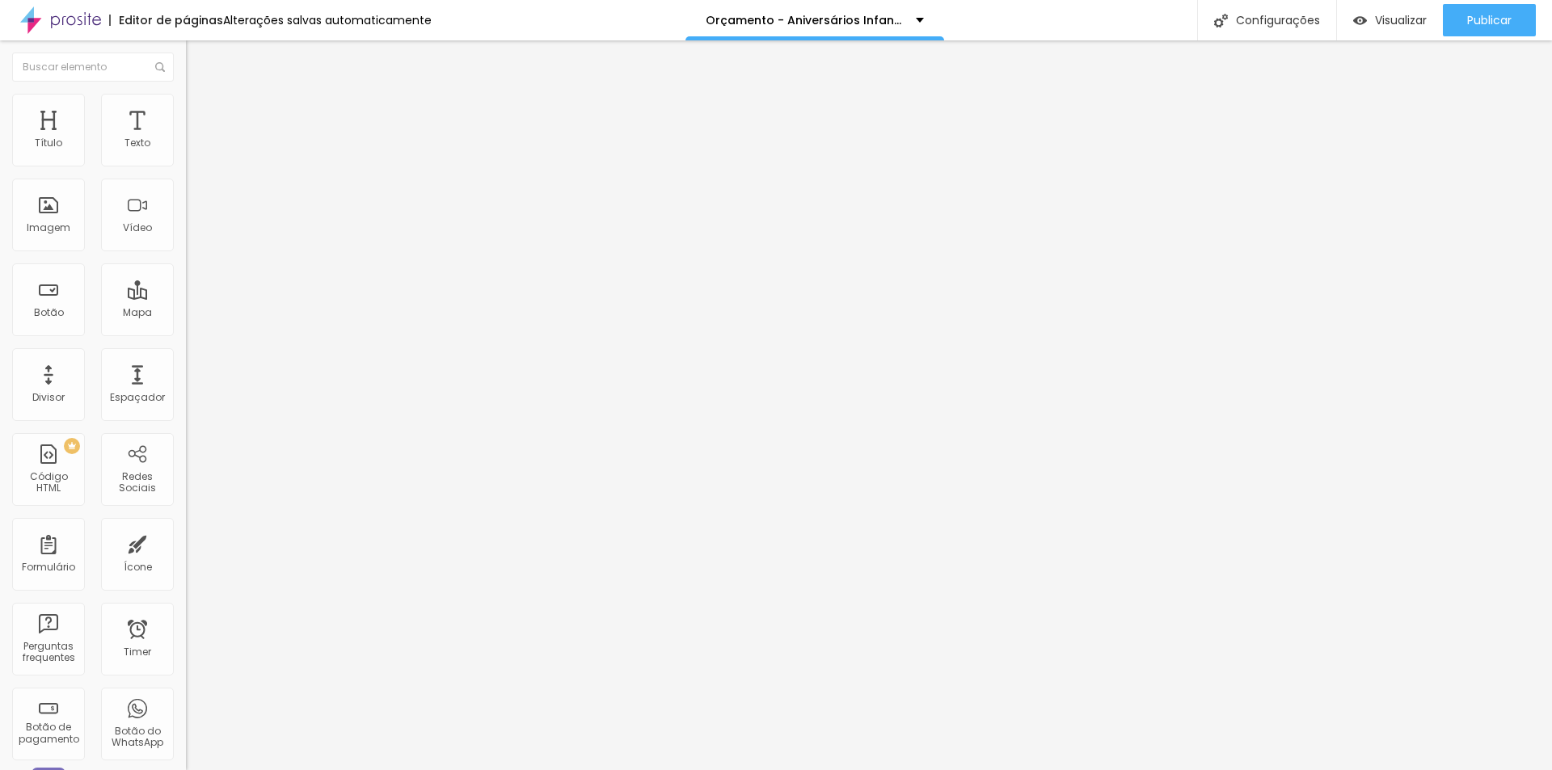
click at [200, 95] on span "Conteúdo" at bounding box center [225, 89] width 50 height 14
click at [186, 147] on span "Completo" at bounding box center [210, 140] width 49 height 14
click at [186, 155] on div "Encaixotado" at bounding box center [279, 151] width 186 height 10
click at [186, 172] on span "Completo" at bounding box center [210, 165] width 49 height 14
click at [186, 157] on span "Encaixotado" at bounding box center [217, 150] width 63 height 14
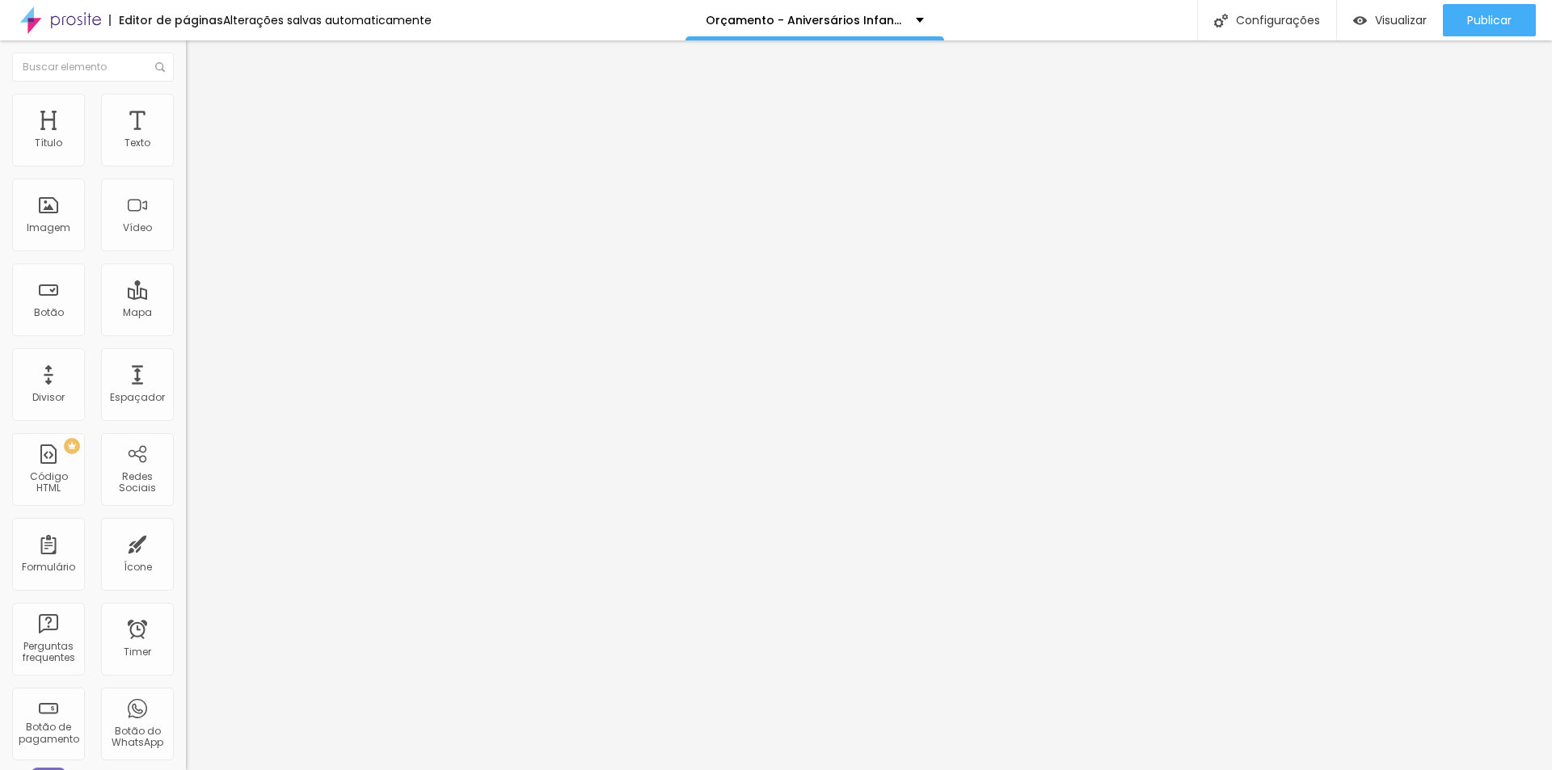
click at [186, 108] on li "Estilo" at bounding box center [279, 102] width 186 height 16
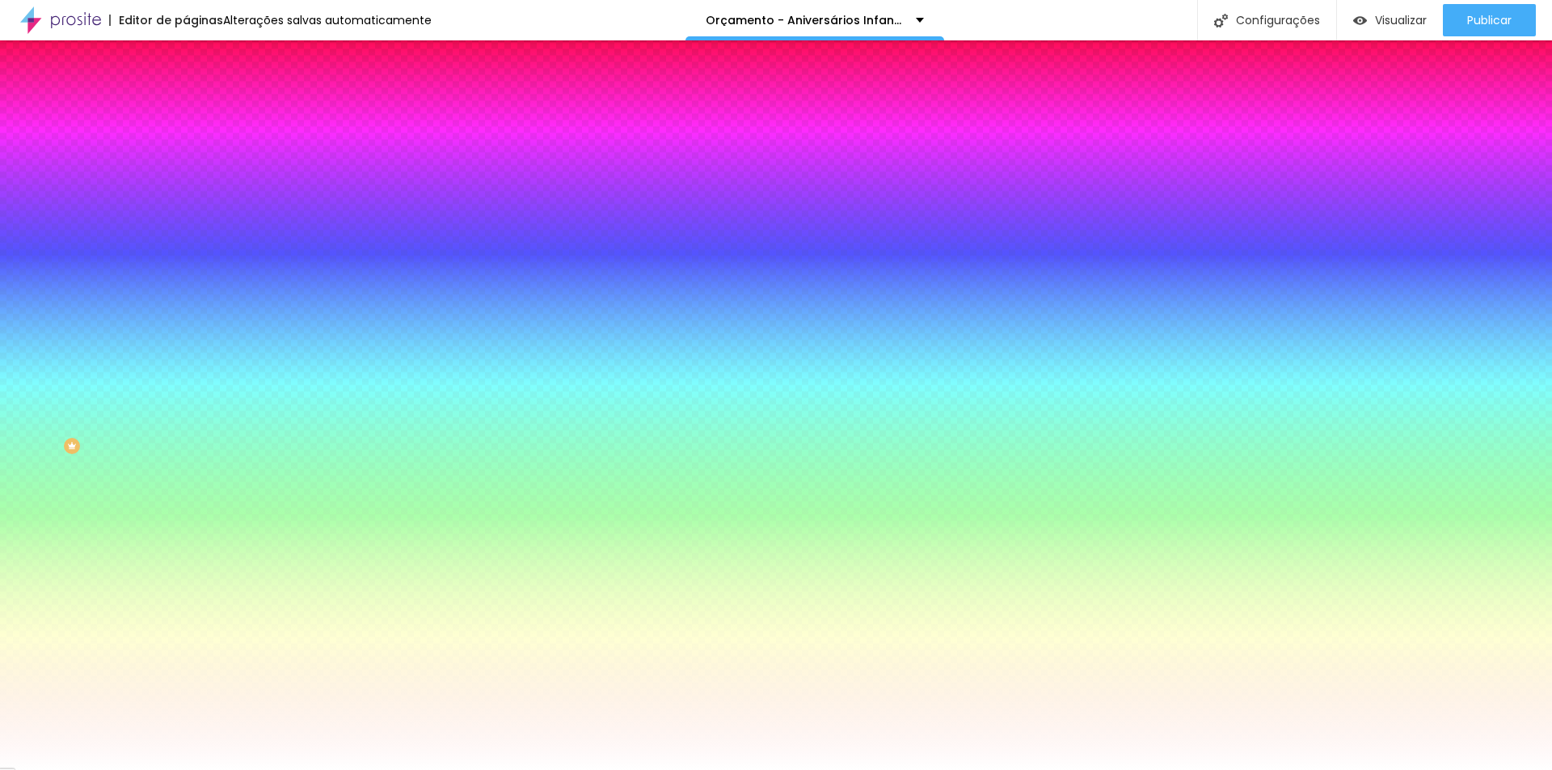
click at [186, 110] on li "Avançado" at bounding box center [279, 118] width 186 height 16
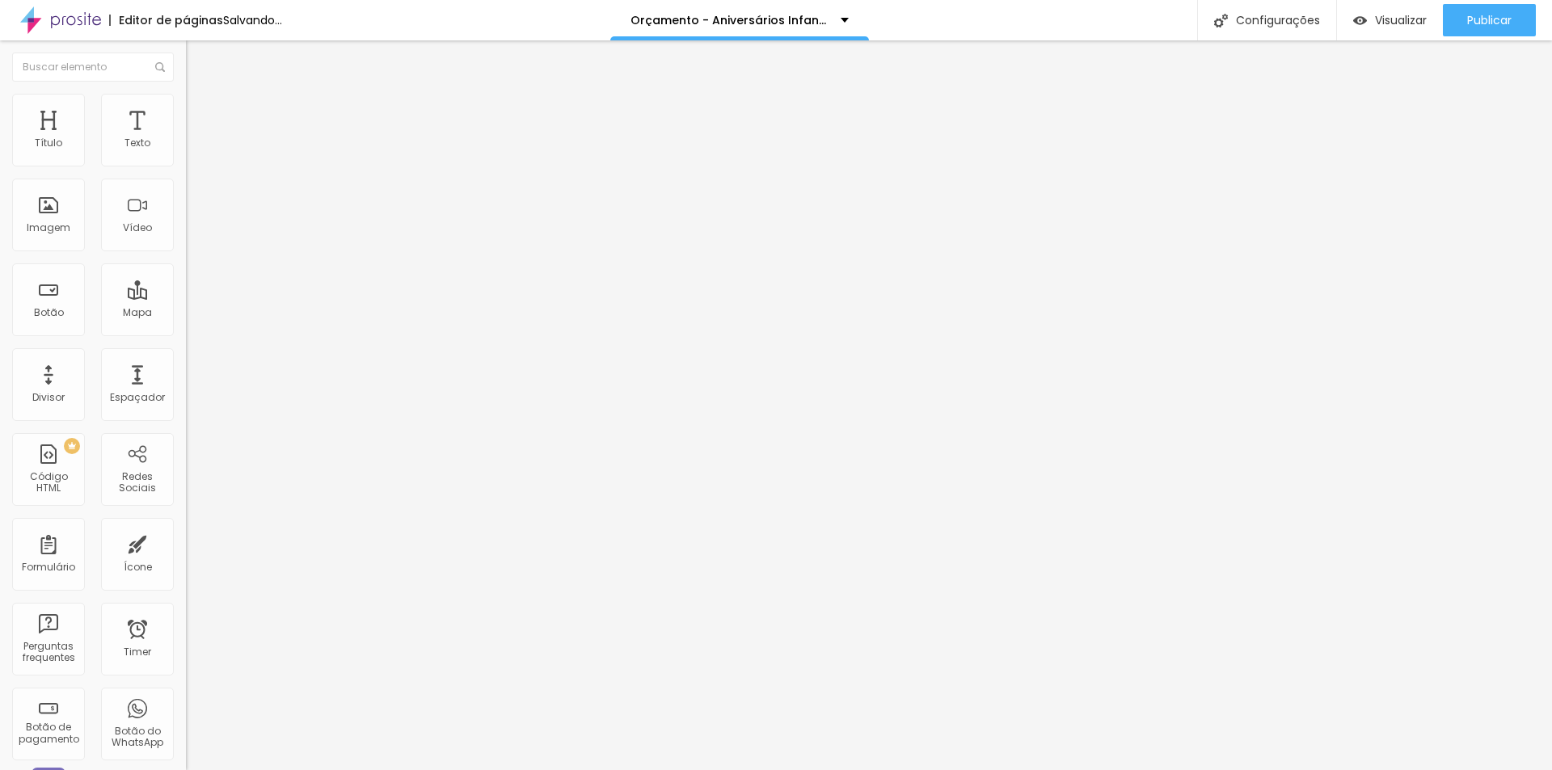
drag, startPoint x: 106, startPoint y: 160, endPoint x: 61, endPoint y: 168, distance: 45.2
click at [186, 314] on input "range" at bounding box center [238, 320] width 104 height 13
drag, startPoint x: 49, startPoint y: 192, endPoint x: 38, endPoint y: 193, distance: 11.3
click at [186, 542] on input "range" at bounding box center [238, 548] width 104 height 13
click at [186, 94] on li "Conteúdo" at bounding box center [279, 86] width 186 height 16
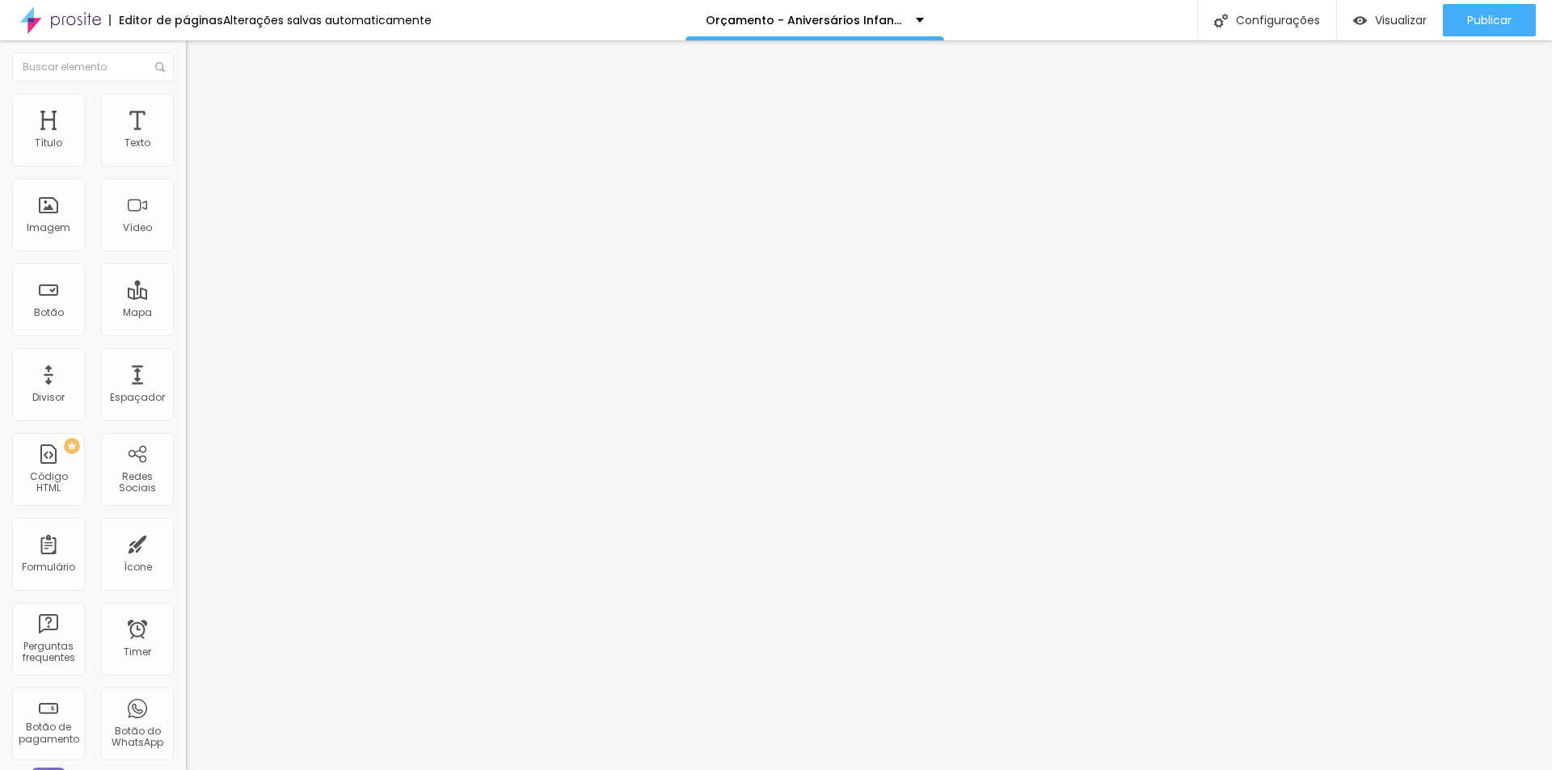
click at [186, 147] on span "Encaixotado" at bounding box center [217, 140] width 63 height 14
click at [186, 172] on span "Completo" at bounding box center [210, 165] width 49 height 14
click at [200, 112] on span "Estilo" at bounding box center [212, 105] width 25 height 14
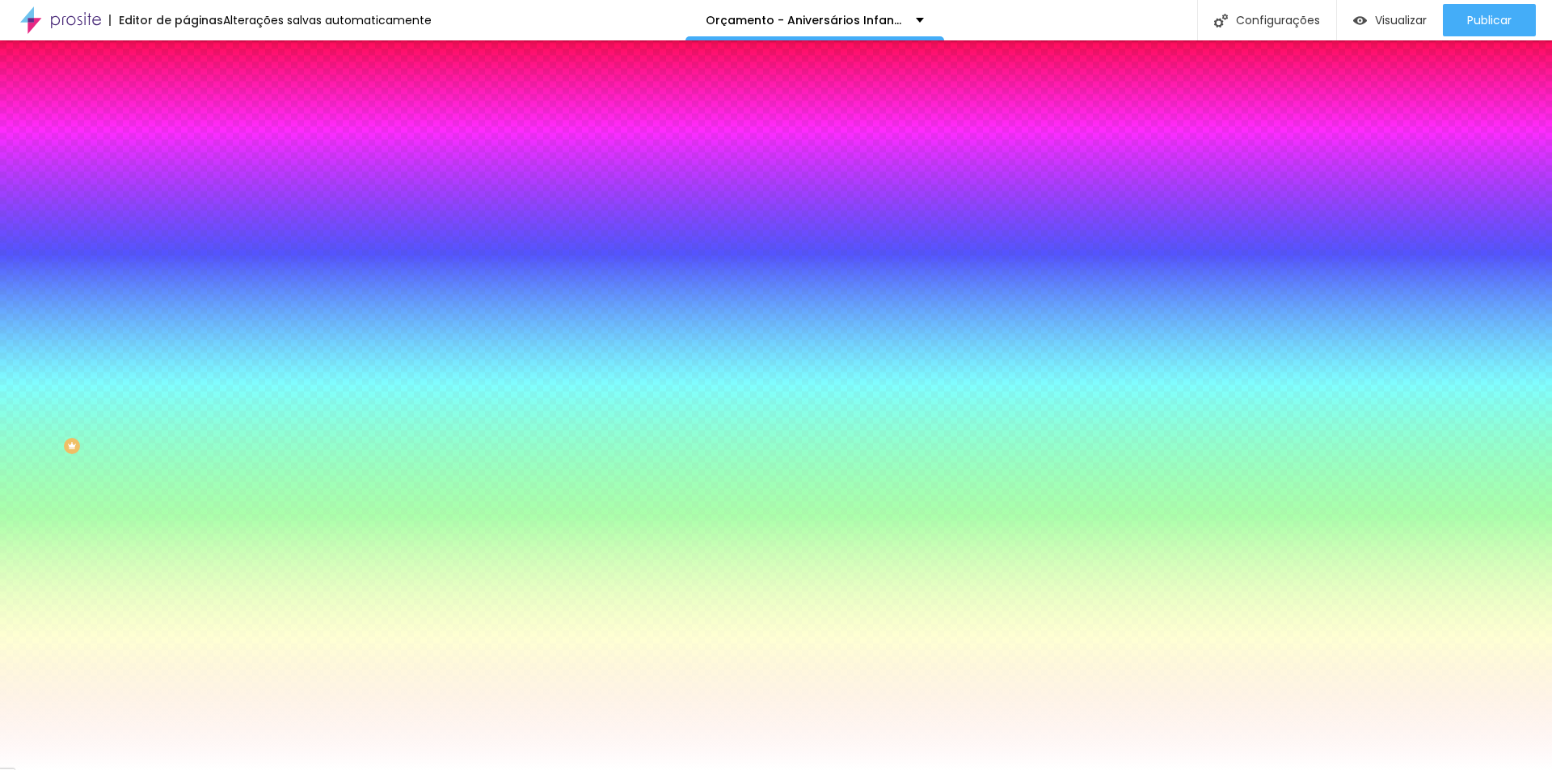
click at [200, 117] on span "Avançado" at bounding box center [226, 121] width 53 height 14
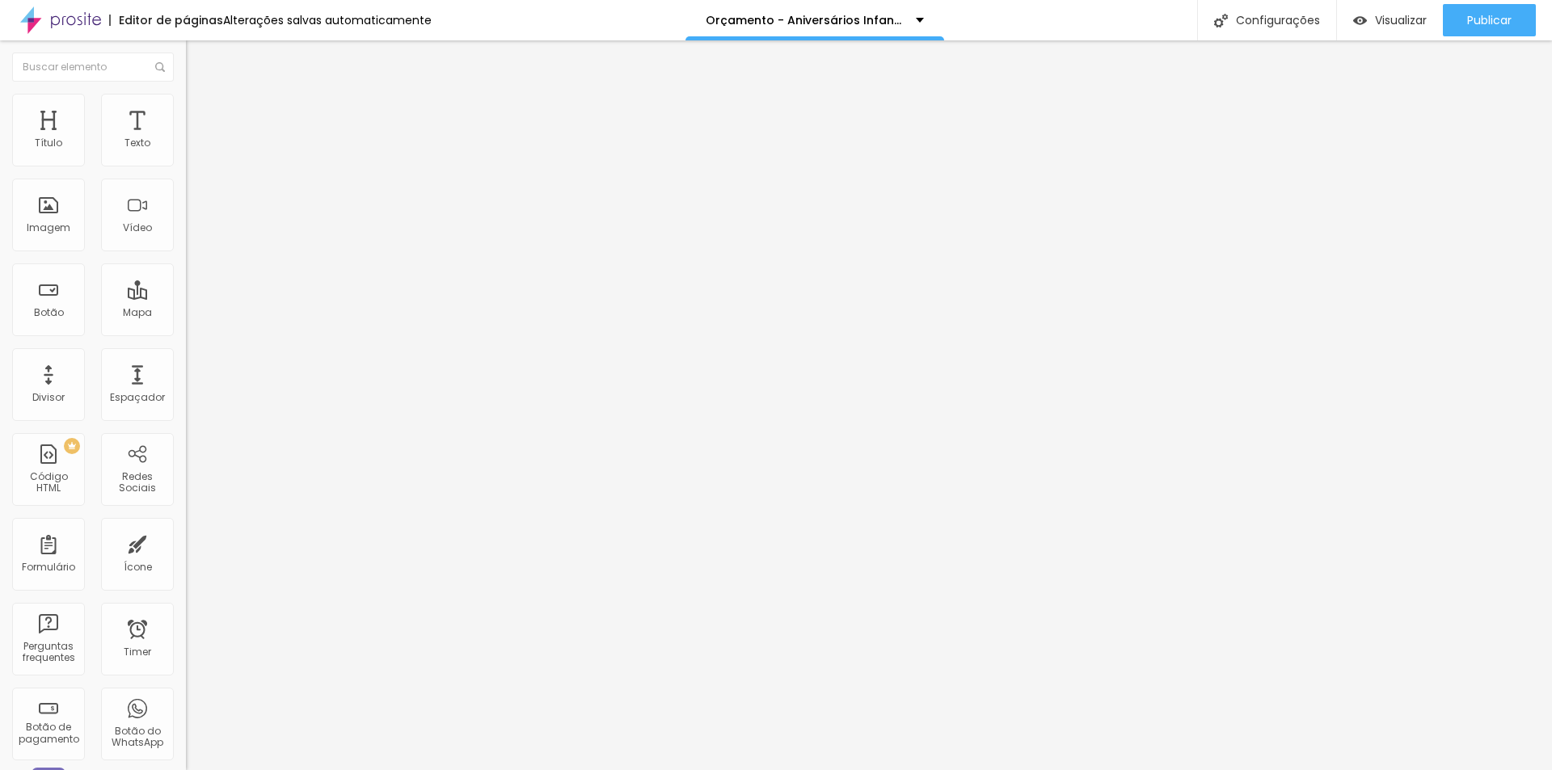
drag, startPoint x: 55, startPoint y: 158, endPoint x: 95, endPoint y: 168, distance: 41.8
click at [186, 314] on input "range" at bounding box center [238, 320] width 104 height 13
click at [186, 542] on input "range" at bounding box center [238, 548] width 104 height 13
click at [186, 147] on span "Encaixotado" at bounding box center [217, 140] width 63 height 14
click at [186, 171] on div "Completo" at bounding box center [279, 166] width 186 height 10
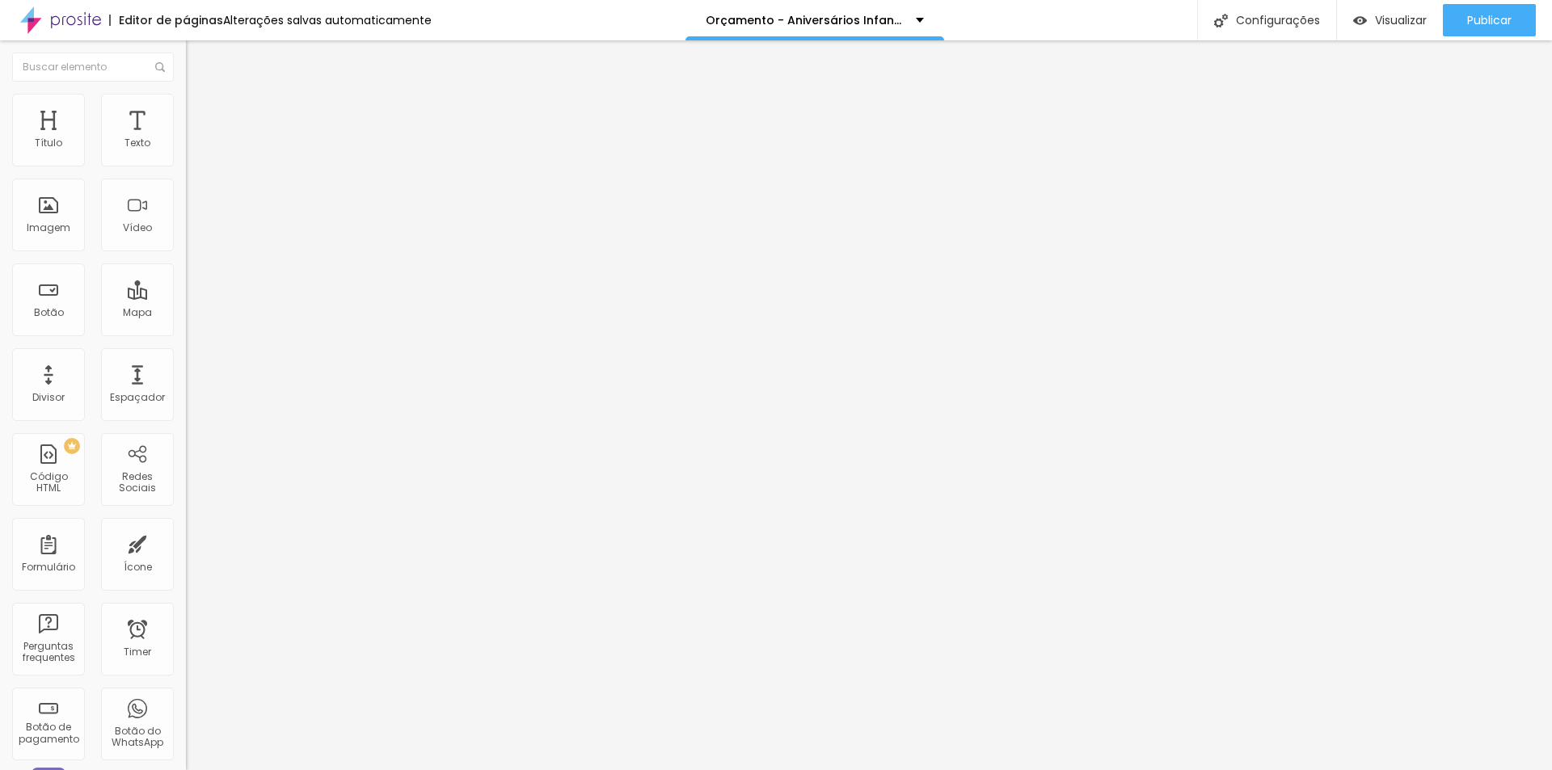
click at [186, 95] on li "Estilo" at bounding box center [279, 102] width 186 height 16
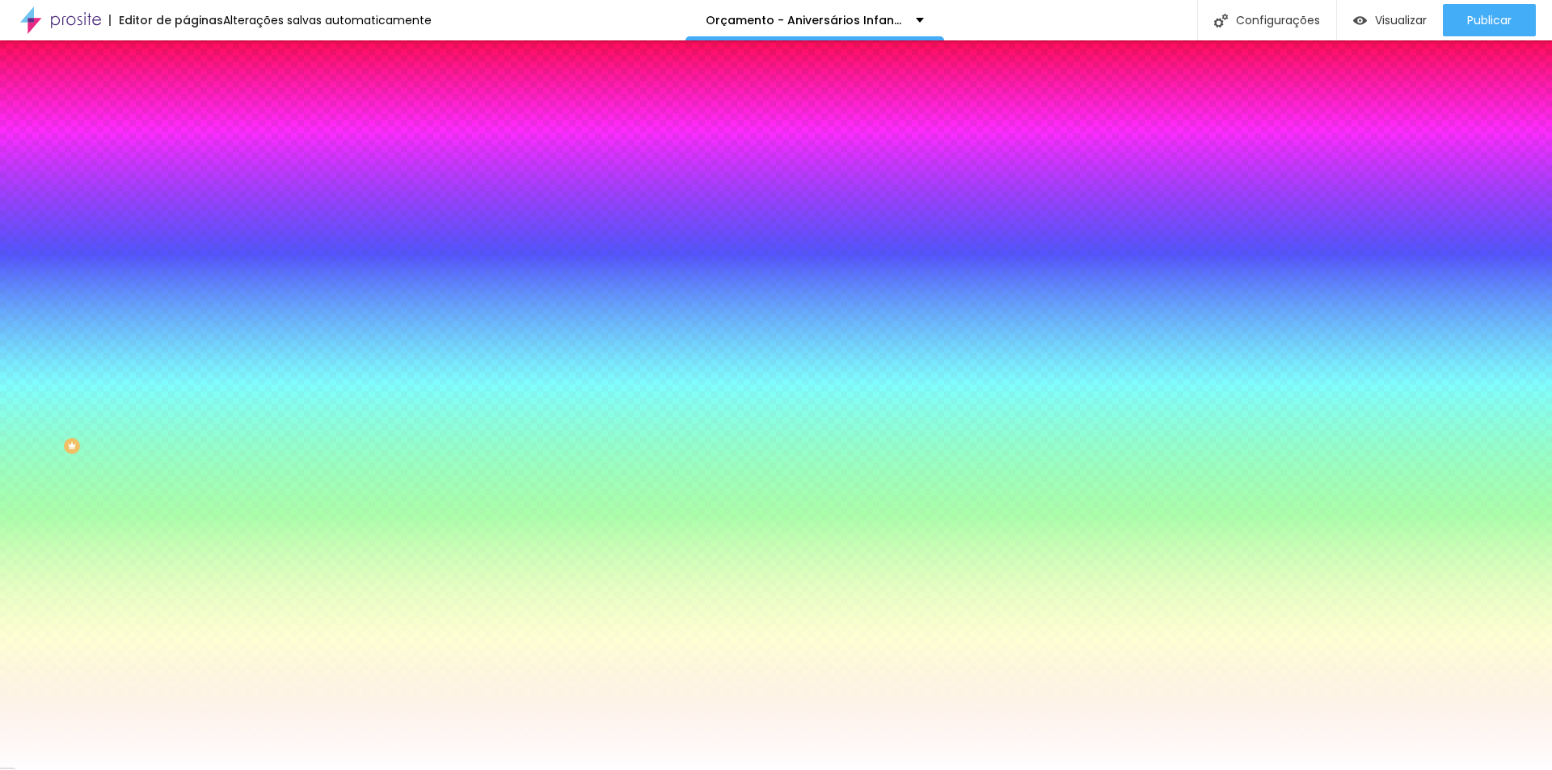
click at [186, 110] on li "Avançado" at bounding box center [279, 118] width 186 height 16
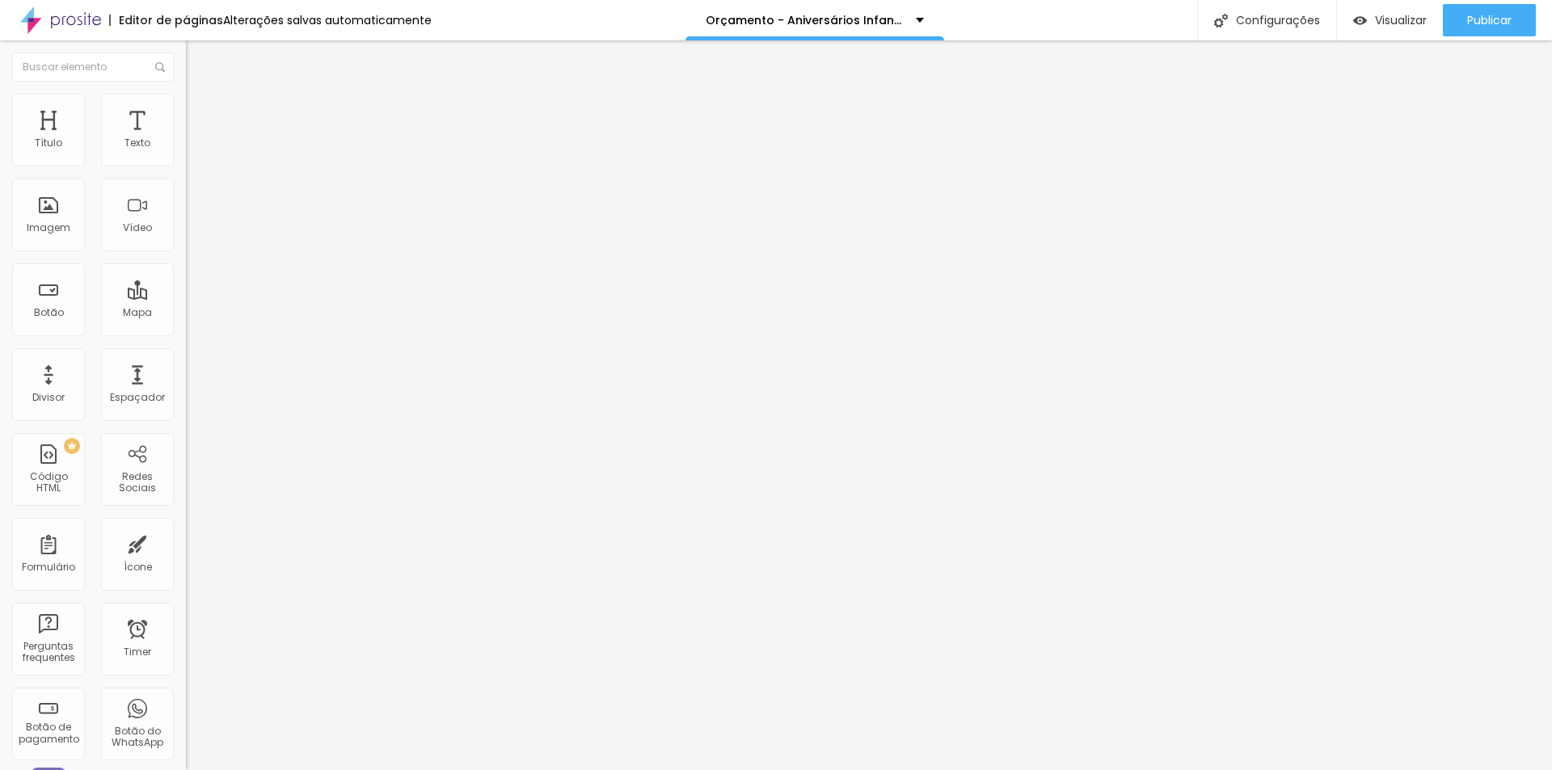
click at [186, 542] on input "range" at bounding box center [238, 548] width 104 height 13
click at [1404, 15] on span "Visualizar" at bounding box center [1401, 20] width 52 height 13
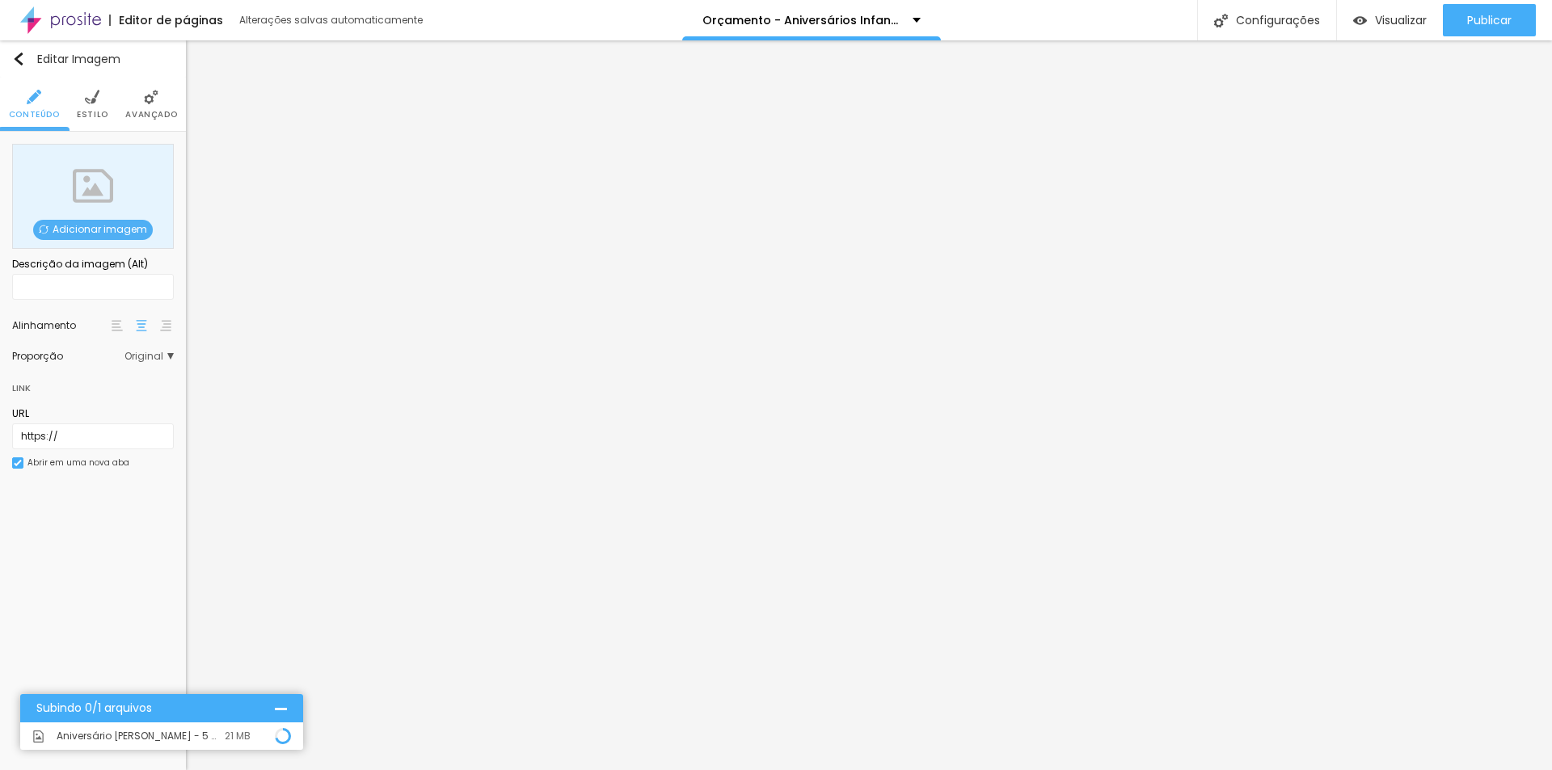
click at [141, 357] on span "Original" at bounding box center [148, 357] width 49 height 10
click at [133, 395] on div "Padrão 4:3" at bounding box center [105, 401] width 137 height 21
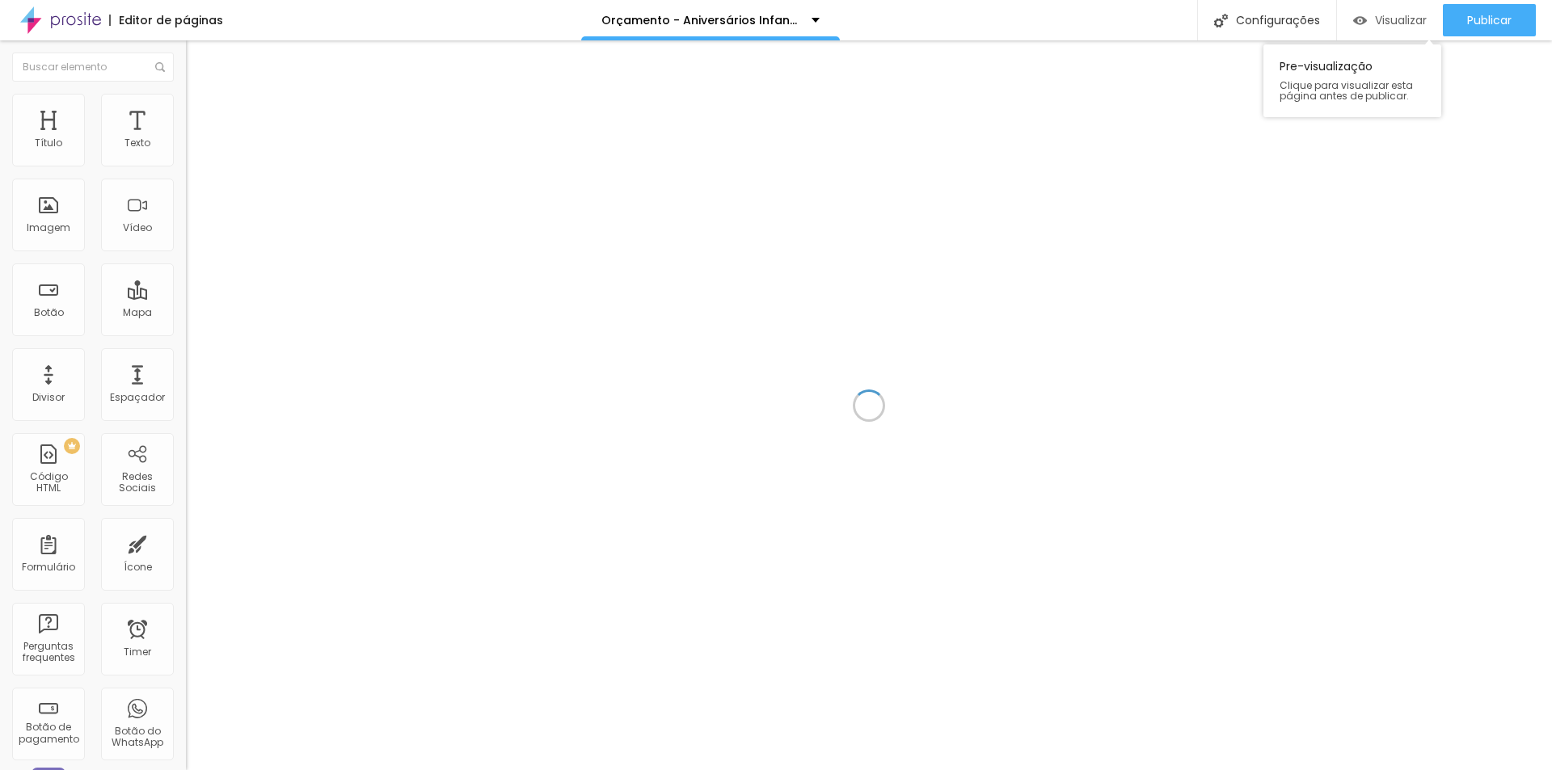
click at [1393, 25] on span "Visualizar" at bounding box center [1401, 20] width 52 height 13
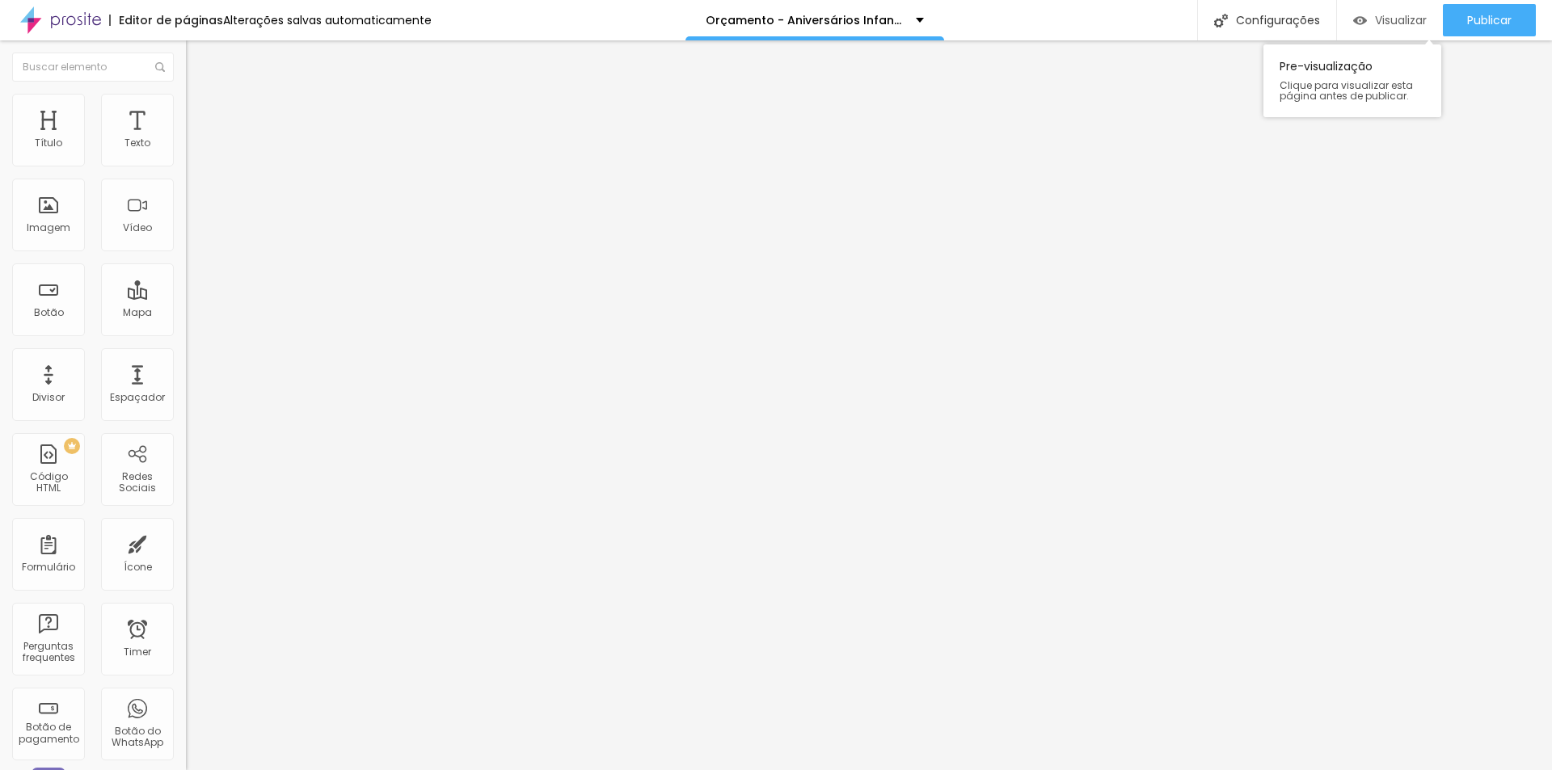
click at [1383, 21] on span "Visualizar" at bounding box center [1401, 20] width 52 height 13
click at [930, 6] on div "Orçamento - Aniversários Infantis" at bounding box center [815, 20] width 259 height 40
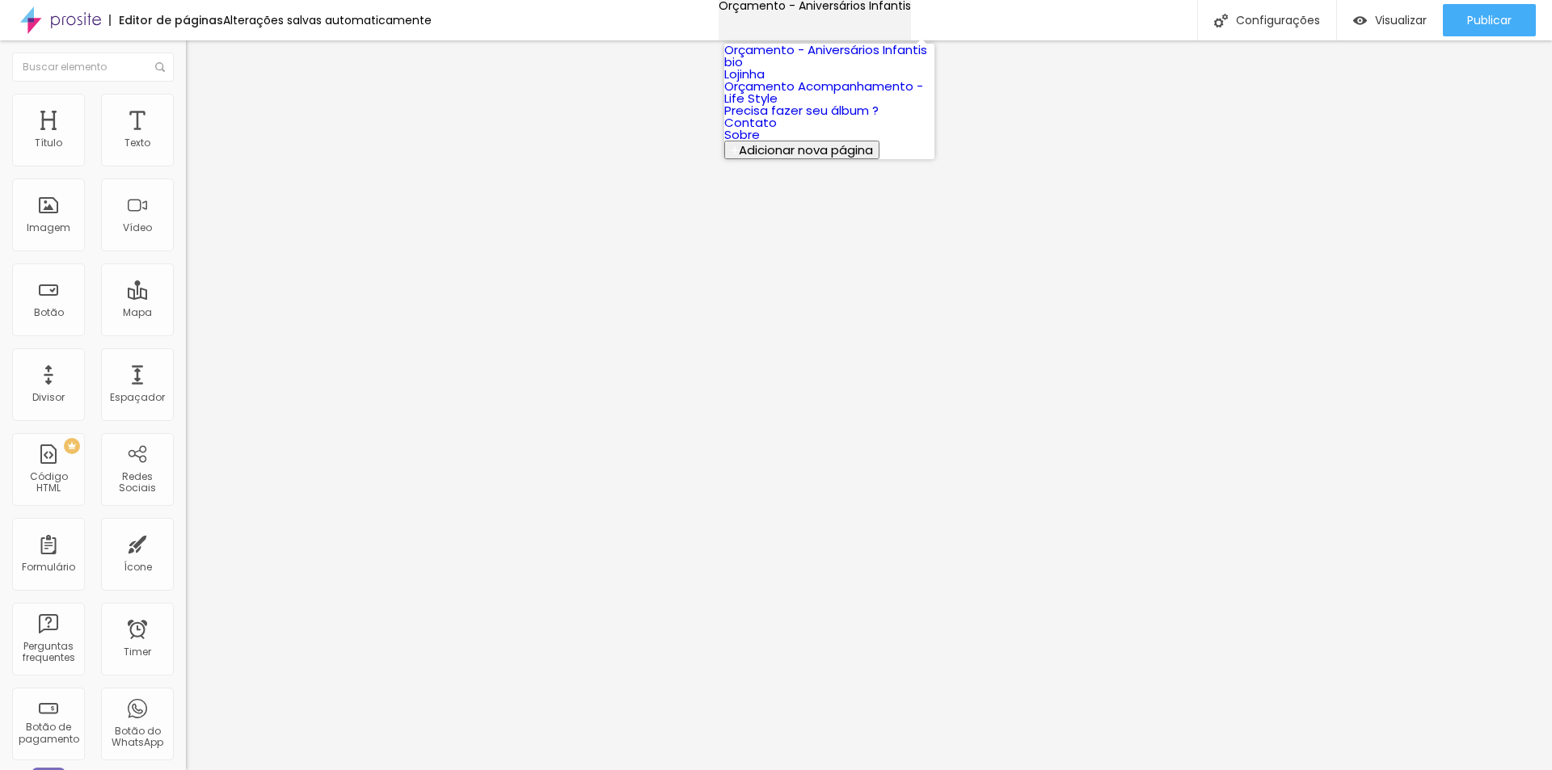
click at [911, 6] on div "Orçamento - Aniversários Infantis" at bounding box center [815, 5] width 192 height 11
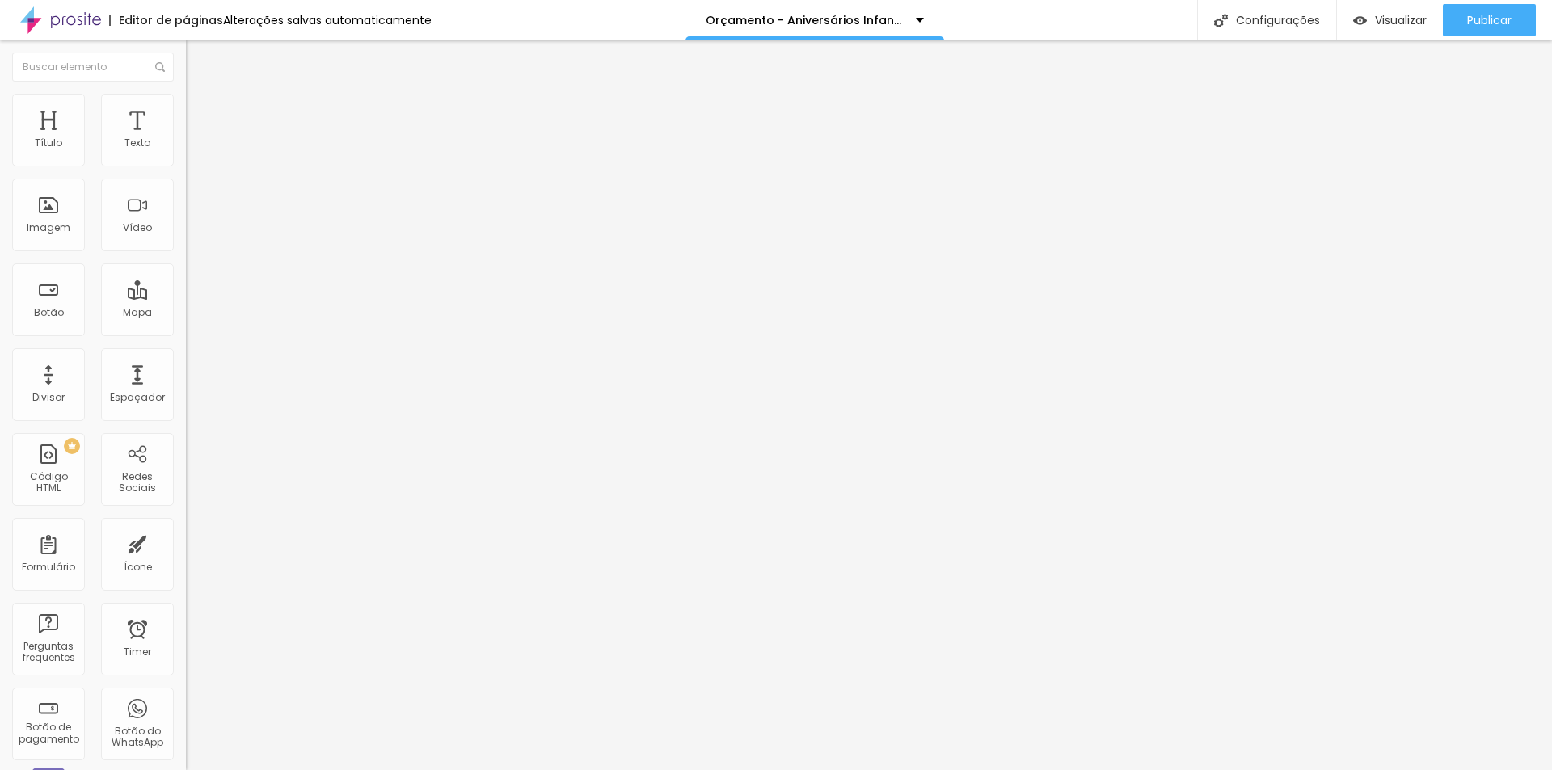
click at [200, 112] on span "Estilo" at bounding box center [212, 105] width 25 height 14
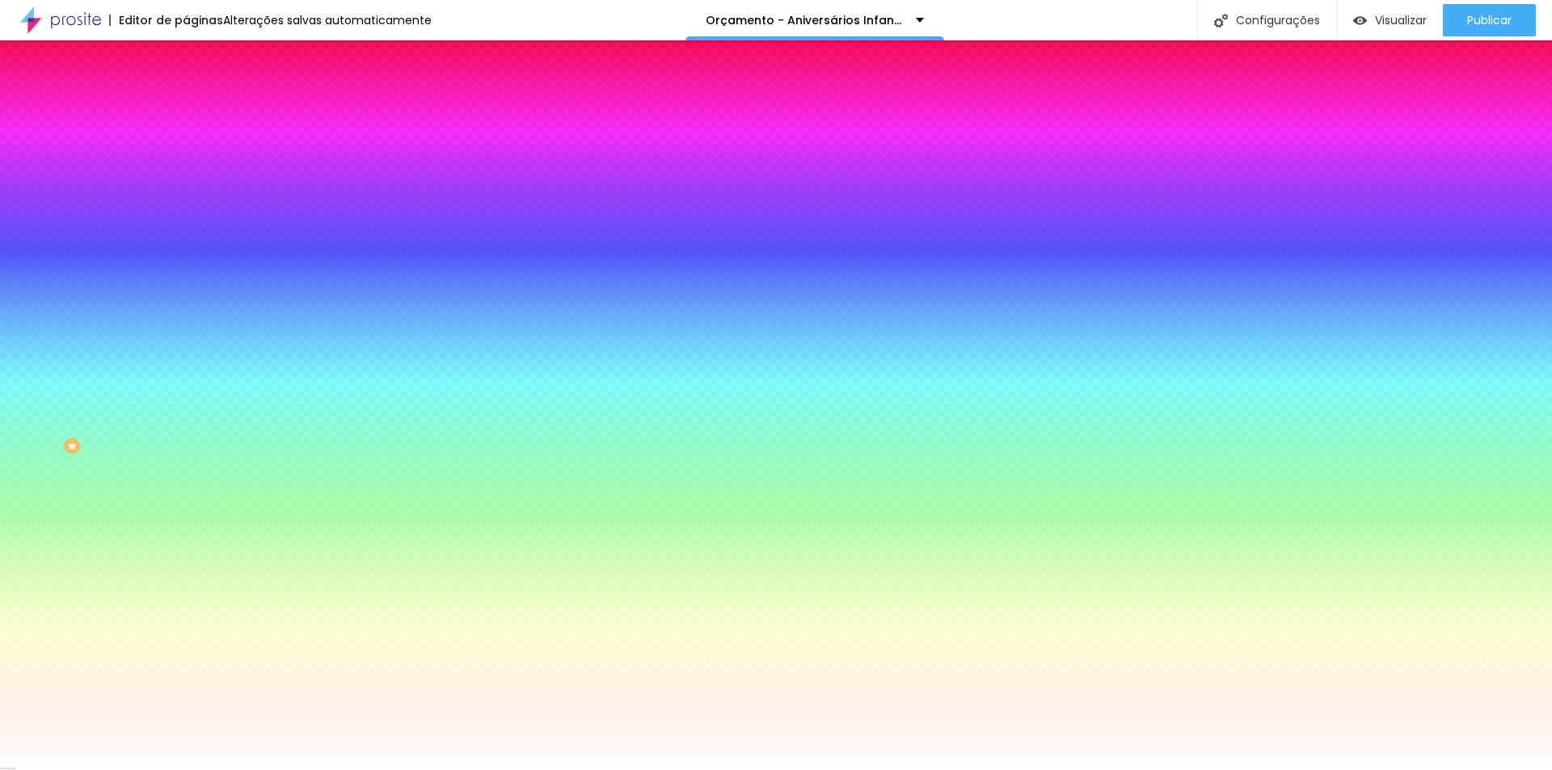
click at [200, 114] on span "Avançado" at bounding box center [226, 121] width 53 height 14
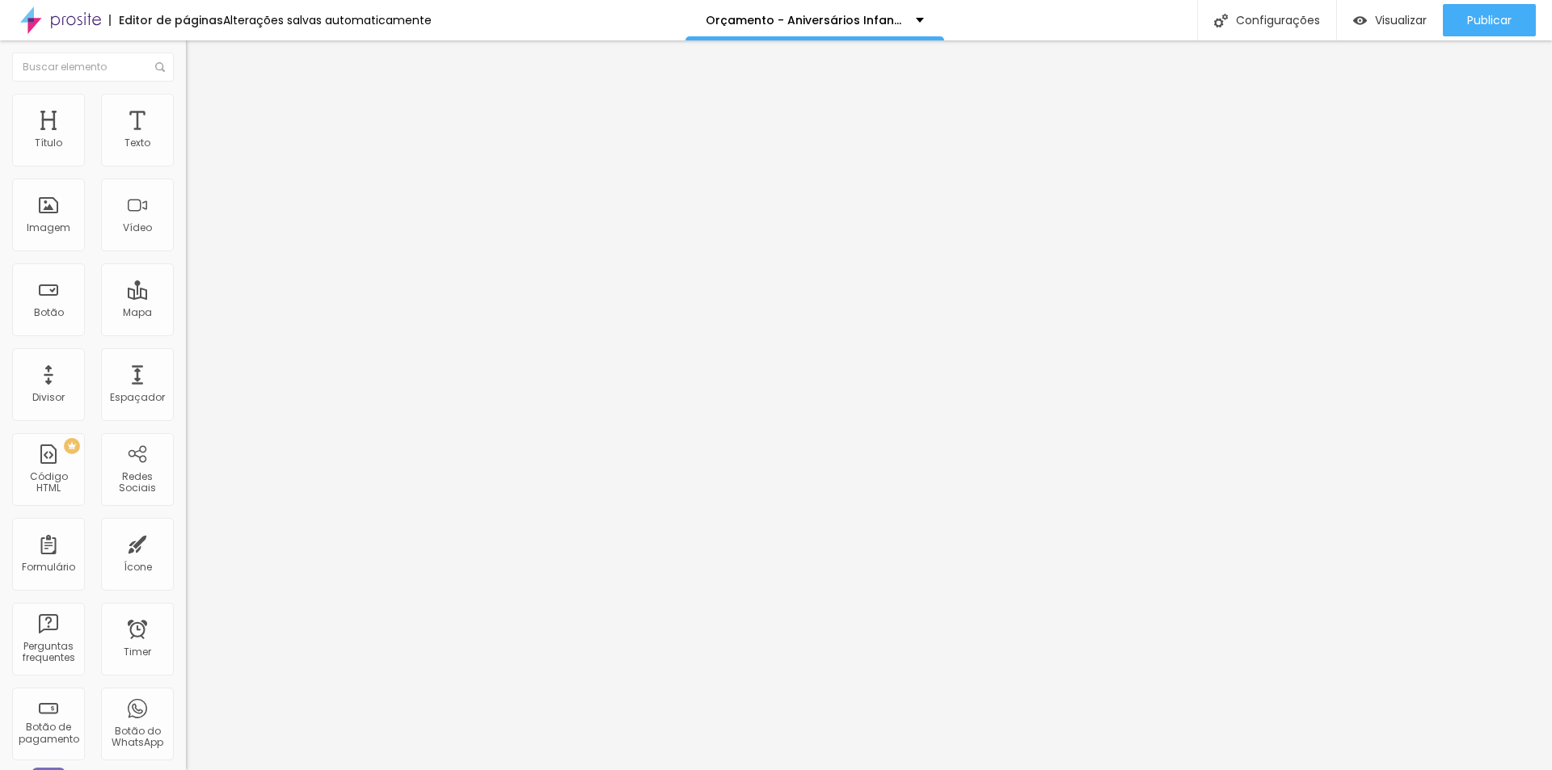
click at [186, 724] on img at bounding box center [191, 729] width 11 height 11
click at [186, 686] on li "Celular" at bounding box center [279, 691] width 186 height 10
click at [186, 695] on div at bounding box center [279, 695] width 186 height 0
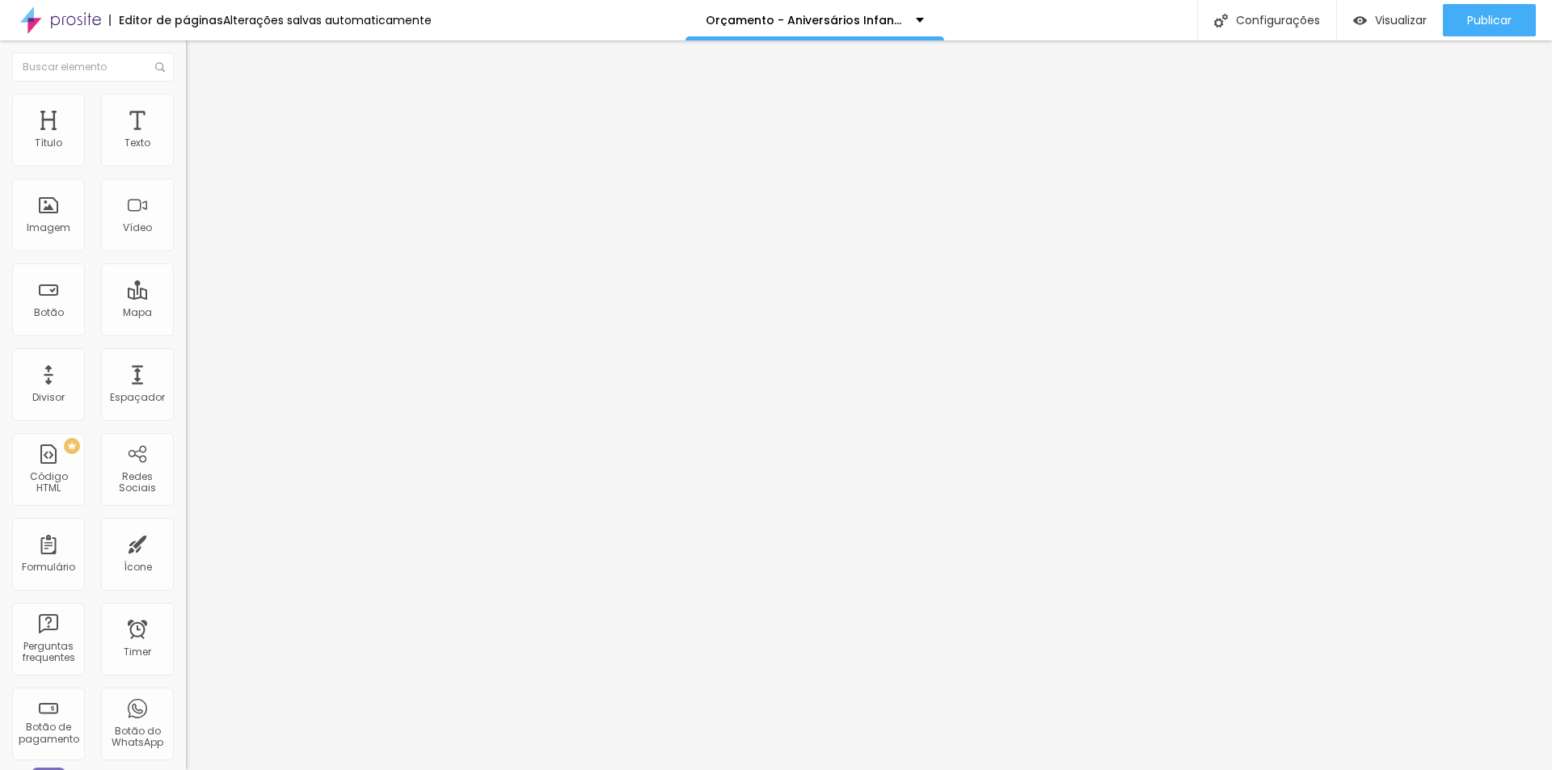
click at [186, 695] on div at bounding box center [279, 695] width 186 height 0
click at [200, 112] on span "Estilo" at bounding box center [212, 105] width 25 height 14
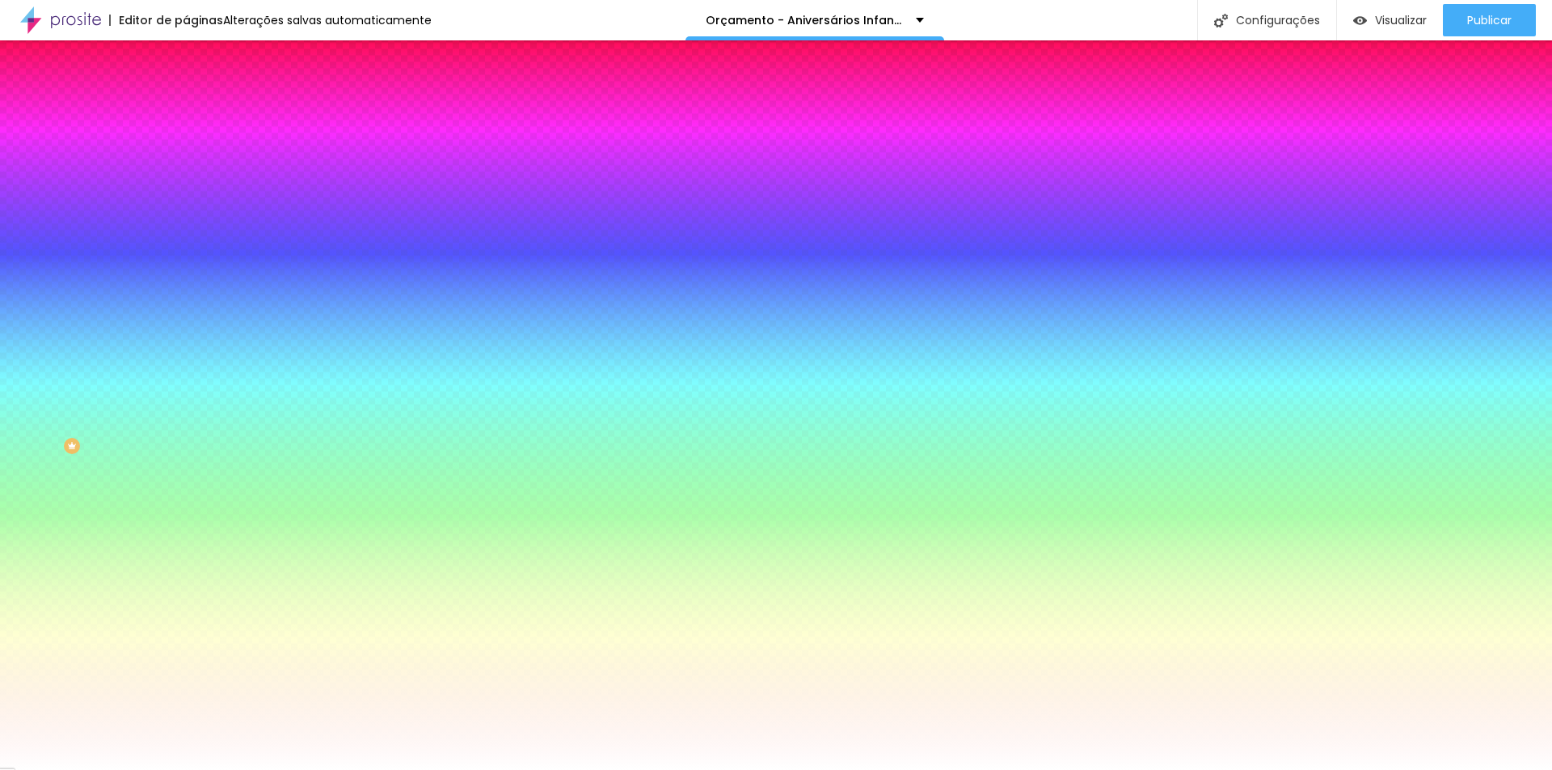
click at [200, 95] on span "Conteúdo" at bounding box center [225, 89] width 50 height 14
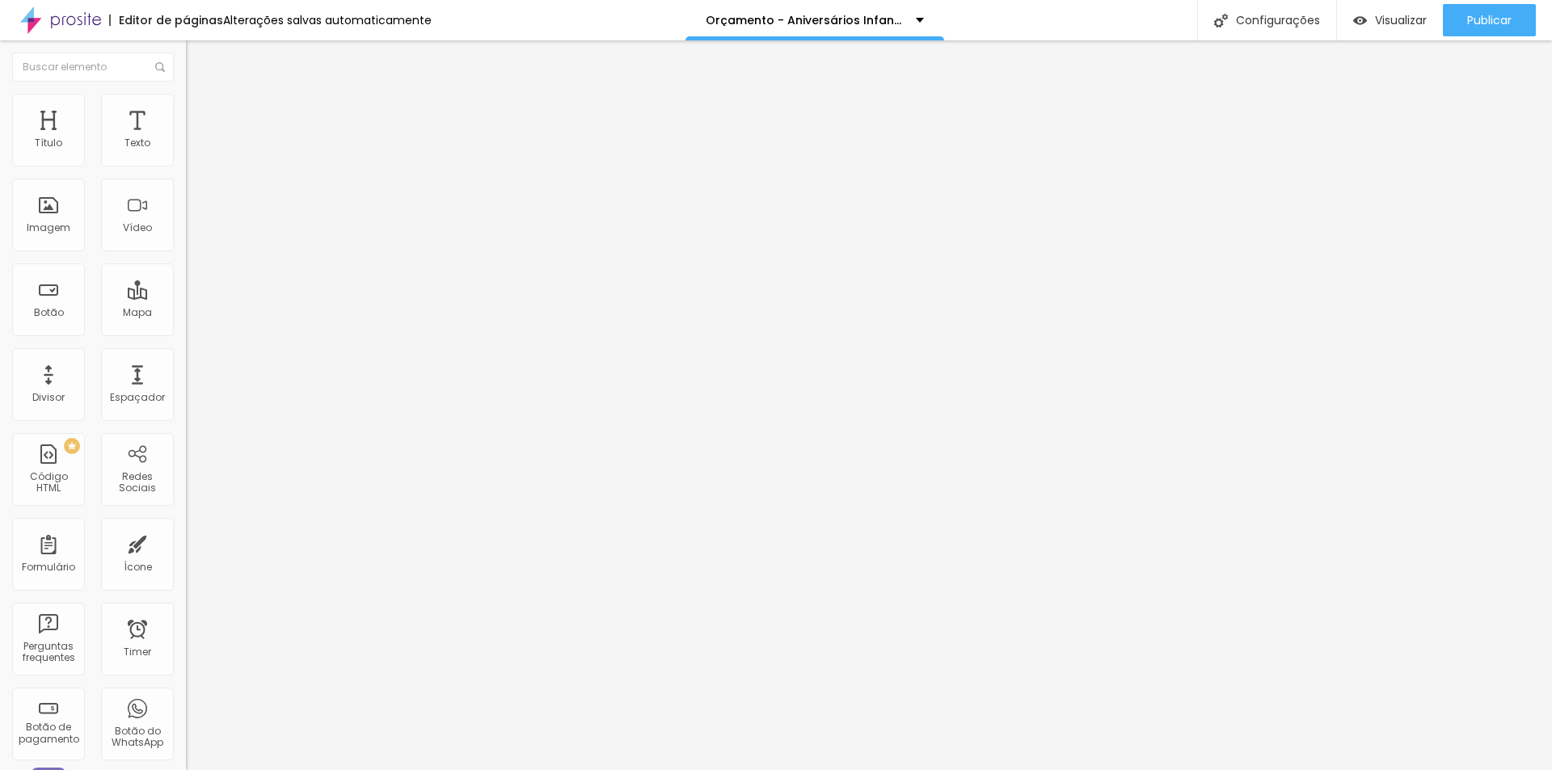
click at [198, 54] on img "button" at bounding box center [204, 59] width 13 height 13
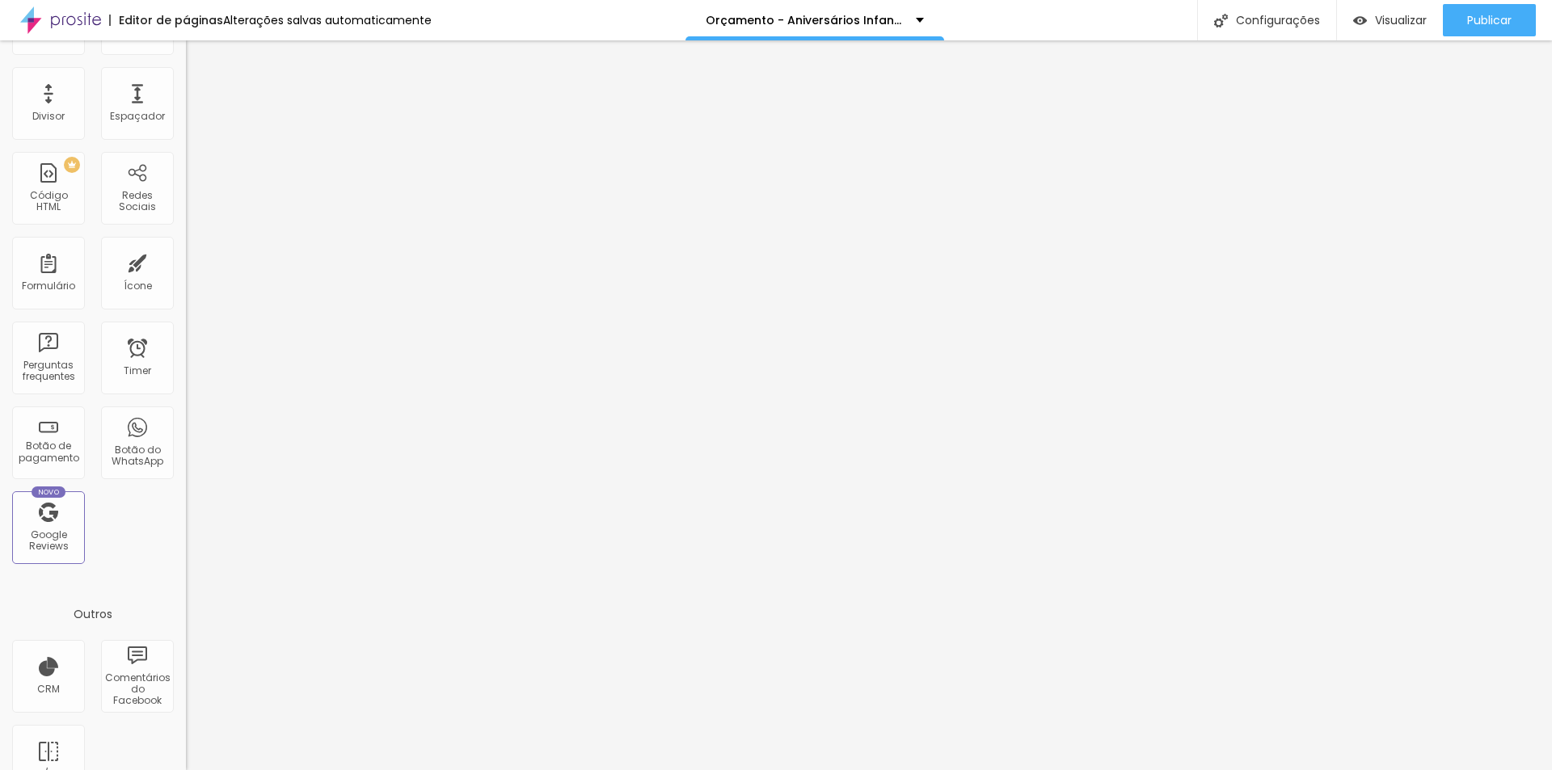
scroll to position [321, 0]
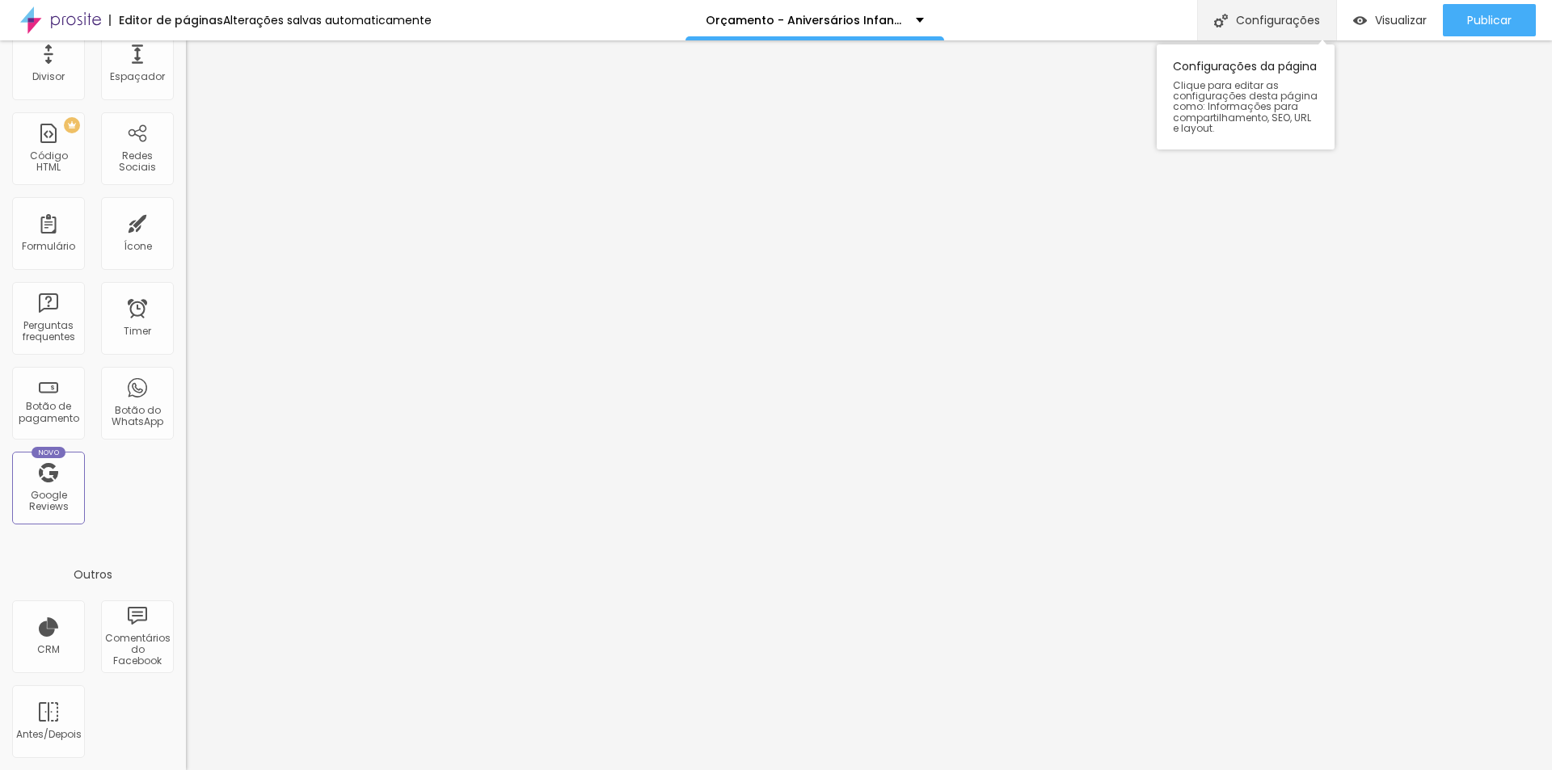
click at [1277, 20] on div "Configurações" at bounding box center [1266, 20] width 139 height 40
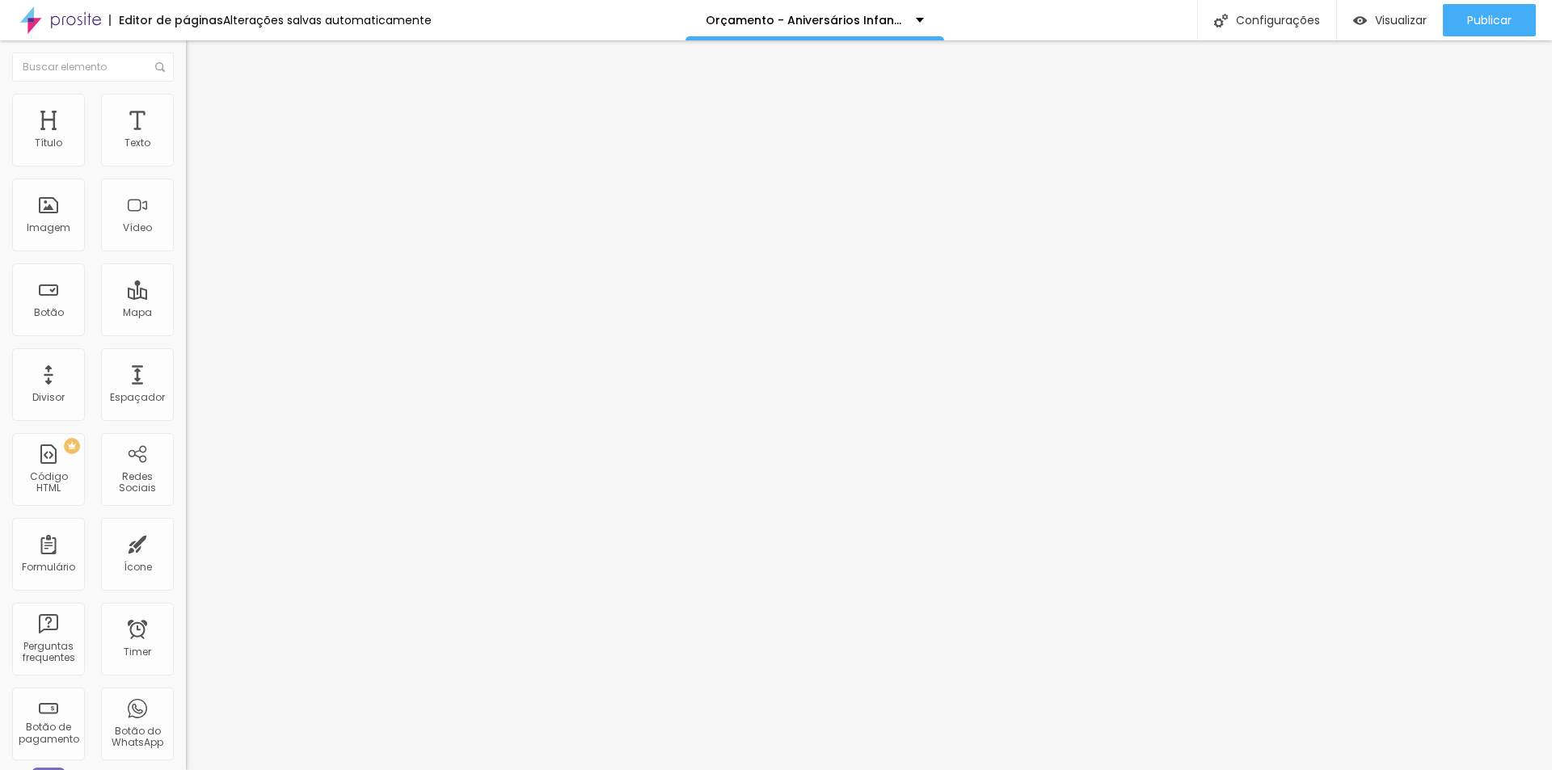
click at [200, 112] on span "Estilo" at bounding box center [212, 105] width 25 height 14
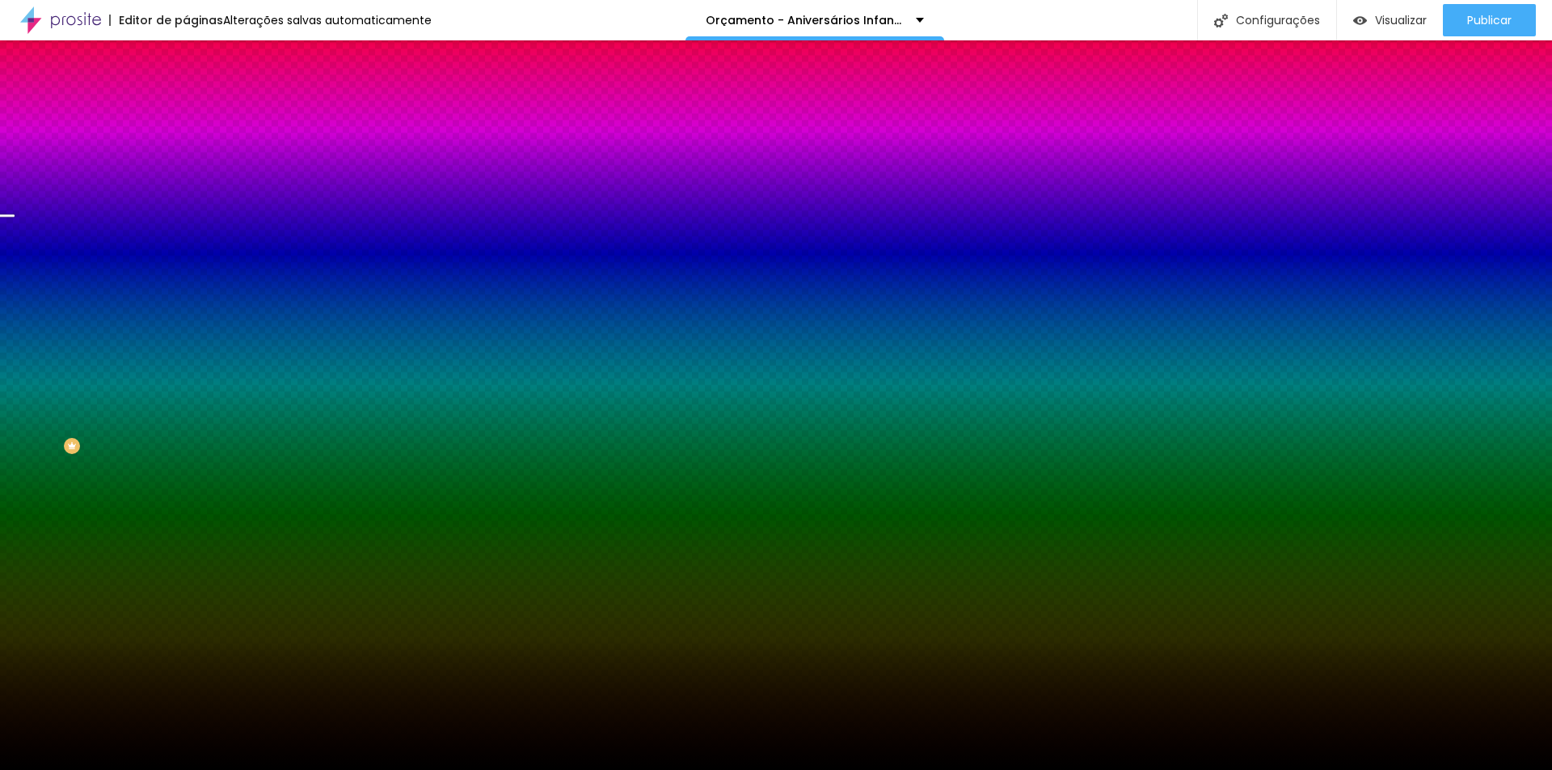
click at [186, 269] on div "Imagem de fundo Trocar imagem Efeito da Imagem Parallax Nenhum Parallax Cor de …" at bounding box center [279, 230] width 186 height 209
click at [186, 168] on span "Parallax" at bounding box center [206, 161] width 40 height 14
click at [186, 178] on span "Nenhum" at bounding box center [207, 171] width 42 height 14
click at [186, 168] on span "Nenhum" at bounding box center [207, 161] width 42 height 14
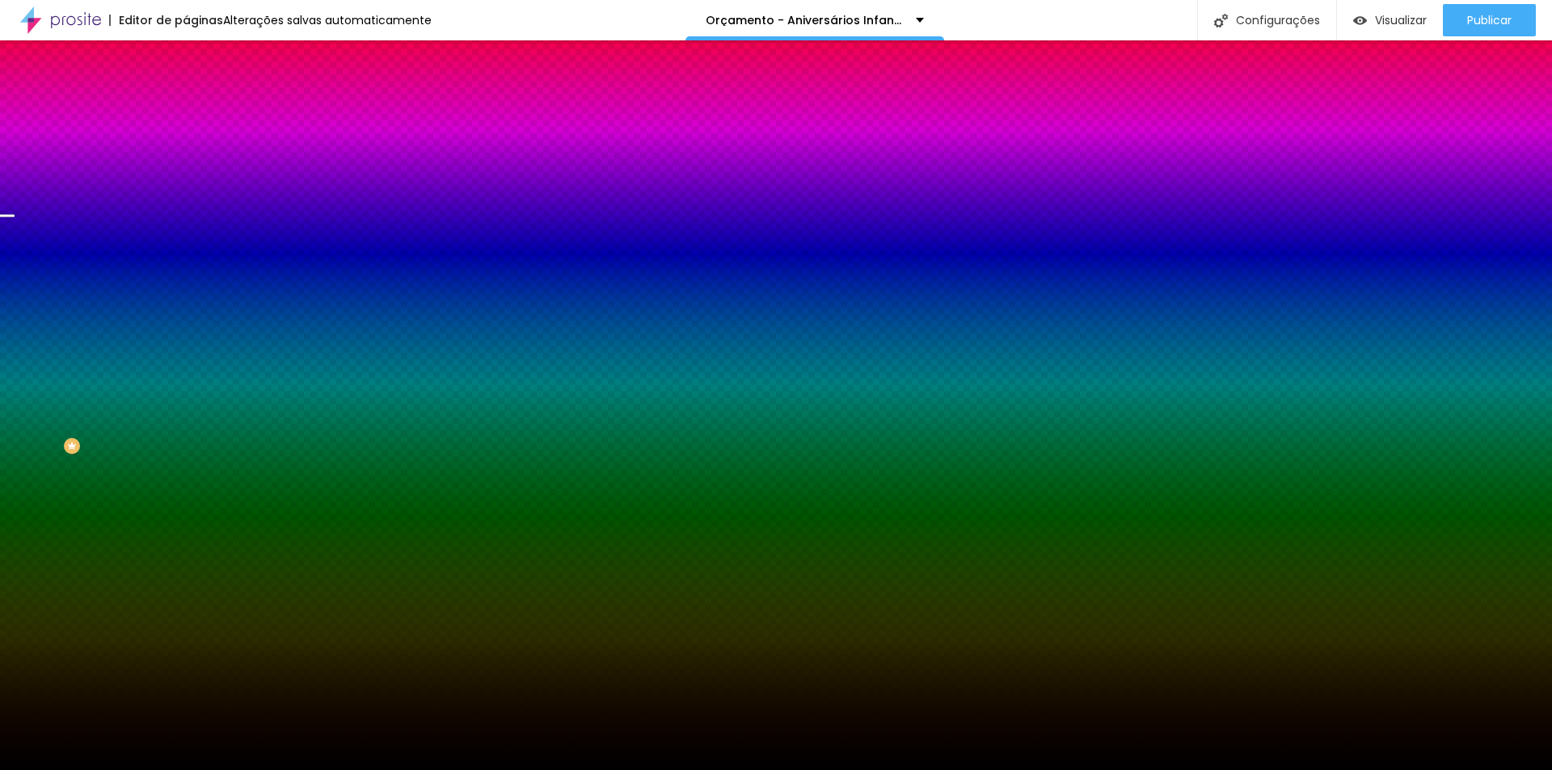
click at [186, 192] on div "Parallax" at bounding box center [279, 187] width 186 height 10
click at [200, 114] on span "Avançado" at bounding box center [226, 121] width 53 height 14
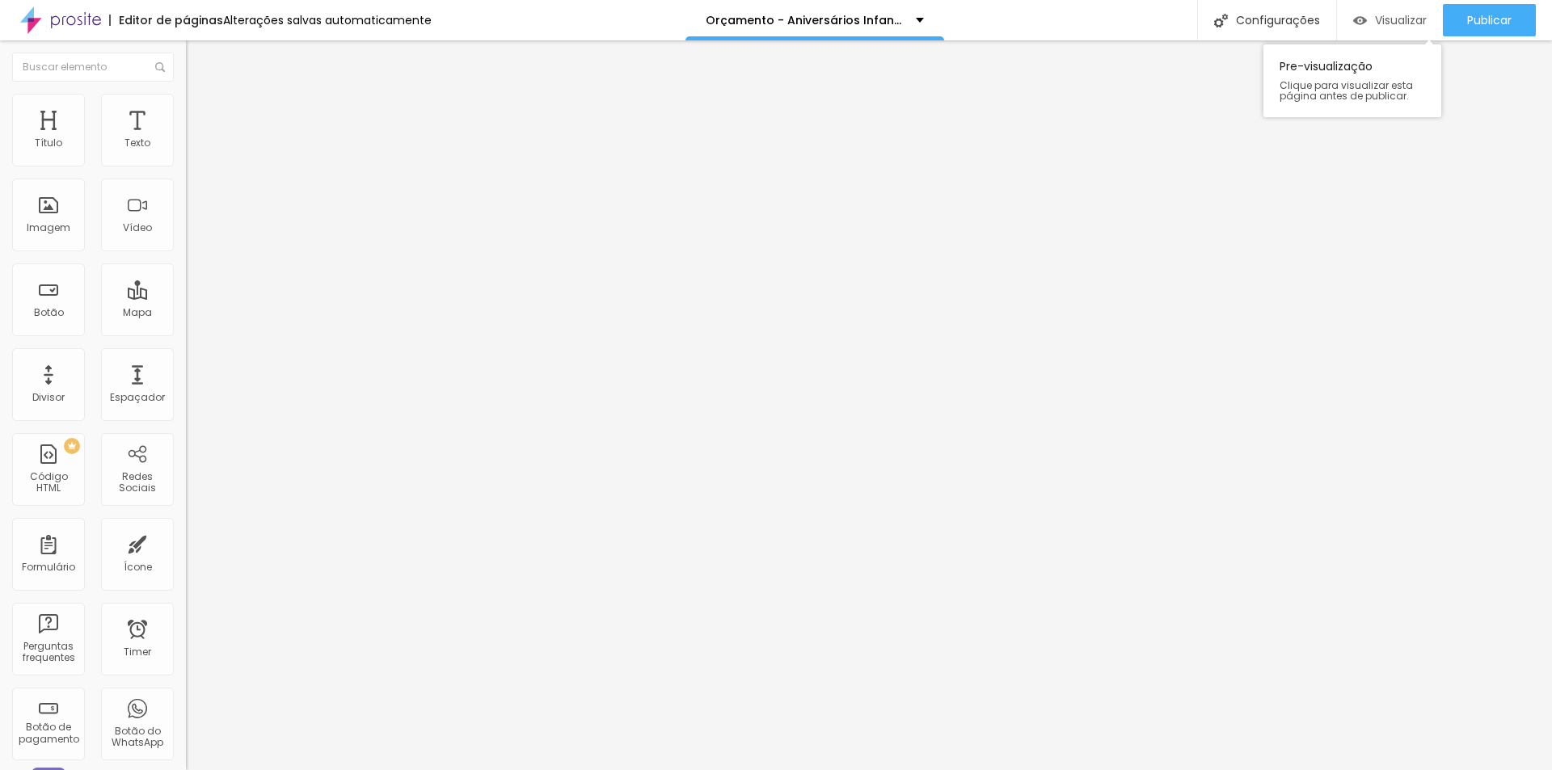
click at [1399, 23] on span "Visualizar" at bounding box center [1401, 20] width 52 height 13
click at [911, 26] on div "Orçamento - Aniversários Infantis" at bounding box center [815, 20] width 259 height 40
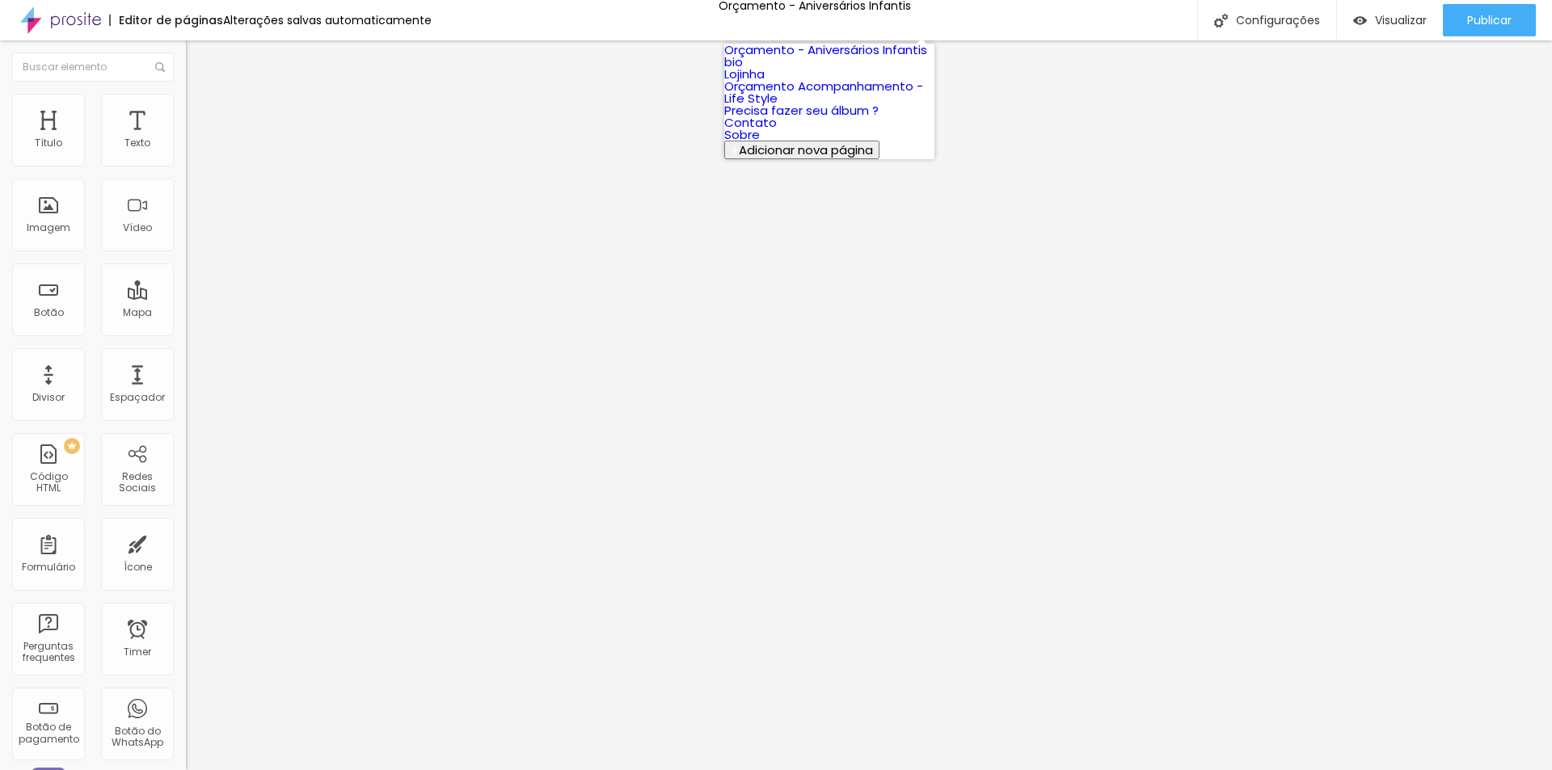
click at [828, 58] on link "Orçamento - Aniversários Infantis" at bounding box center [825, 49] width 203 height 17
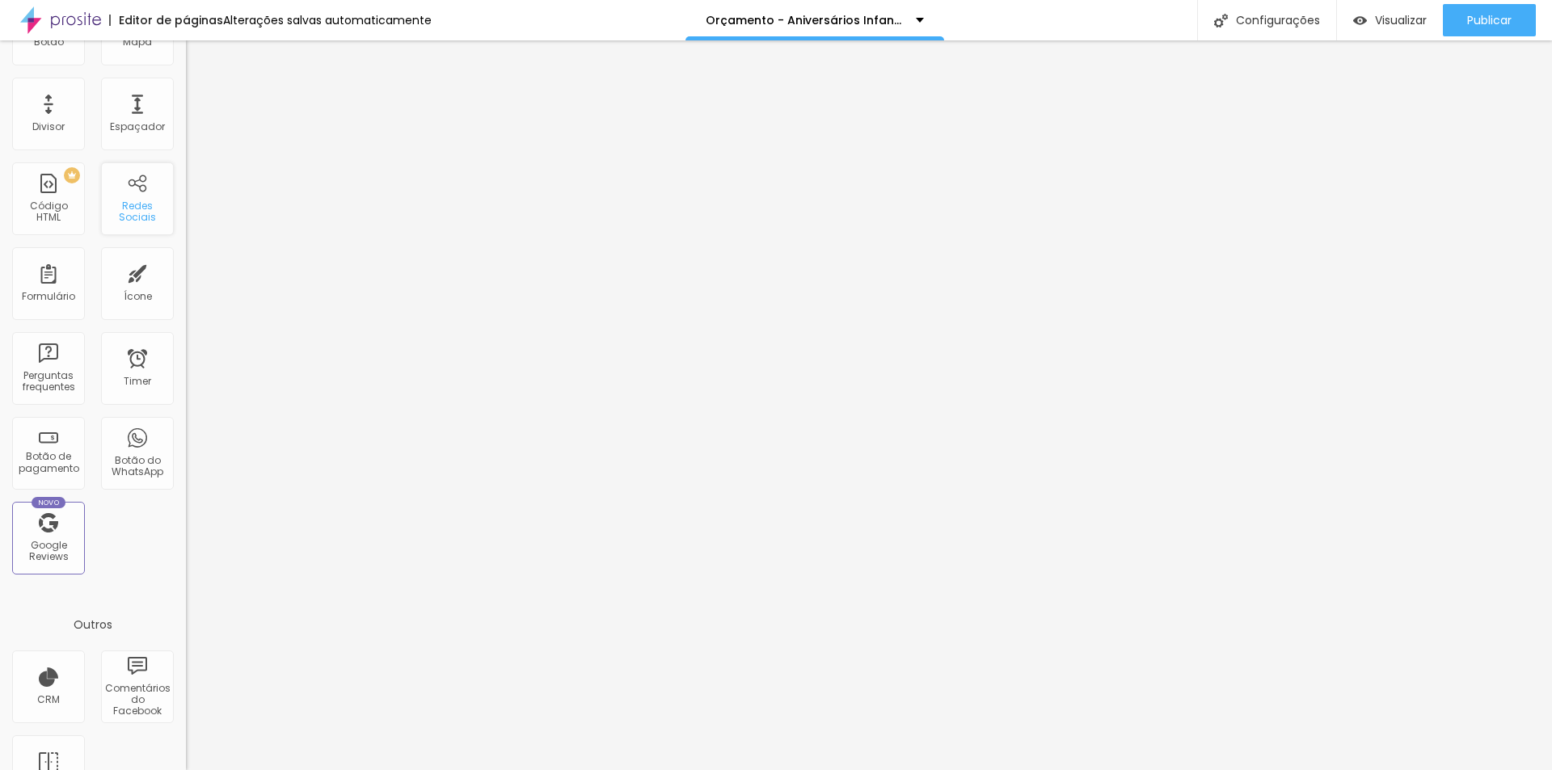
scroll to position [321, 0]
